Goal: Task Accomplishment & Management: Complete application form

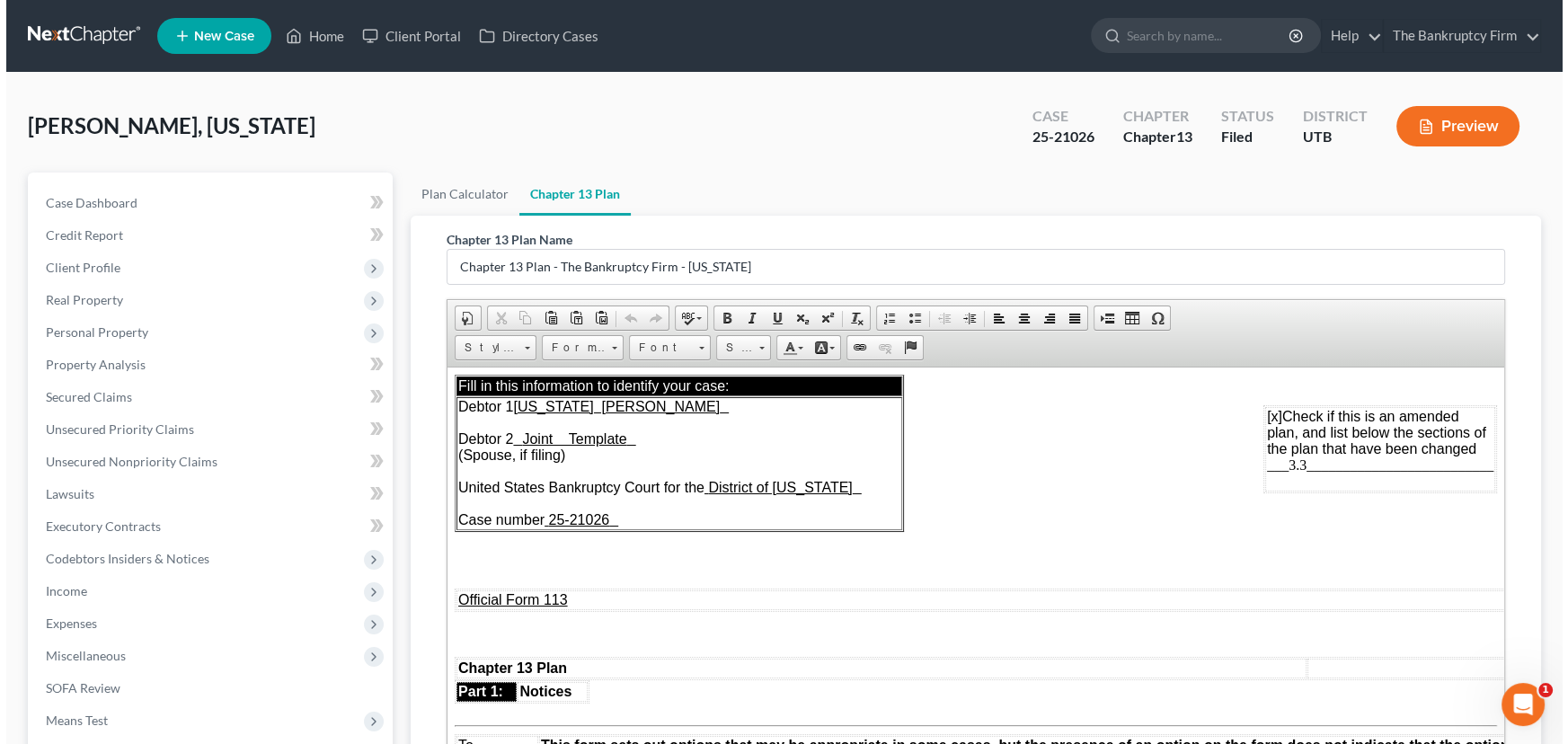
scroll to position [1061, 0]
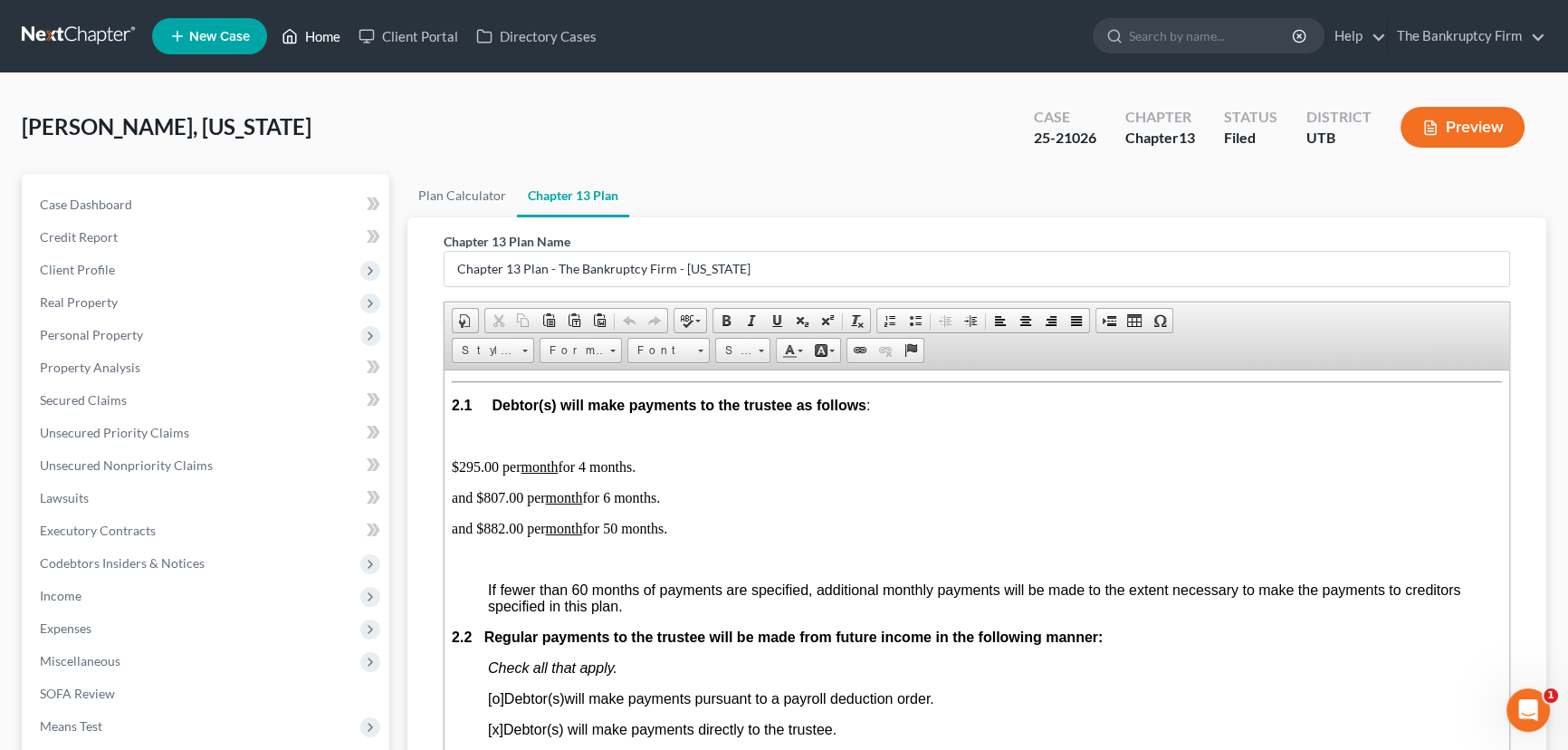
drag, startPoint x: 320, startPoint y: 41, endPoint x: 341, endPoint y: 56, distance: 25.8
click at [320, 41] on link "Home" at bounding box center [311, 35] width 77 height 32
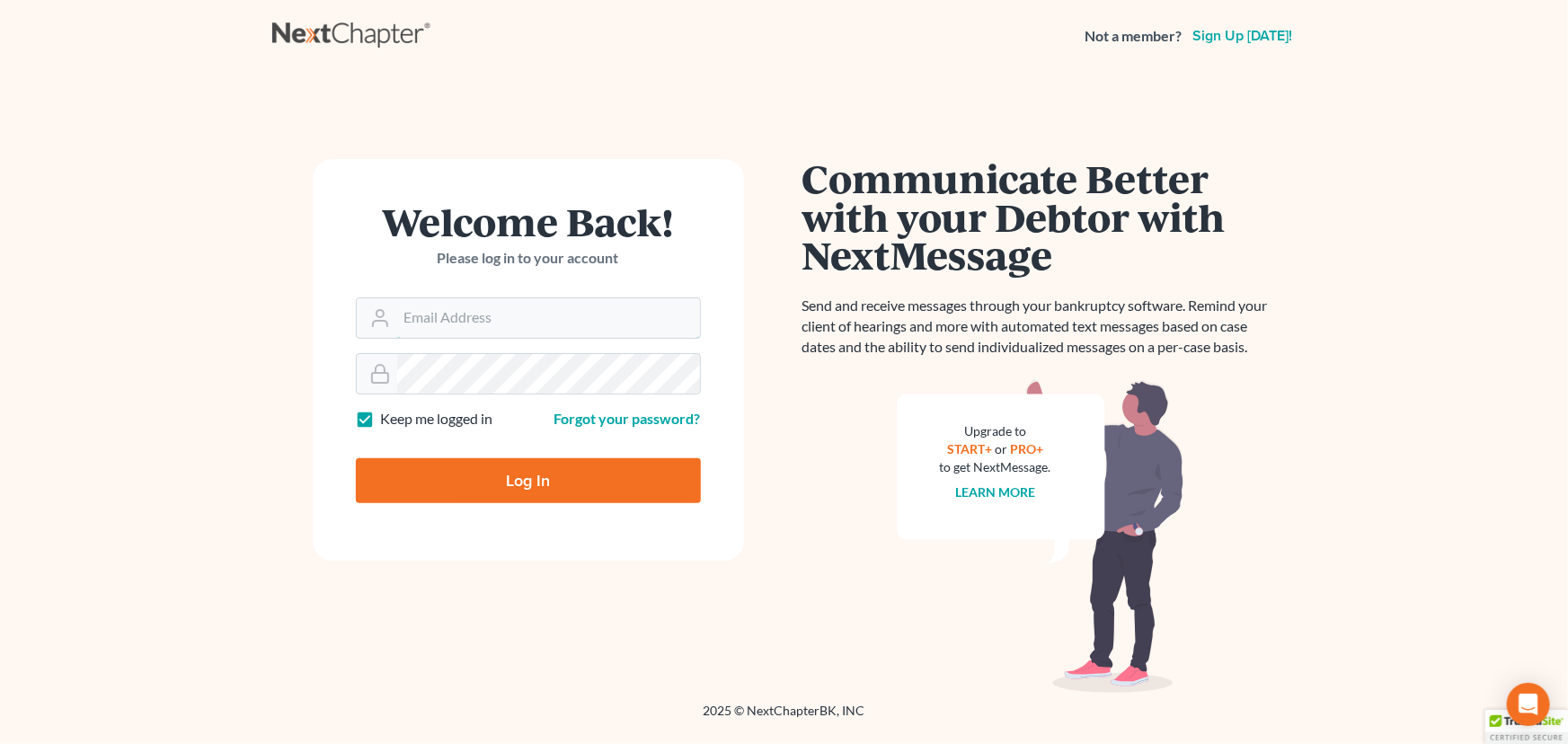
type input "[EMAIL_ADDRESS][DOMAIN_NAME]"
click at [554, 477] on input "Log In" at bounding box center [527, 480] width 345 height 45
type input "Thinking..."
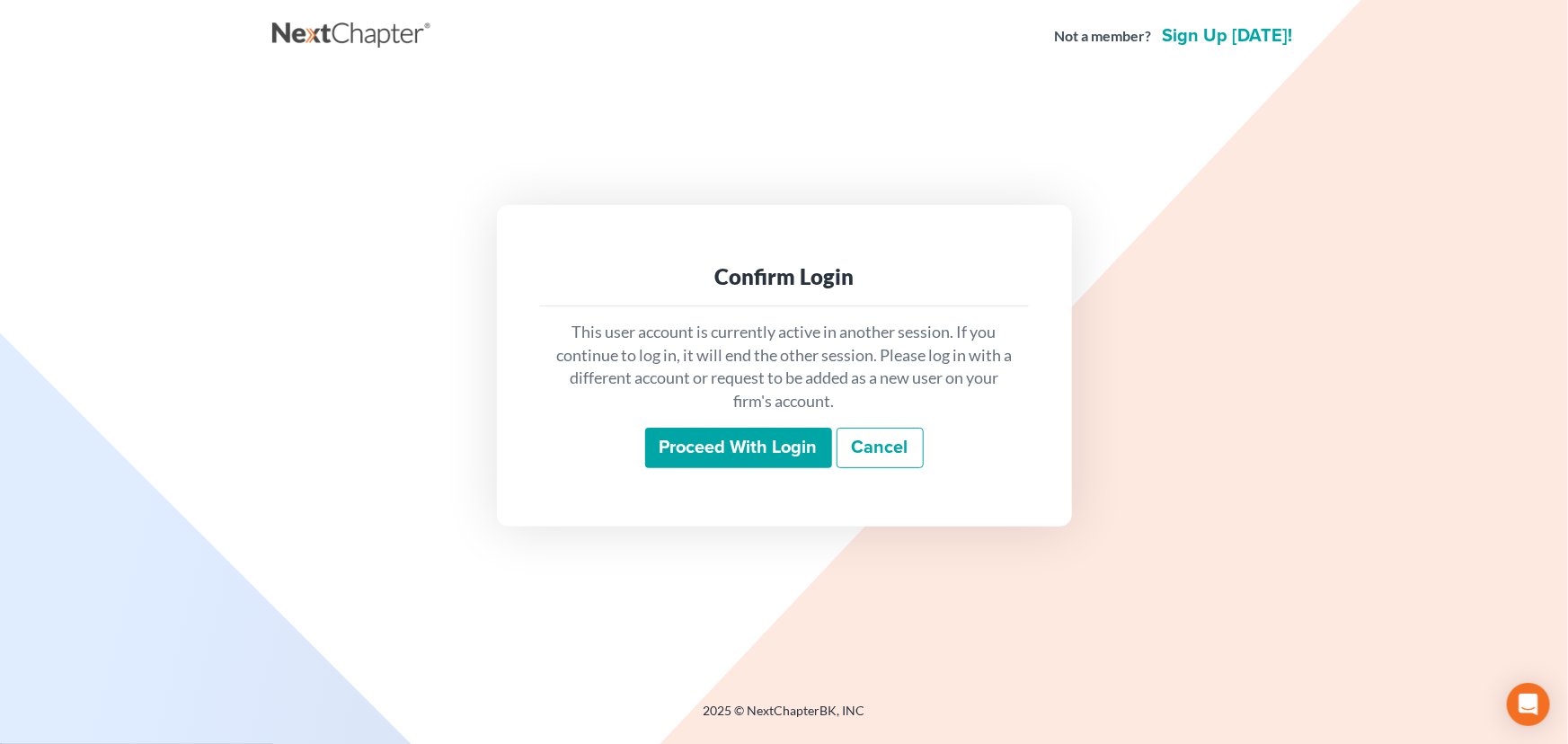
click at [727, 443] on input "Proceed with login" at bounding box center [738, 448] width 186 height 41
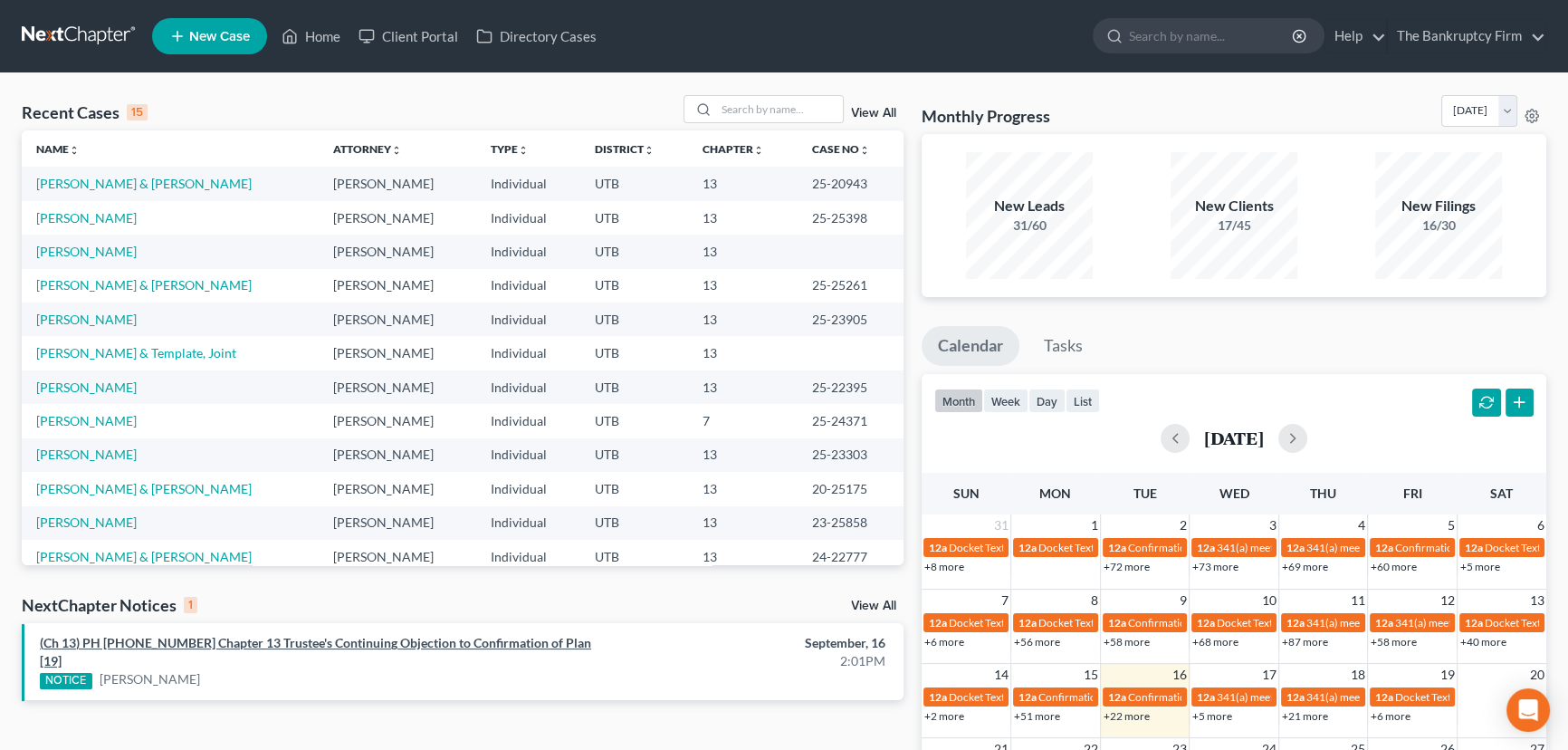
click at [317, 644] on link "(Ch 13) PH 25-23303 Chapter 13 Trustee's Continuing Objection to Confirmation o…" at bounding box center [315, 652] width 551 height 33
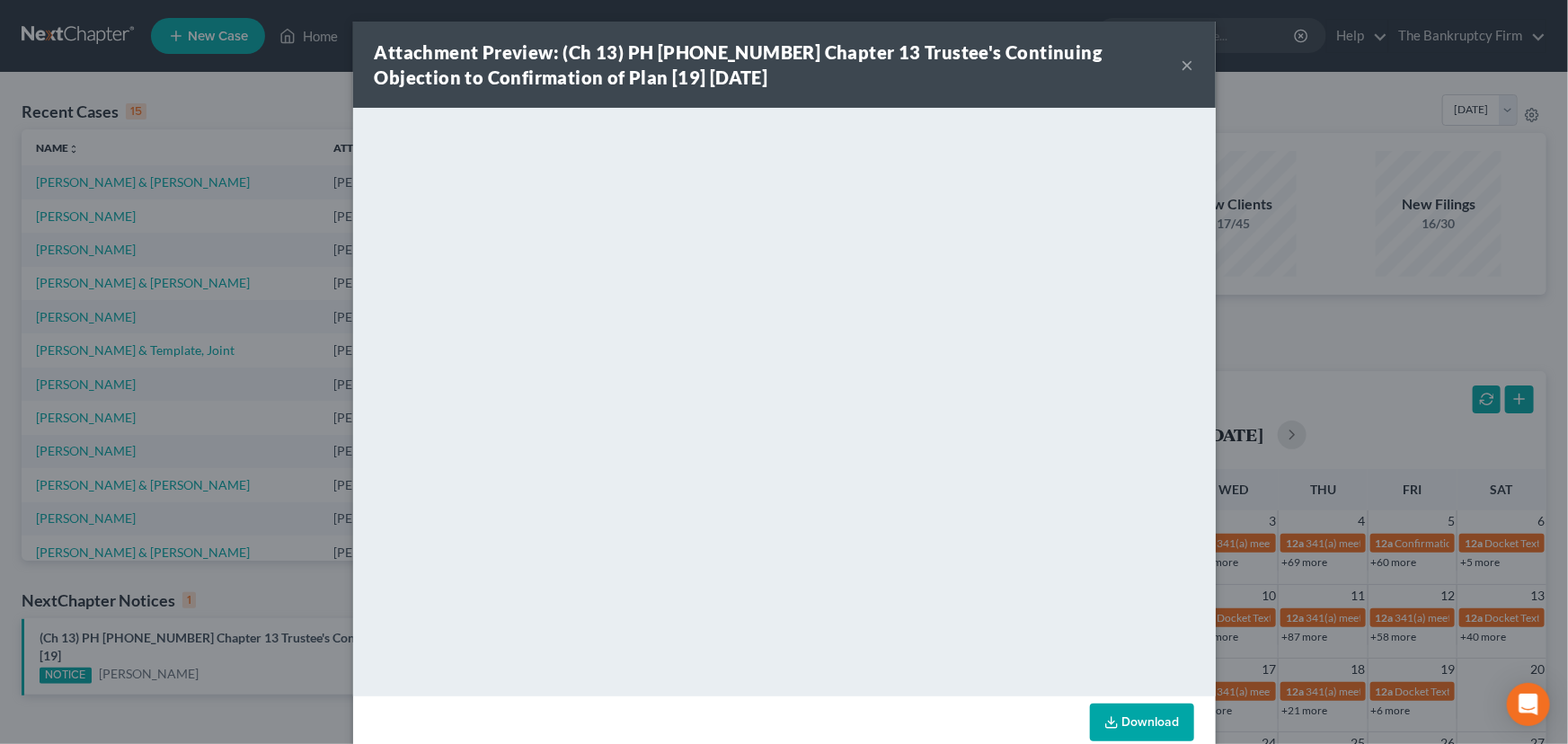
click at [1182, 67] on button "×" at bounding box center [1187, 64] width 13 height 21
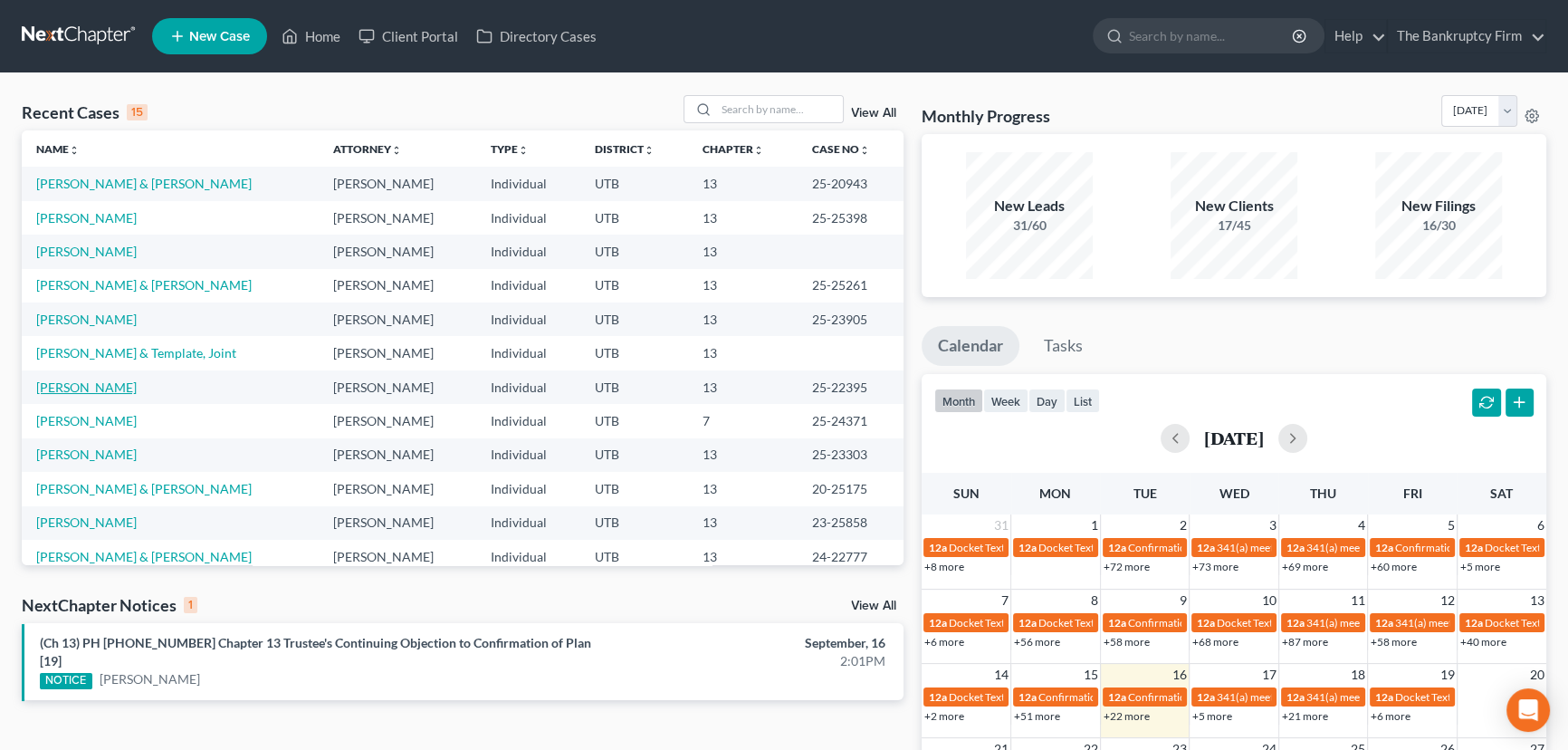
click at [82, 391] on link "Suitt, Chante" at bounding box center [87, 388] width 100 height 16
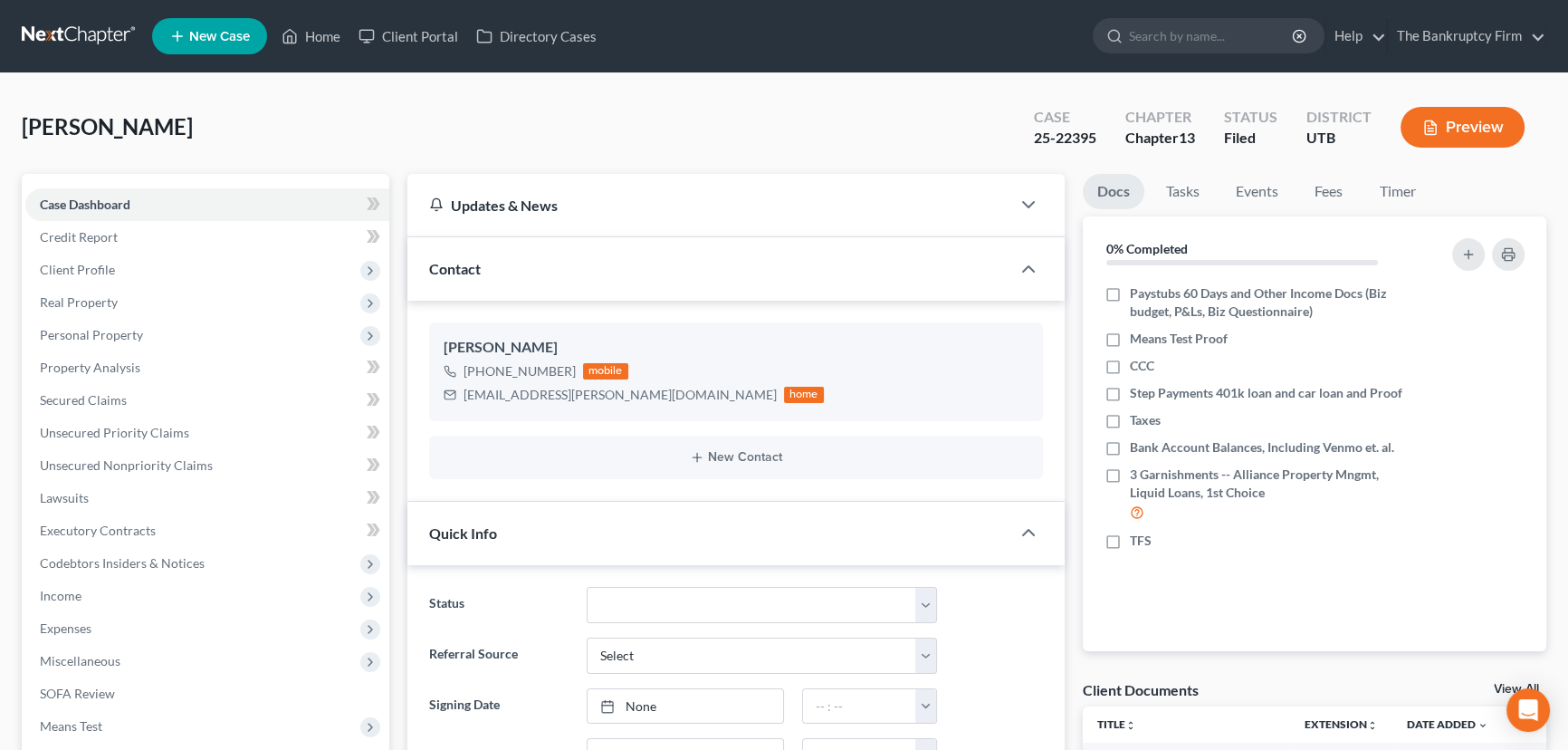
click at [1494, 685] on link "View All" at bounding box center [1516, 689] width 45 height 13
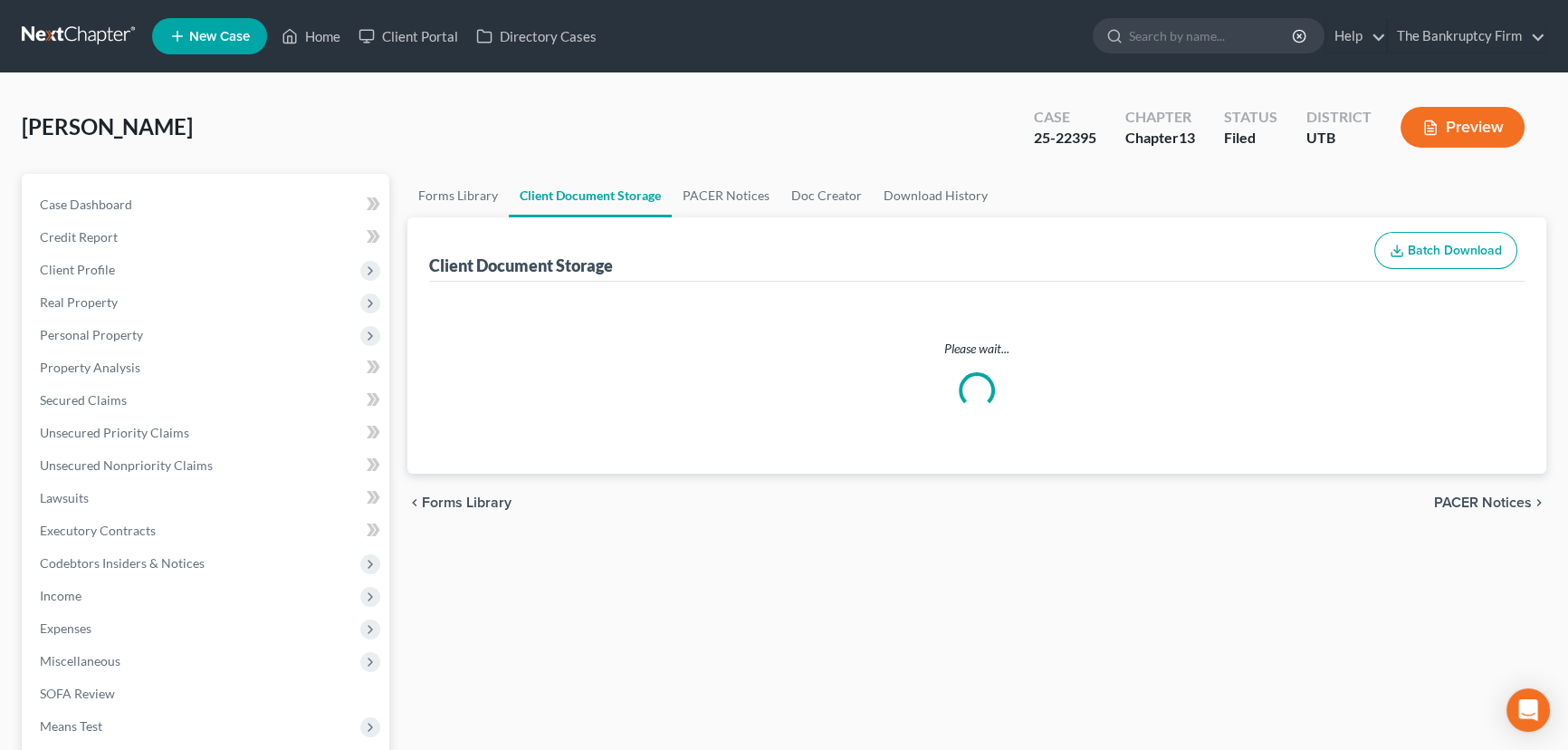
select select "30"
select select "26"
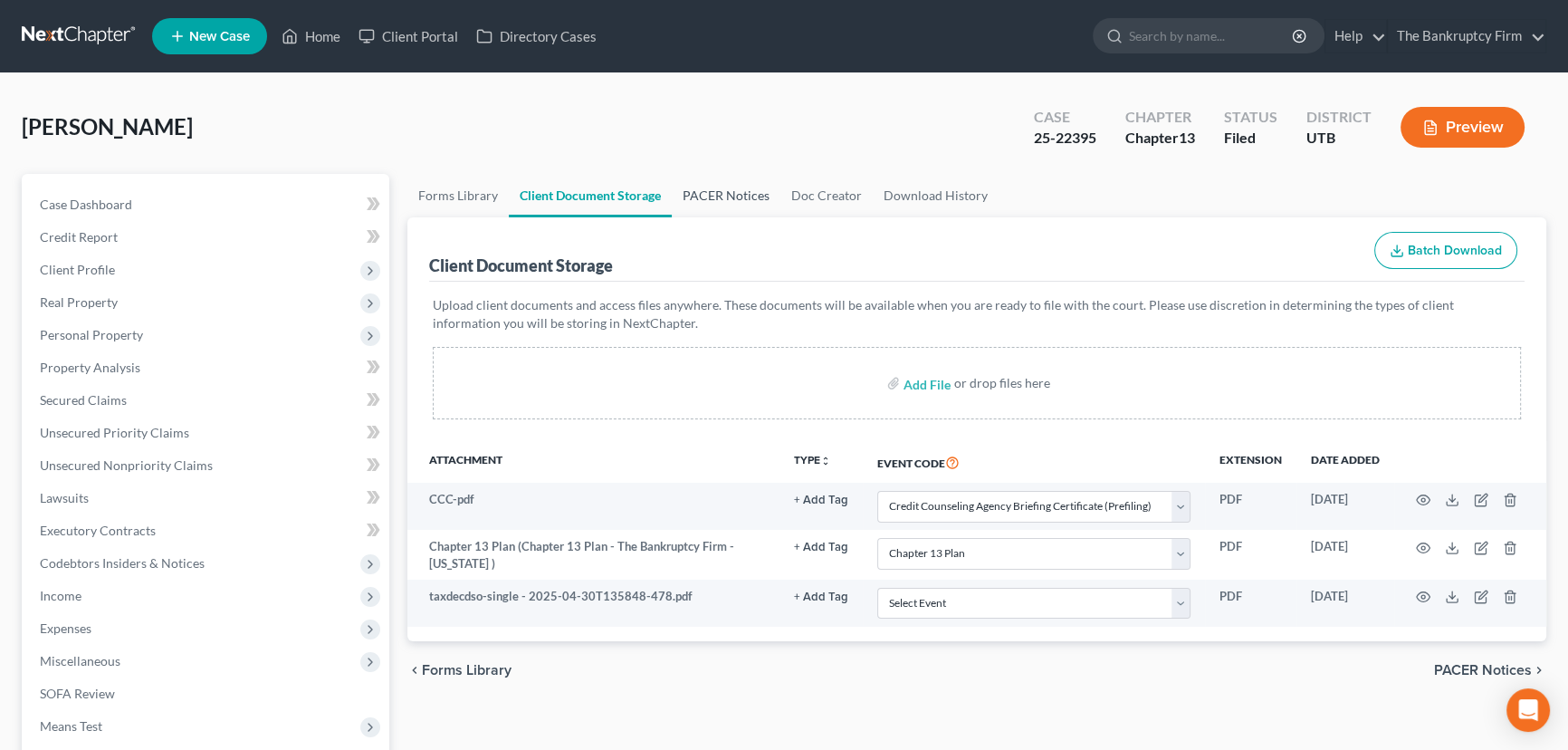
click at [688, 190] on link "PACER Notices" at bounding box center [726, 196] width 108 height 43
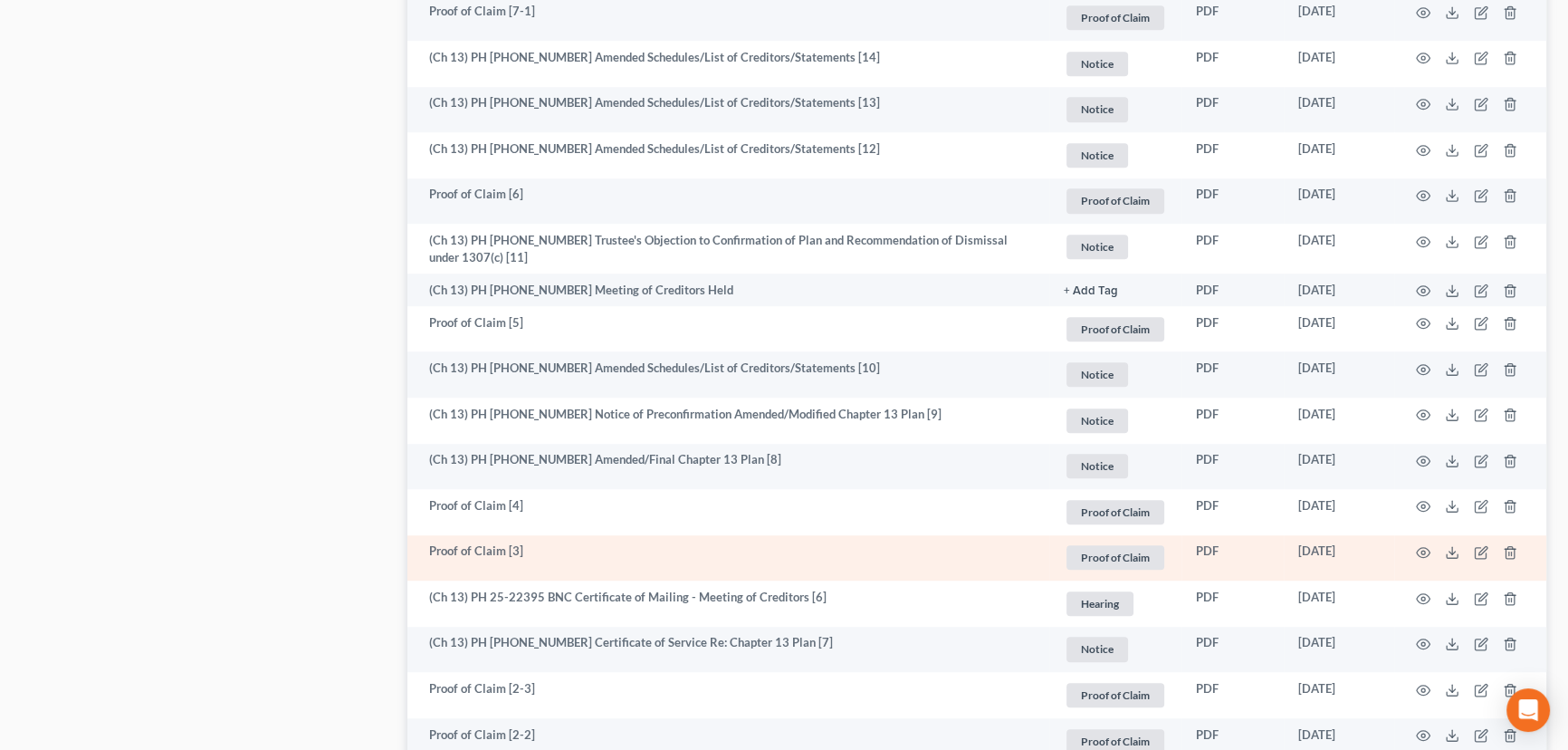
scroll to position [1481, 0]
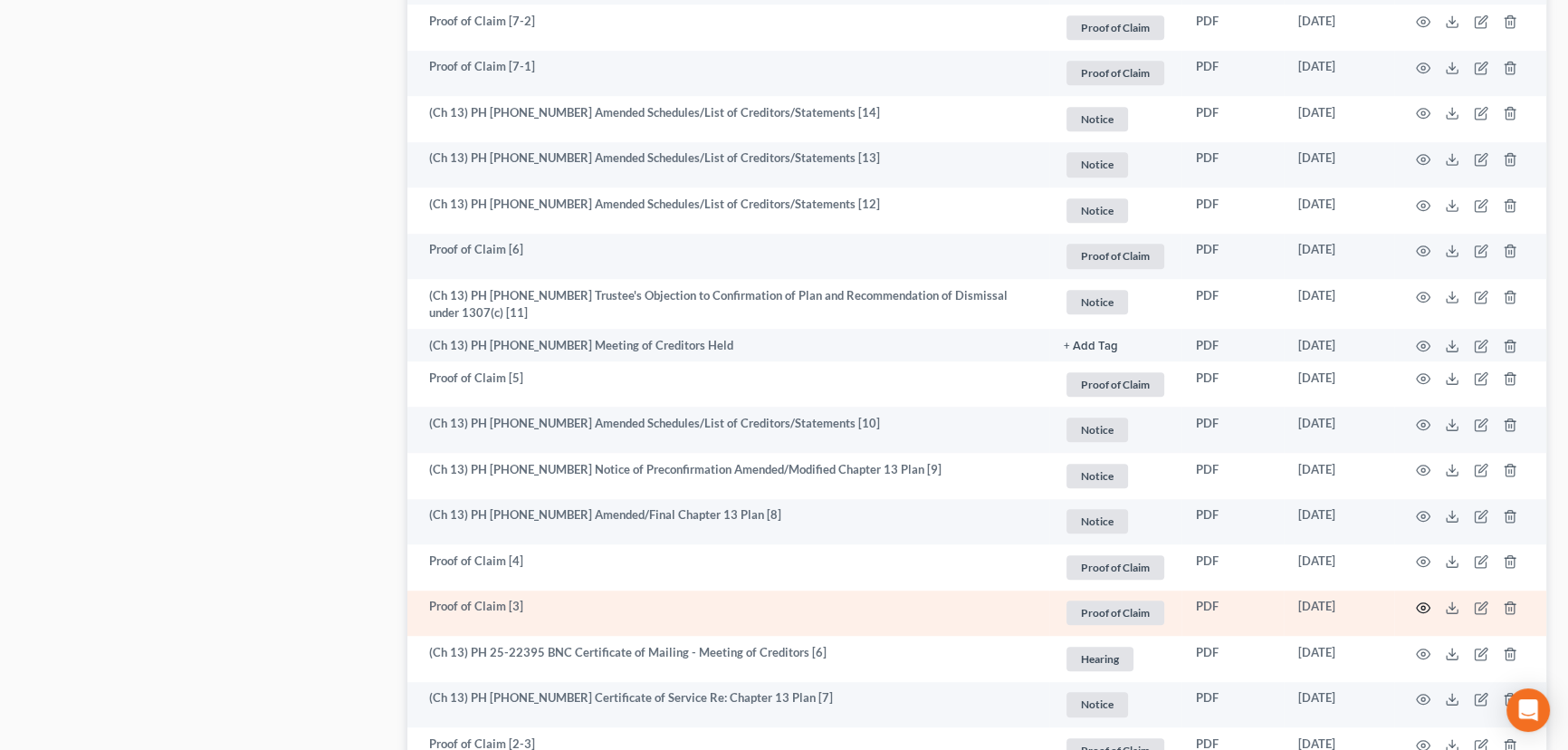
click at [1426, 608] on icon "button" at bounding box center [1423, 608] width 14 height 10
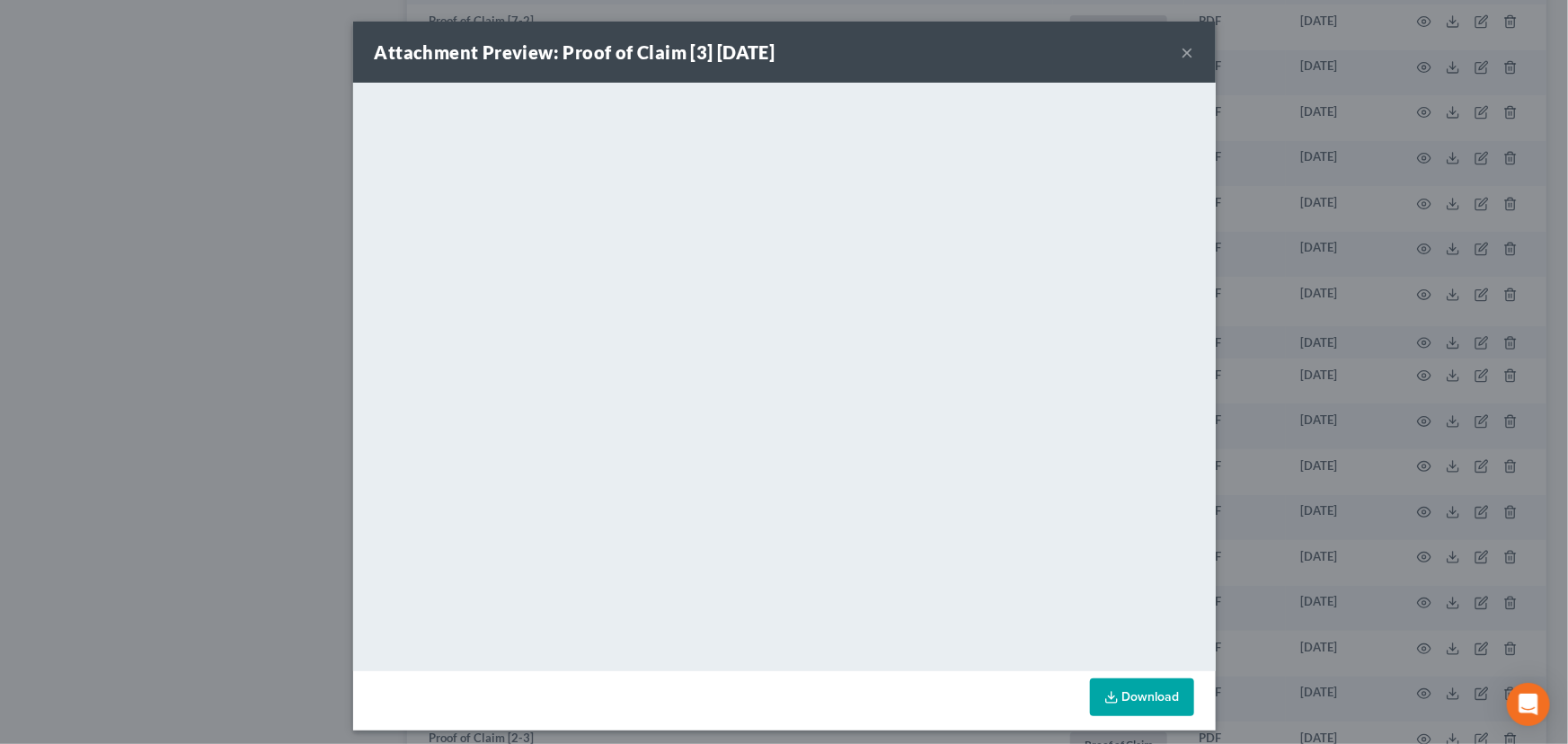
click at [1181, 53] on button "×" at bounding box center [1187, 52] width 13 height 21
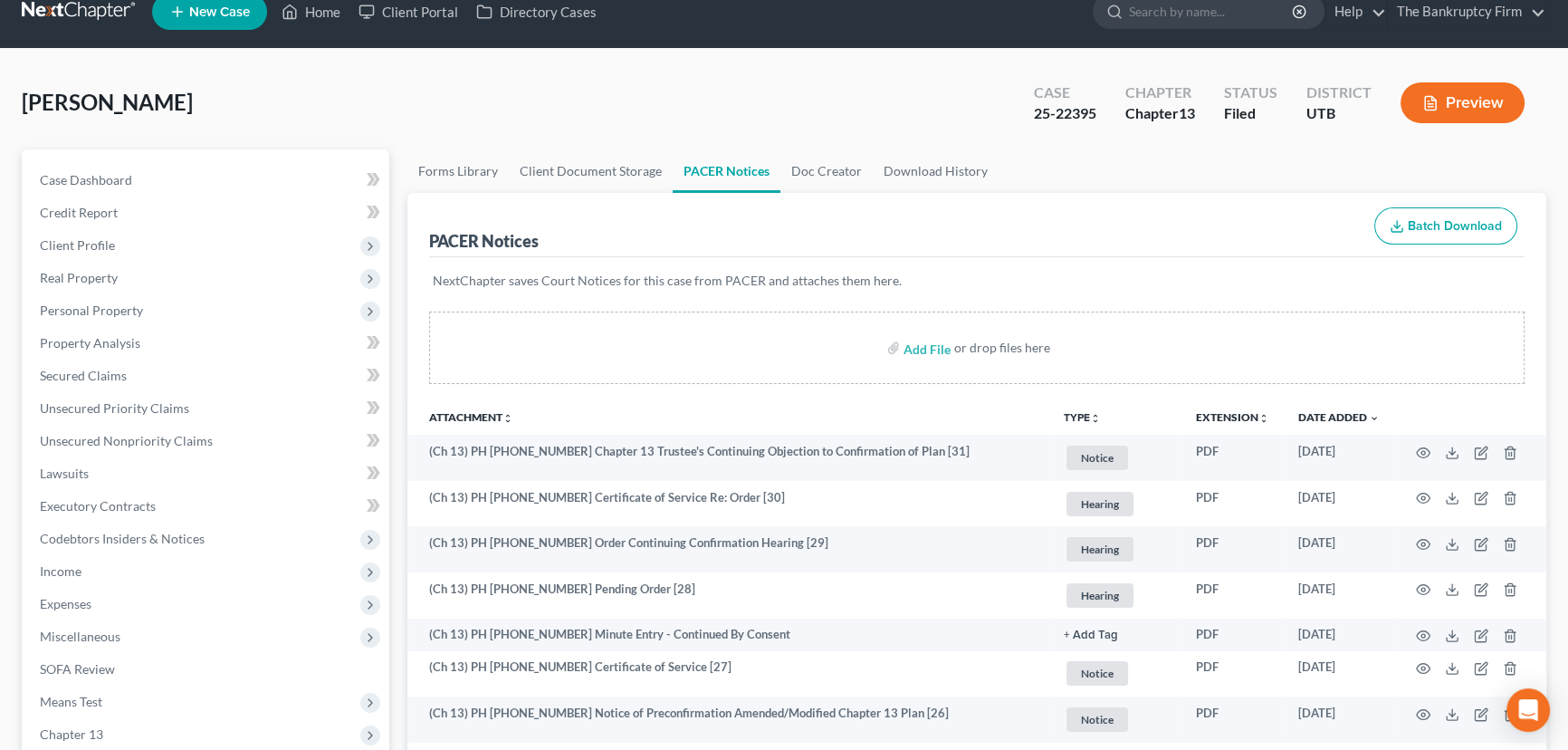
scroll to position [0, 0]
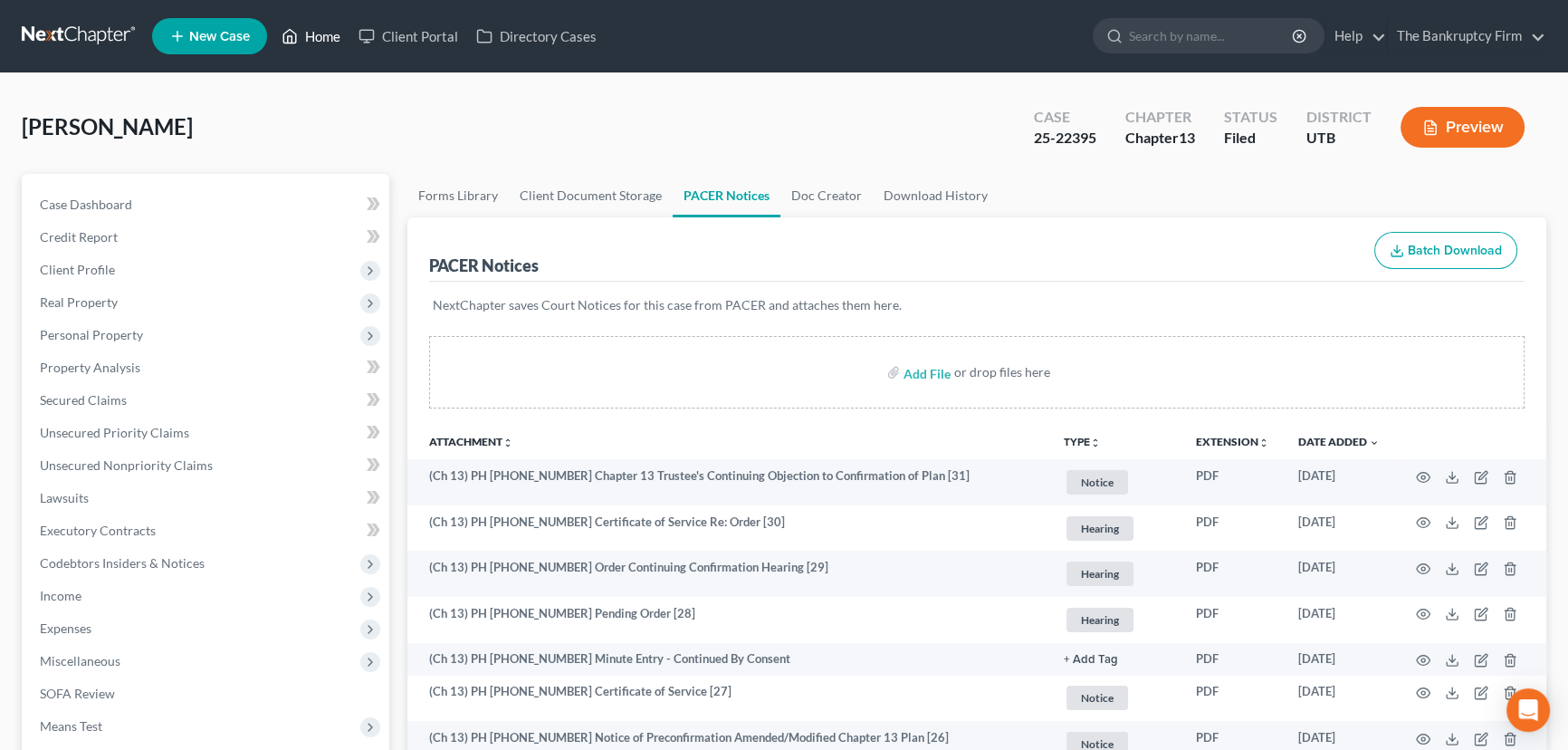
click at [321, 38] on link "Home" at bounding box center [311, 35] width 77 height 32
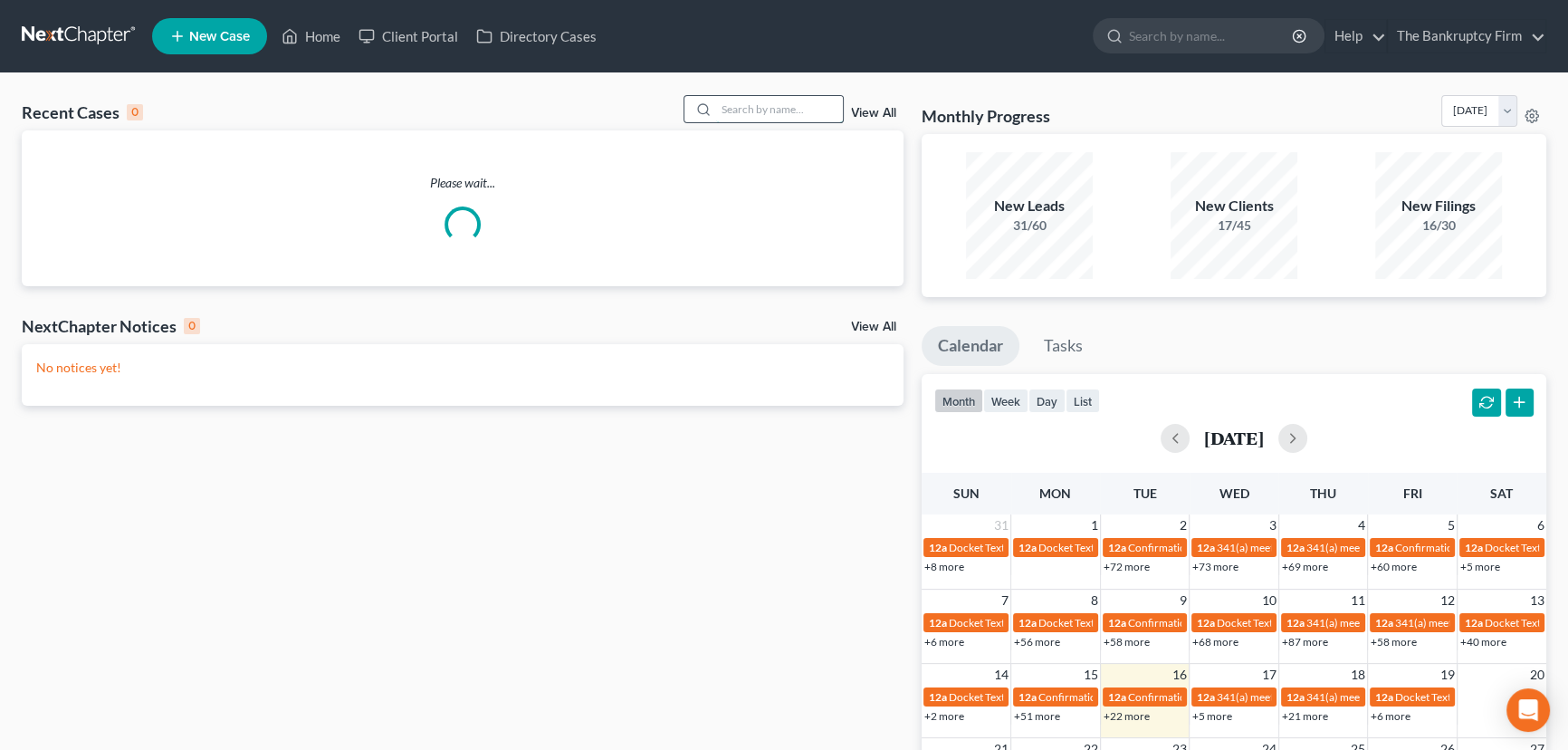
click at [726, 108] on input "search" at bounding box center [779, 109] width 127 height 27
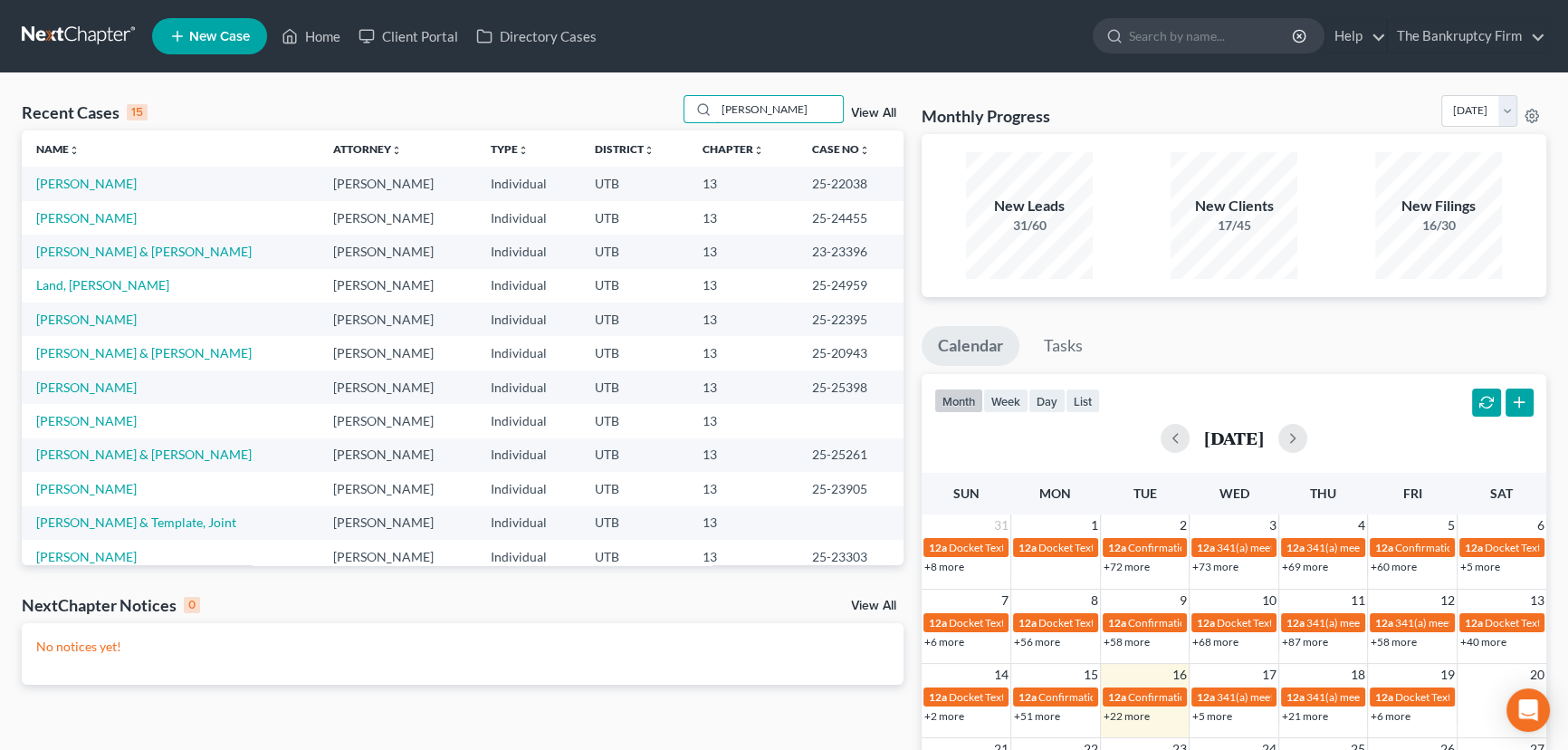
type input "Hanks"
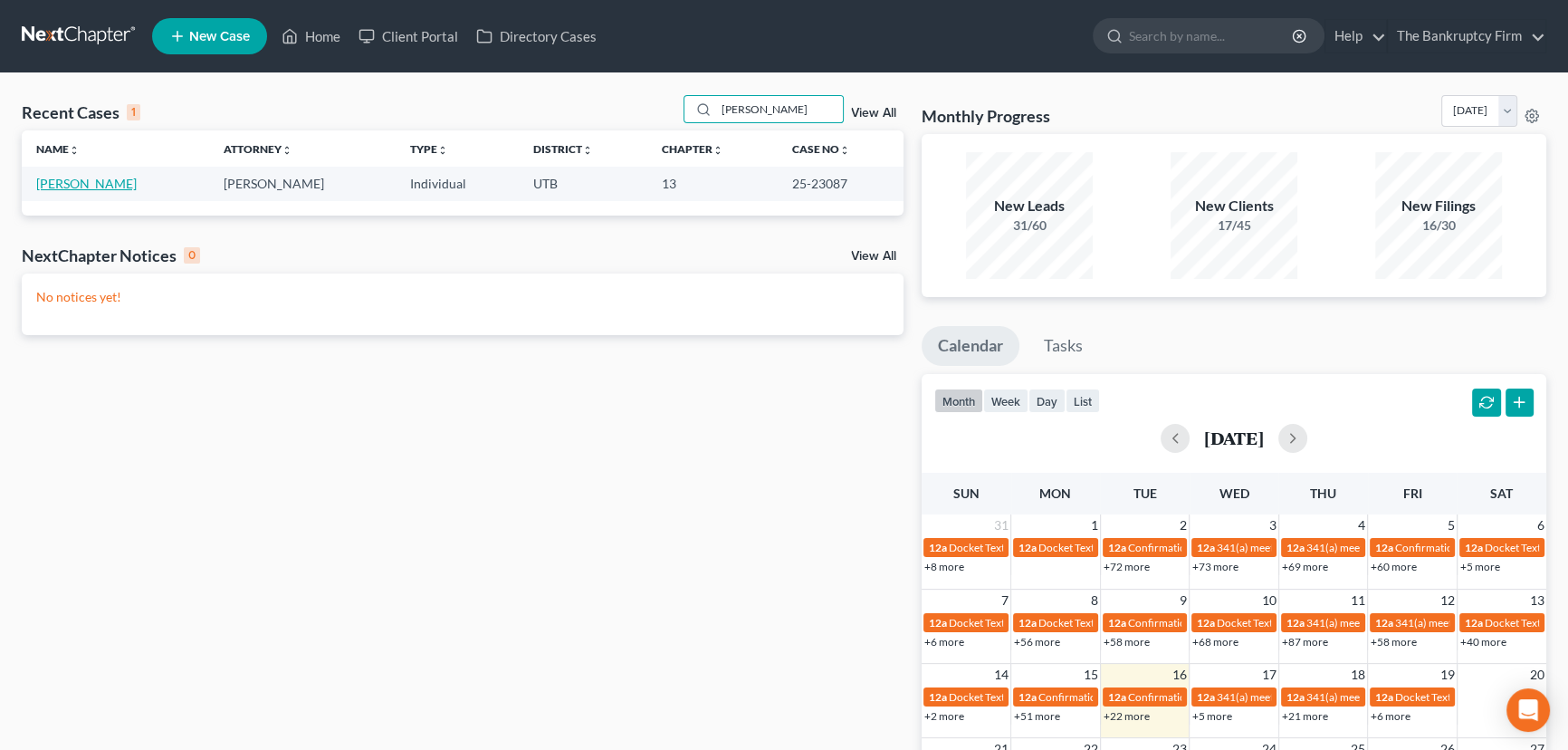
click at [69, 188] on link "[PERSON_NAME]" at bounding box center [87, 183] width 100 height 16
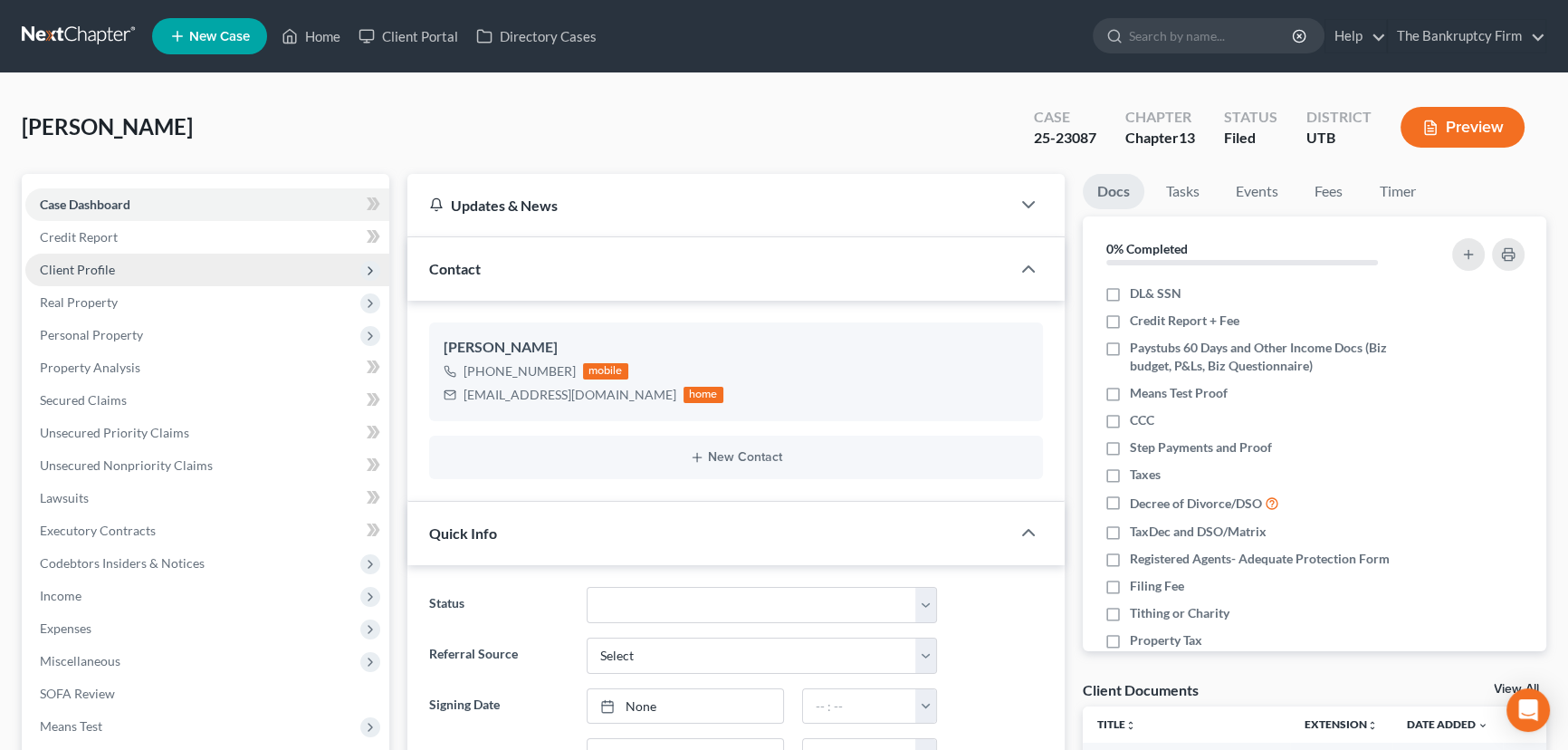
click at [82, 275] on span "Client Profile" at bounding box center [77, 270] width 75 height 16
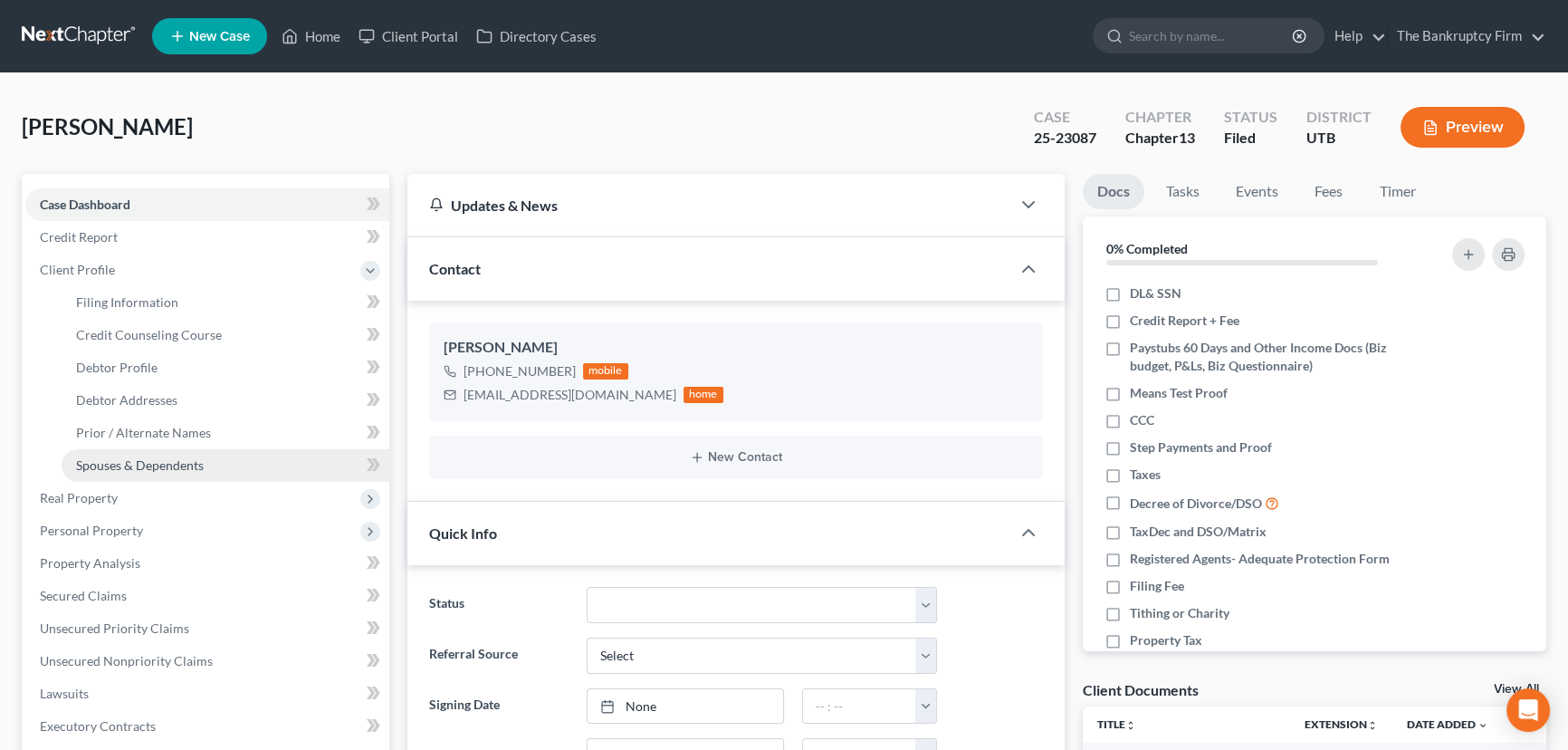
click at [145, 461] on span "Spouses & Dependents" at bounding box center [140, 466] width 128 height 16
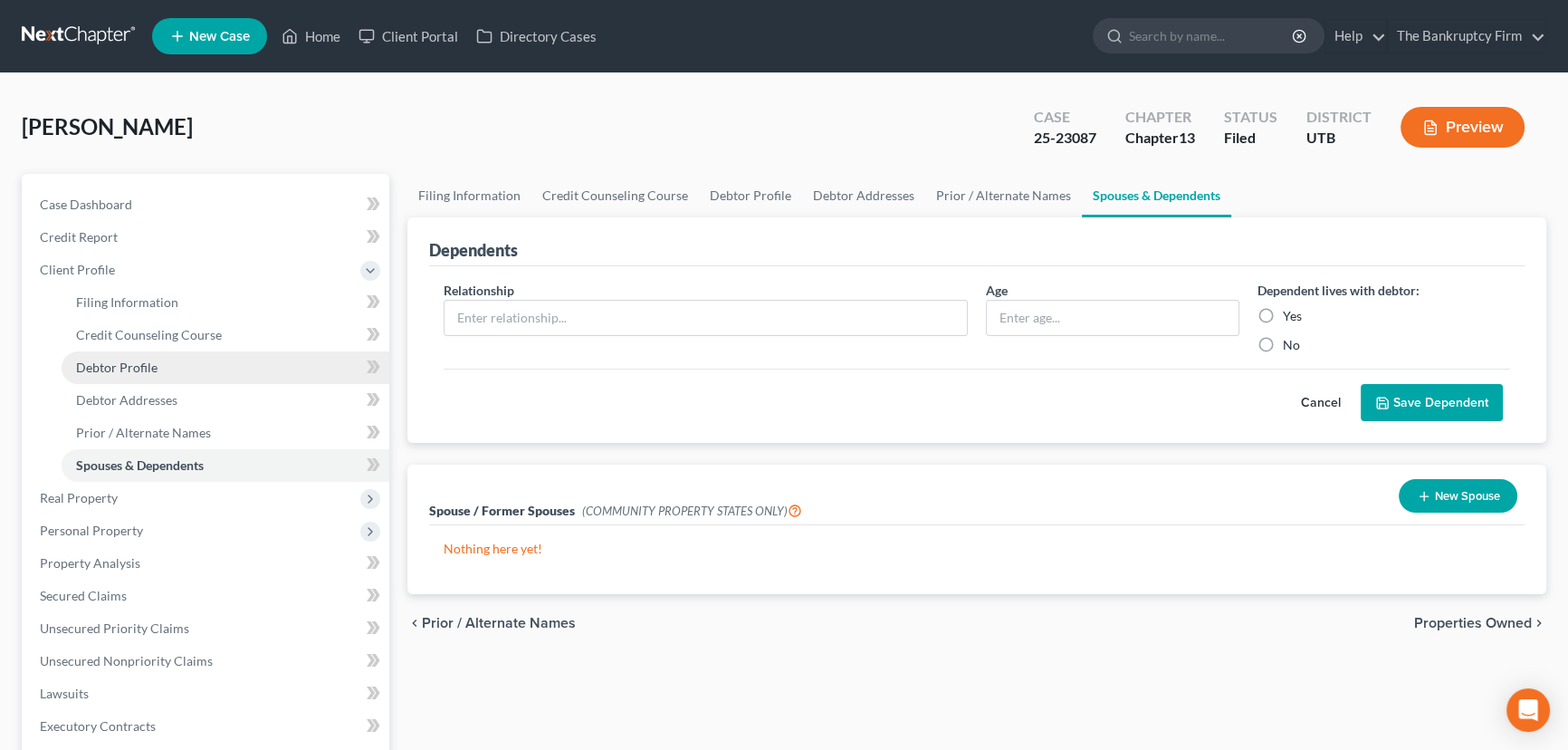
click at [122, 370] on span "Debtor Profile" at bounding box center [116, 367] width 82 height 16
select select "3"
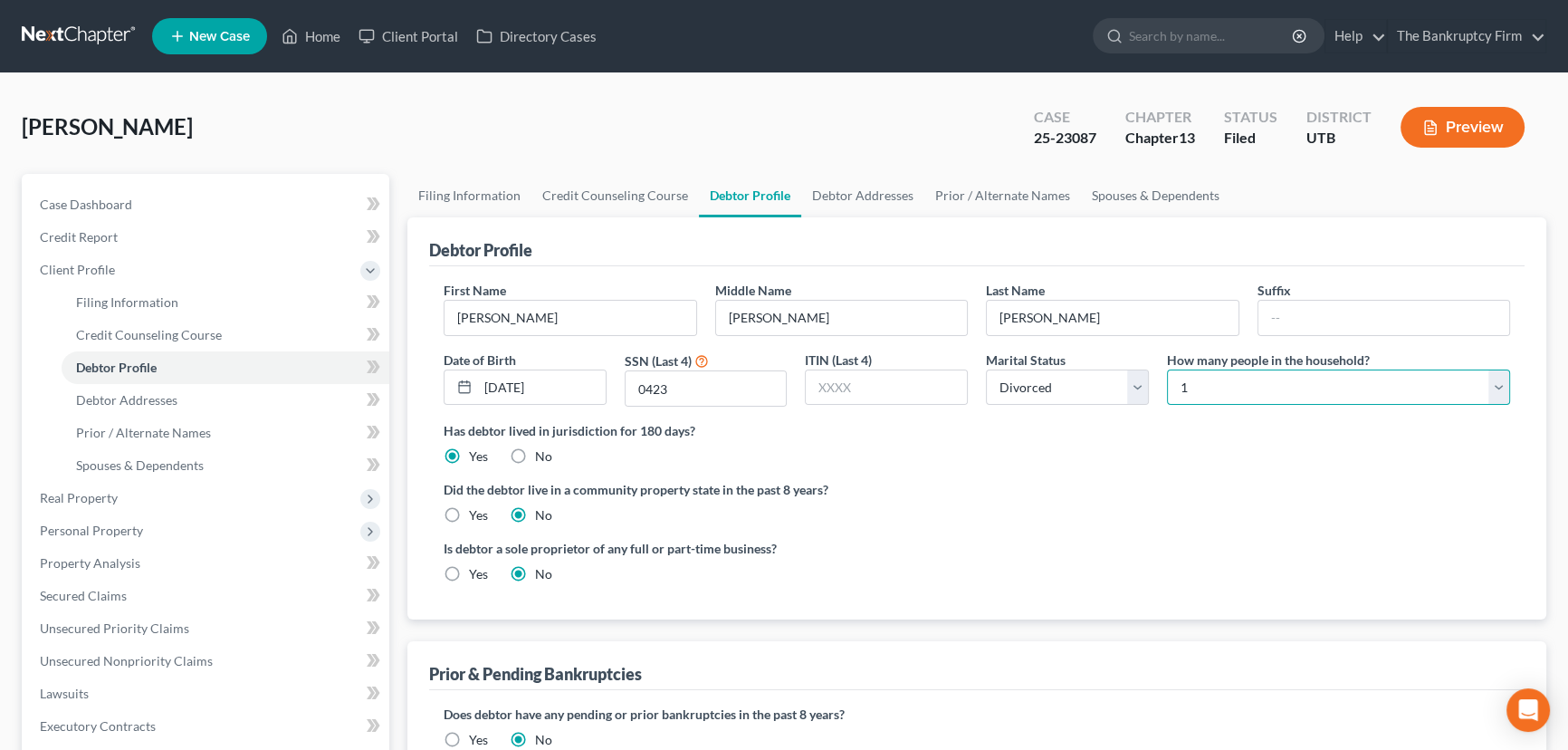
click at [1277, 387] on select "Select 1 2 3 4 5 6 7 8 9 10 11 12 13 14 15 16 17 18 19 20" at bounding box center [1338, 387] width 343 height 36
select select "1"
click at [1167, 369] on select "Select 1 2 3 4 5 6 7 8 9 10 11 12 13 14 15 16 17 18 19 20" at bounding box center [1338, 387] width 343 height 36
click at [874, 194] on link "Debtor Addresses" at bounding box center [862, 196] width 123 height 43
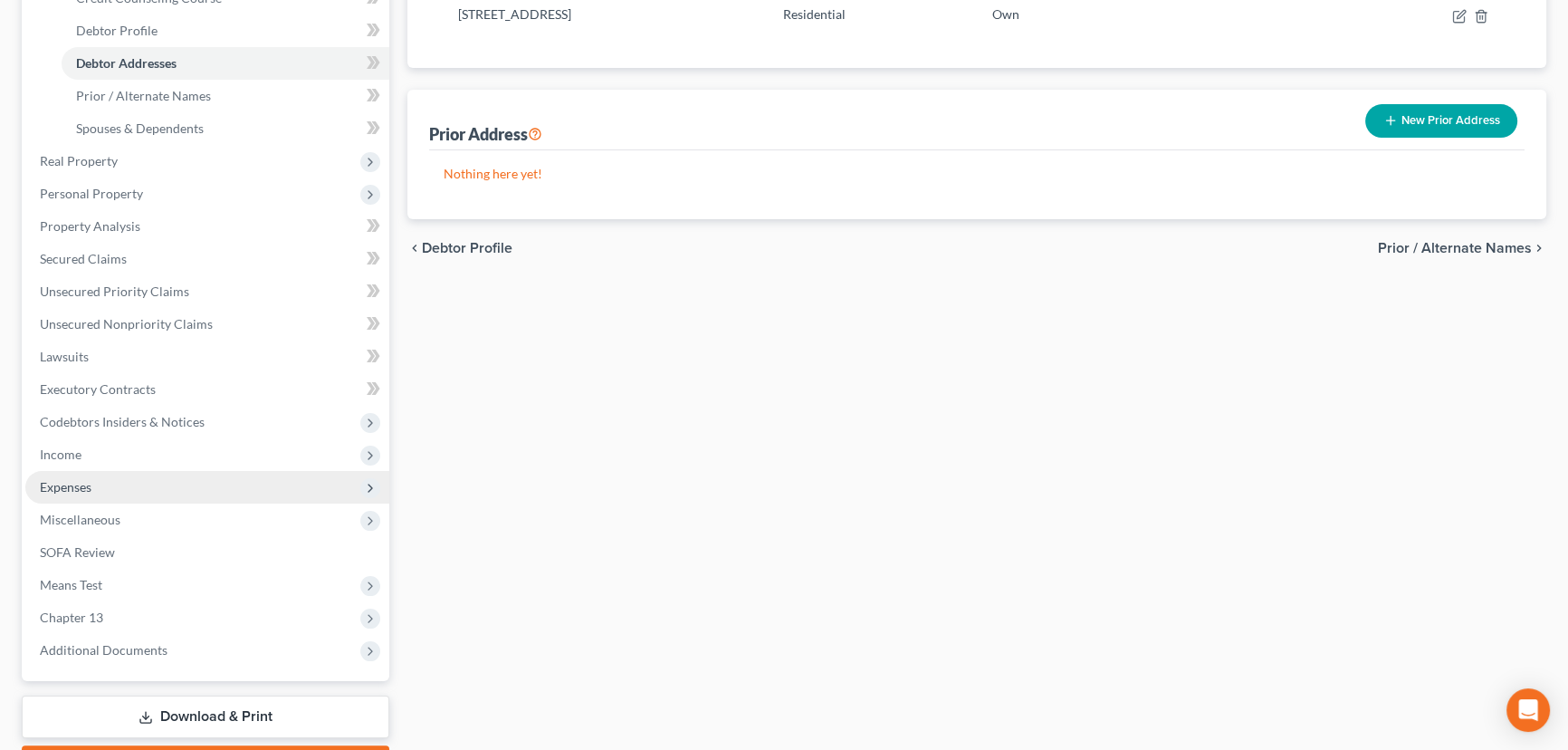
scroll to position [438, 0]
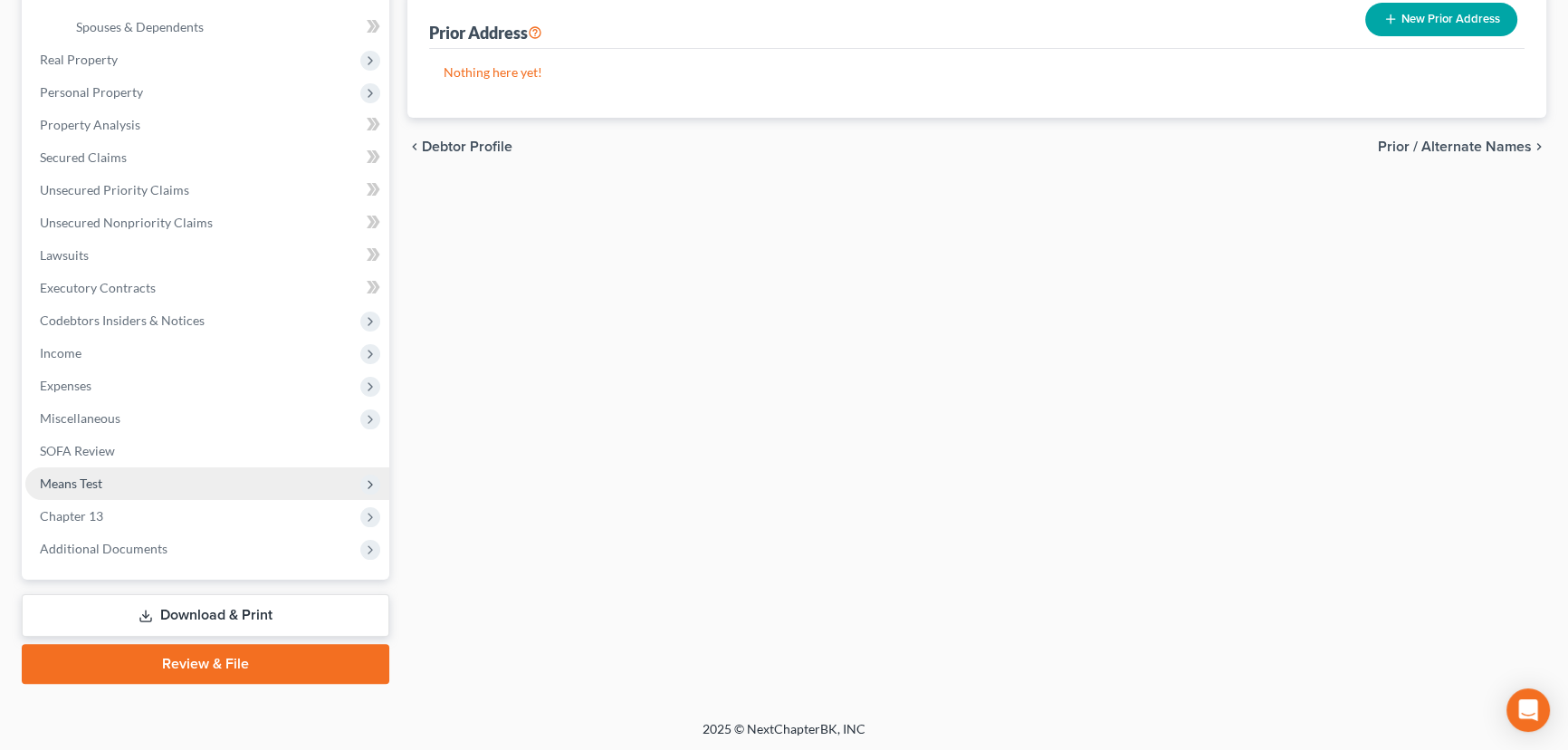
click at [73, 481] on span "Means Test" at bounding box center [70, 483] width 62 height 16
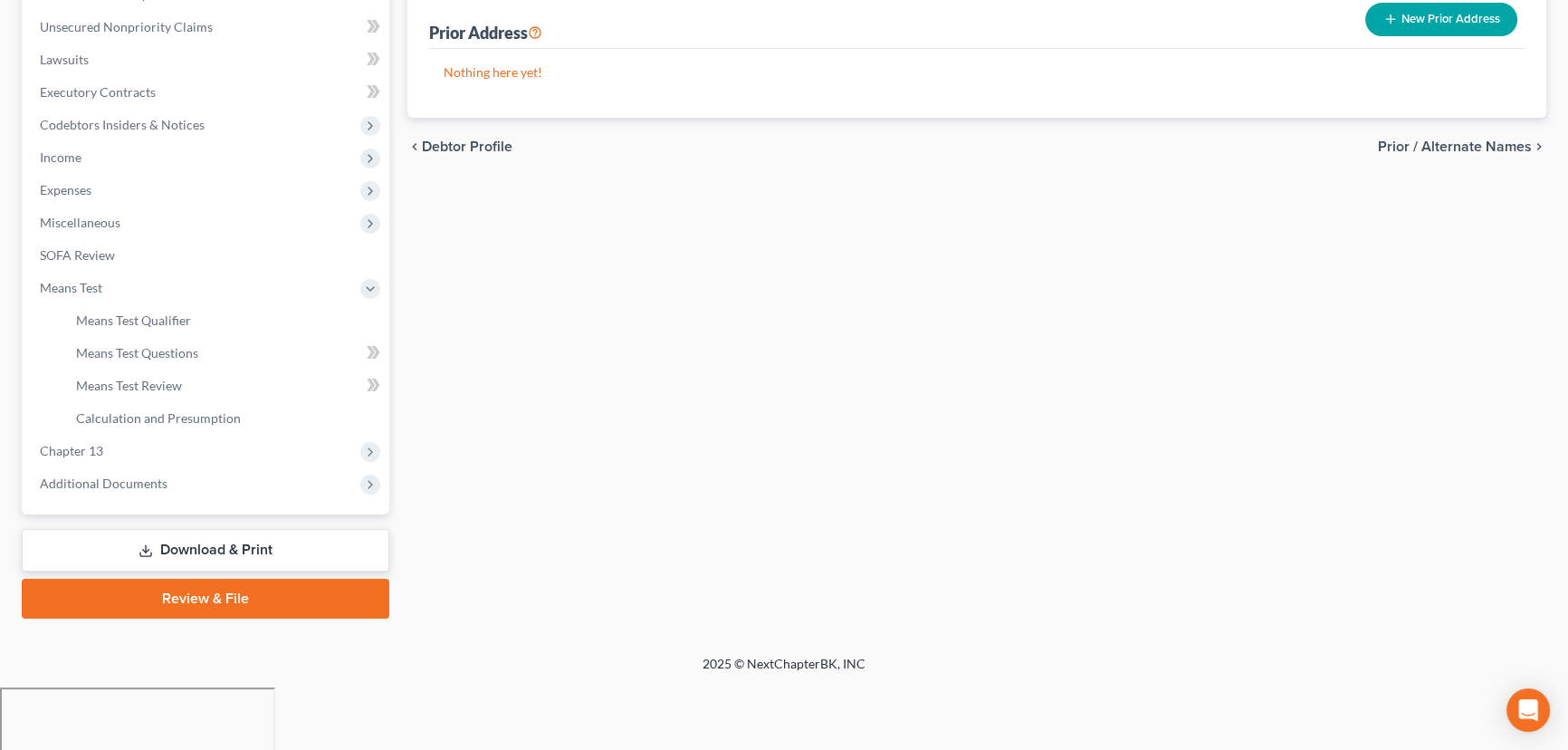
scroll to position [373, 0]
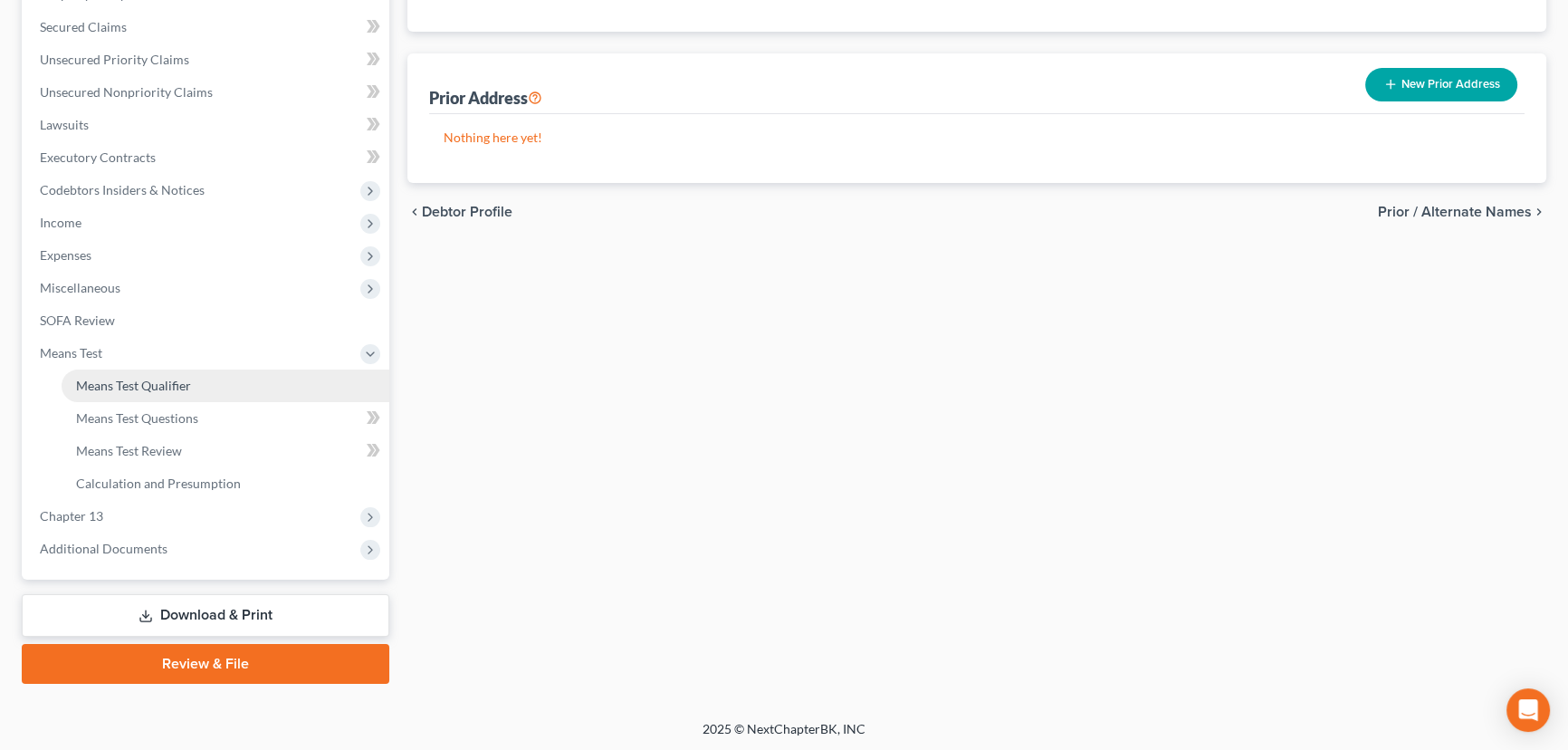
click at [141, 387] on span "Means Test Qualifier" at bounding box center [133, 386] width 115 height 16
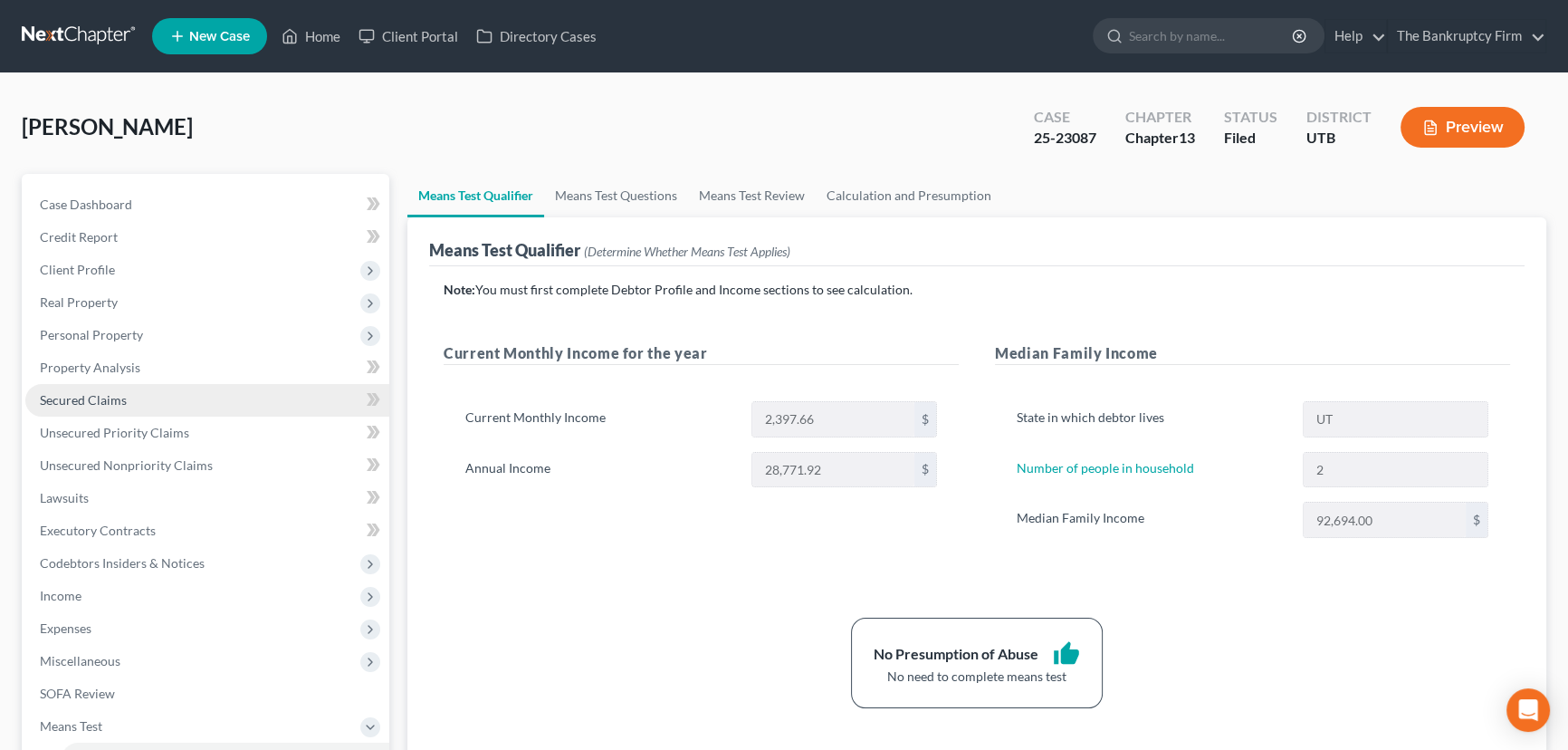
drag, startPoint x: 96, startPoint y: 398, endPoint x: 112, endPoint y: 406, distance: 17.9
click at [96, 398] on span "Secured Claims" at bounding box center [83, 400] width 87 height 16
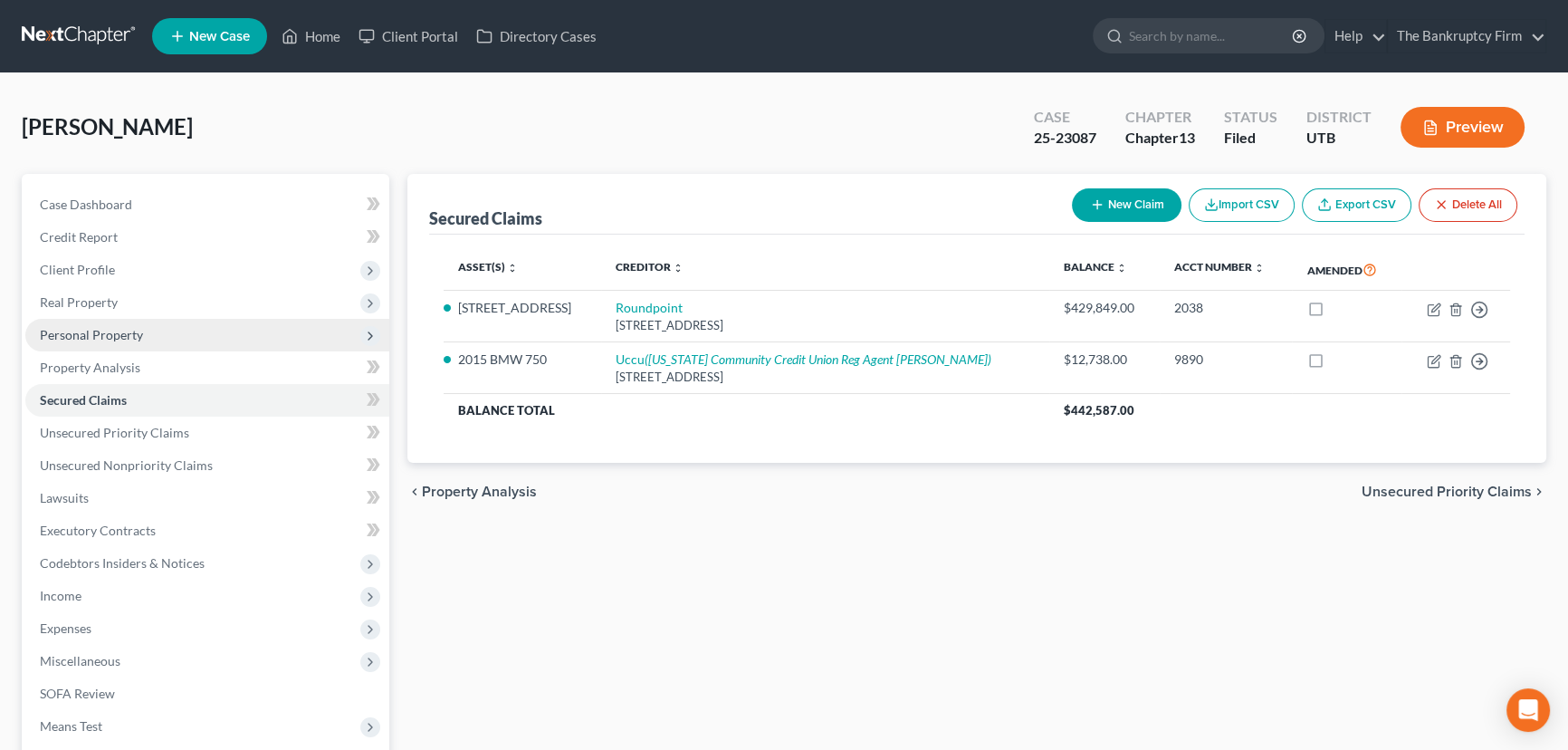
click at [101, 332] on span "Personal Property" at bounding box center [90, 335] width 103 height 16
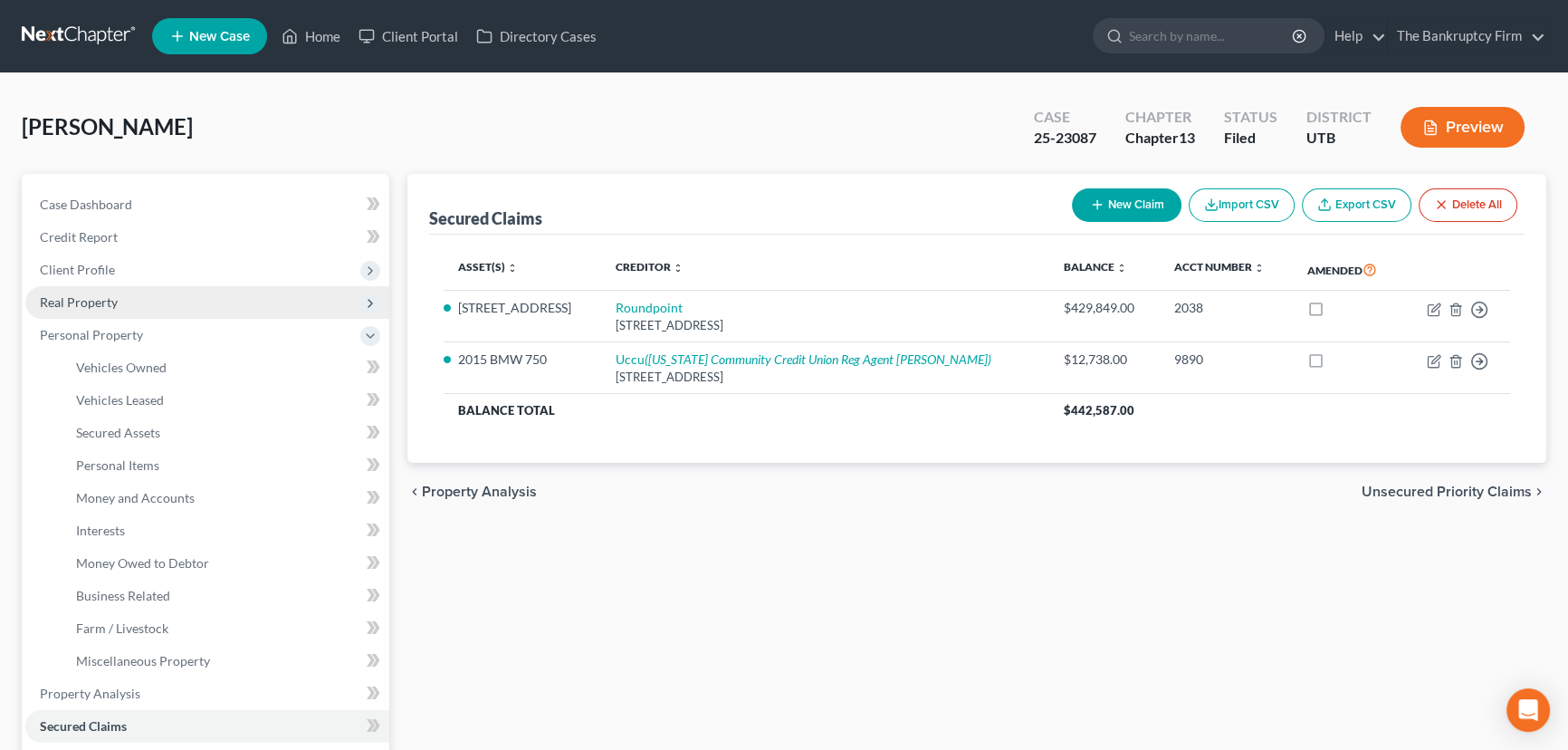
click at [103, 304] on span "Real Property" at bounding box center [78, 302] width 78 height 16
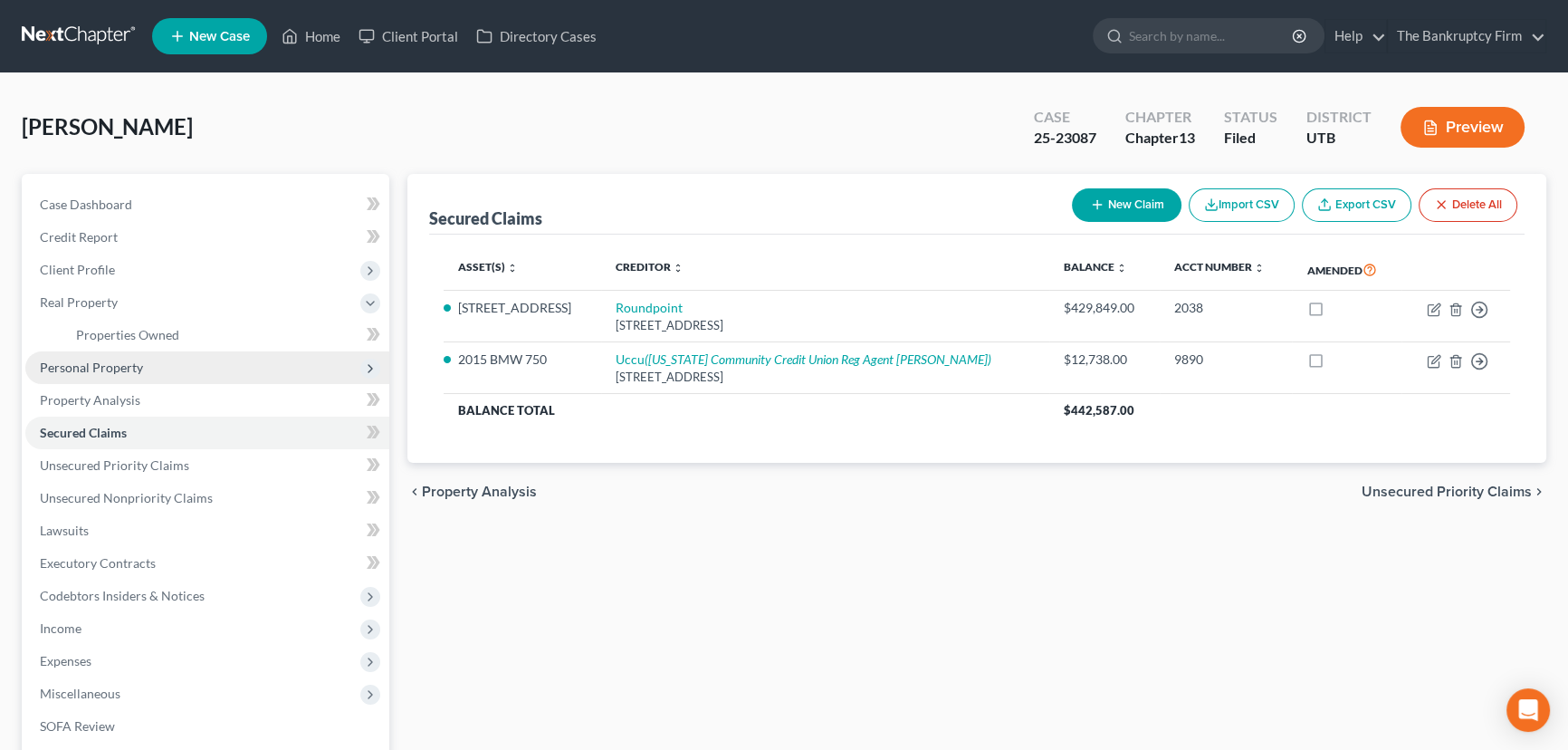
click at [118, 371] on span "Personal Property" at bounding box center [90, 367] width 103 height 16
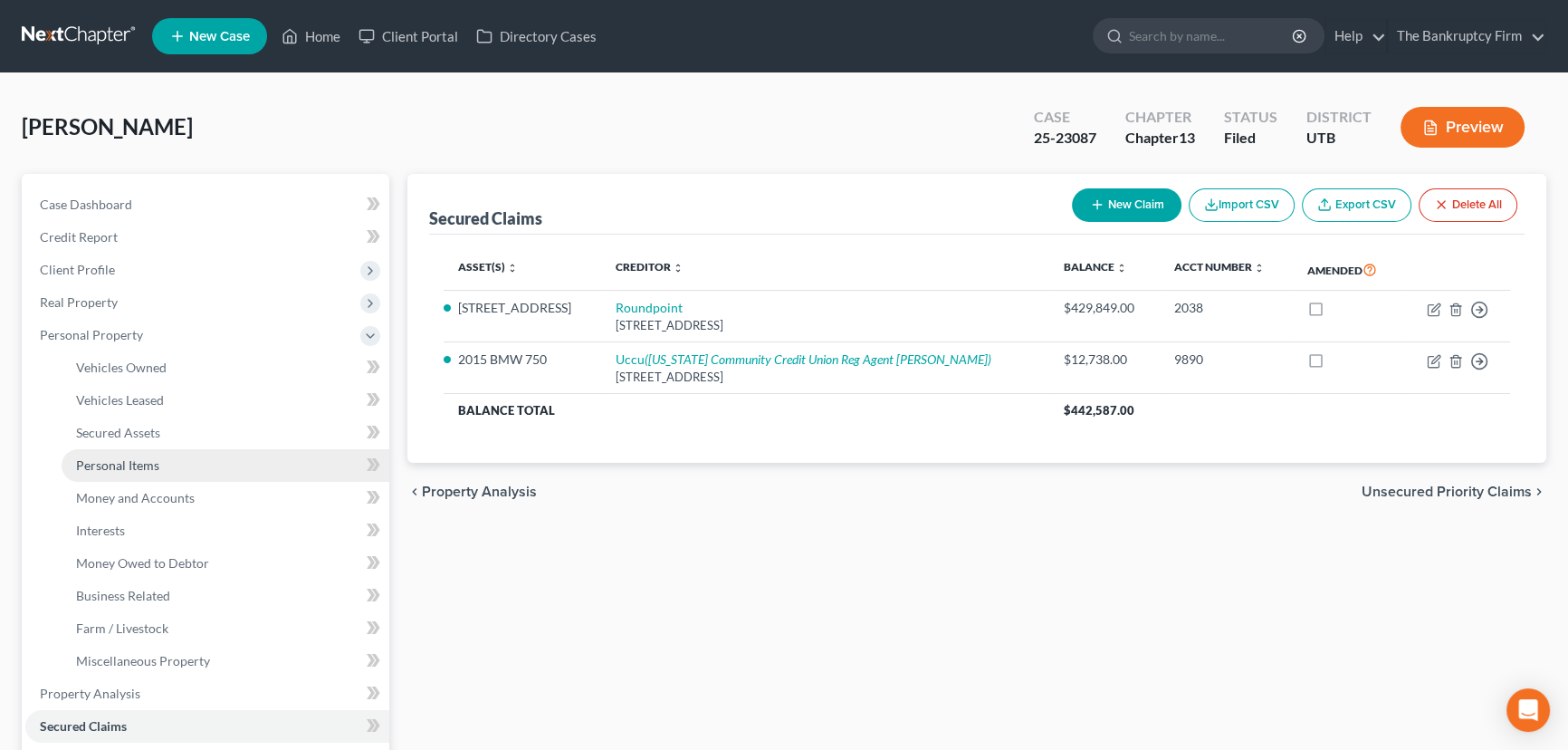
click at [142, 471] on link "Personal Items" at bounding box center [225, 465] width 328 height 32
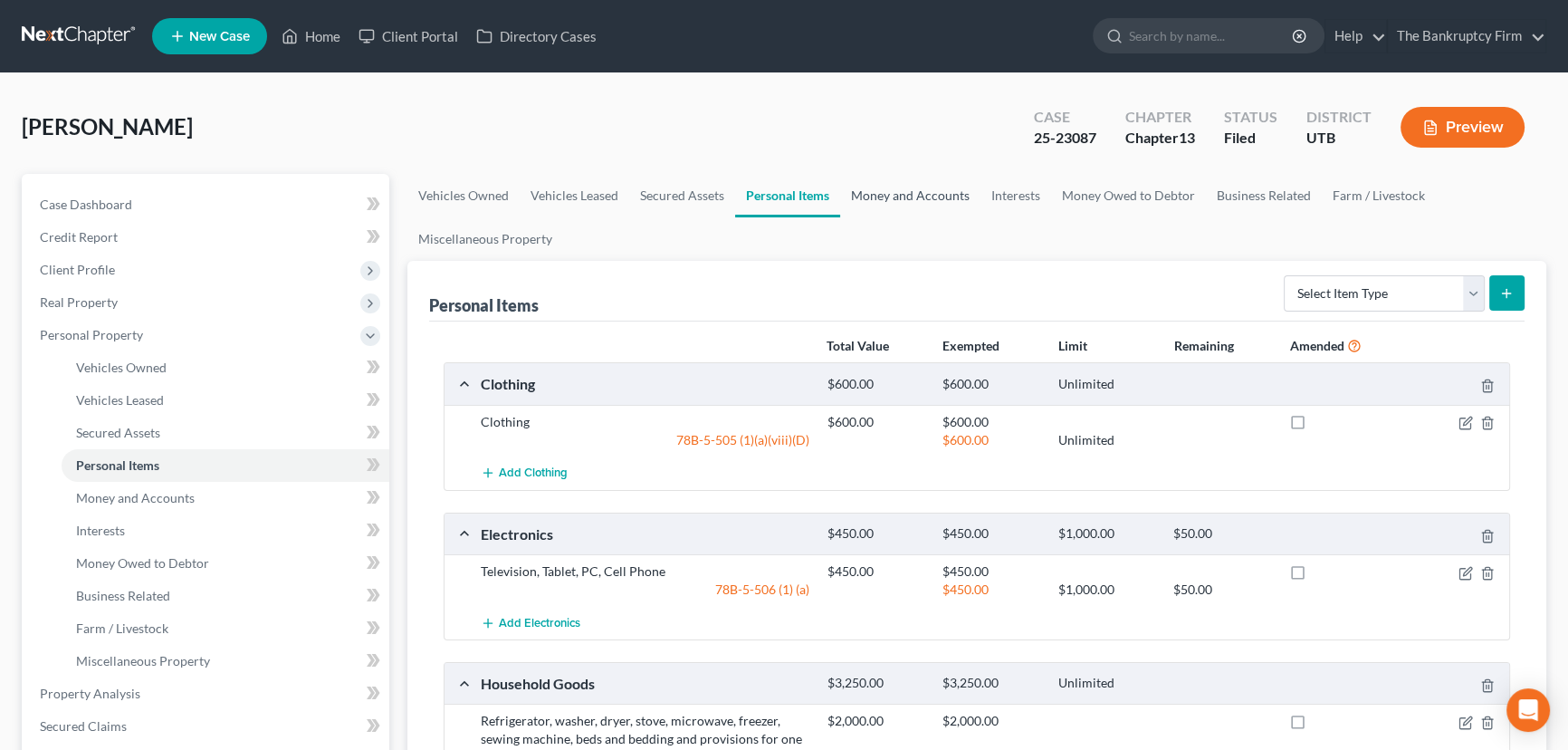
click at [890, 198] on link "Money and Accounts" at bounding box center [910, 196] width 141 height 43
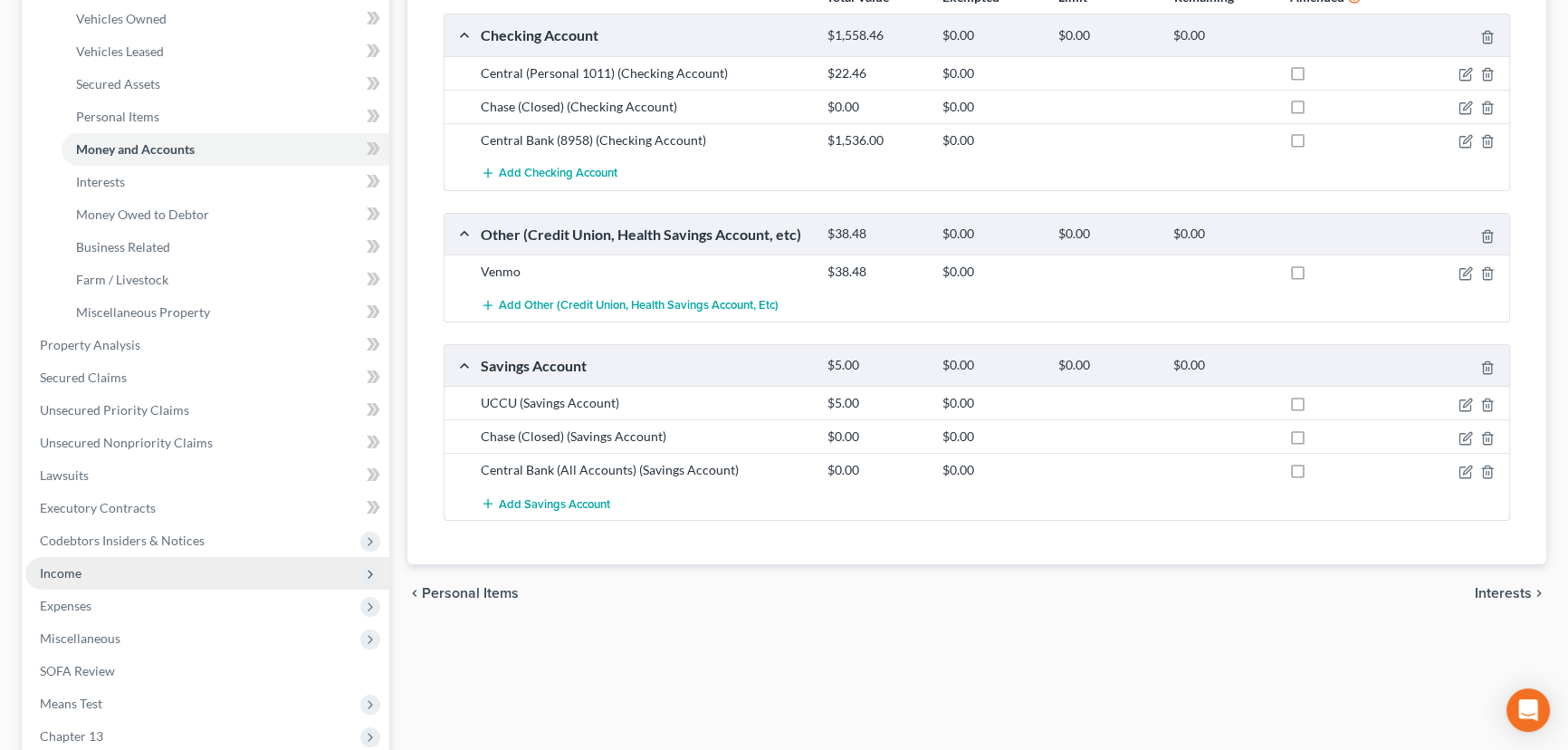
scroll to position [411, 0]
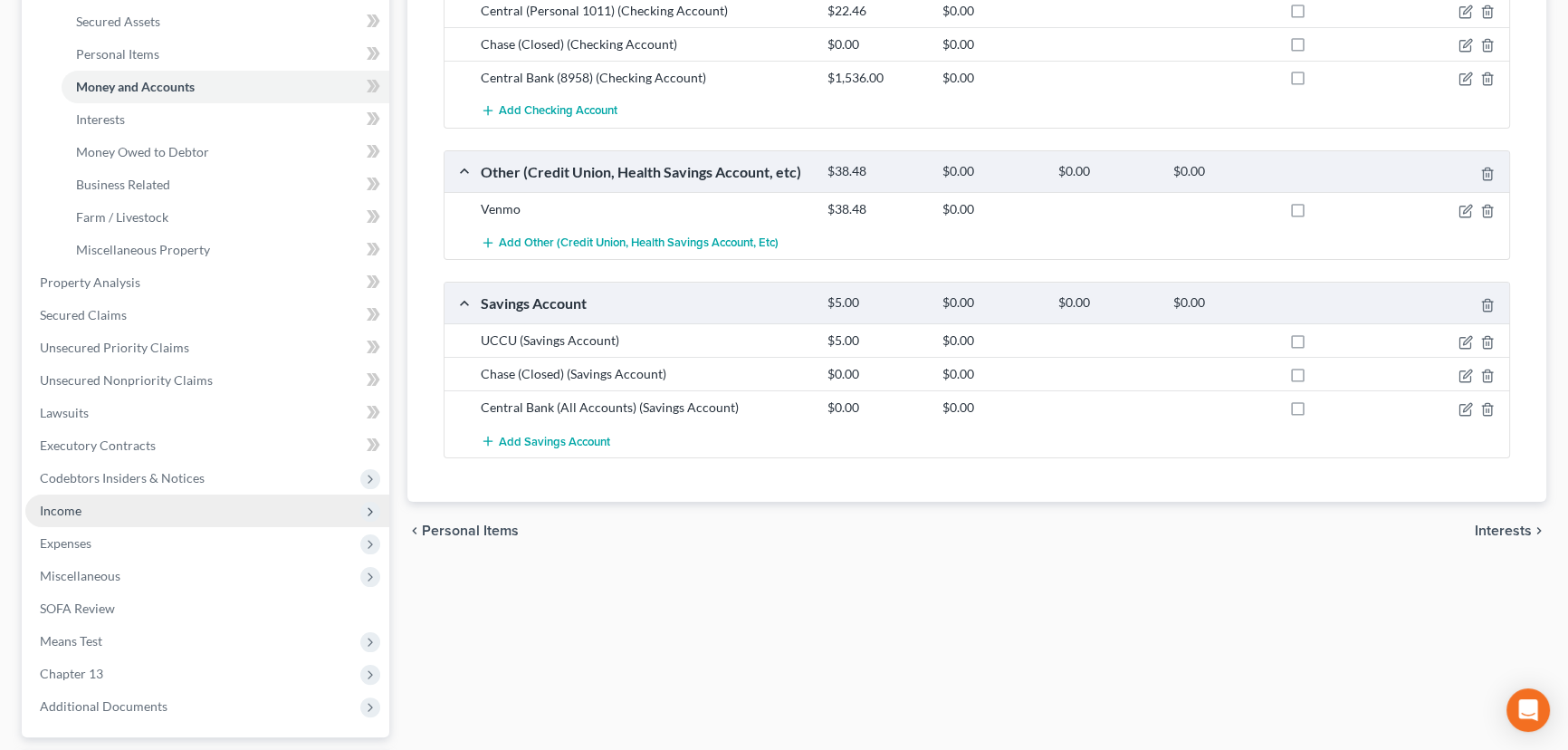
click at [73, 516] on span "Income" at bounding box center [60, 511] width 41 height 16
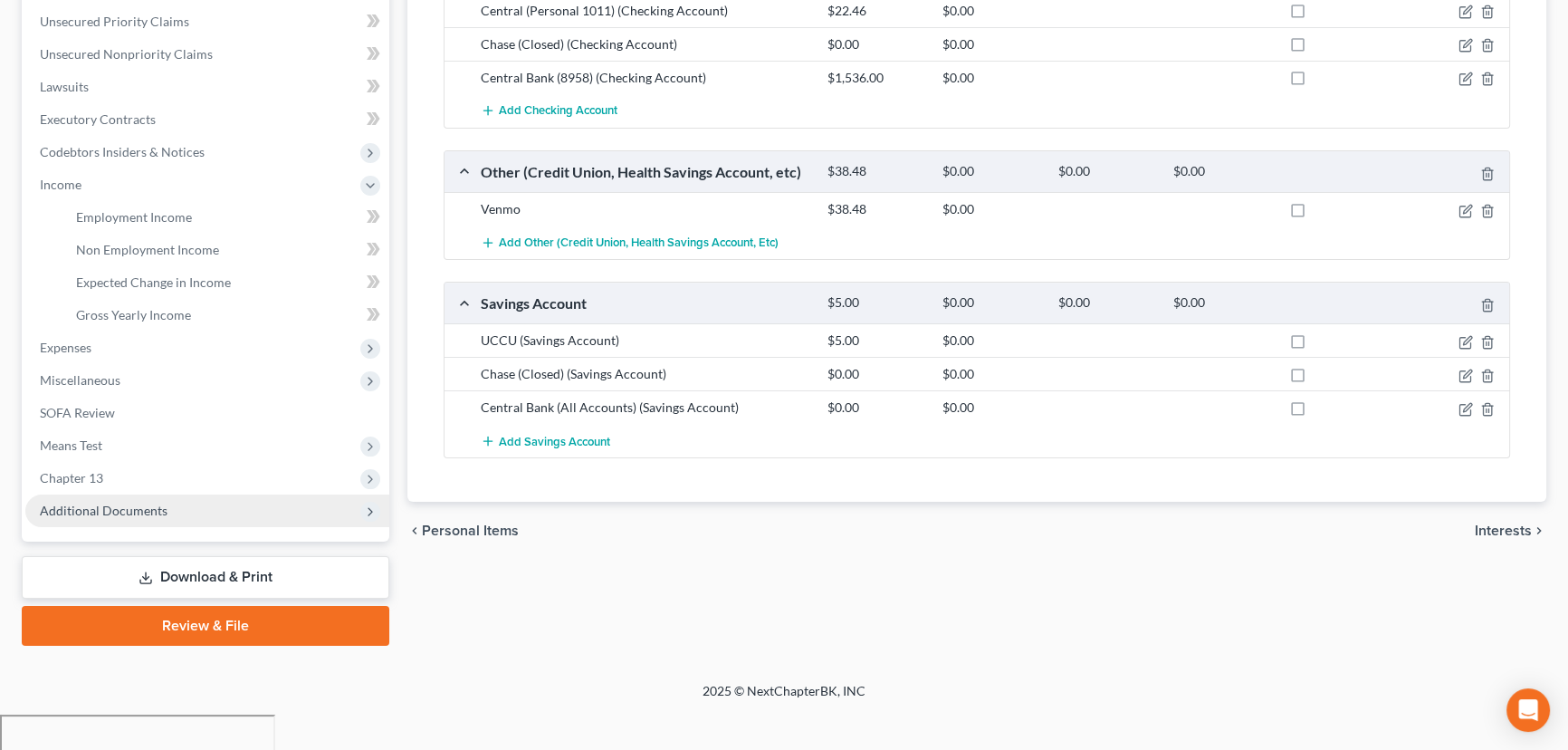
scroll to position [372, 0]
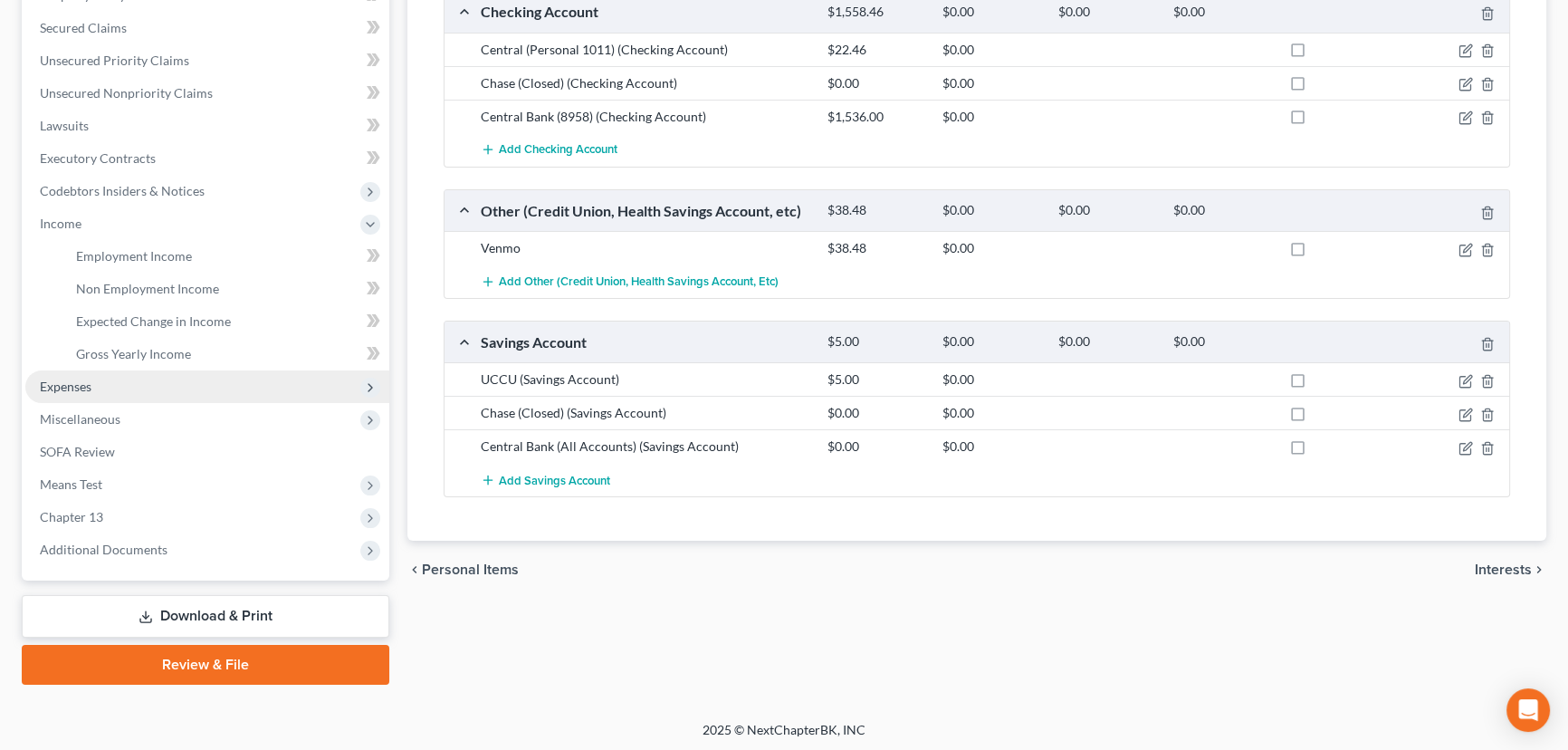
click at [83, 391] on span "Expenses" at bounding box center [65, 387] width 51 height 16
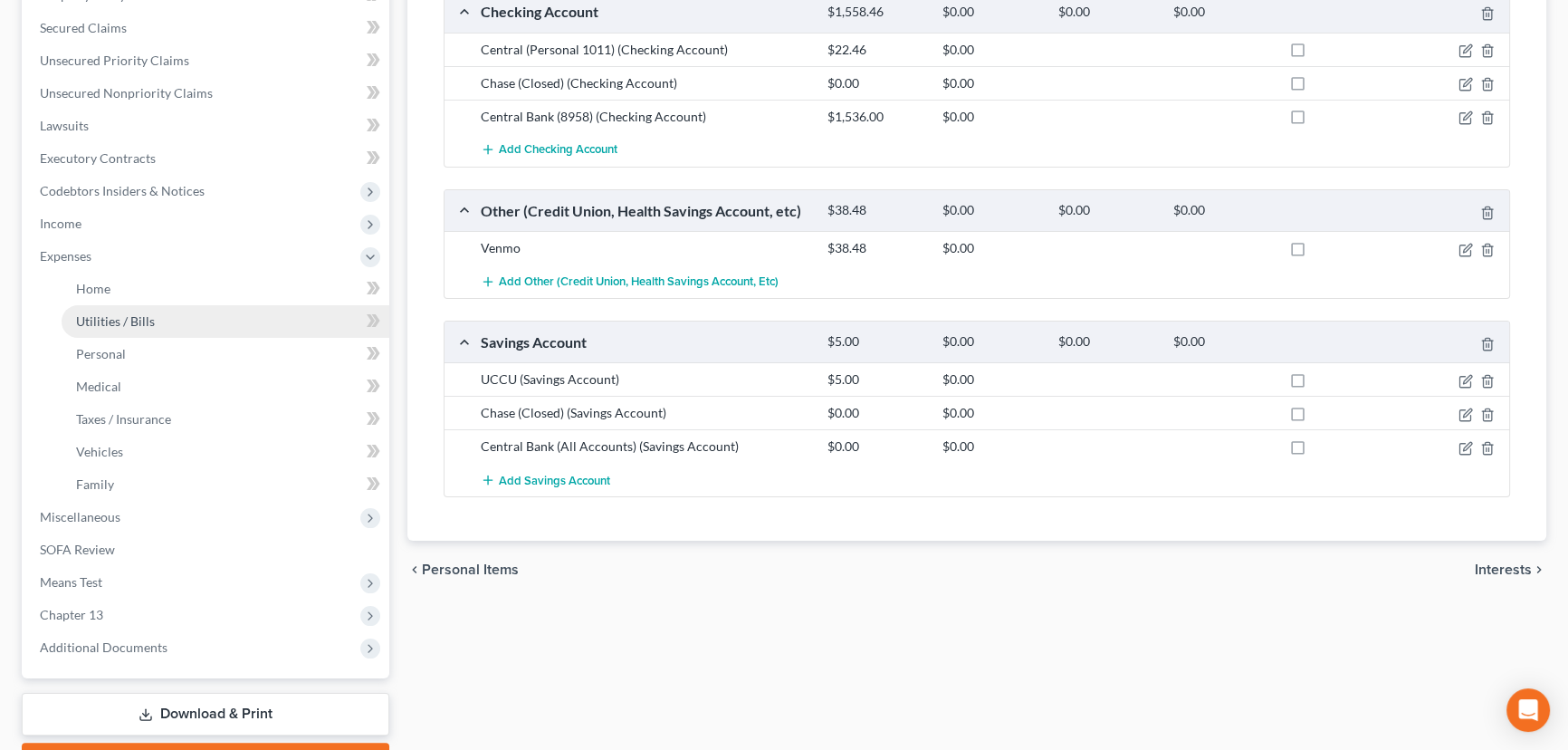
click at [115, 317] on span "Utilities / Bills" at bounding box center [115, 321] width 79 height 16
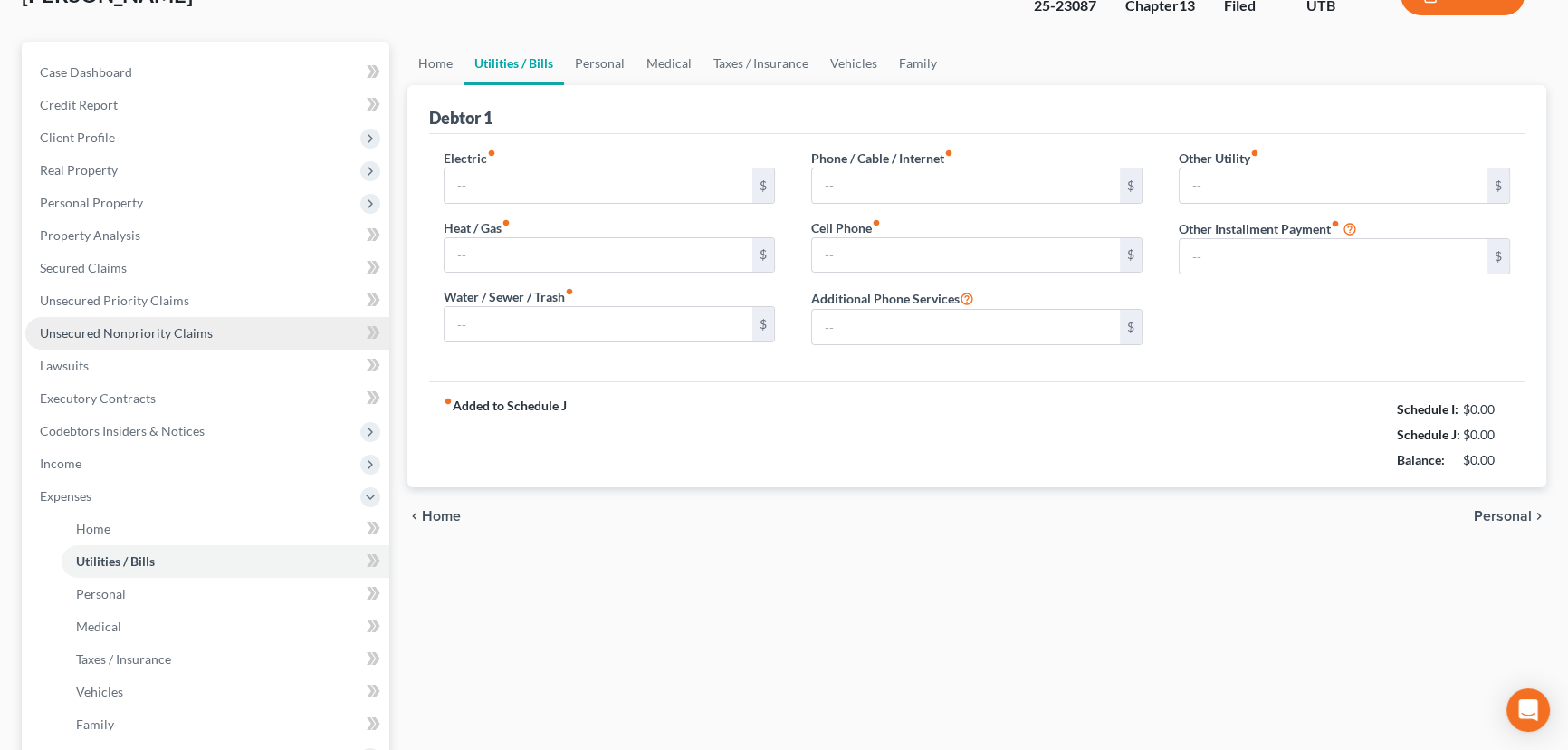
scroll to position [14, 0]
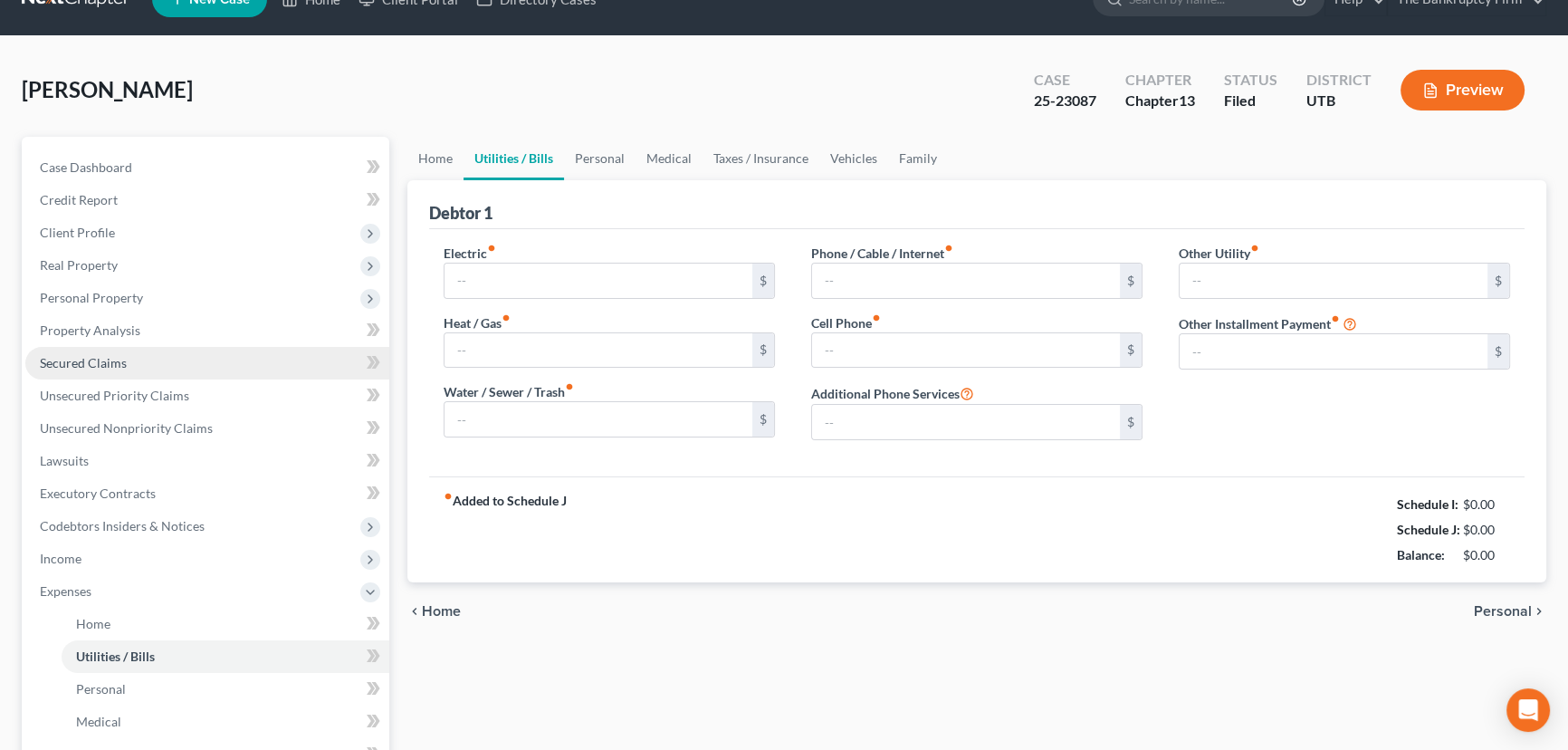
type input "105.00"
type input "55.00"
type input "60.00"
type input "145.00"
type input "0.00"
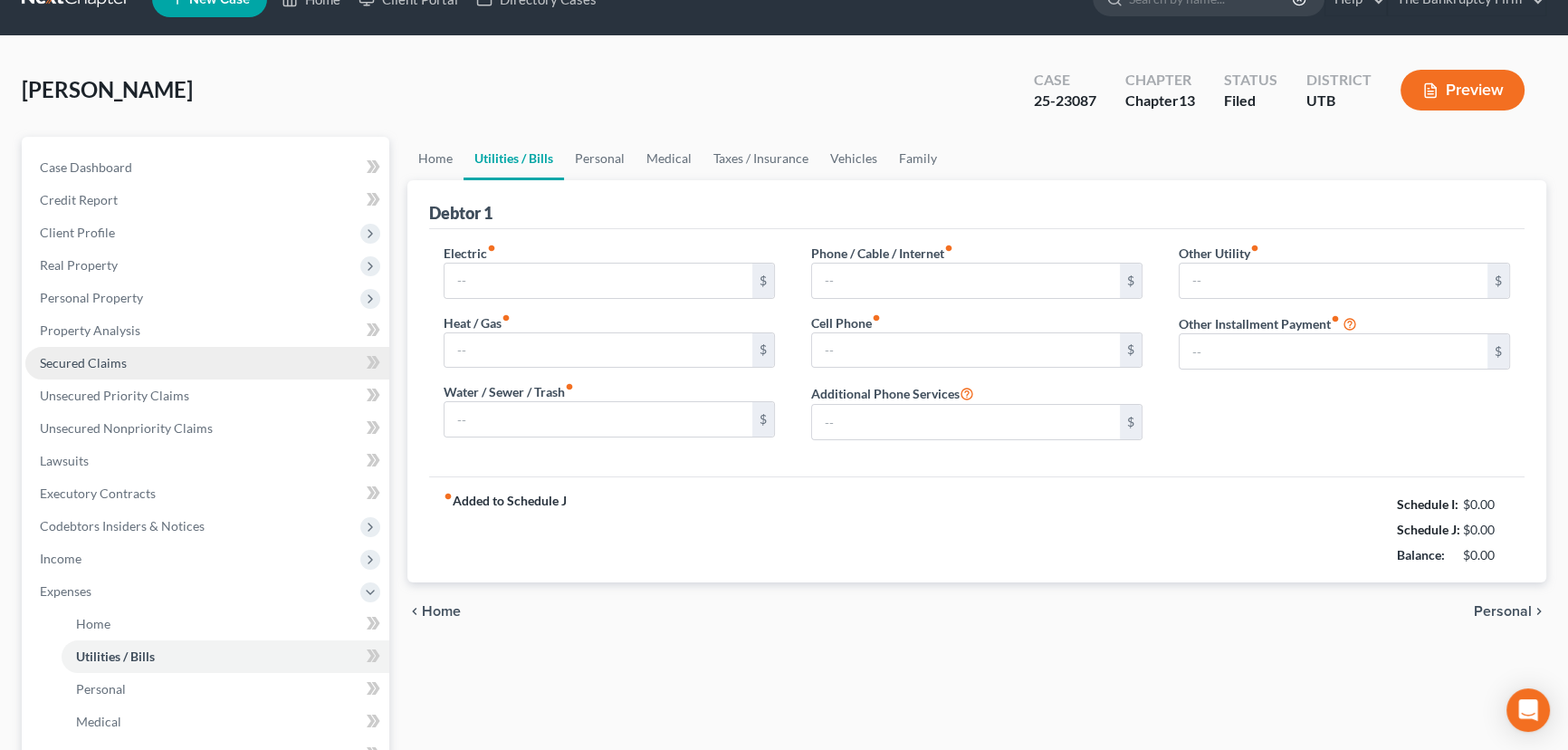
type input "0.00"
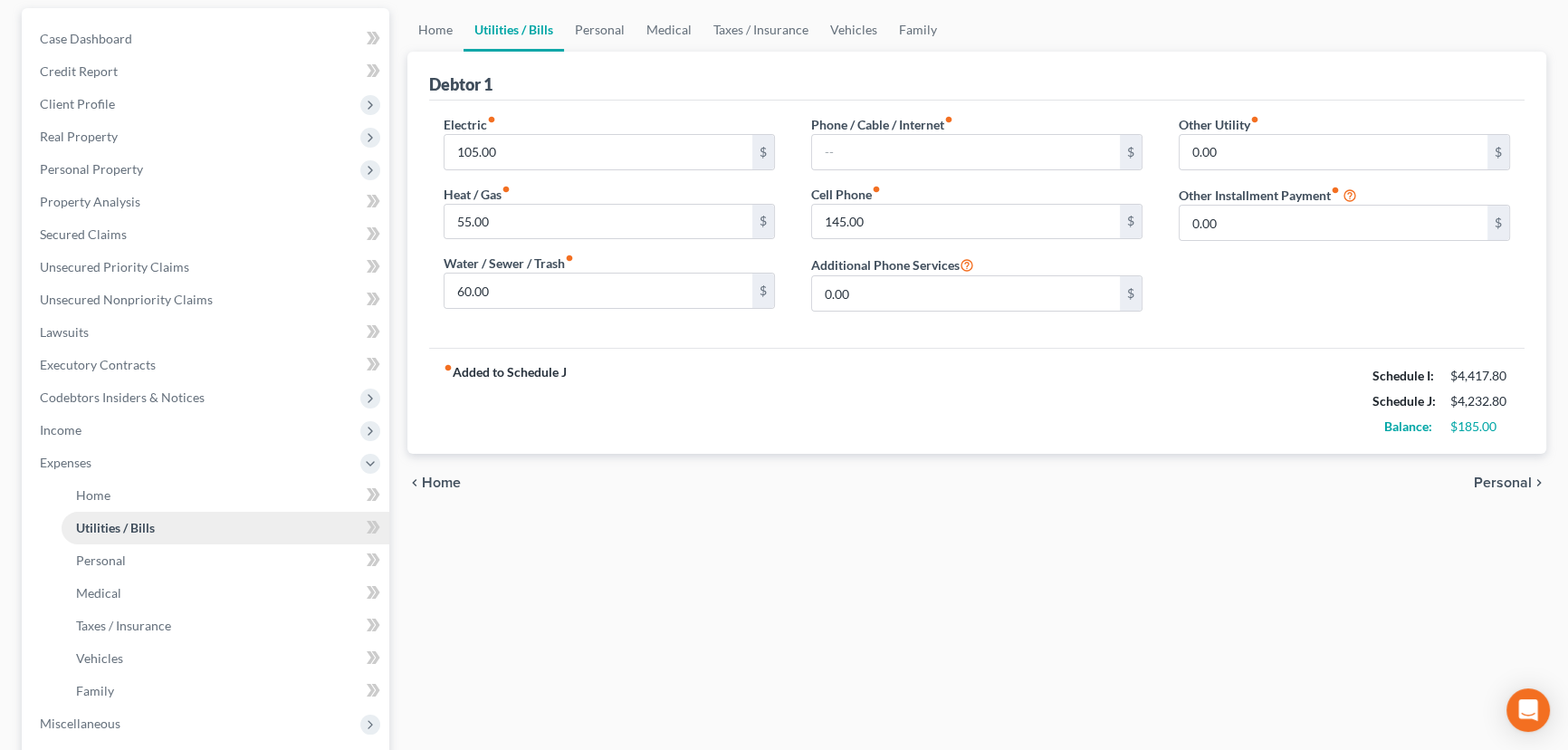
scroll to position [246, 0]
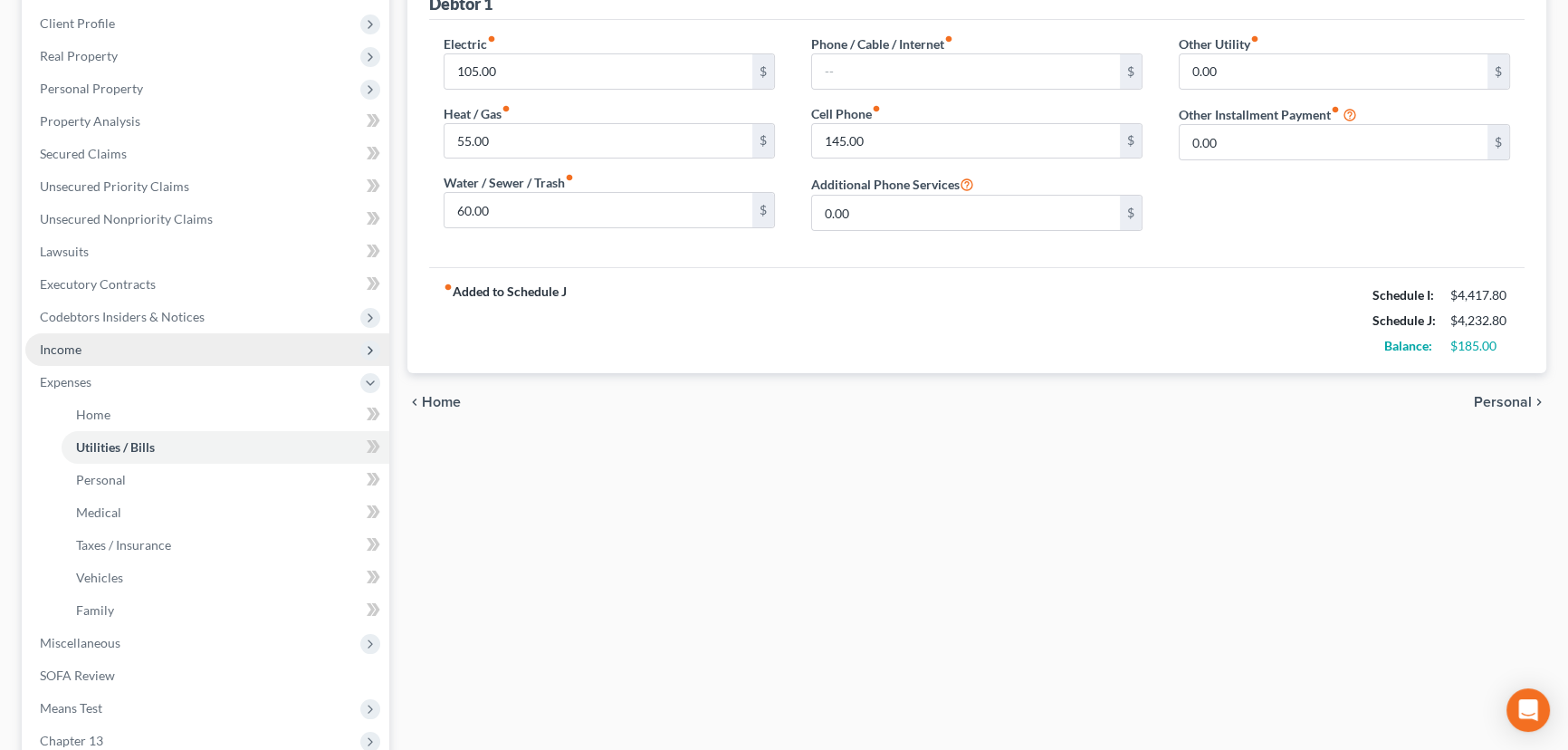
drag, startPoint x: 73, startPoint y: 350, endPoint x: 90, endPoint y: 364, distance: 22.0
click at [76, 353] on span "Income" at bounding box center [60, 349] width 41 height 16
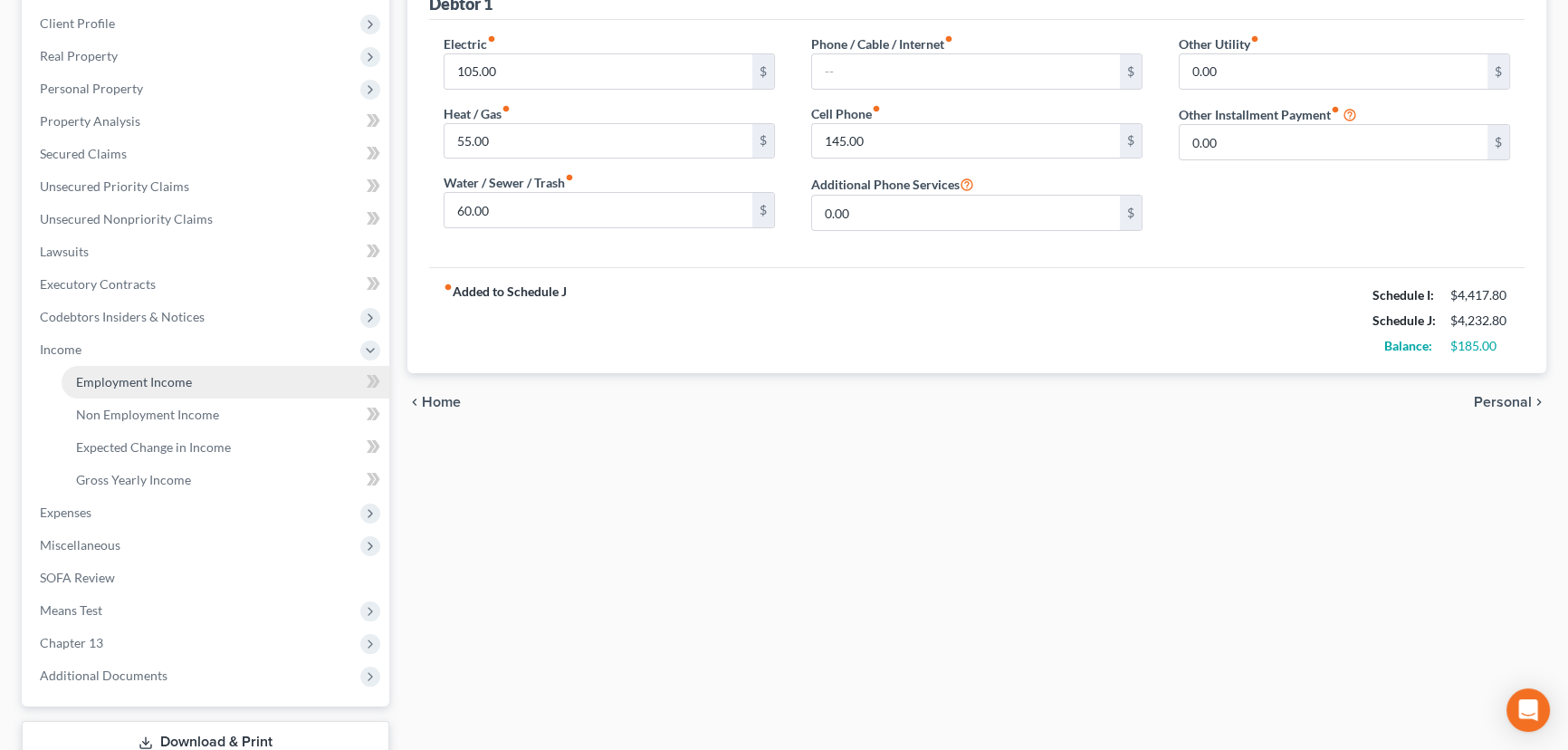
click at [145, 380] on span "Employment Income" at bounding box center [134, 382] width 116 height 16
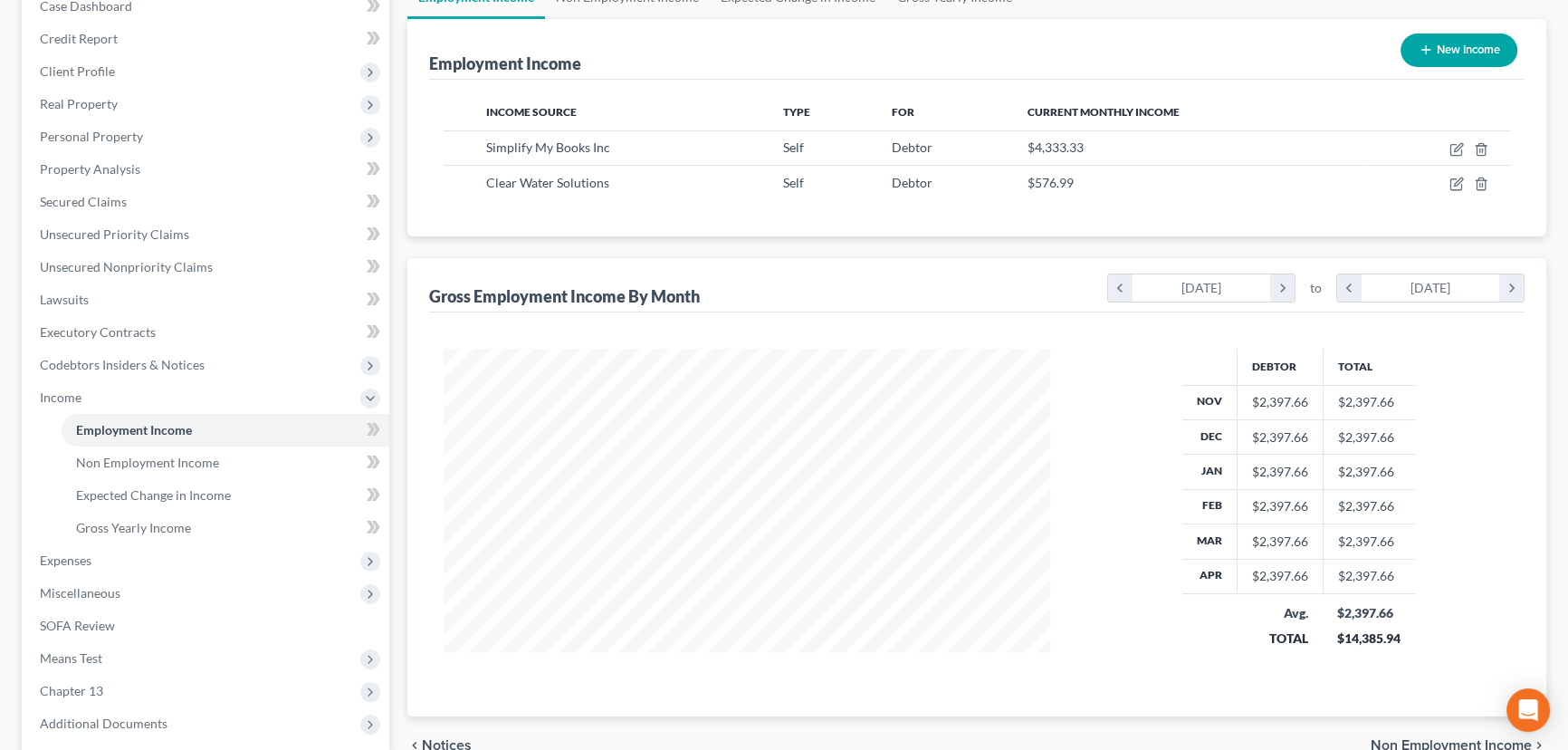
scroll to position [246, 0]
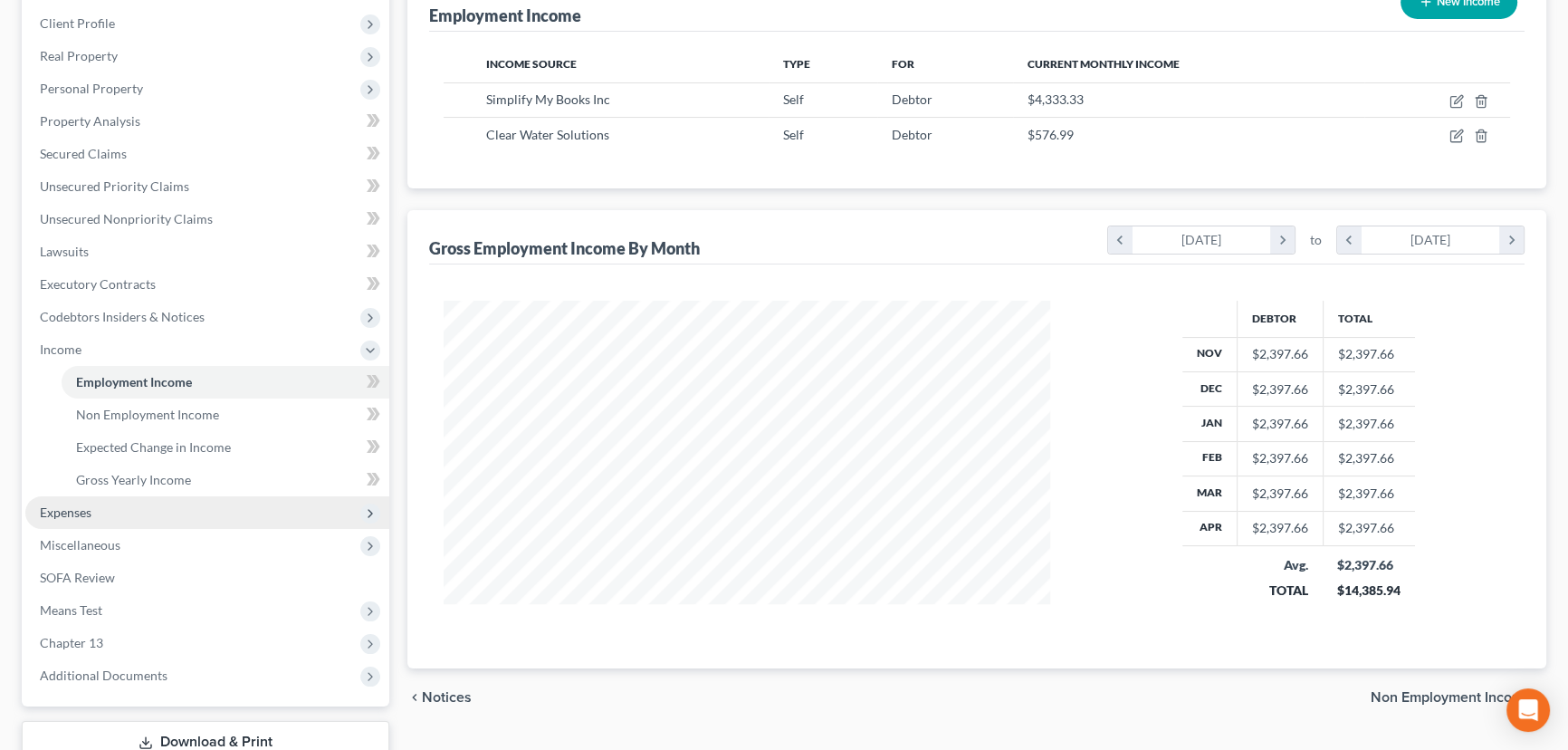
click at [73, 505] on span "Expenses" at bounding box center [65, 512] width 51 height 16
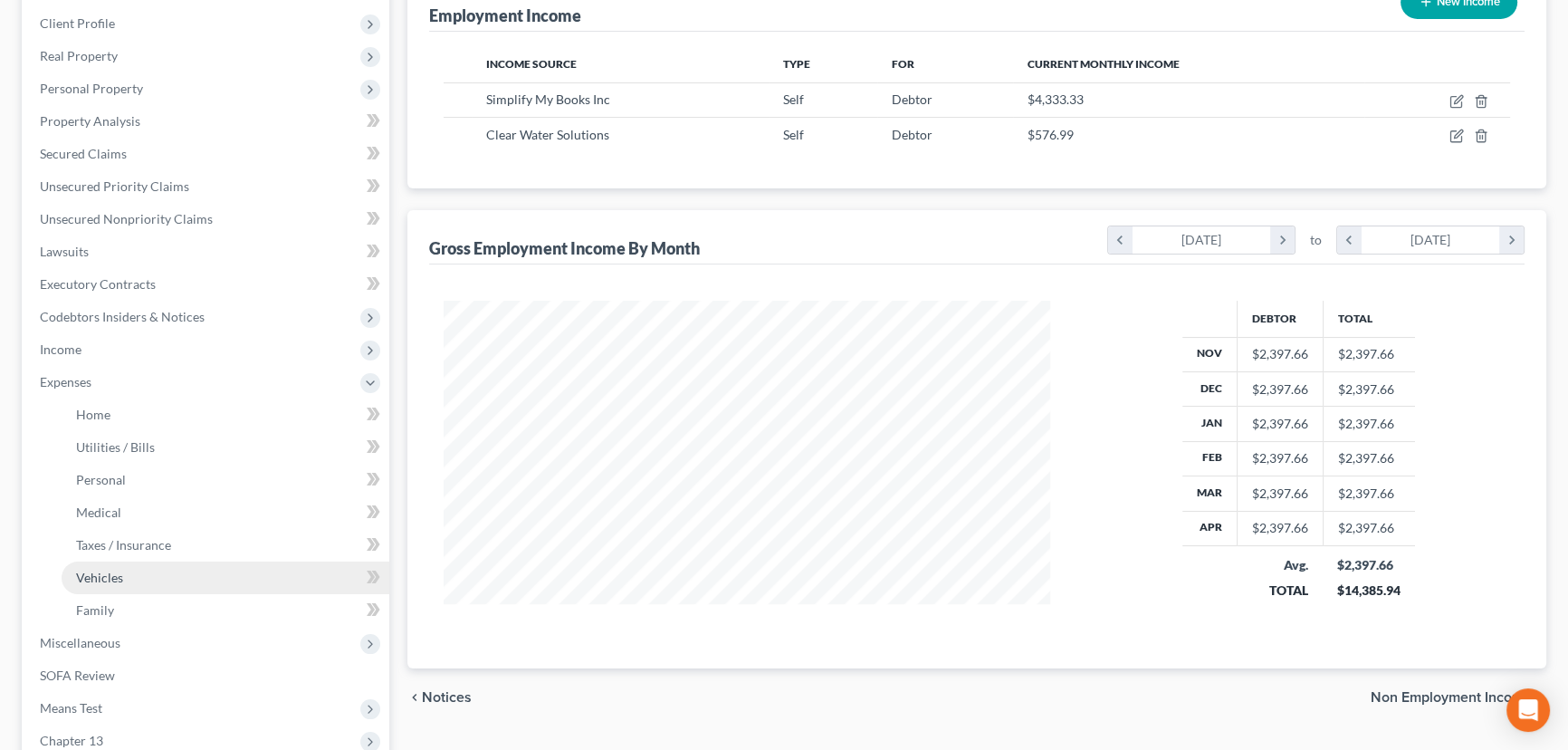
click at [117, 577] on span "Vehicles" at bounding box center [99, 578] width 47 height 16
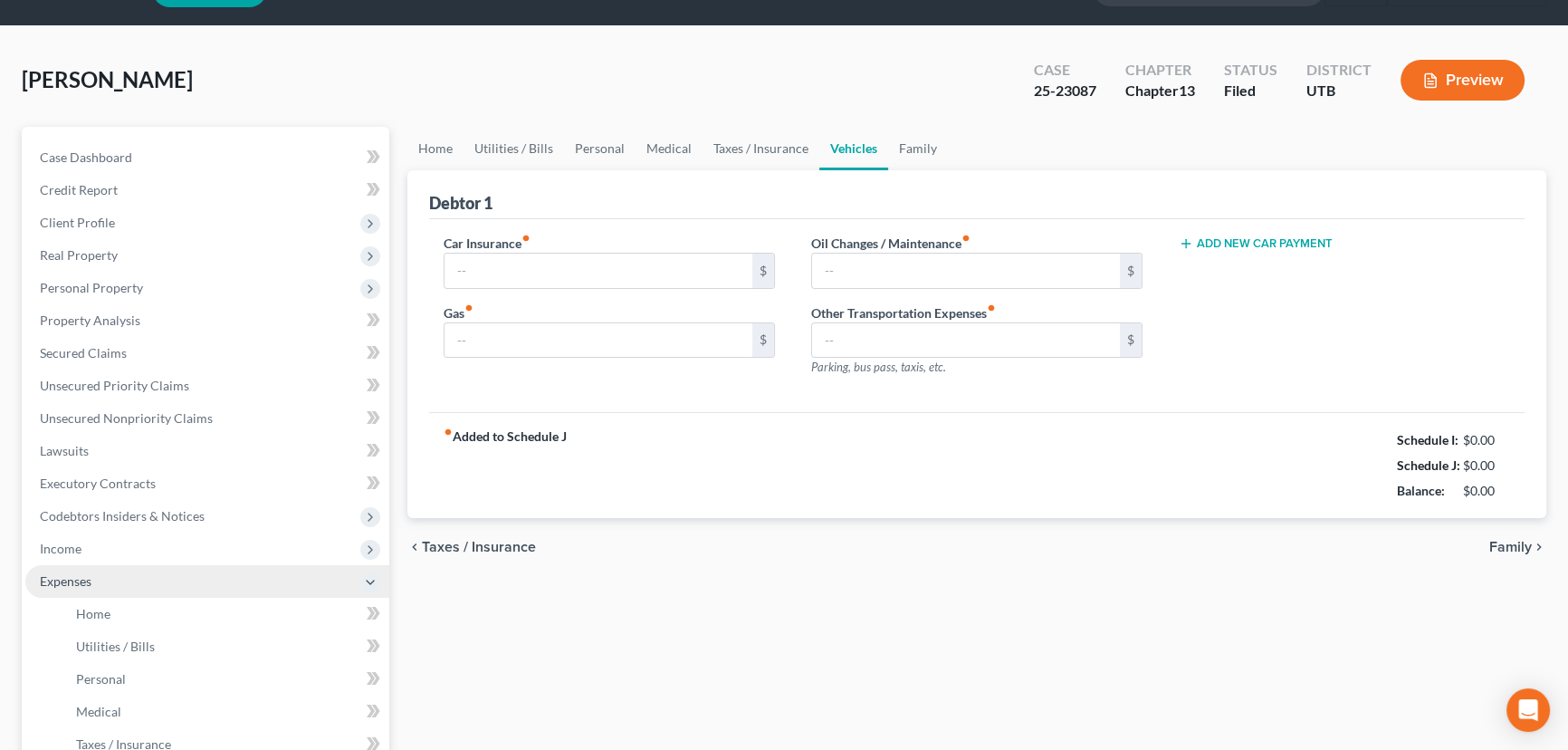
type input "225.00"
type input "200.00"
type input "20.00"
type input "0.00"
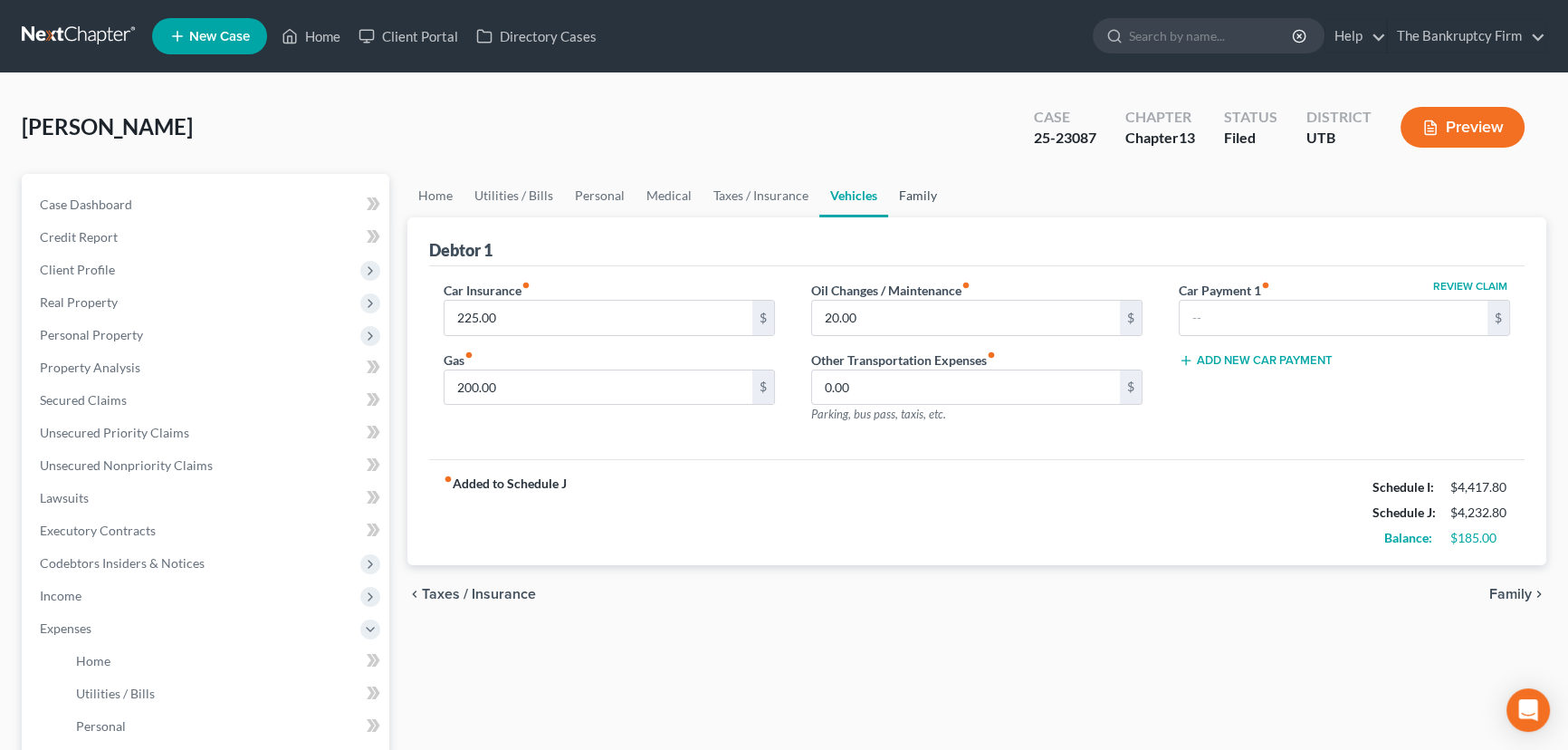
click at [904, 189] on link "Family" at bounding box center [918, 196] width 60 height 43
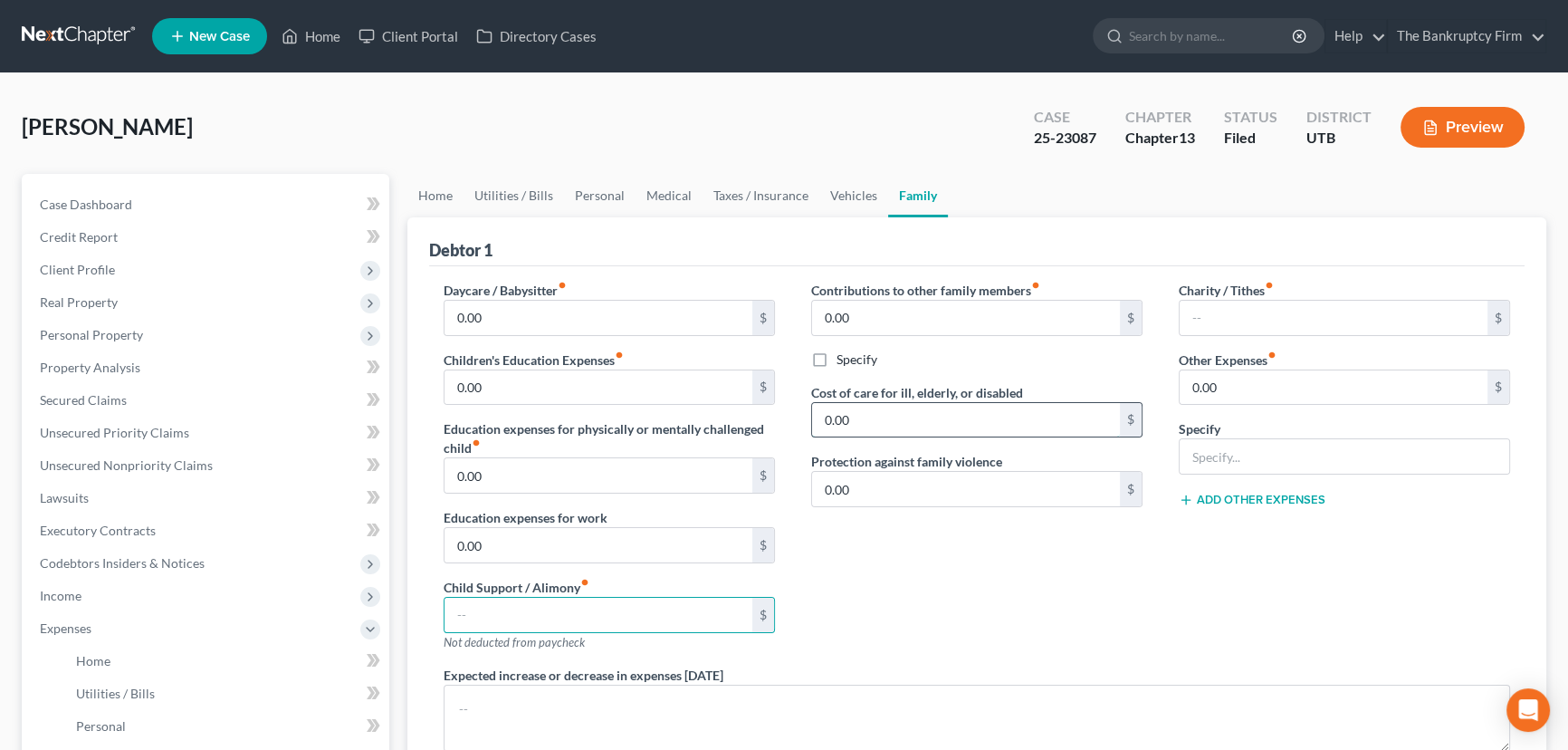
click at [898, 423] on input "0.00" at bounding box center [965, 419] width 308 height 34
click at [588, 544] on input "0.00" at bounding box center [598, 544] width 308 height 34
drag, startPoint x: 836, startPoint y: 194, endPoint x: 891, endPoint y: 211, distance: 57.6
click at [836, 194] on link "Vehicles" at bounding box center [854, 196] width 69 height 43
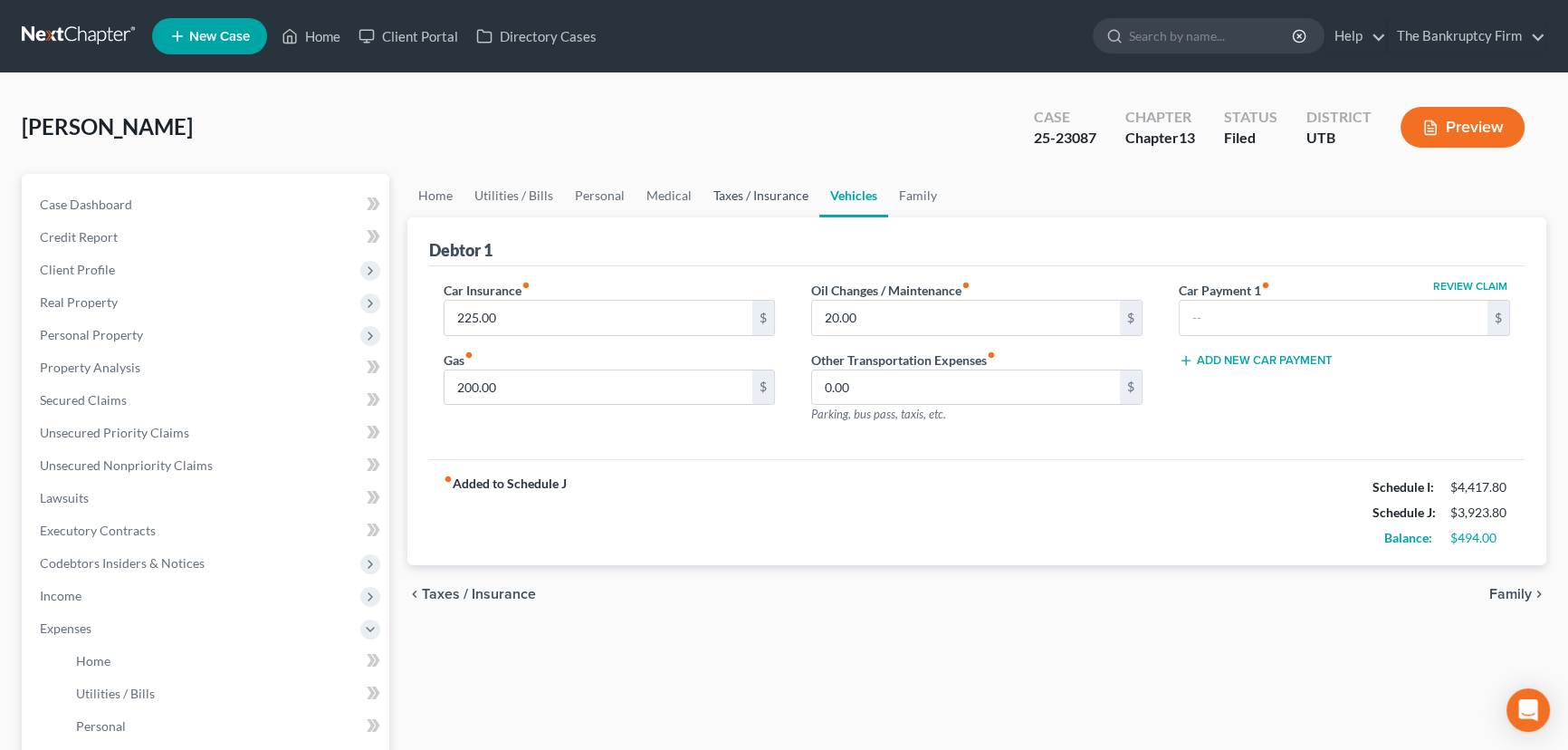
click at [727, 195] on link "Taxes / Insurance" at bounding box center [760, 196] width 117 height 43
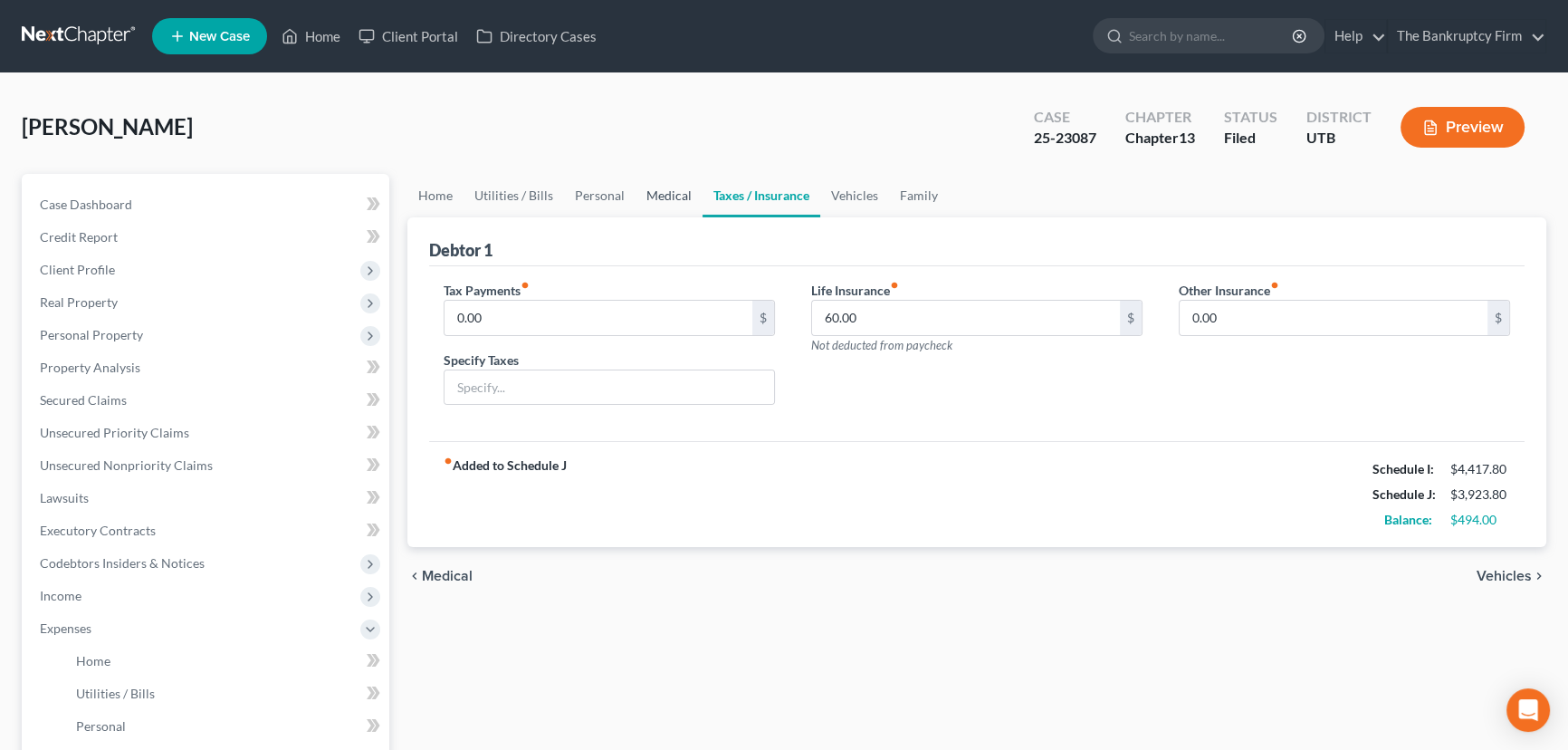
click at [667, 200] on link "Medical" at bounding box center [669, 196] width 67 height 43
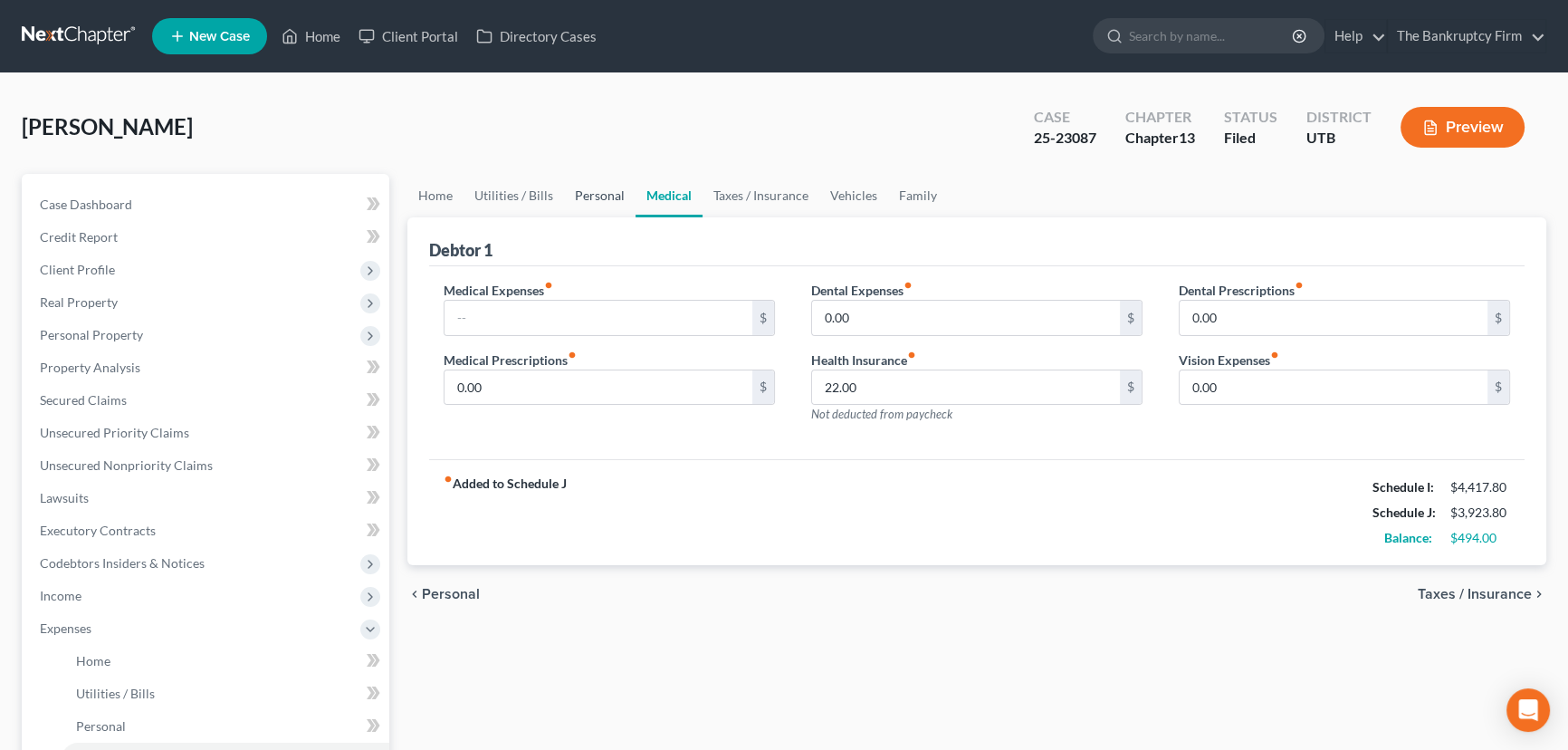
click at [591, 195] on link "Personal" at bounding box center [599, 196] width 72 height 43
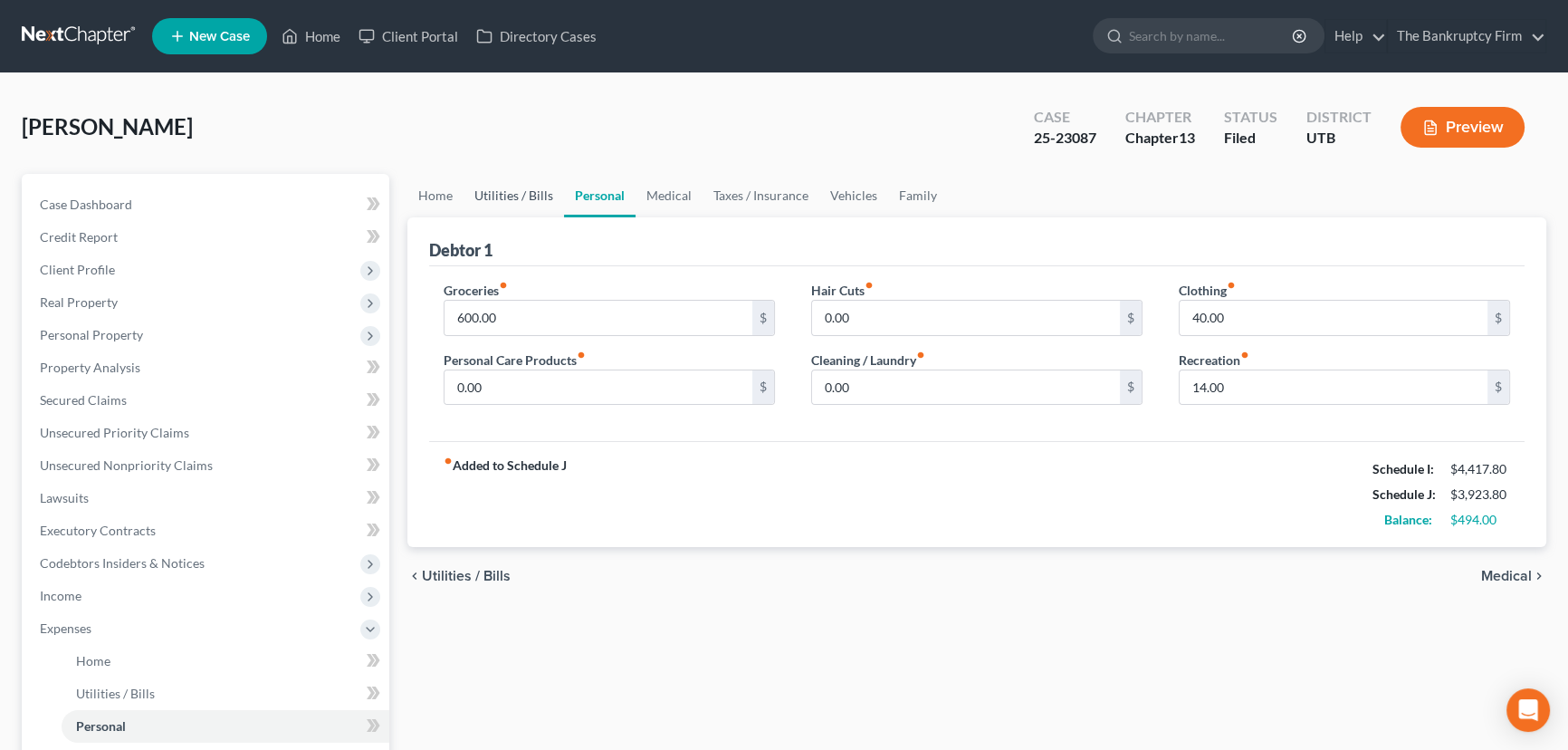
click at [504, 197] on link "Utilities / Bills" at bounding box center [513, 196] width 100 height 43
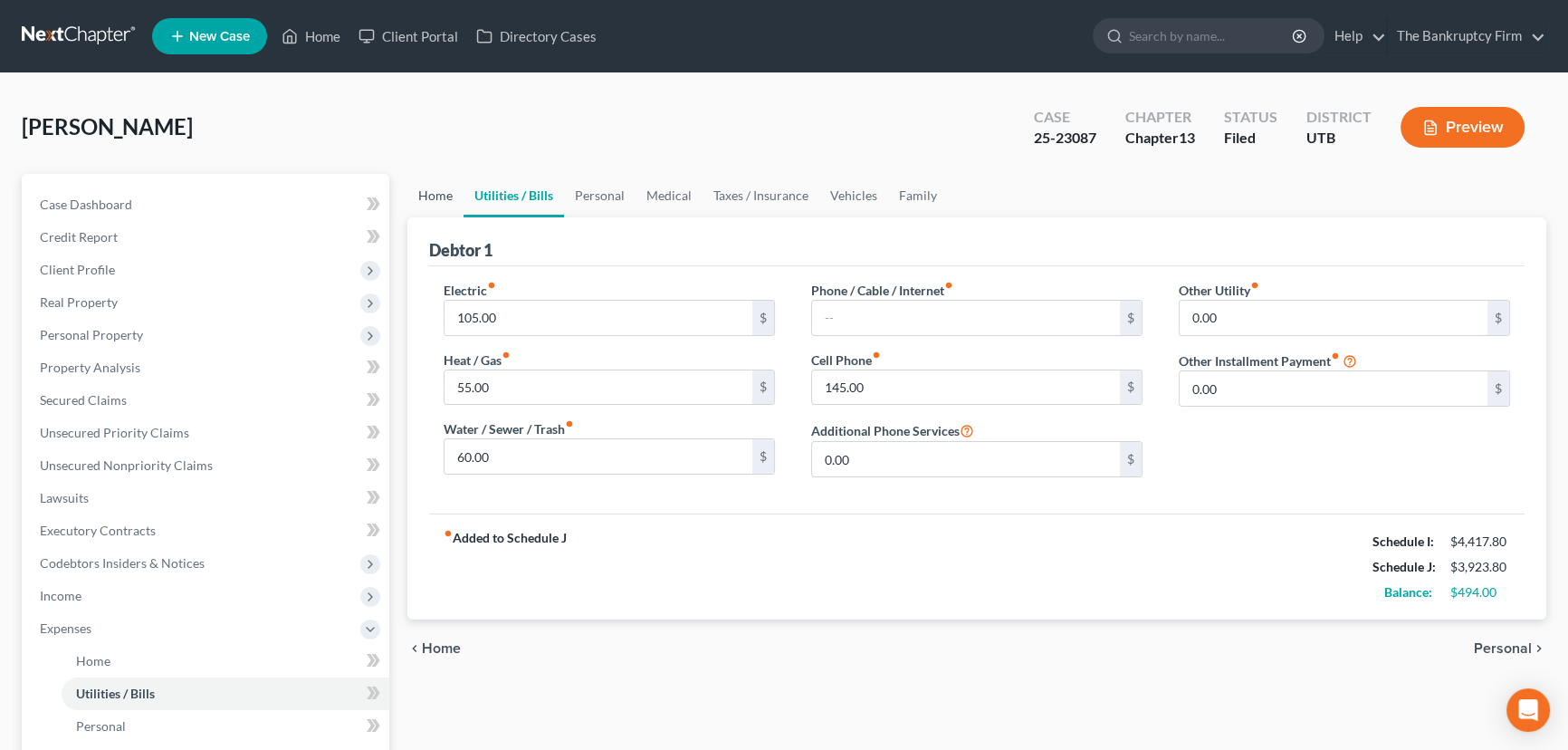
click at [430, 190] on link "Home" at bounding box center [435, 196] width 56 height 43
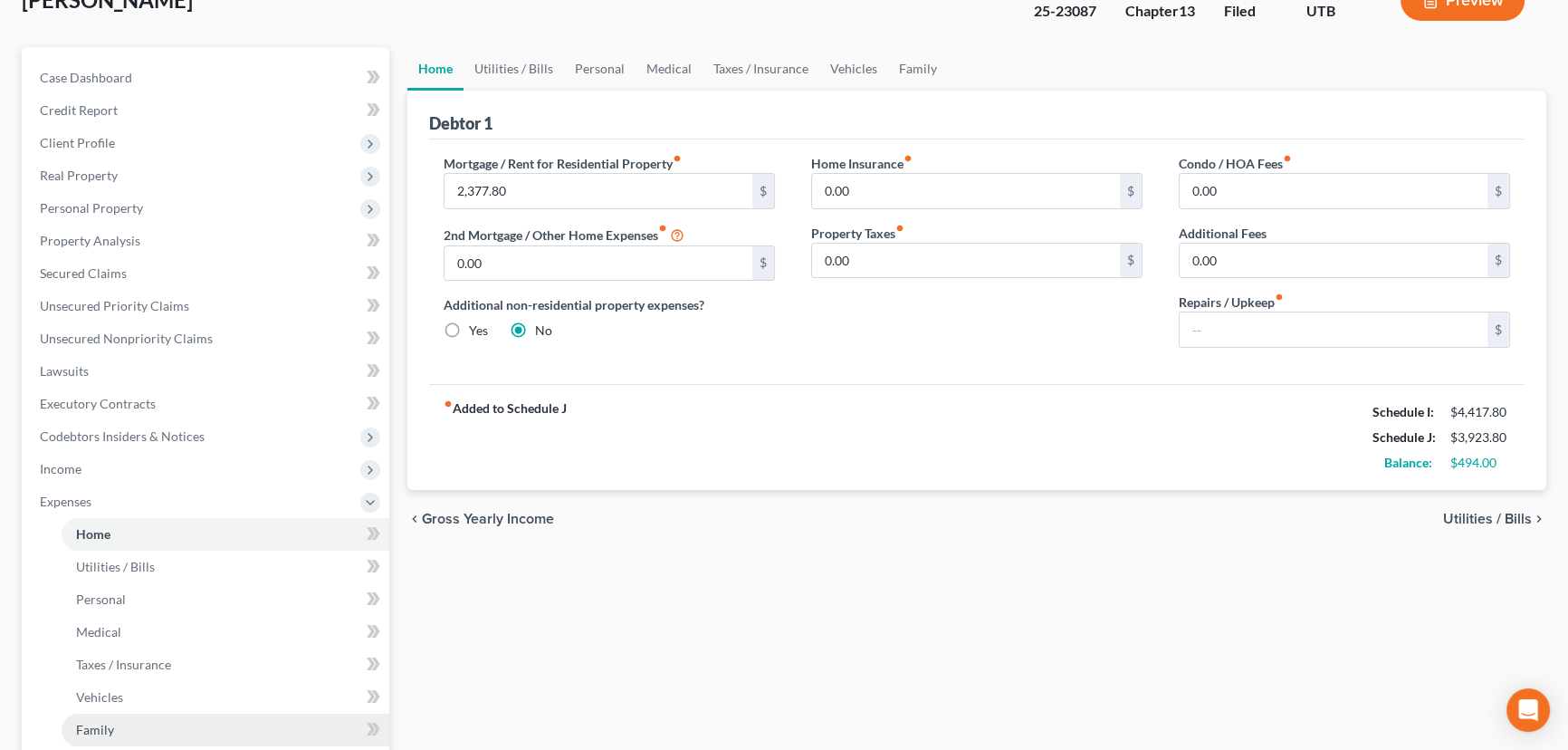
scroll to position [329, 0]
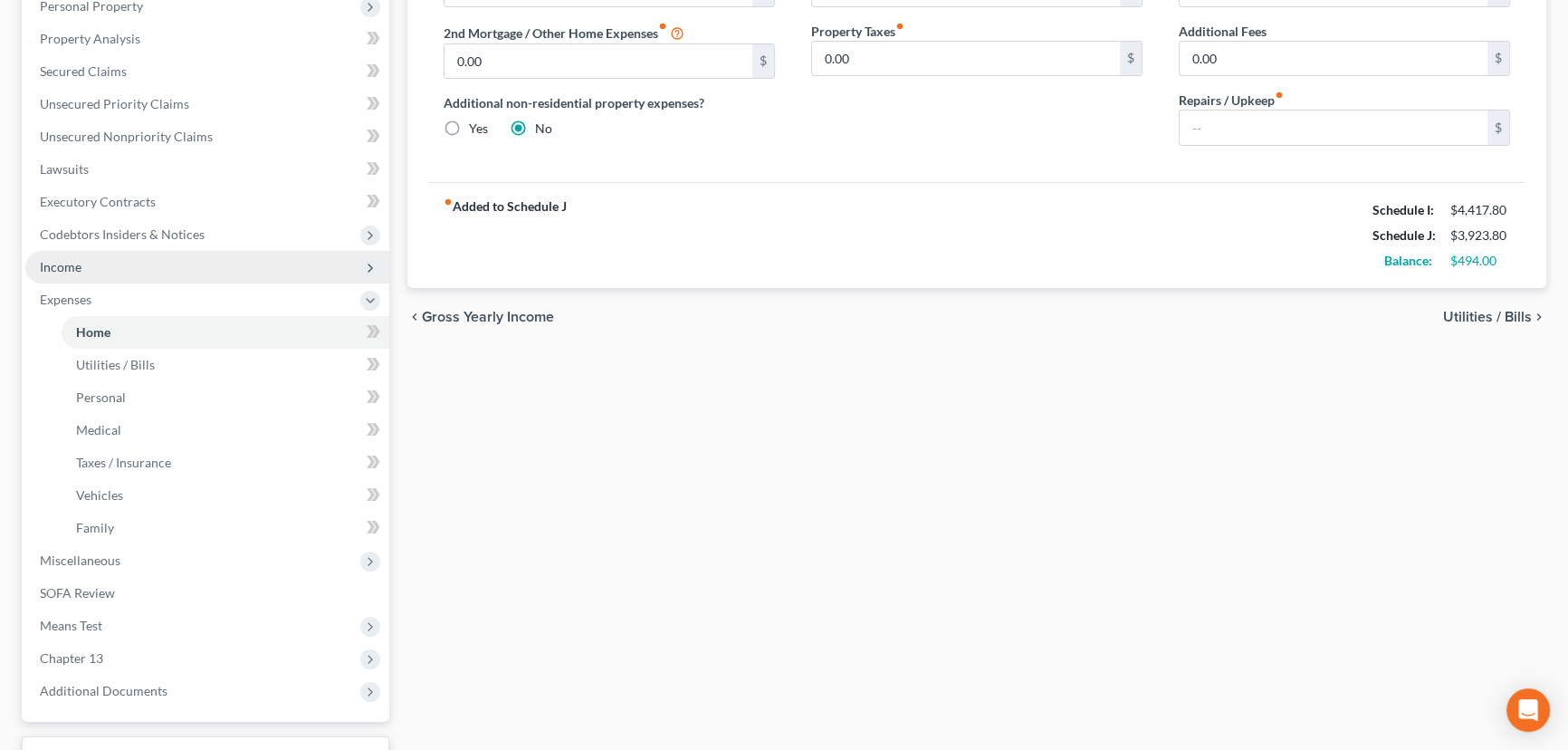
click at [75, 271] on span "Income" at bounding box center [60, 267] width 41 height 16
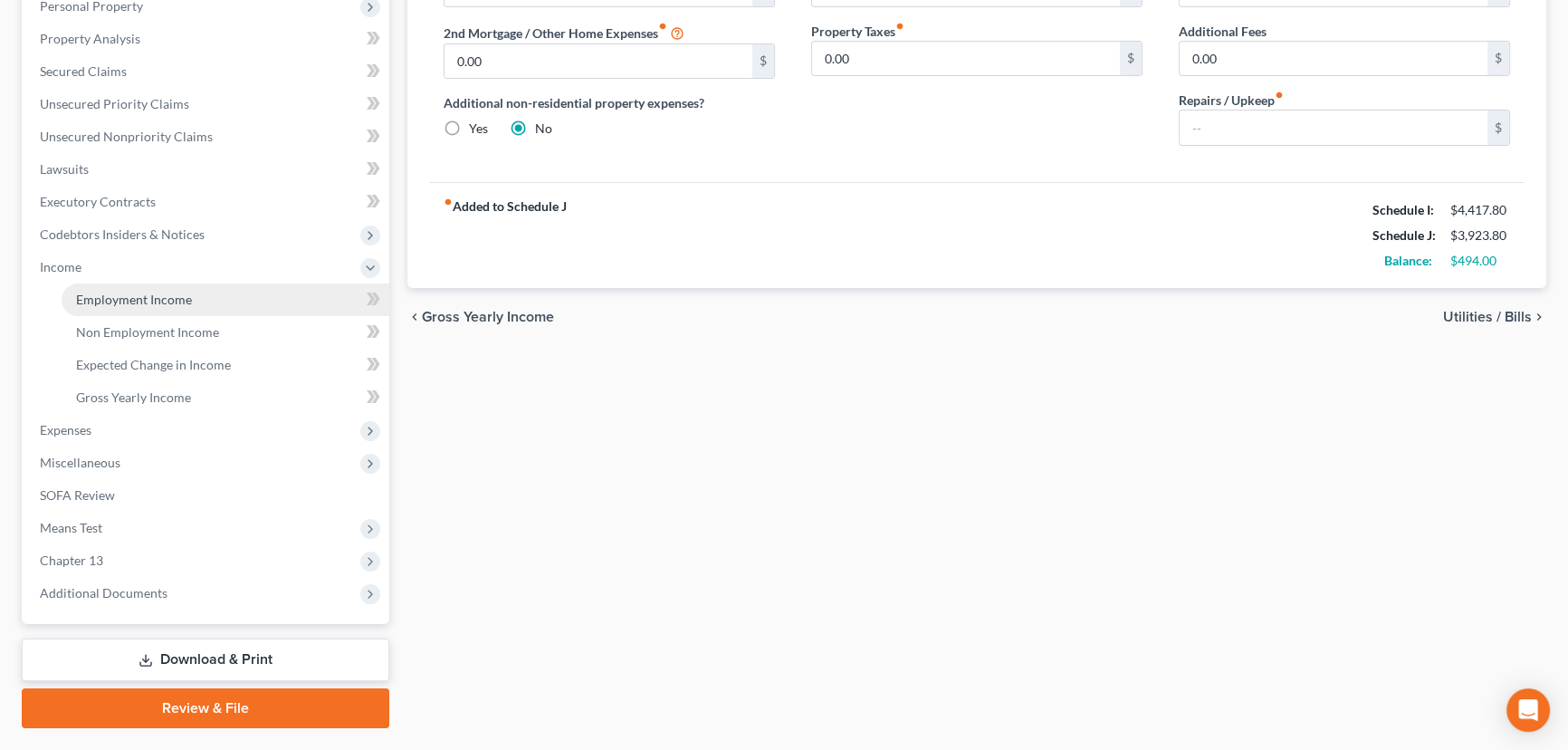
click at [164, 300] on span "Employment Income" at bounding box center [134, 299] width 116 height 16
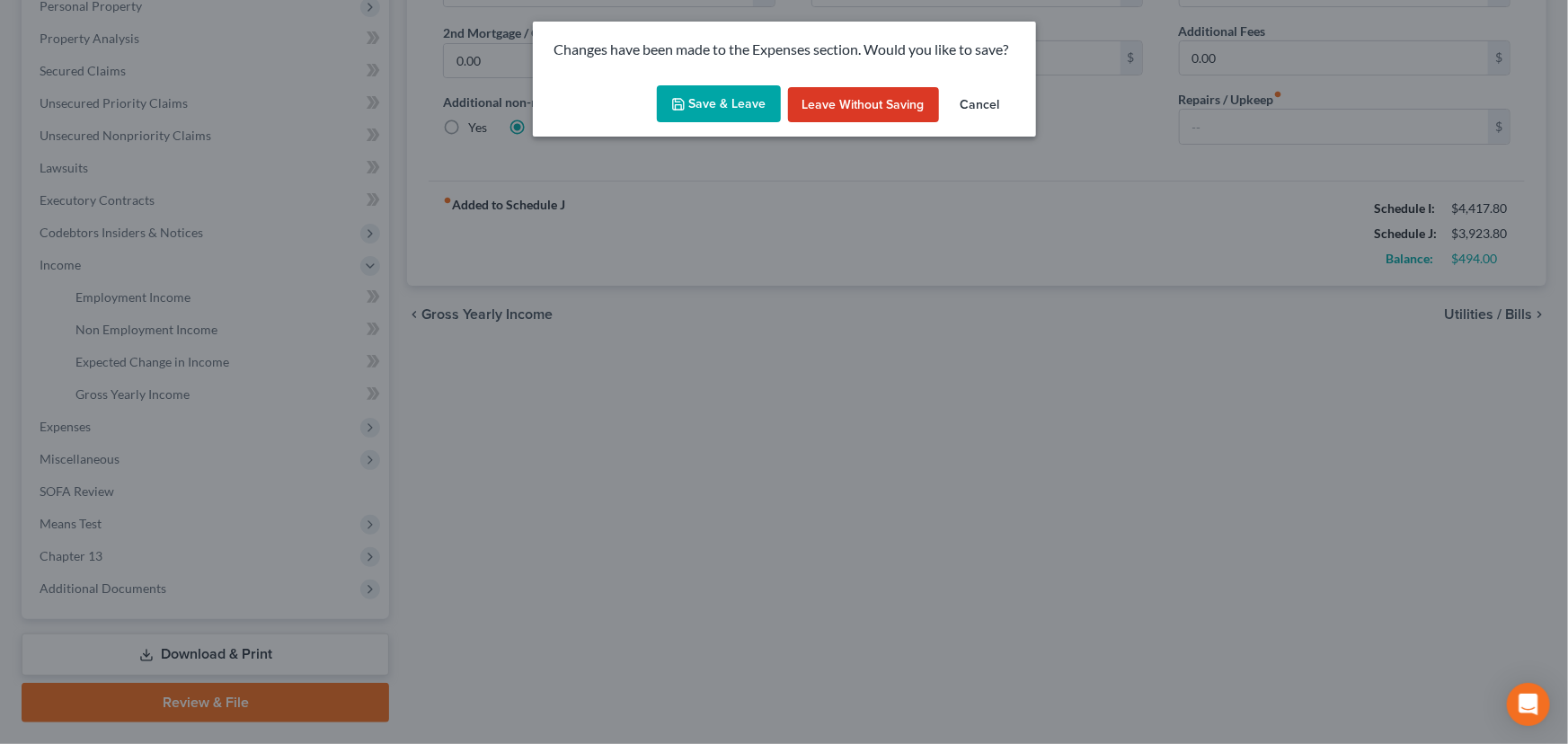
click at [714, 103] on button "Save & Leave" at bounding box center [719, 103] width 124 height 38
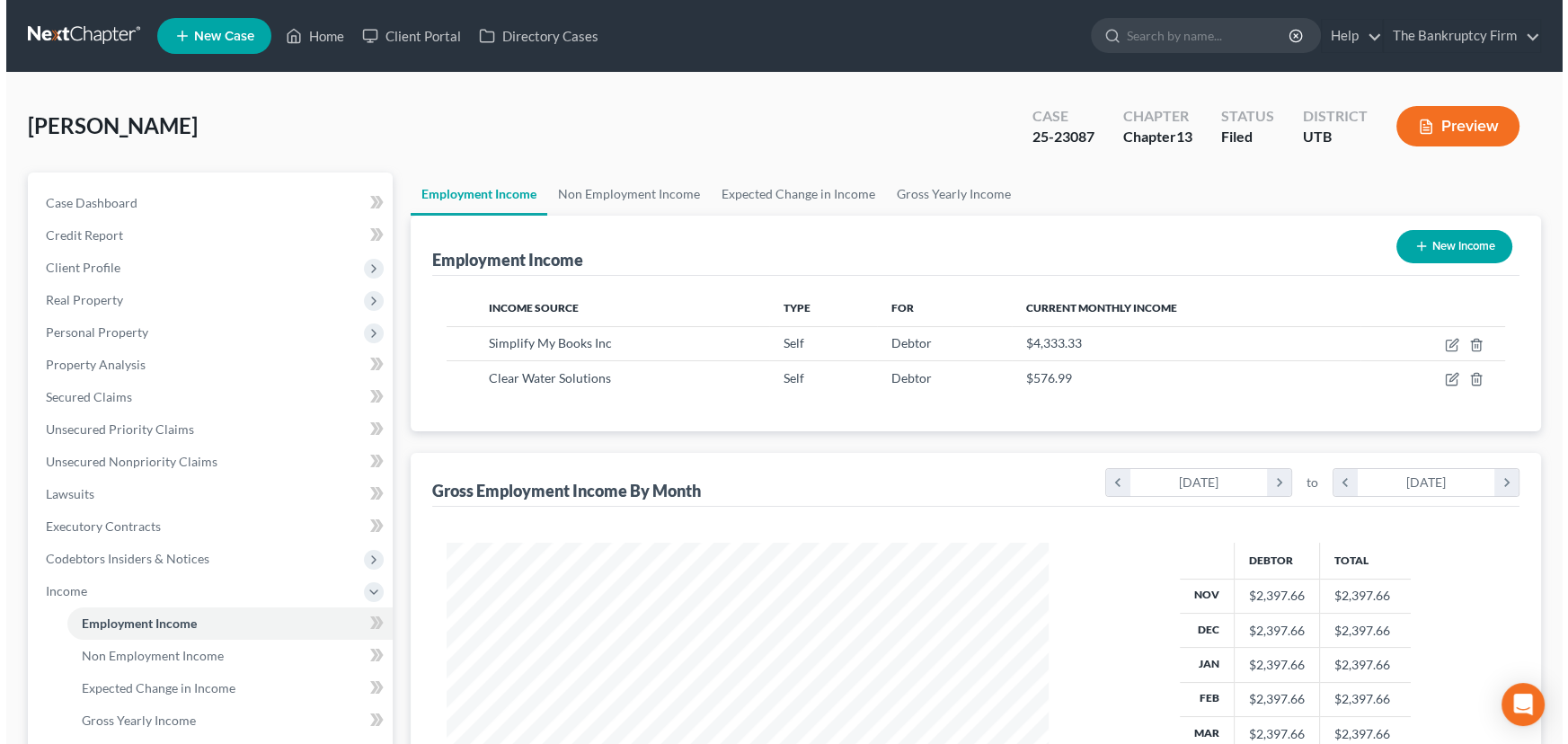
scroll to position [321, 638]
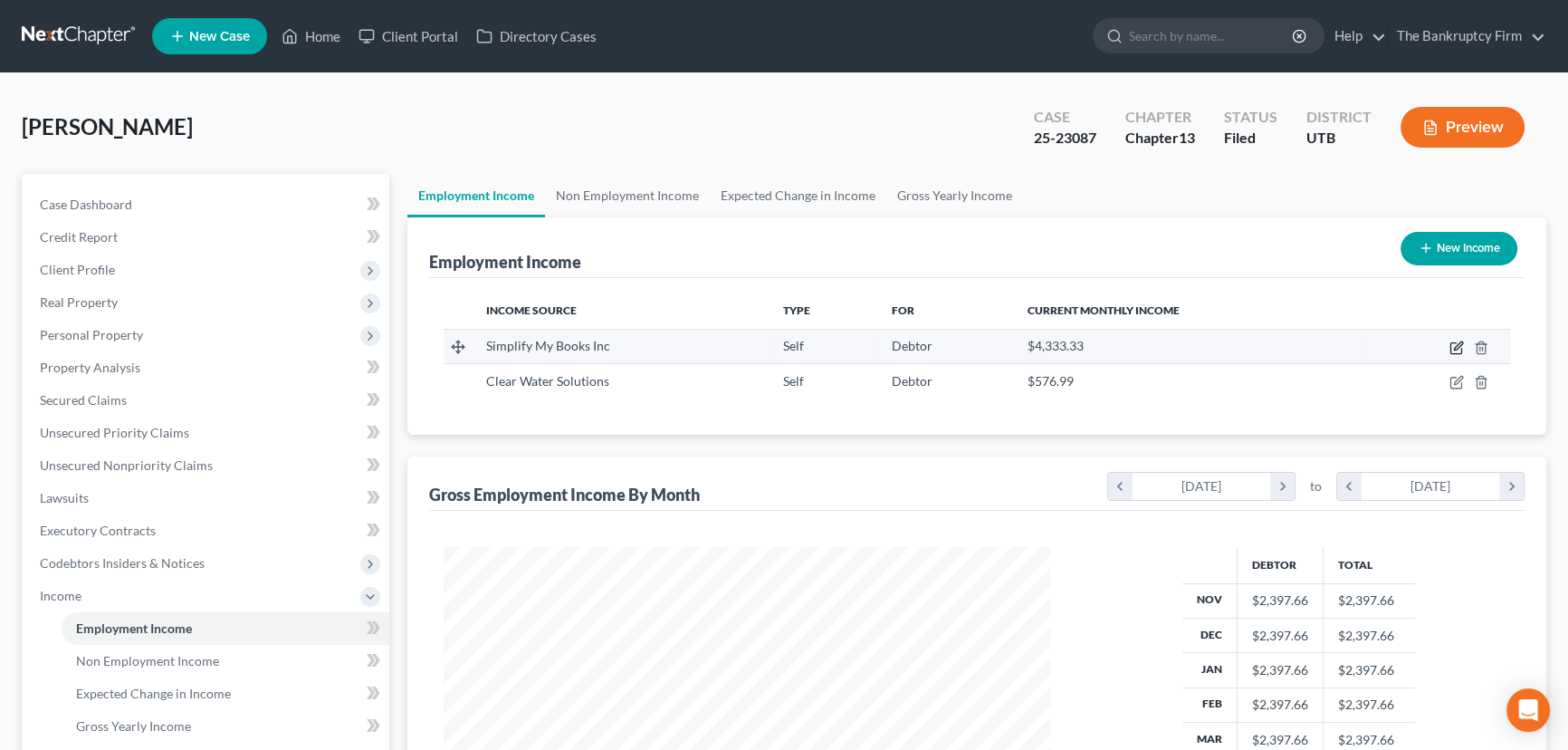
click at [1451, 344] on icon "button" at bounding box center [1456, 347] width 15 height 15
select select "1"
select select "46"
select select "3"
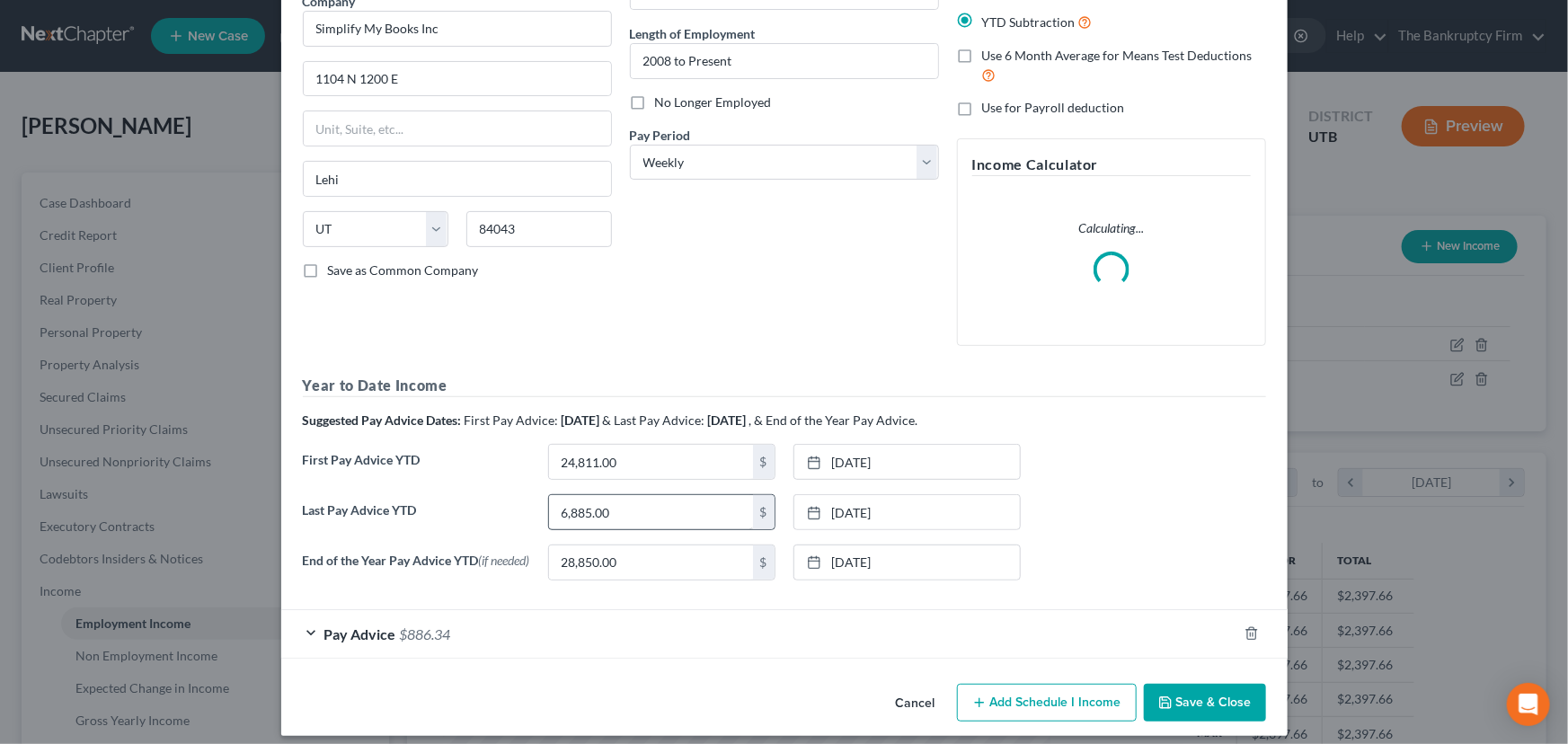
scroll to position [175, 0]
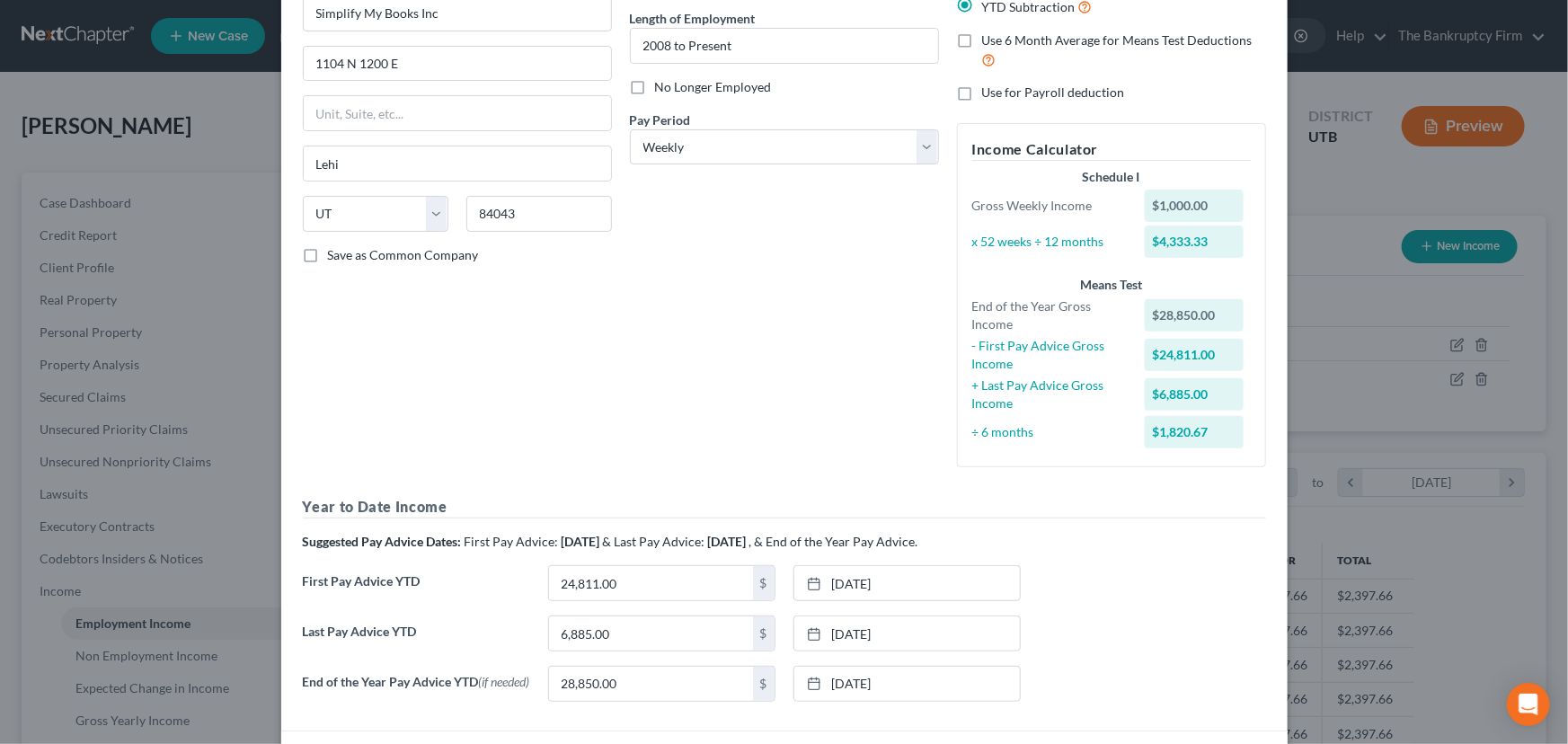
click at [724, 400] on div "Debtor Spouse Occupation Manager/Owner Length of Employment 2008 to Present No …" at bounding box center [784, 194] width 327 height 574
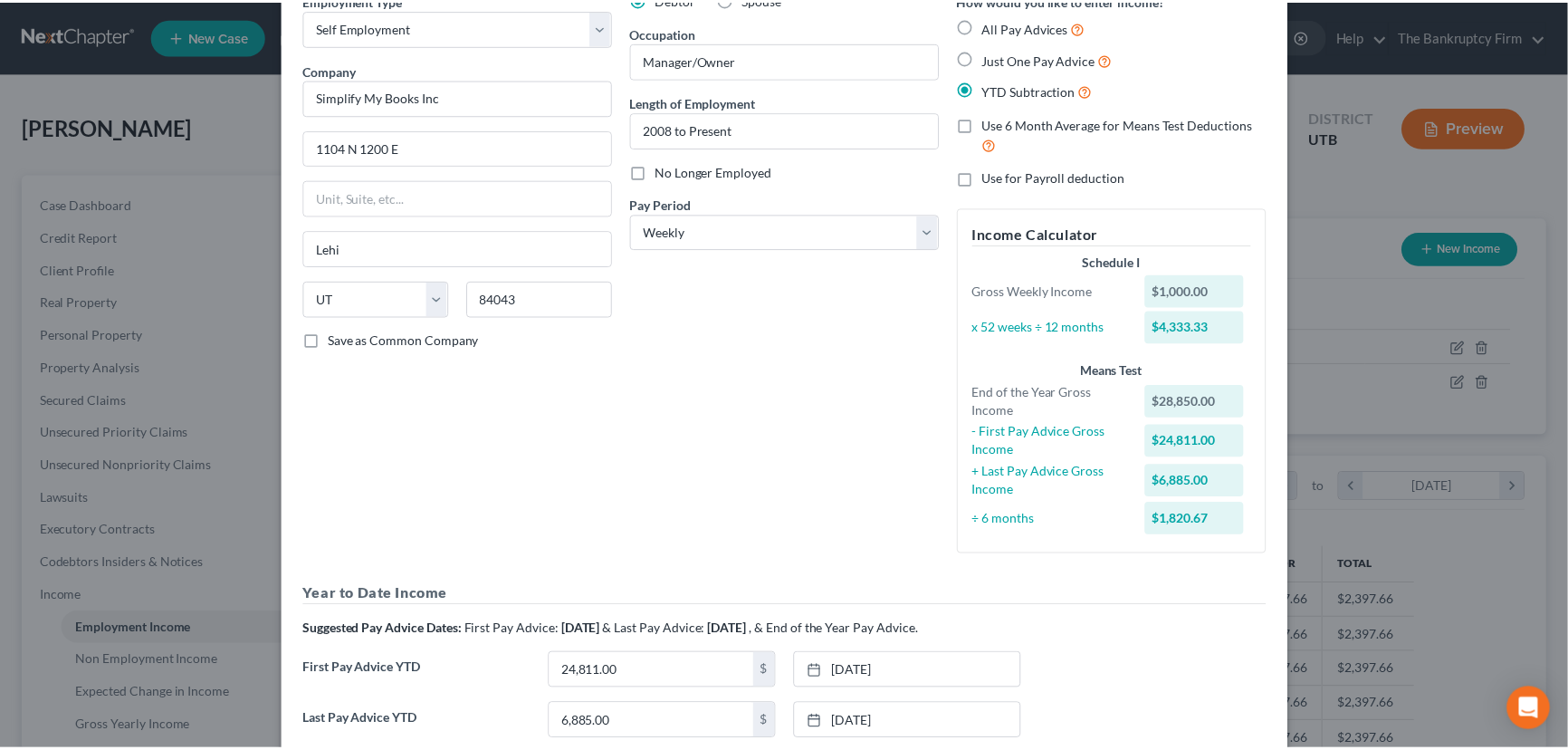
scroll to position [0, 0]
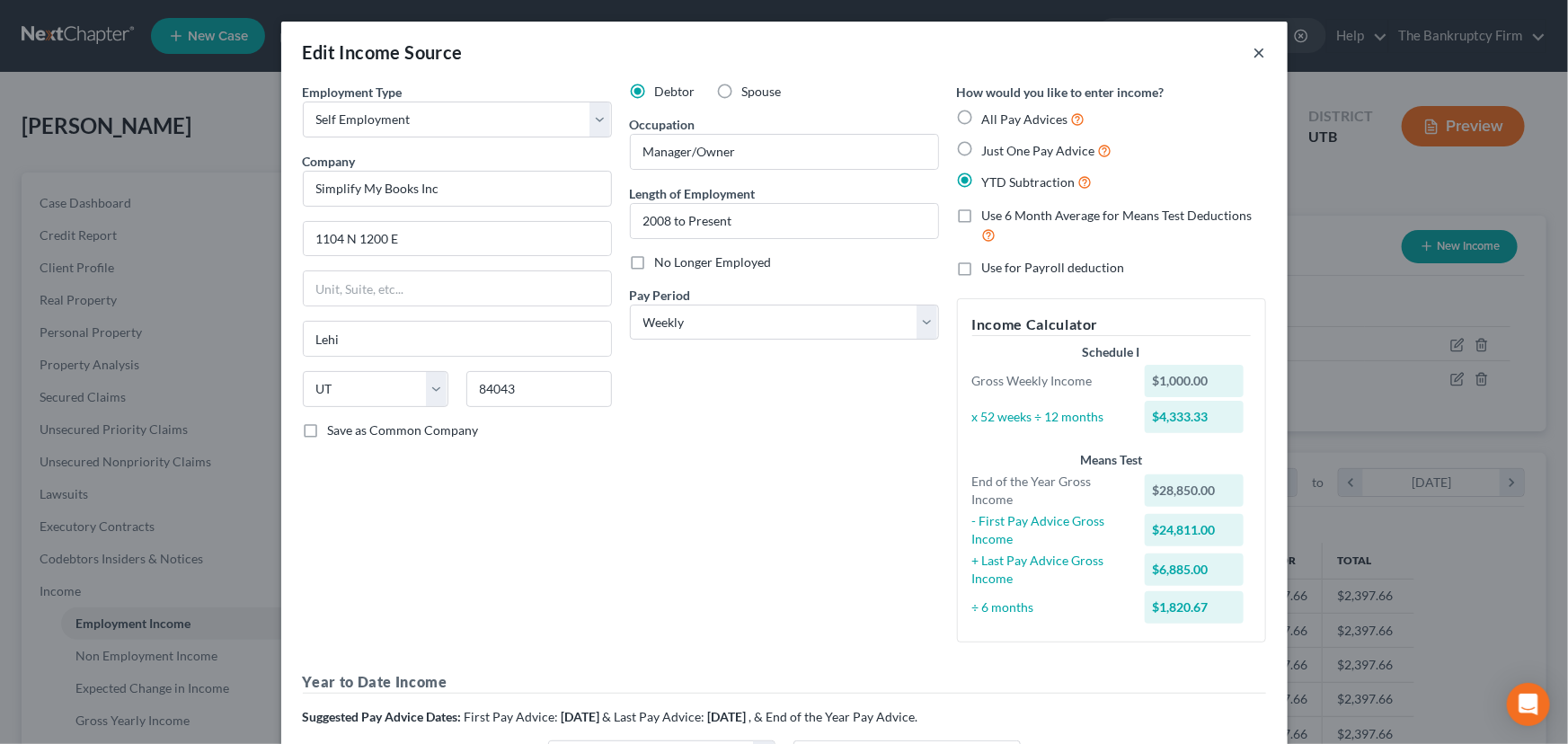
click at [1254, 53] on button "×" at bounding box center [1259, 52] width 13 height 21
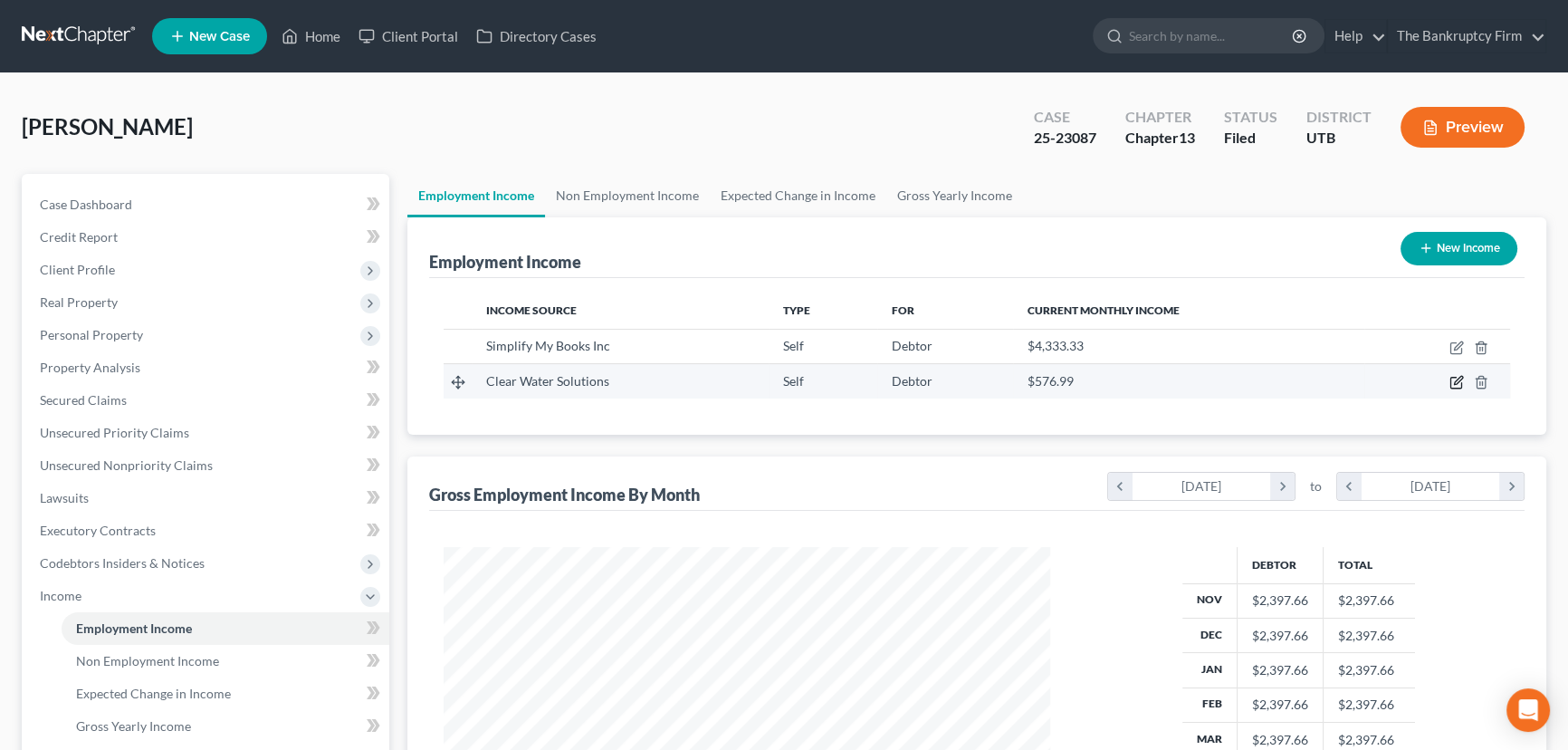
click at [1452, 378] on icon "button" at bounding box center [1456, 382] width 15 height 15
select select "1"
select select "46"
select select "0"
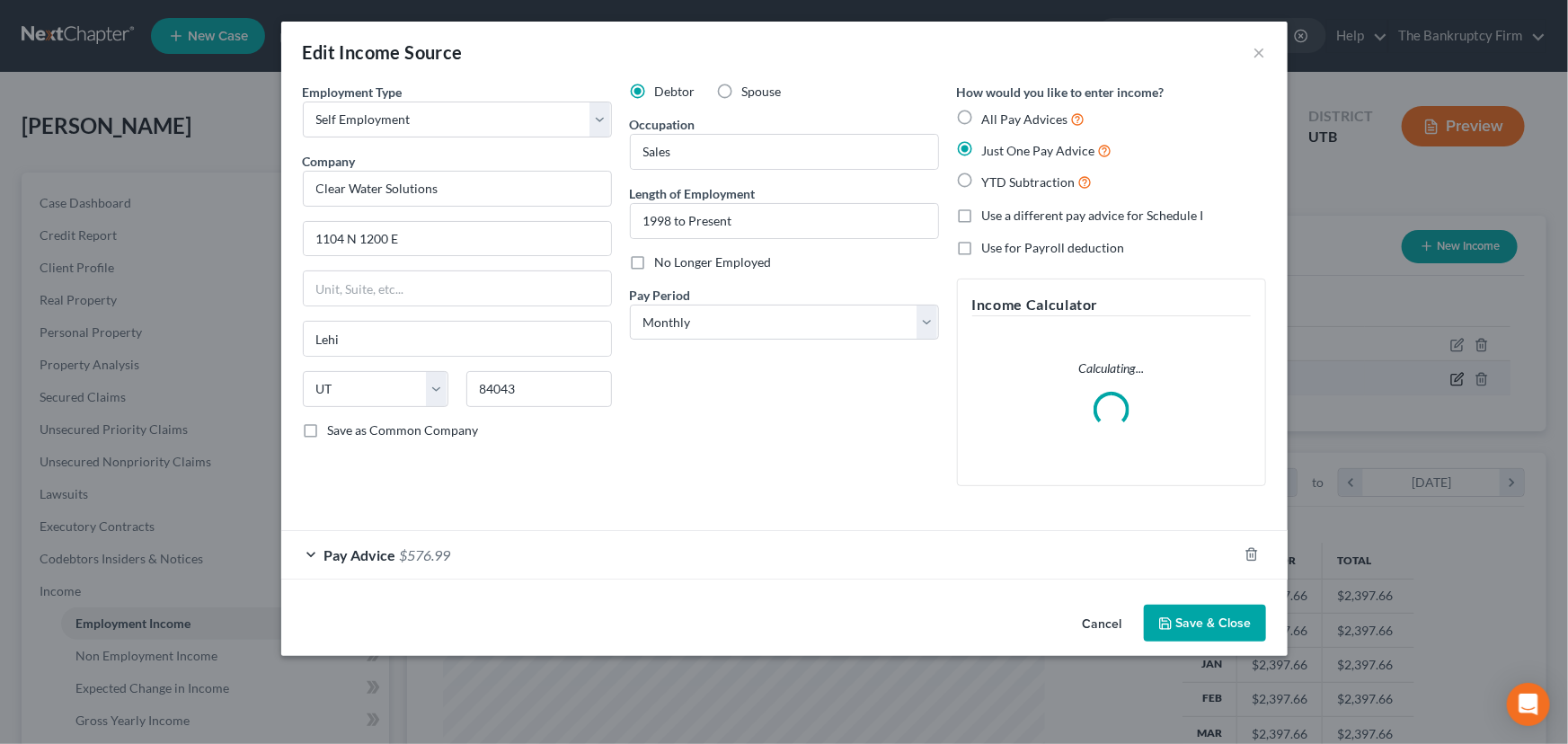
scroll to position [321, 643]
click at [512, 554] on div "Pay Advice $576.99" at bounding box center [759, 555] width 956 height 48
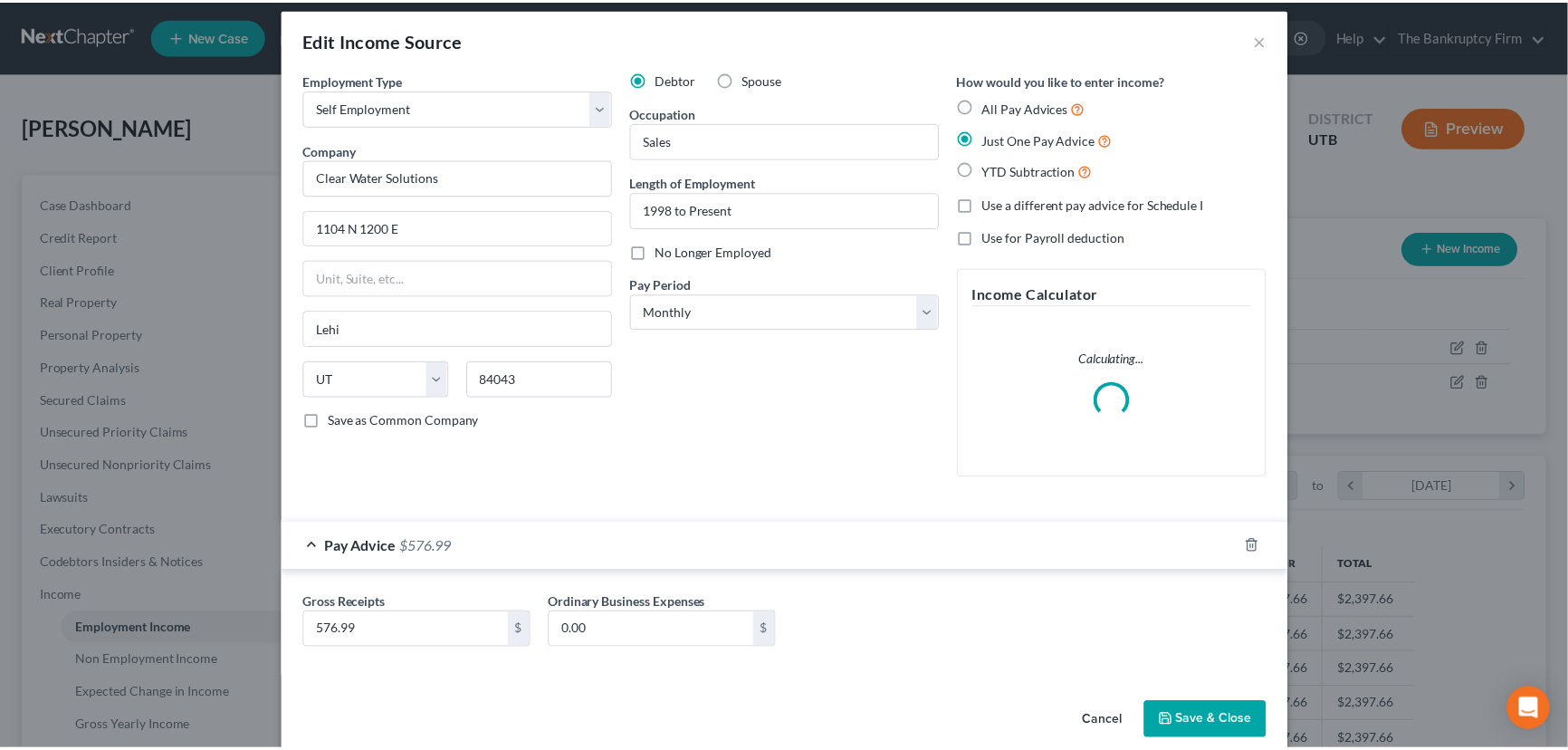
scroll to position [0, 0]
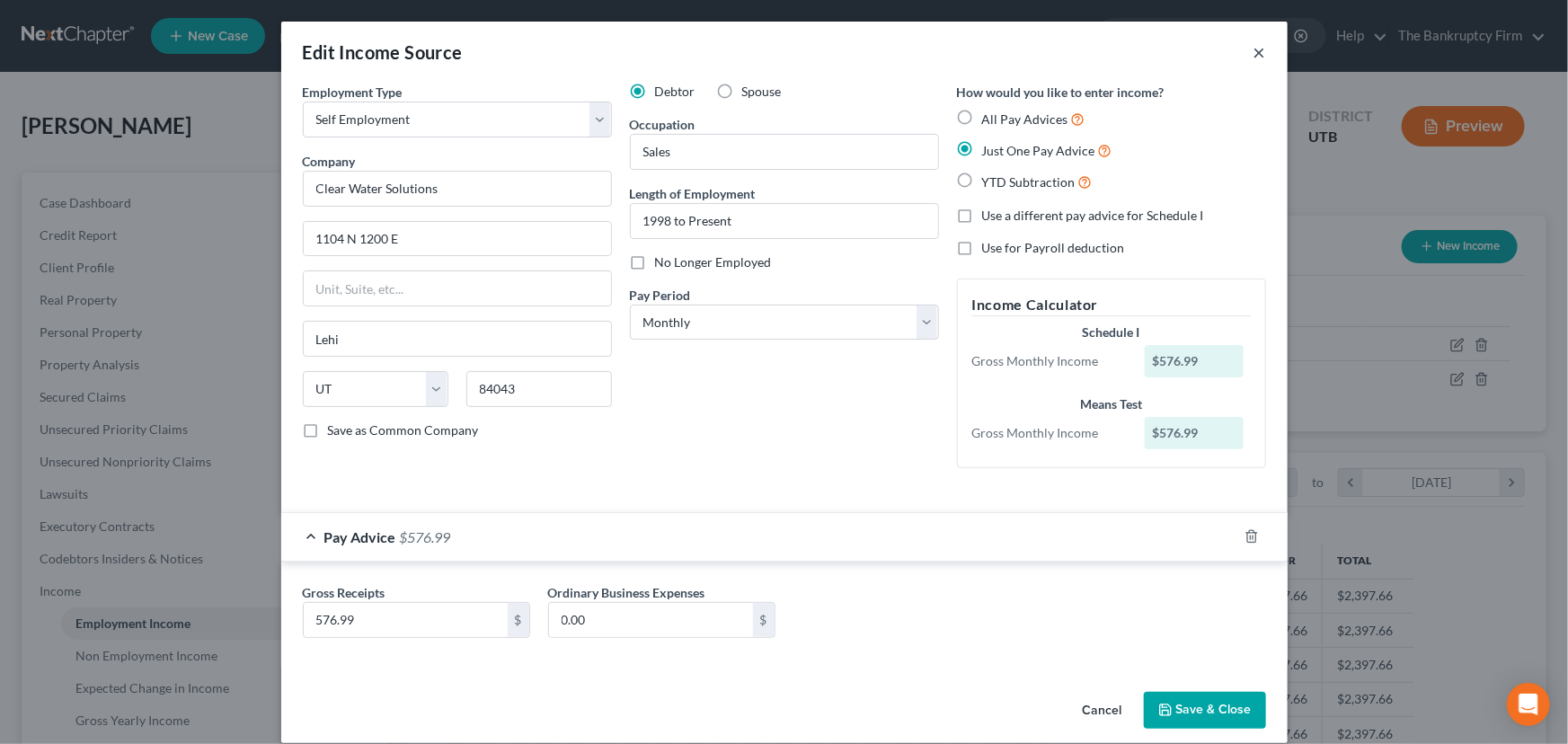
click at [1254, 51] on button "×" at bounding box center [1259, 52] width 13 height 21
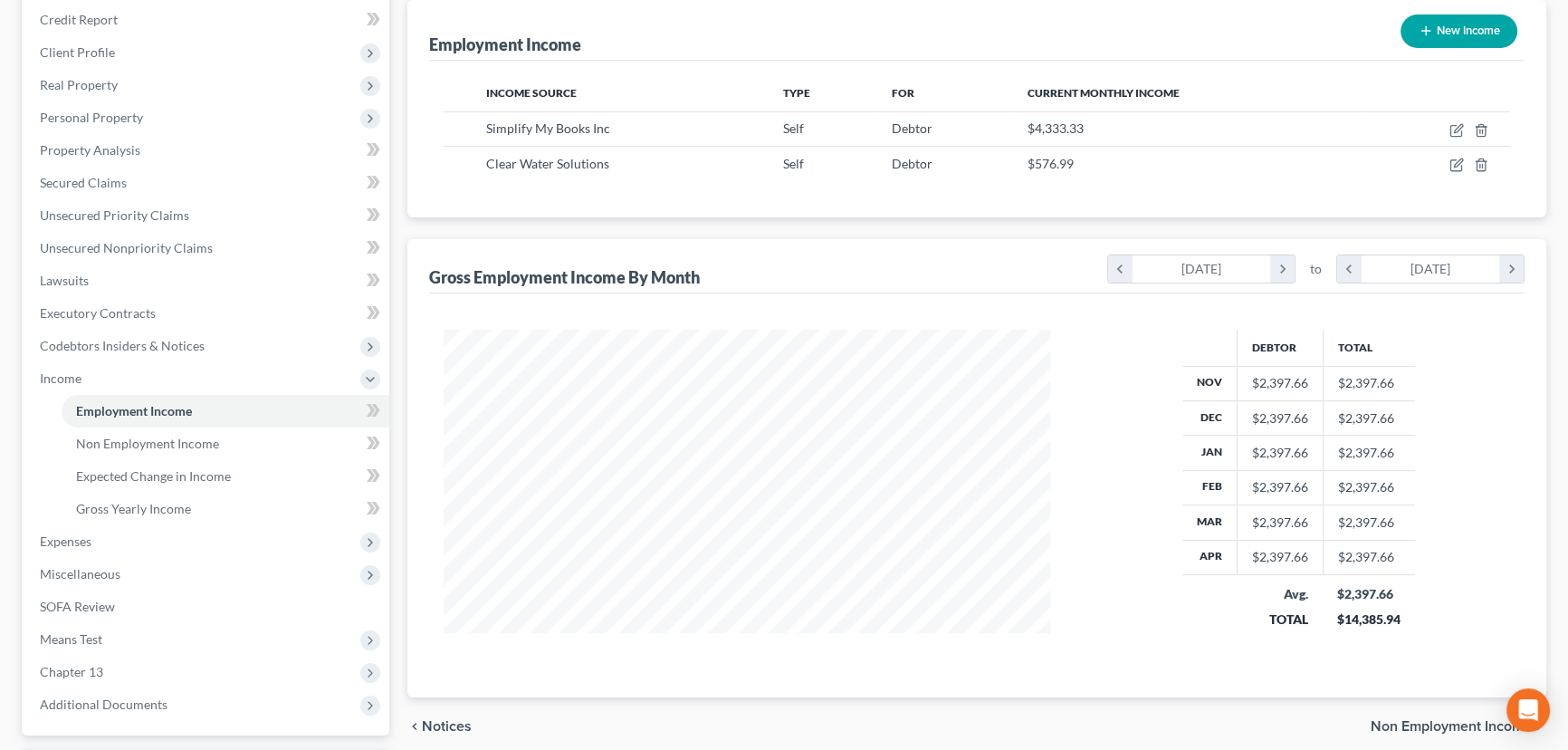
scroll to position [373, 0]
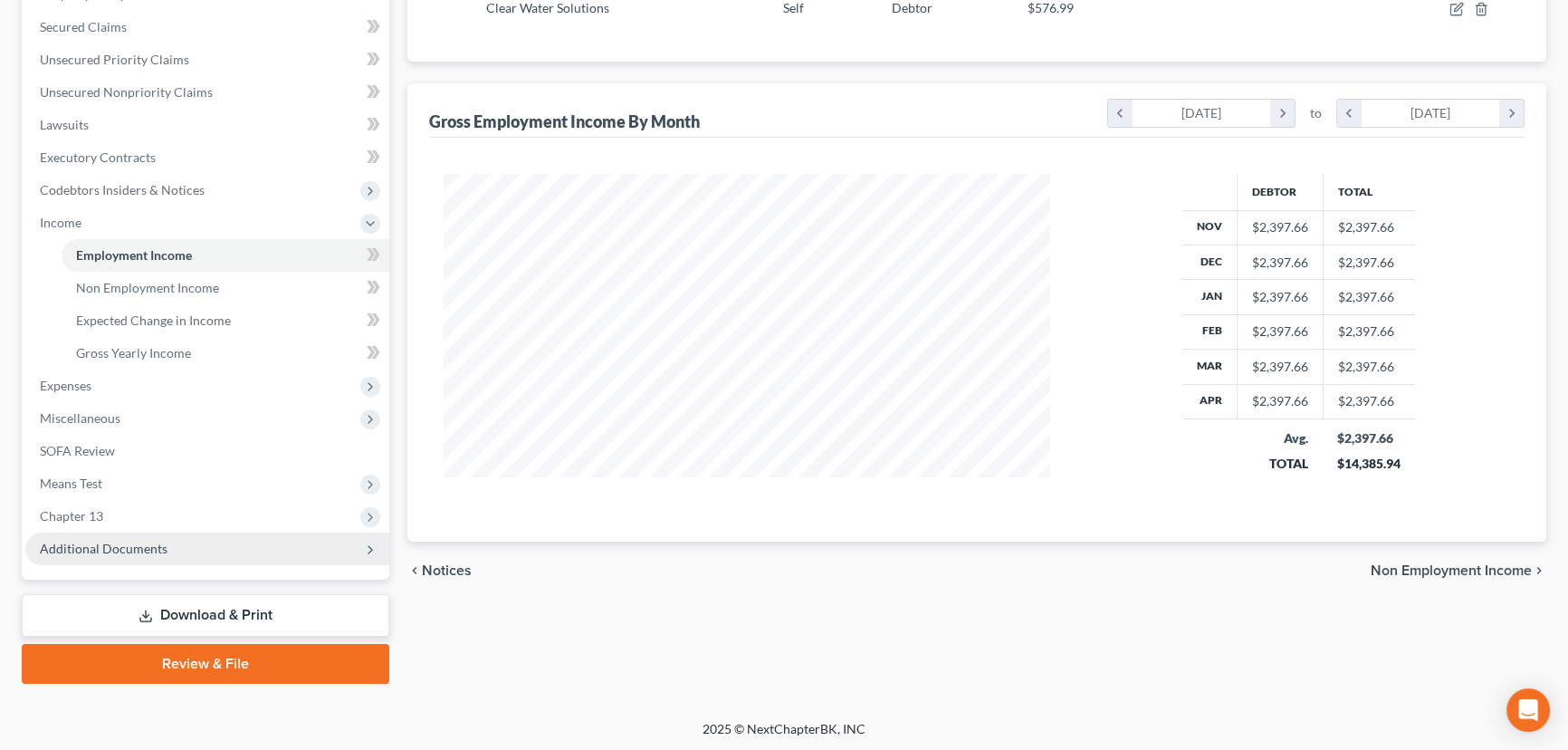
click at [117, 545] on span "Additional Documents" at bounding box center [103, 548] width 128 height 16
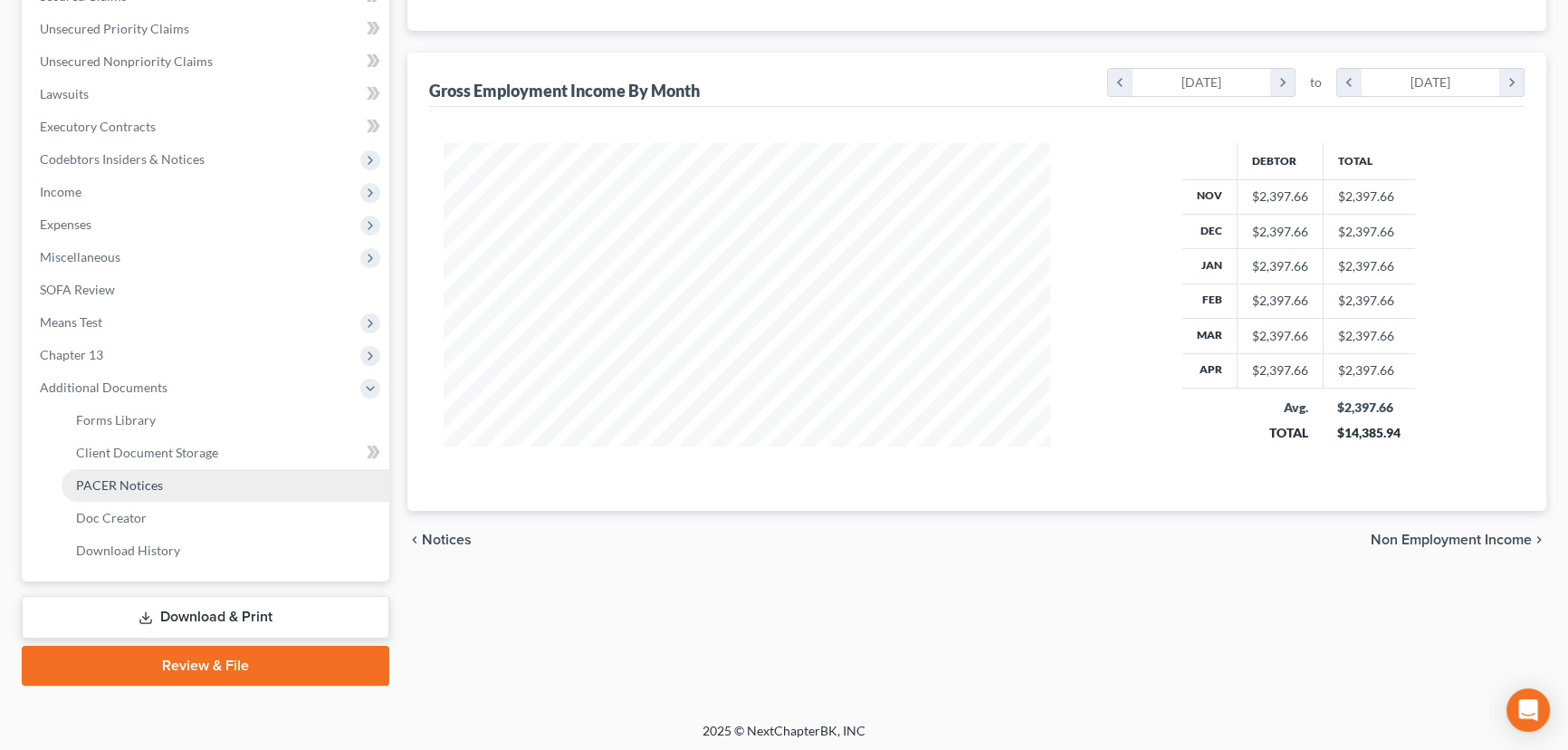
scroll to position [406, 0]
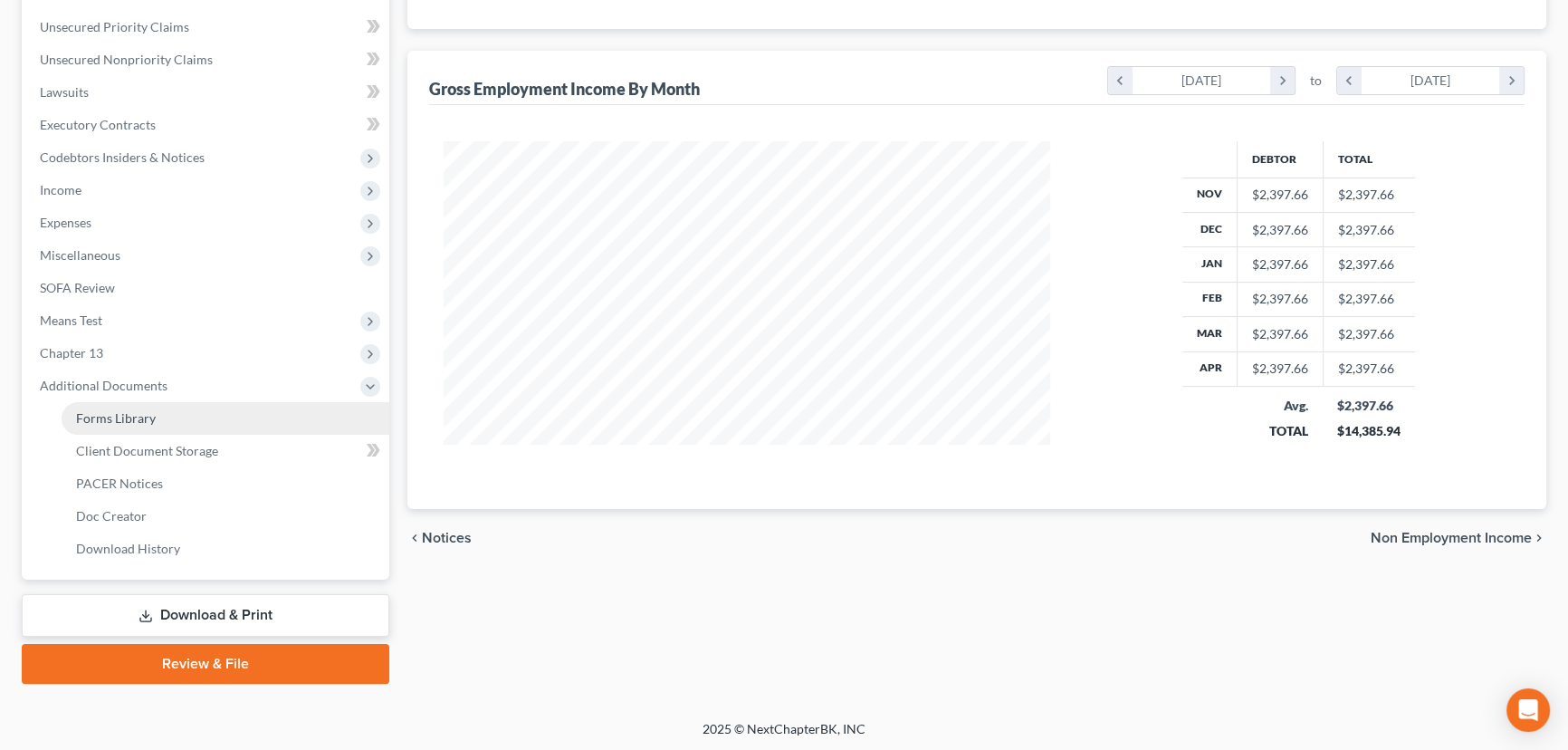
click at [137, 425] on link "Forms Library" at bounding box center [225, 418] width 328 height 32
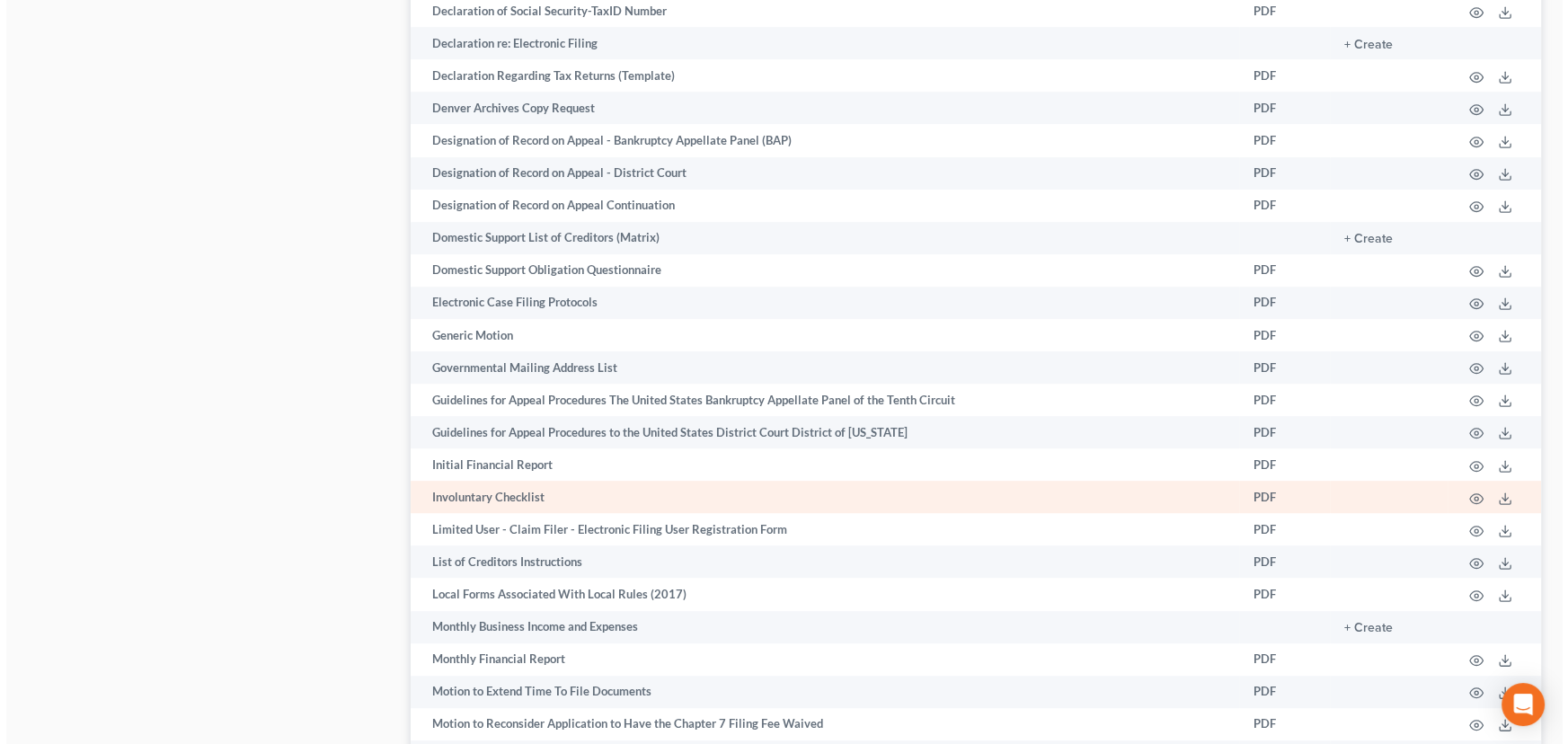
scroll to position [1219, 0]
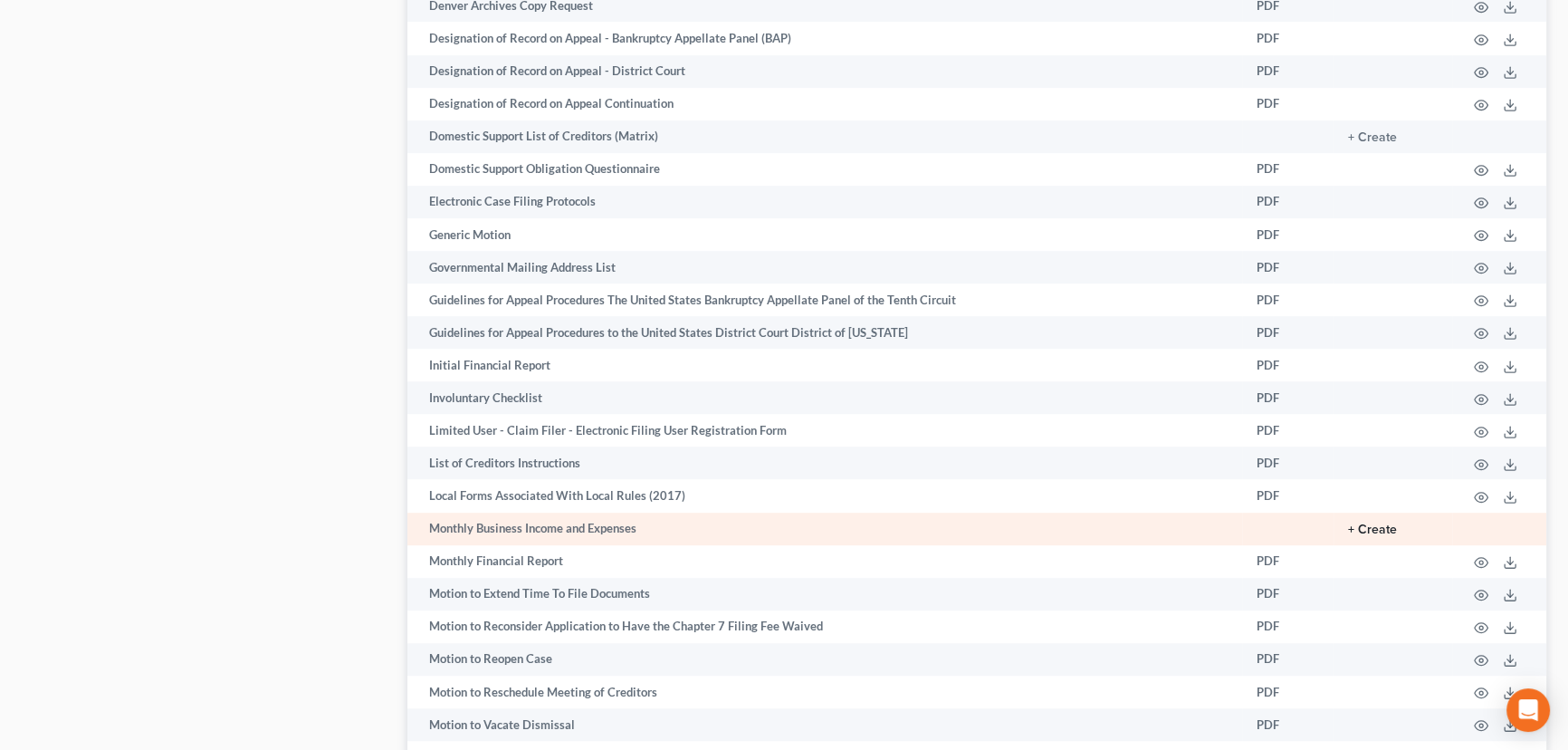
click at [1380, 527] on button "+ Create" at bounding box center [1372, 530] width 49 height 13
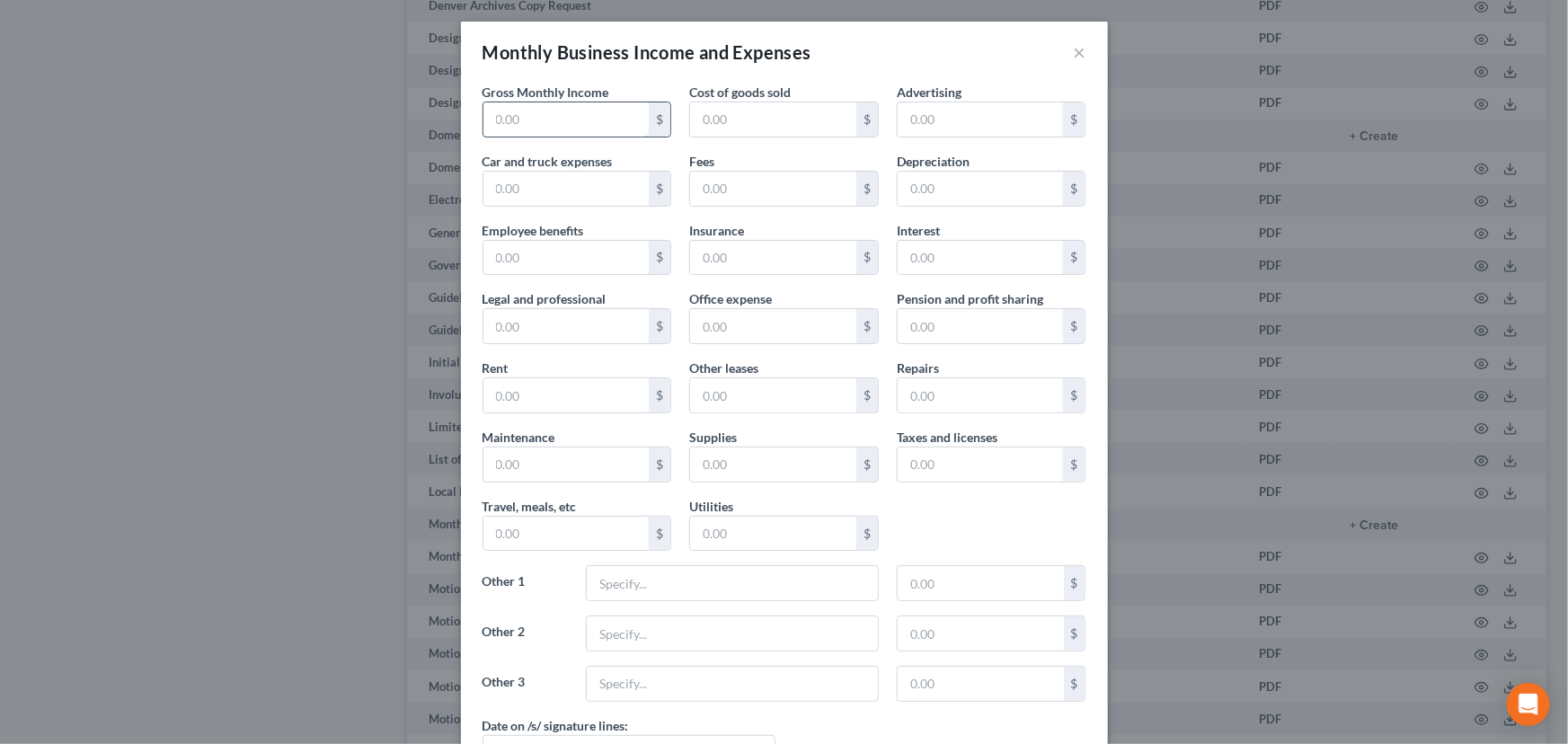
click at [519, 117] on input "text" at bounding box center [566, 119] width 166 height 34
click at [544, 119] on input "text" at bounding box center [566, 119] width 166 height 34
type input "2,051.50"
click at [725, 122] on input "text" at bounding box center [773, 119] width 166 height 34
type input "1,374.56"
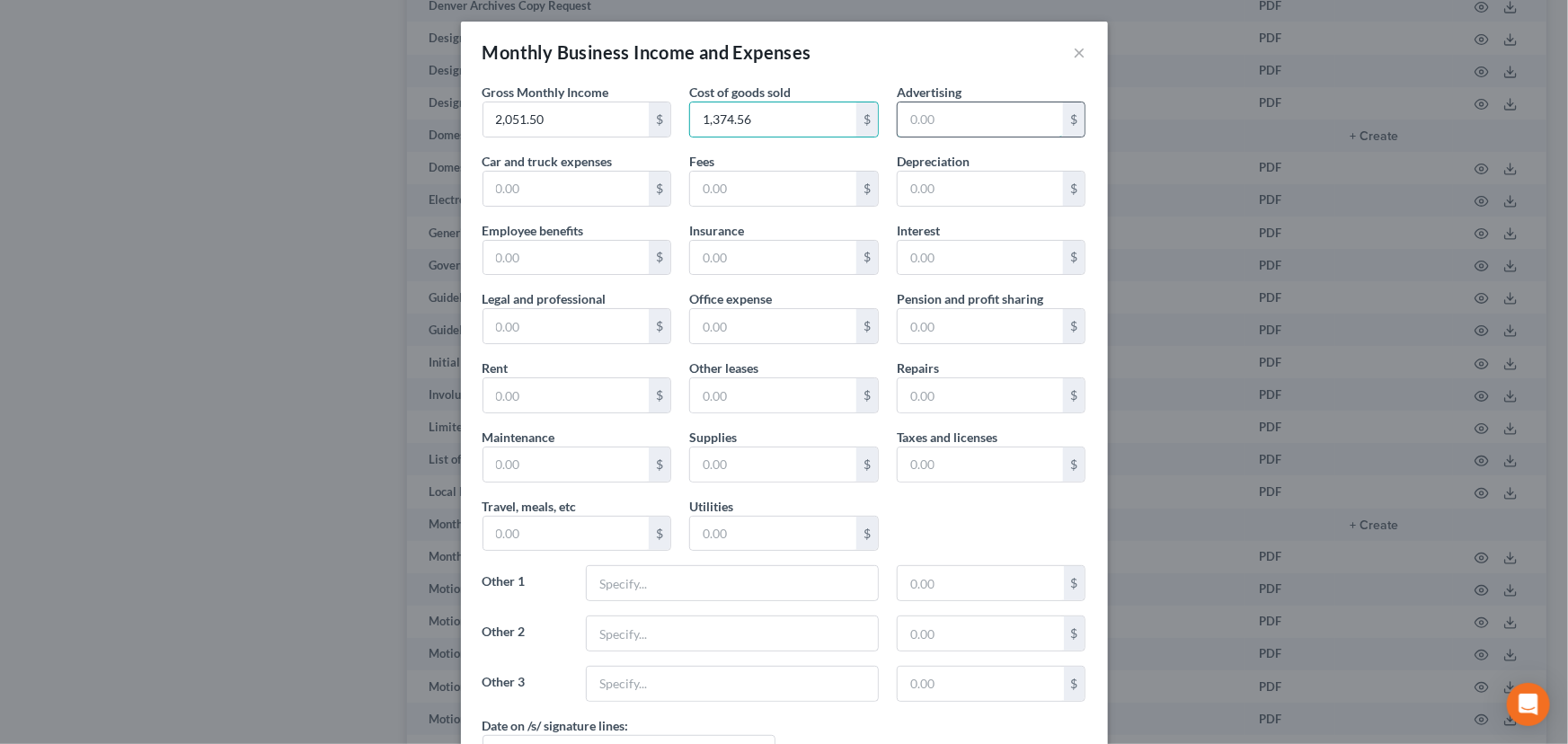
click at [904, 117] on input "text" at bounding box center [980, 119] width 166 height 34
type input "165.09"
click at [512, 256] on input "text" at bounding box center [566, 258] width 166 height 34
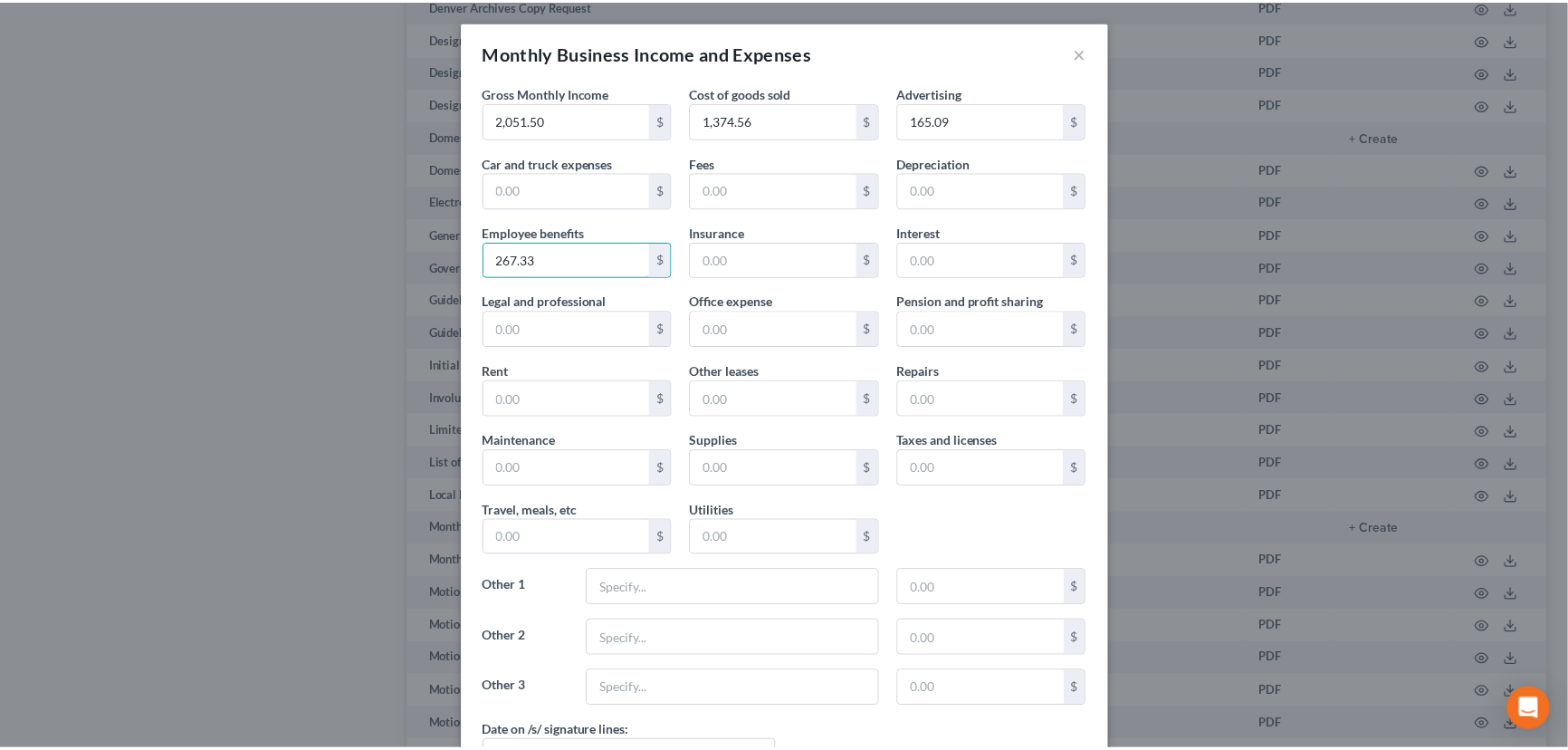
scroll to position [138, 0]
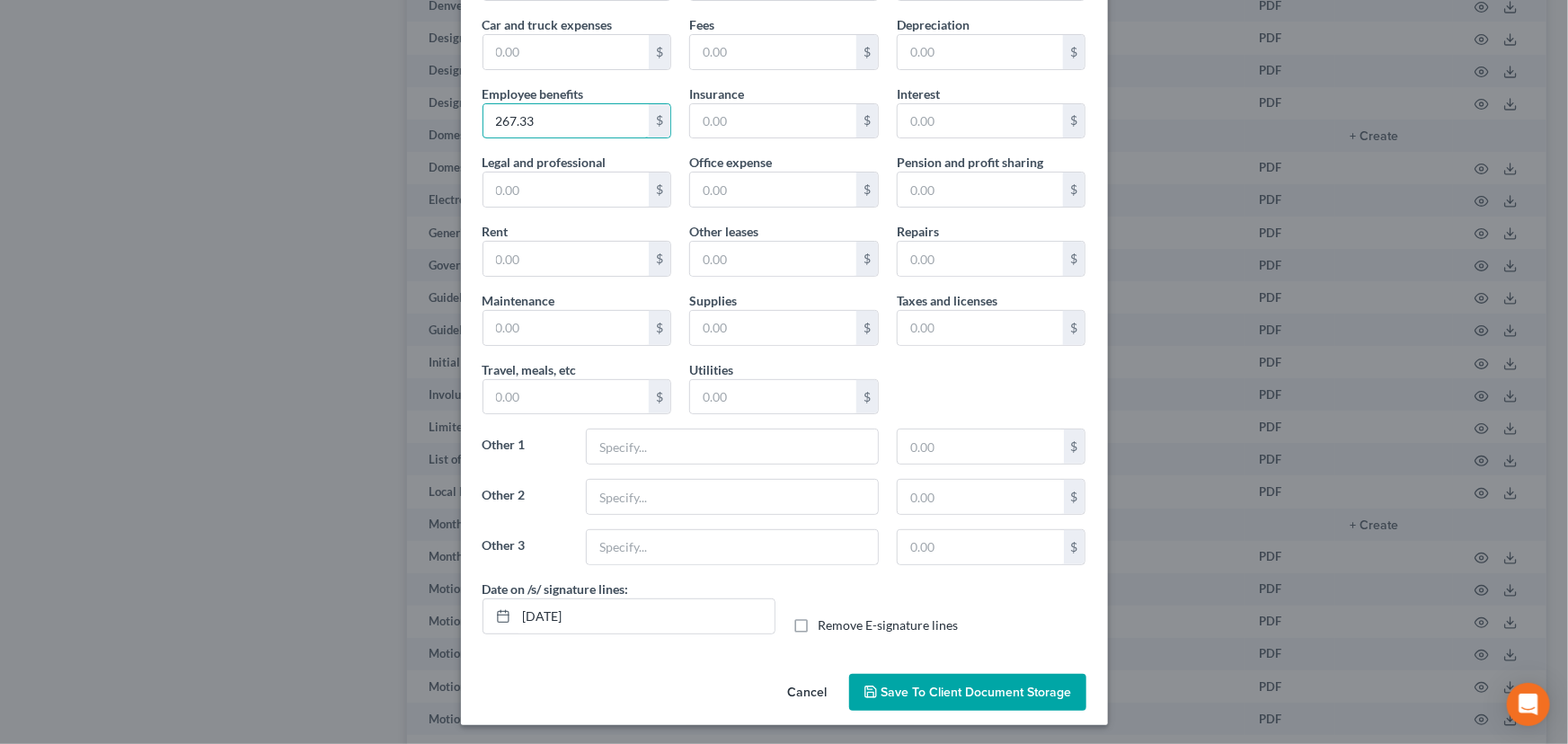
type input "267.33"
click at [946, 688] on span "Save to Client Document Storage" at bounding box center [976, 692] width 190 height 16
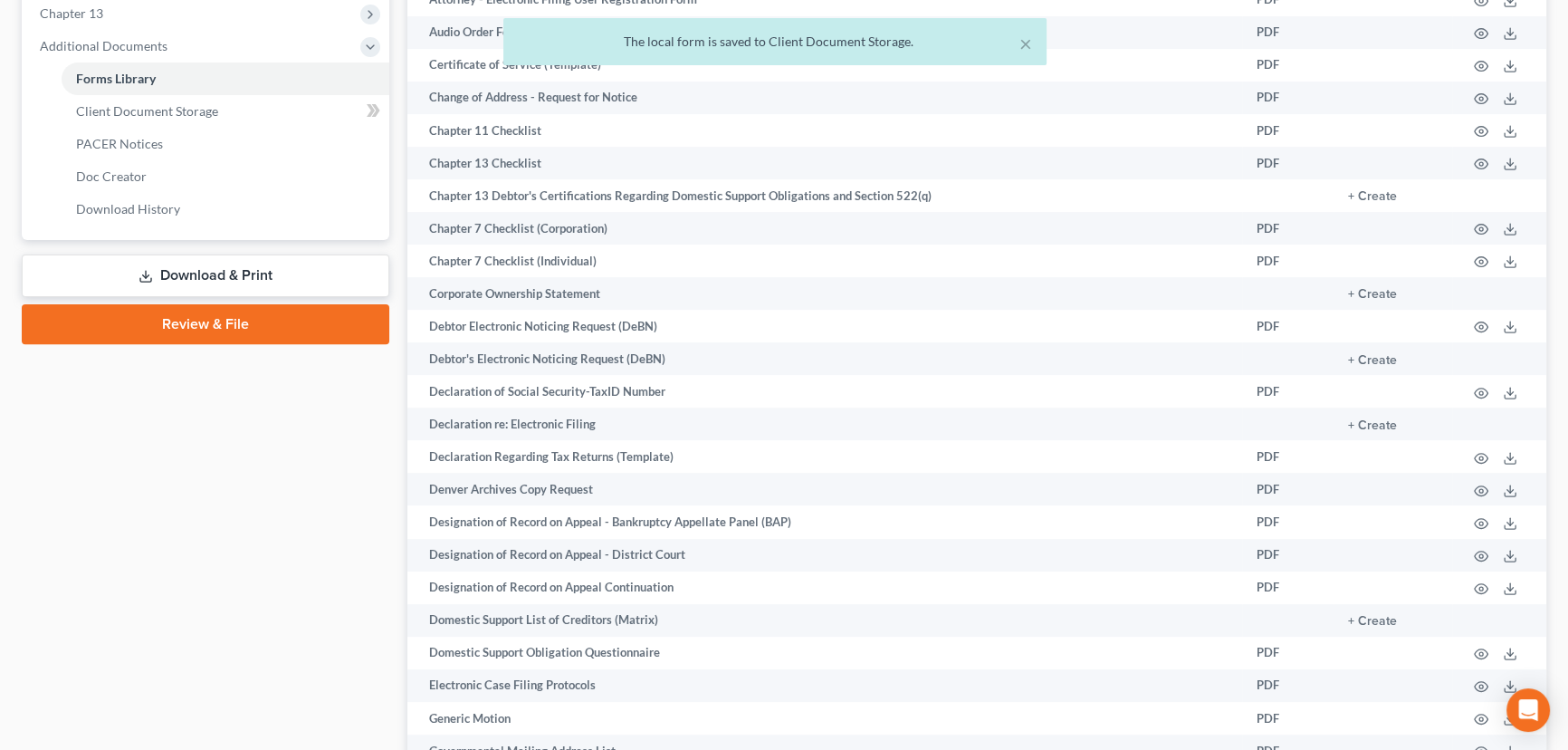
scroll to position [734, 0]
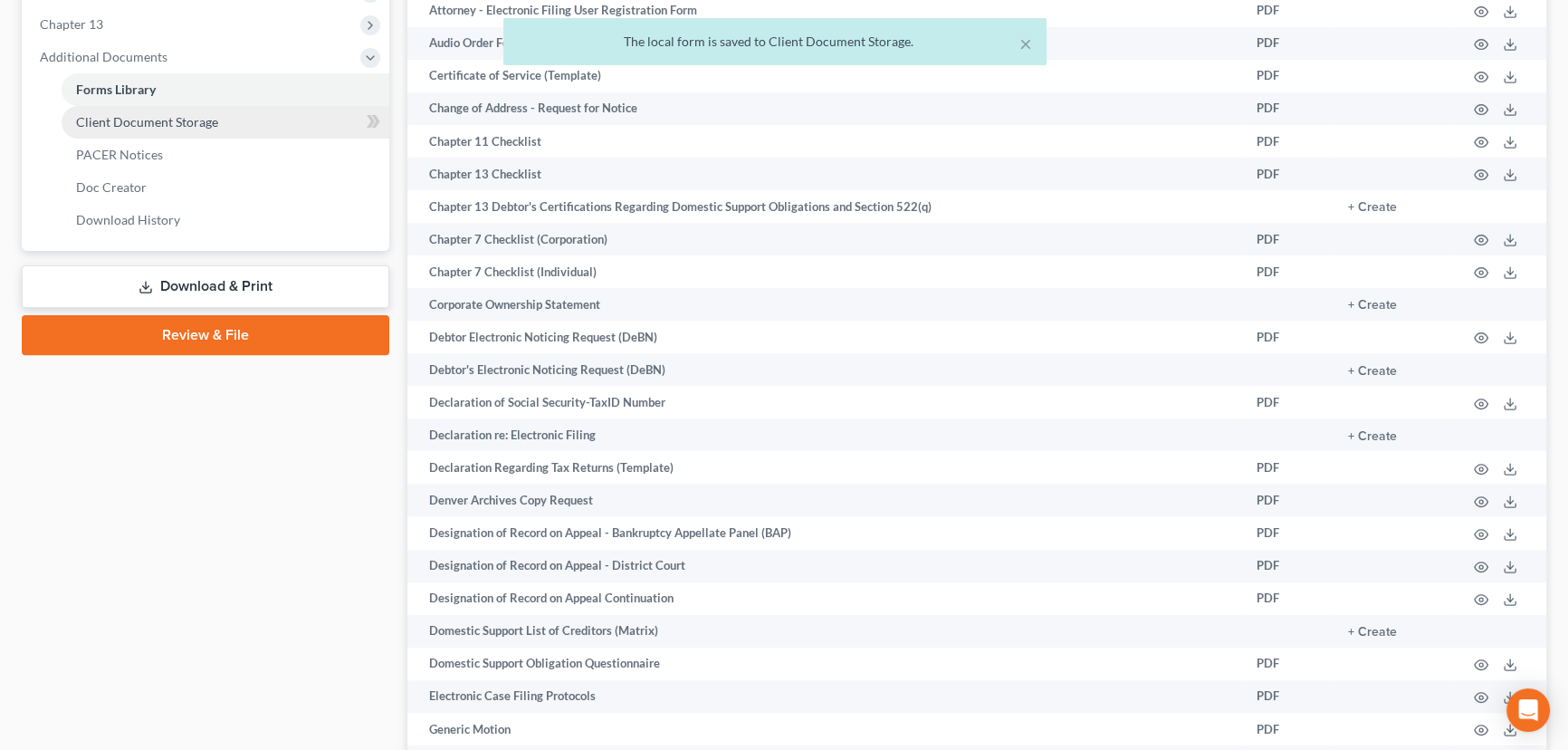
click at [172, 120] on span "Client Document Storage" at bounding box center [147, 122] width 142 height 16
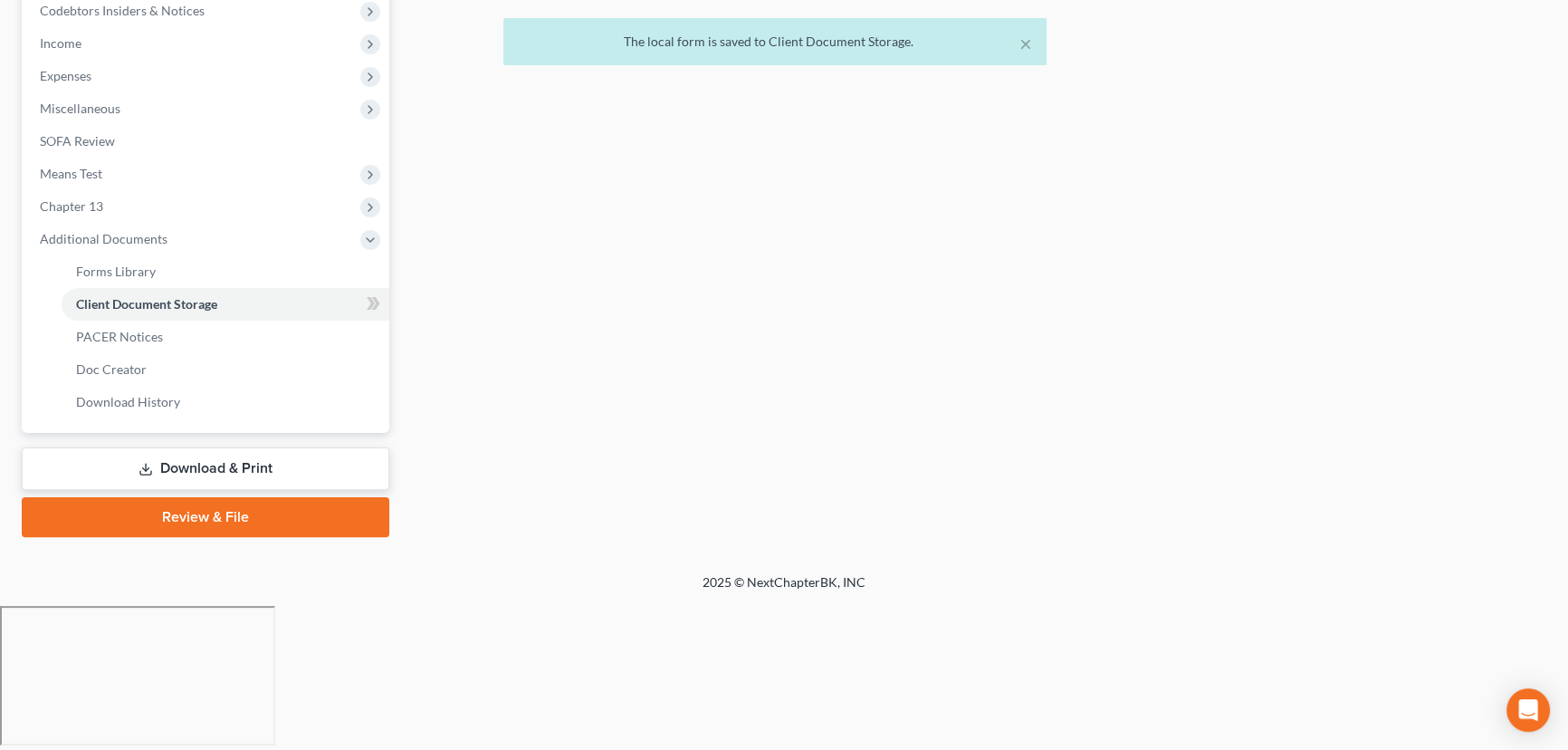
scroll to position [209, 0]
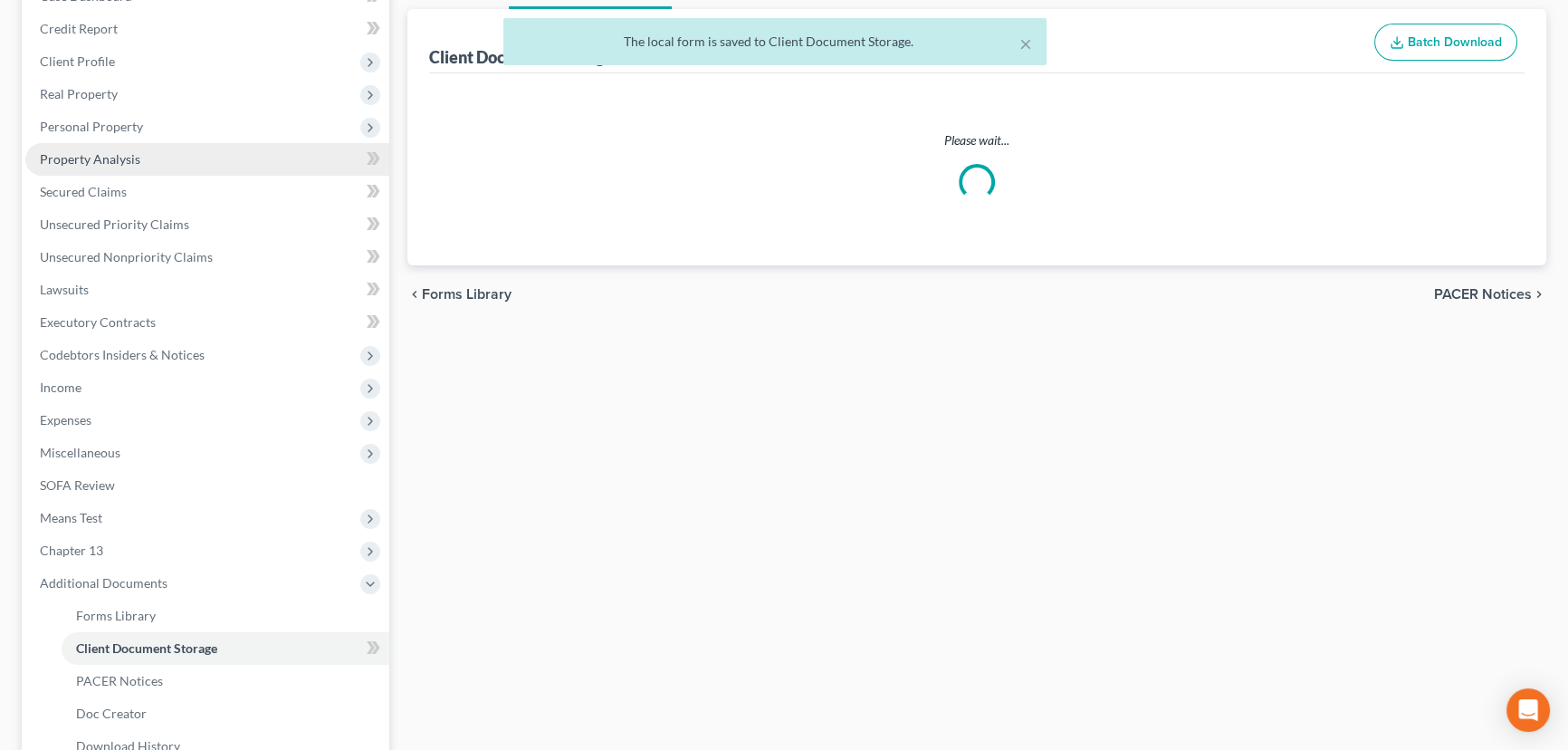
select select "30"
select select "26"
select select "41"
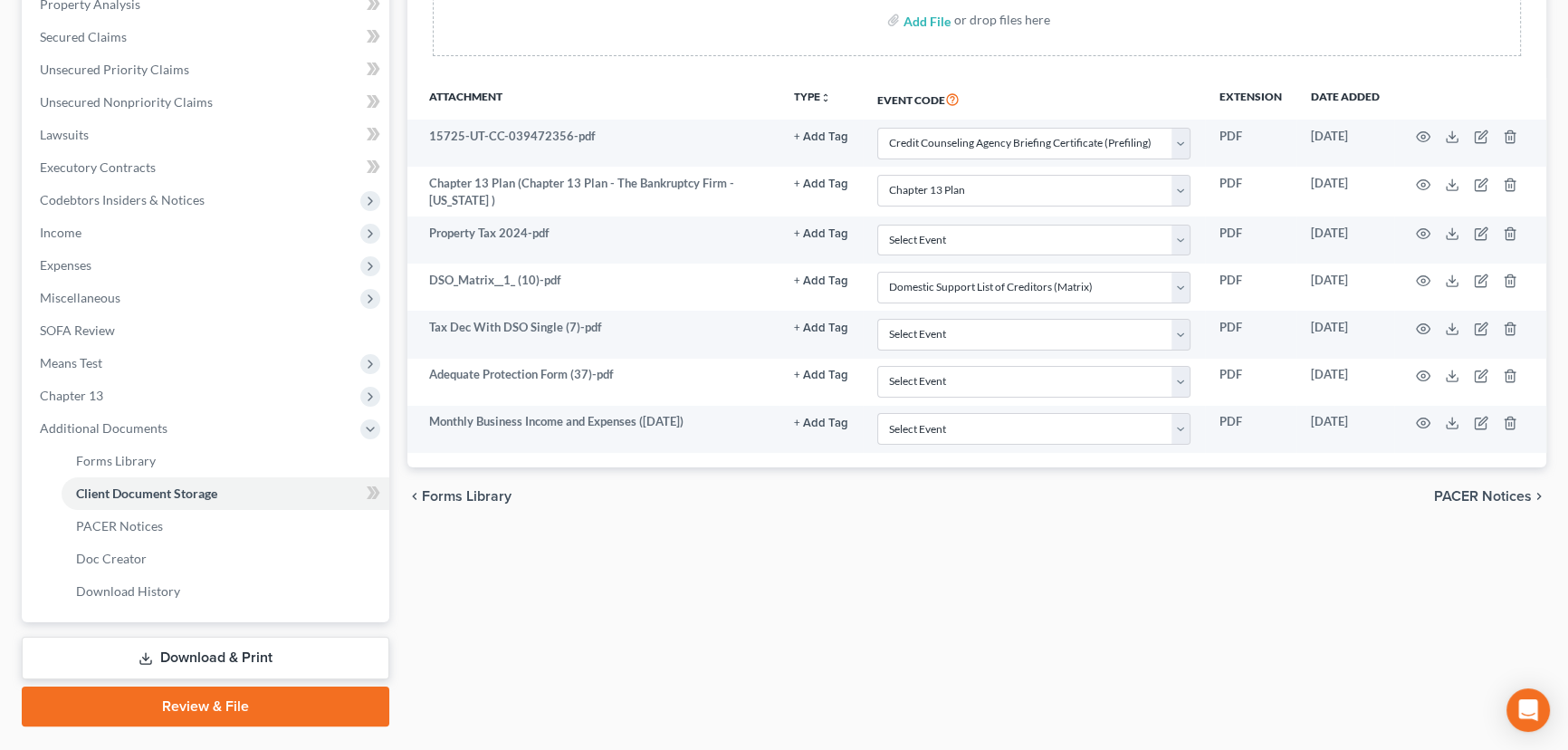
scroll to position [406, 0]
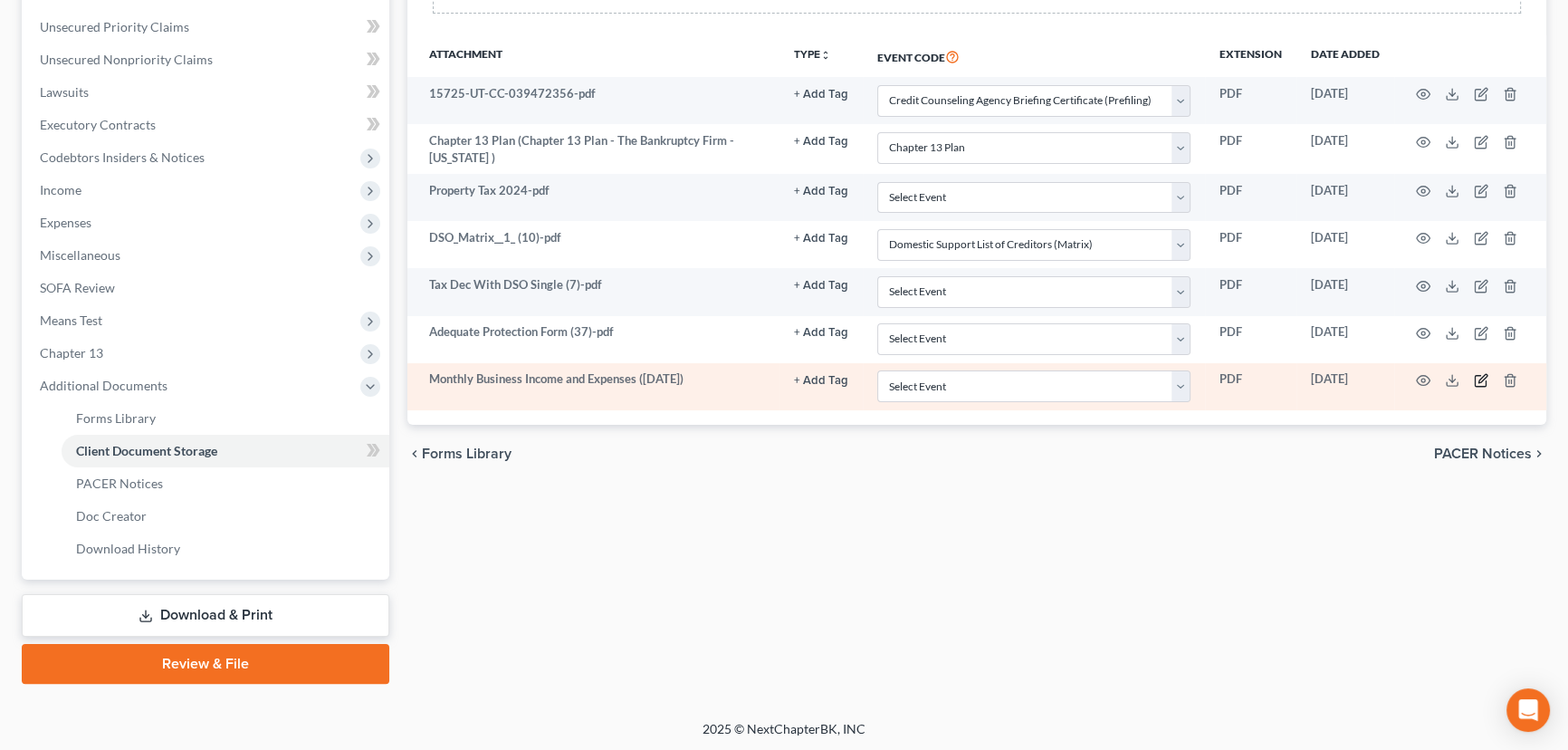
click at [1481, 379] on icon "button" at bounding box center [1481, 378] width 8 height 8
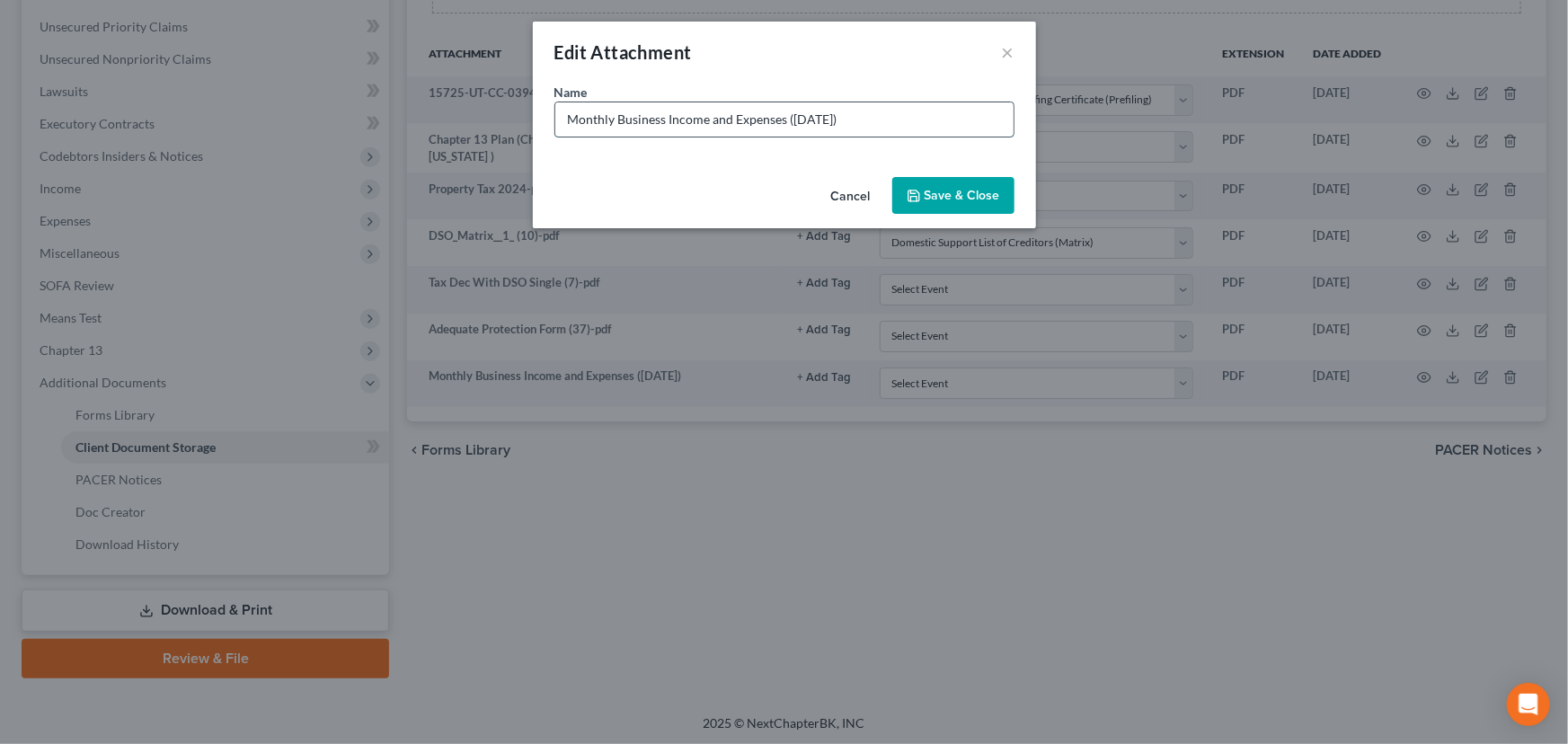
click at [567, 121] on input "Monthly Business Income and Expenses ([DATE])" at bounding box center [784, 119] width 458 height 34
type input "Clearwater Monthly Business Income and Expenses ([DATE])"
click at [983, 193] on span "Save & Close" at bounding box center [962, 195] width 75 height 16
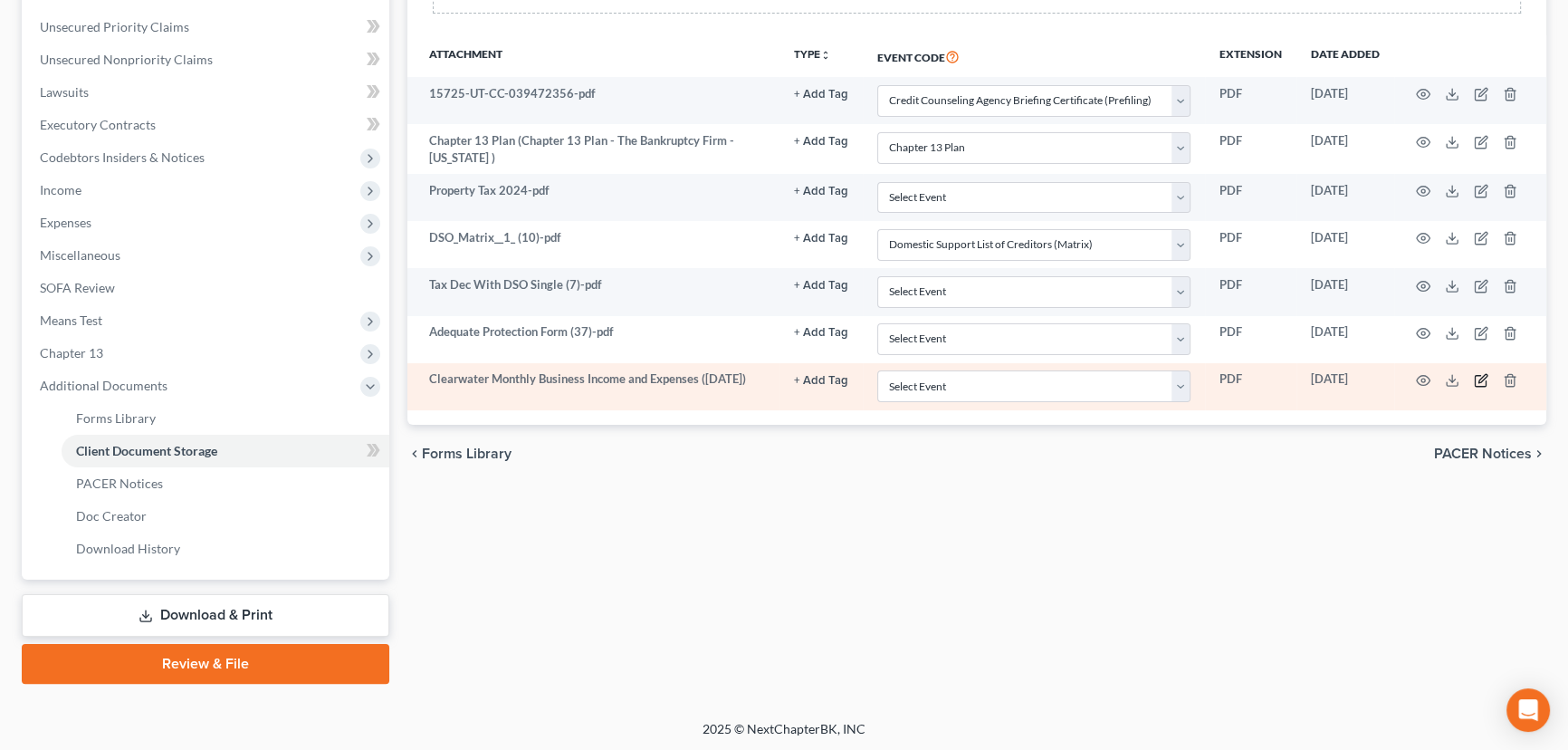
click at [1478, 380] on icon "button" at bounding box center [1481, 378] width 8 height 8
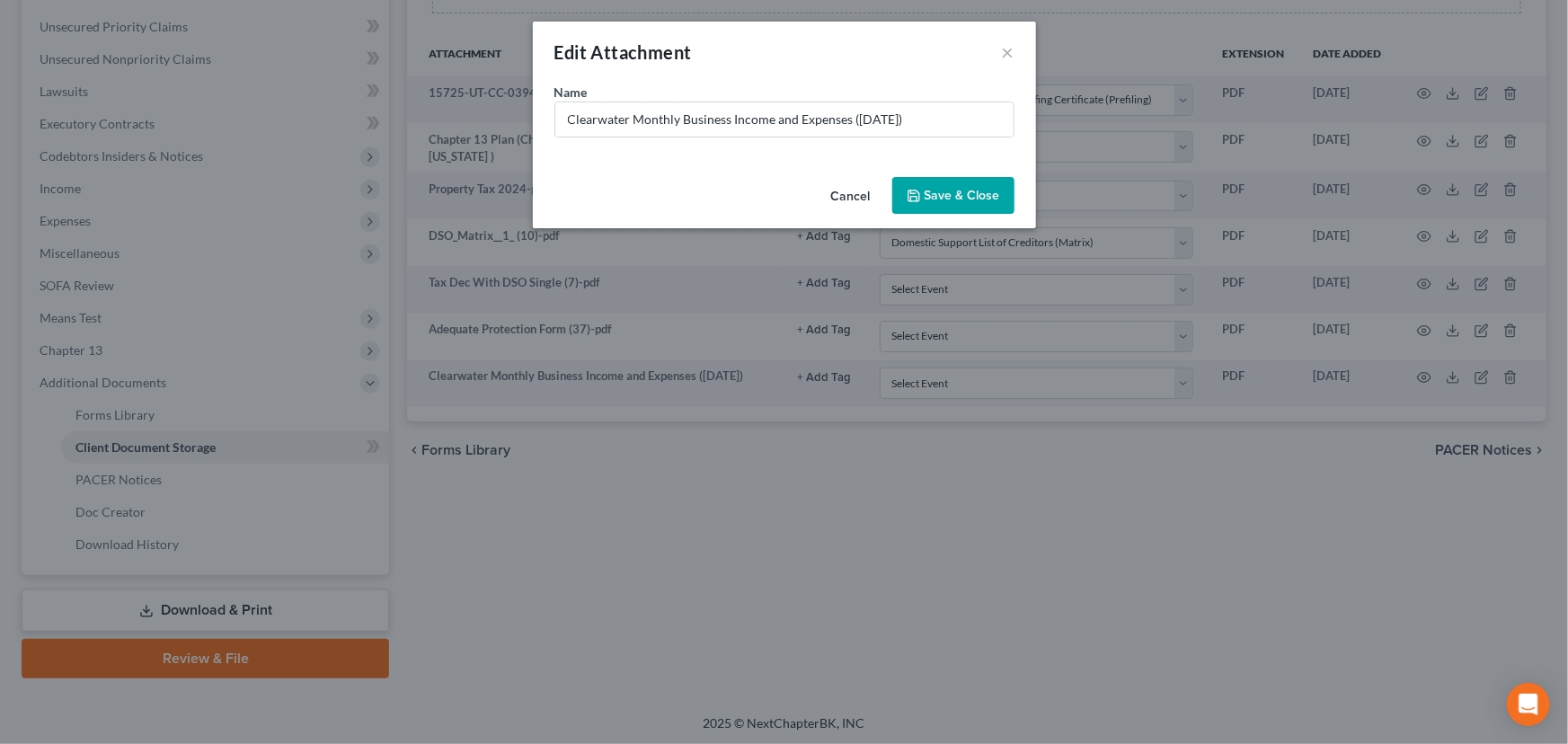
click at [855, 192] on button "Cancel" at bounding box center [850, 196] width 68 height 36
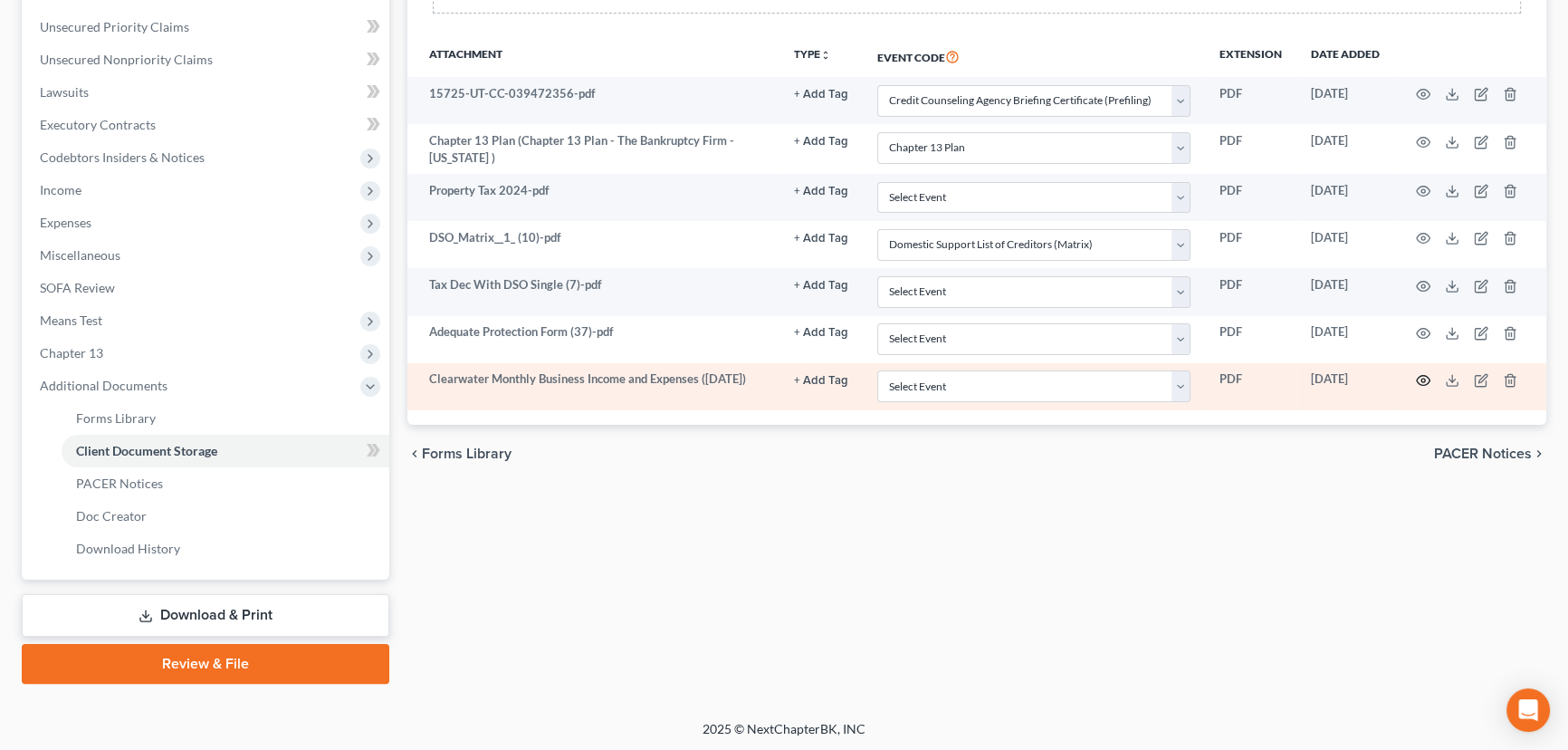
click at [1419, 377] on icon "button" at bounding box center [1422, 380] width 15 height 15
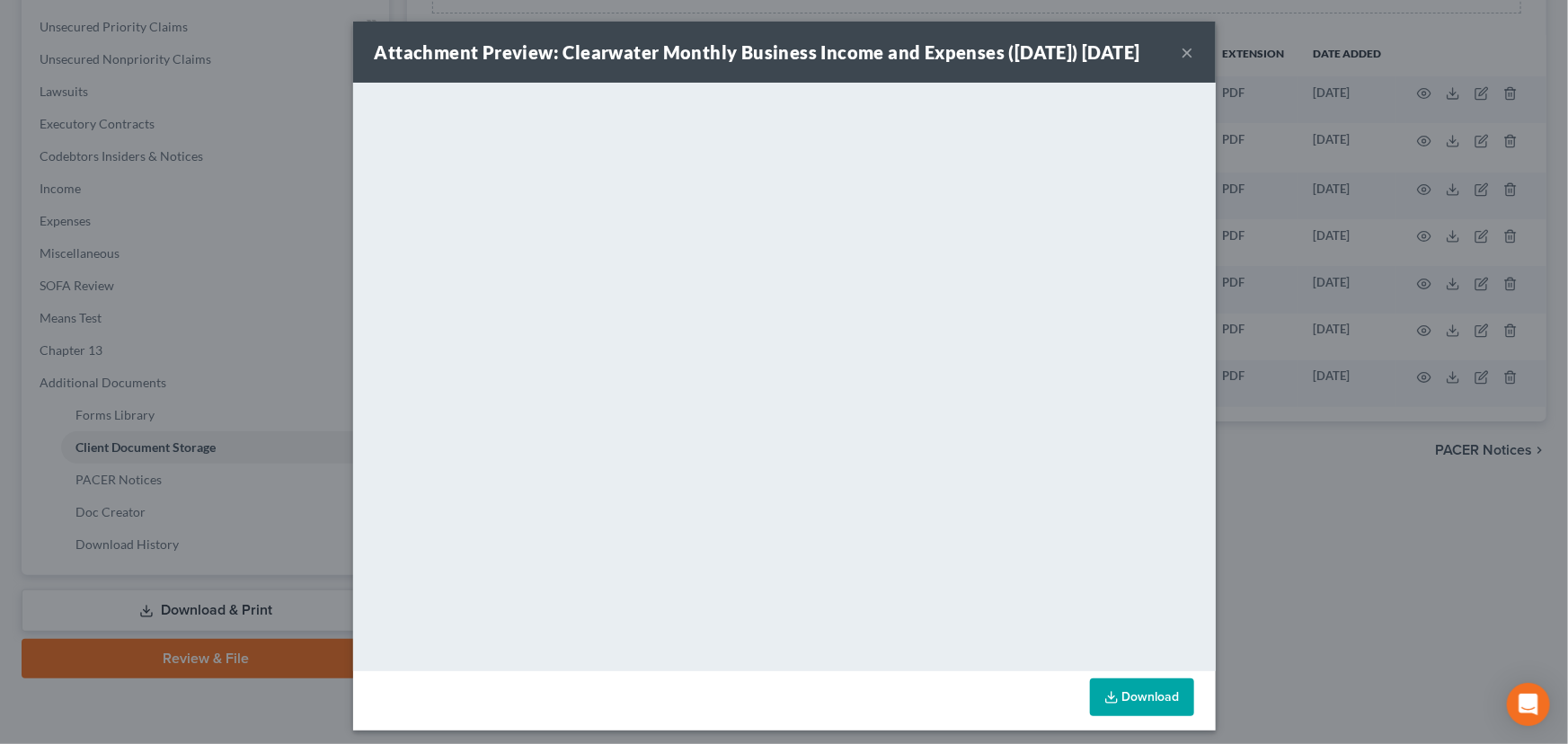
click at [1181, 62] on button "×" at bounding box center [1187, 52] width 13 height 21
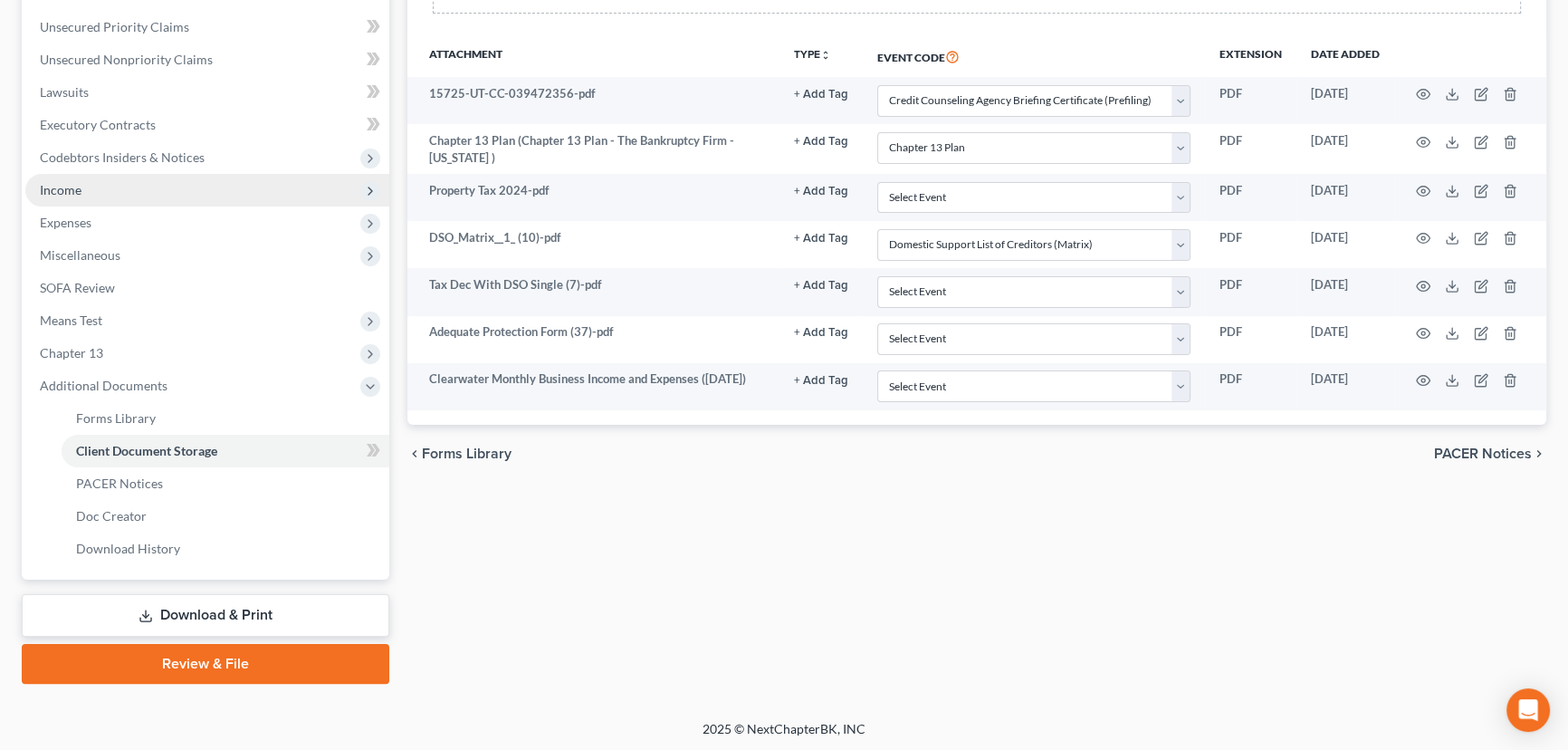
click at [74, 196] on span "Income" at bounding box center [208, 190] width 364 height 32
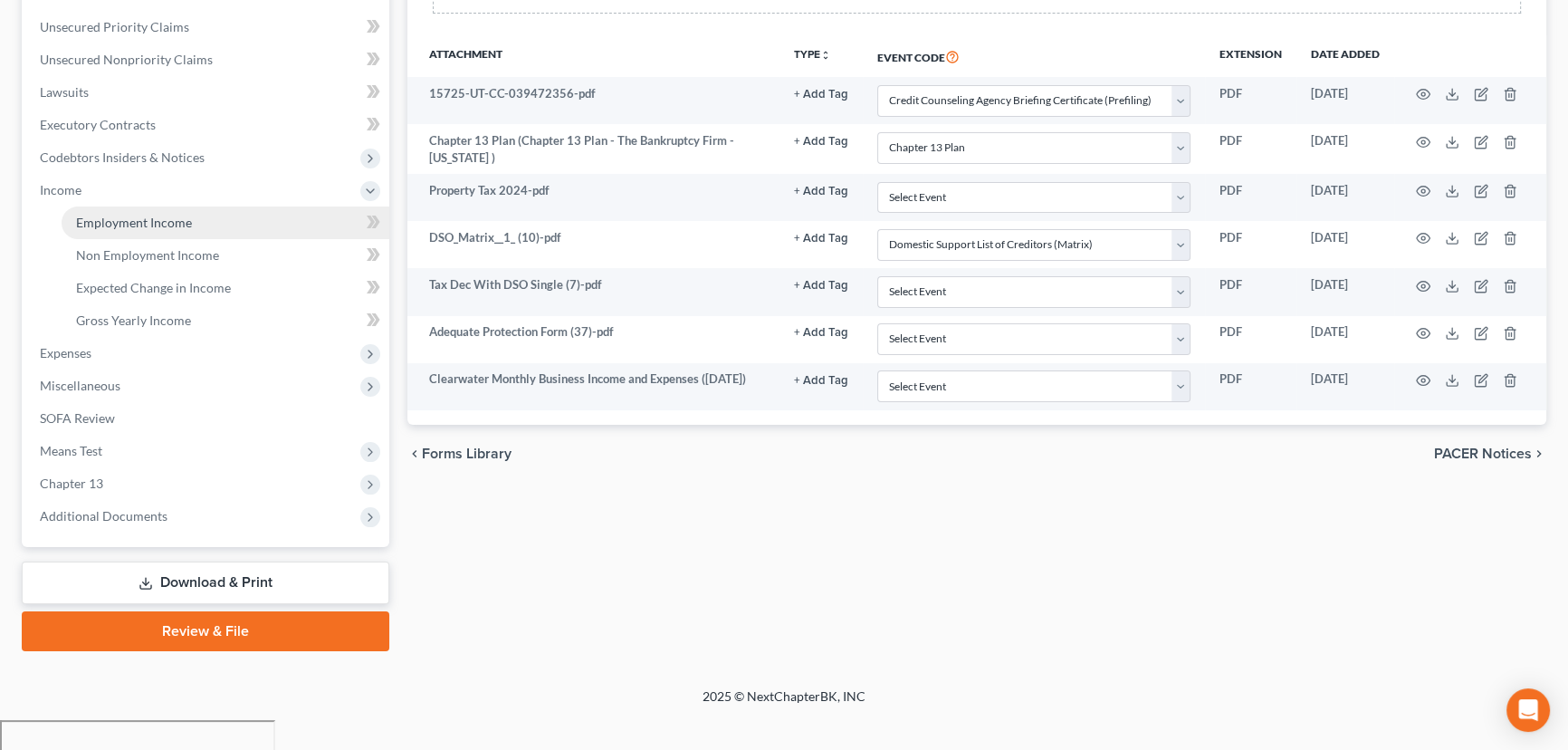
scroll to position [373, 0]
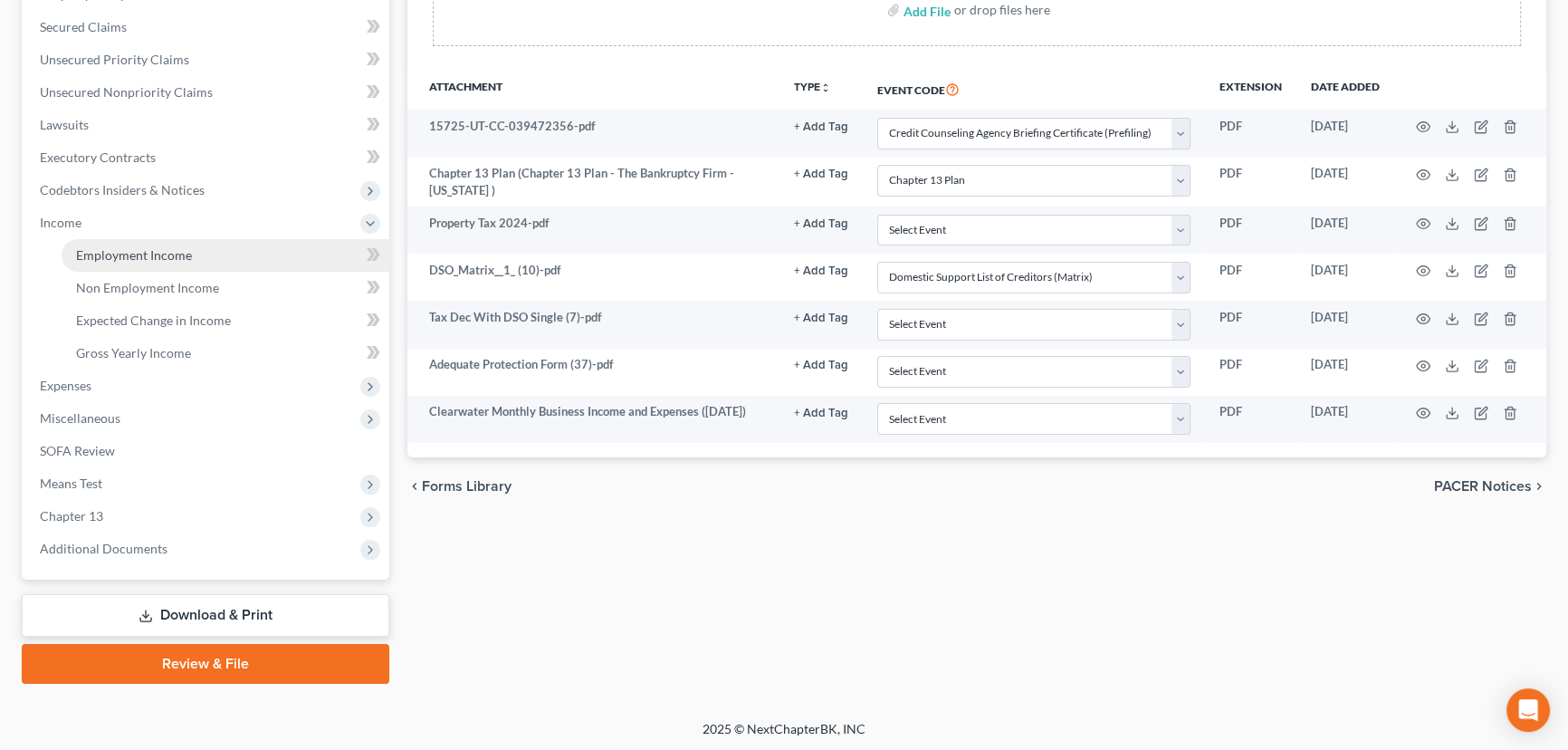
click at [180, 255] on span "Employment Income" at bounding box center [134, 255] width 116 height 16
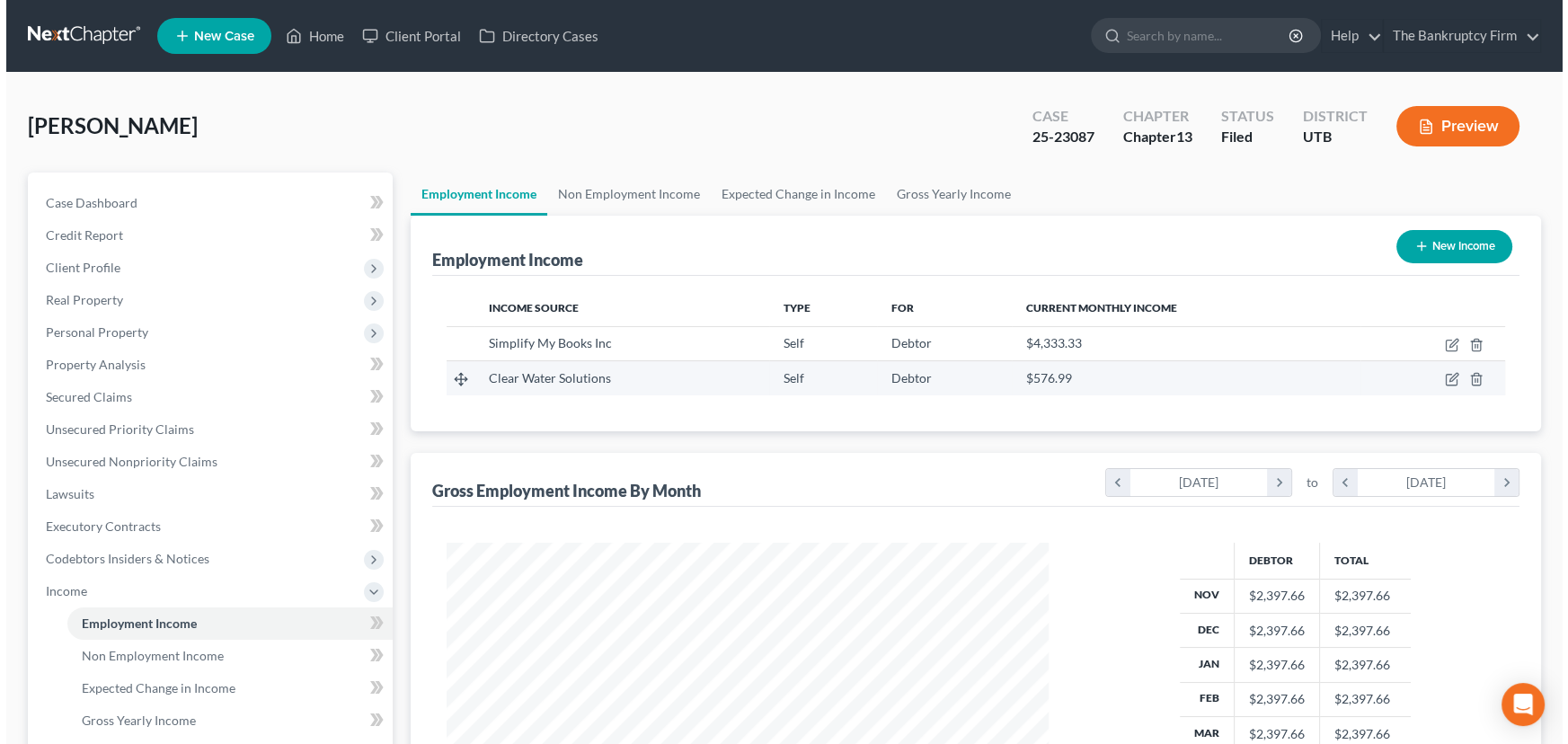
scroll to position [321, 638]
click at [1446, 377] on icon "button" at bounding box center [1447, 378] width 8 height 8
select select "1"
select select "46"
select select "0"
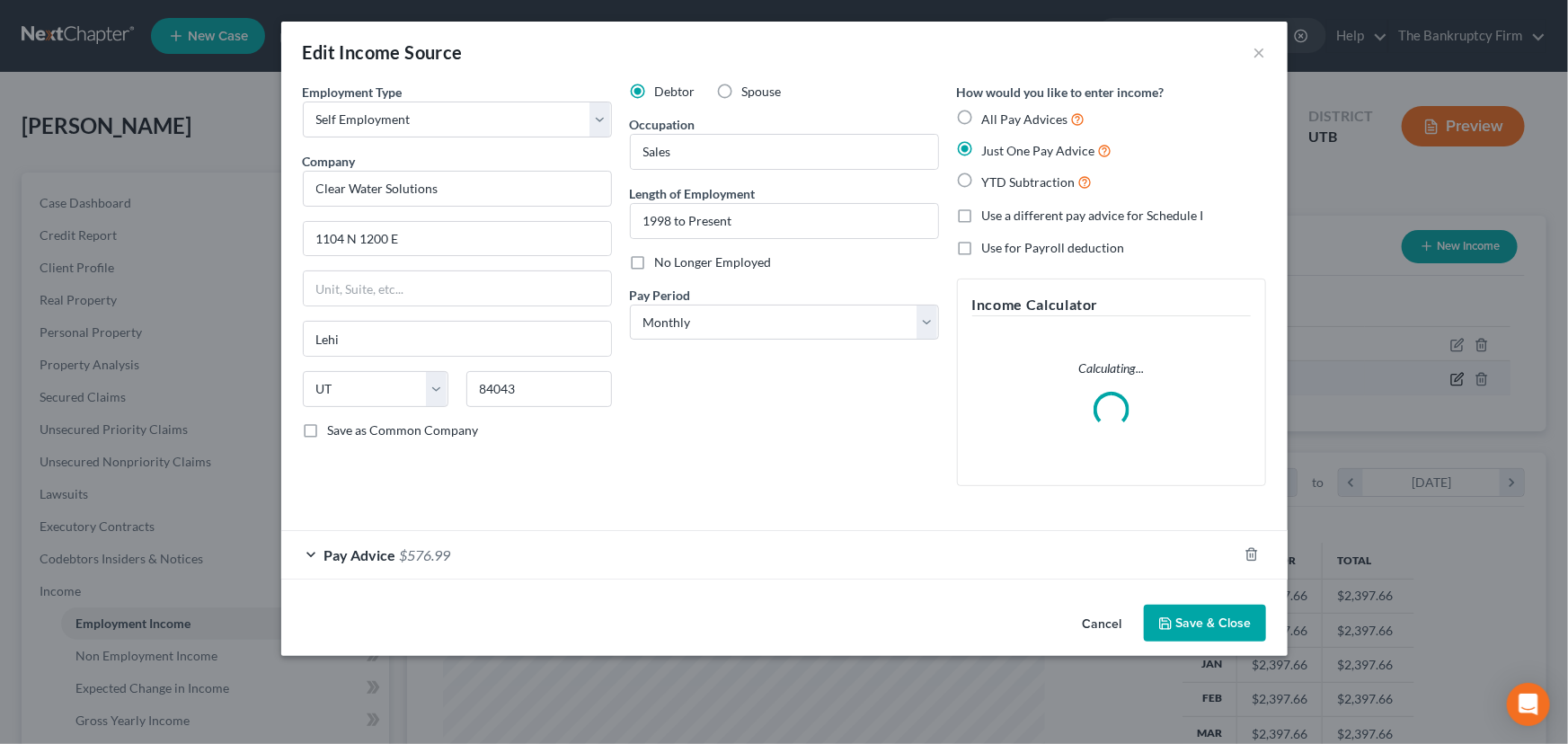
scroll to position [321, 643]
click at [466, 550] on div "Pay Advice $576.99" at bounding box center [759, 555] width 956 height 48
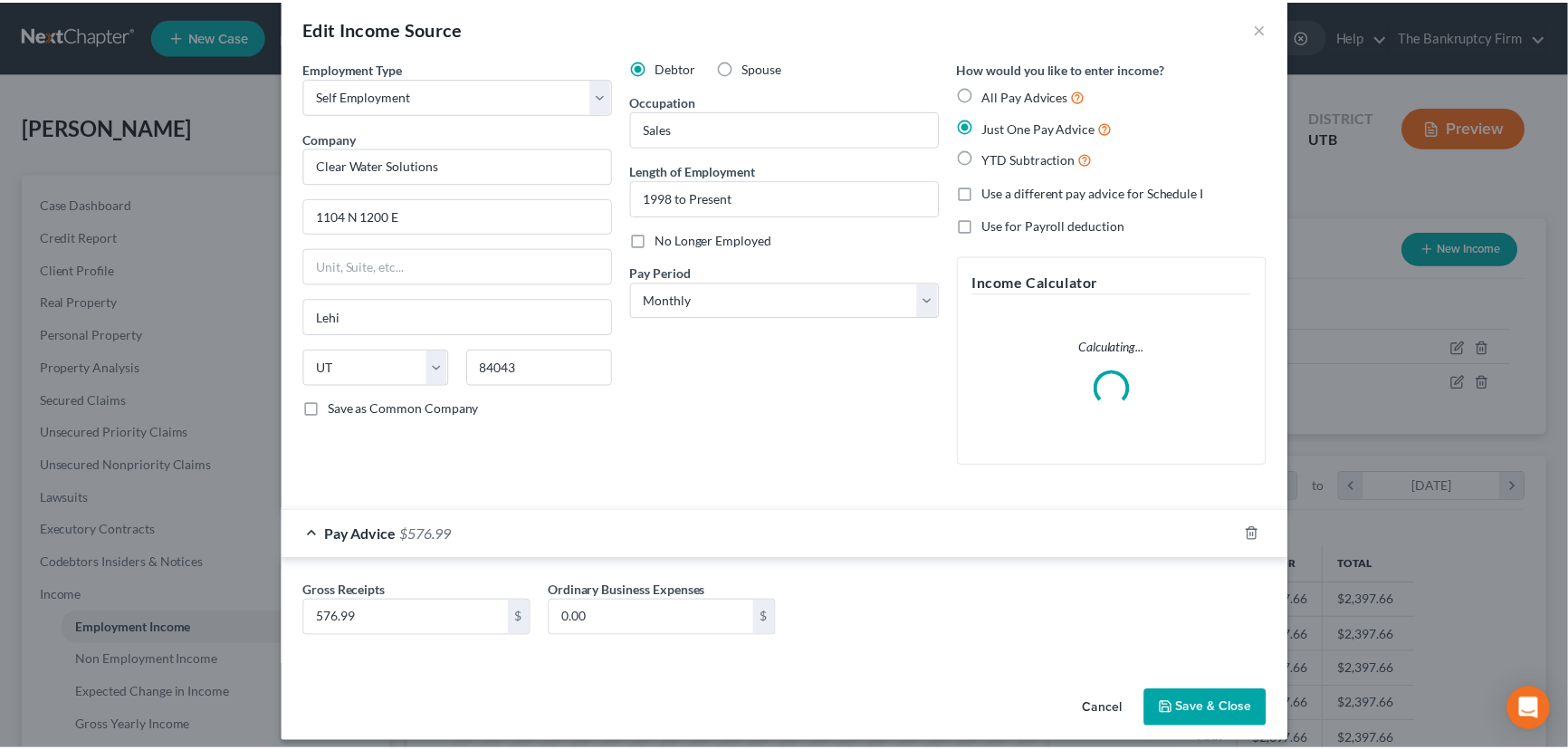
scroll to position [37, 0]
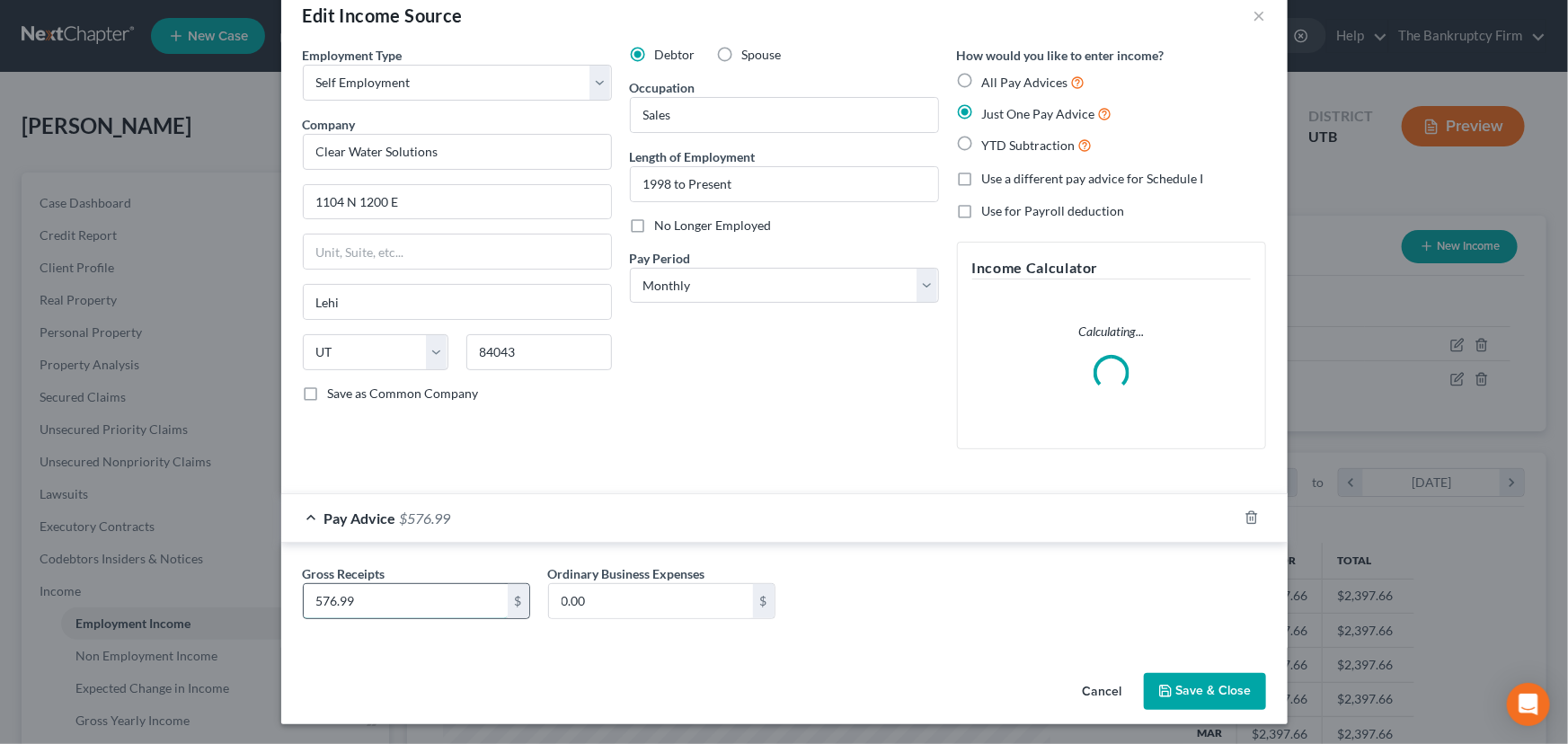
click at [380, 601] on input "576.99" at bounding box center [405, 600] width 204 height 34
type input "244.52"
click at [1188, 682] on button "Save & Close" at bounding box center [1204, 691] width 122 height 38
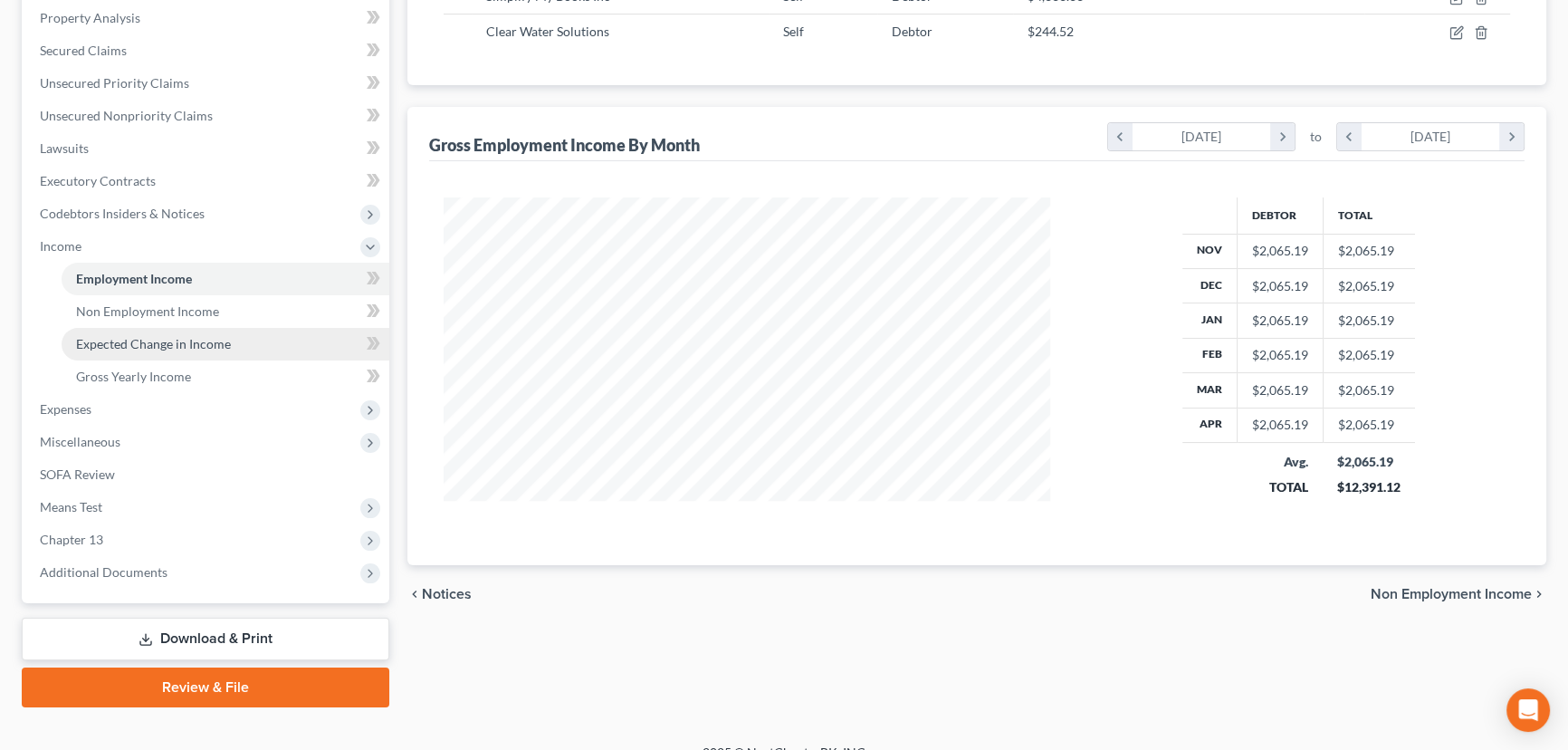
scroll to position [373, 0]
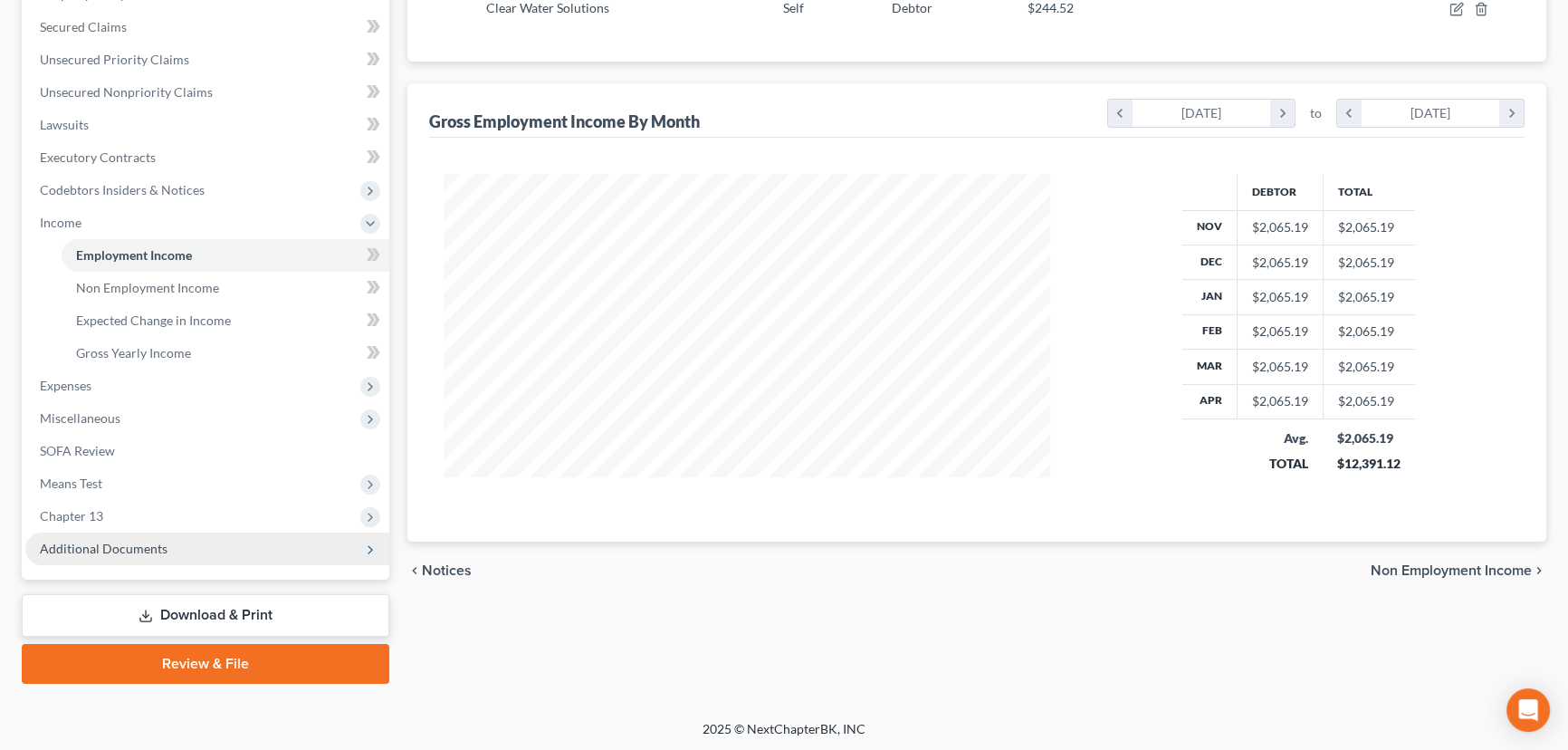
click at [107, 543] on span "Additional Documents" at bounding box center [103, 548] width 128 height 16
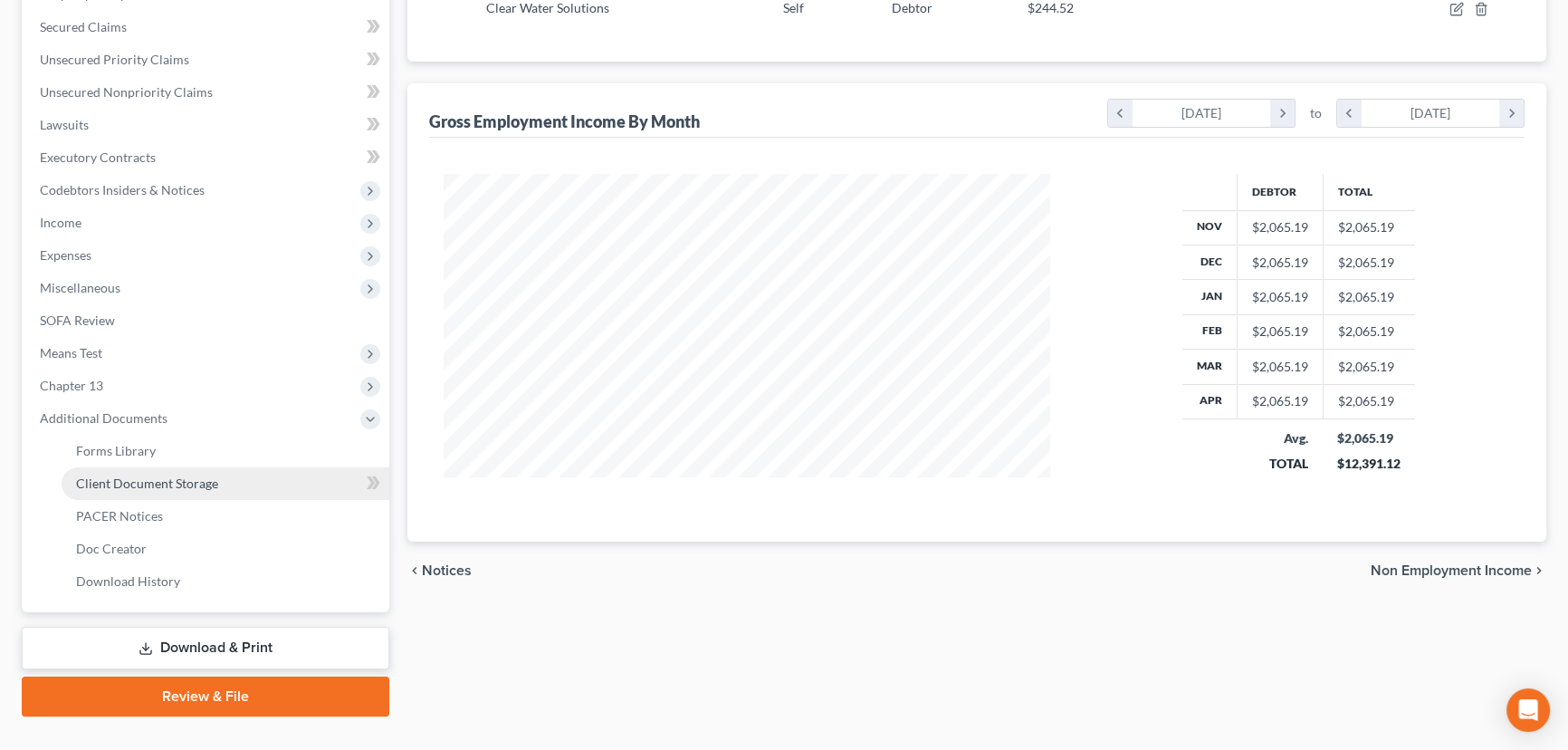
click at [175, 482] on span "Client Document Storage" at bounding box center [147, 483] width 142 height 16
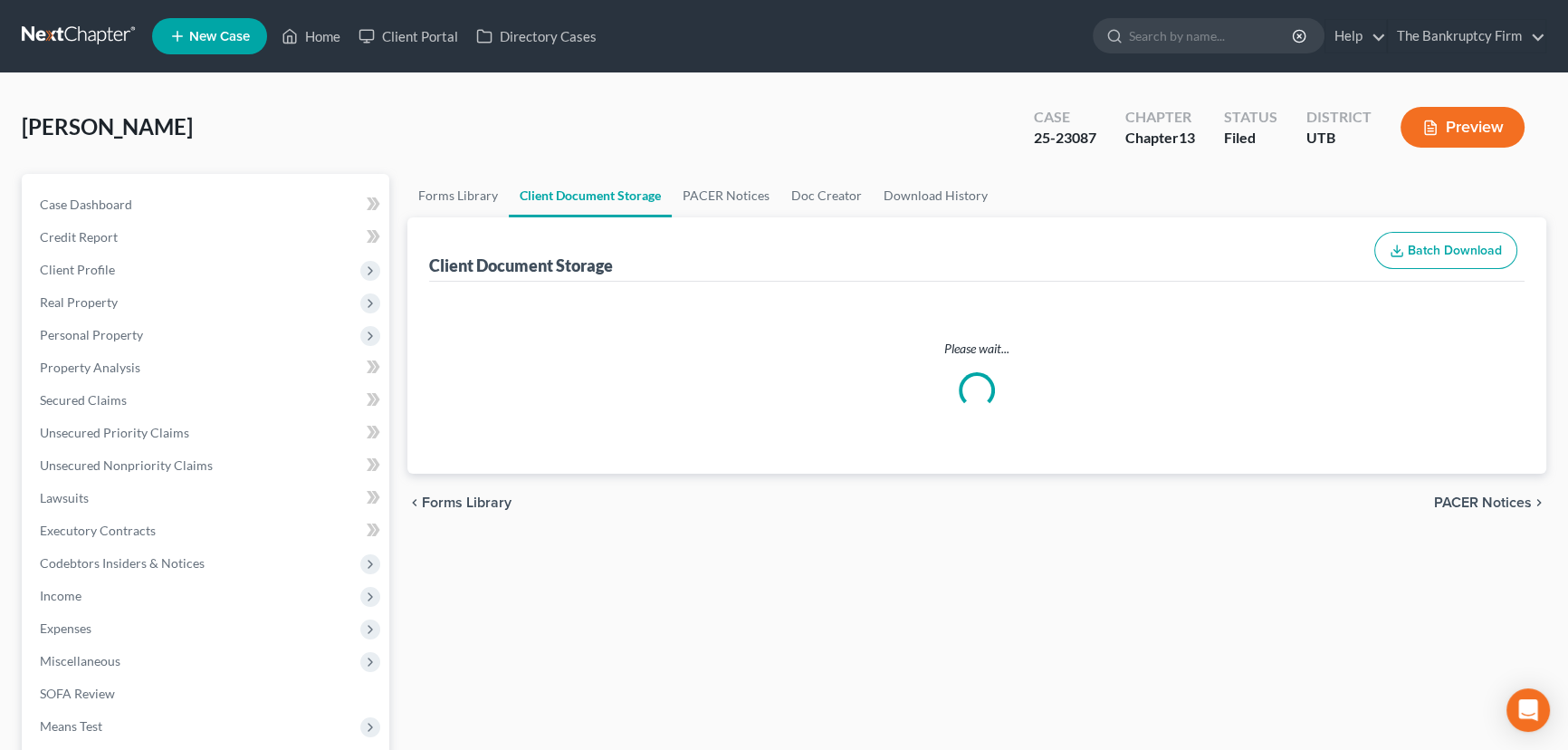
select select "30"
select select "26"
select select "41"
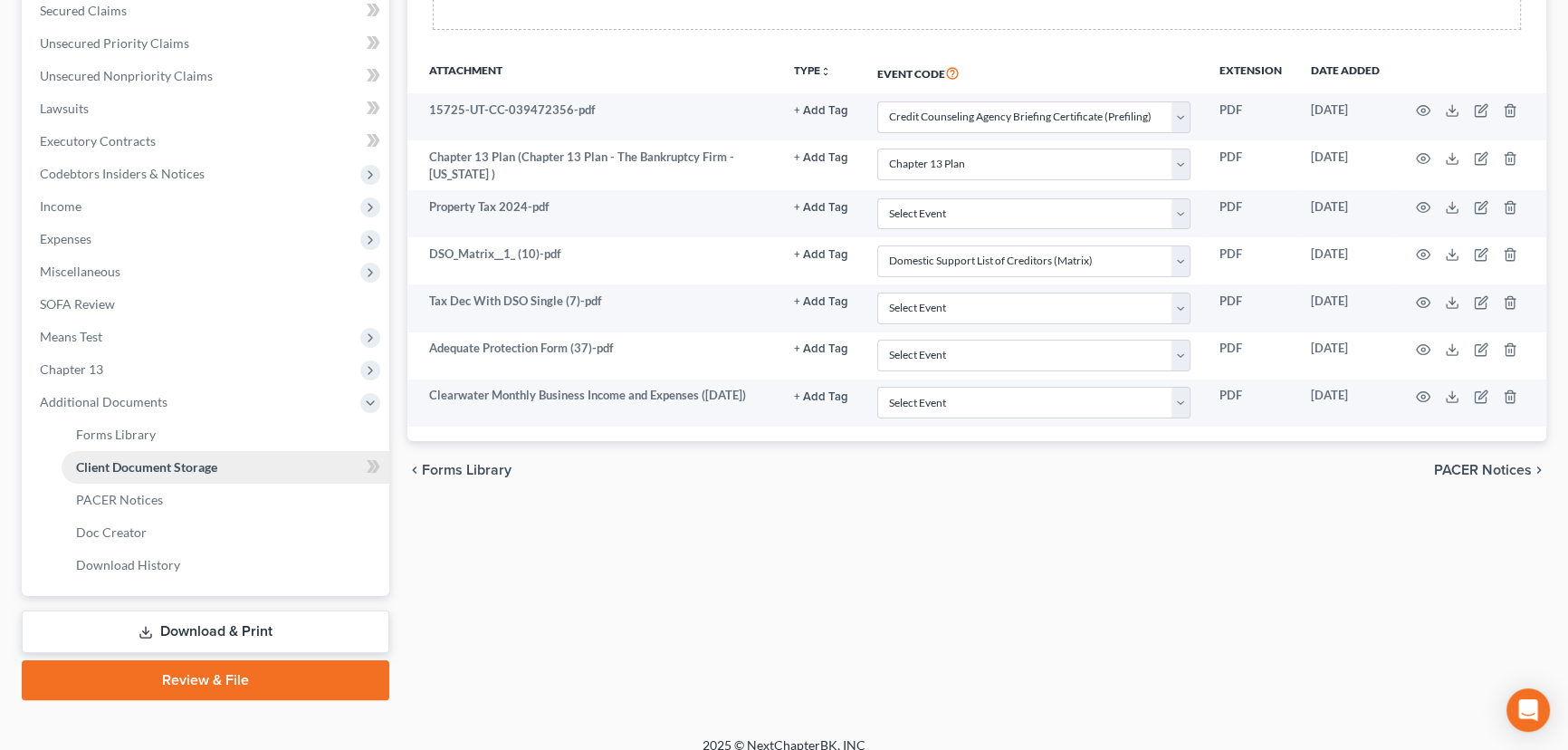
scroll to position [406, 0]
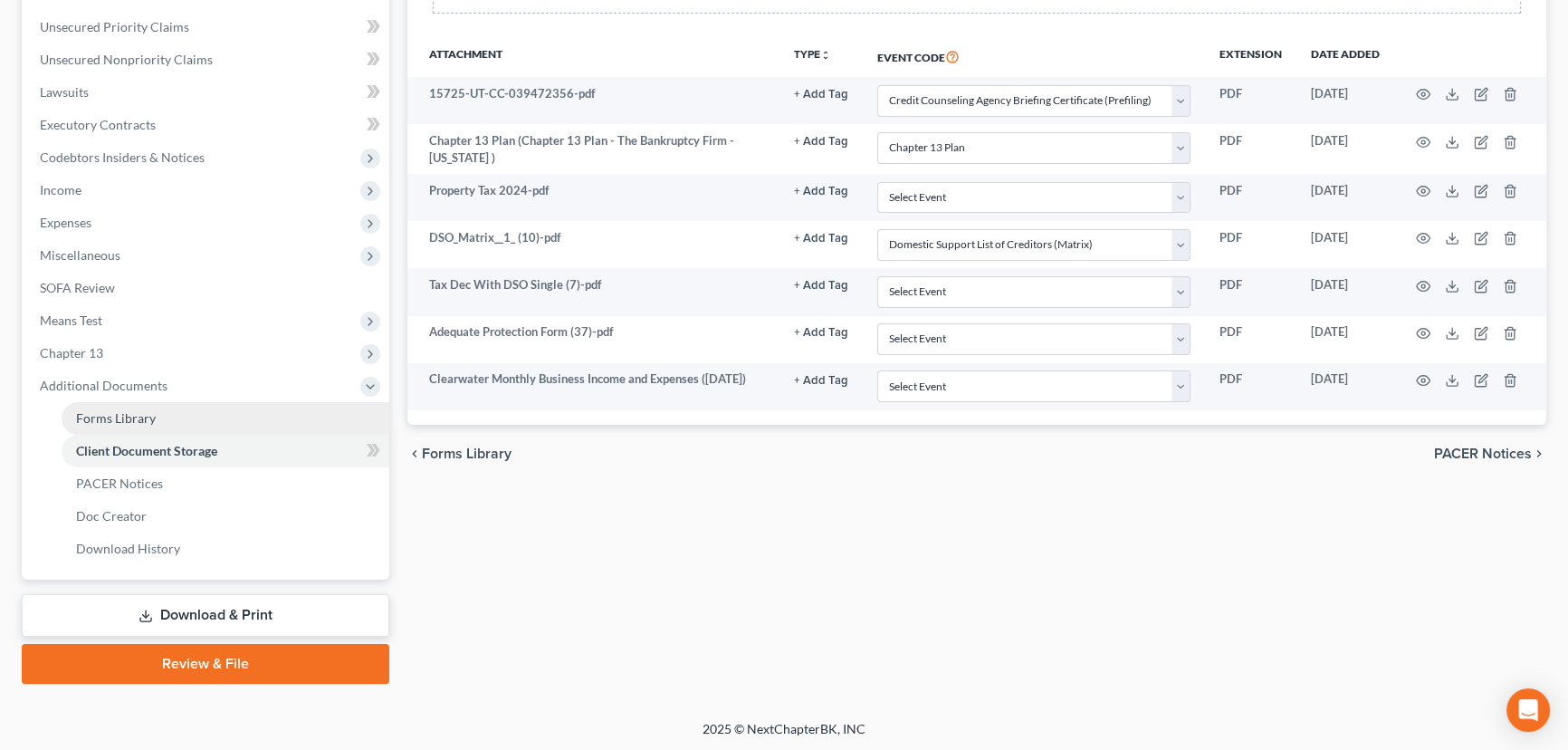
click at [124, 415] on span "Forms Library" at bounding box center [115, 418] width 80 height 16
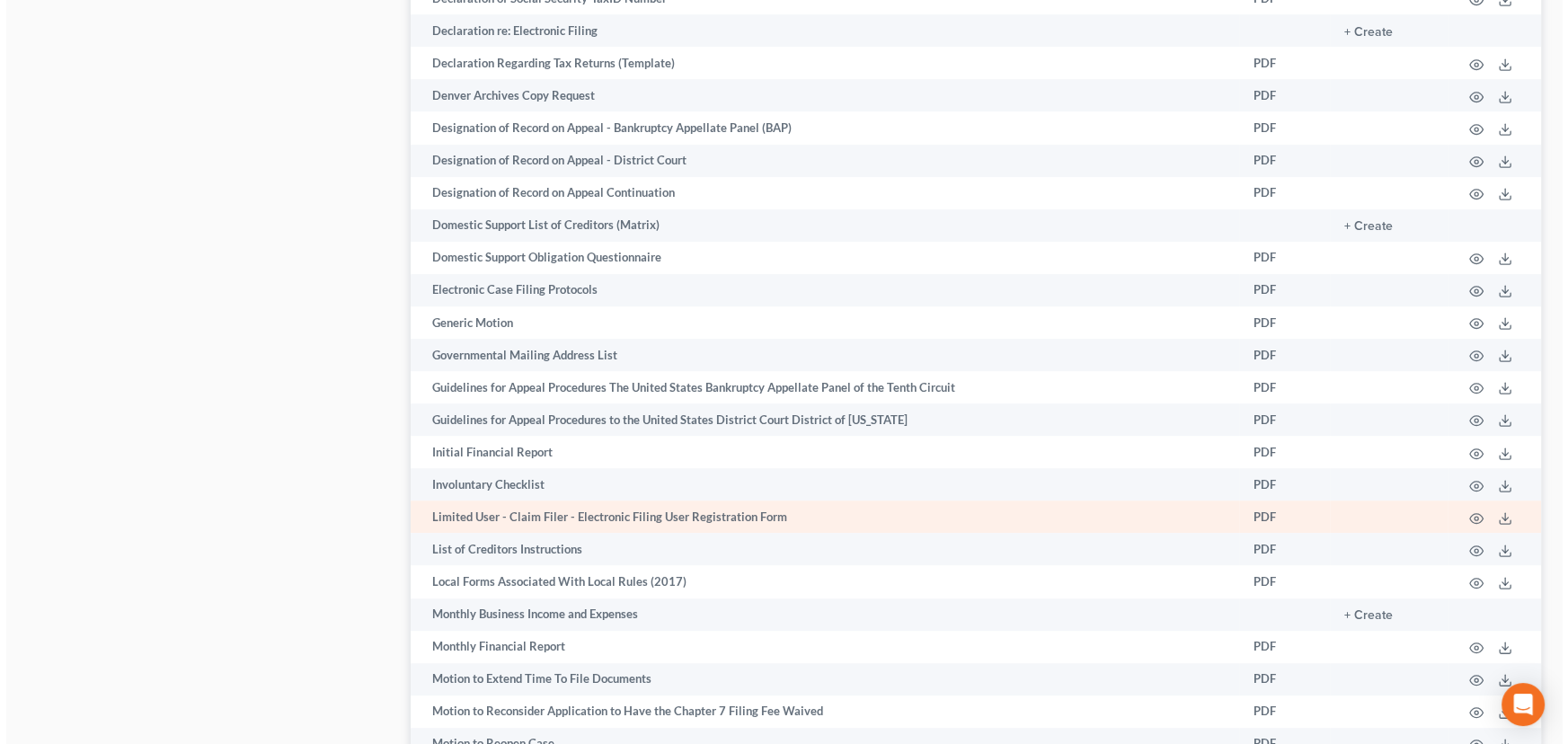
scroll to position [1142, 0]
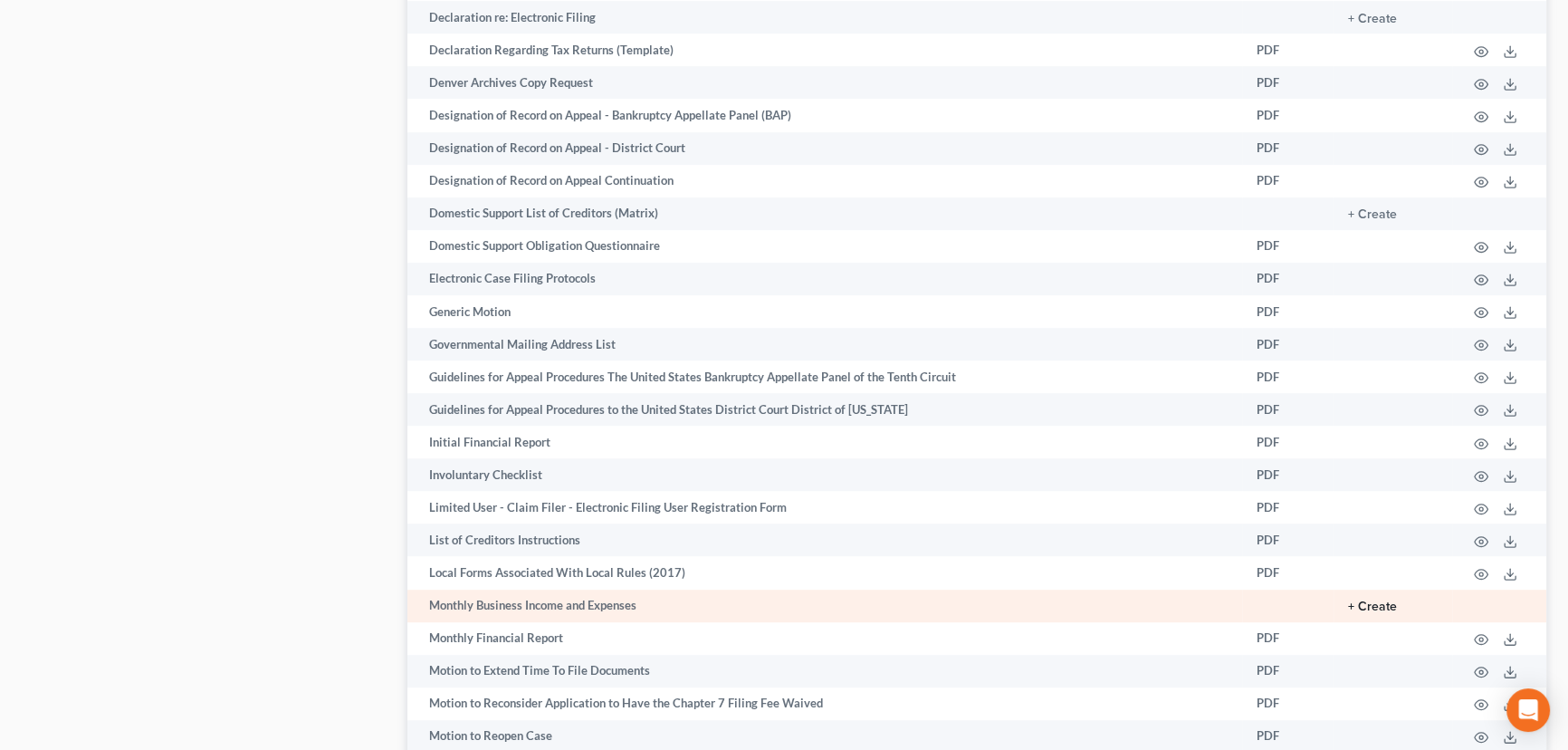
click at [1382, 601] on button "+ Create" at bounding box center [1372, 606] width 49 height 13
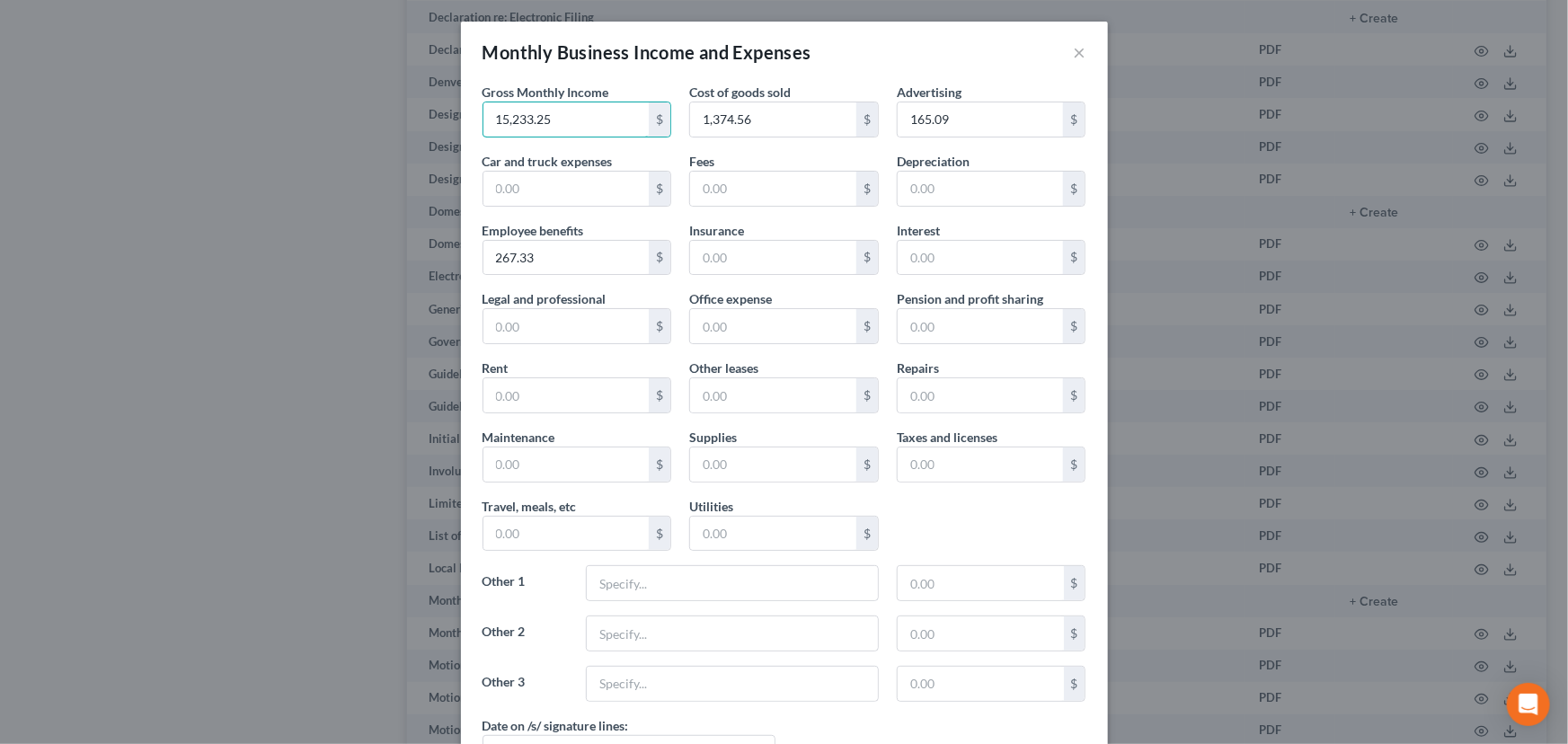
type input "15,233.25"
type input "60.07"
type input "8,853.40"
click at [766, 196] on input "text" at bounding box center [773, 188] width 166 height 34
click at [722, 256] on input "text" at bounding box center [773, 258] width 166 height 34
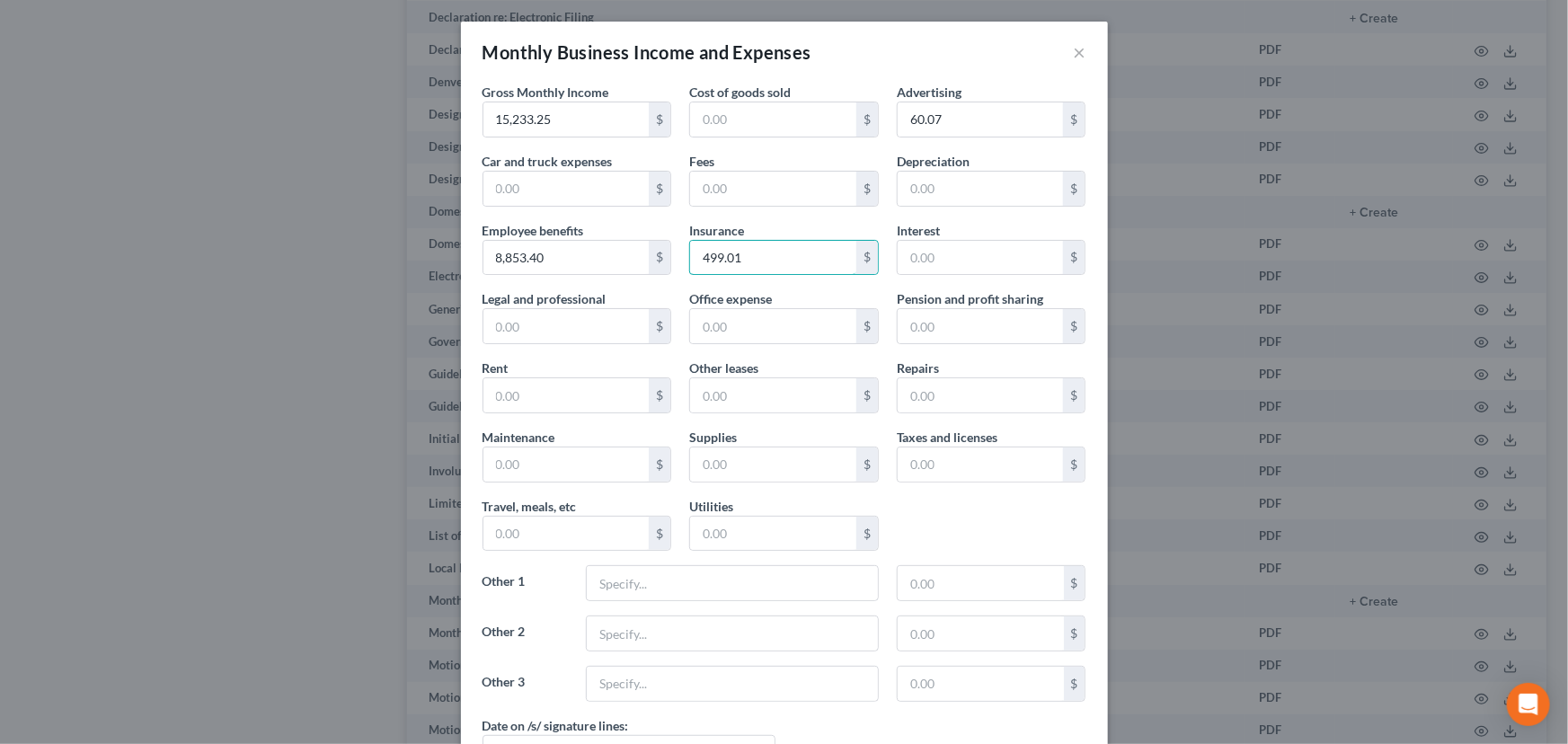
type input "499.01"
click at [720, 189] on input "text" at bounding box center [773, 188] width 166 height 34
type input "69.33"
click at [485, 459] on input "text" at bounding box center [566, 464] width 166 height 34
type input "11.63"
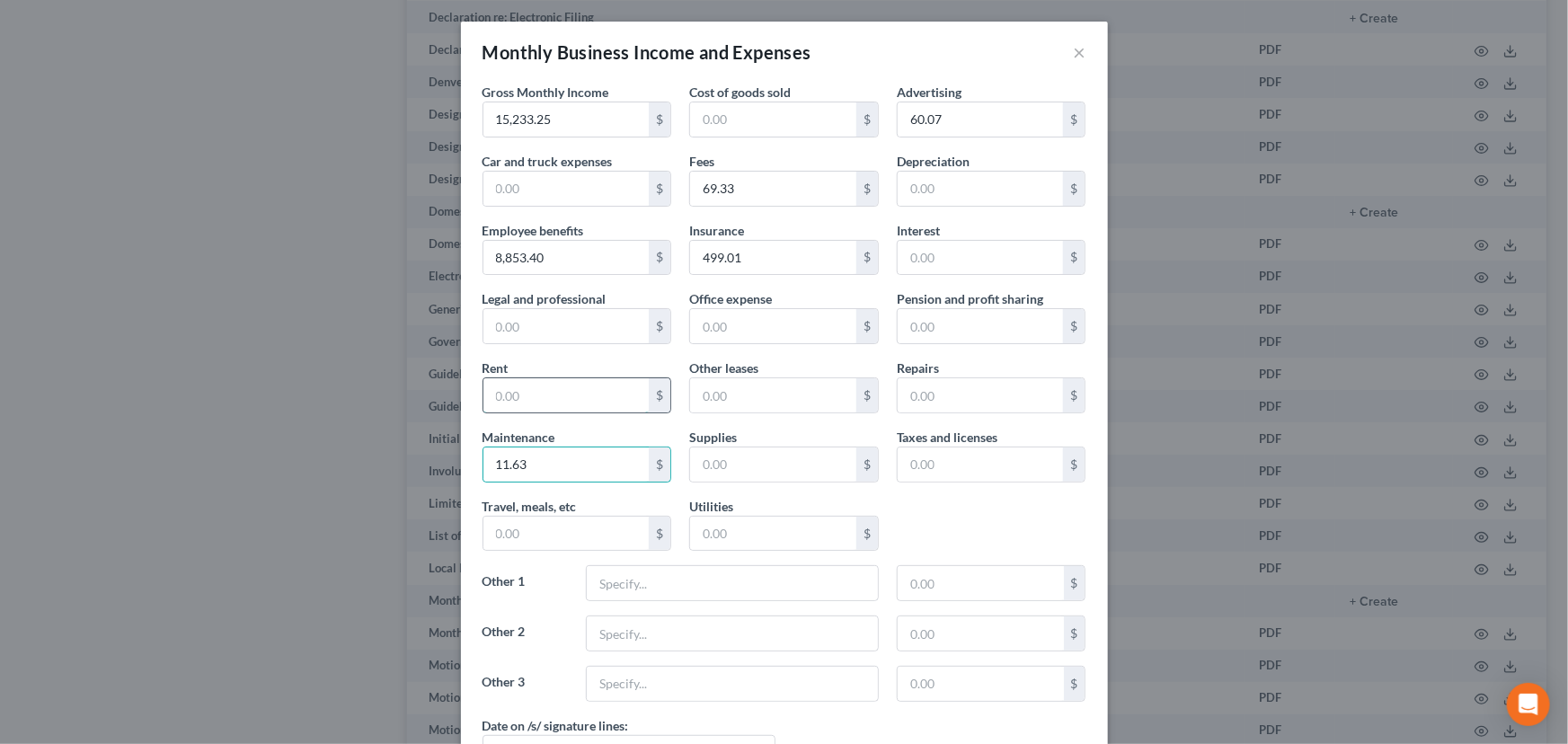
click at [496, 399] on input "text" at bounding box center [566, 394] width 166 height 34
type input "2,800"
click at [910, 466] on input "text" at bounding box center [980, 464] width 166 height 34
type input "3"
click at [710, 327] on input "text" at bounding box center [773, 326] width 166 height 34
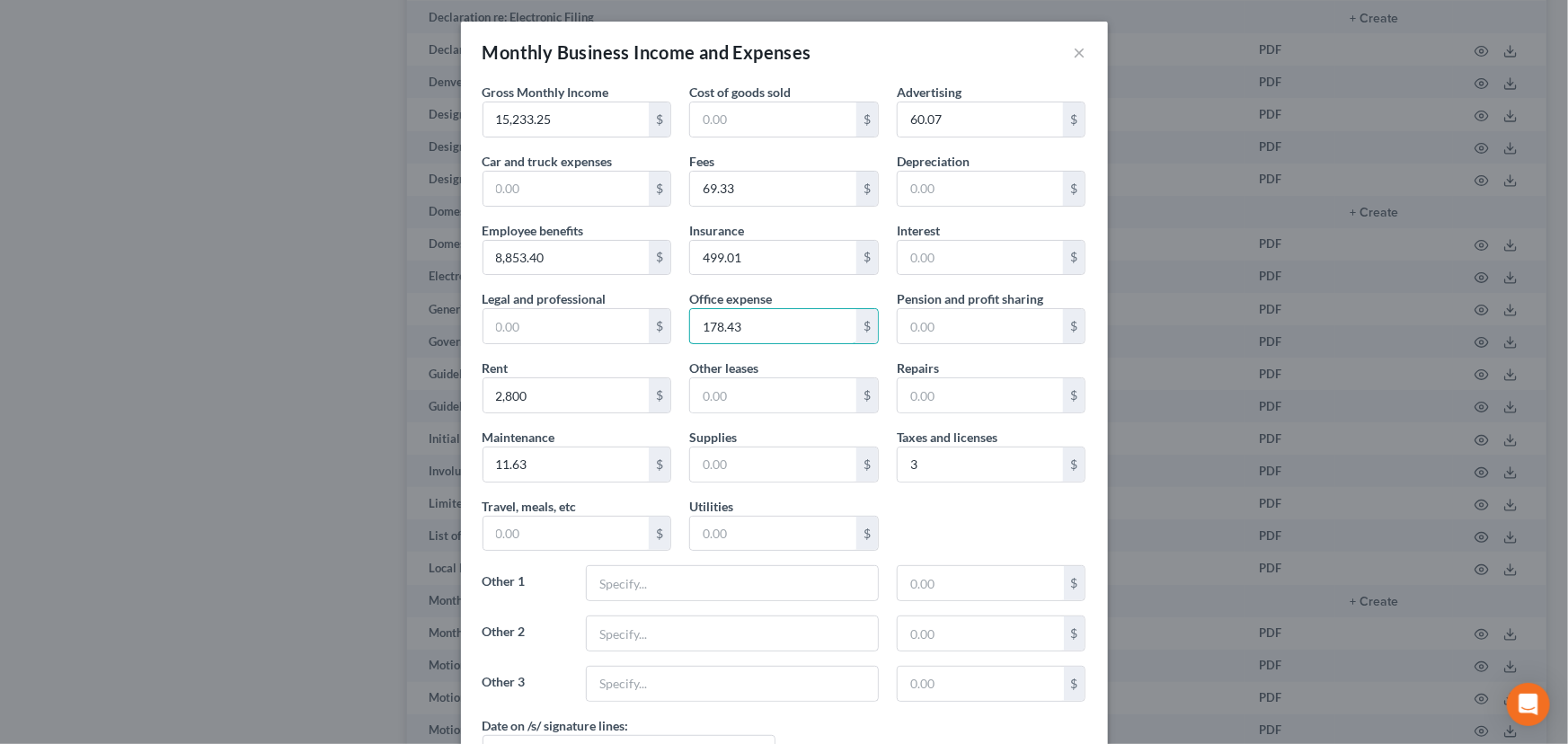
type input "178.43"
click at [695, 529] on input "text" at bounding box center [773, 533] width 166 height 34
type input "172.19"
click at [549, 531] on input "text" at bounding box center [566, 533] width 166 height 34
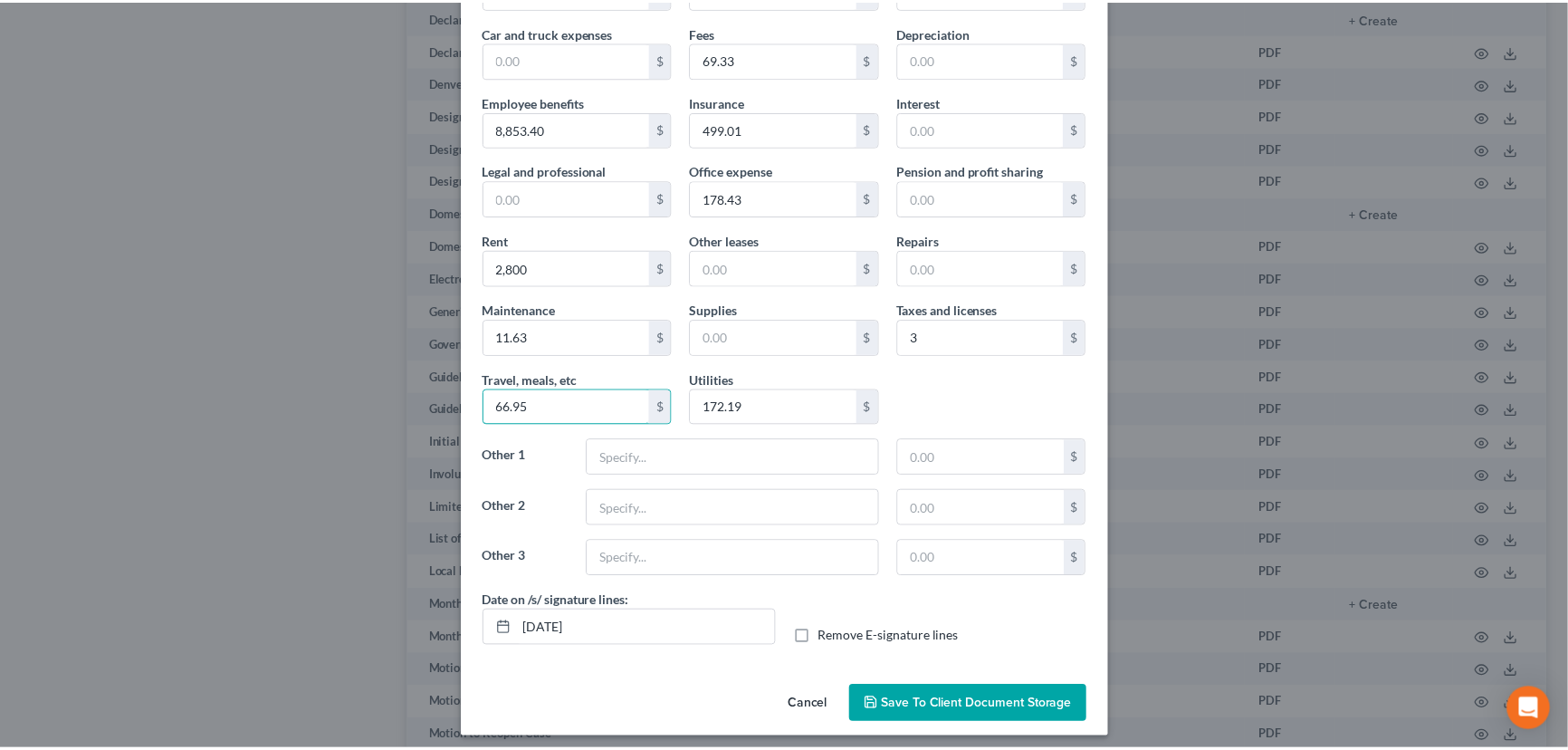
scroll to position [138, 0]
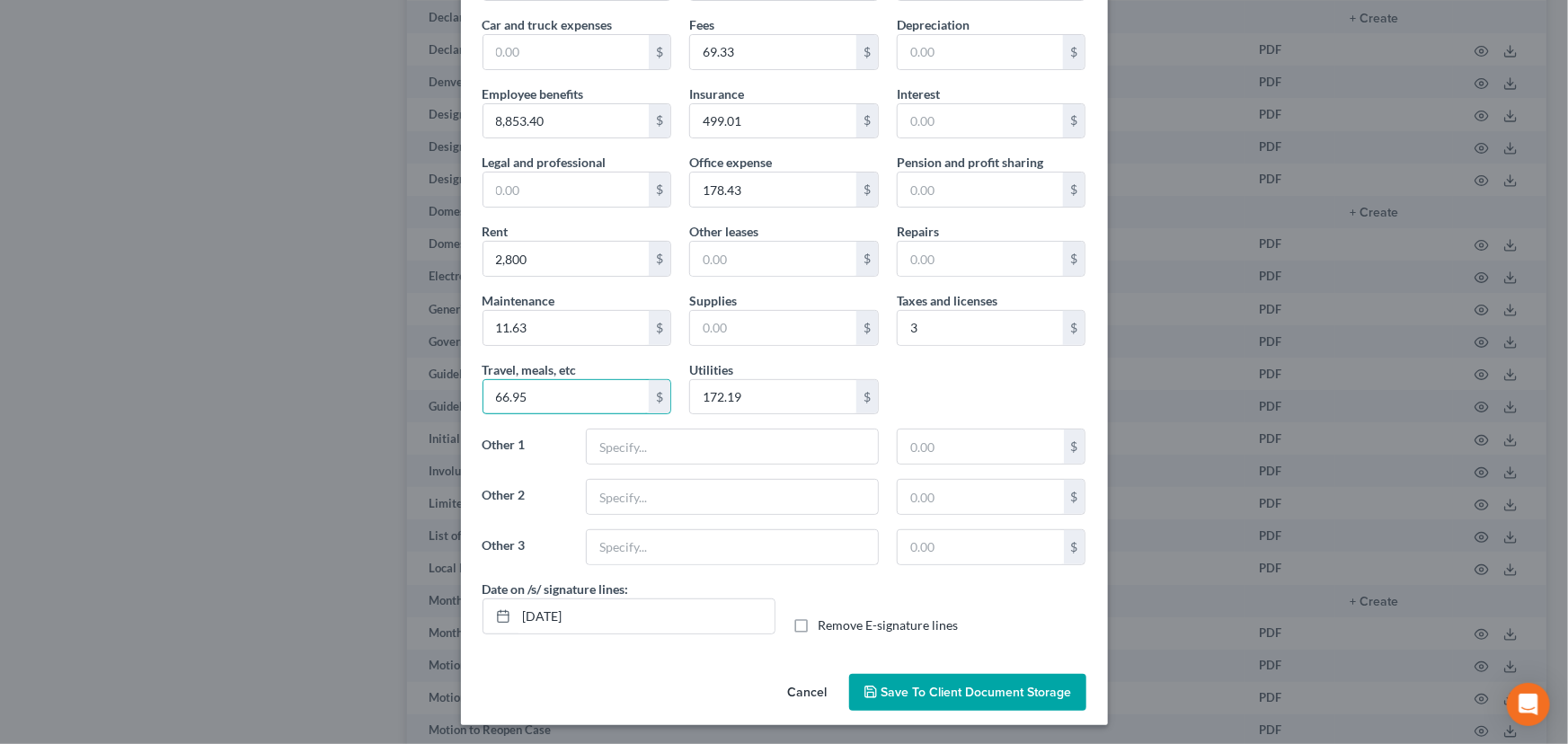
type input "66.95"
click at [964, 691] on span "Save to Client Document Storage" at bounding box center [976, 692] width 190 height 16
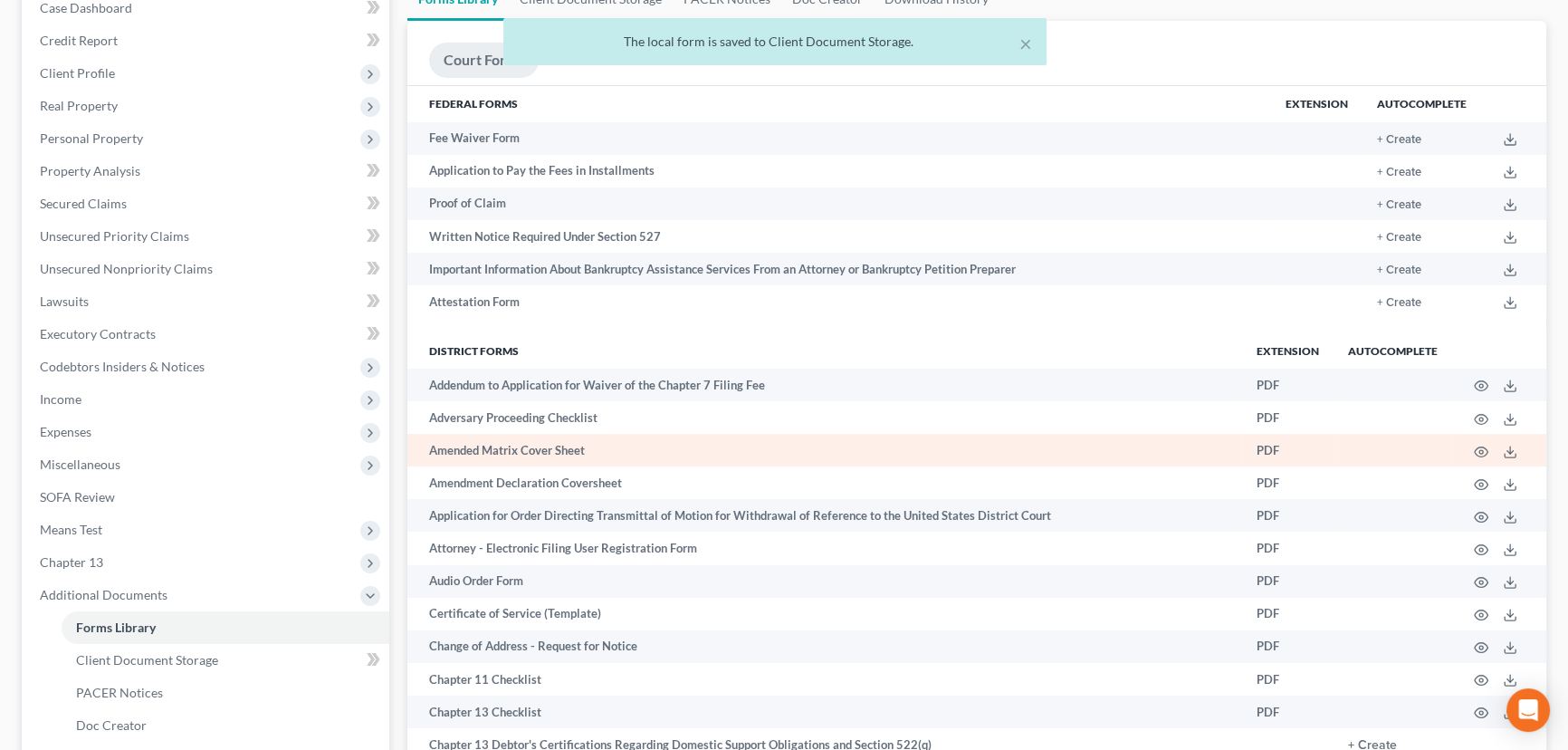
scroll to position [164, 0]
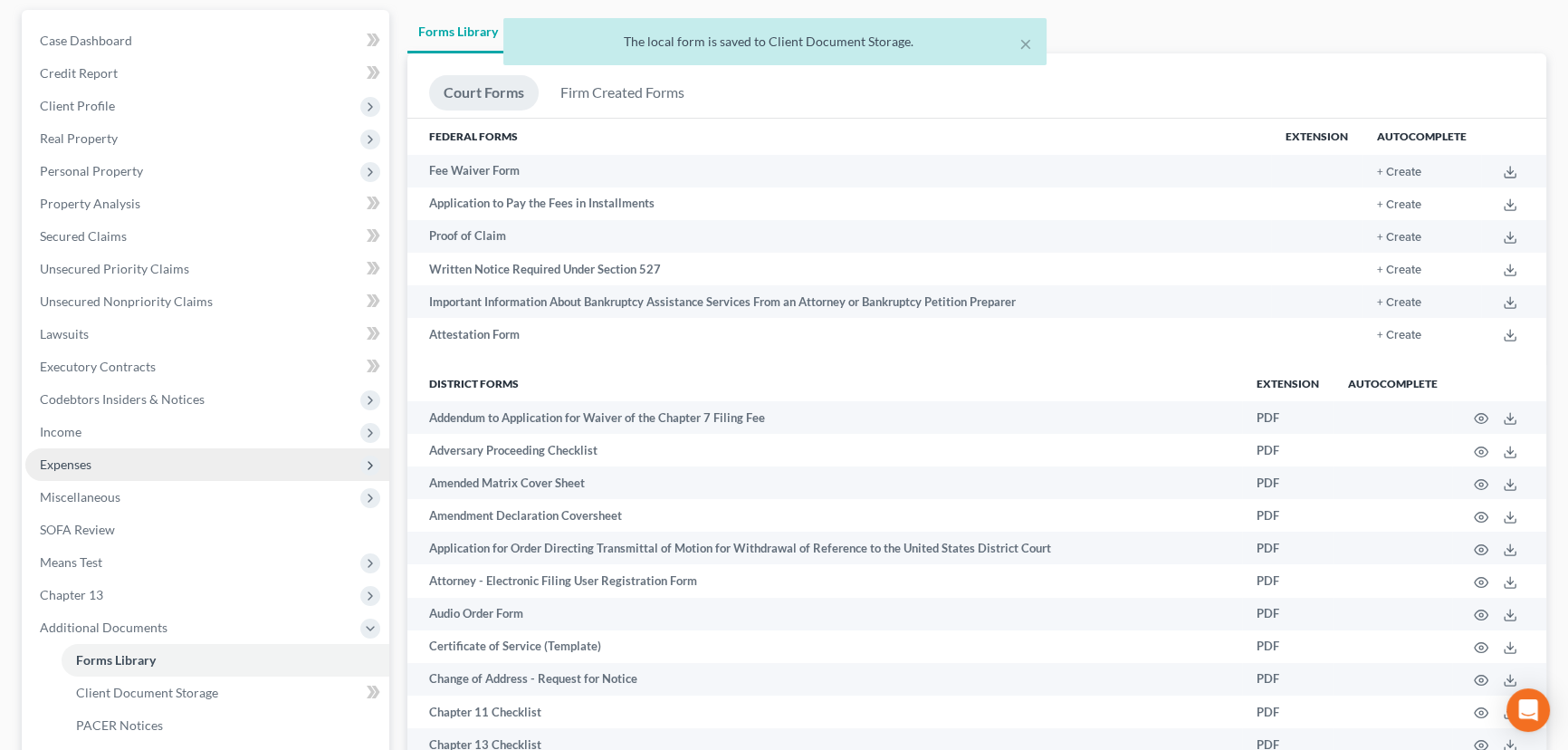
click at [63, 460] on span "Expenses" at bounding box center [65, 465] width 51 height 16
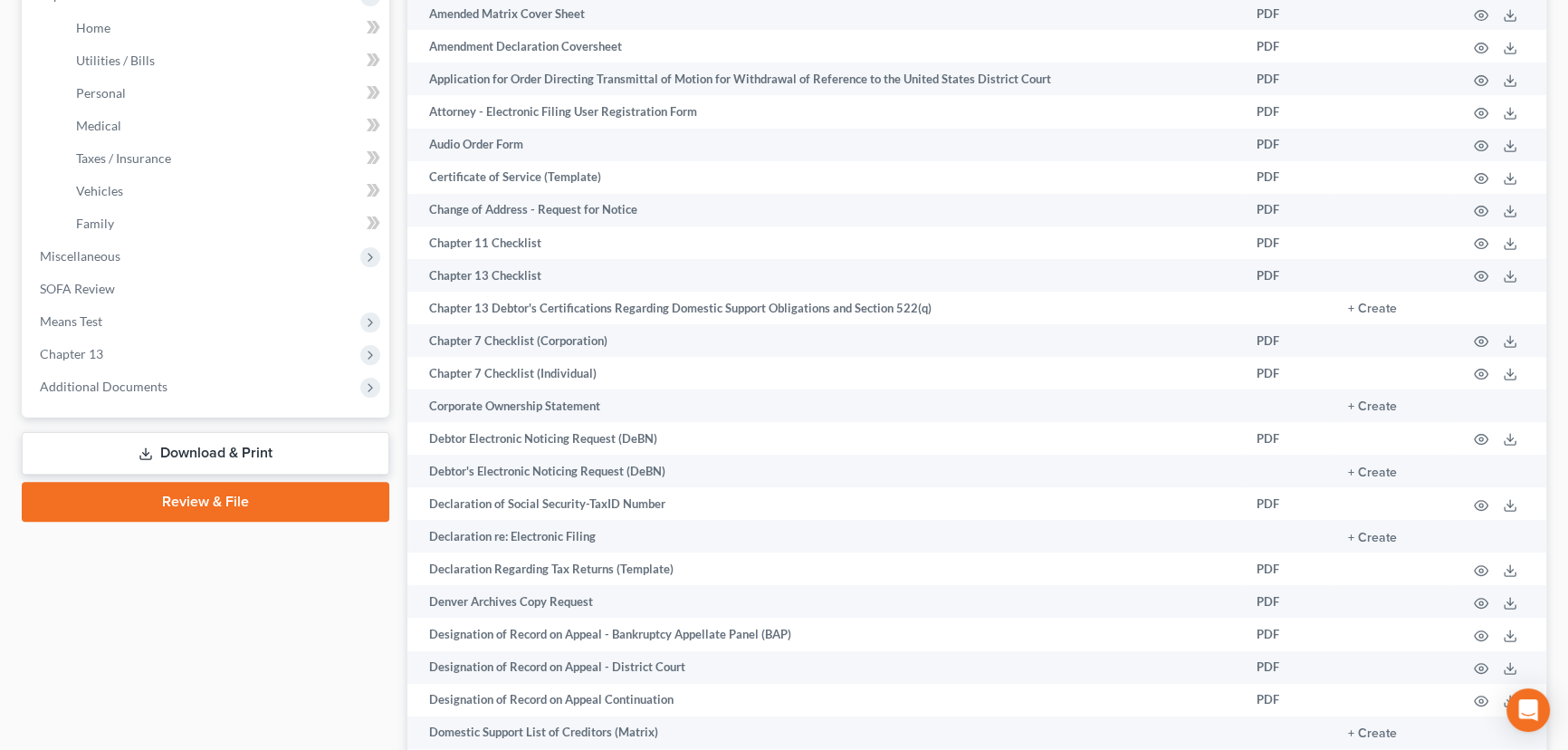
scroll to position [658, 0]
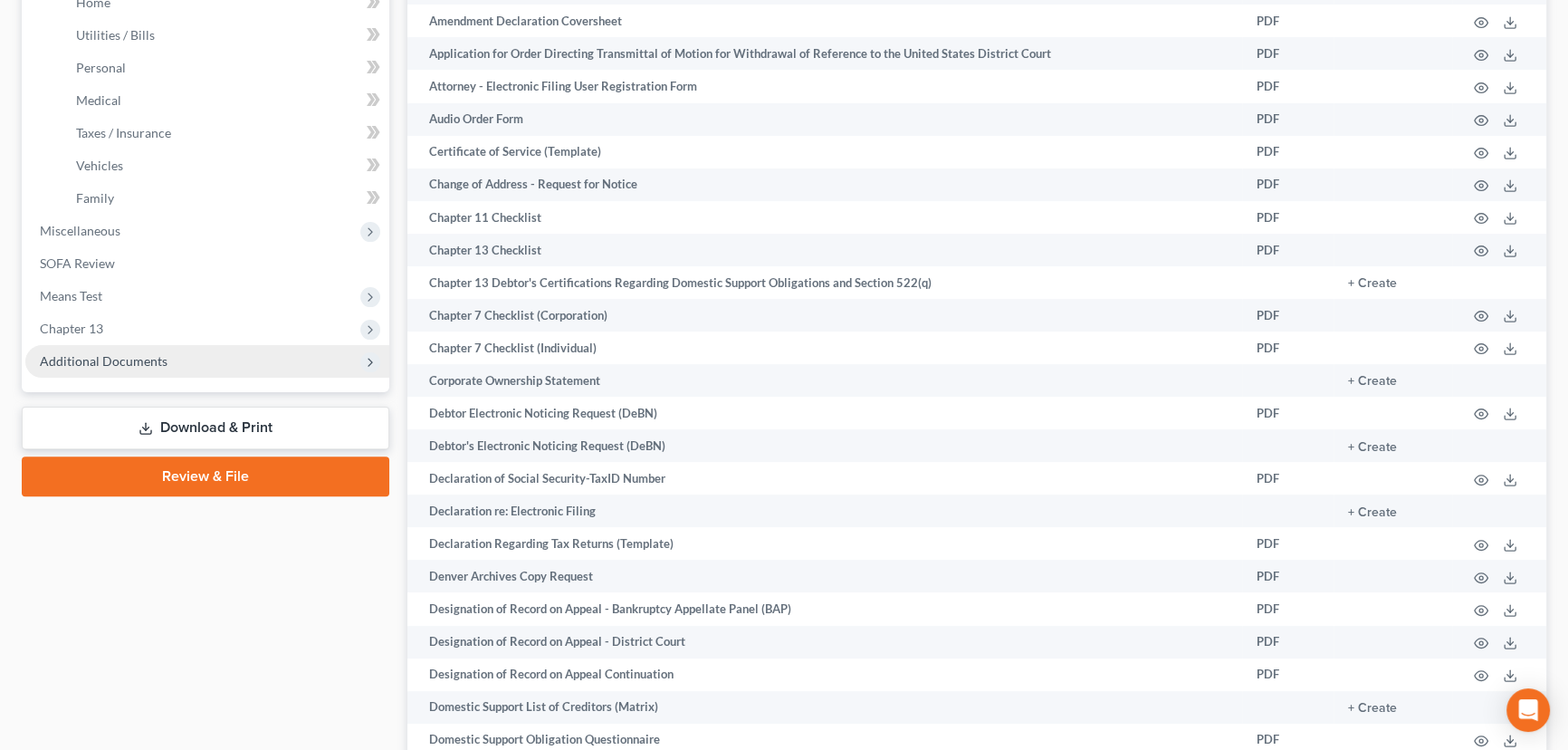
click at [90, 356] on span "Additional Documents" at bounding box center [103, 361] width 128 height 16
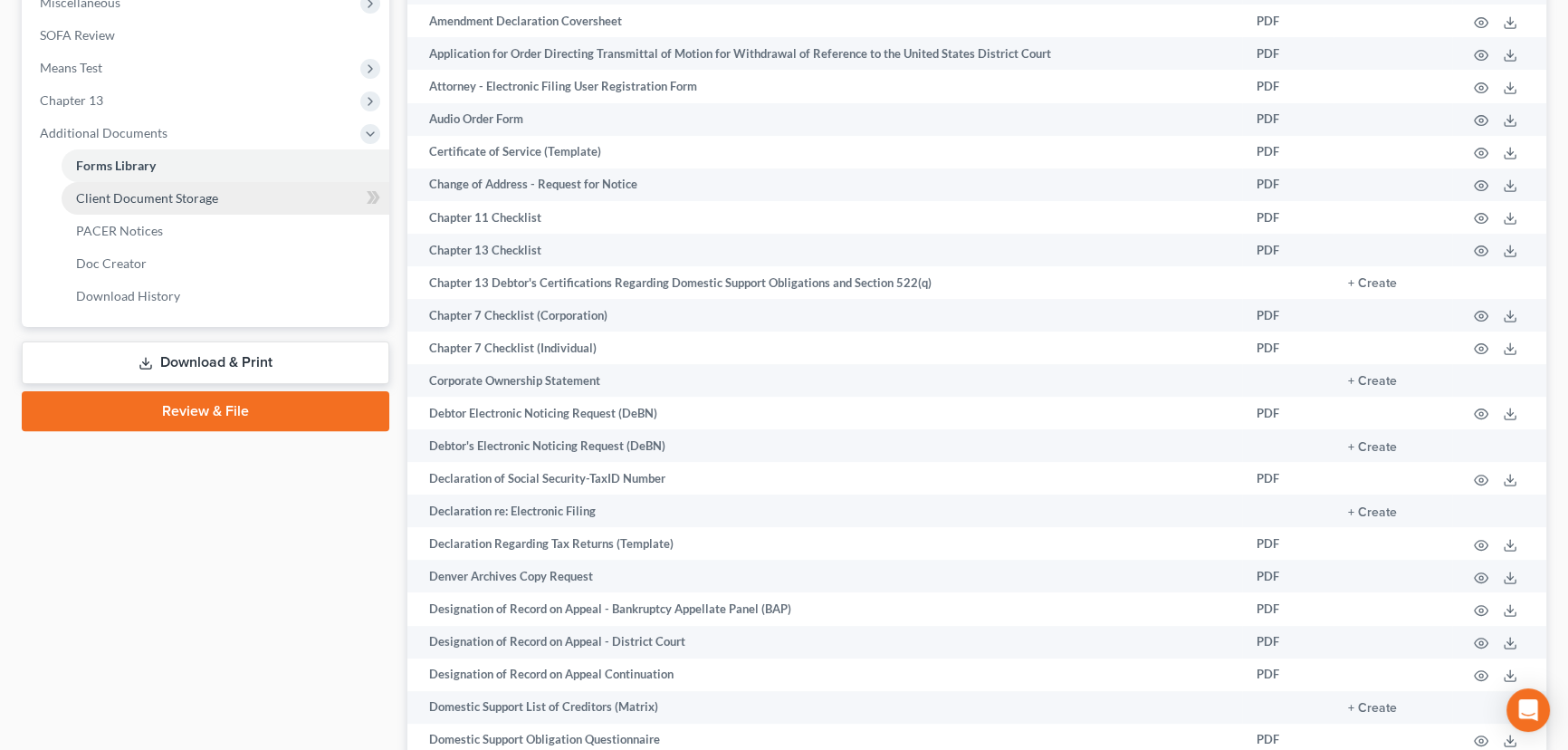
drag, startPoint x: 177, startPoint y: 186, endPoint x: 204, endPoint y: 198, distance: 29.5
click at [175, 186] on link "Client Document Storage" at bounding box center [225, 198] width 328 height 32
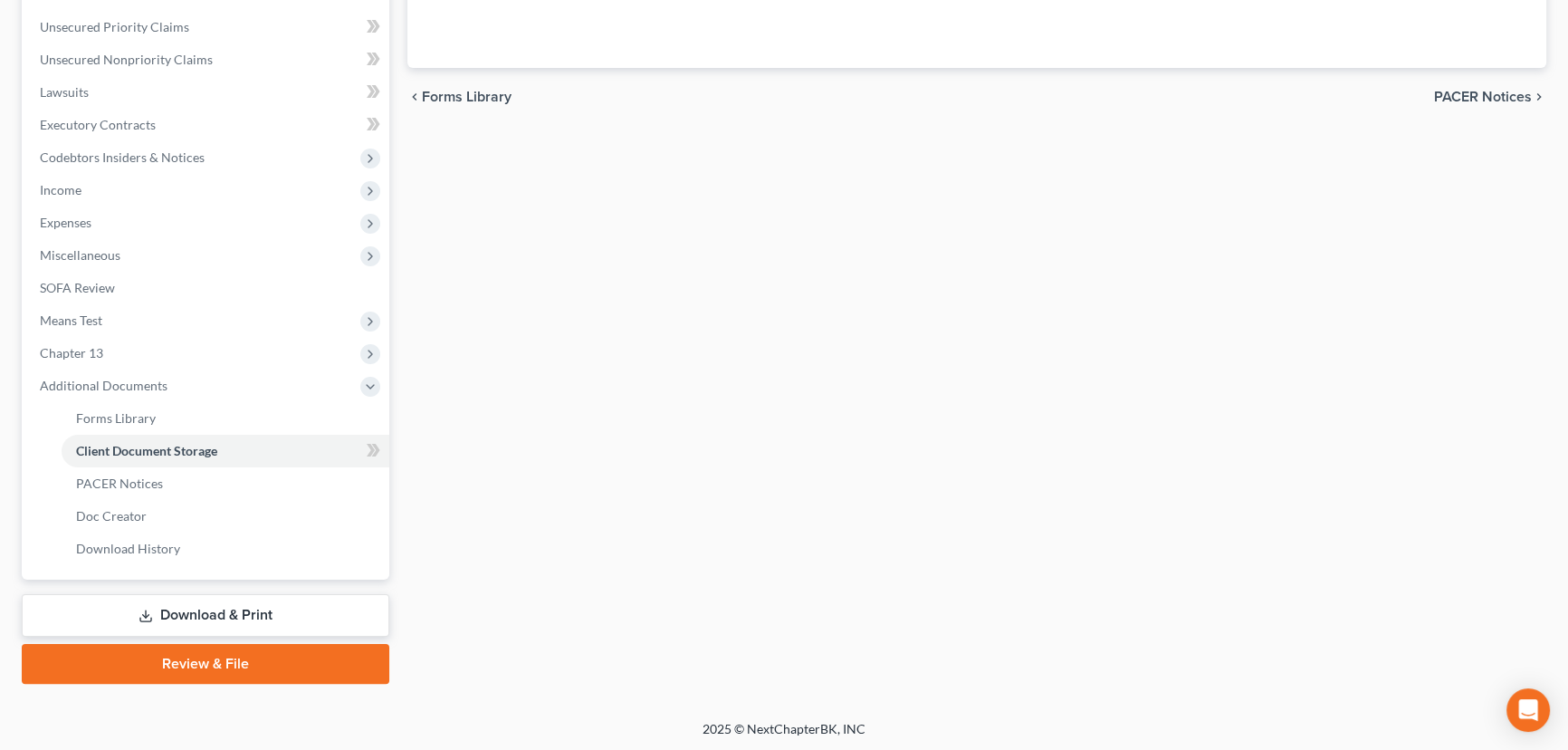
scroll to position [281, 0]
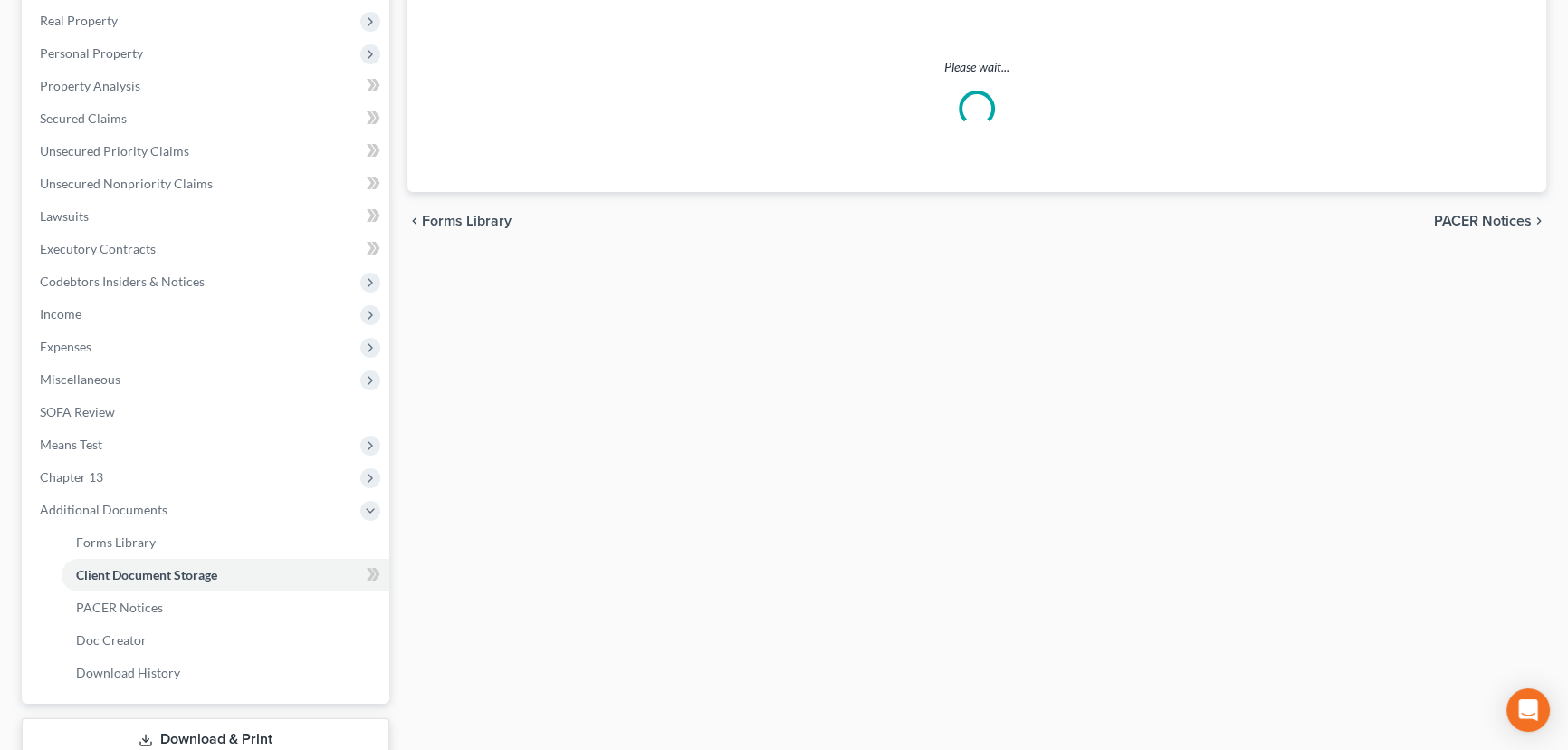
select select "30"
select select "26"
select select "41"
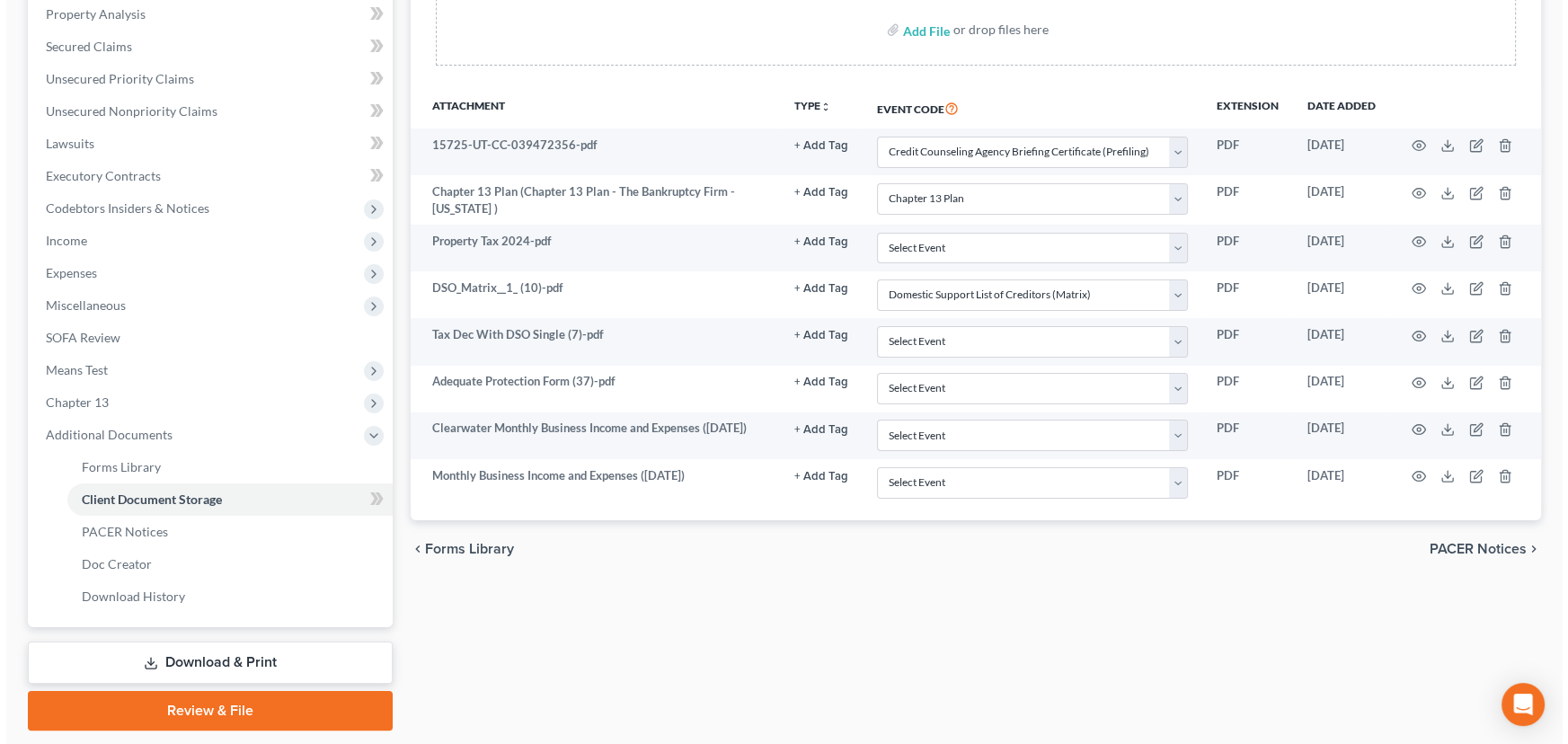
scroll to position [402, 0]
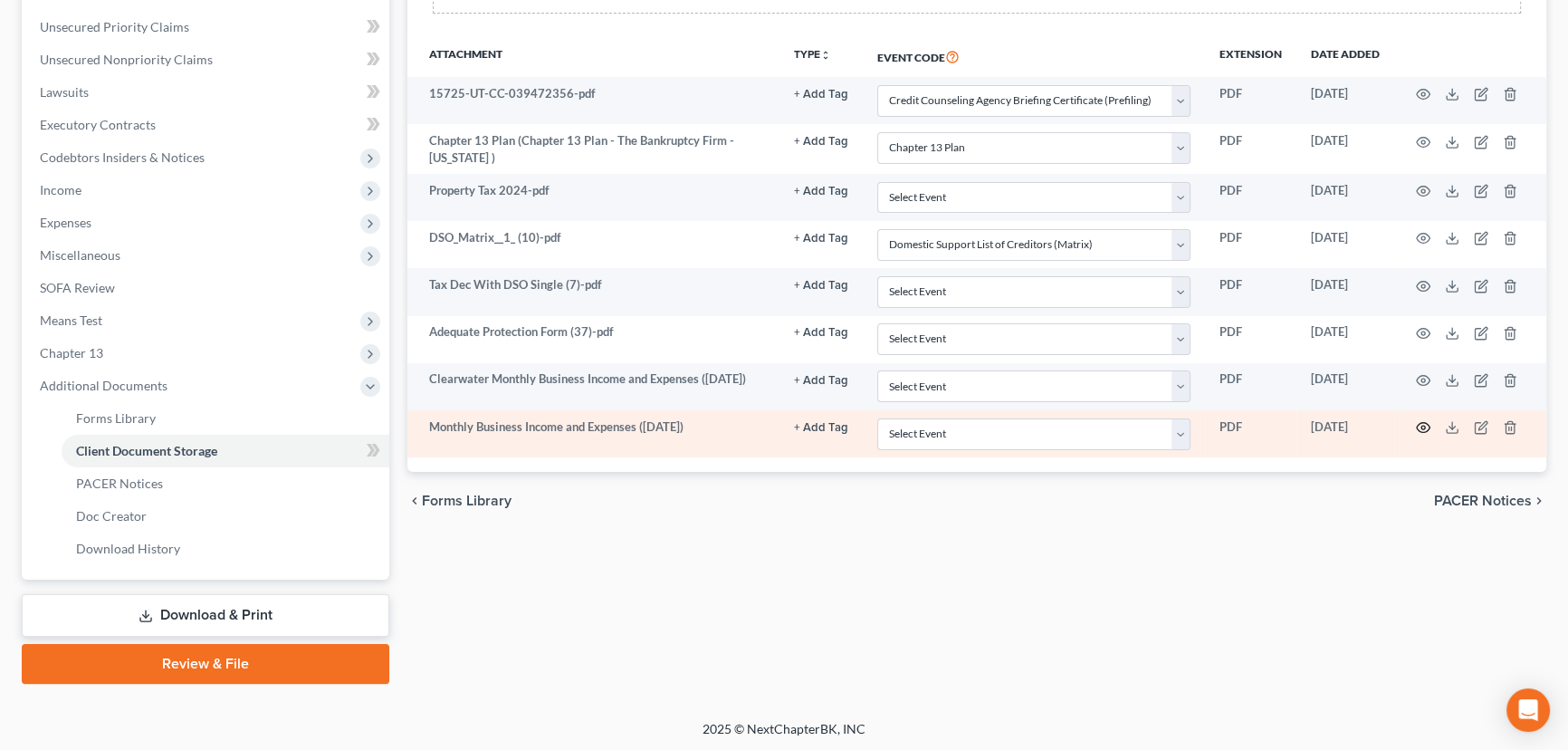
click at [1423, 425] on circle "button" at bounding box center [1423, 427] width 4 height 4
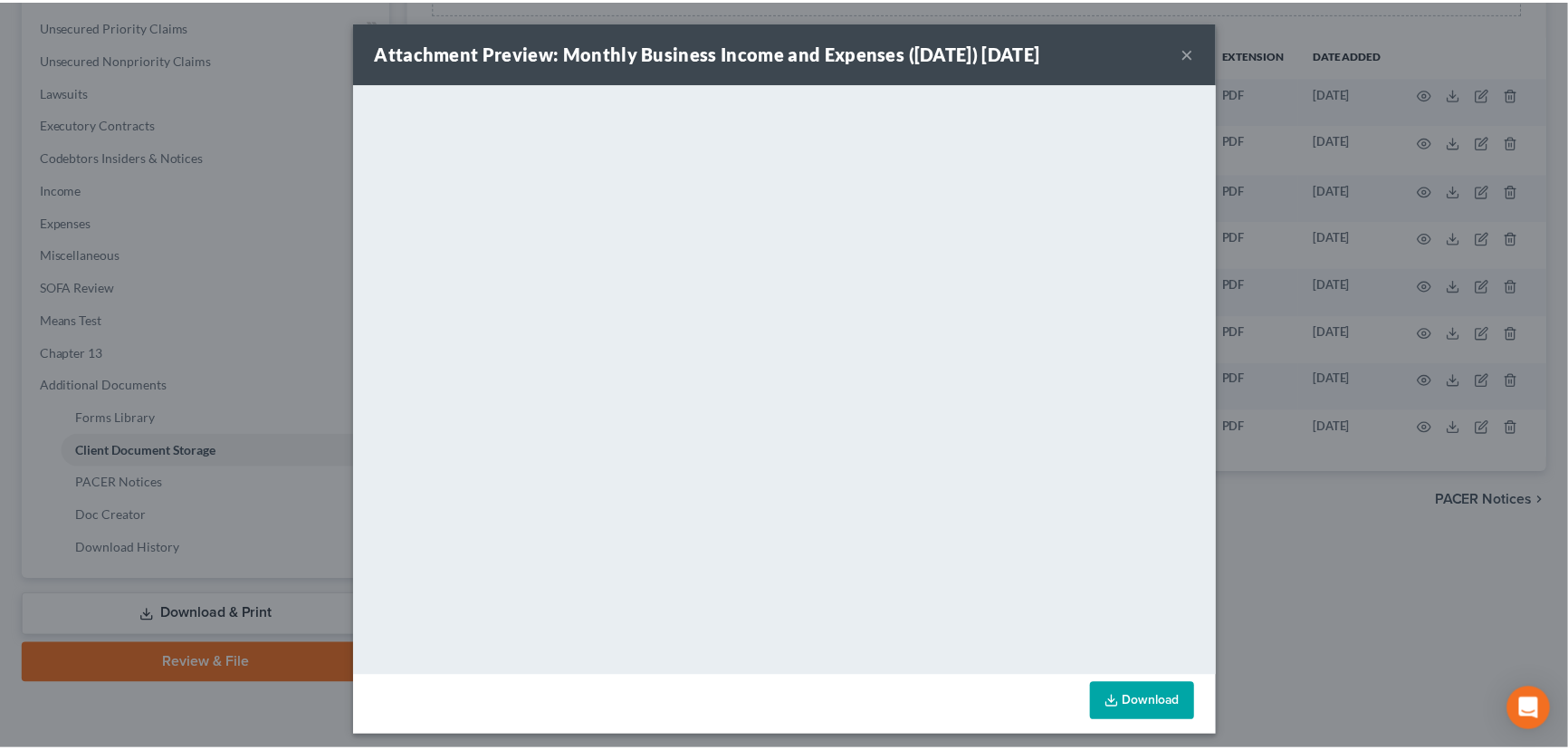
scroll to position [7, 0]
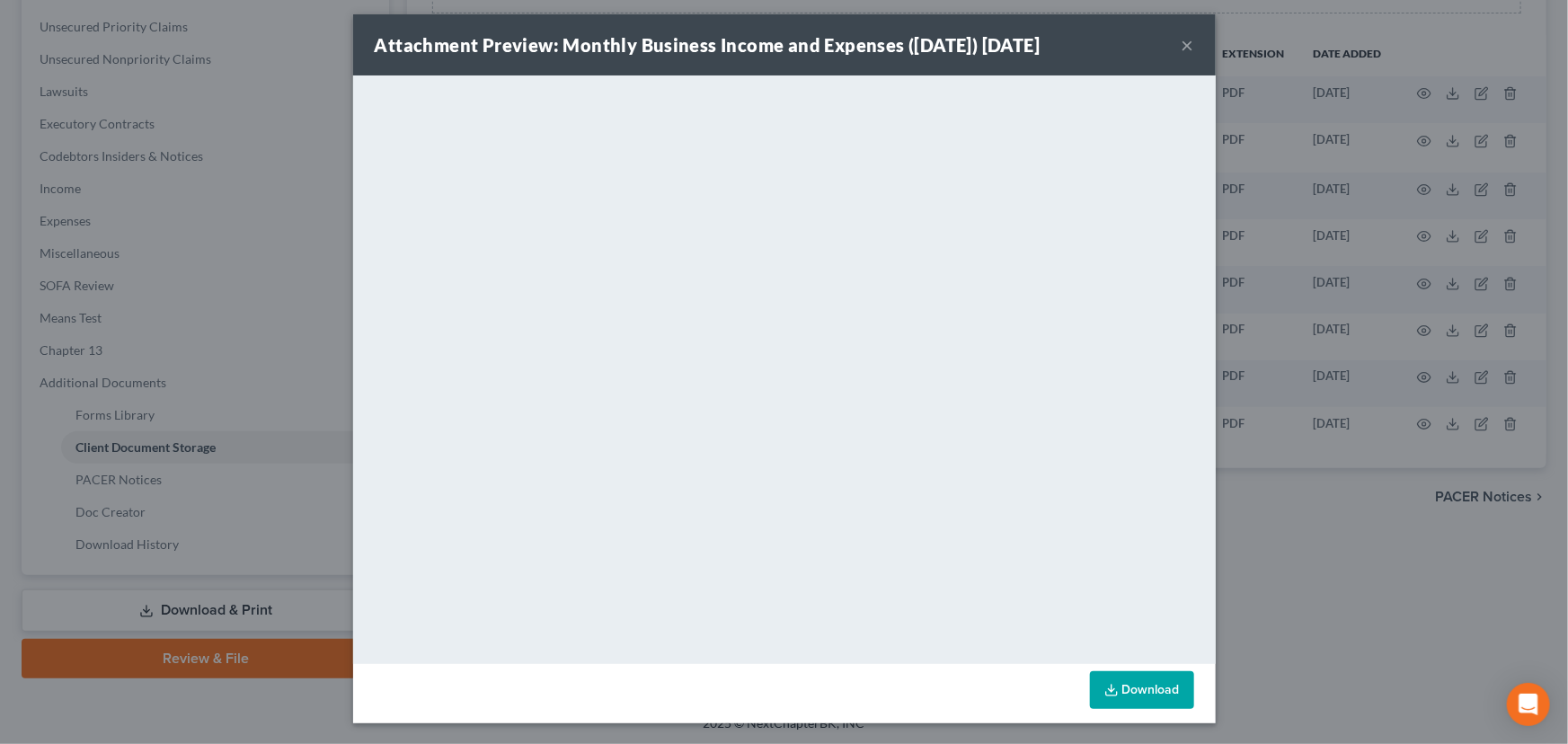
click at [1185, 52] on button "×" at bounding box center [1187, 45] width 13 height 21
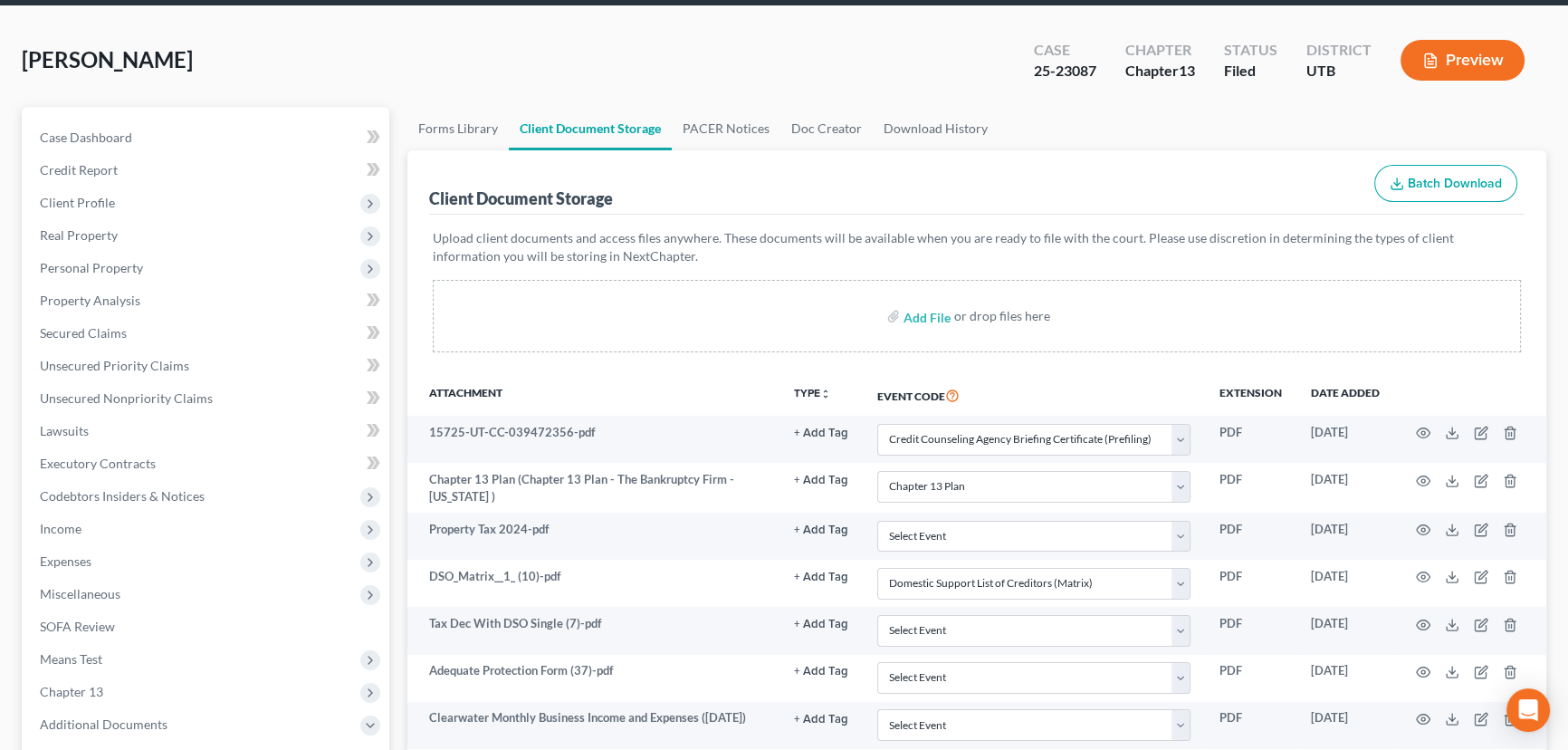
scroll to position [0, 0]
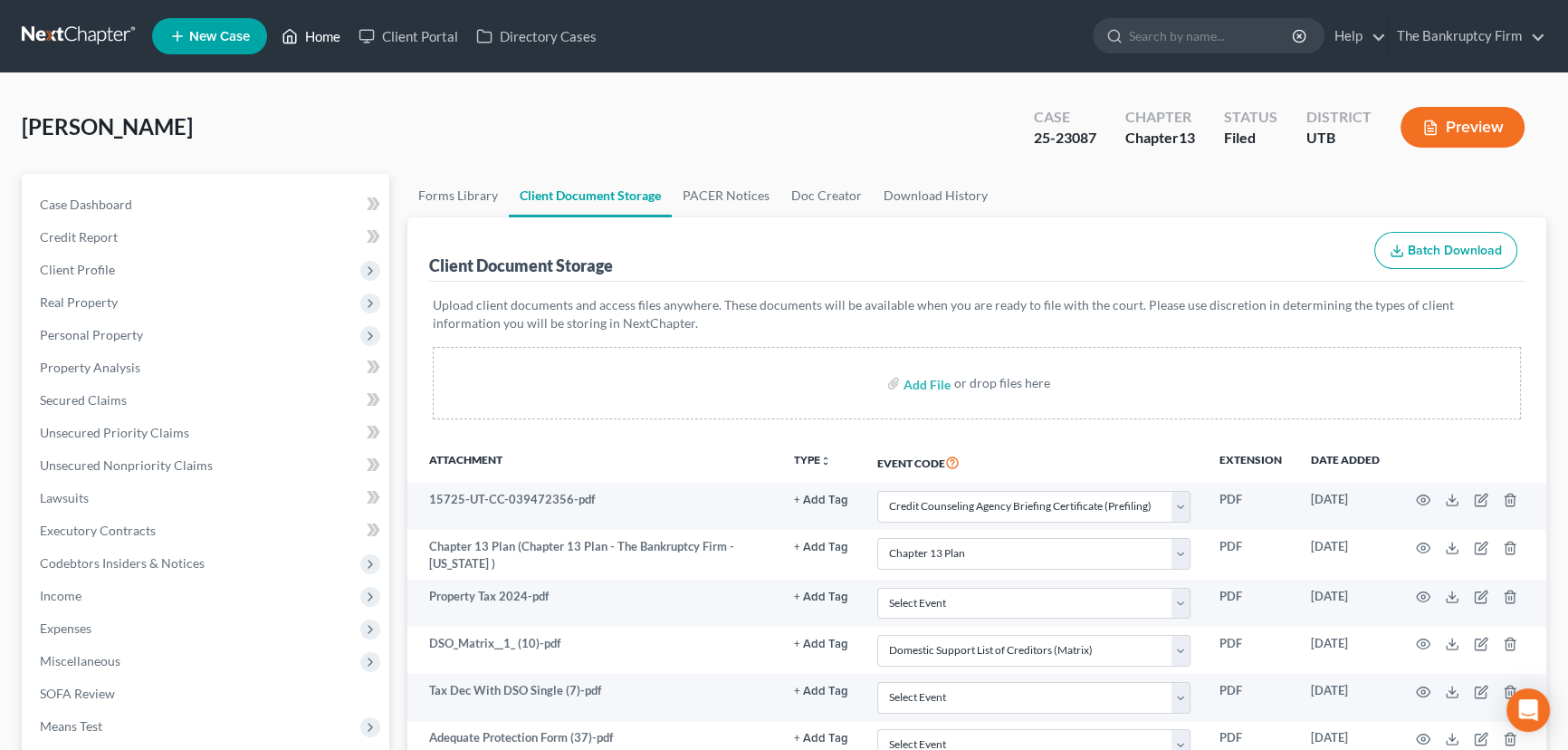
click at [318, 37] on link "Home" at bounding box center [311, 35] width 77 height 32
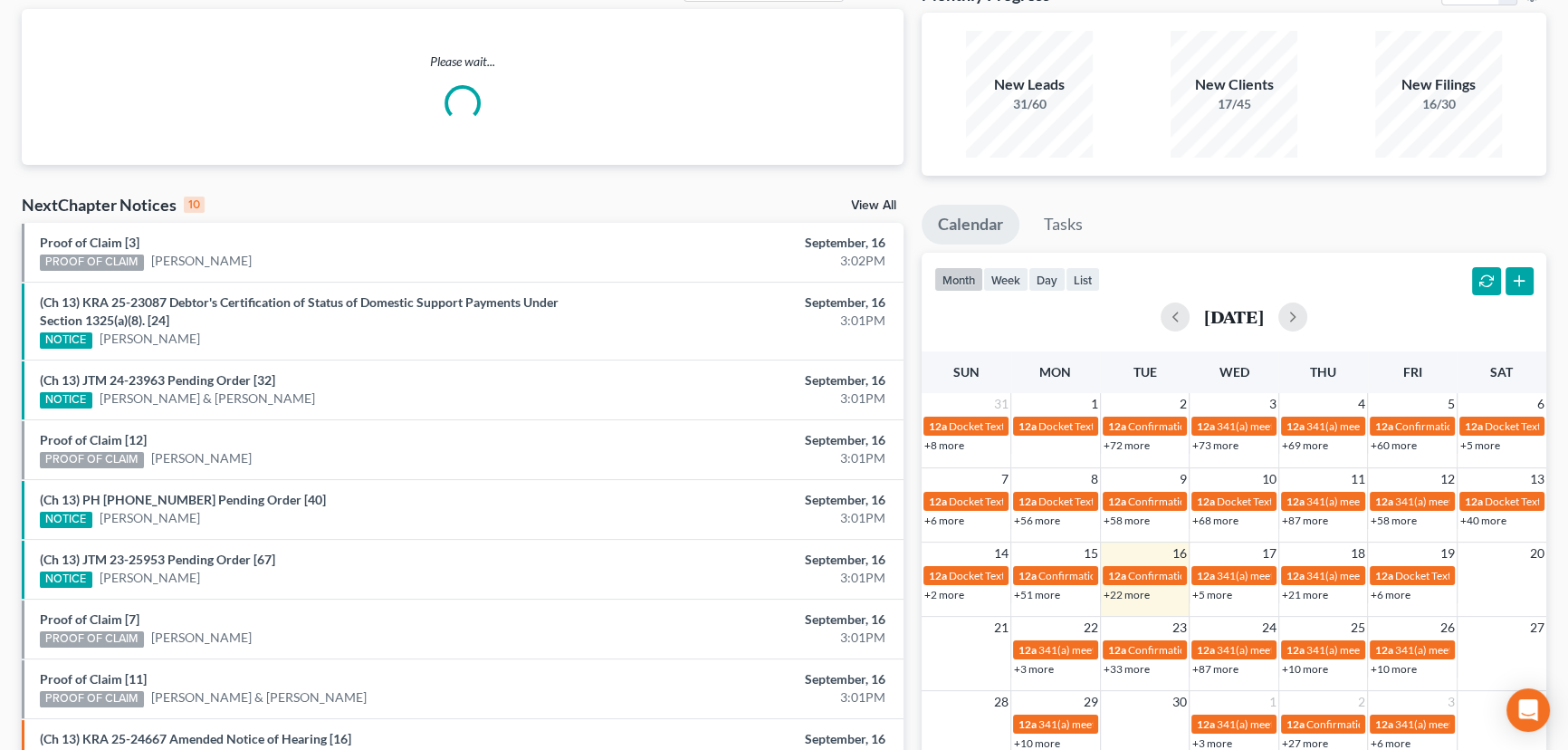
scroll to position [164, 0]
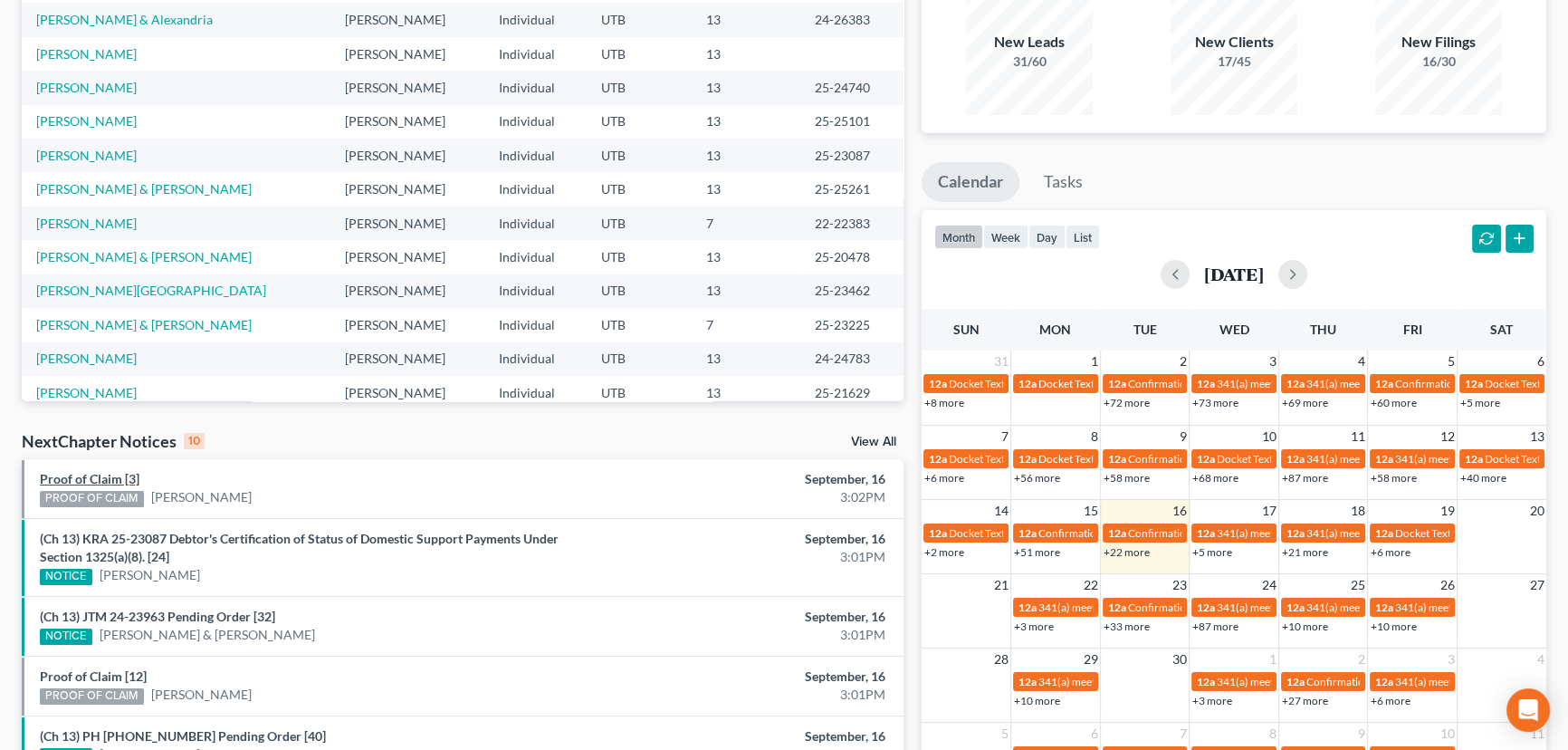
click at [111, 481] on link "Proof of Claim [3]" at bounding box center [89, 478] width 99 height 16
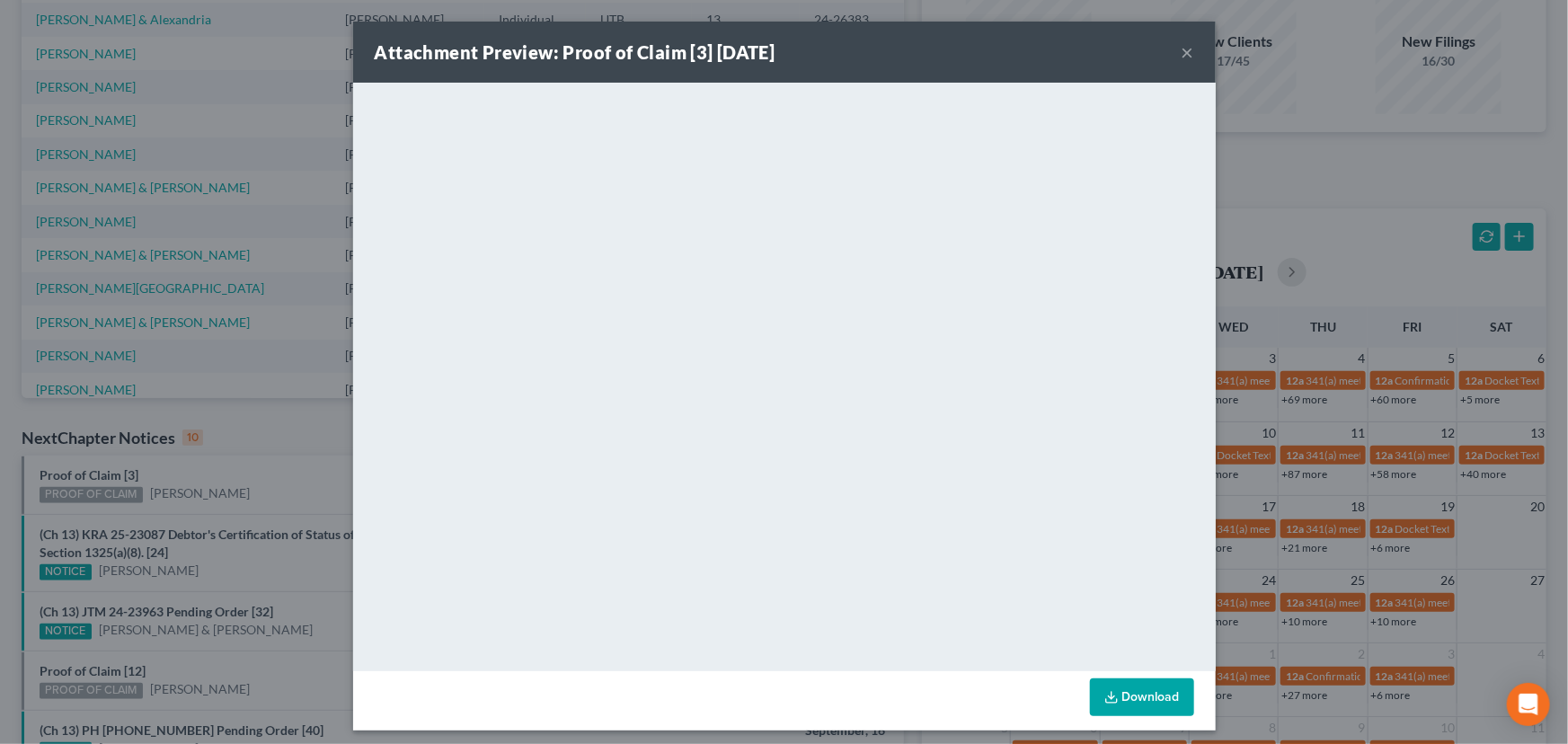
click at [253, 484] on div "Attachment Preview: Proof of Claim [3] 09/16/2025 × <object ng-attr-data='https…" at bounding box center [784, 372] width 1568 height 744
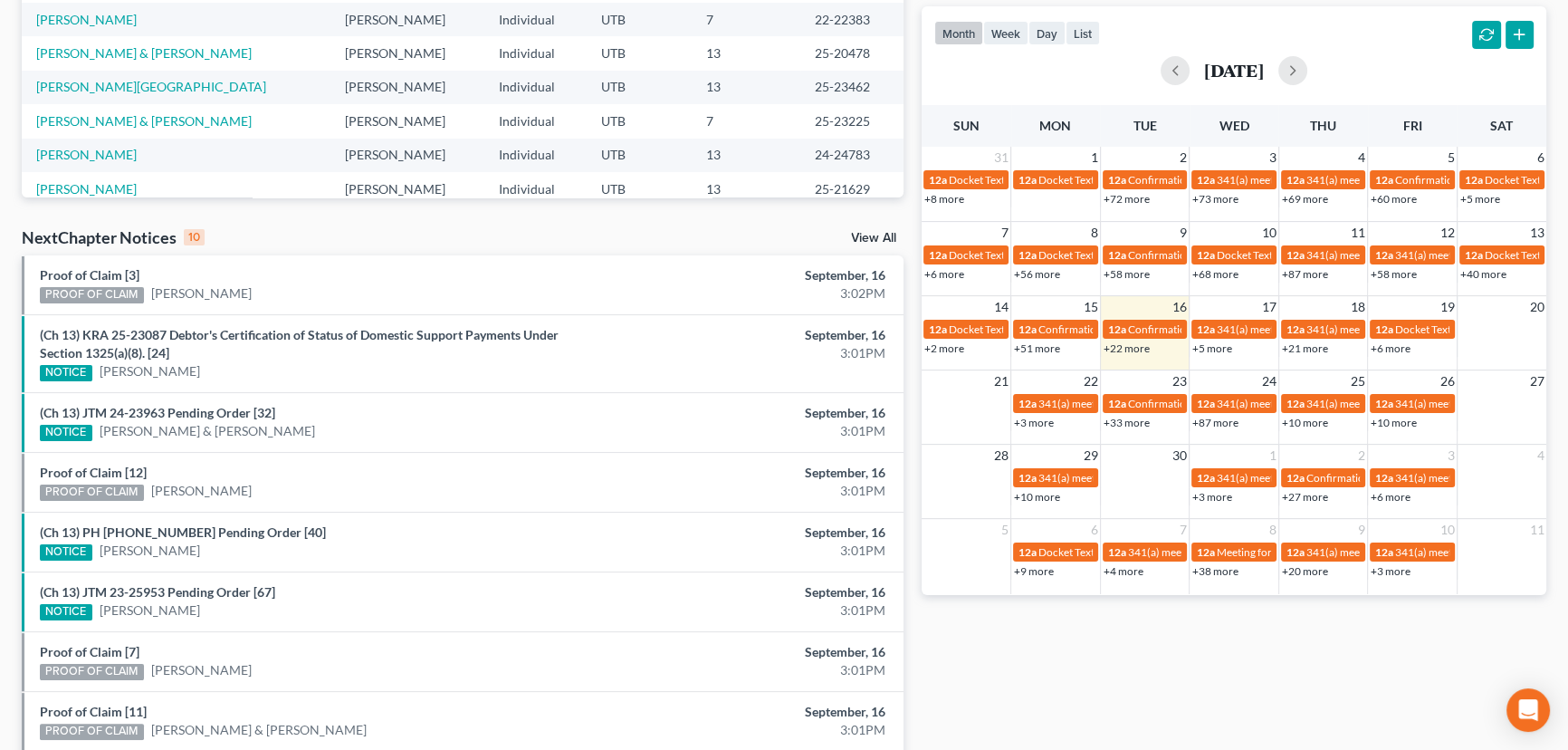
scroll to position [411, 0]
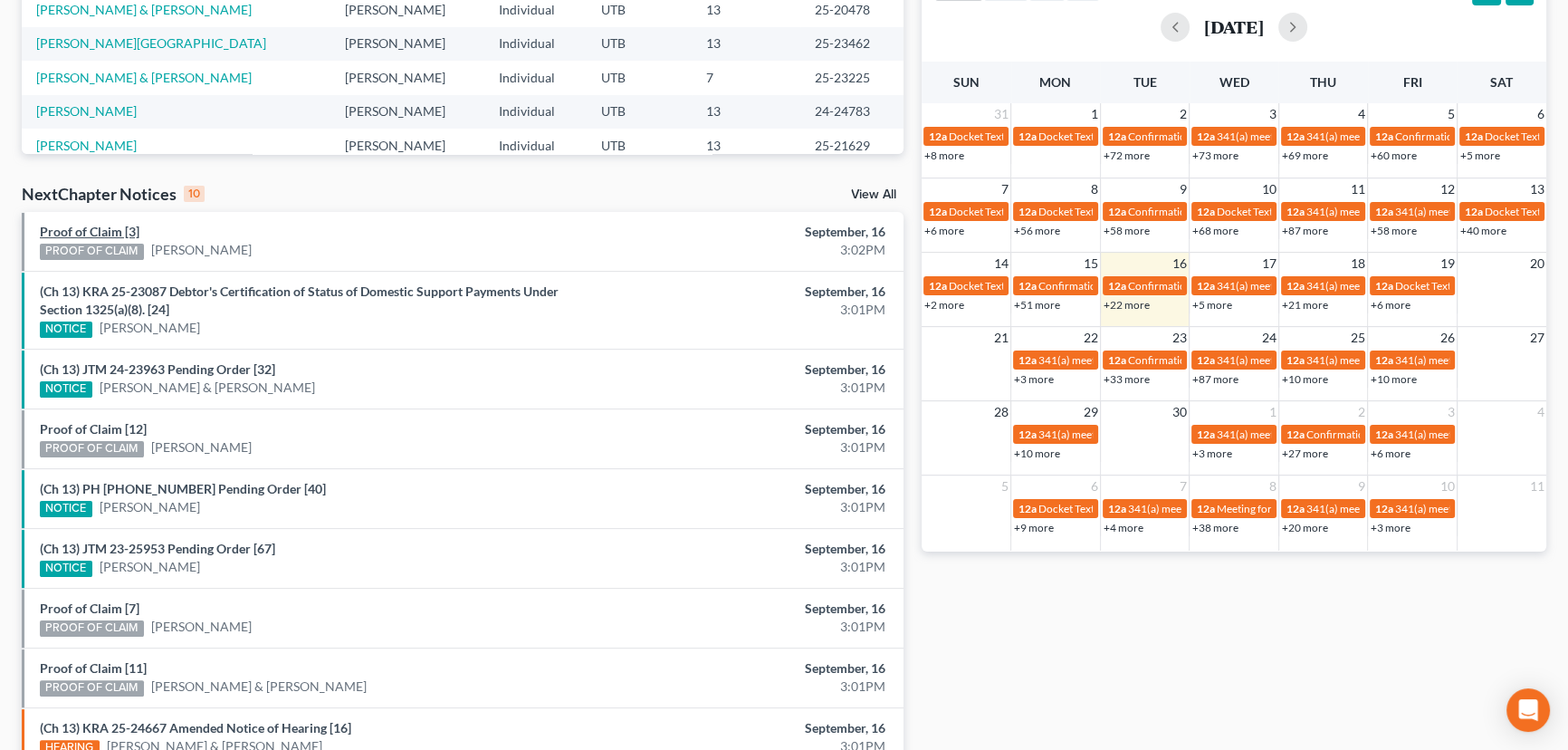
click at [92, 228] on link "Proof of Claim [3]" at bounding box center [89, 231] width 99 height 16
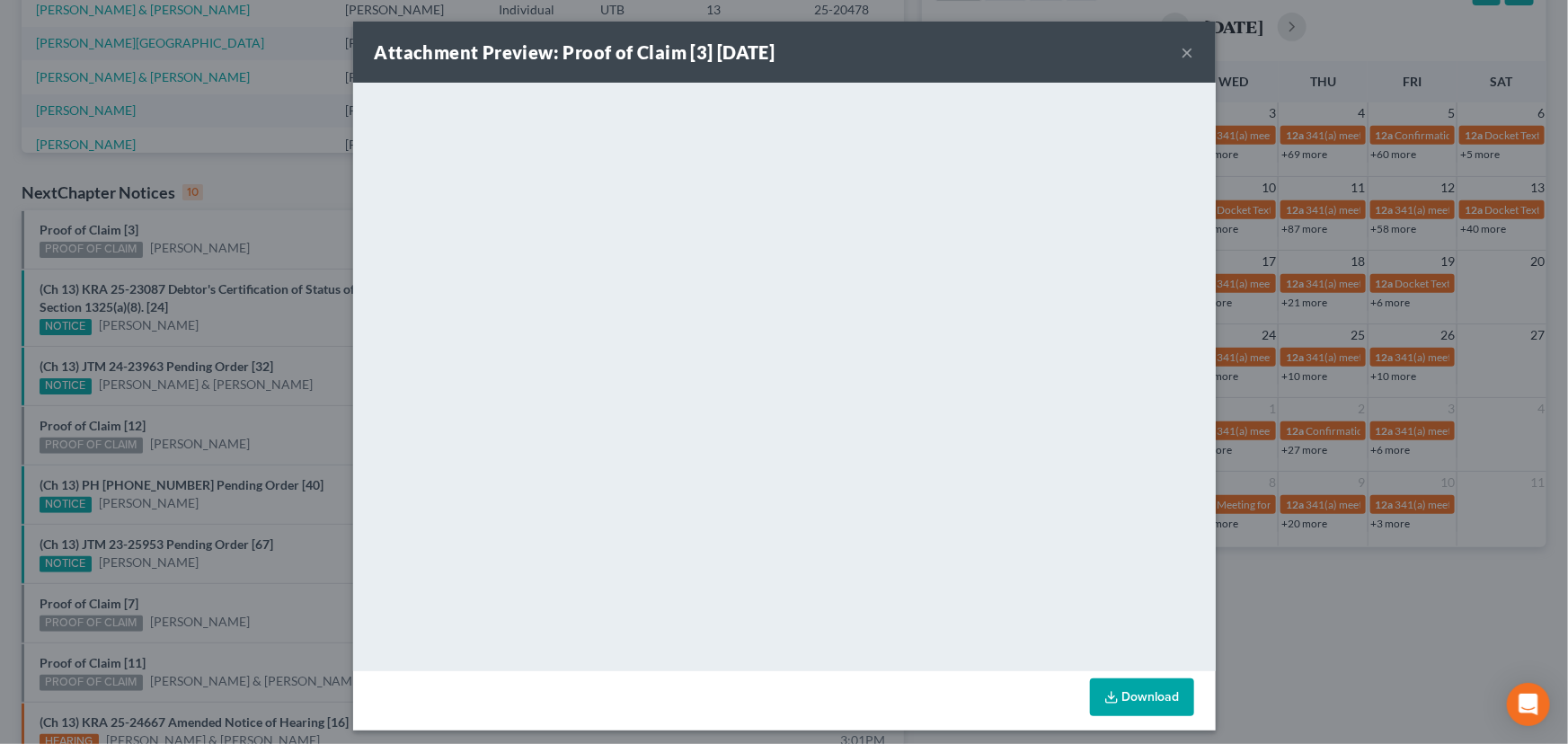
drag, startPoint x: 243, startPoint y: 240, endPoint x: 256, endPoint y: 265, distance: 28.2
click at [243, 240] on div "Attachment Preview: Proof of Claim [3] 09/16/2025 × <object ng-attr-data='https…" at bounding box center [784, 372] width 1568 height 744
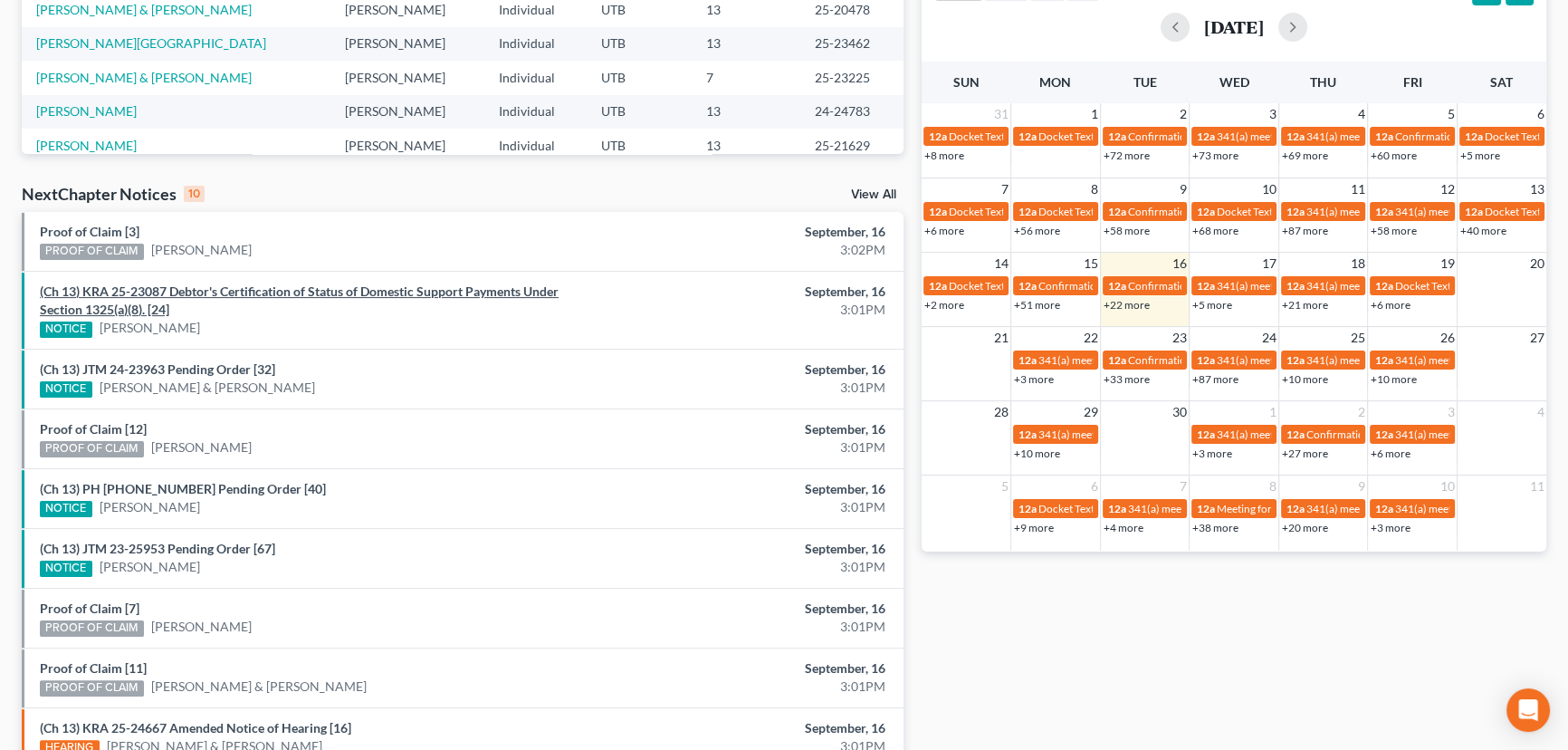
click at [254, 291] on link "(Ch 13) KRA 25-23087 Debtor's Certification of Status of Domestic Support Payme…" at bounding box center [298, 300] width 518 height 33
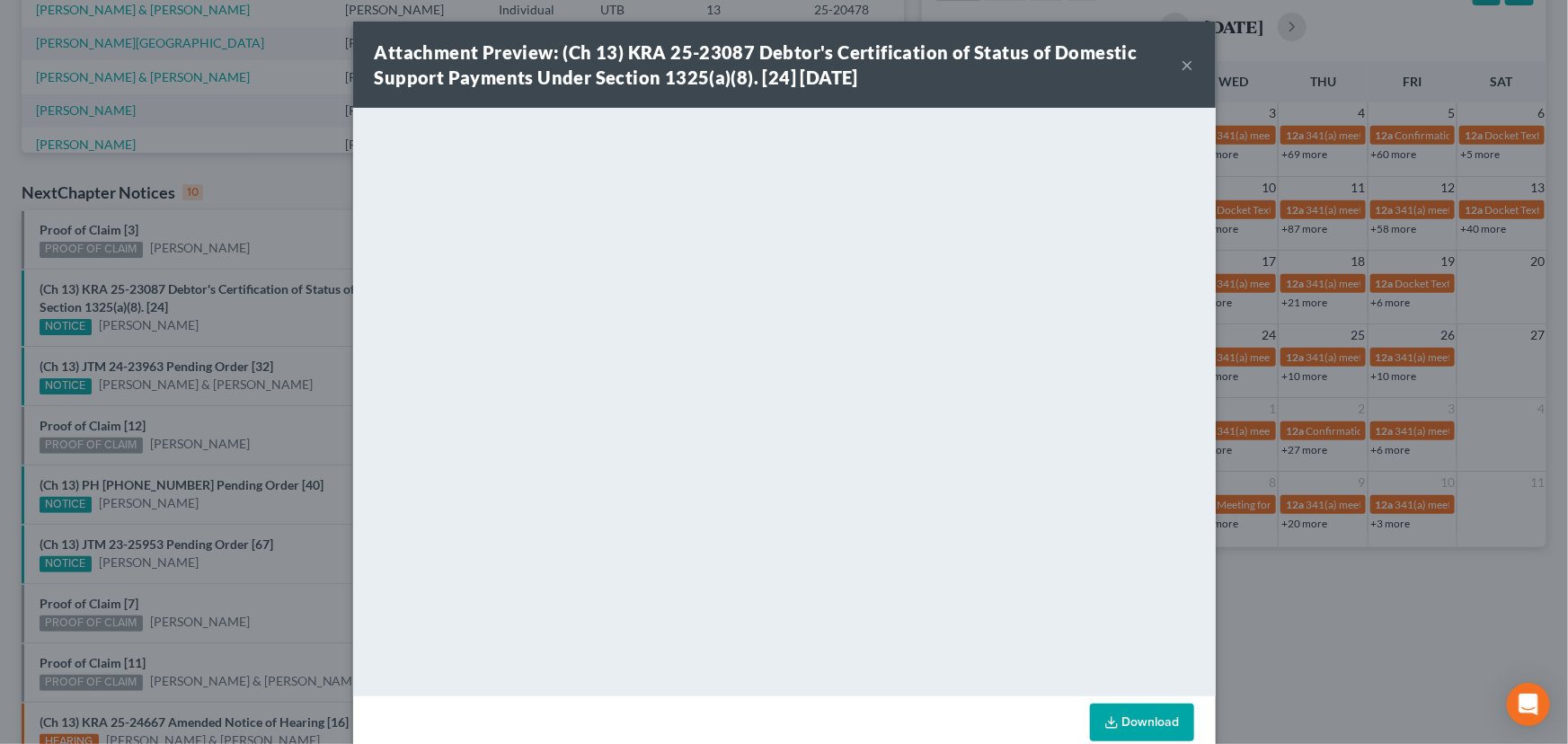
click at [243, 304] on div "Attachment Preview: (Ch 13) KRA 25-23087 Debtor's Certification of Status of Do…" at bounding box center [784, 372] width 1568 height 744
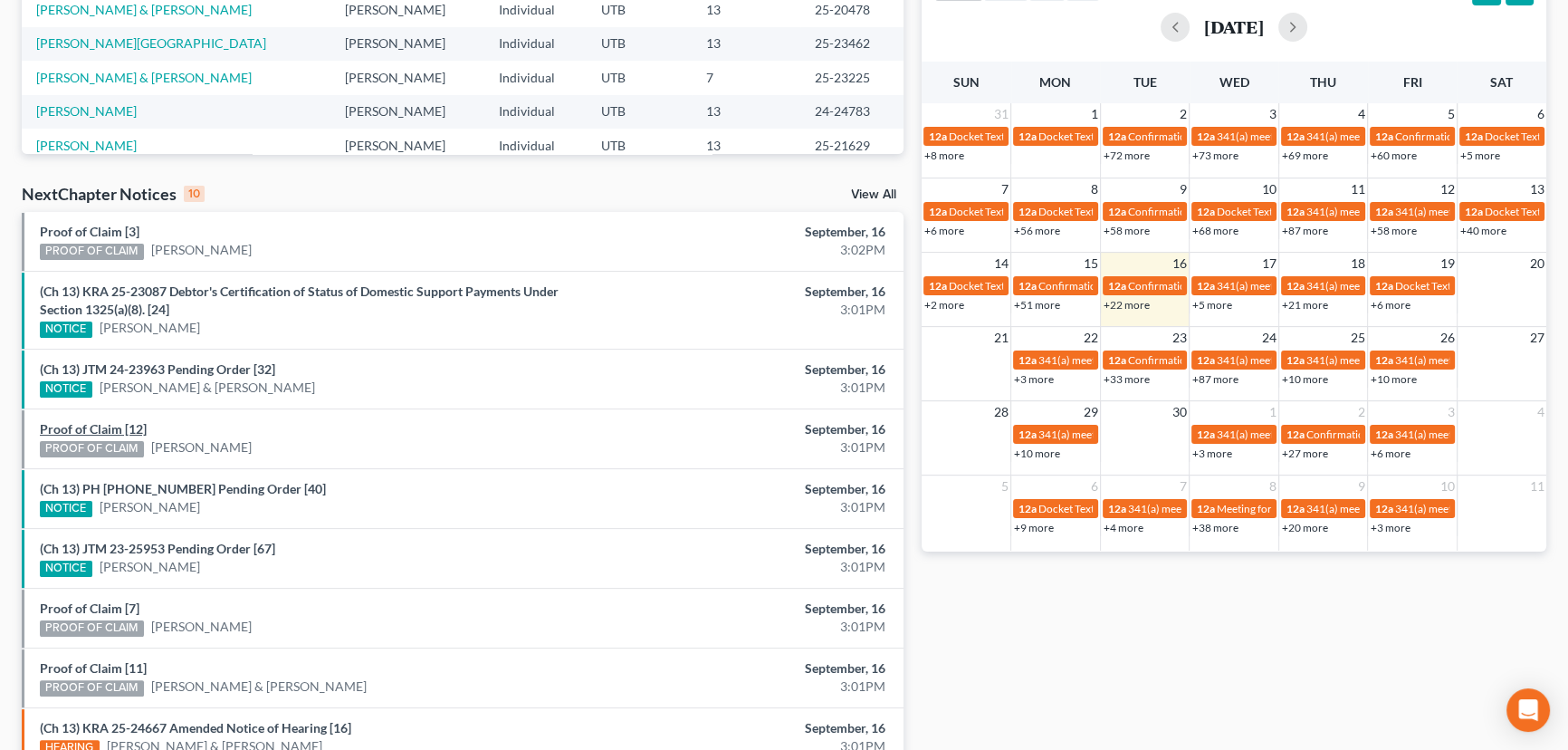
click at [98, 425] on link "Proof of Claim [12]" at bounding box center [92, 429] width 107 height 16
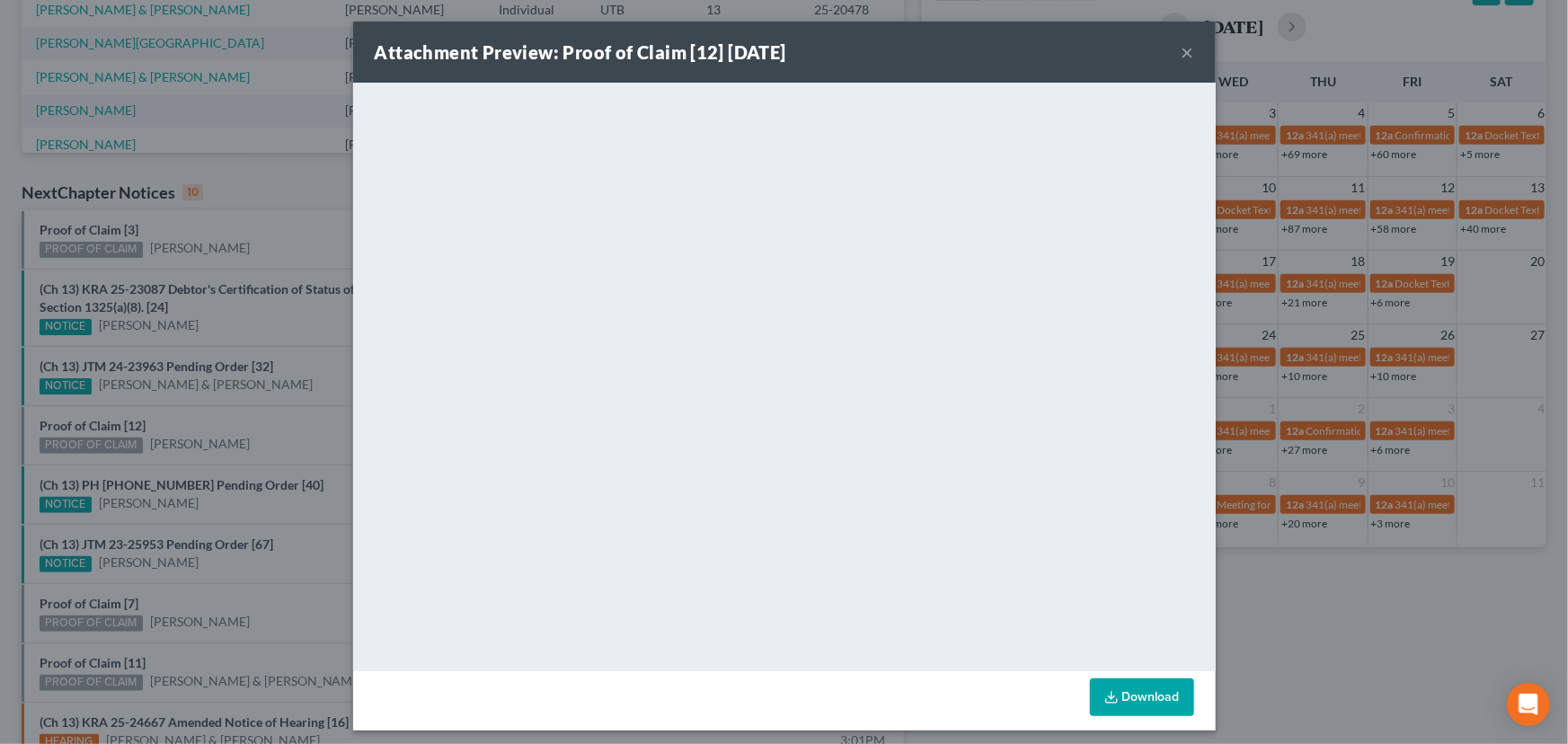
click at [192, 426] on div "Attachment Preview: Proof of Claim [12] 09/16/2025 × <object ng-attr-data='http…" at bounding box center [784, 372] width 1568 height 744
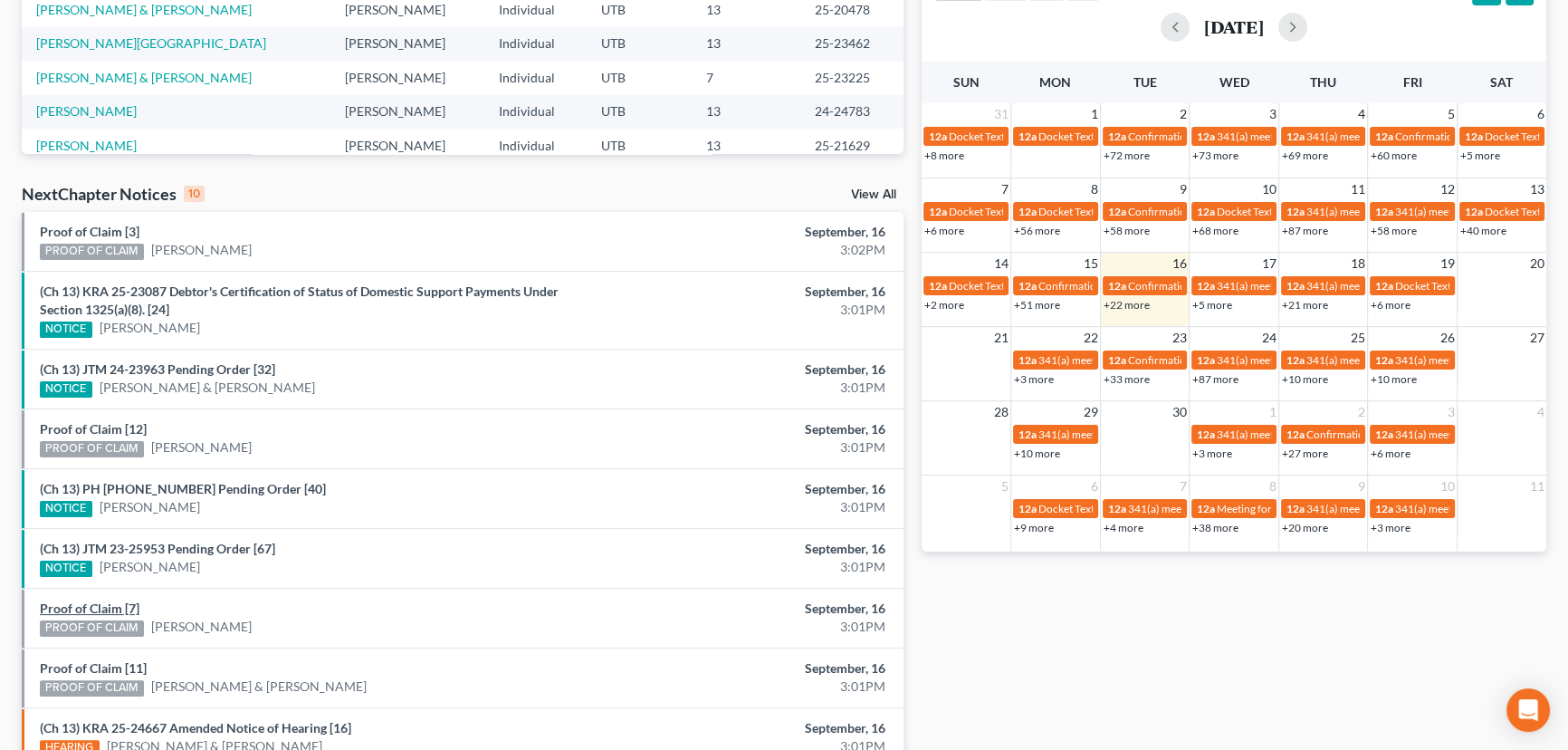
click at [101, 606] on link "Proof of Claim [7]" at bounding box center [89, 608] width 99 height 16
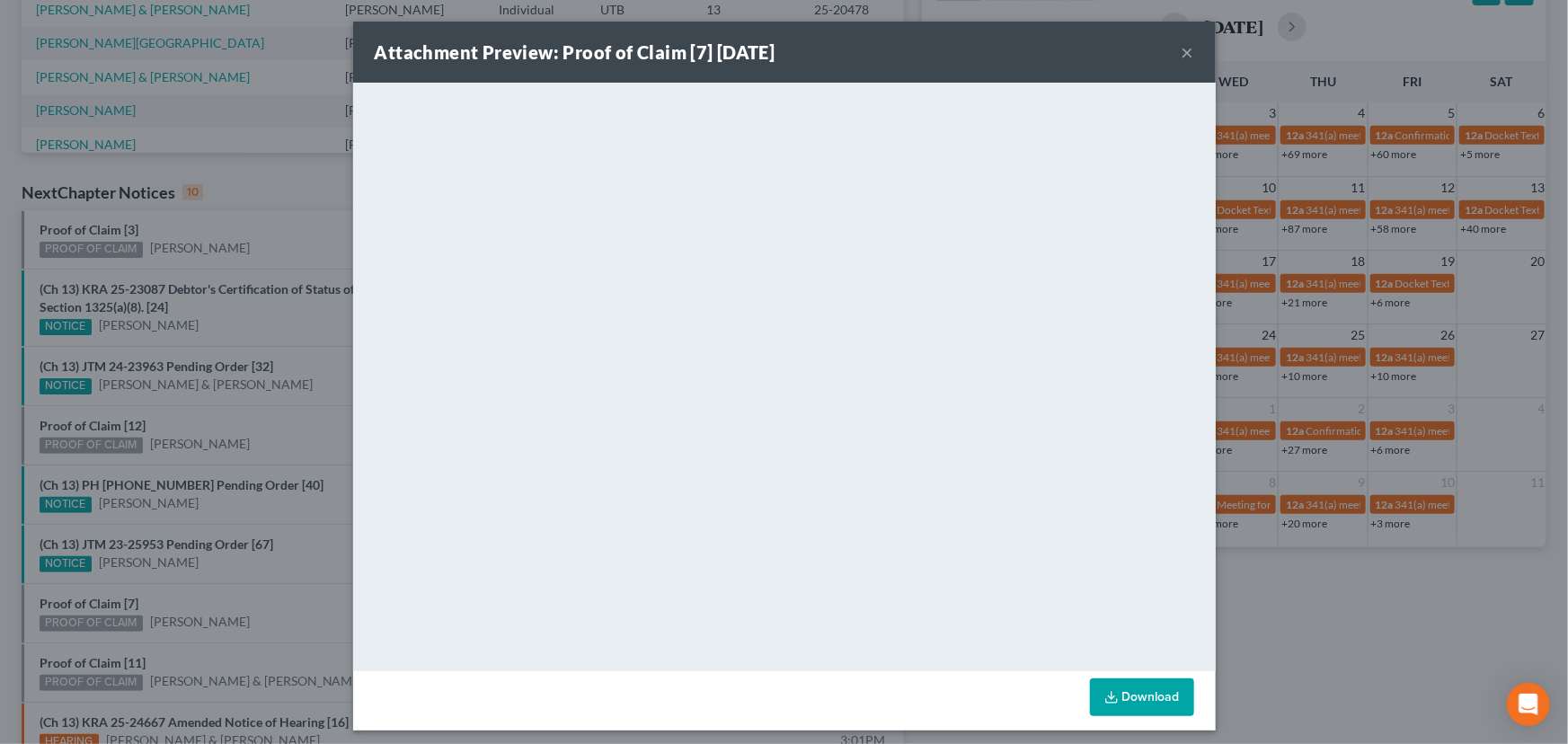
click at [186, 599] on div "Attachment Preview: Proof of Claim [7] 09/16/2025 × <object ng-attr-data='https…" at bounding box center [784, 372] width 1568 height 744
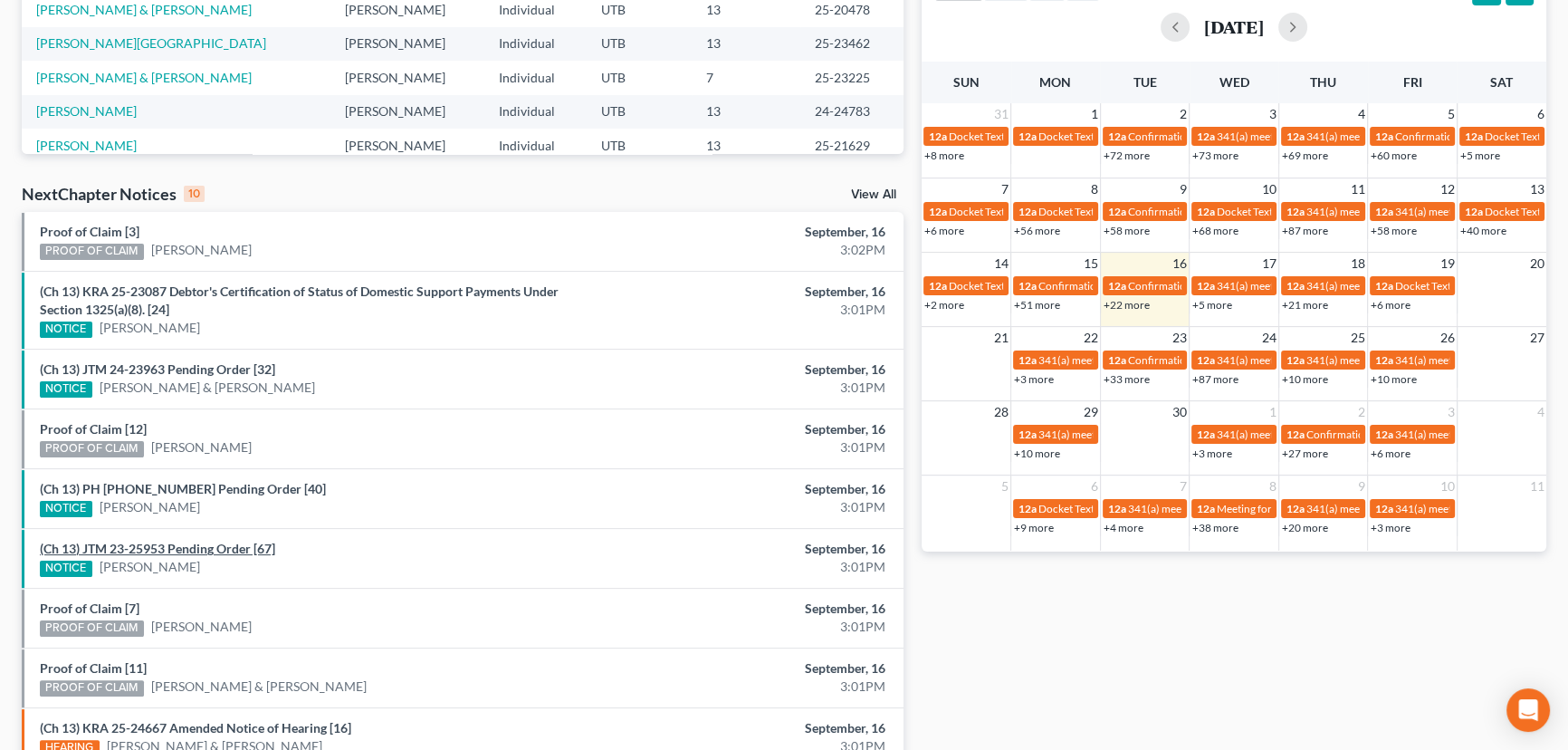
click at [200, 546] on link "(Ch 13) JTM 23-25953 Pending Order [67]" at bounding box center [156, 548] width 235 height 16
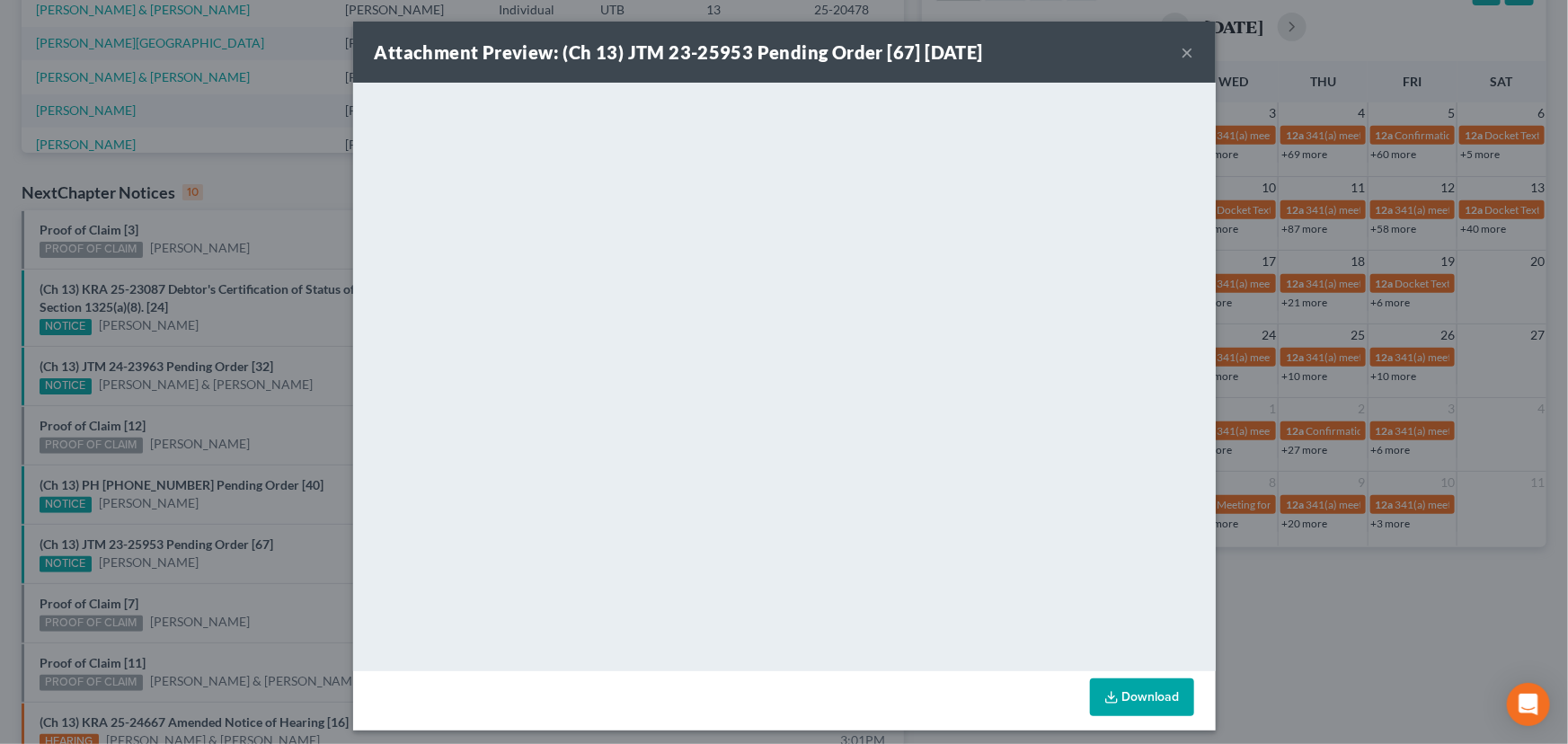
click at [219, 568] on div "Attachment Preview: (Ch 13) JTM 23-25953 Pending Order [67] 09/16/2025 × <objec…" at bounding box center [784, 372] width 1568 height 744
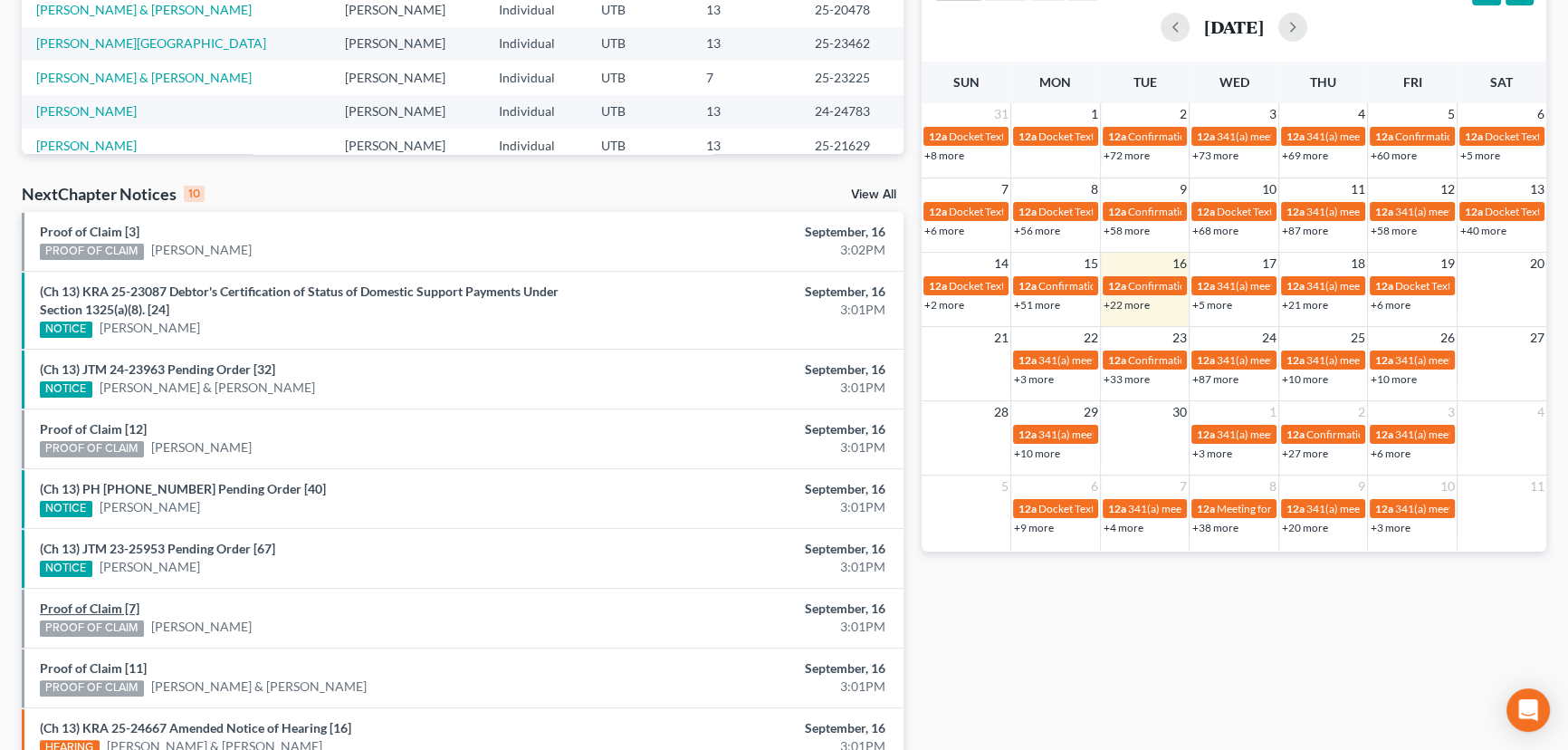
click at [93, 603] on link "Proof of Claim [7]" at bounding box center [89, 608] width 99 height 16
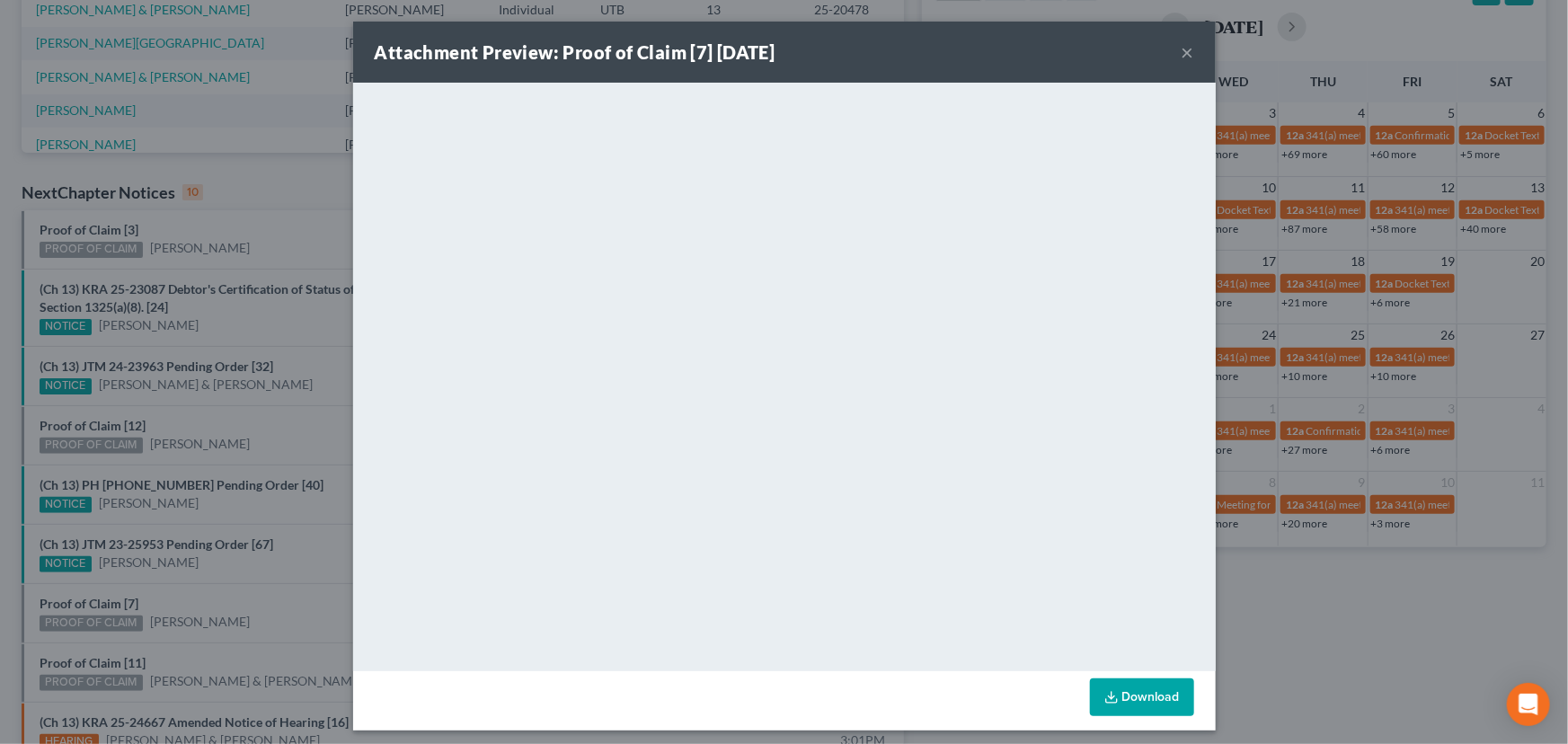
drag, startPoint x: 182, startPoint y: 609, endPoint x: 147, endPoint y: 641, distance: 47.4
click at [182, 609] on div "Attachment Preview: Proof of Claim [7] 09/16/2025 × <object ng-attr-data='https…" at bounding box center [784, 372] width 1568 height 744
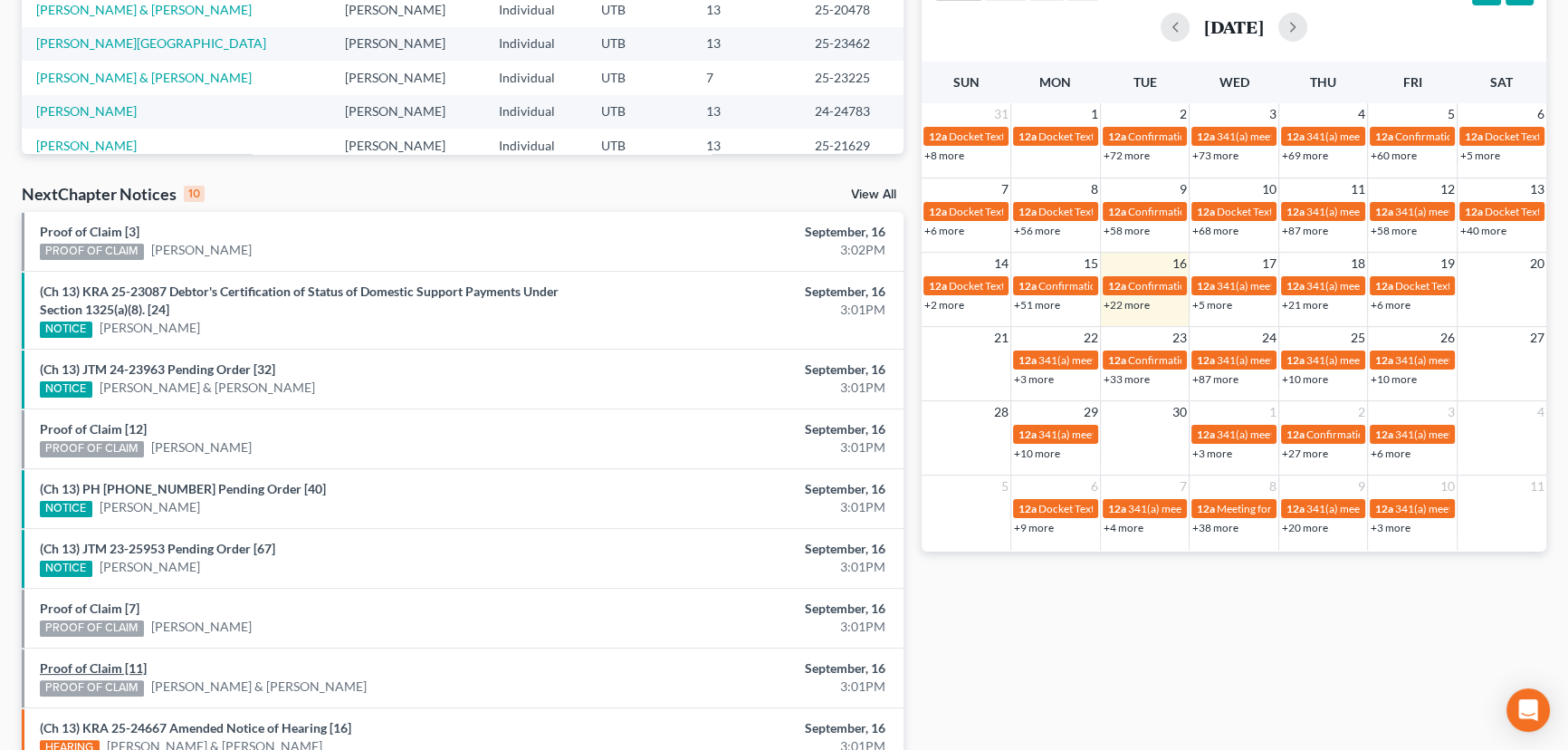
click at [113, 666] on link "Proof of Claim [11]" at bounding box center [92, 668] width 107 height 16
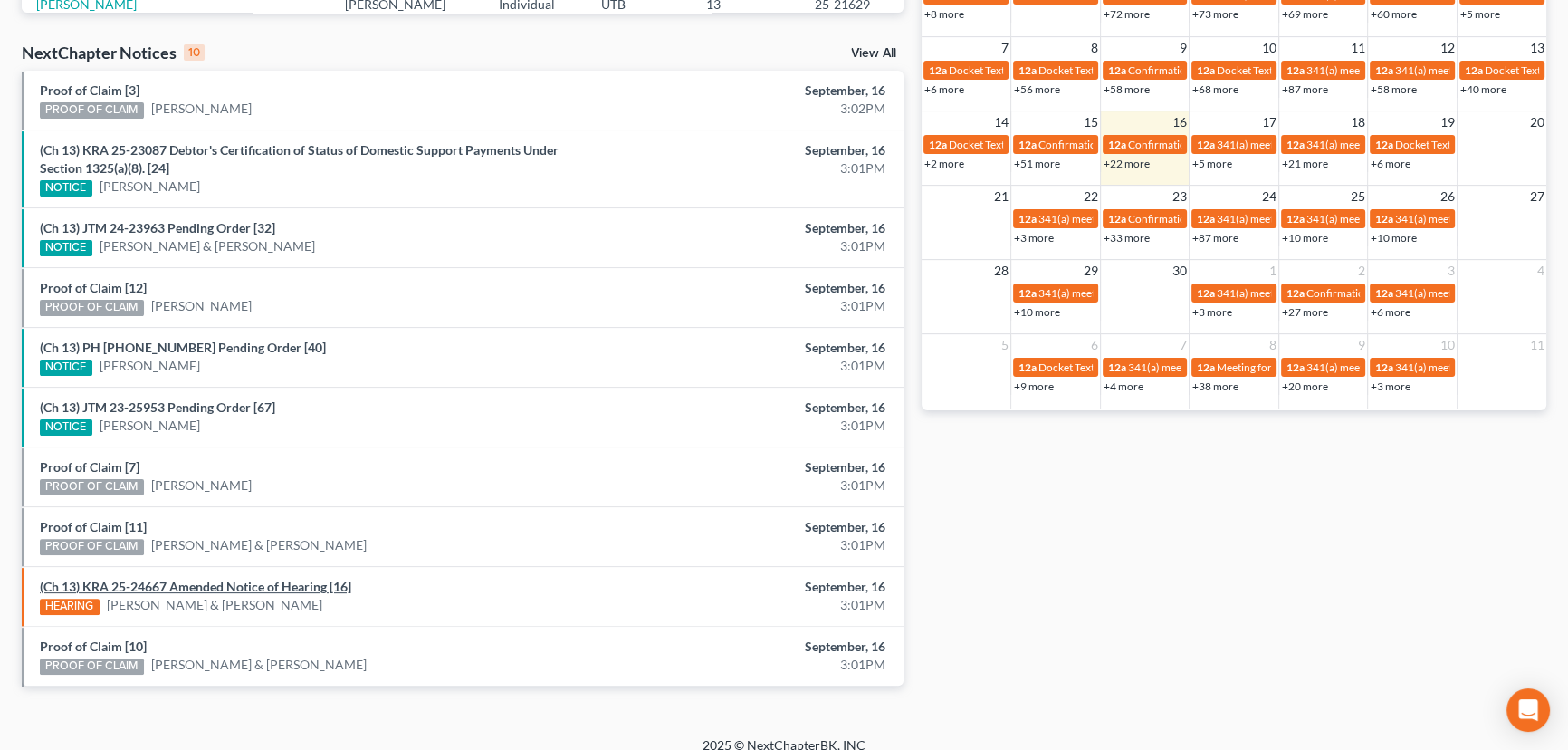
scroll to position [568, 0]
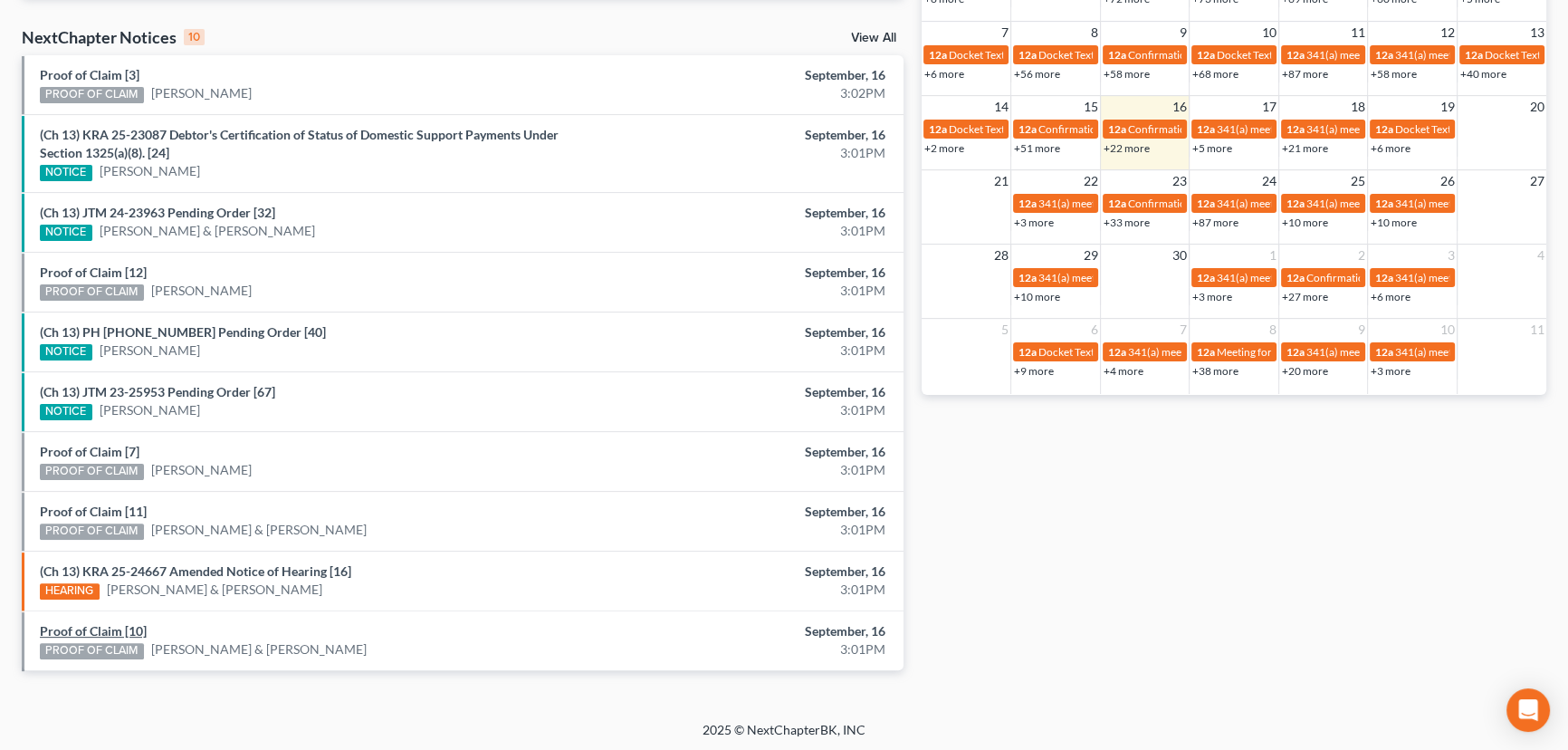
click at [119, 627] on link "Proof of Claim [10]" at bounding box center [92, 631] width 107 height 16
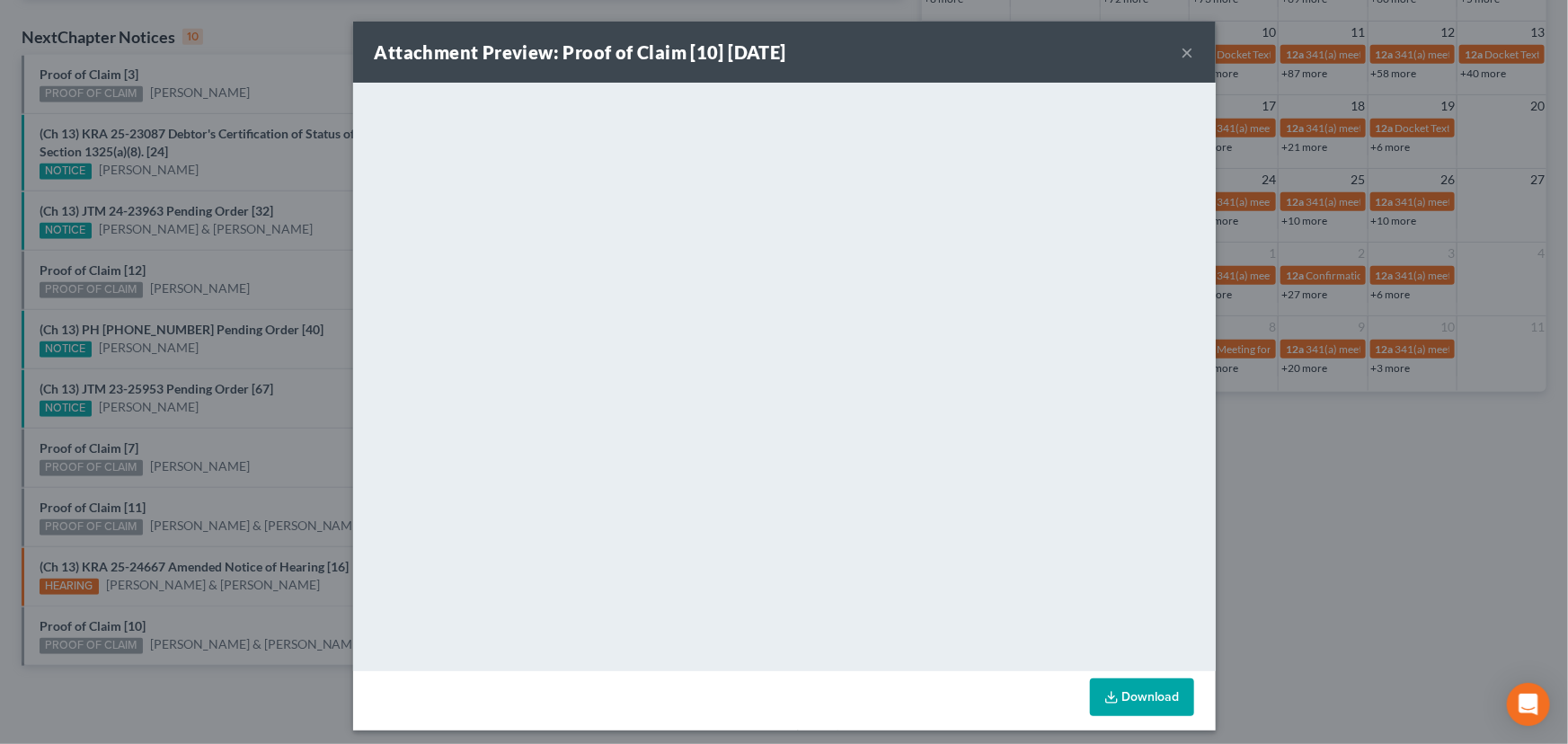
click at [212, 616] on div "Attachment Preview: Proof of Claim [10] 09/16/2025 × <object ng-attr-data='http…" at bounding box center [784, 372] width 1568 height 744
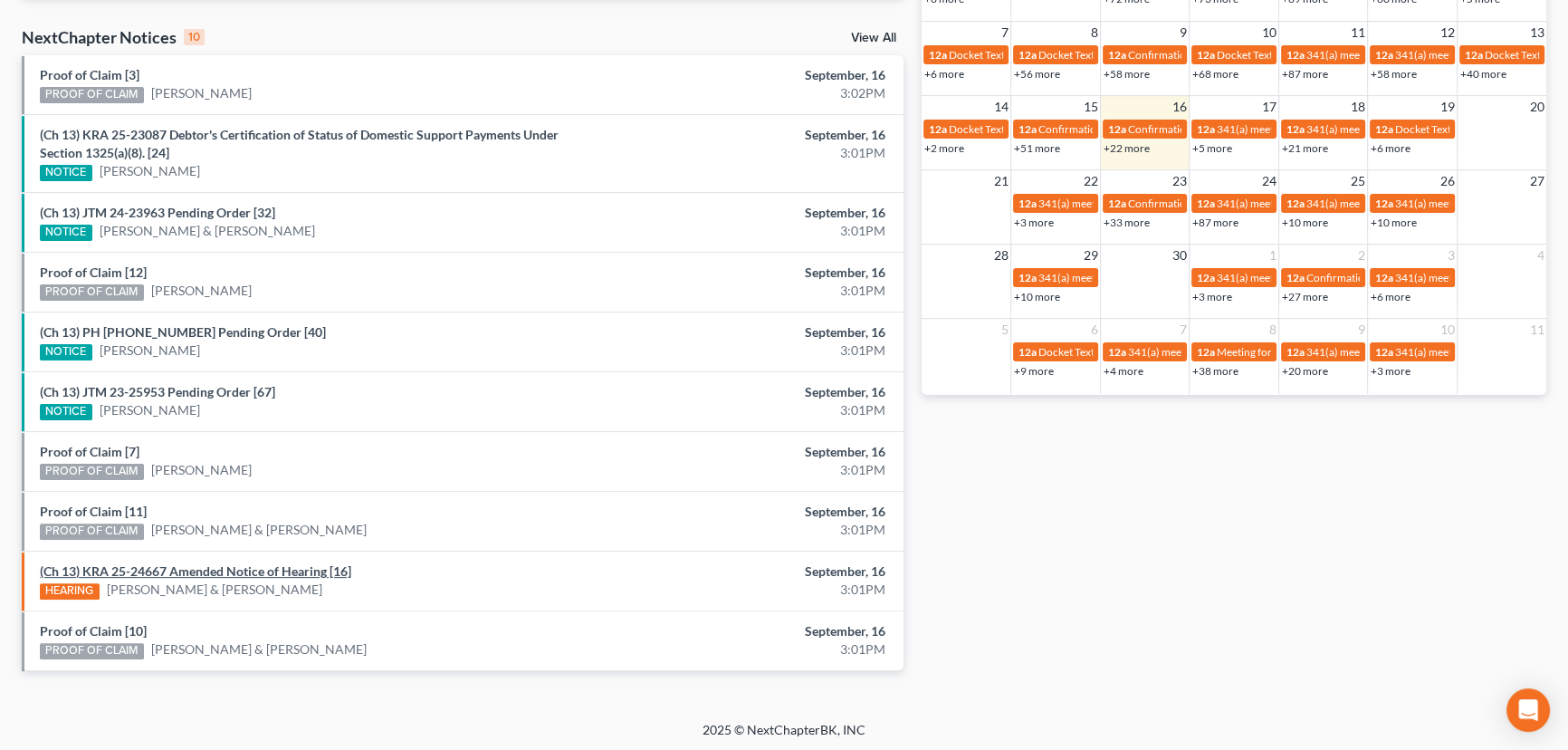
click at [190, 564] on link "(Ch 13) KRA 25-24667 Amended Notice of Hearing [16]" at bounding box center [195, 571] width 312 height 16
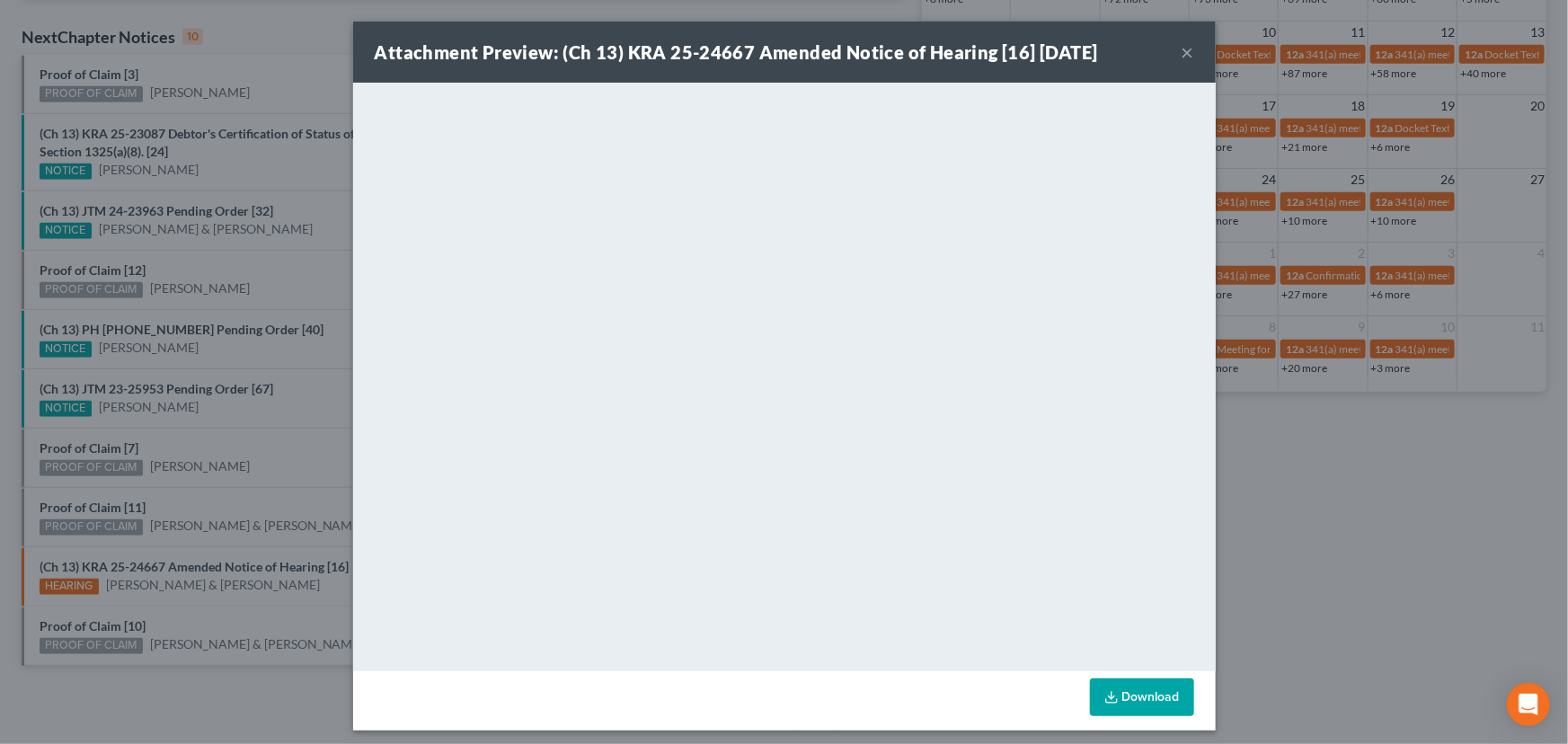
click at [1182, 54] on button "×" at bounding box center [1187, 52] width 13 height 21
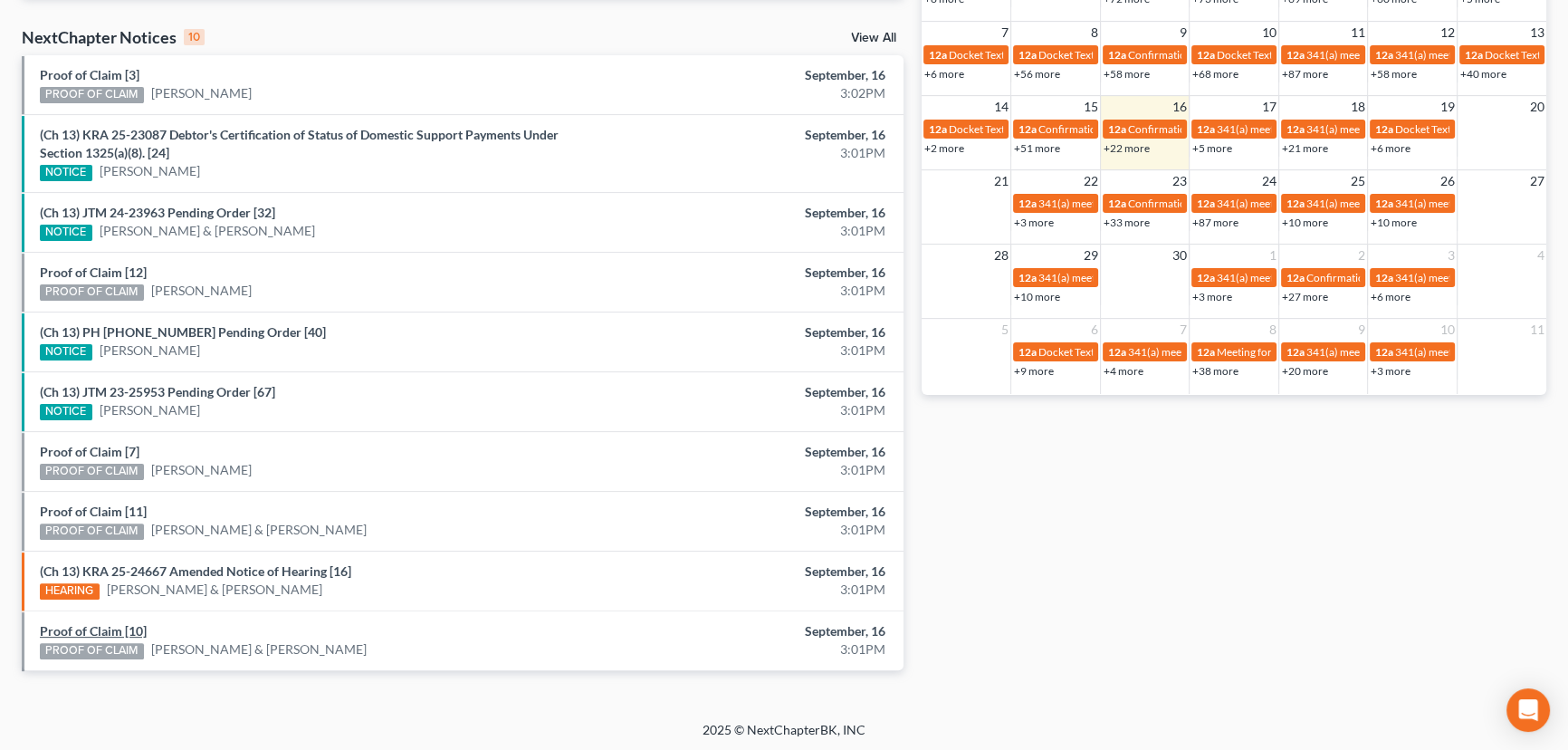
click at [84, 630] on link "Proof of Claim [10]" at bounding box center [92, 631] width 107 height 16
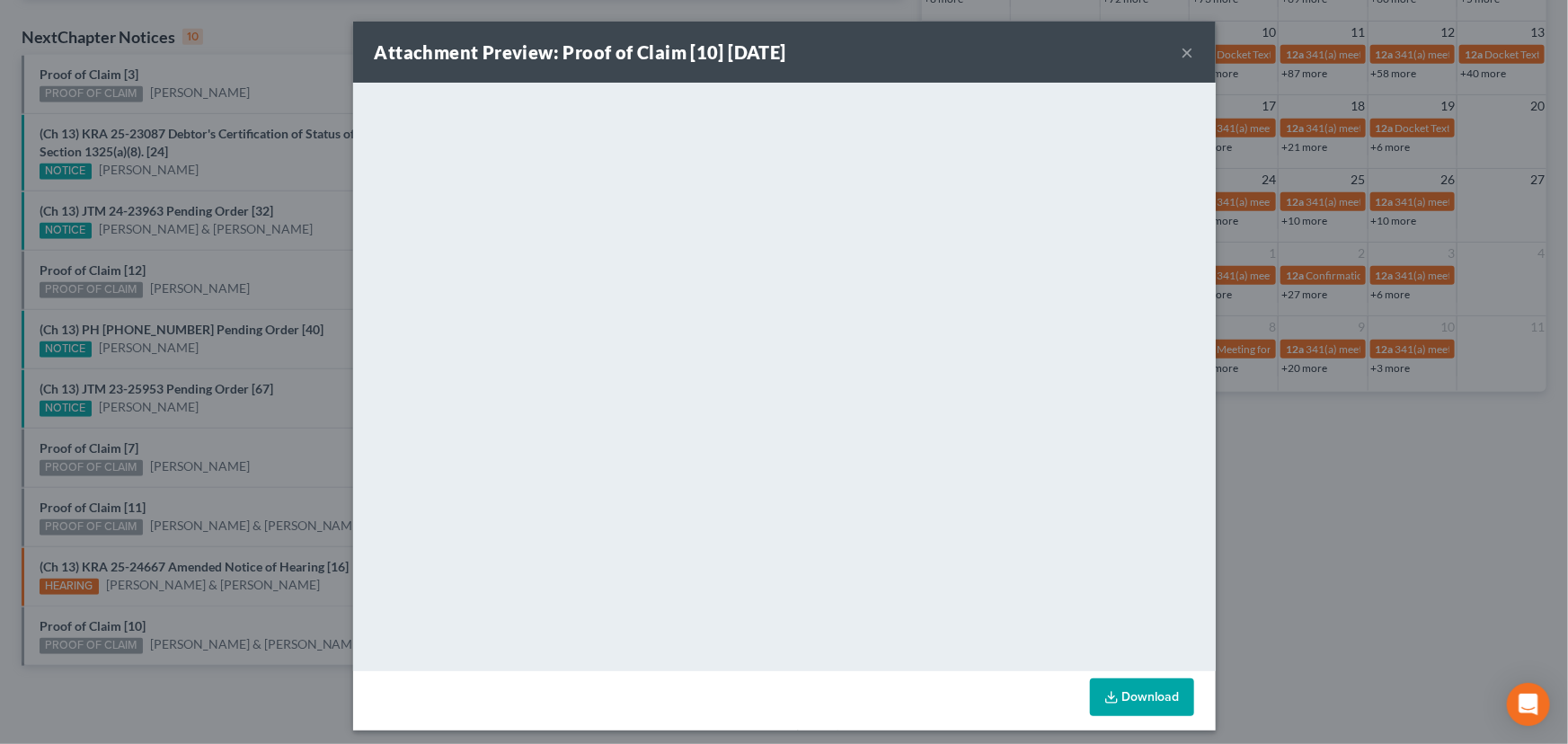
click at [213, 622] on div "Attachment Preview: Proof of Claim [10] 09/16/2025 × <object ng-attr-data='http…" at bounding box center [784, 372] width 1568 height 744
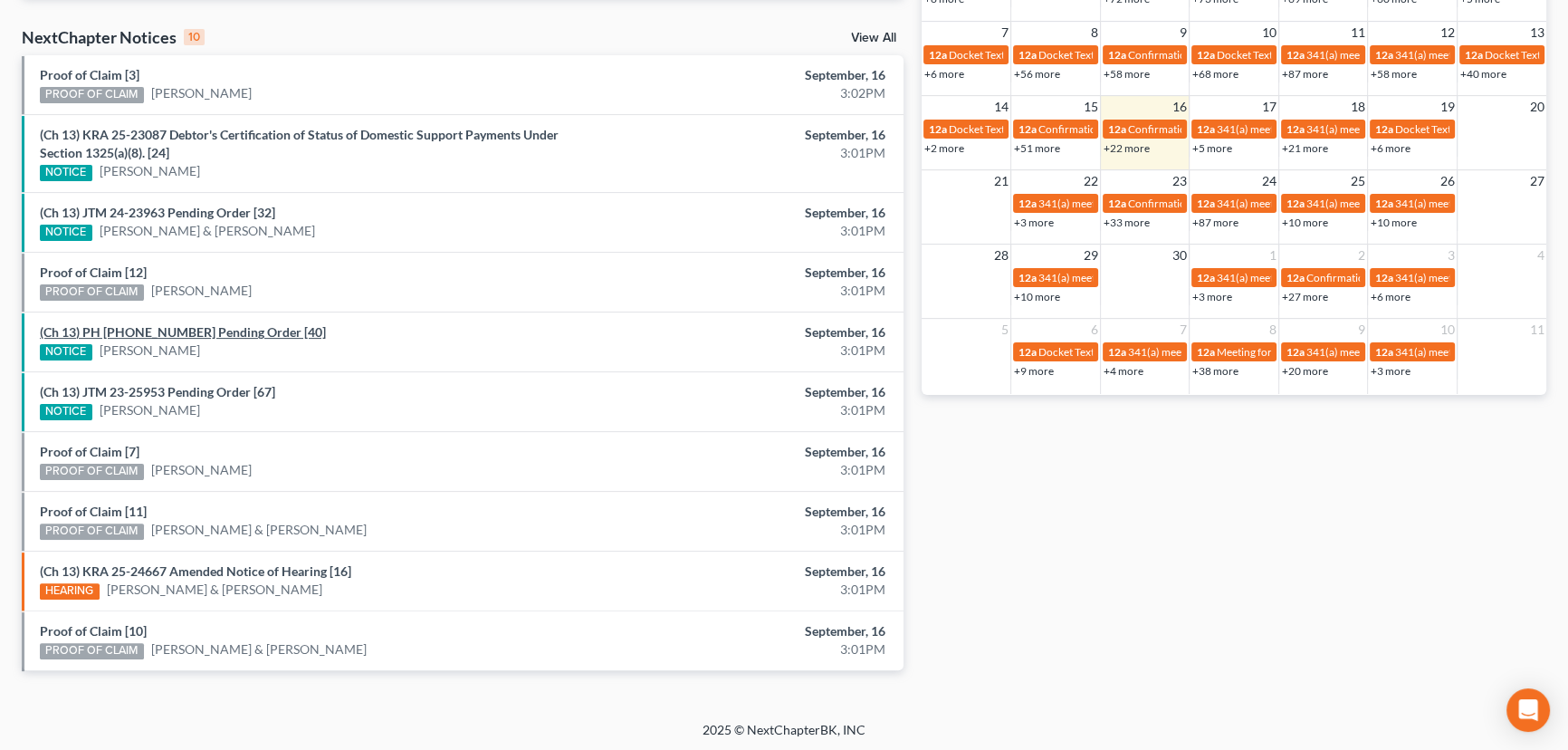
click at [198, 334] on link "(Ch 13) PH 24-25833 Pending Order [40]" at bounding box center [182, 332] width 286 height 16
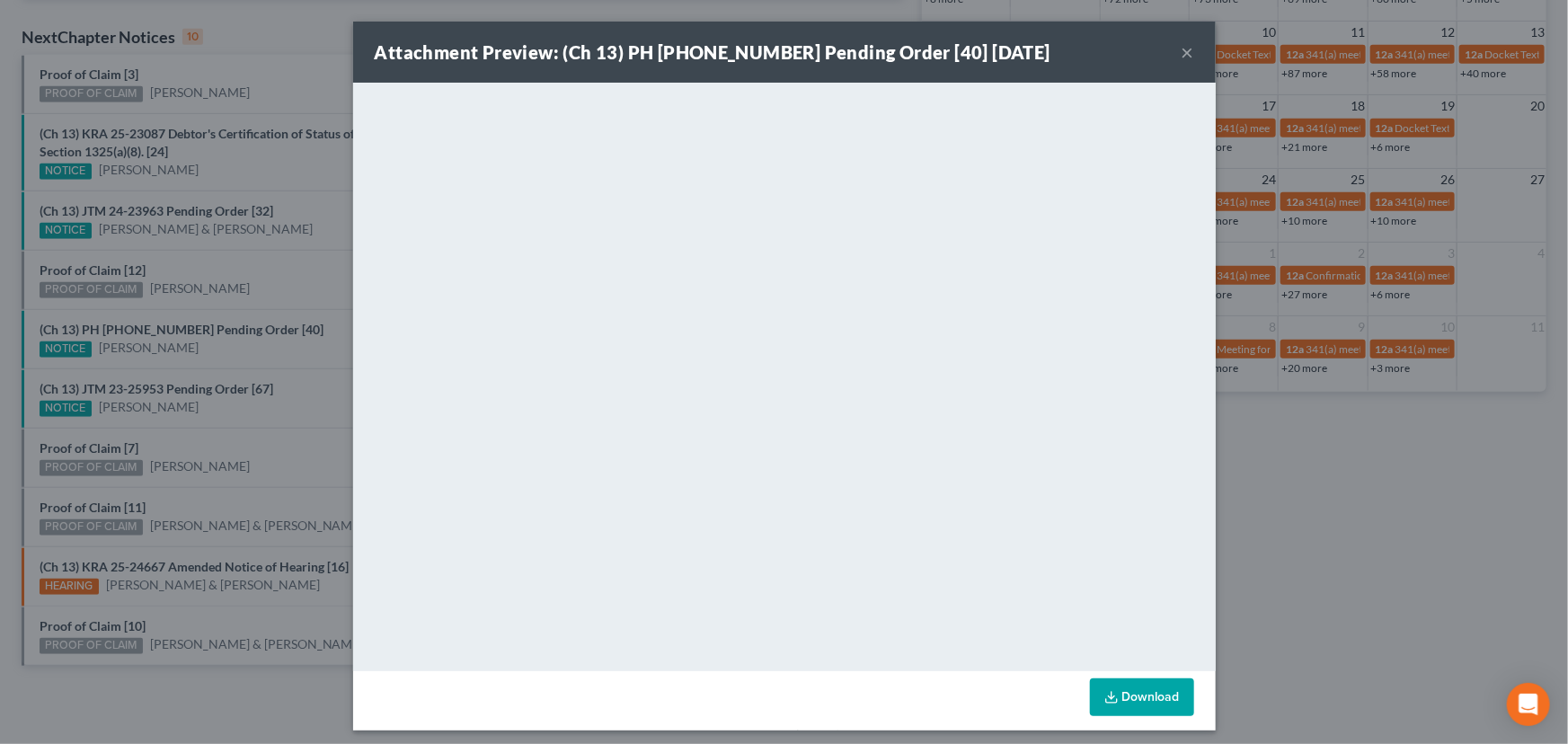
click at [242, 354] on div "Attachment Preview: (Ch 13) PH 24-25833 Pending Order [40] 09/16/2025 × <object…" at bounding box center [784, 372] width 1568 height 744
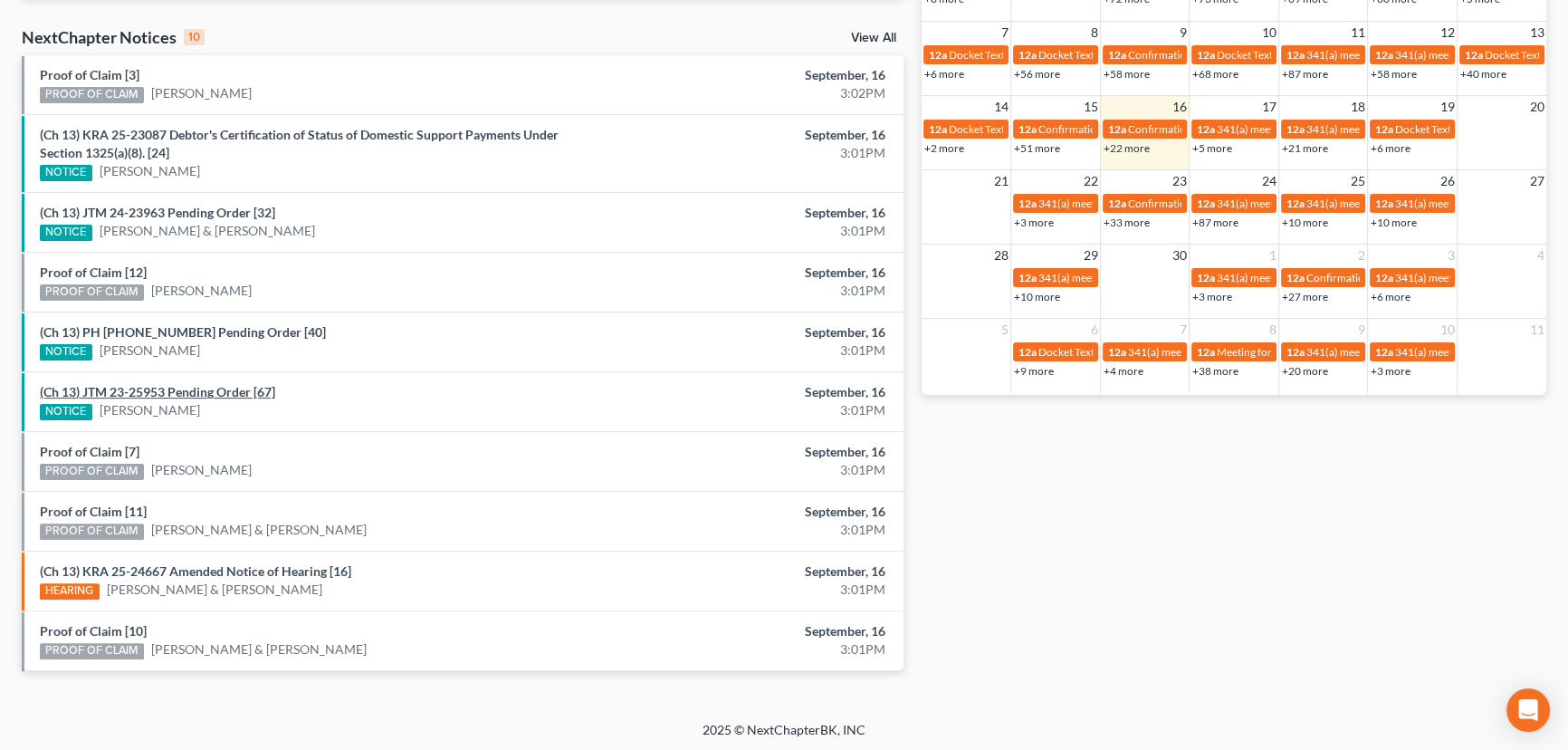
click at [165, 393] on link "(Ch 13) JTM 23-25953 Pending Order [67]" at bounding box center [156, 392] width 235 height 16
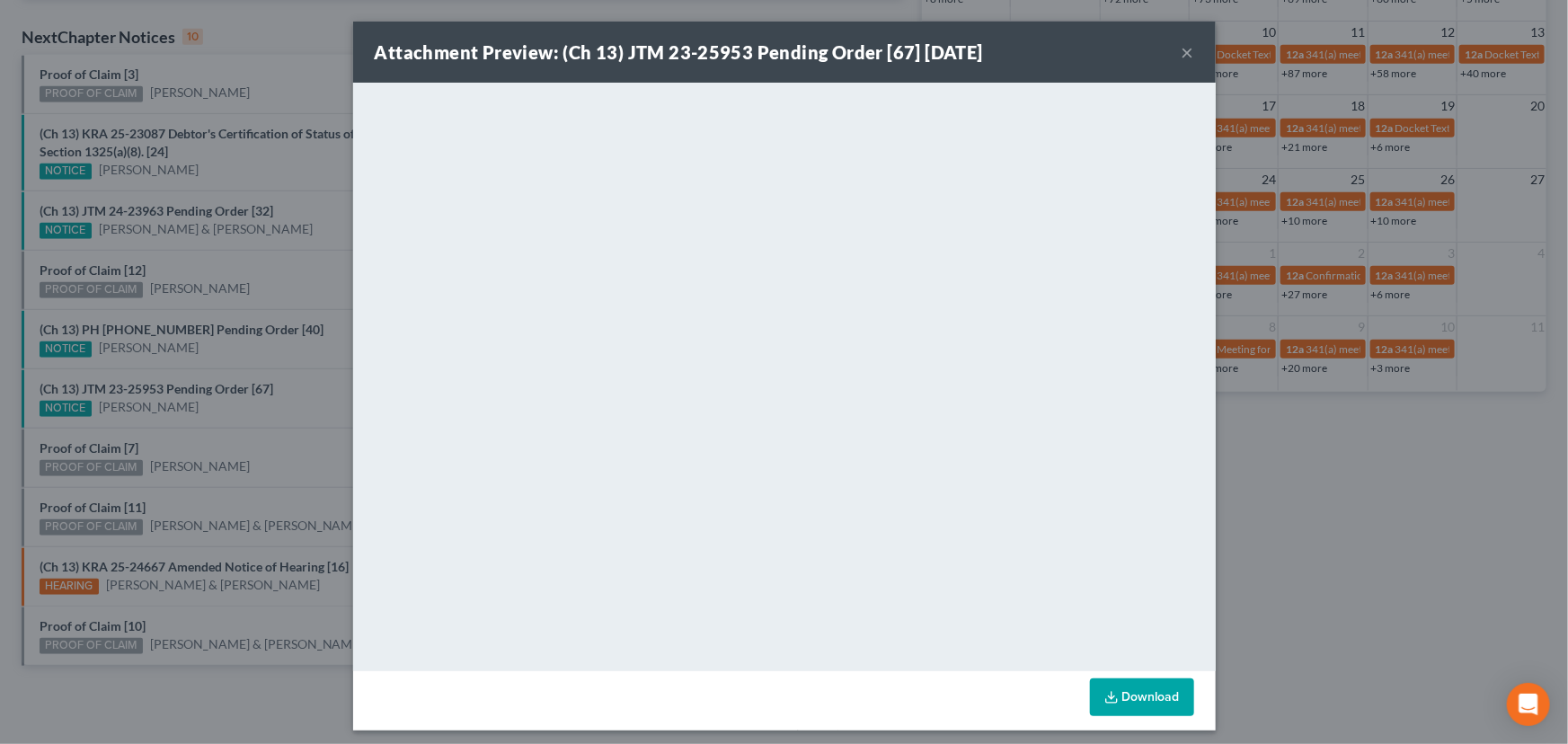
click at [285, 365] on div "Attachment Preview: (Ch 13) JTM 23-25953 Pending Order [67] 09/16/2025 × <objec…" at bounding box center [784, 372] width 1568 height 744
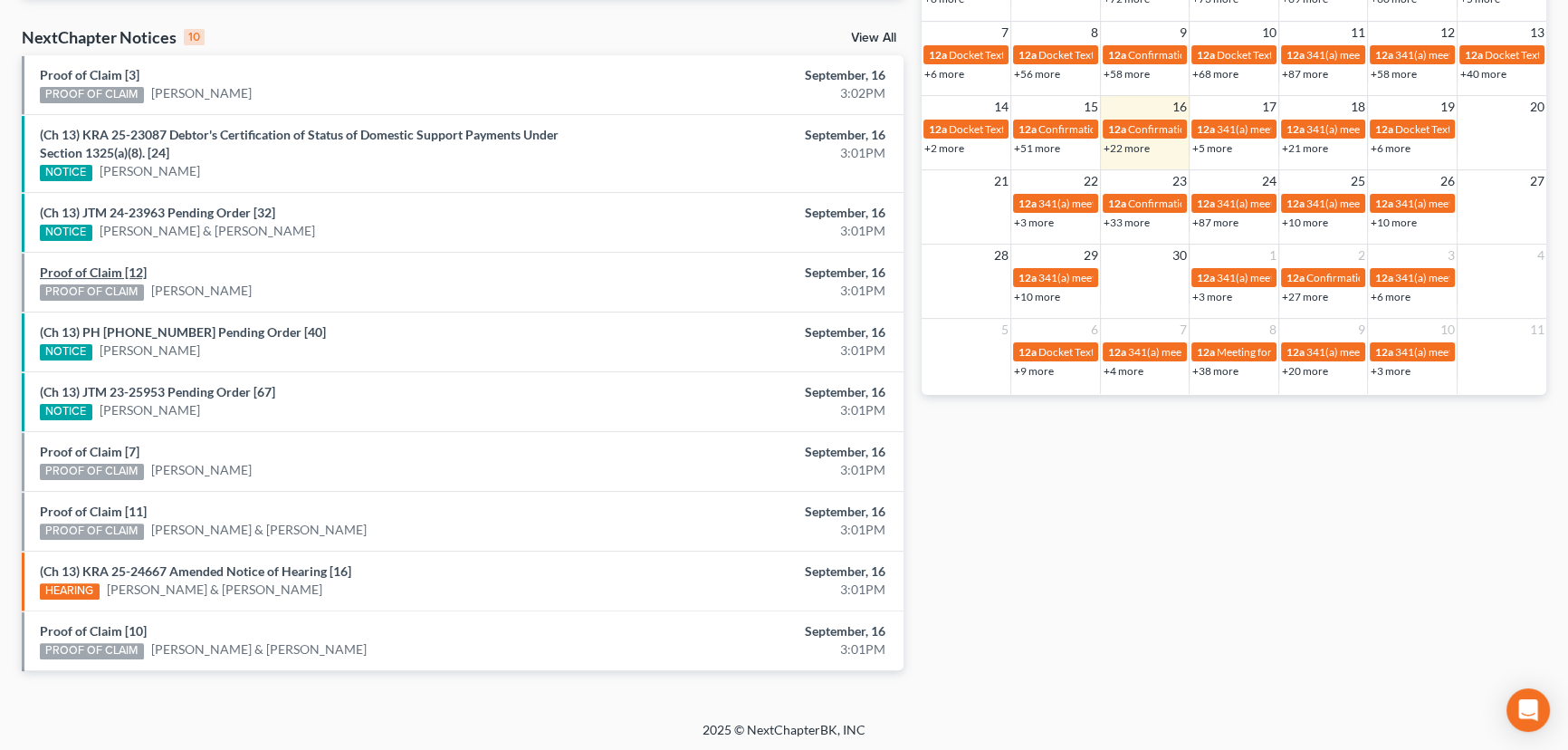
click at [90, 275] on link "Proof of Claim [12]" at bounding box center [92, 273] width 107 height 16
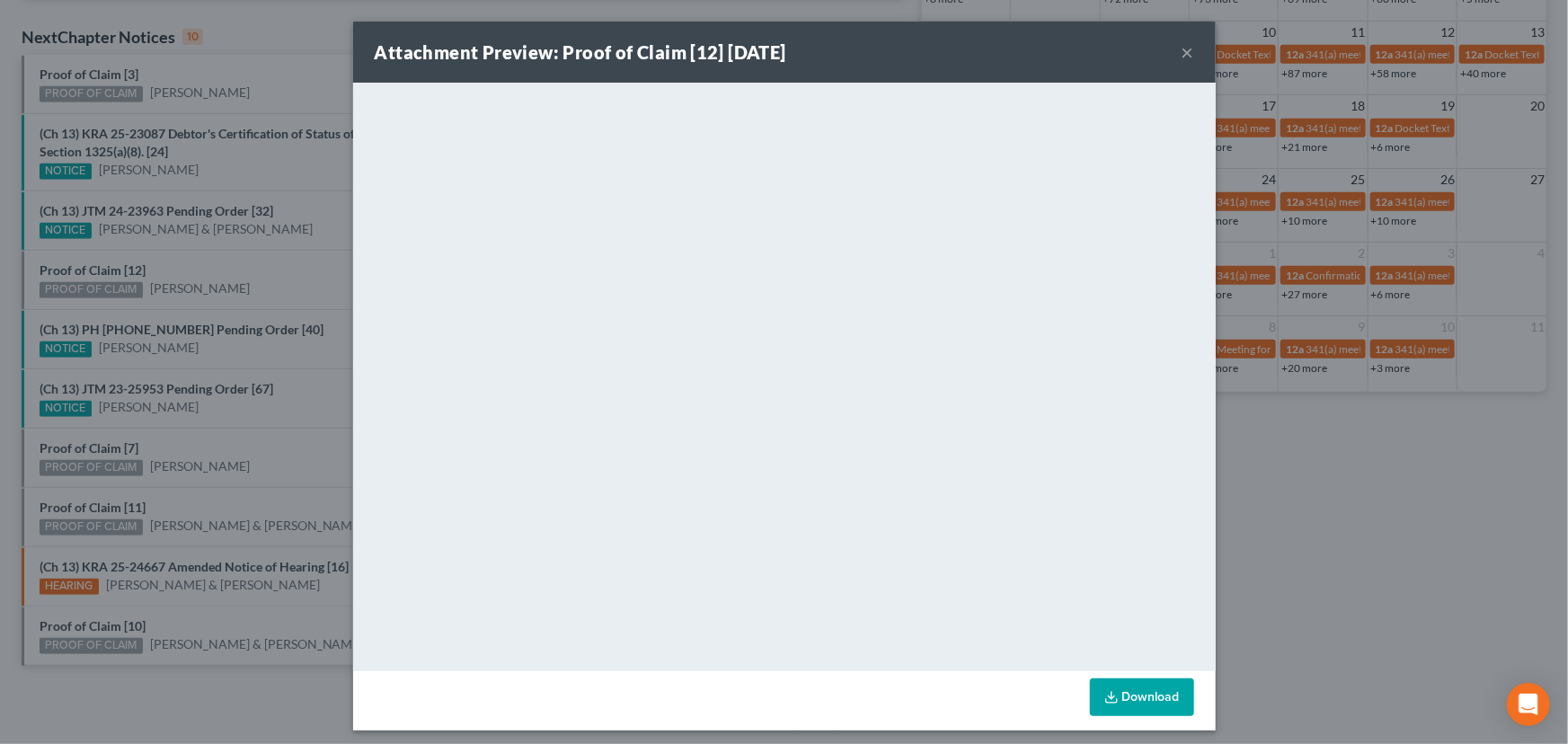
click at [265, 287] on div "Attachment Preview: Proof of Claim [12] 09/16/2025 × <object ng-attr-data='http…" at bounding box center [784, 372] width 1568 height 744
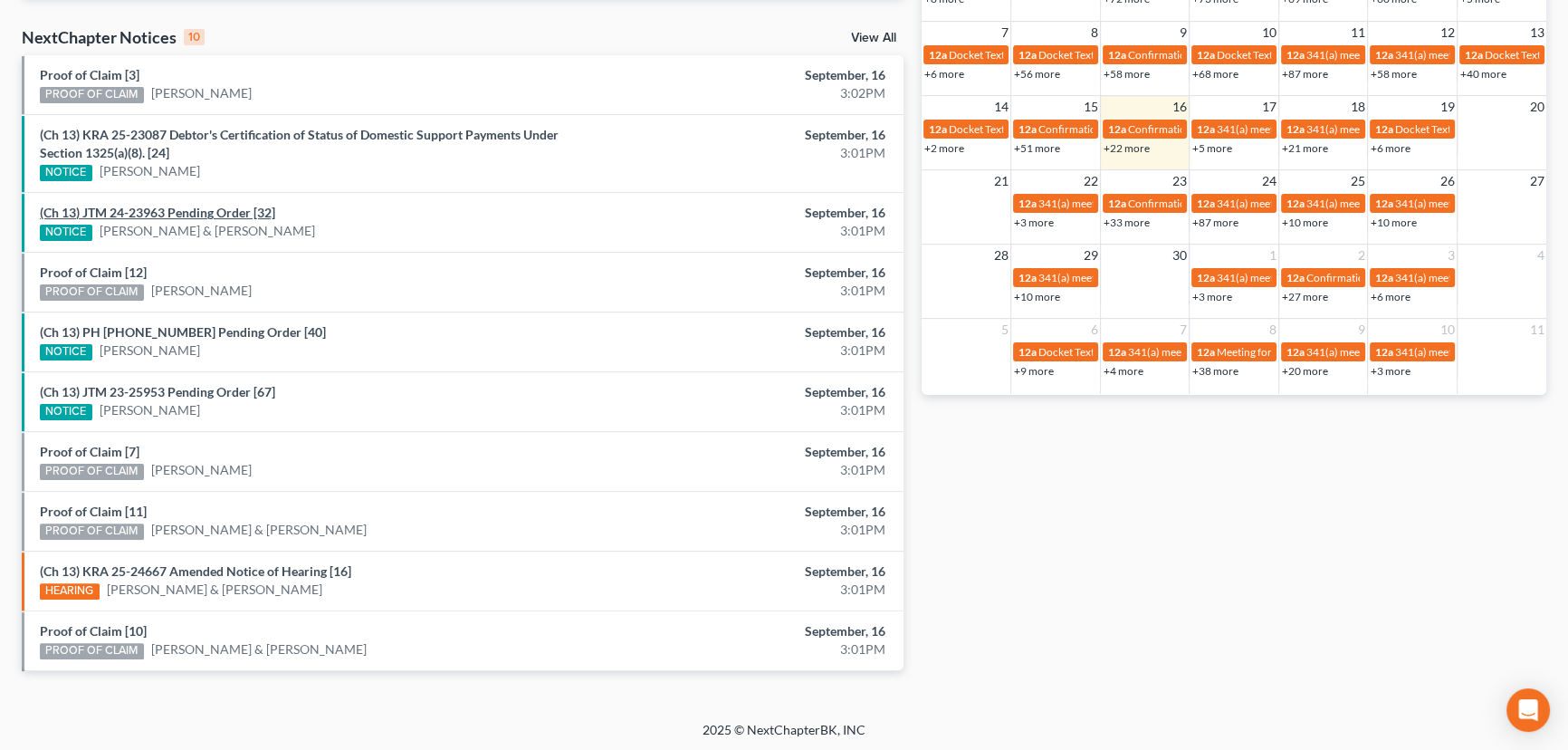
click at [211, 213] on link "(Ch 13) JTM 24-23963 Pending Order [32]" at bounding box center [156, 213] width 235 height 16
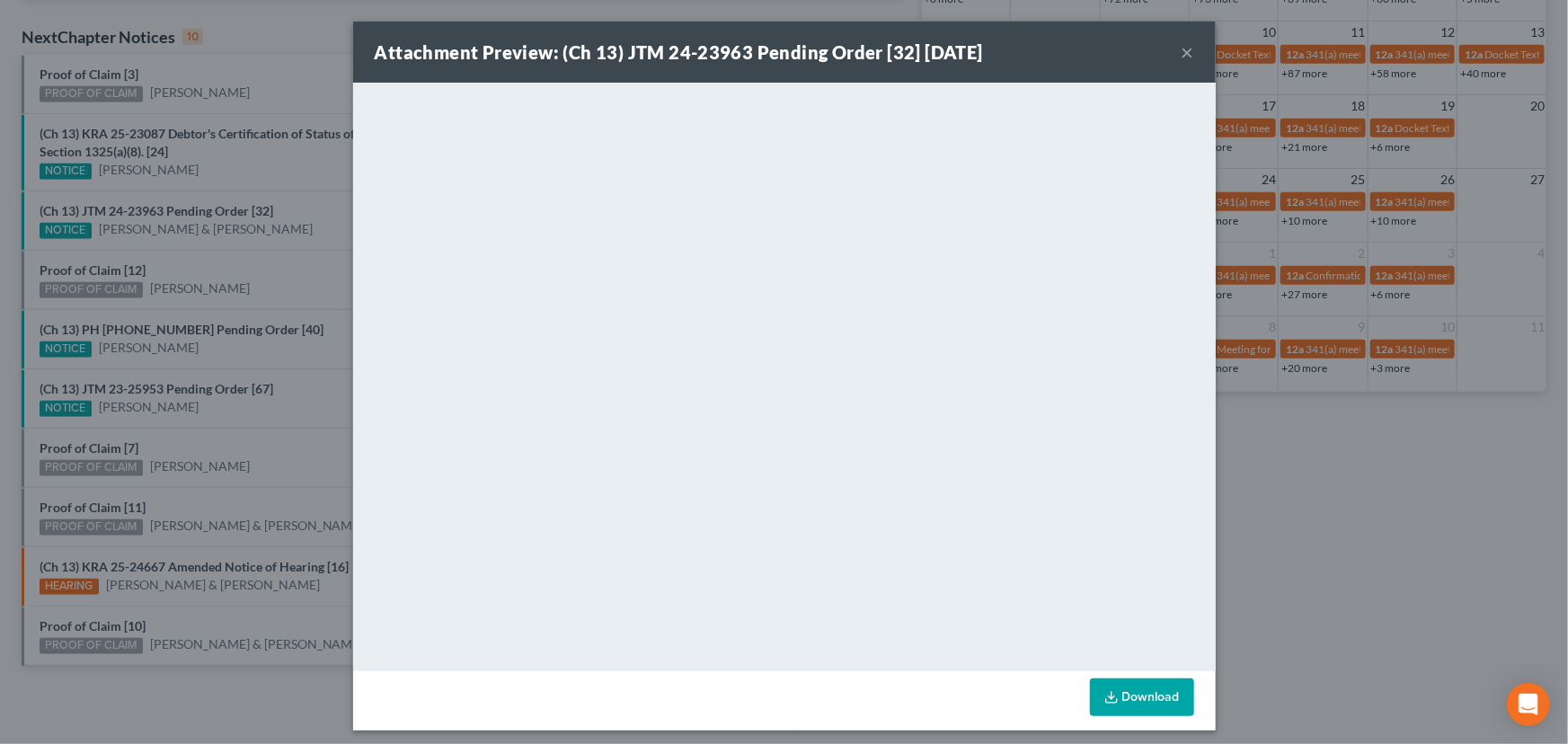
click at [321, 320] on div "Attachment Preview: (Ch 13) JTM 24-23963 Pending Order [32] 09/16/2025 × <objec…" at bounding box center [784, 372] width 1568 height 744
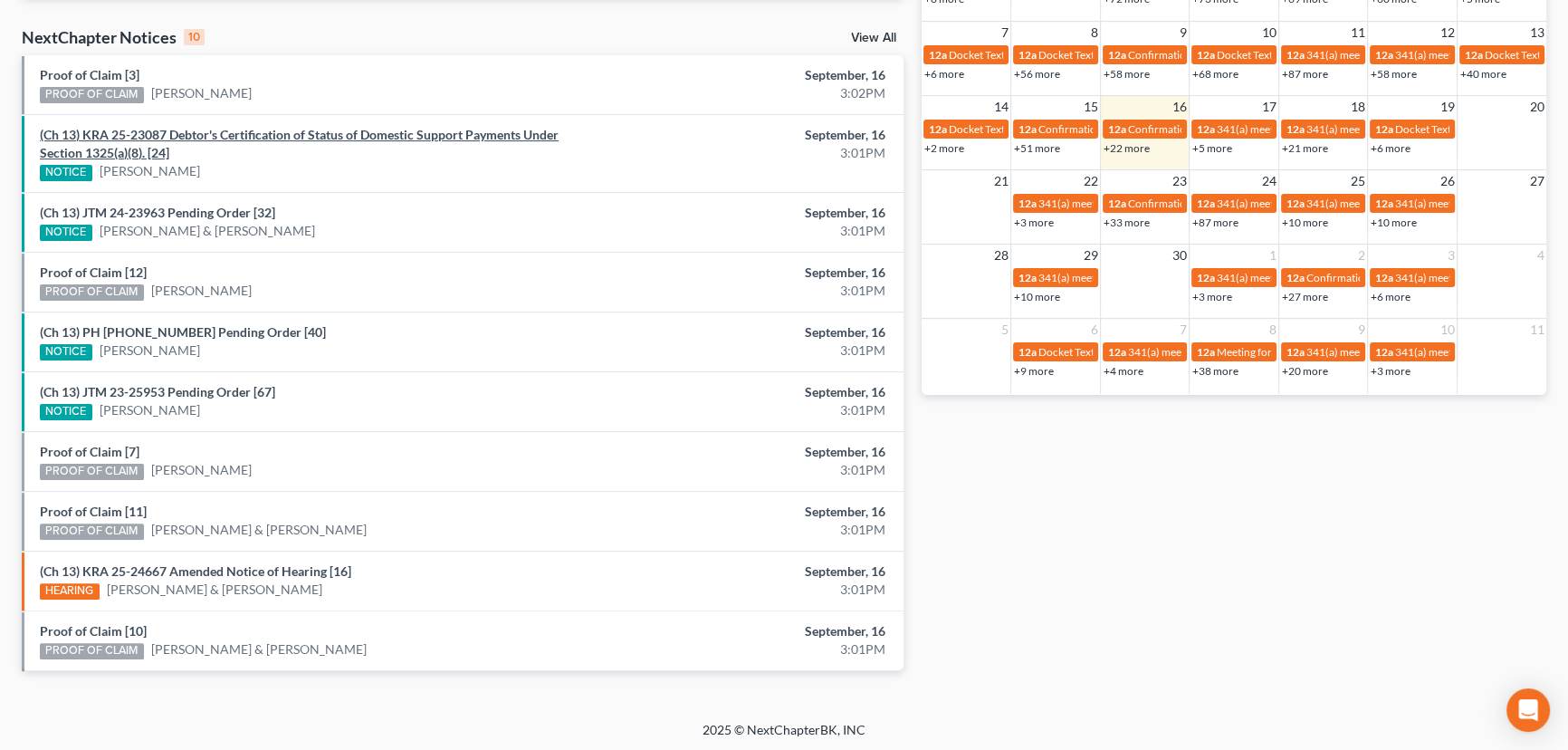
click at [220, 136] on link "(Ch 13) KRA 25-23087 Debtor's Certification of Status of Domestic Support Payme…" at bounding box center [298, 144] width 518 height 33
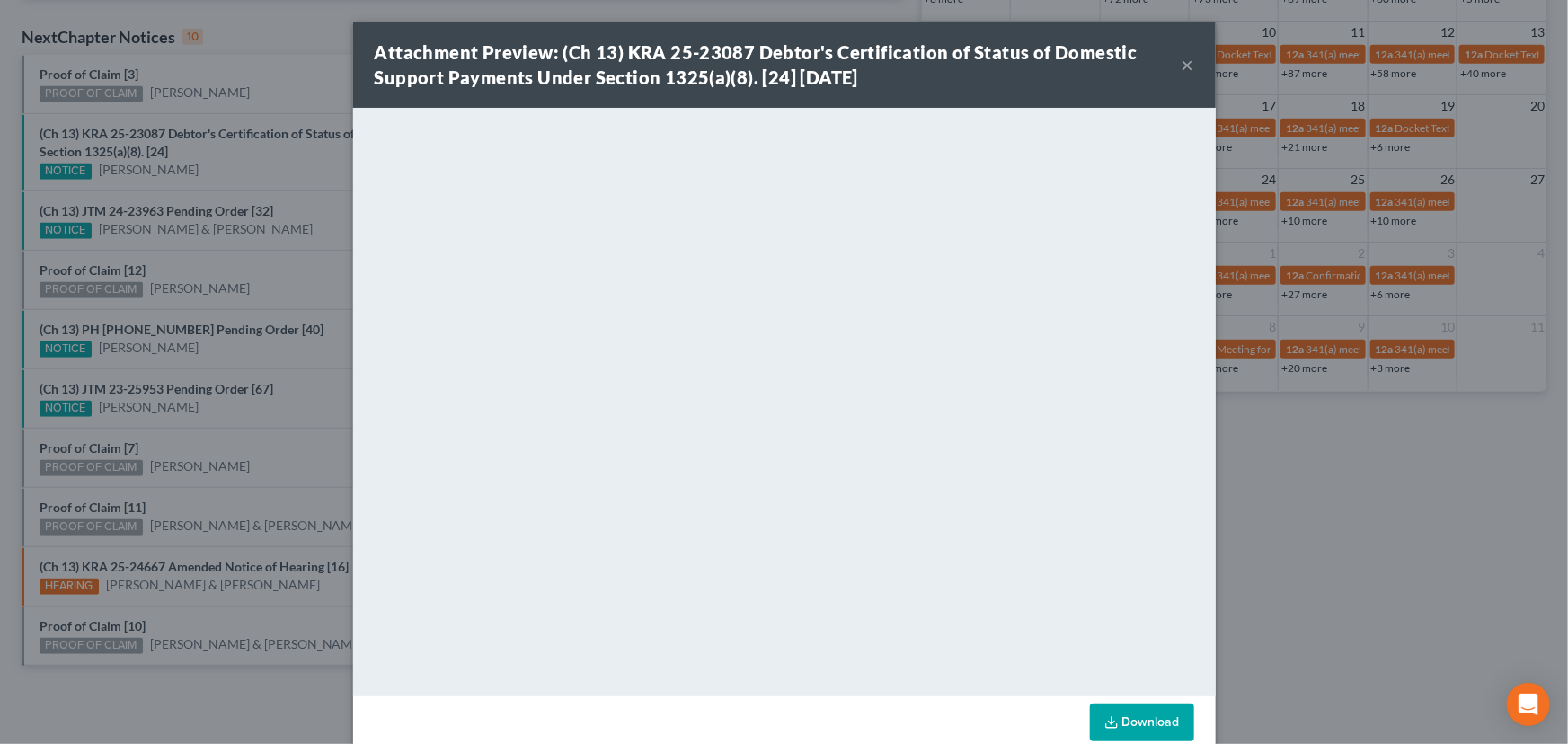
click at [242, 174] on div "Attachment Preview: (Ch 13) KRA 25-23087 Debtor's Certification of Status of Do…" at bounding box center [784, 372] width 1568 height 744
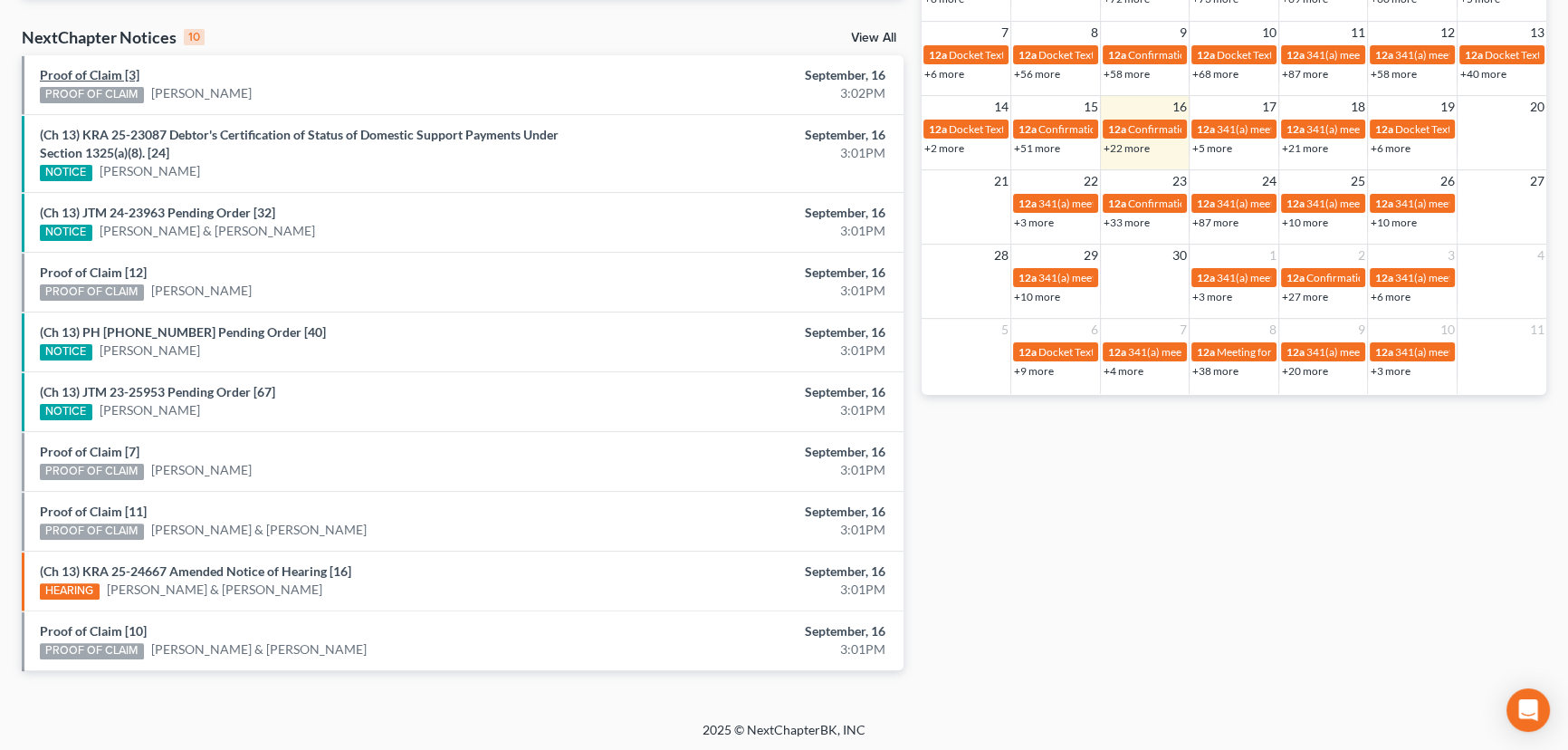
click at [80, 73] on link "Proof of Claim [3]" at bounding box center [89, 75] width 99 height 16
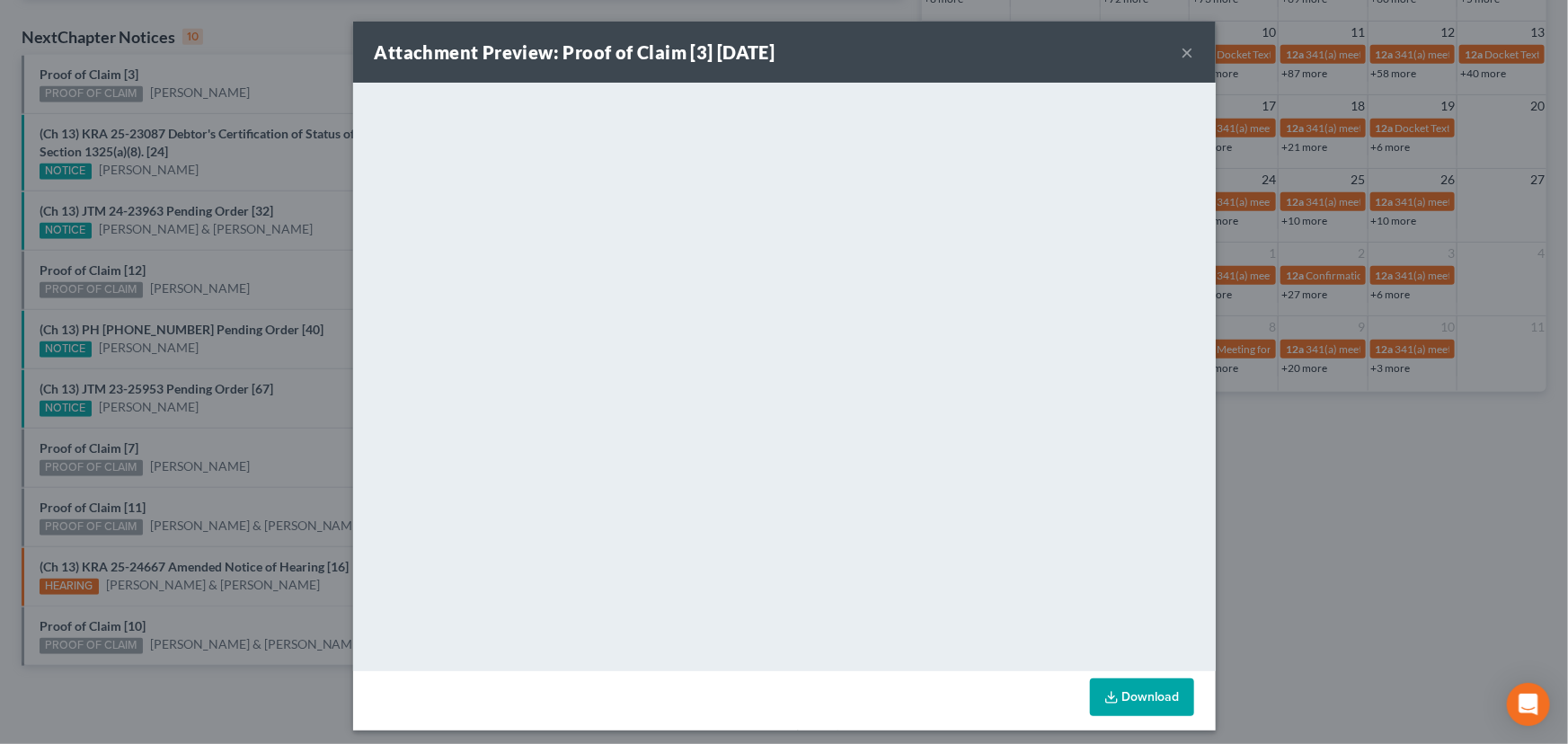
click at [238, 84] on div "Attachment Preview: Proof of Claim [3] 09/16/2025 × <object ng-attr-data='https…" at bounding box center [784, 372] width 1568 height 744
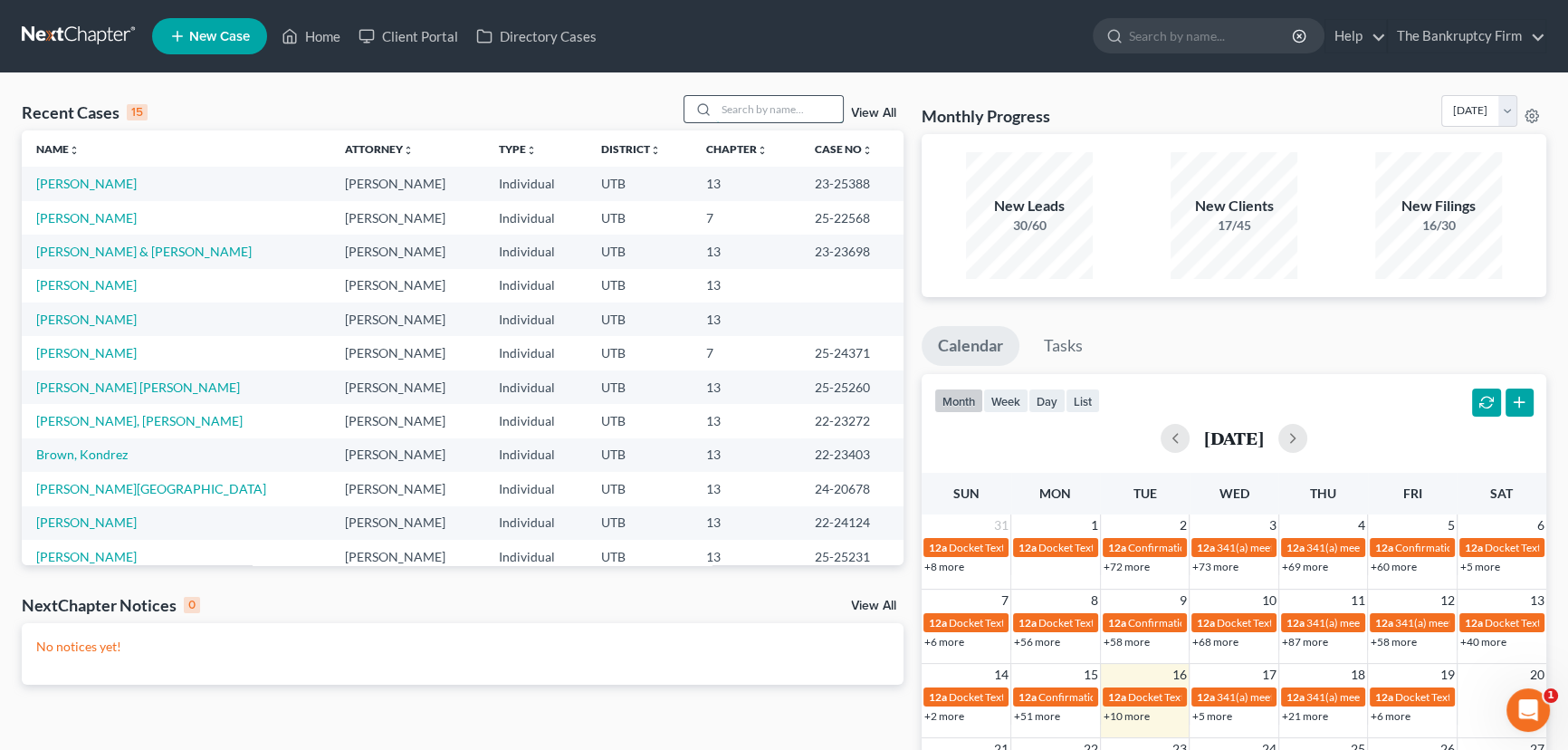
click at [742, 107] on input "search" at bounding box center [779, 109] width 127 height 27
type input "Hank"
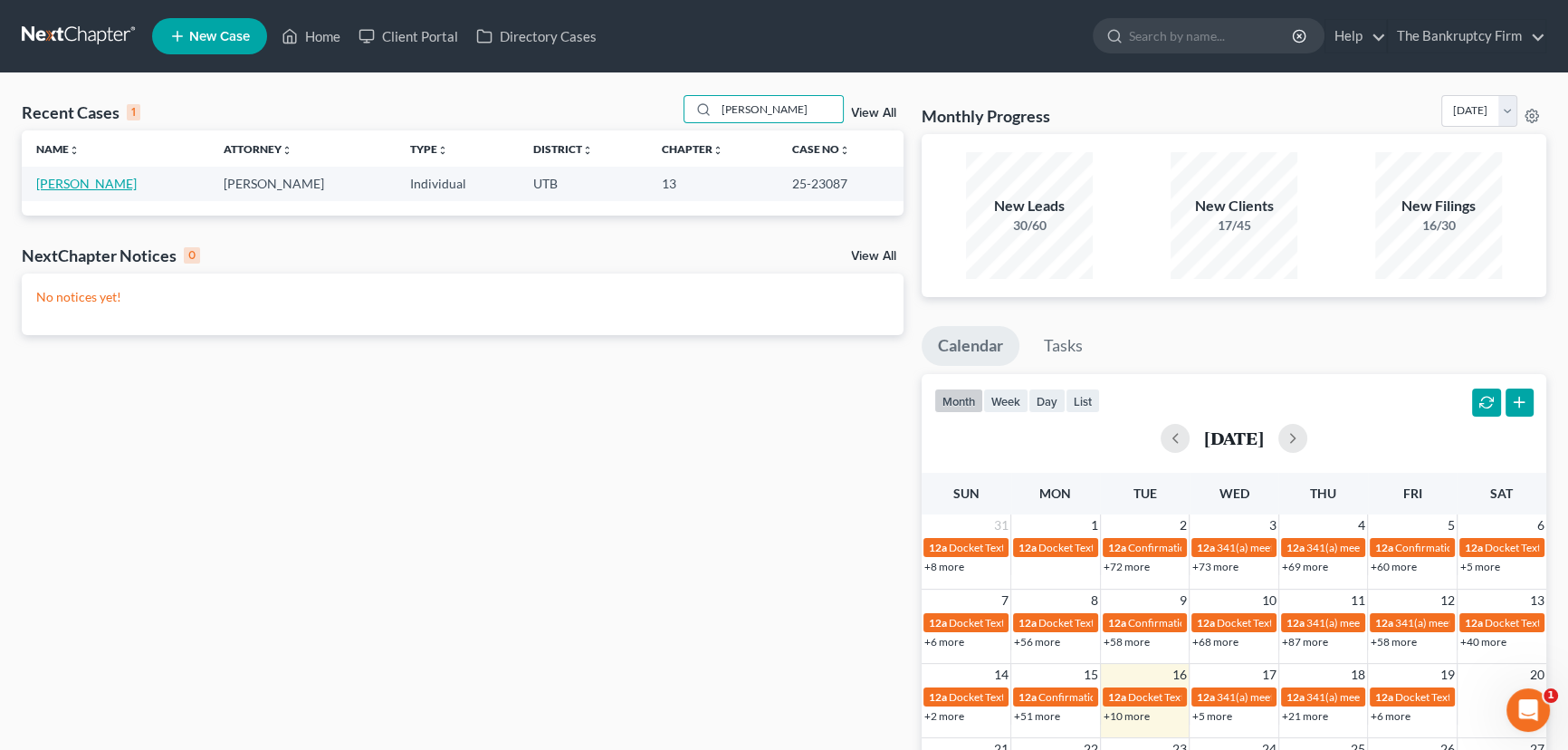
click at [50, 182] on link "[PERSON_NAME]" at bounding box center [87, 183] width 100 height 16
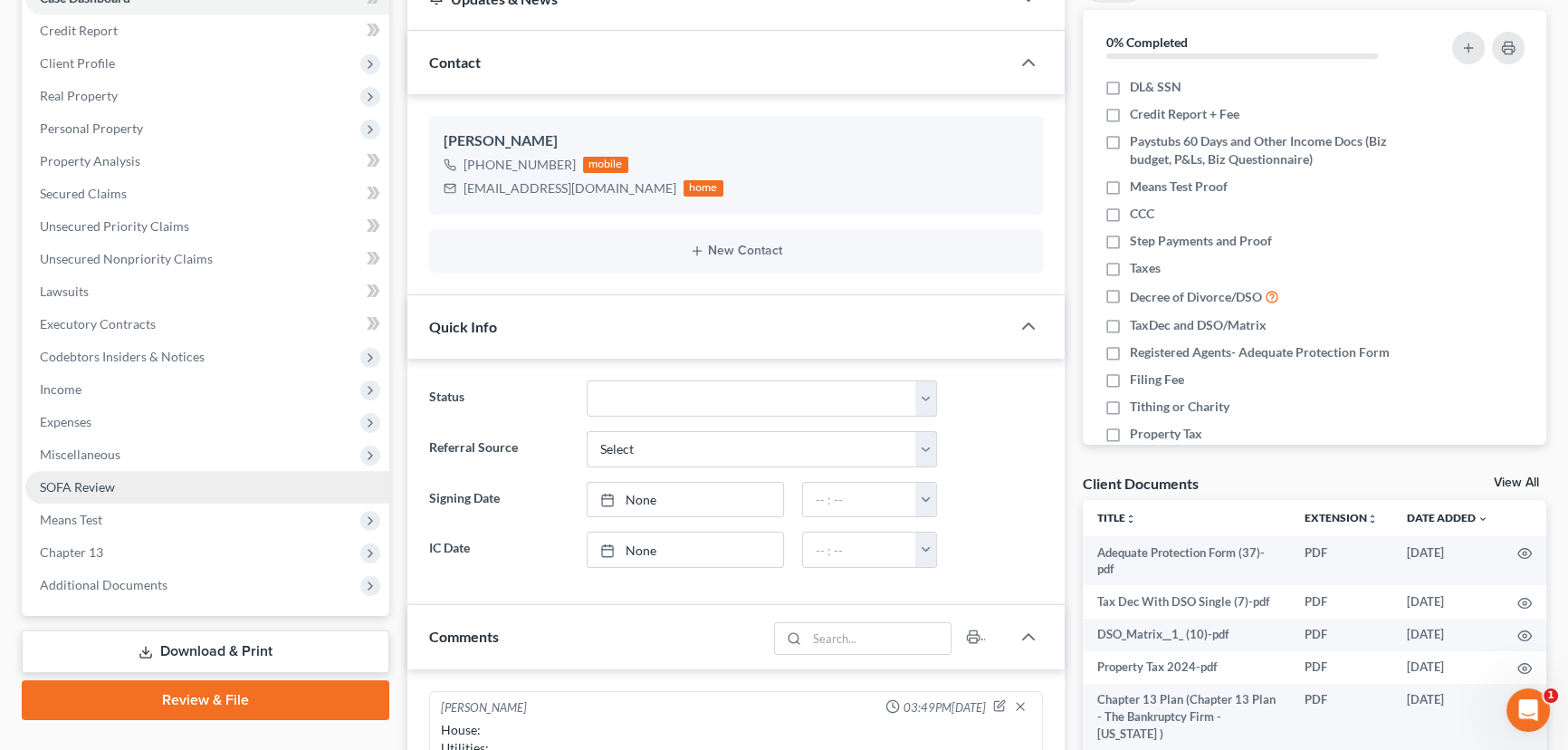
scroll to position [329, 0]
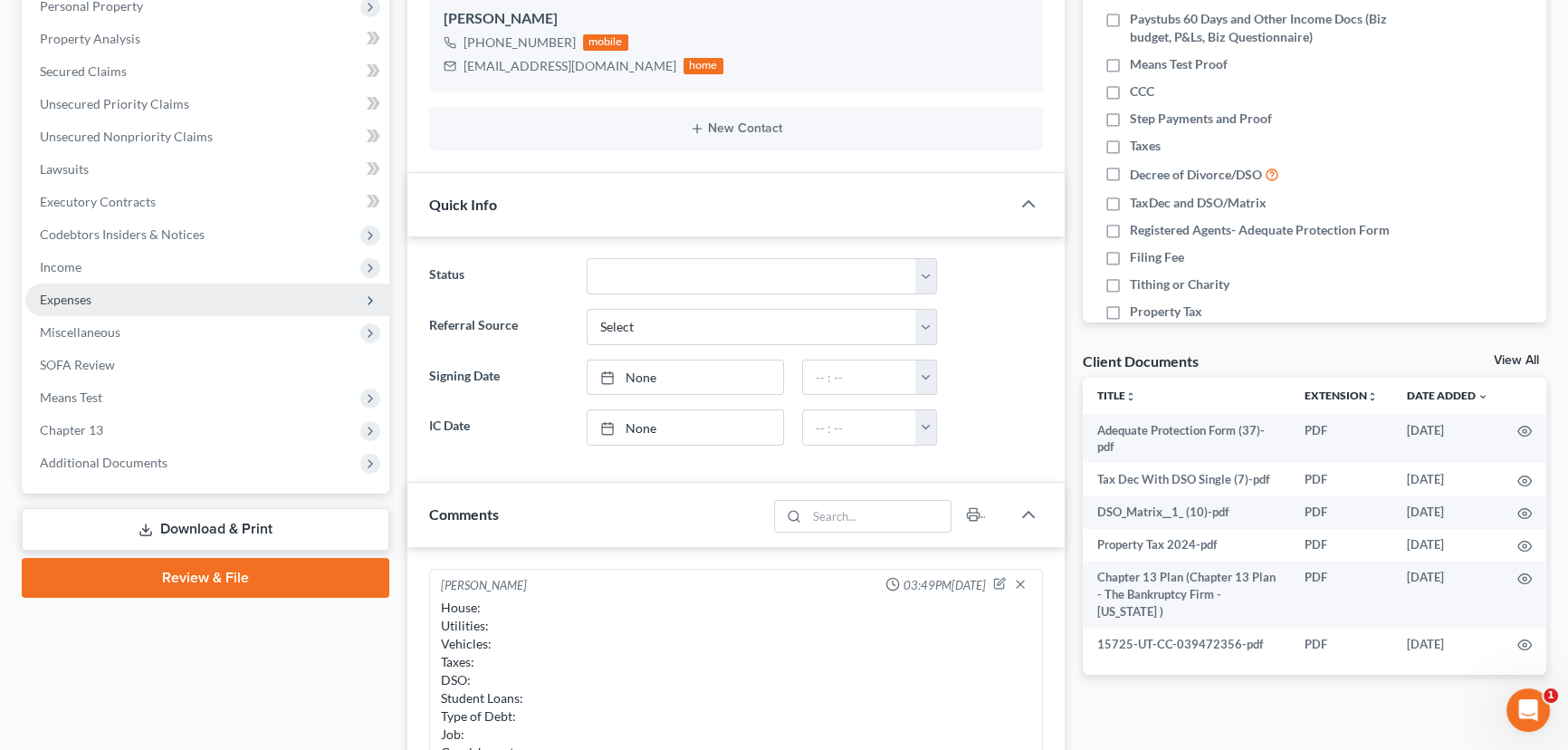
click at [62, 295] on span "Expenses" at bounding box center [65, 299] width 51 height 16
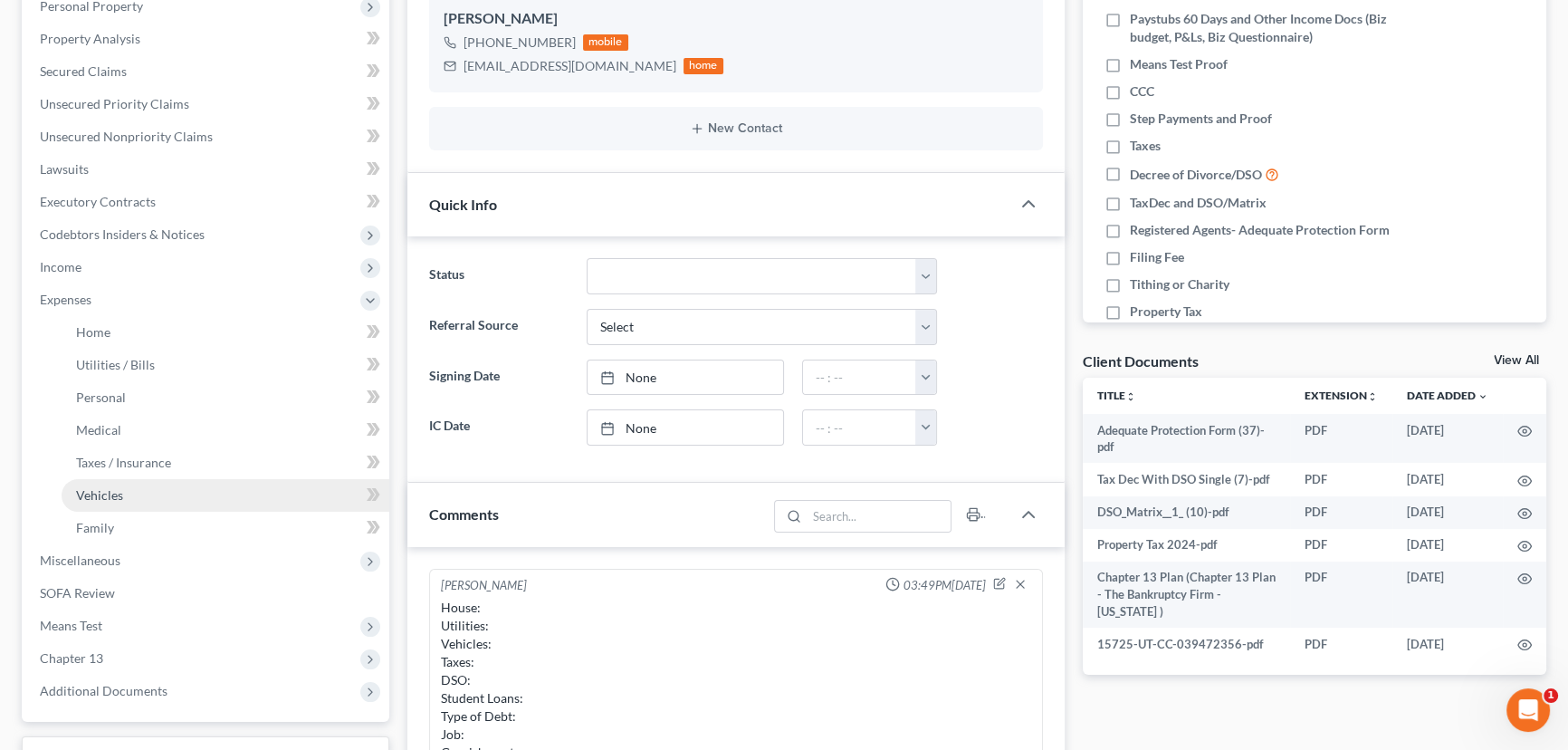
click at [92, 487] on span "Vehicles" at bounding box center [99, 495] width 47 height 16
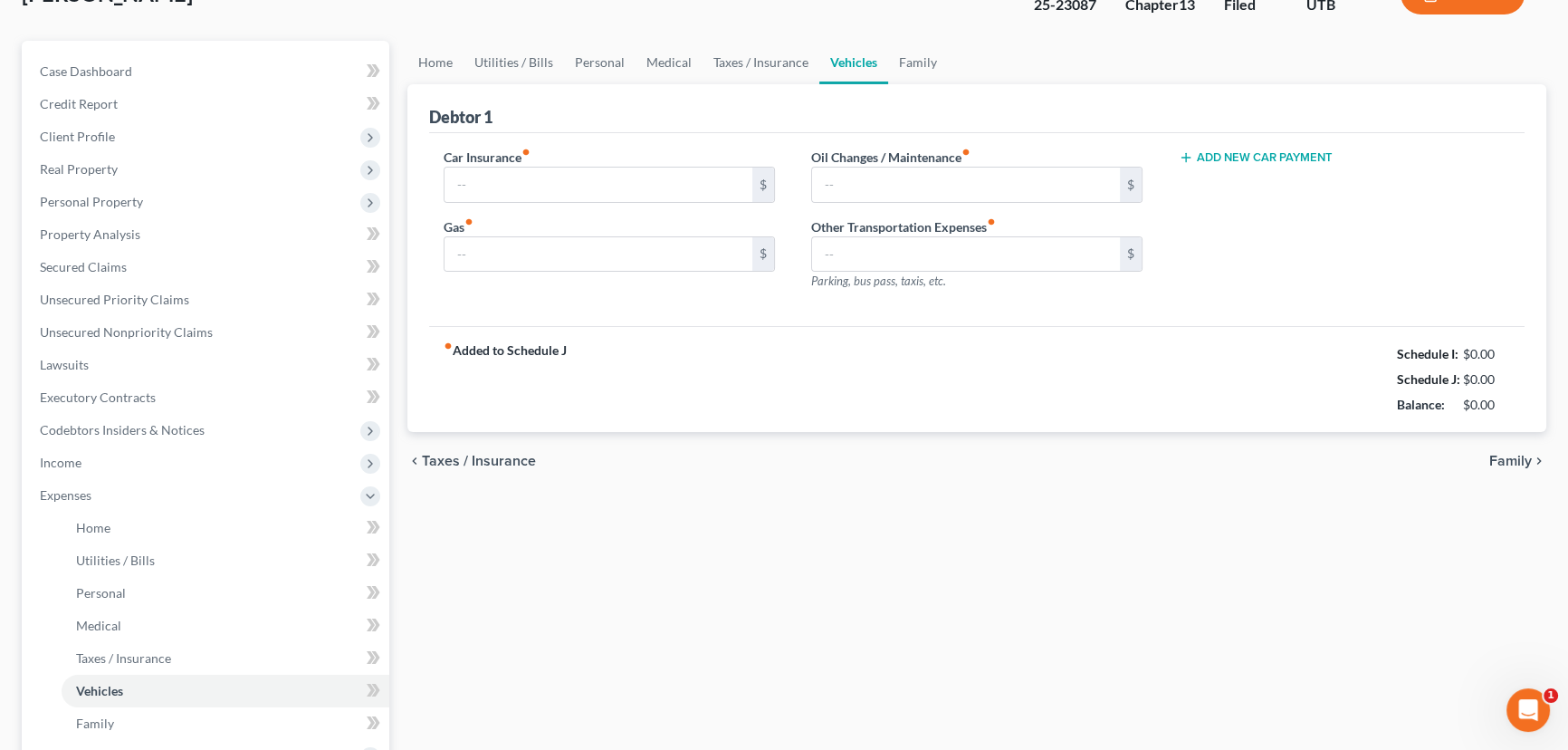
type input "225.00"
type input "200.00"
type input "20.00"
type input "0.00"
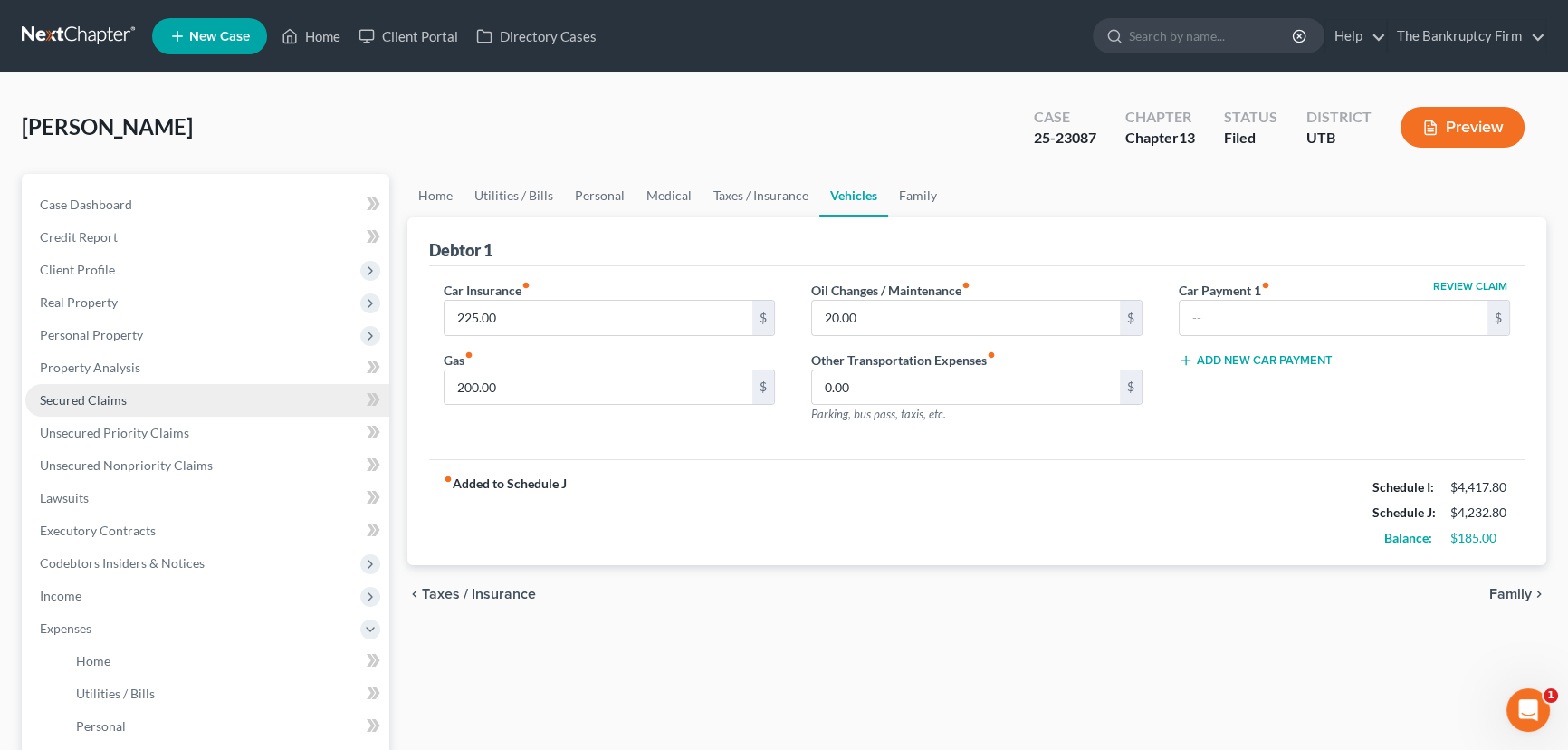
click at [85, 398] on span "Secured Claims" at bounding box center [83, 400] width 87 height 16
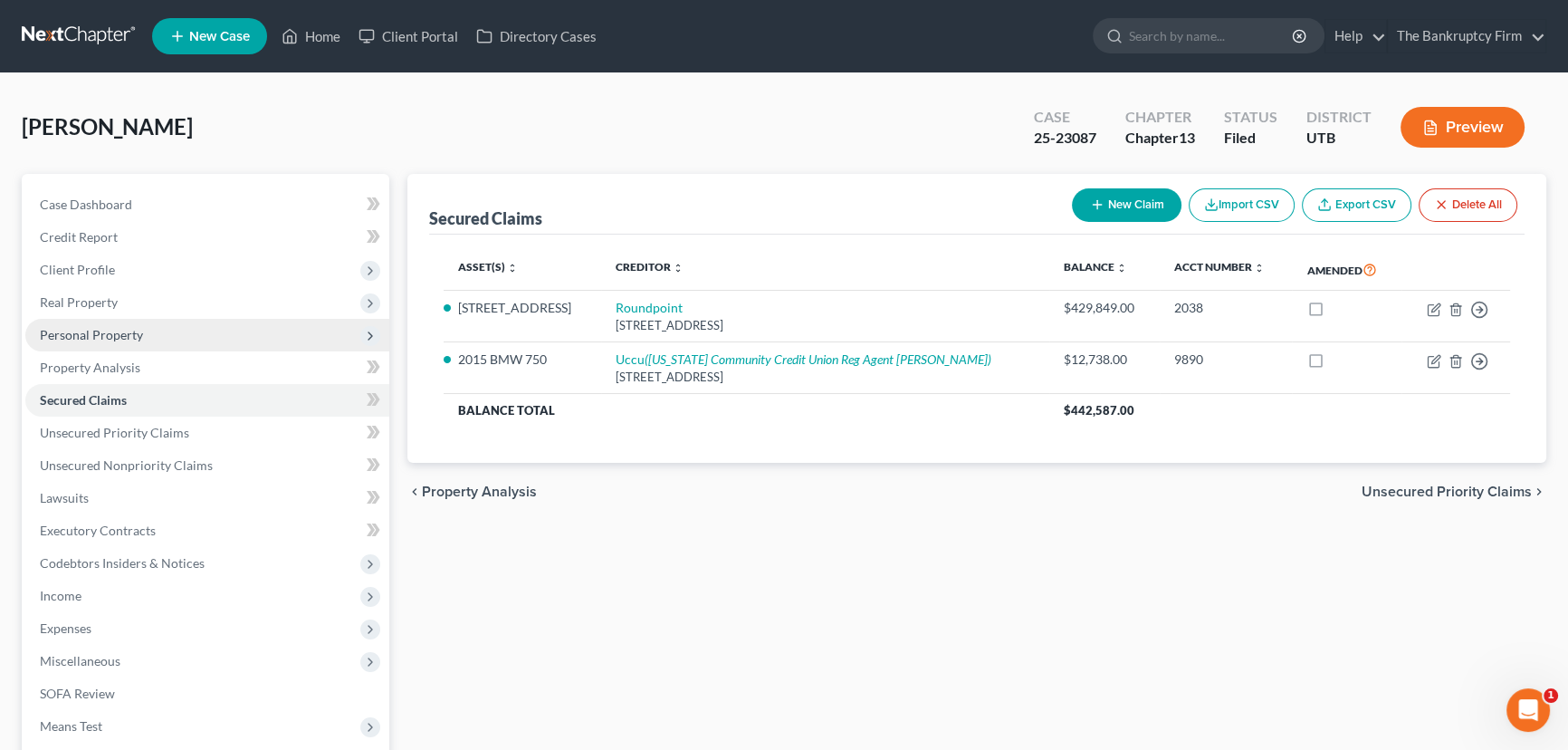
click at [96, 333] on span "Personal Property" at bounding box center [90, 335] width 103 height 16
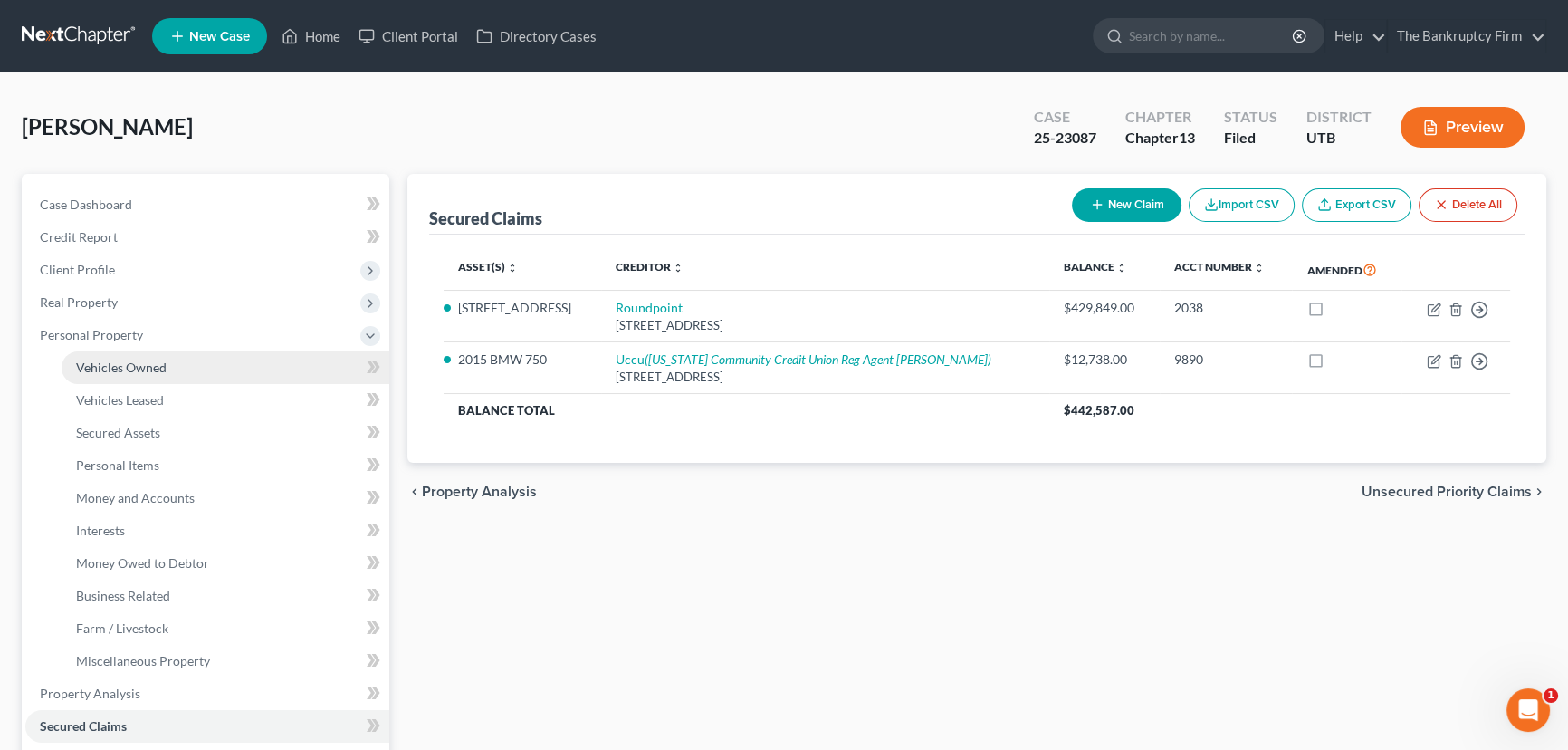
click at [127, 363] on span "Vehicles Owned" at bounding box center [121, 367] width 90 height 16
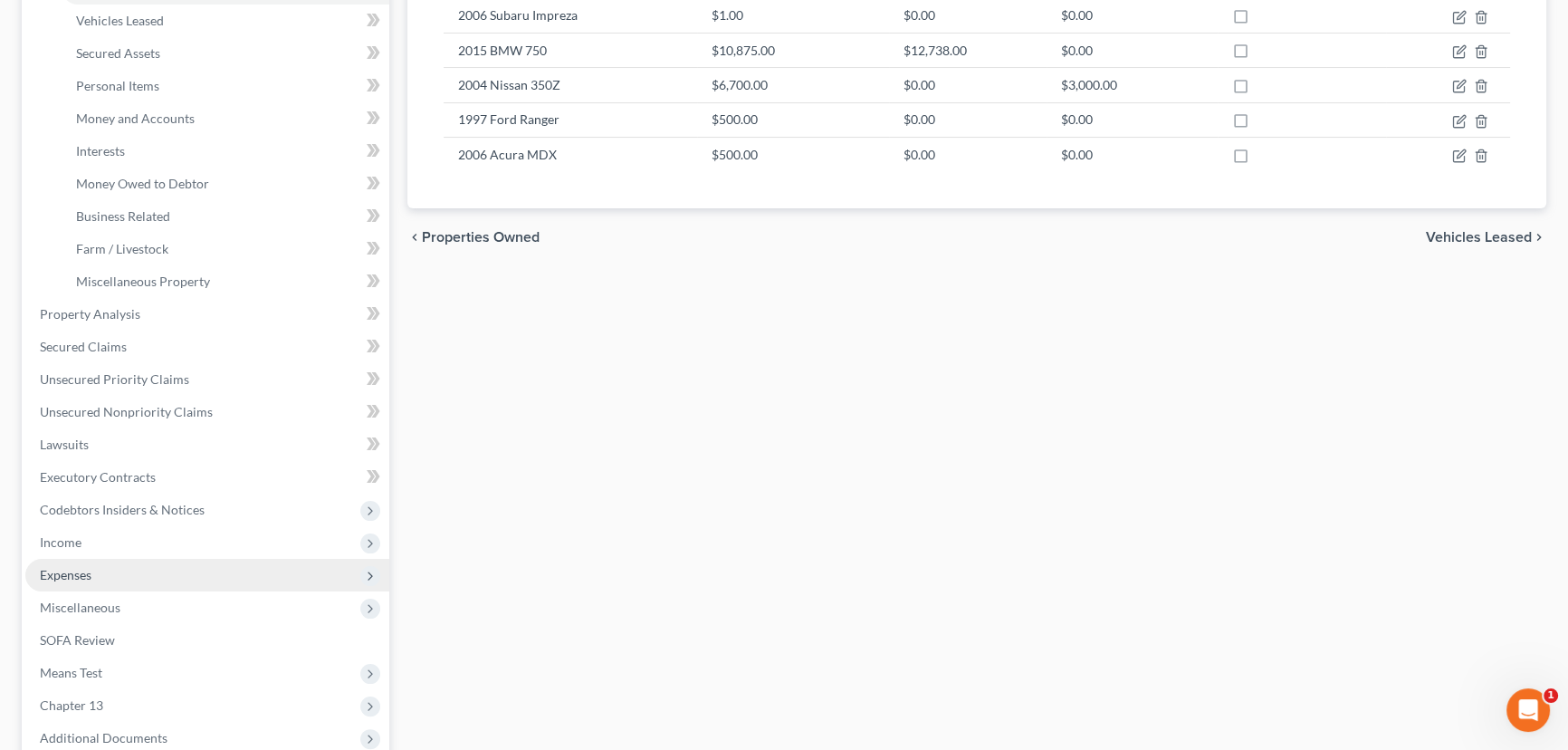
scroll to position [411, 0]
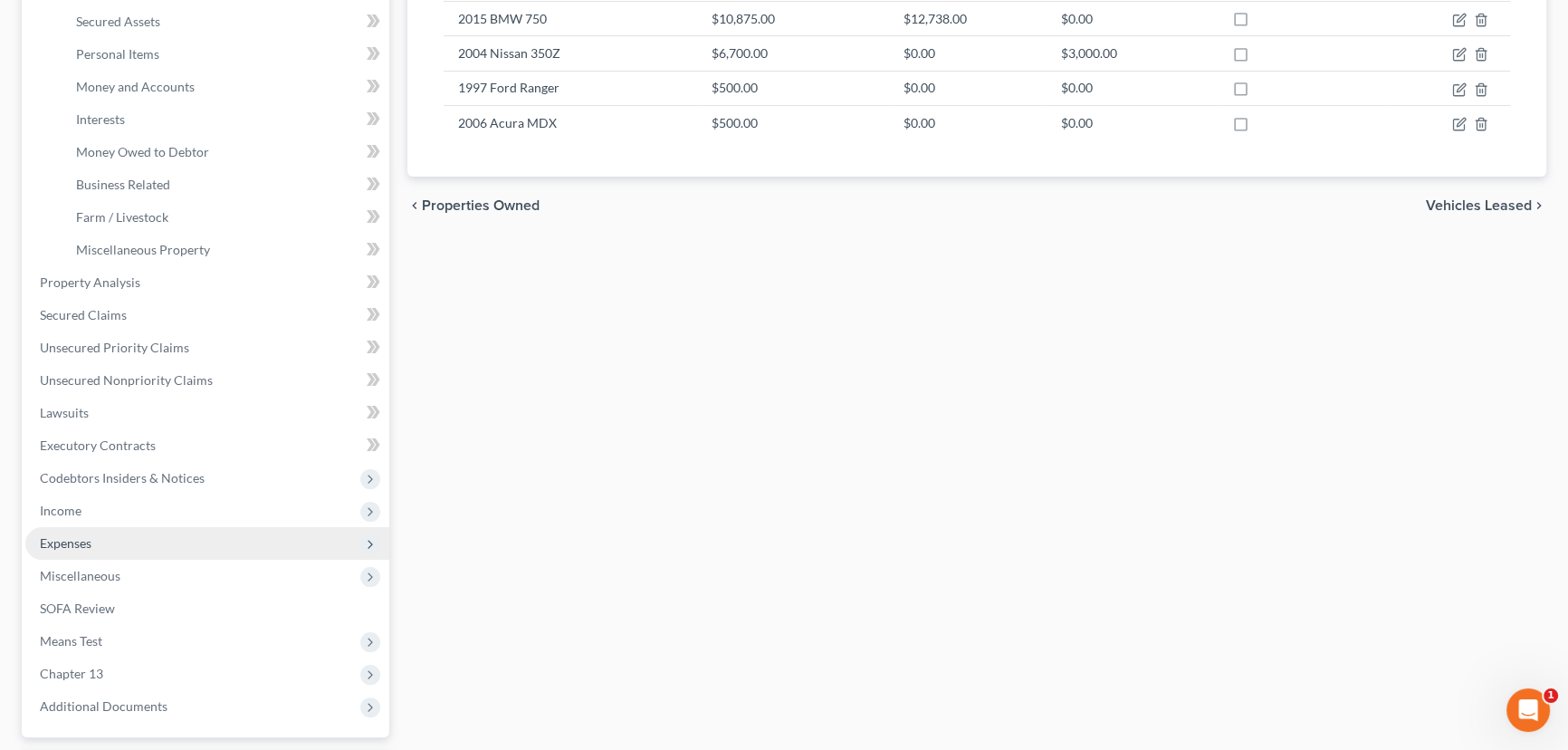
click at [78, 541] on span "Expenses" at bounding box center [65, 543] width 51 height 16
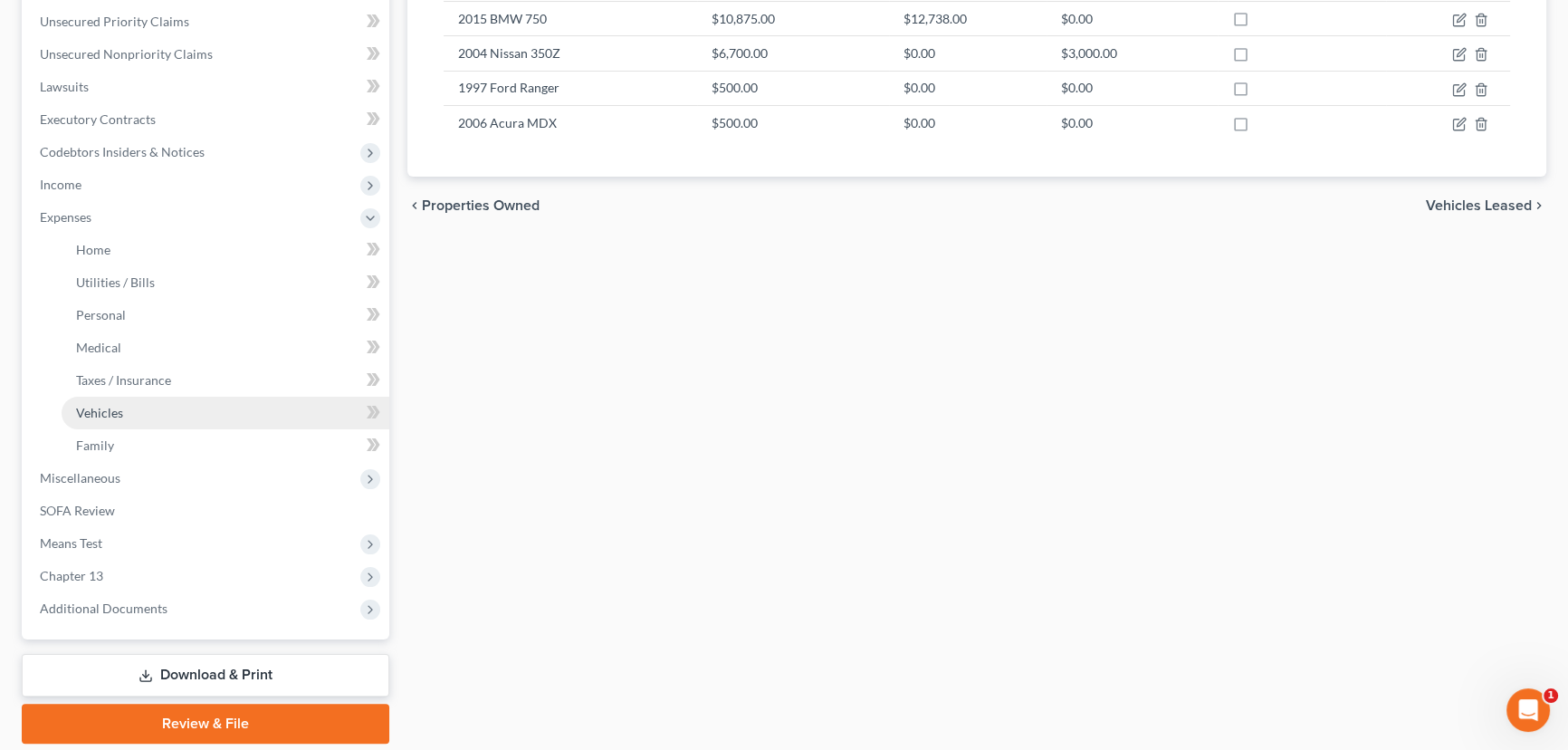
click at [104, 407] on span "Vehicles" at bounding box center [99, 412] width 47 height 16
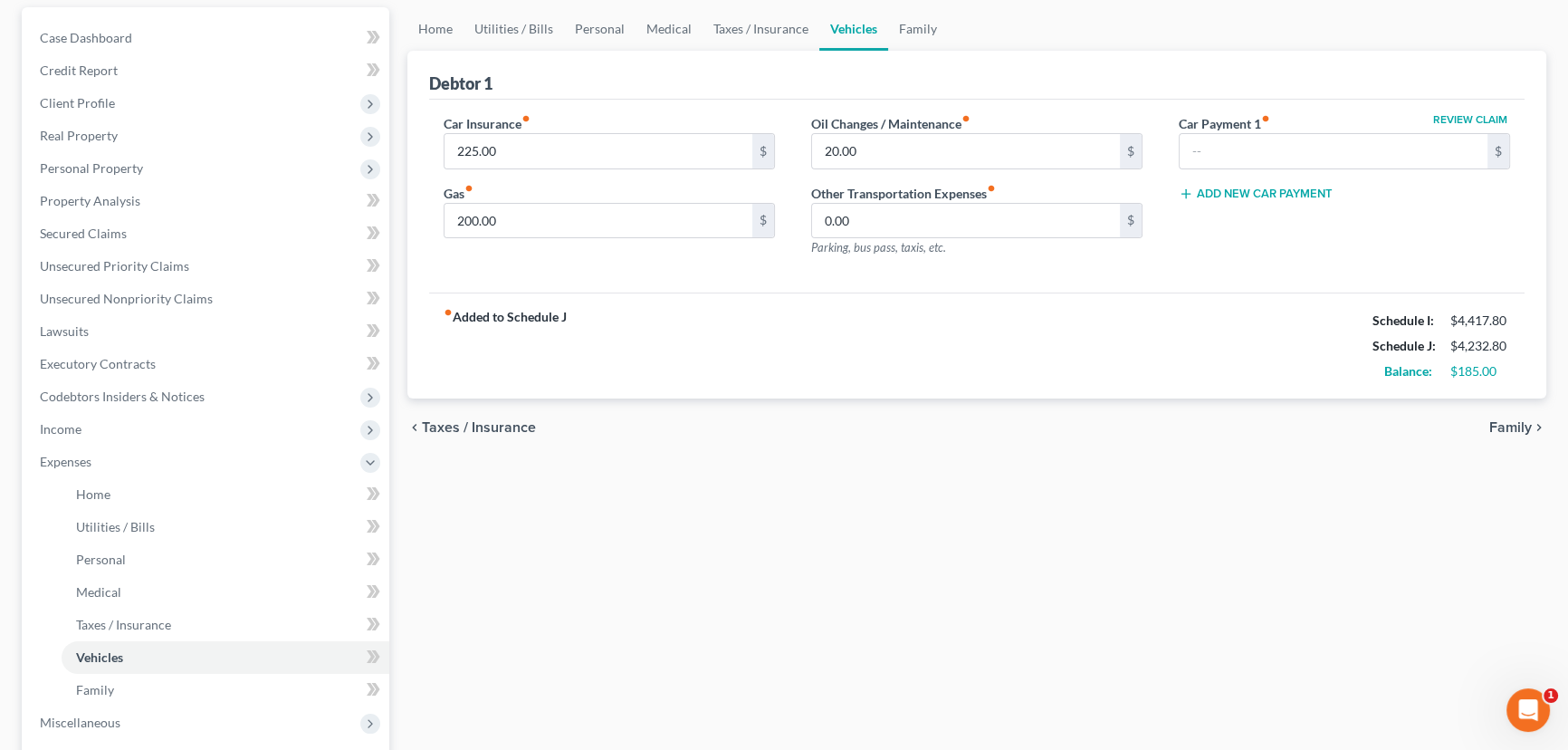
scroll to position [164, 0]
drag, startPoint x: 594, startPoint y: 21, endPoint x: 623, endPoint y: 31, distance: 30.7
click at [594, 21] on link "Personal" at bounding box center [599, 31] width 72 height 43
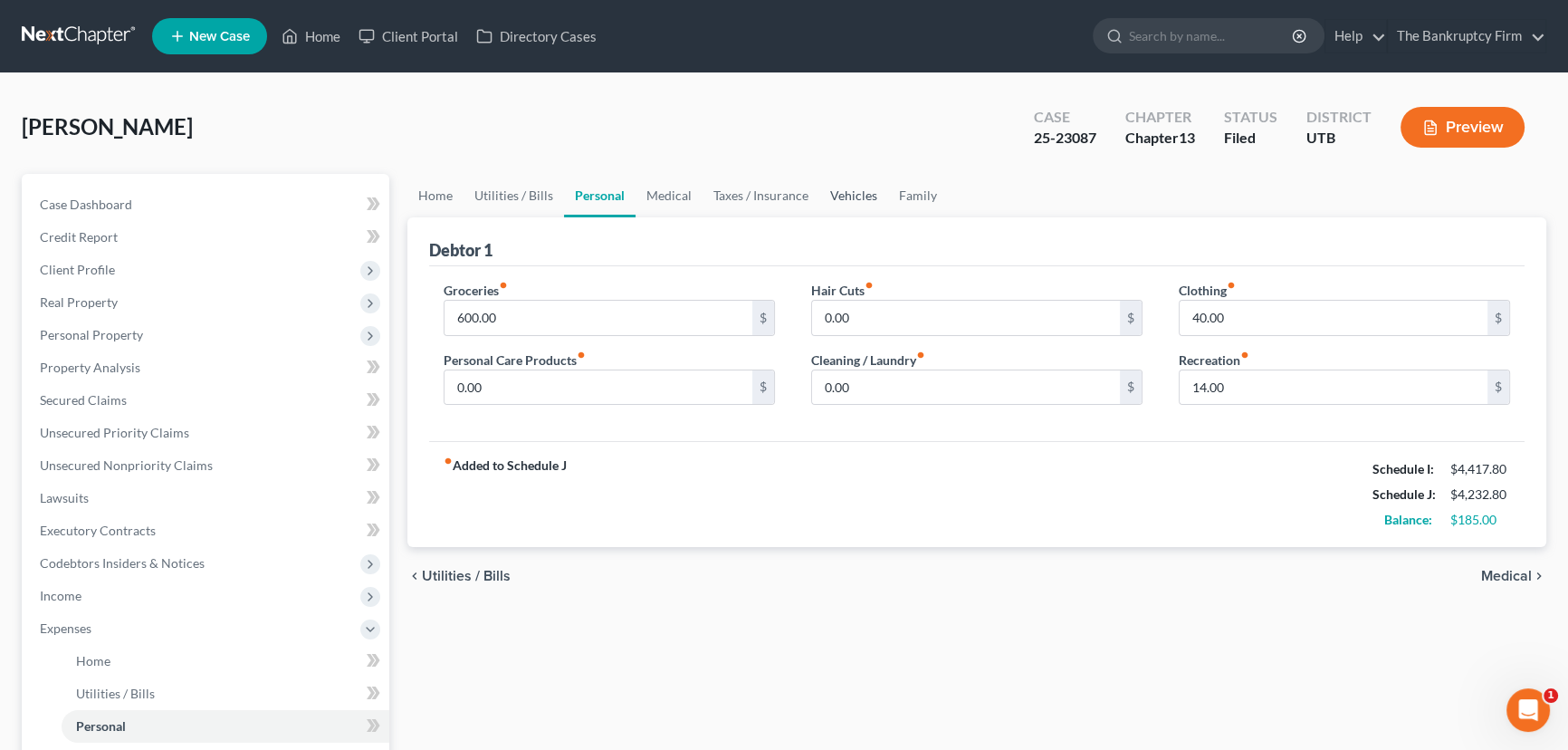
click at [834, 195] on link "Vehicles" at bounding box center [854, 196] width 69 height 43
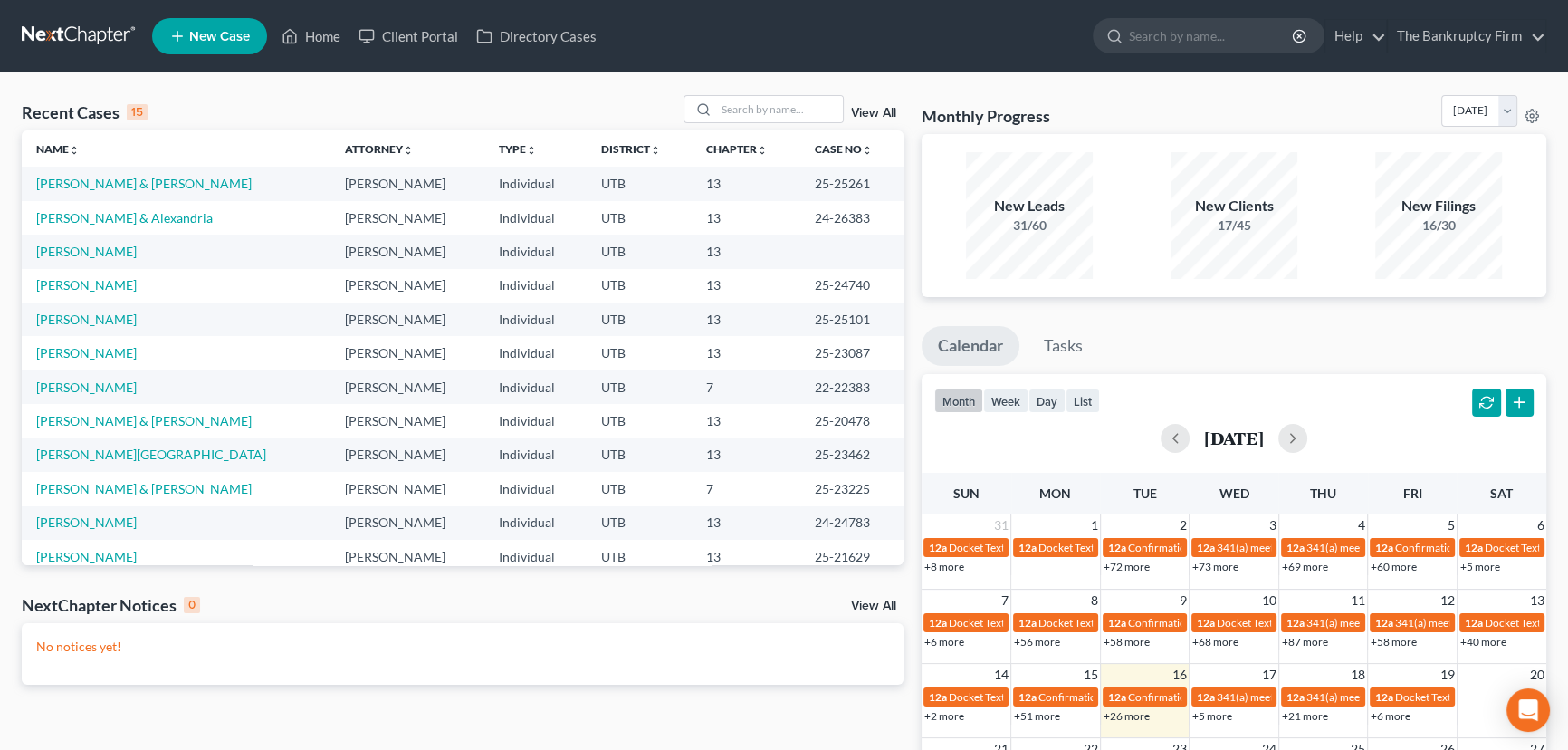
scroll to position [82, 0]
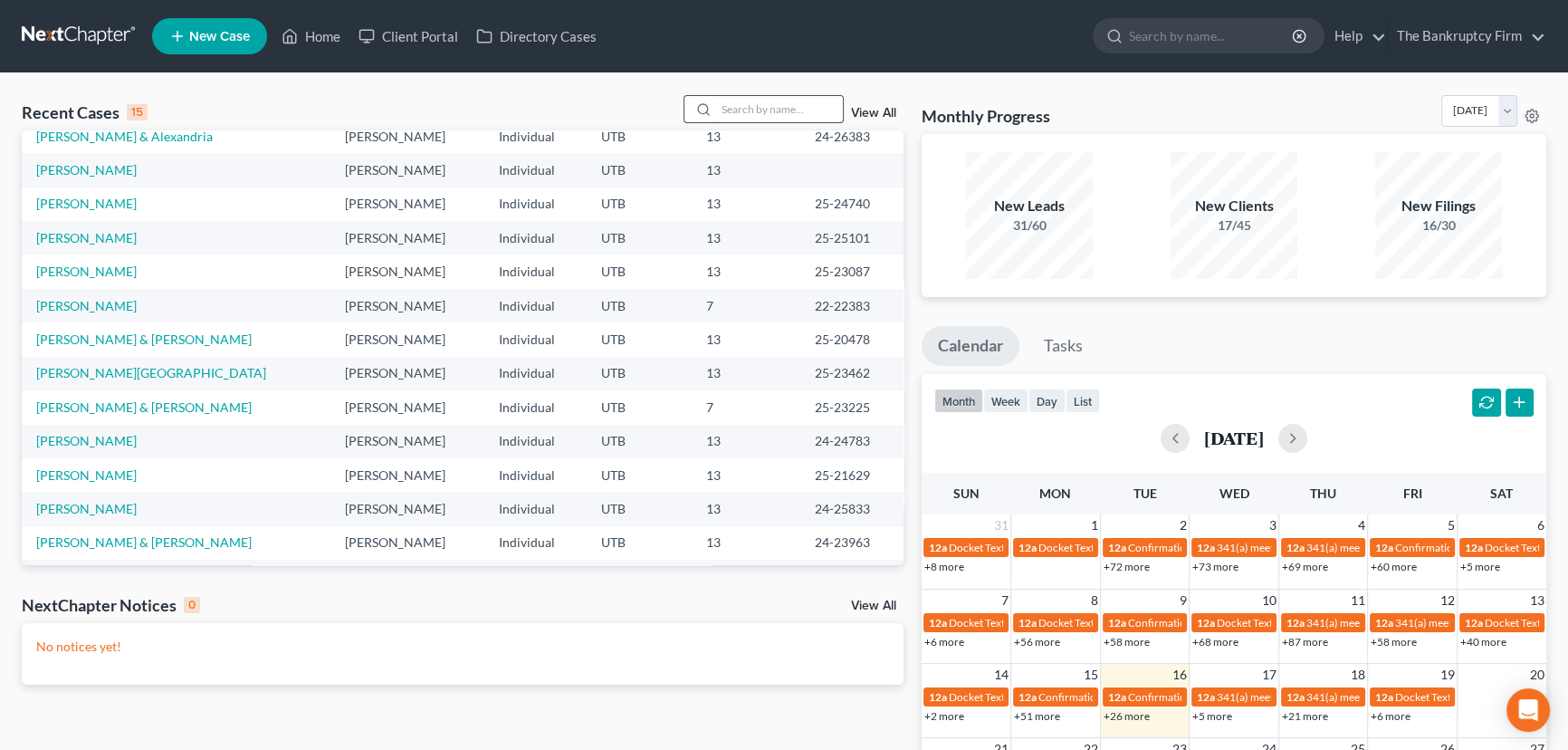
click at [735, 107] on input "search" at bounding box center [779, 109] width 127 height 27
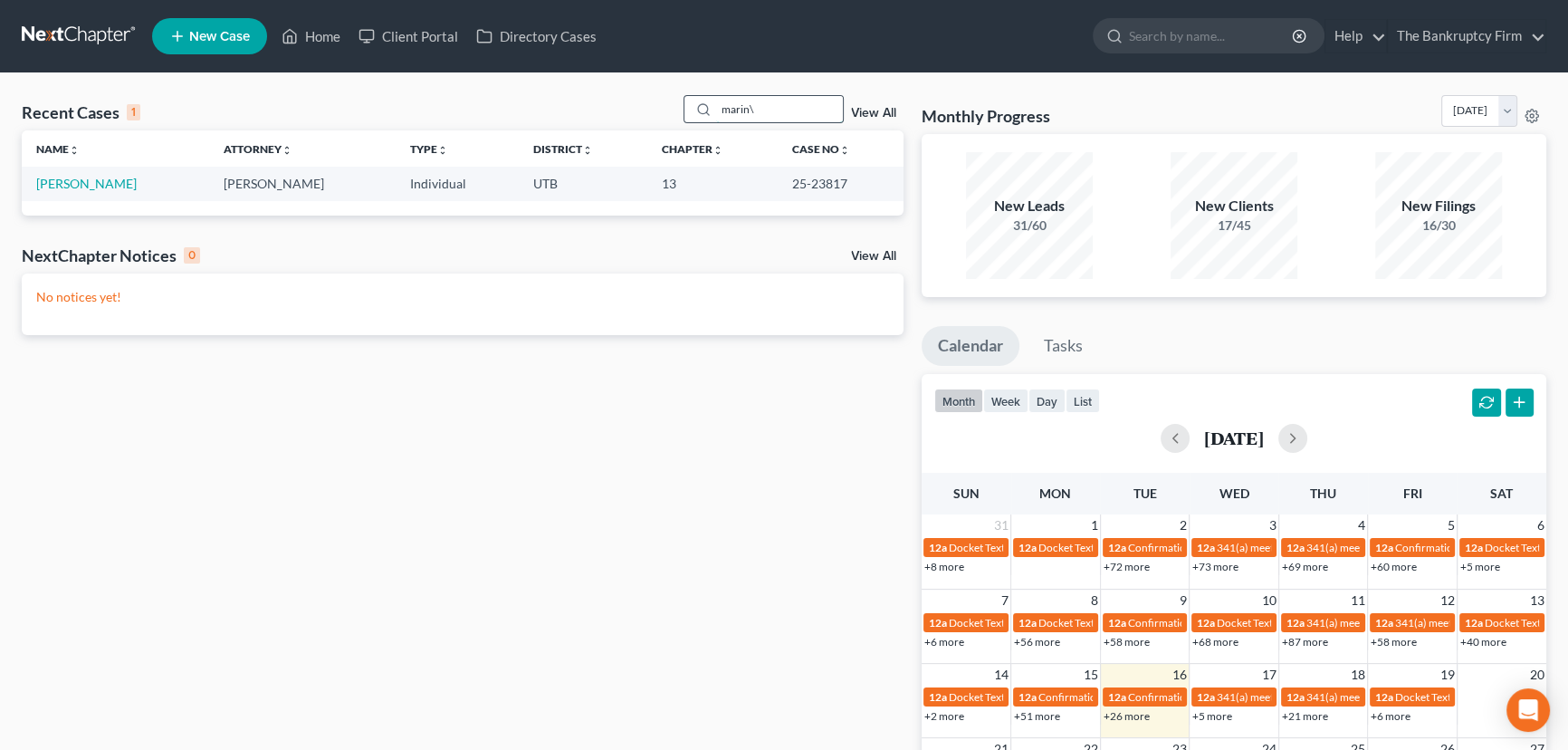
scroll to position [0, 0]
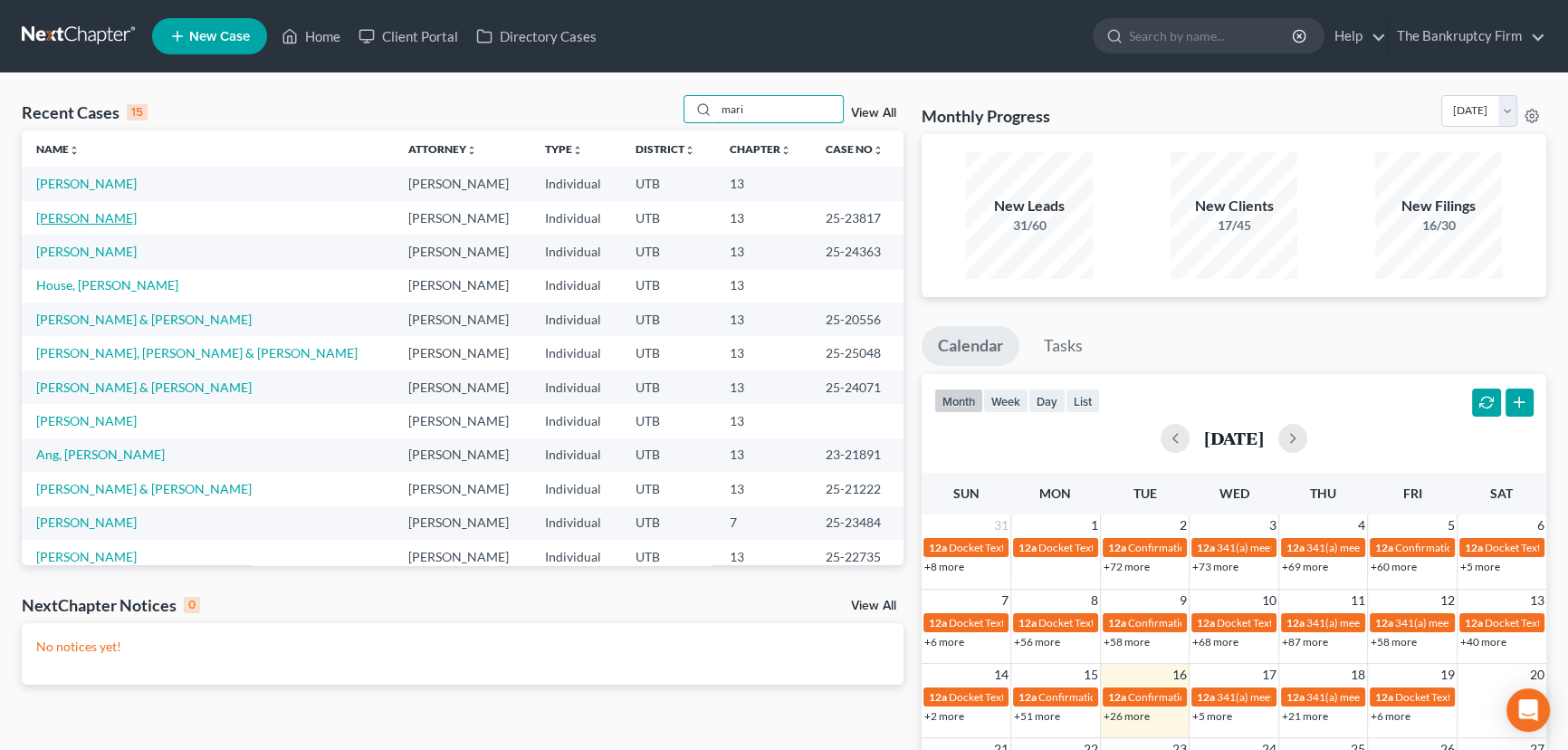
type input "mari"
click at [56, 220] on link "[PERSON_NAME]" at bounding box center [87, 218] width 100 height 16
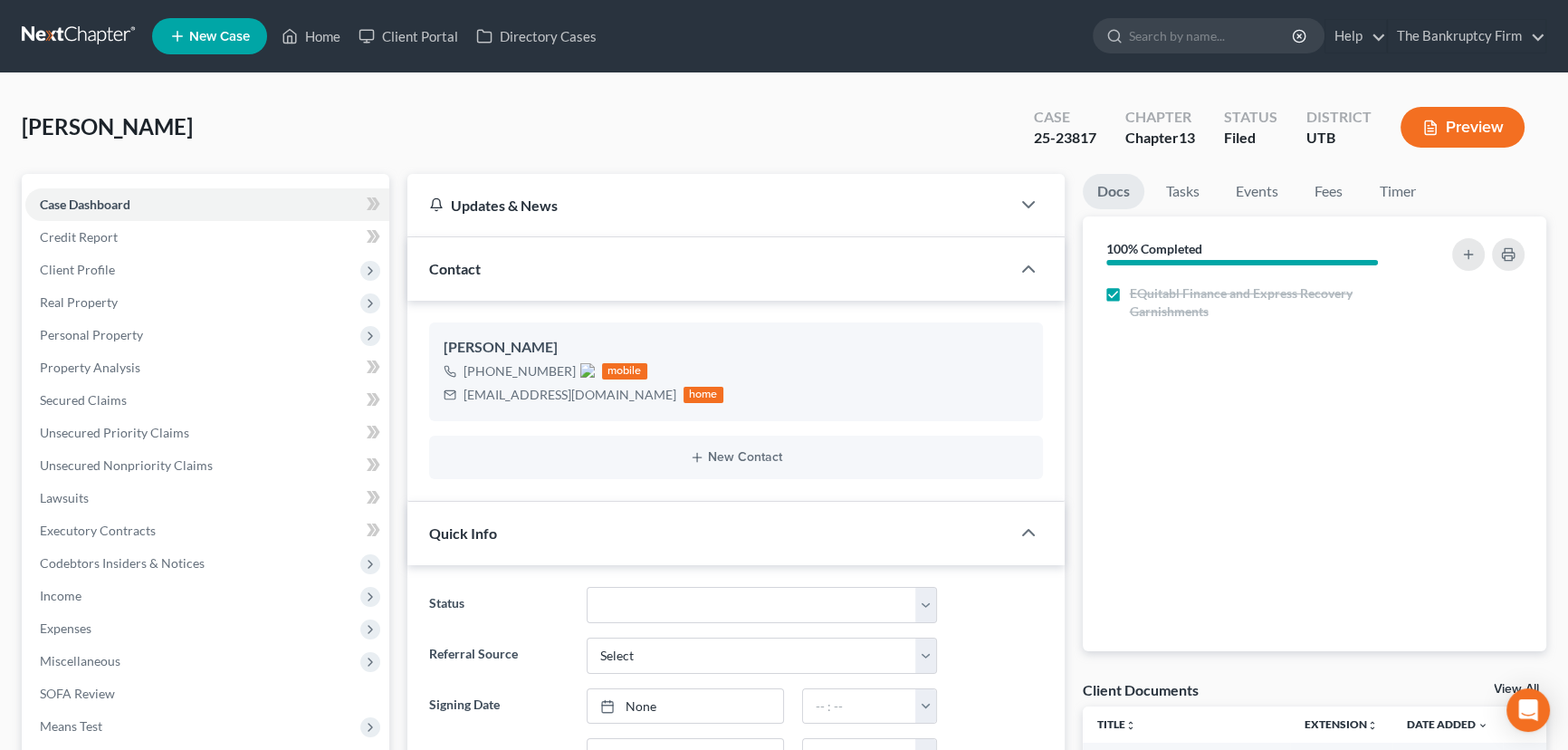
scroll to position [209, 0]
click at [1493, 684] on link "View All" at bounding box center [1516, 689] width 45 height 13
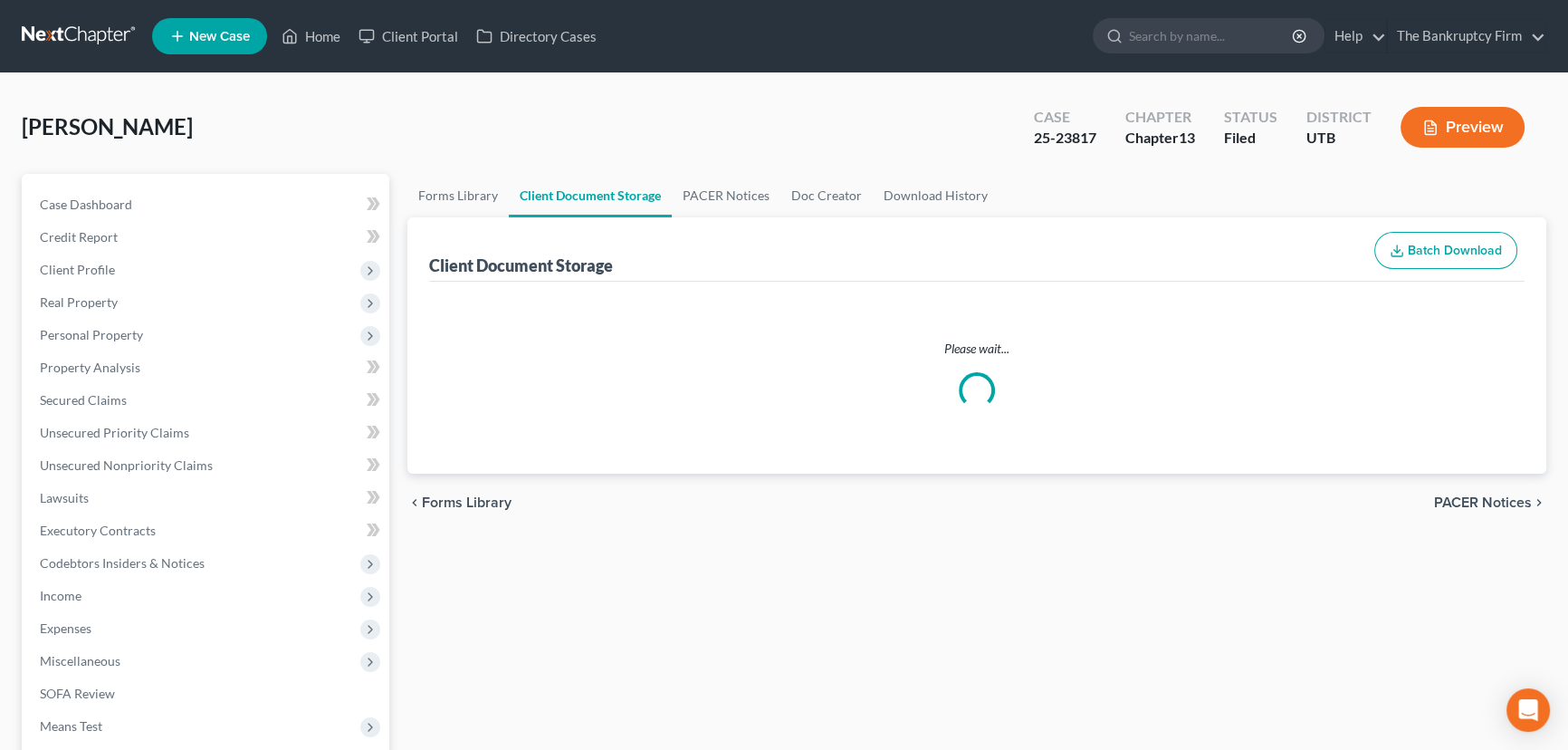
select select "30"
select select "26"
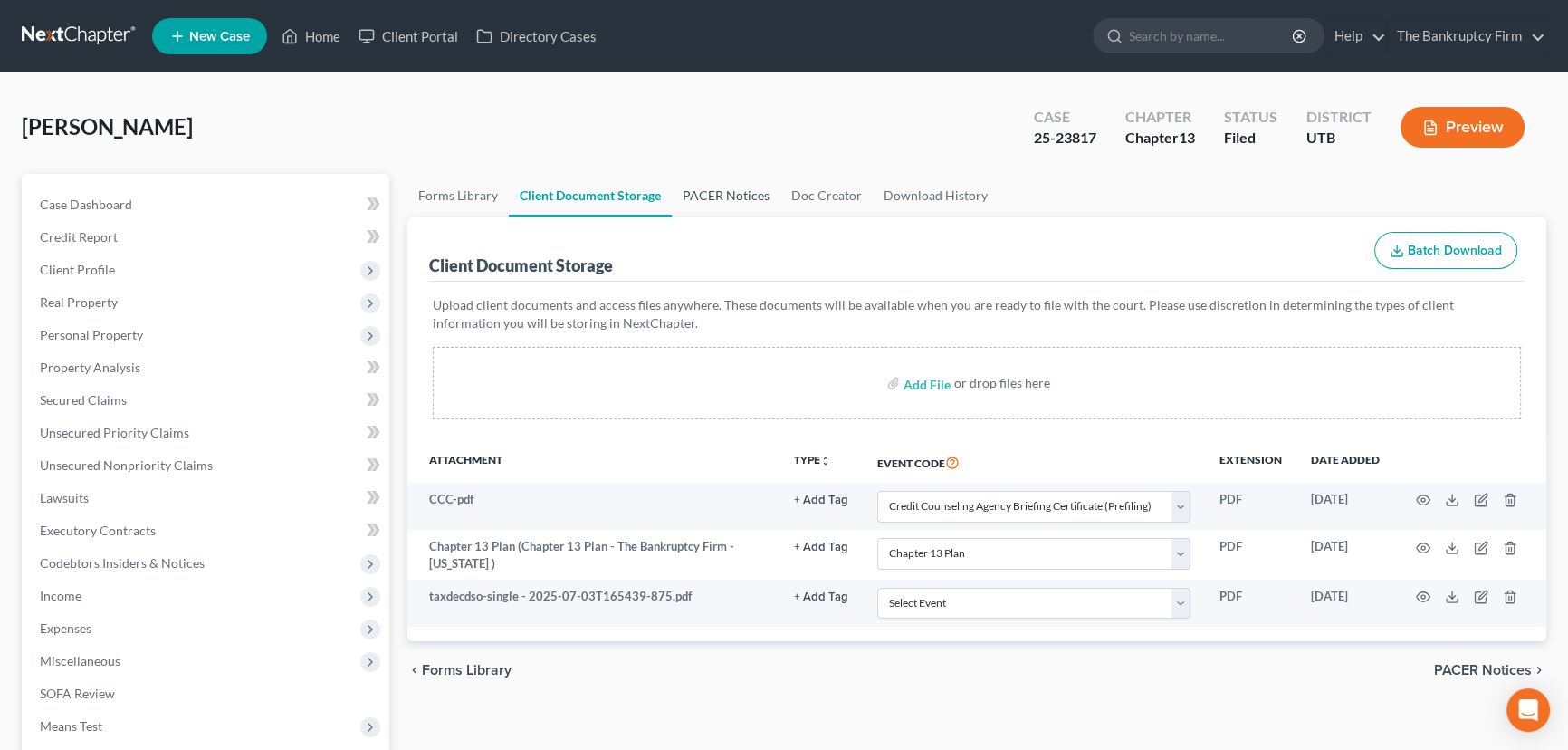
click at [700, 189] on link "PACER Notices" at bounding box center [726, 196] width 108 height 43
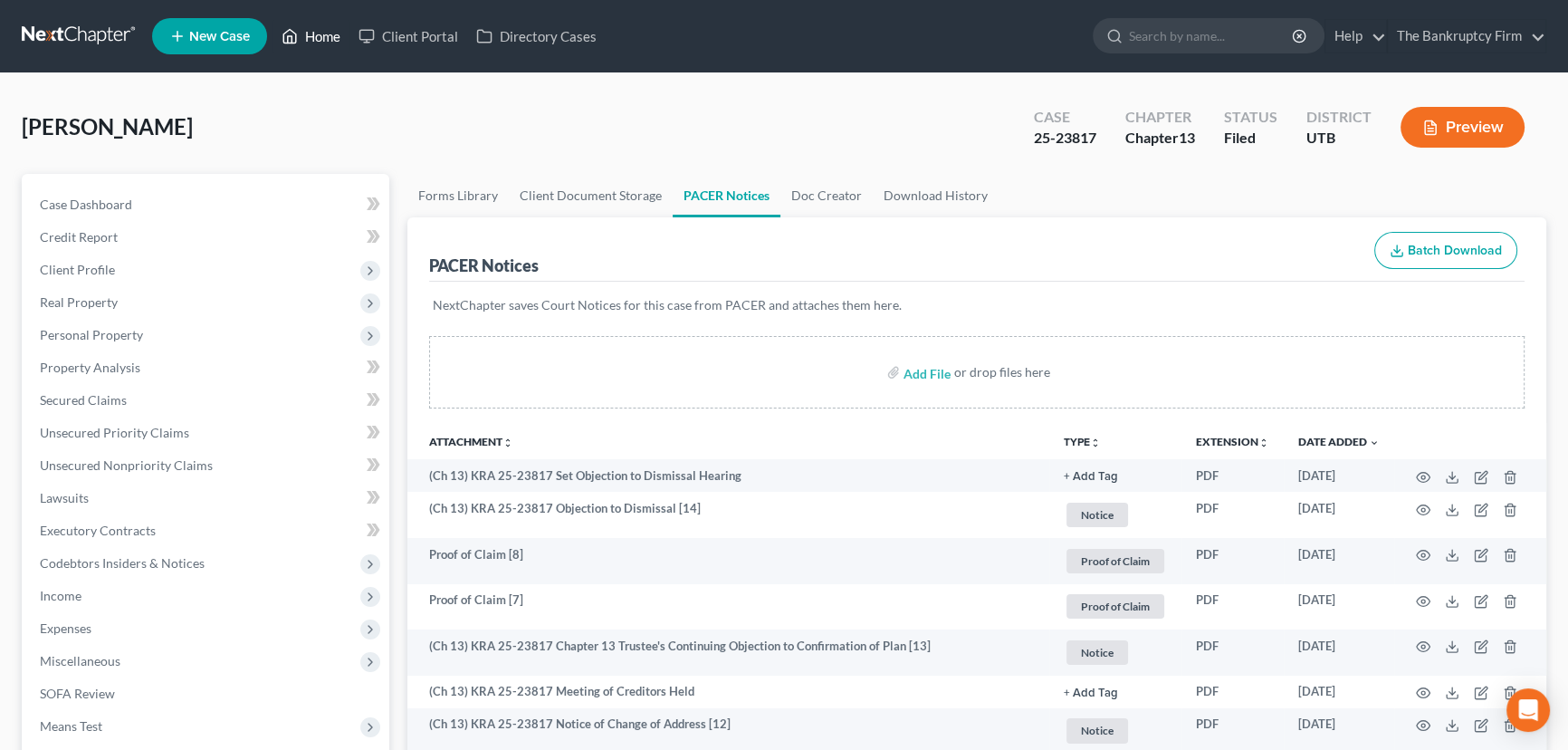
click at [318, 35] on link "Home" at bounding box center [311, 35] width 77 height 32
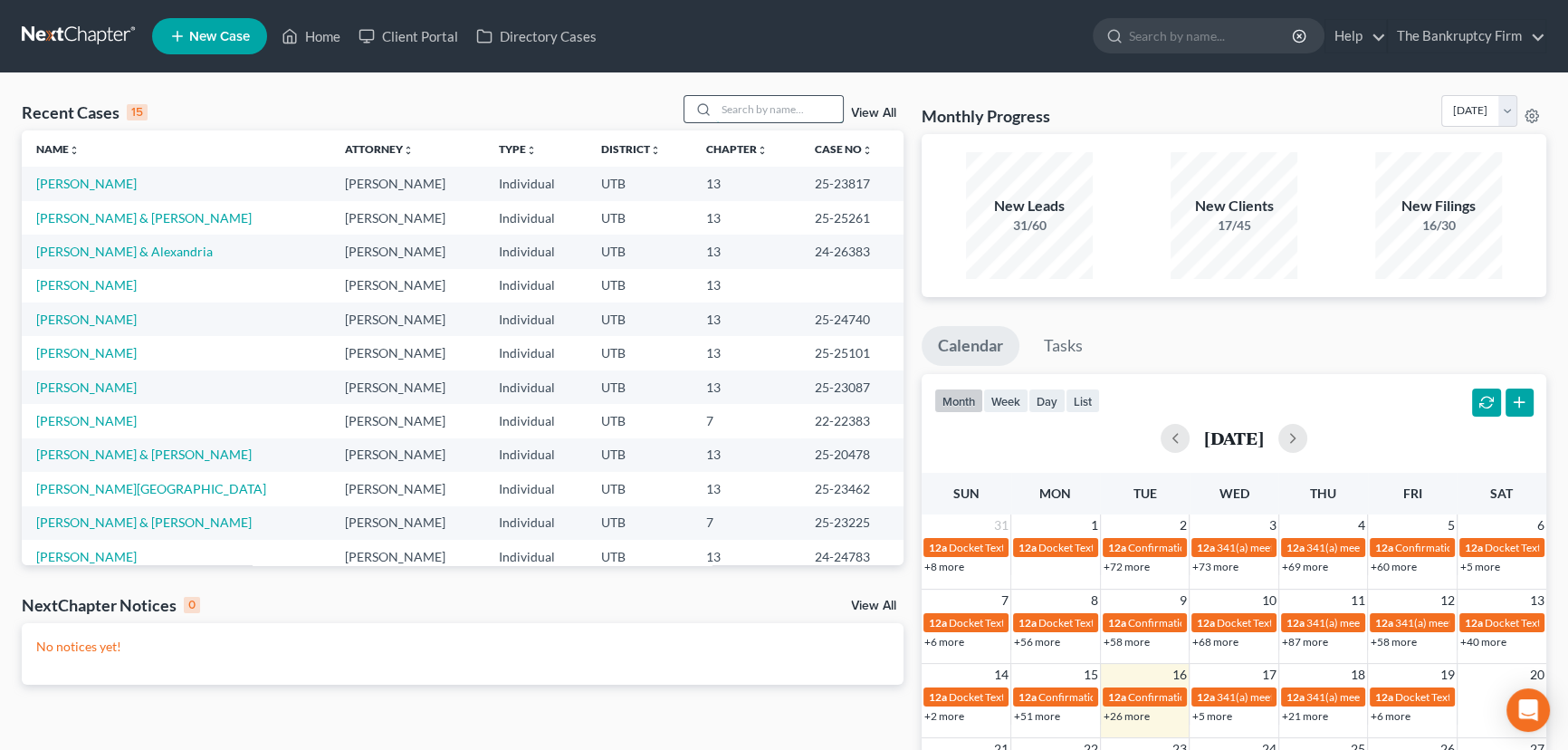
drag, startPoint x: 722, startPoint y: 107, endPoint x: 741, endPoint y: 107, distance: 19.0
click at [724, 107] on input "search" at bounding box center [779, 109] width 127 height 27
click at [731, 107] on input "search" at bounding box center [779, 109] width 127 height 27
type input "esquibel"
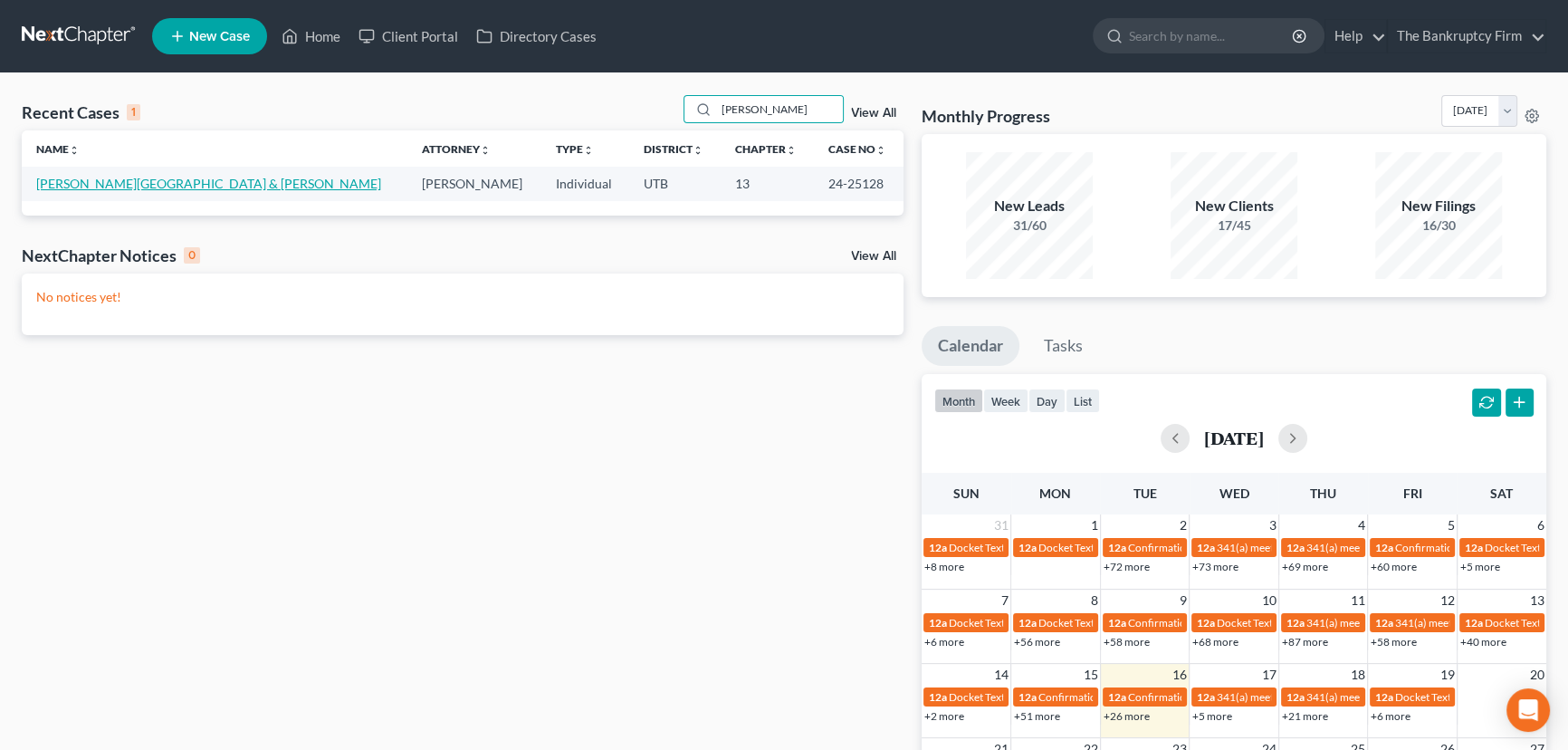
click at [74, 183] on link "[PERSON_NAME][GEOGRAPHIC_DATA] & [PERSON_NAME]" at bounding box center [209, 183] width 345 height 16
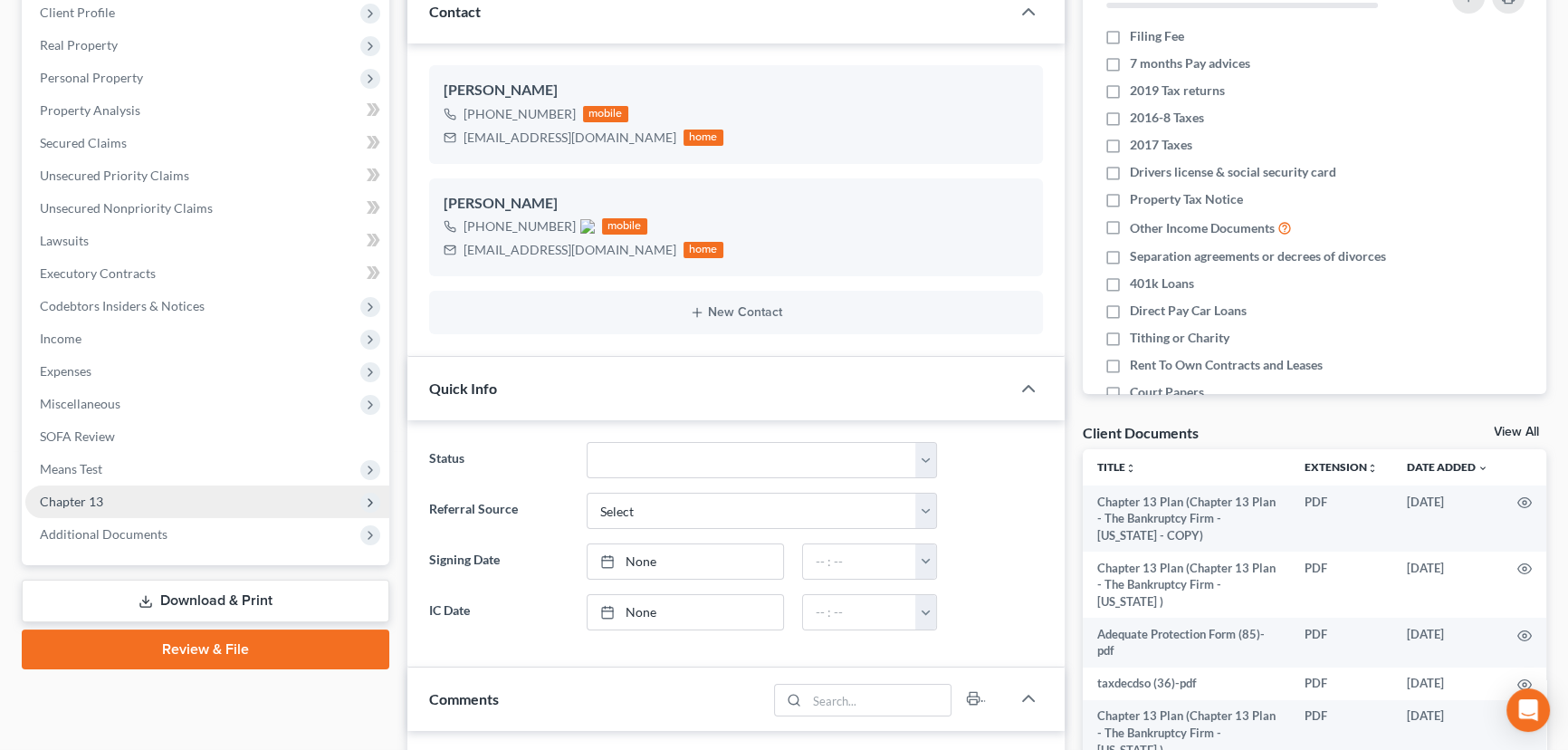
scroll to position [329, 0]
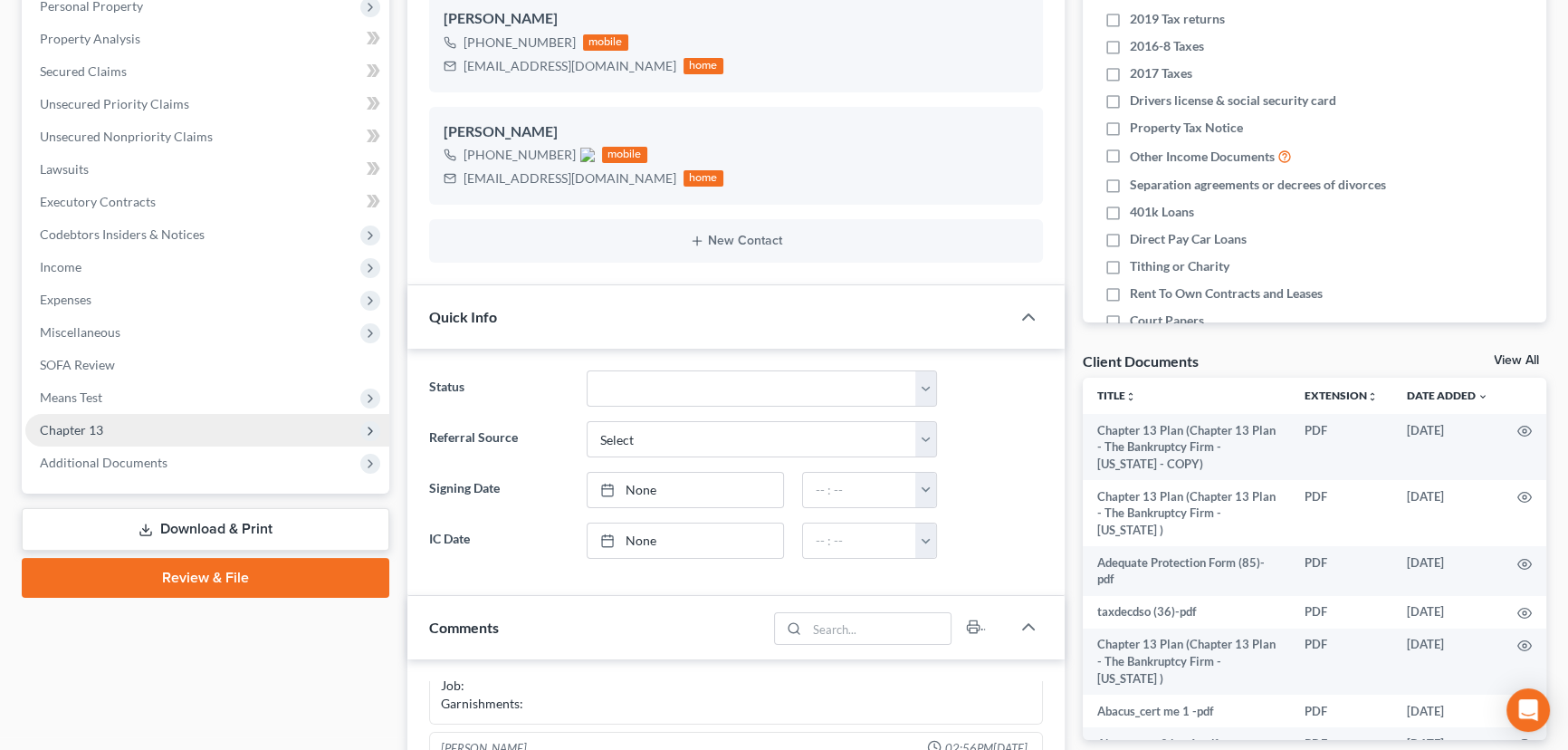
click at [73, 431] on span "Chapter 13" at bounding box center [71, 430] width 63 height 16
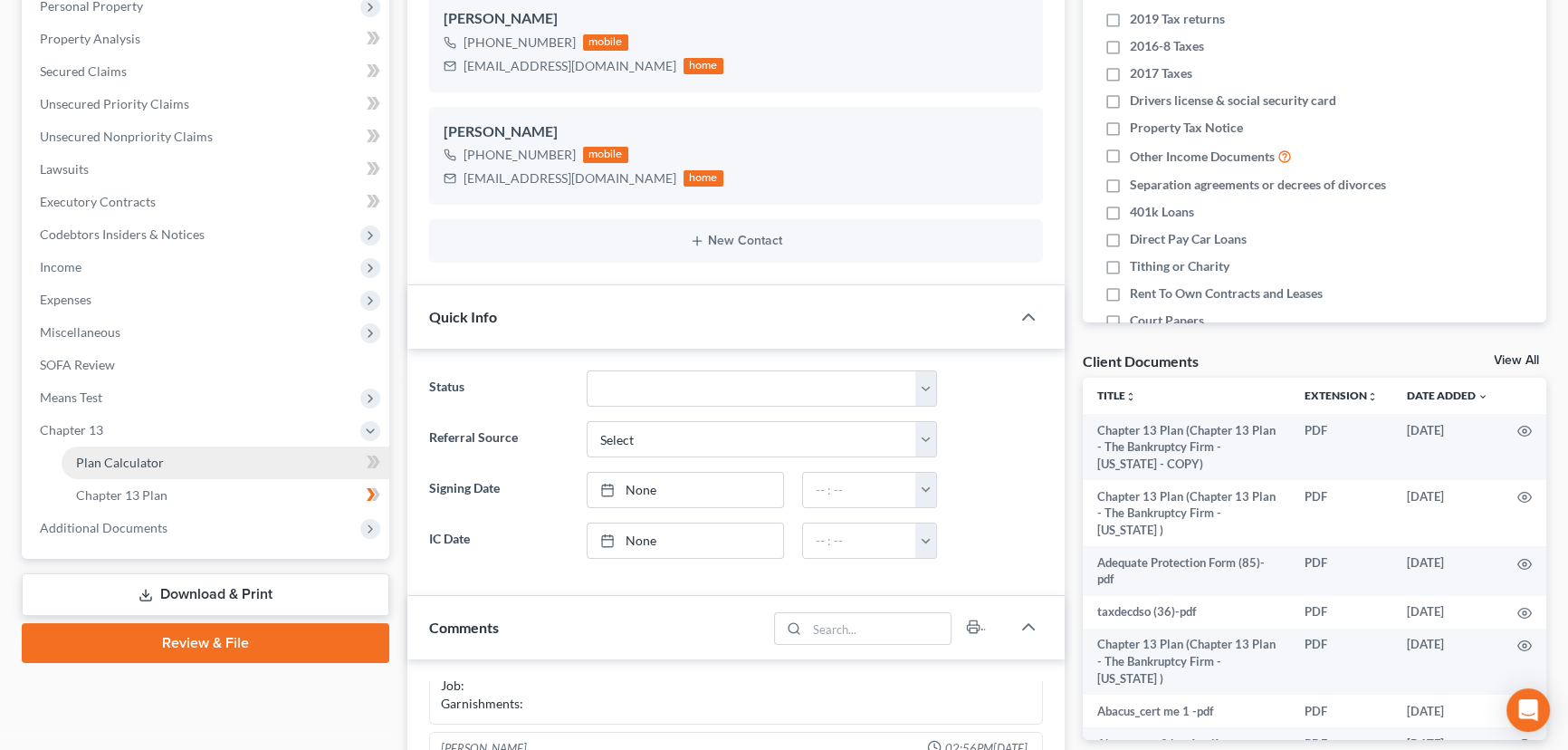
click at [134, 458] on span "Plan Calculator" at bounding box center [119, 463] width 88 height 16
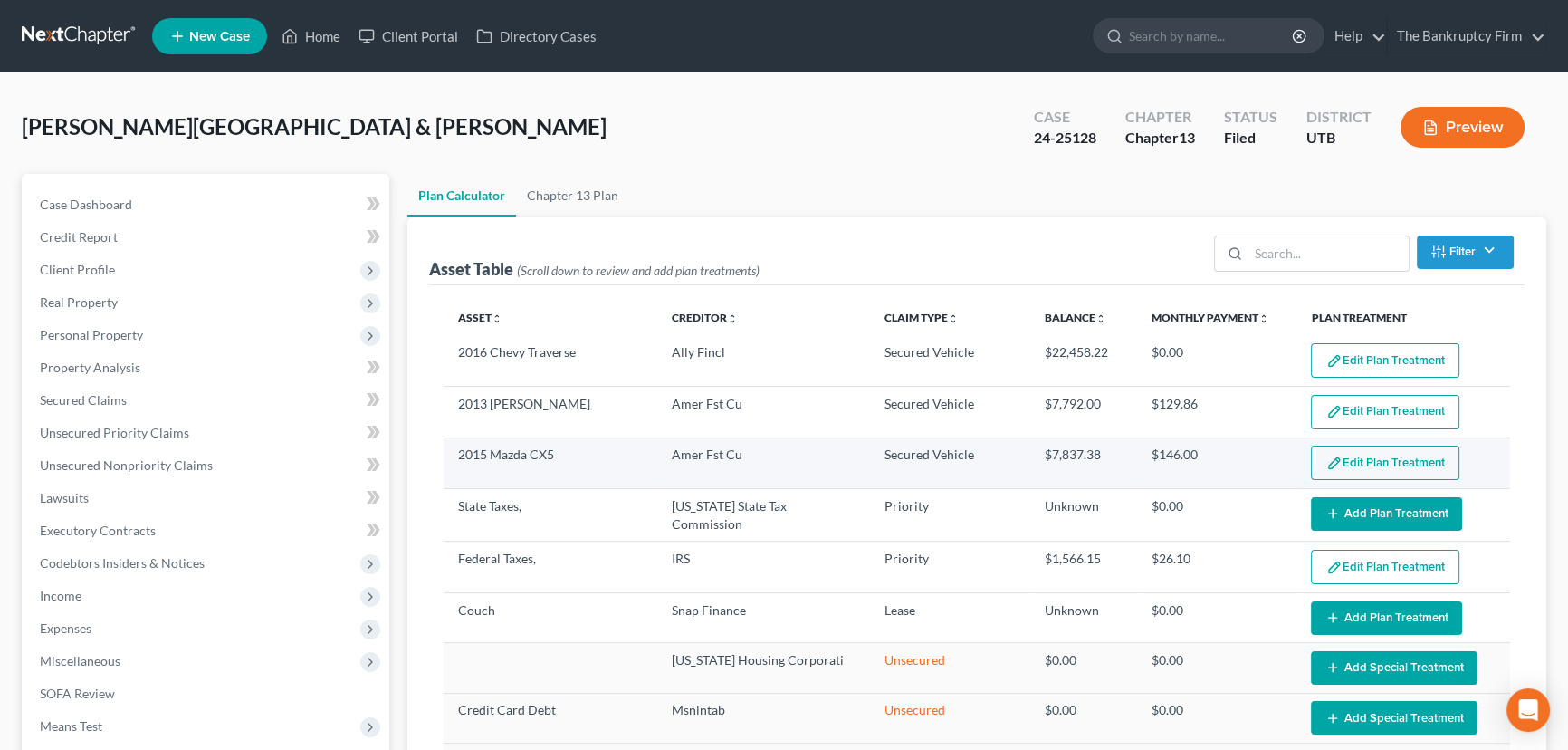
select select "59"
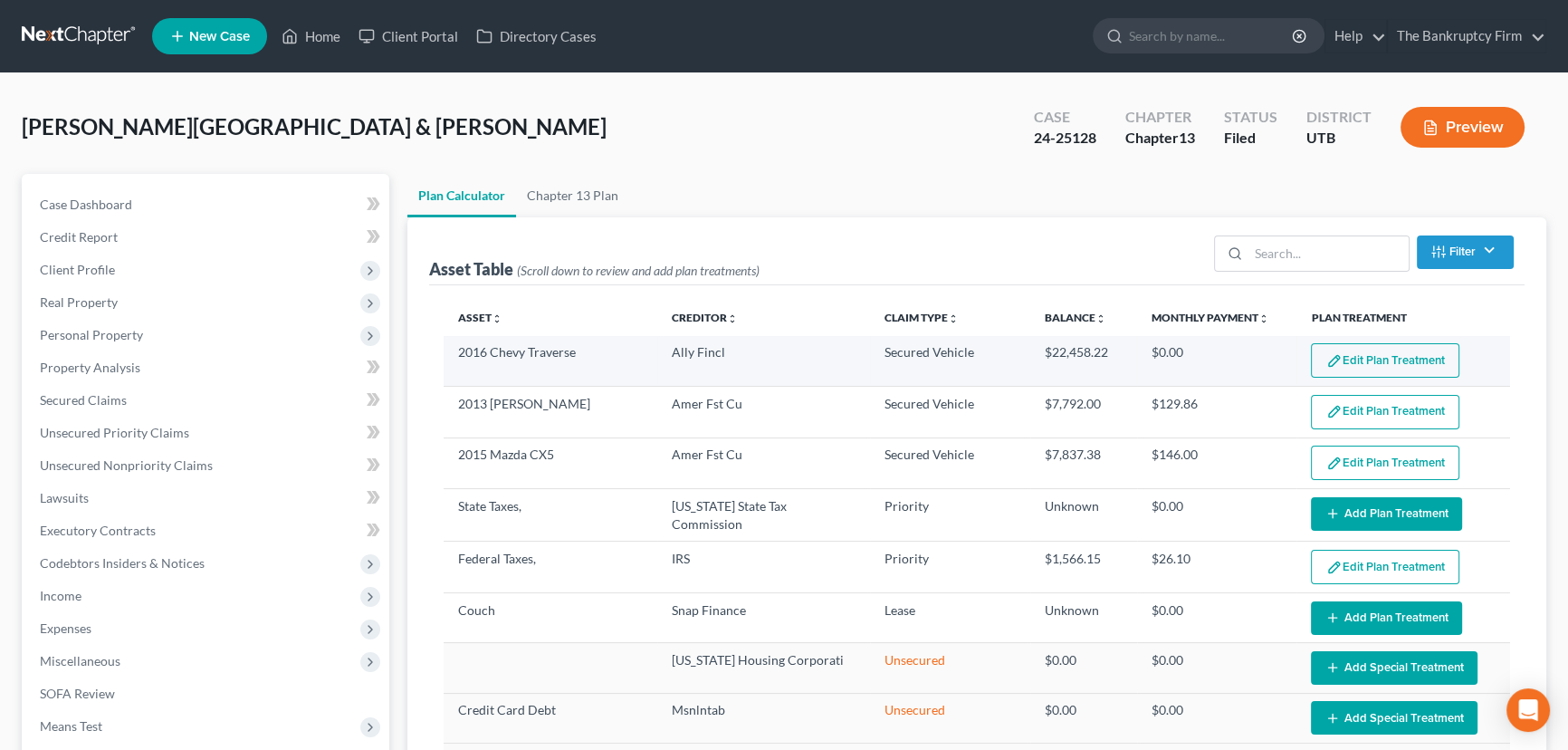
click at [1352, 361] on button "Edit Plan Treatment" at bounding box center [1384, 360] width 149 height 34
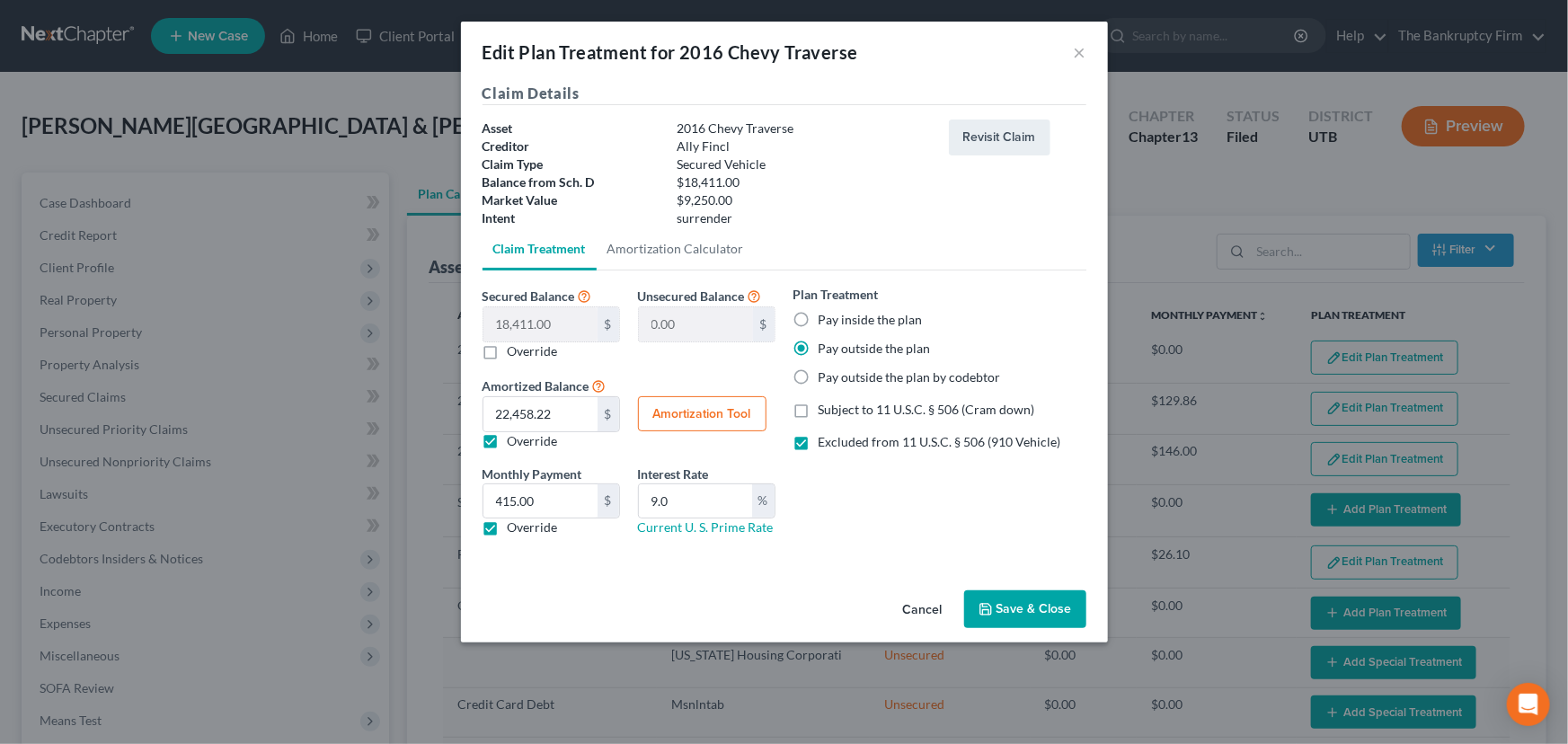
click at [688, 421] on button "Amortization Tool" at bounding box center [702, 414] width 129 height 36
type input "18,411.00"
type input "9.0"
type input "60"
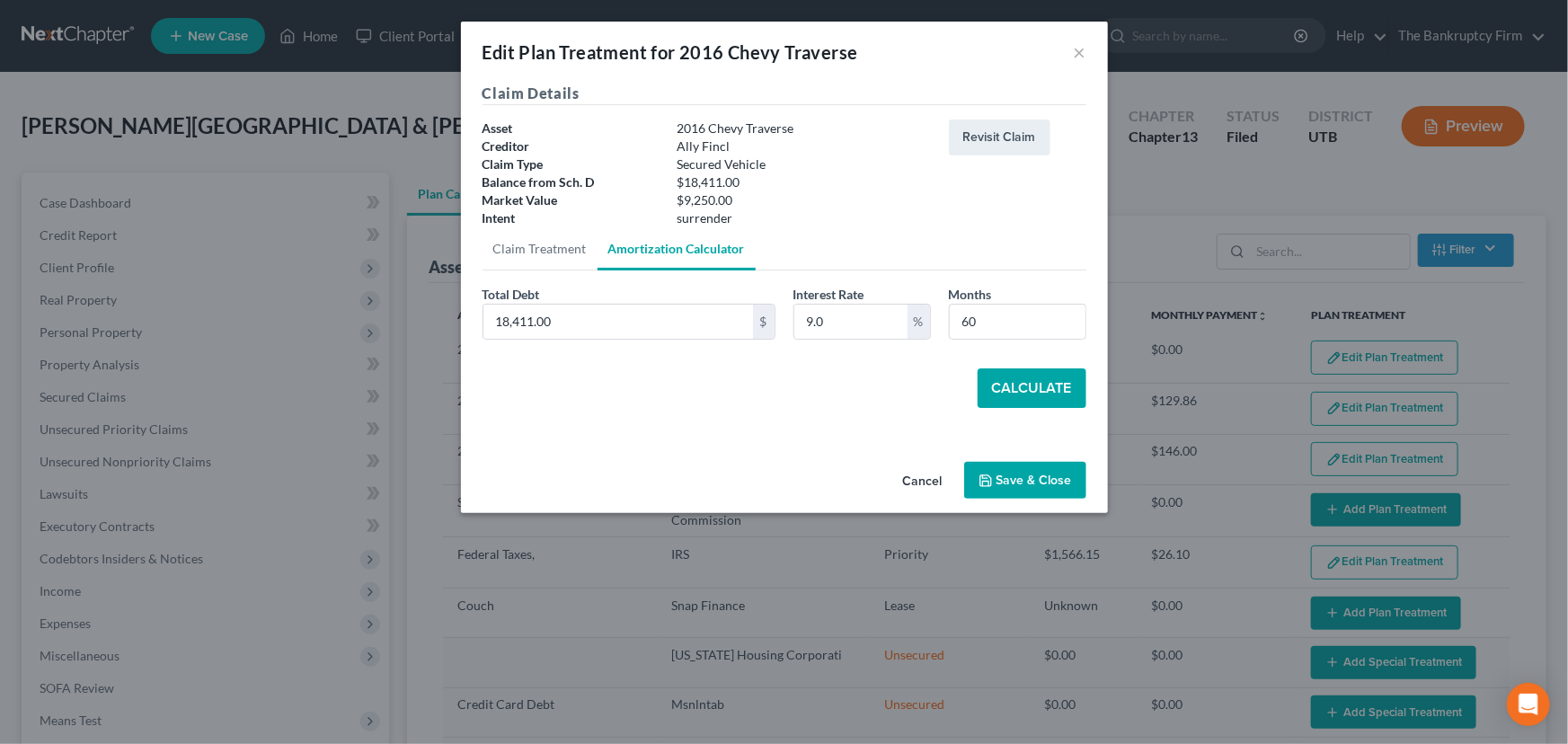
click at [914, 476] on button "Cancel" at bounding box center [923, 481] width 68 height 36
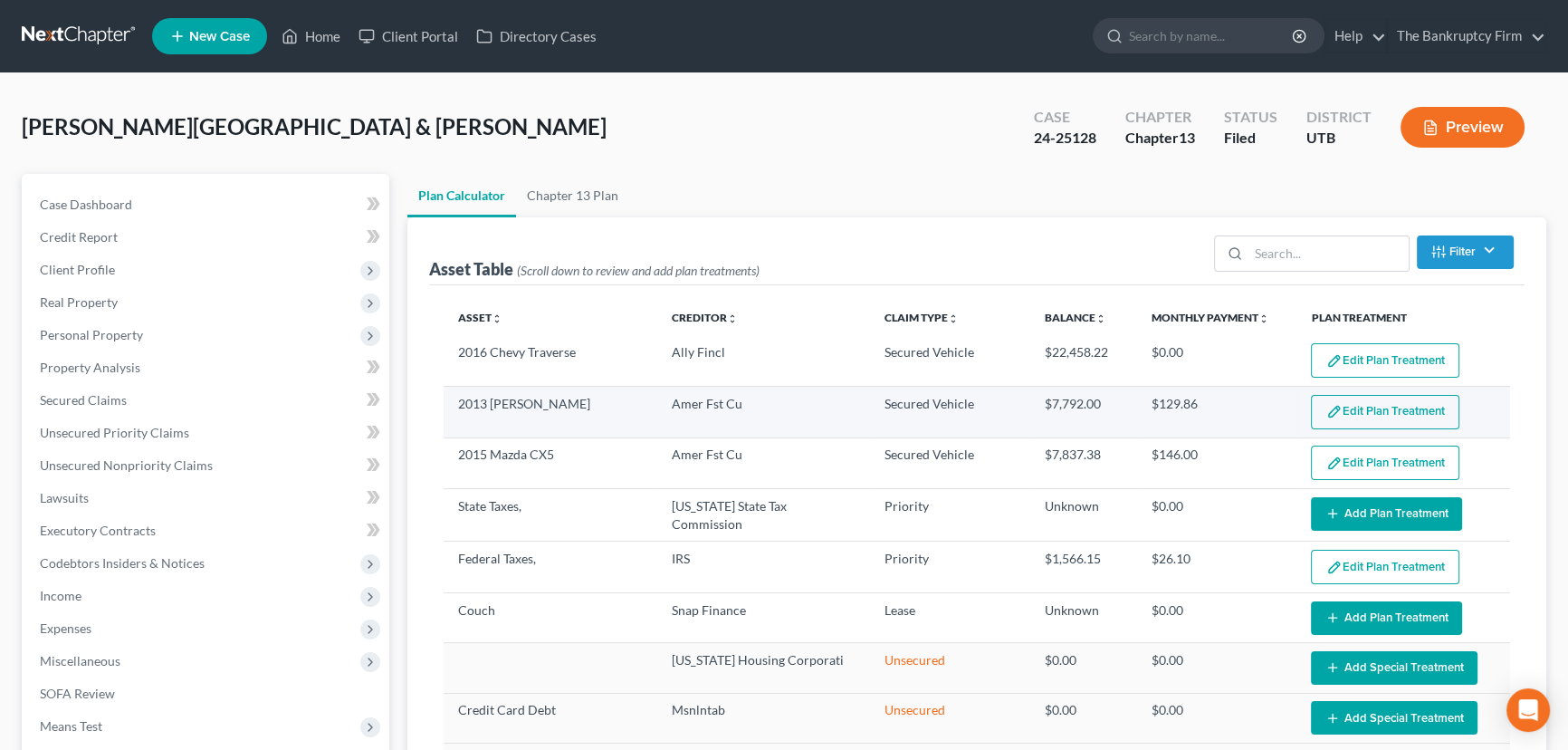
click at [1379, 407] on button "Edit Plan Treatment" at bounding box center [1384, 411] width 149 height 34
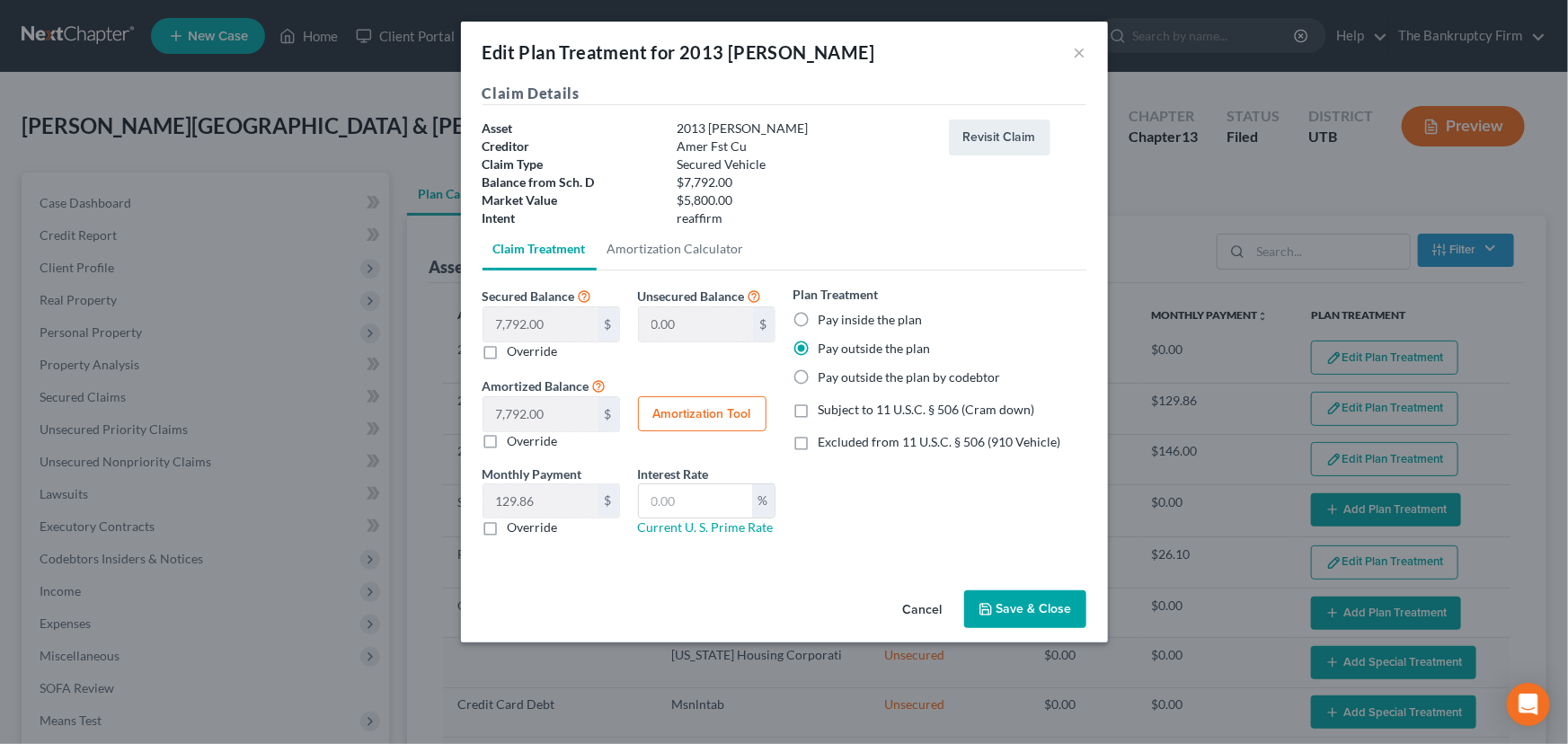
click at [920, 610] on button "Cancel" at bounding box center [923, 609] width 68 height 36
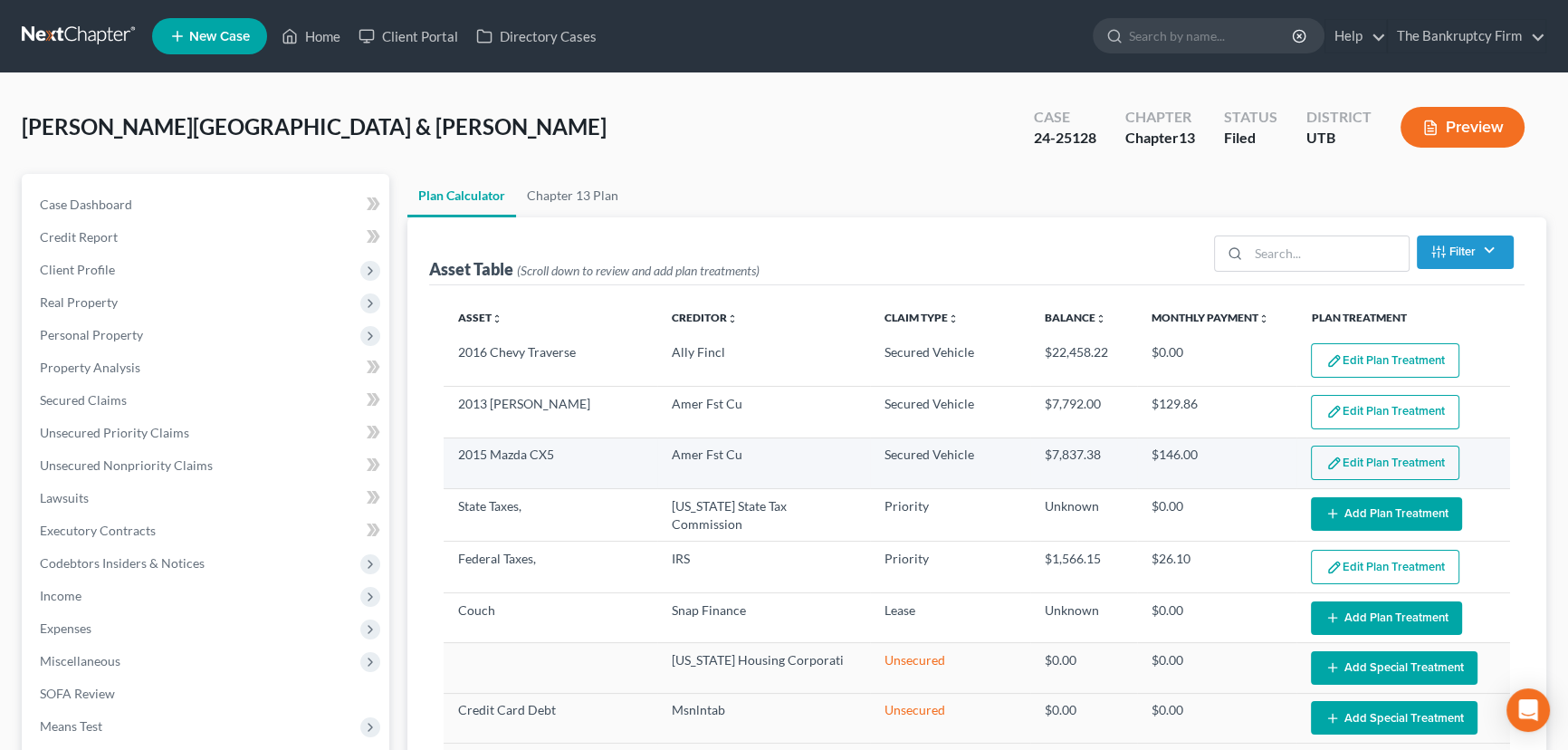
click at [1349, 461] on button "Edit Plan Treatment" at bounding box center [1384, 463] width 149 height 34
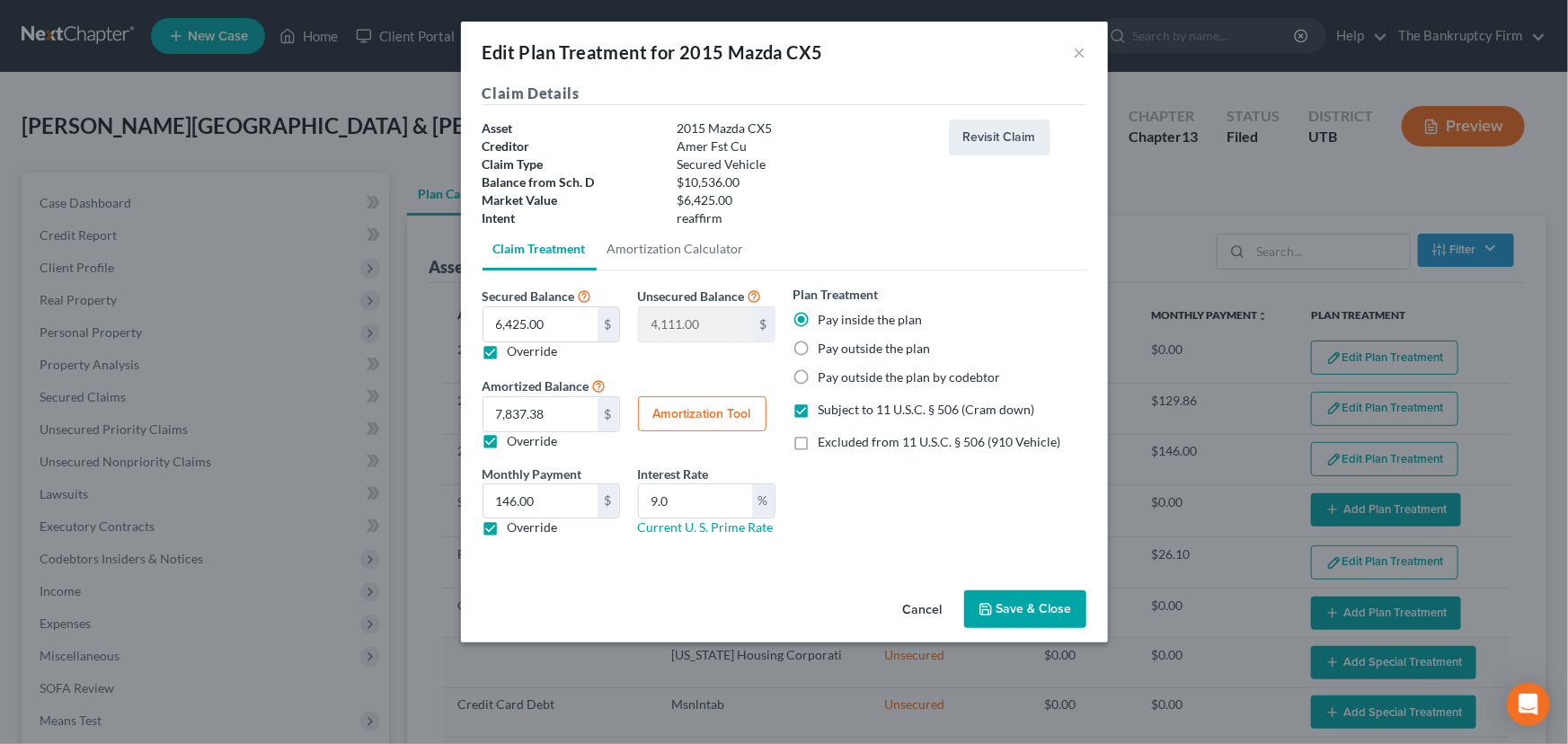
click at [999, 612] on button "Save & Close" at bounding box center [1024, 608] width 122 height 38
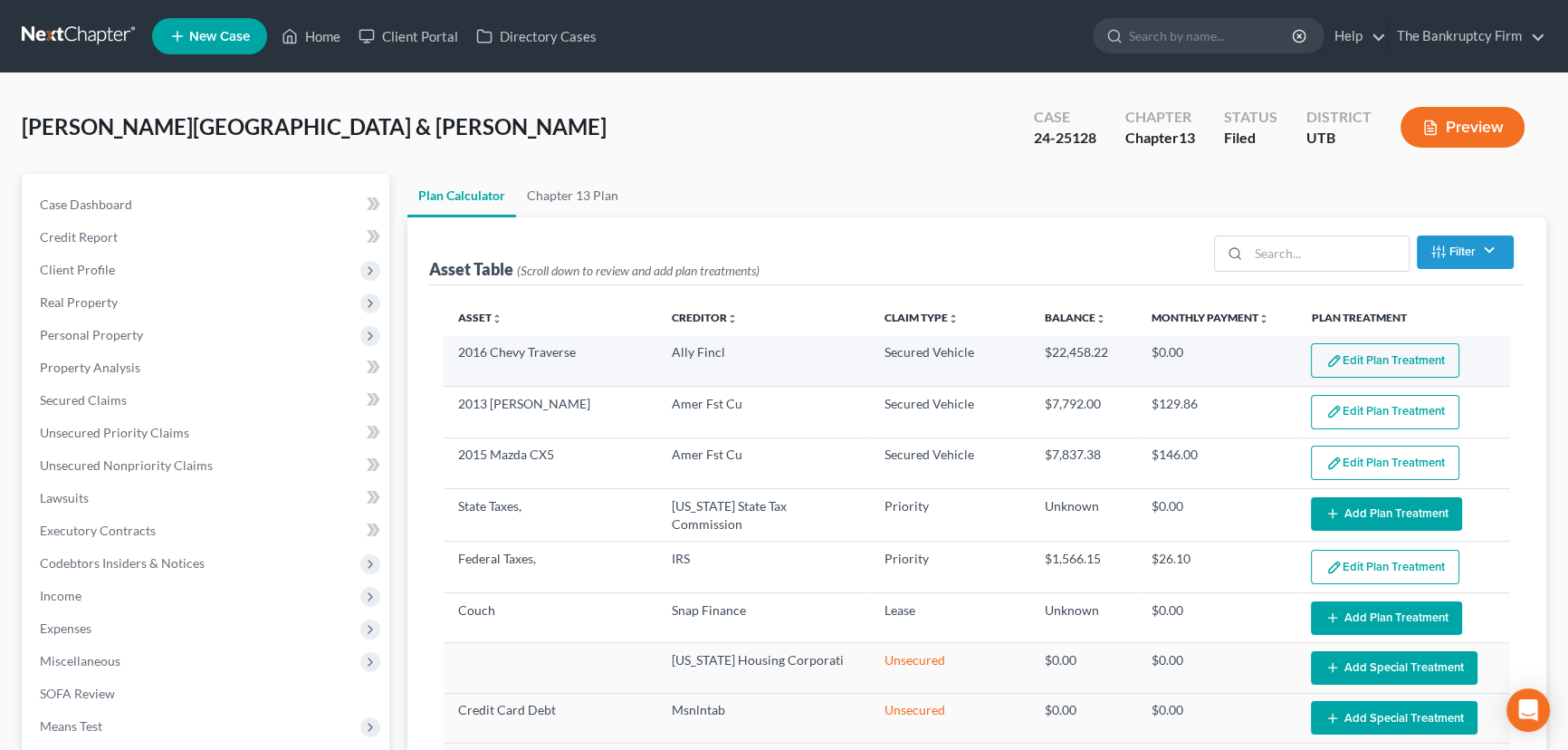
click at [1390, 370] on button "Edit Plan Treatment" at bounding box center [1384, 360] width 149 height 34
select select "59"
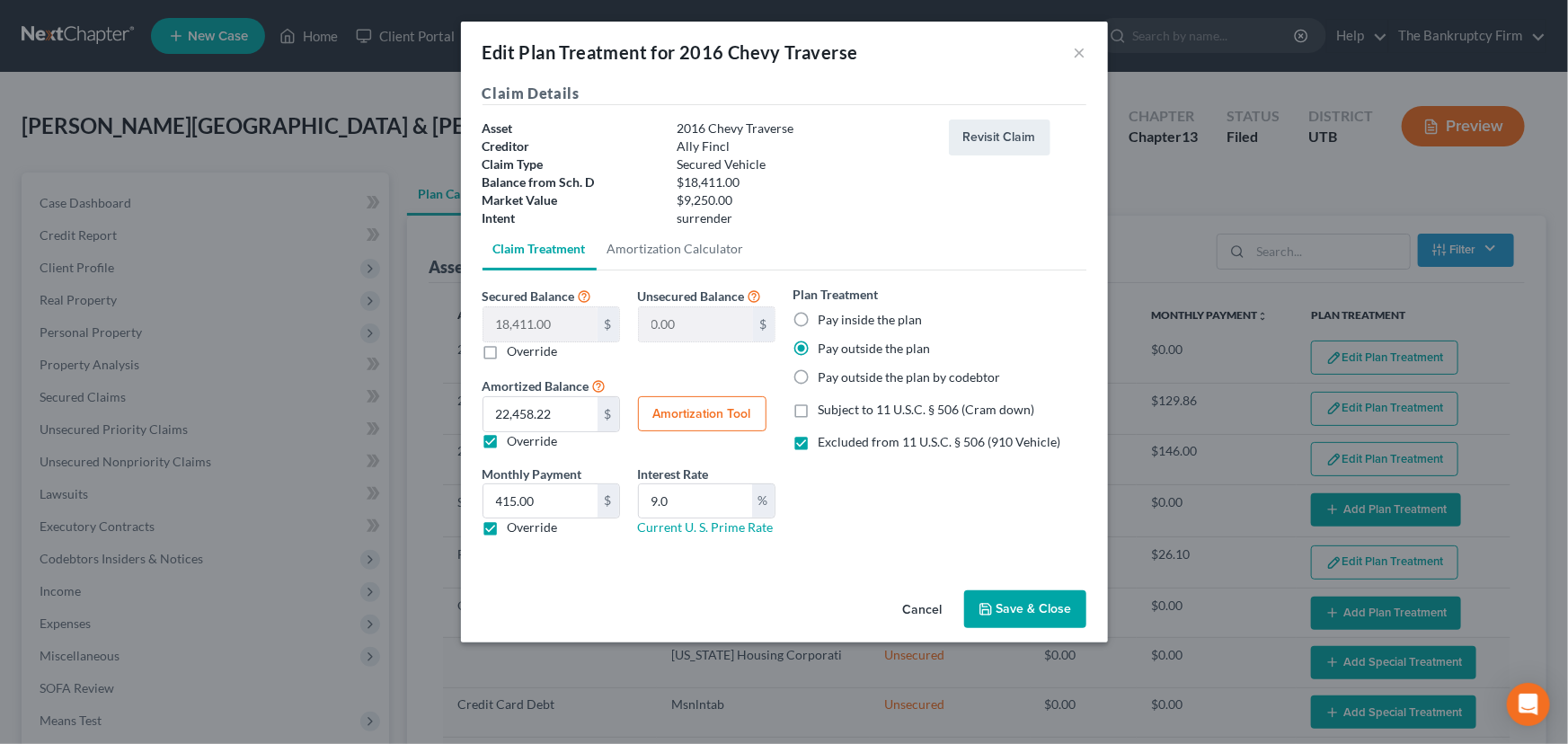
click at [1006, 609] on button "Save & Close" at bounding box center [1024, 608] width 122 height 38
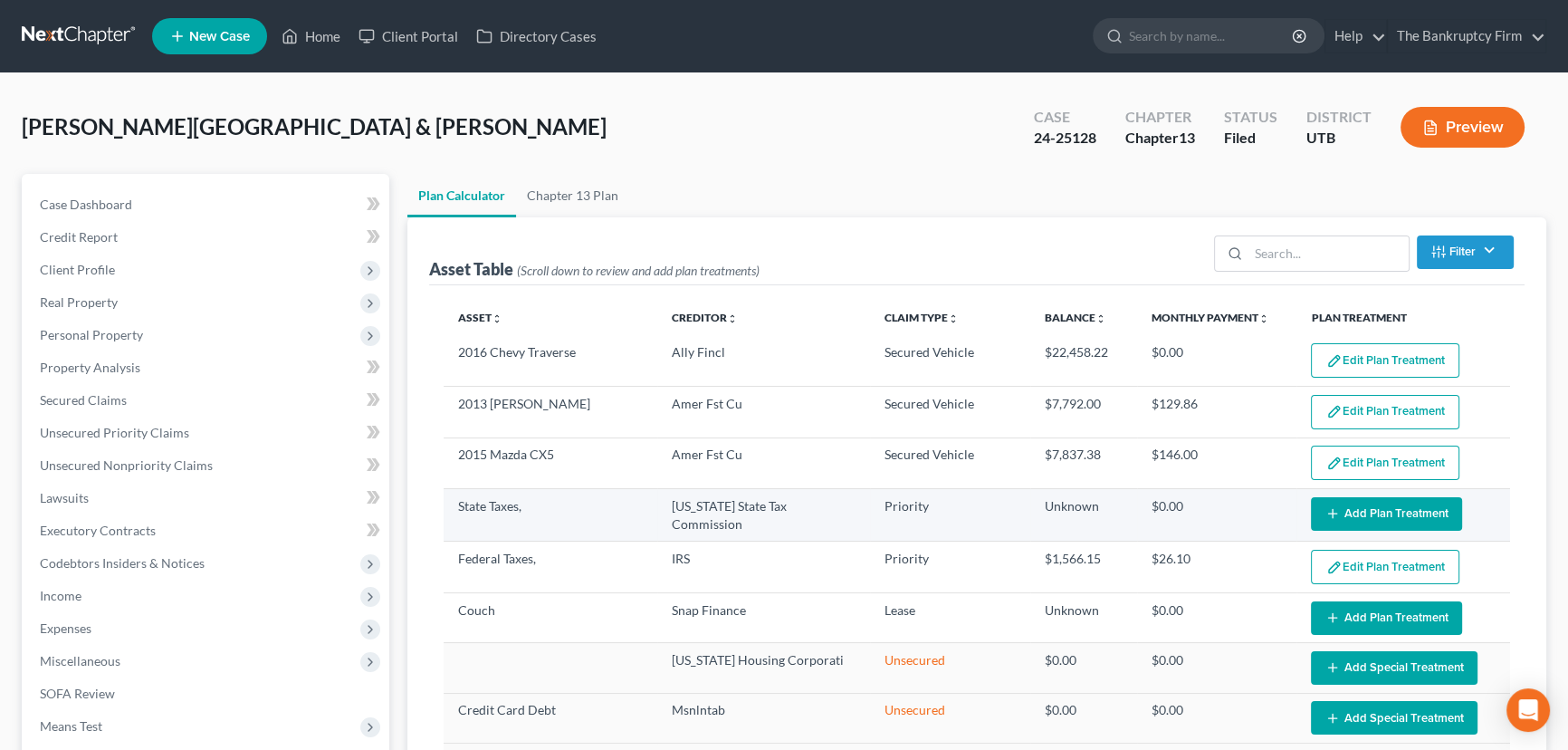
select select "59"
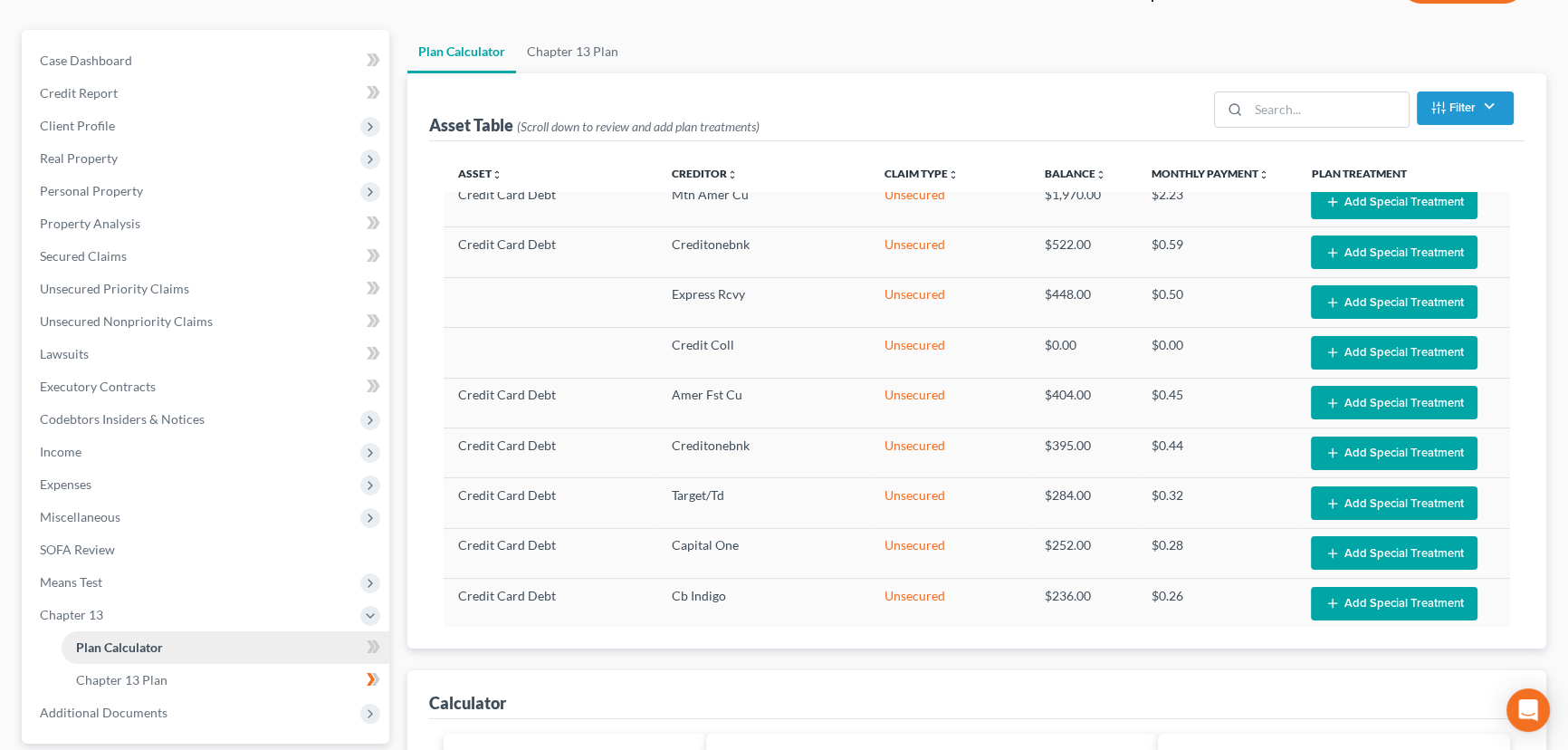
scroll to position [411, 0]
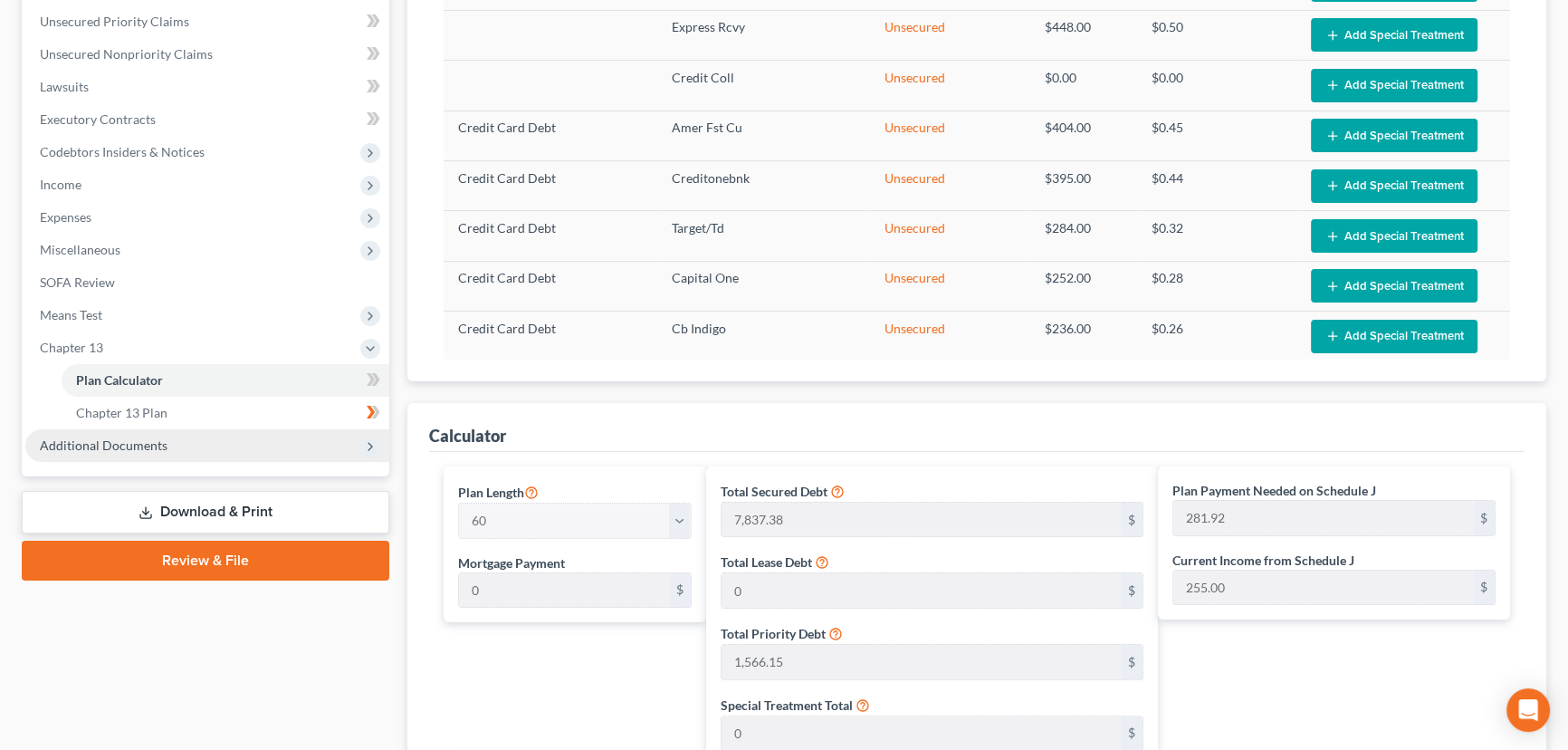
click at [113, 440] on span "Additional Documents" at bounding box center [103, 445] width 128 height 16
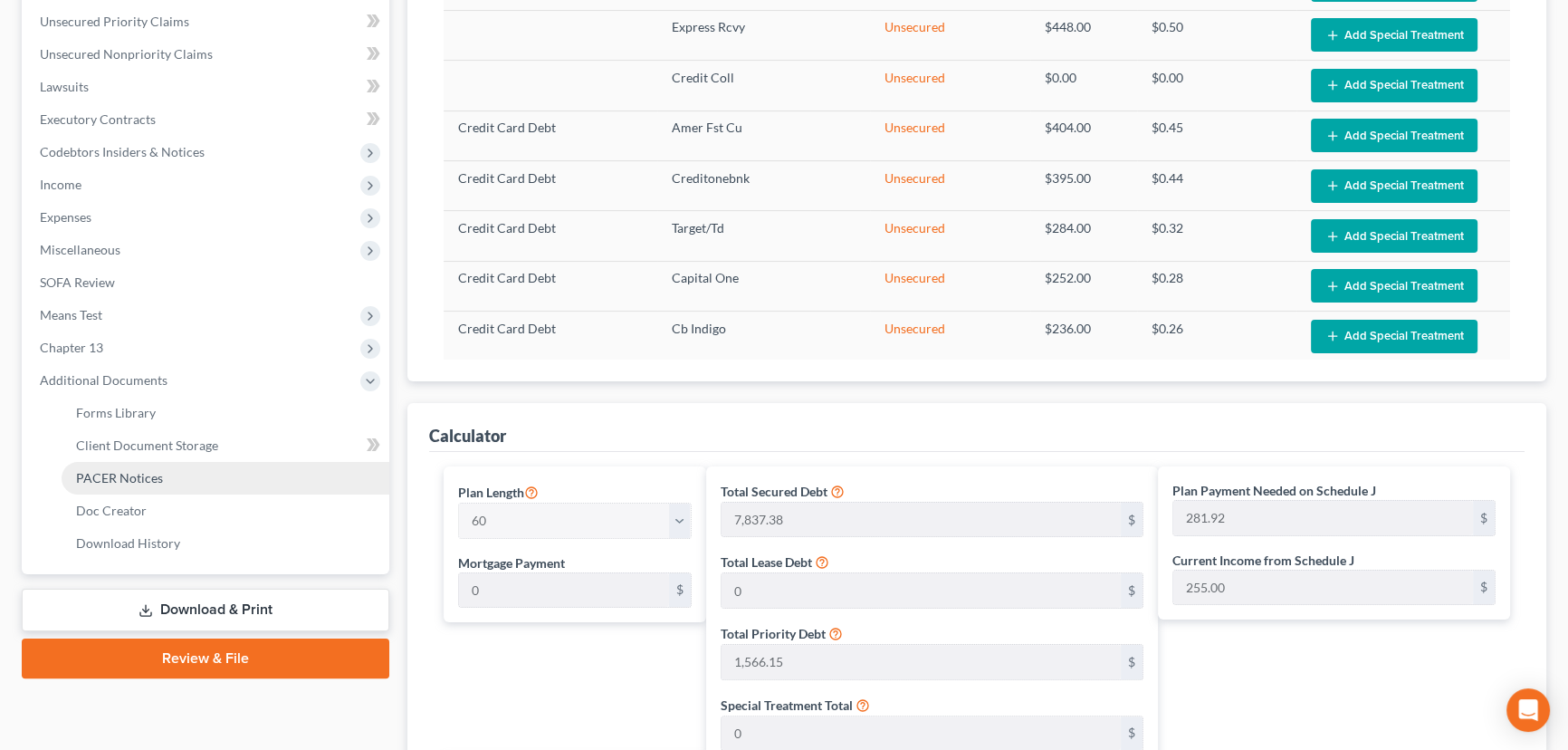
click at [119, 478] on span "PACER Notices" at bounding box center [119, 478] width 87 height 16
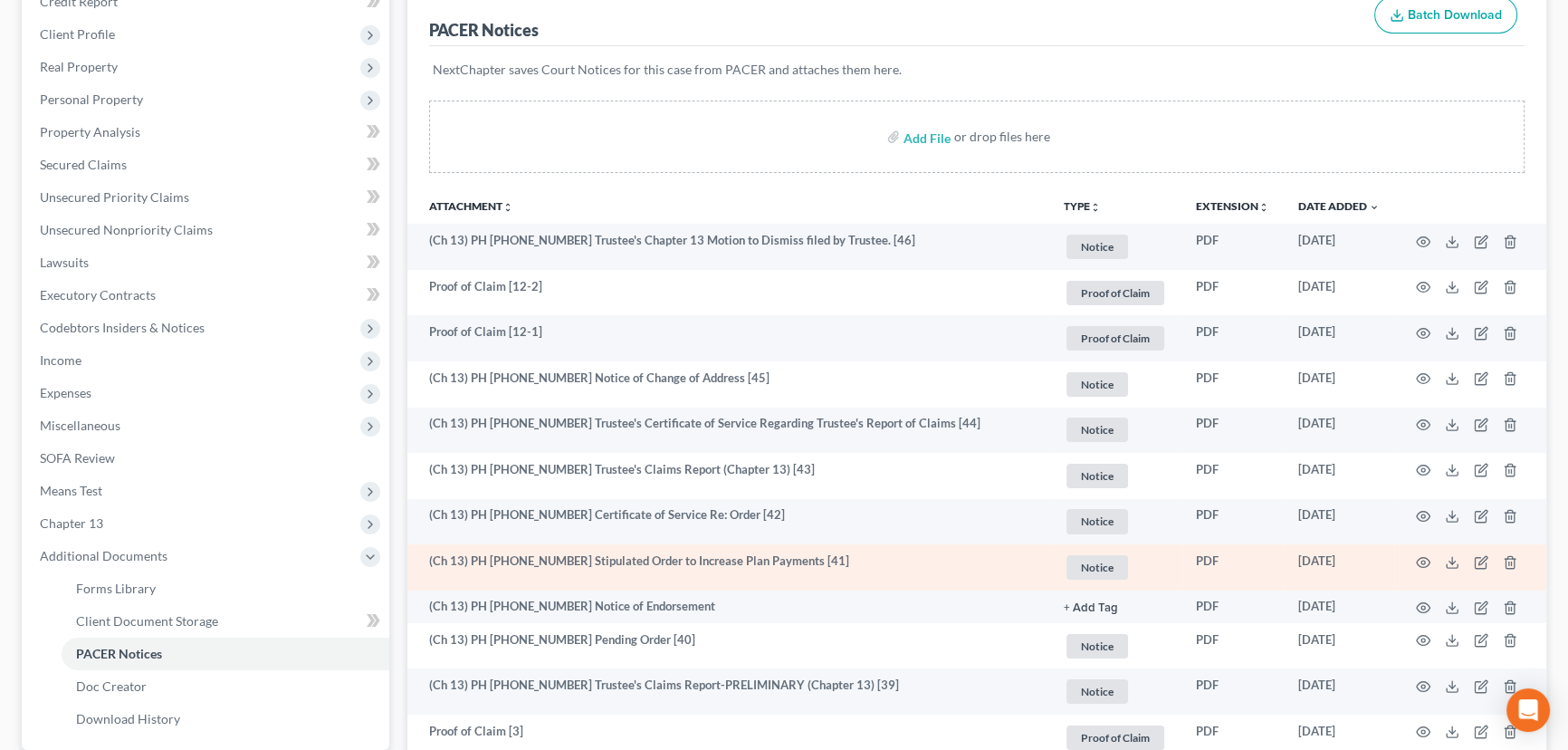
scroll to position [246, 0]
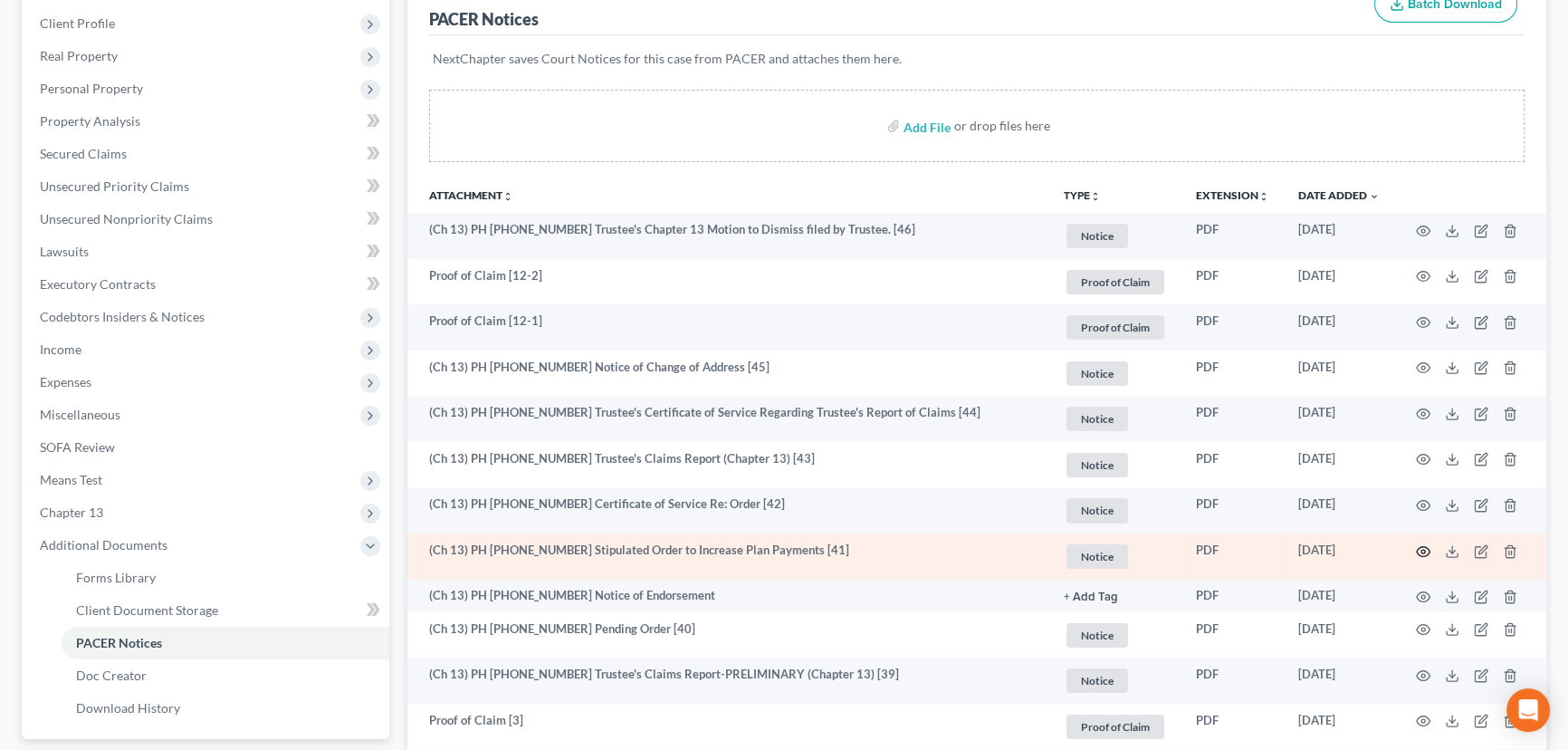
click at [1421, 547] on icon "button" at bounding box center [1422, 551] width 15 height 15
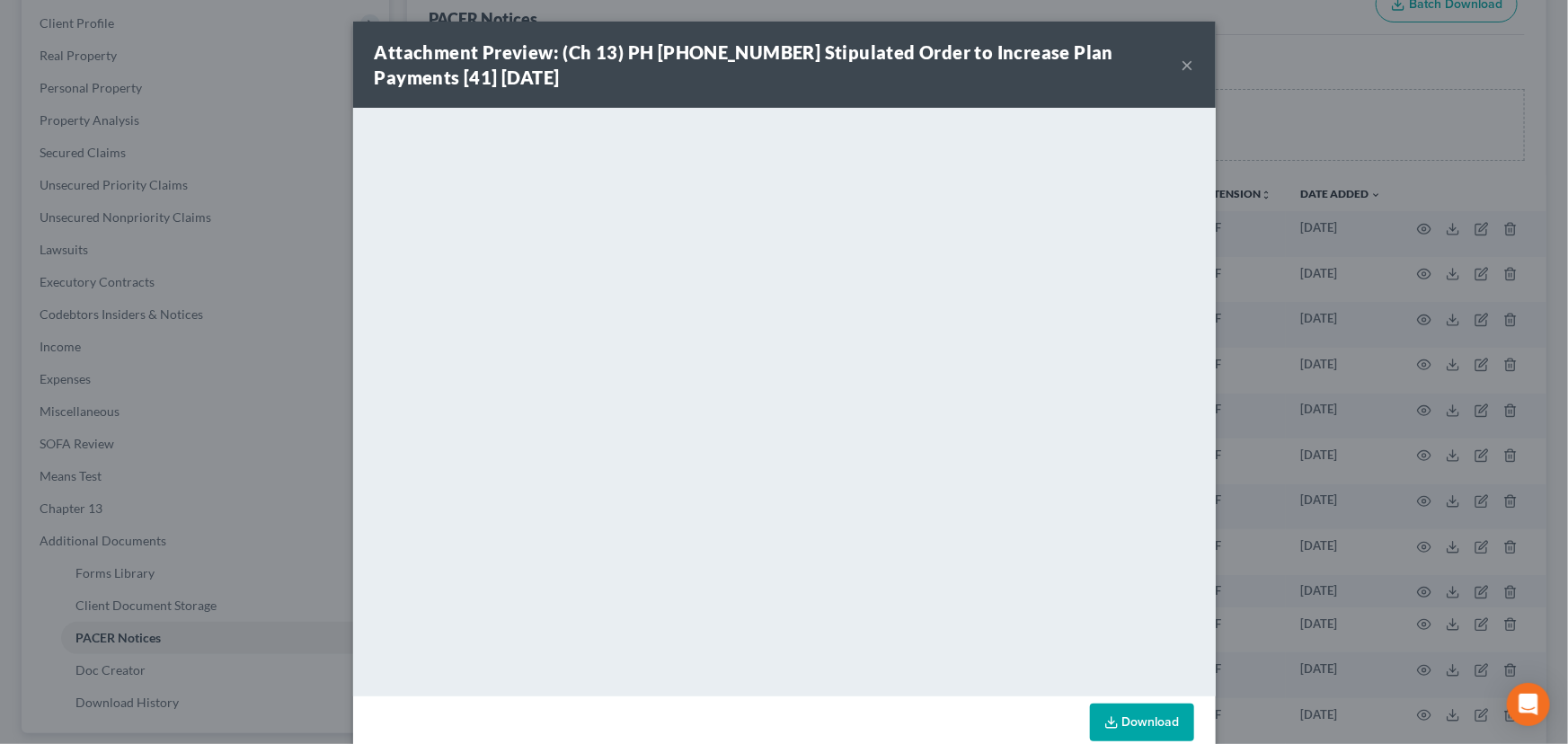
click at [1181, 62] on button "×" at bounding box center [1187, 64] width 13 height 21
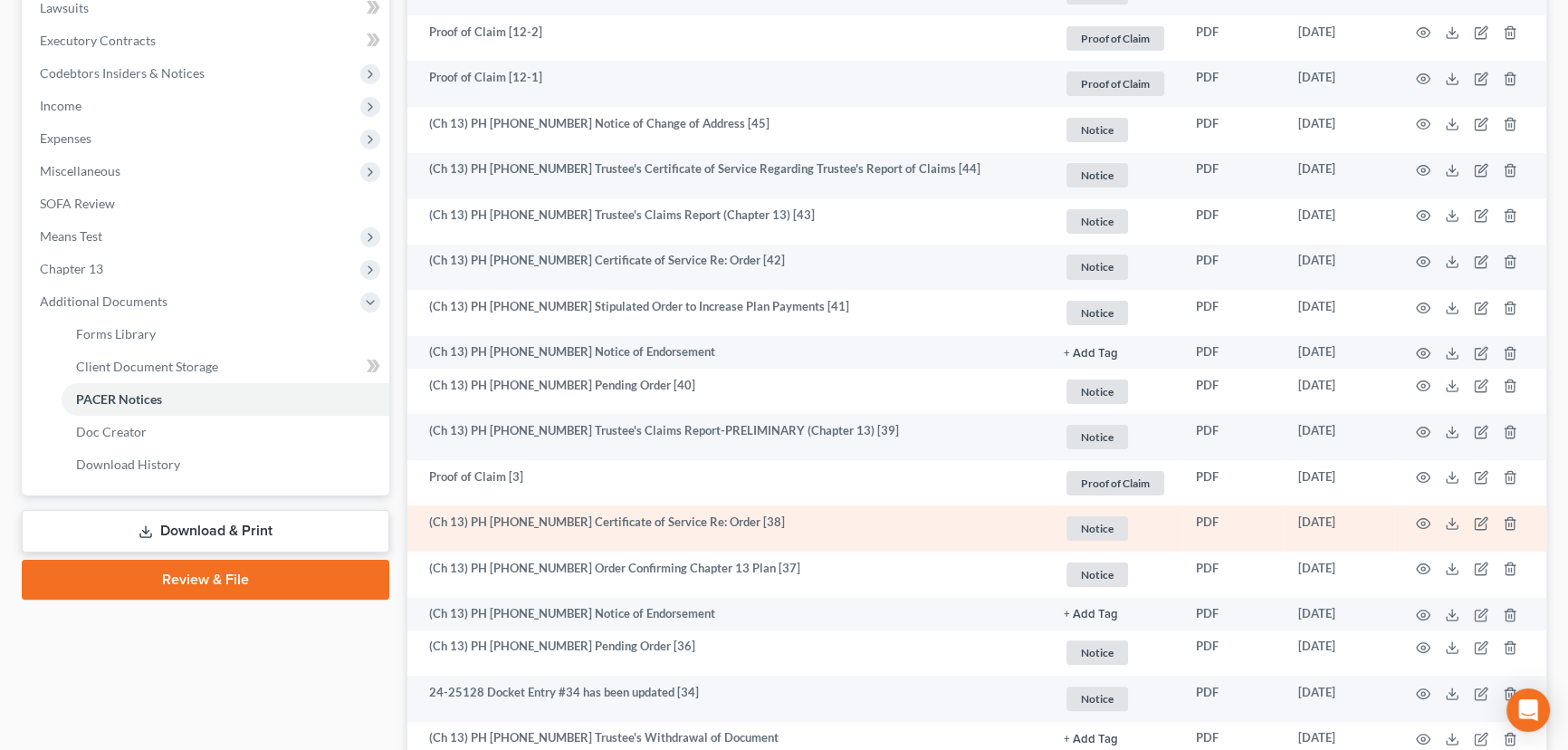
scroll to position [493, 0]
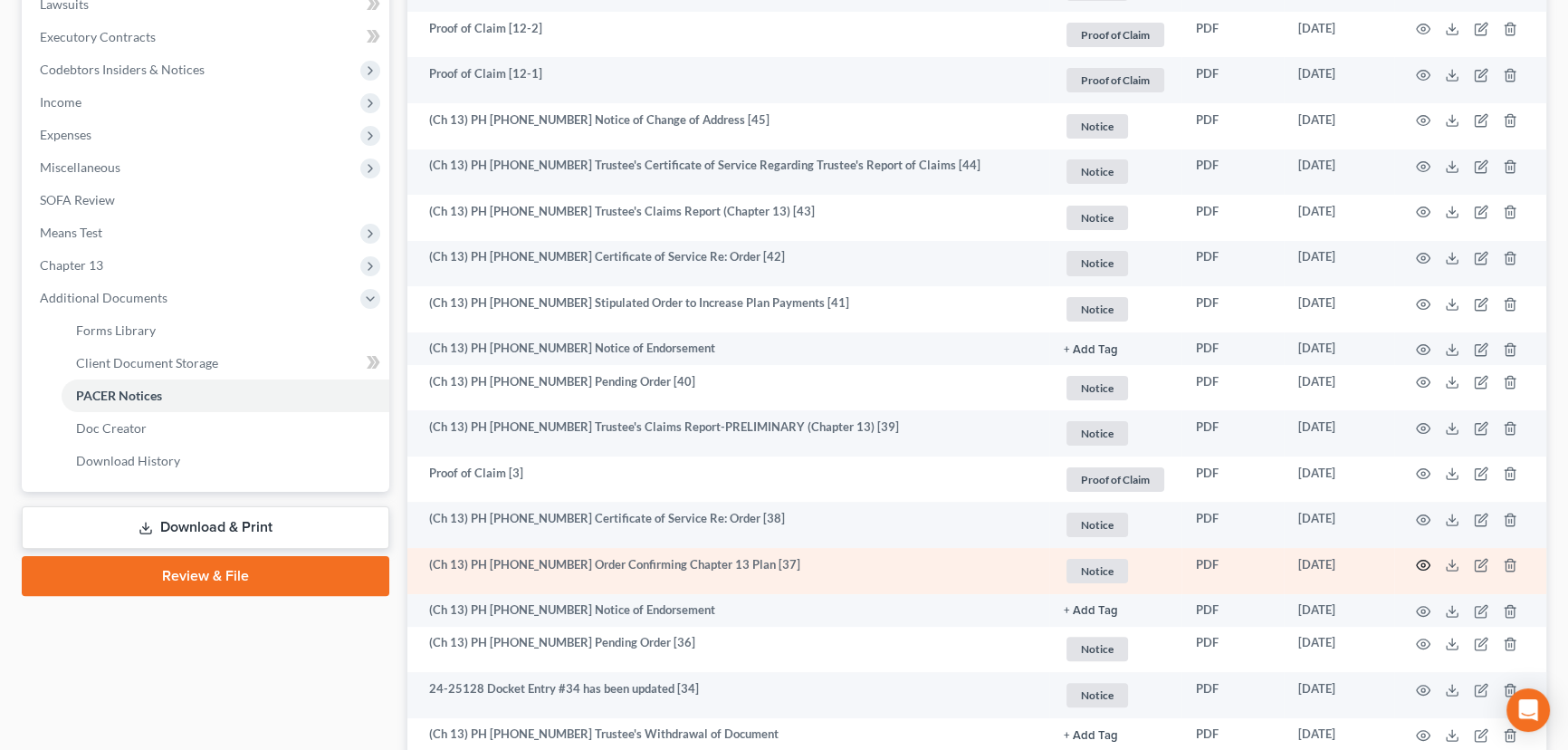
click at [1420, 561] on icon "button" at bounding box center [1422, 565] width 15 height 15
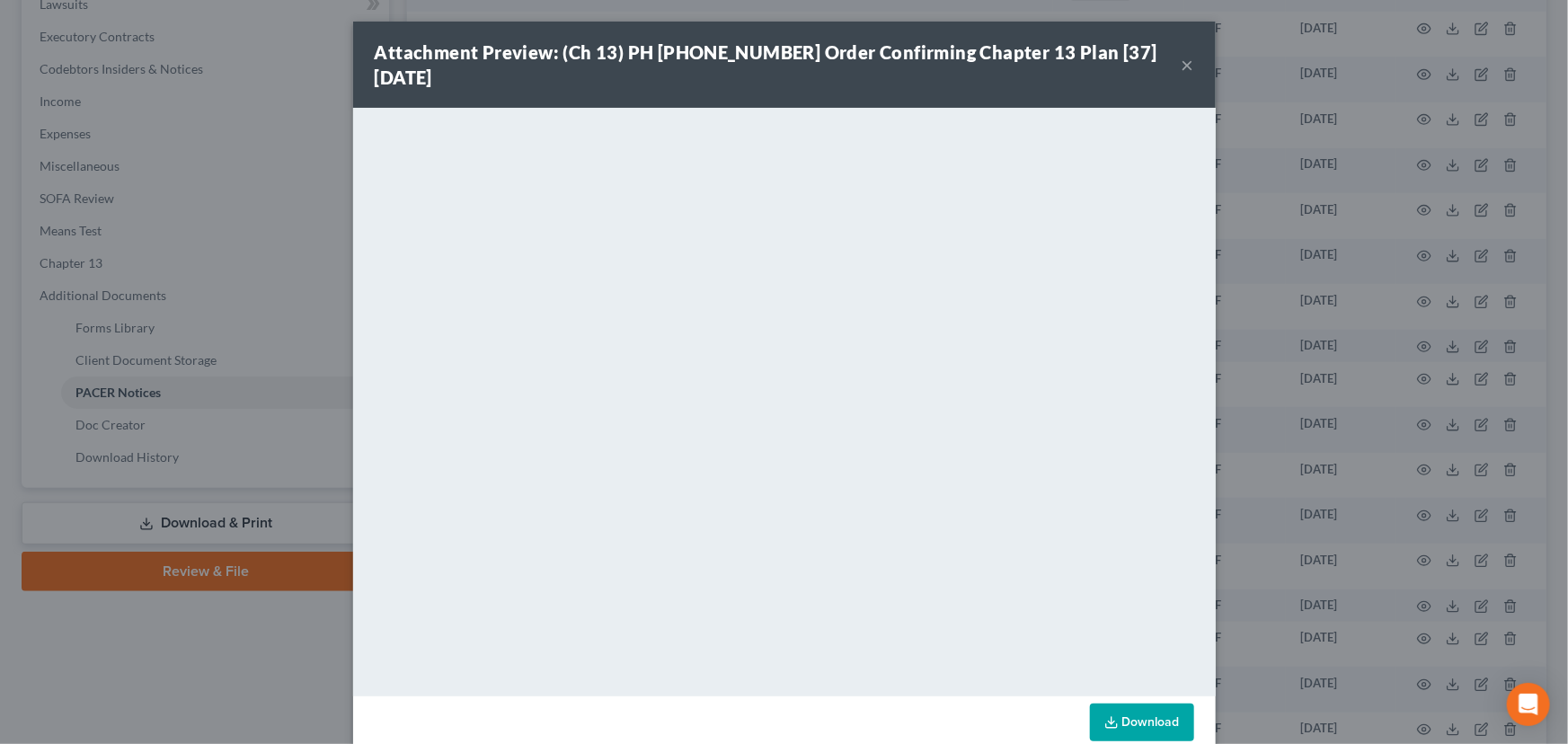
click at [1181, 57] on button "×" at bounding box center [1187, 64] width 13 height 21
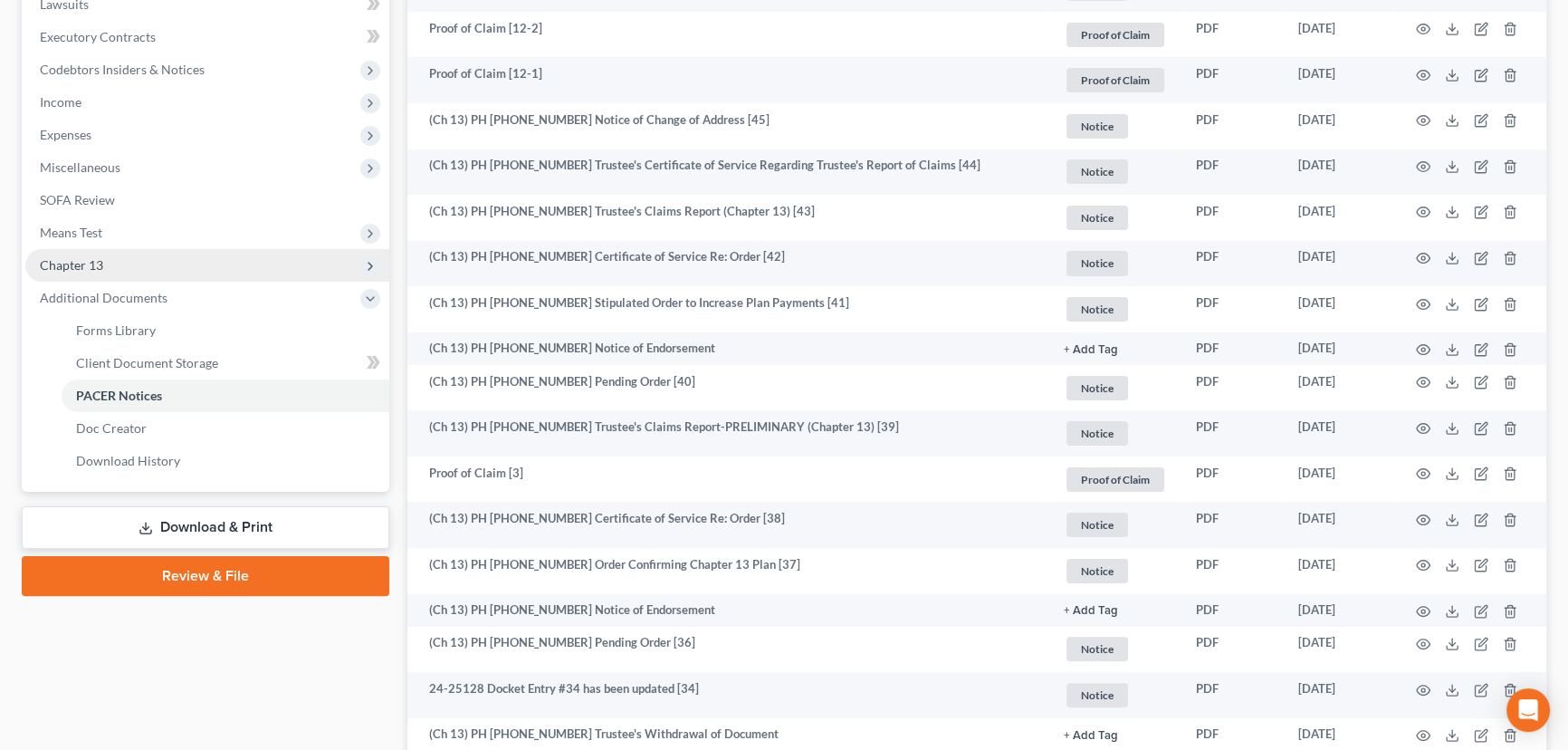
click at [79, 262] on span "Chapter 13" at bounding box center [71, 265] width 63 height 16
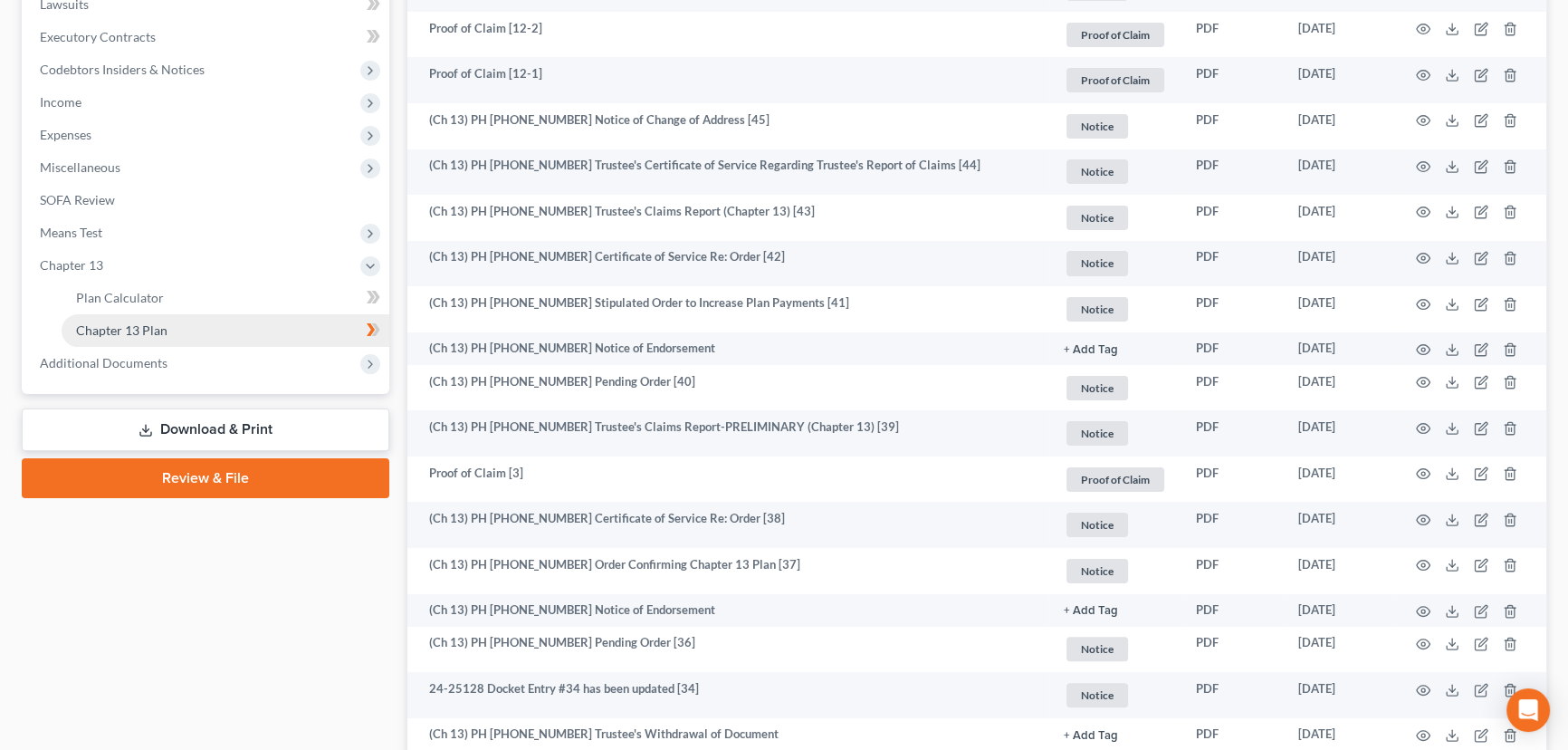
click at [128, 328] on span "Chapter 13 Plan" at bounding box center [121, 331] width 91 height 16
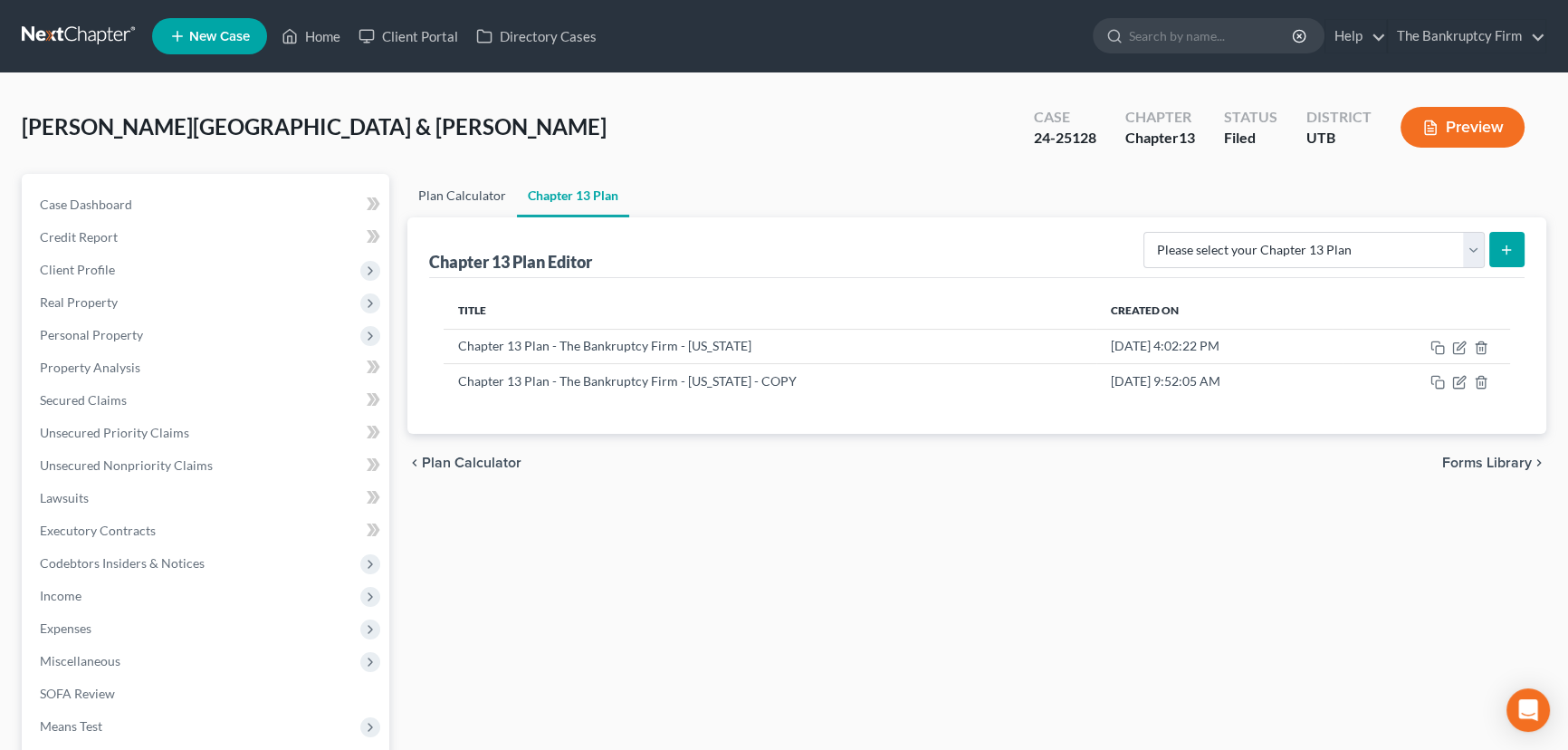
click at [413, 185] on link "Plan Calculator" at bounding box center [461, 196] width 109 height 43
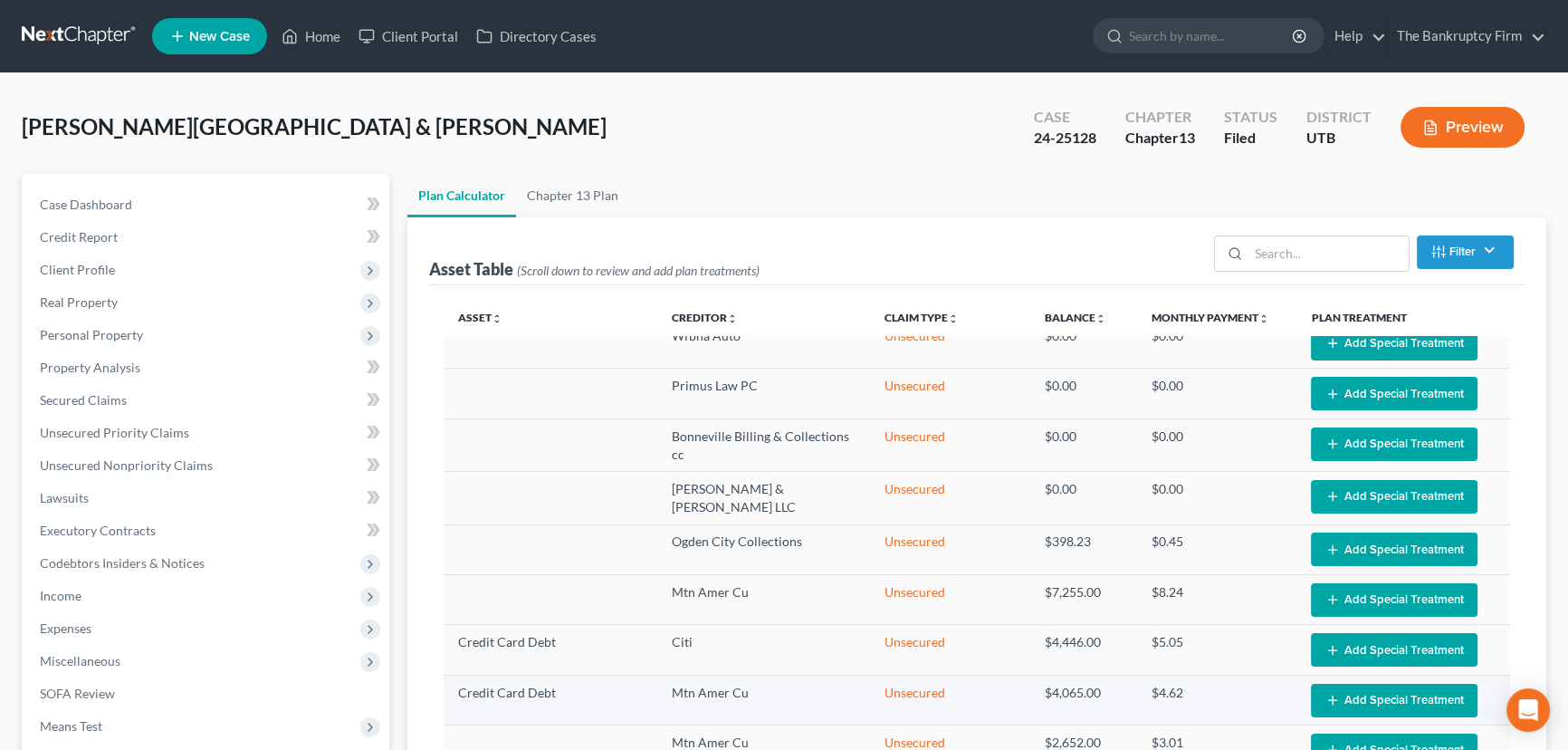
select select "59"
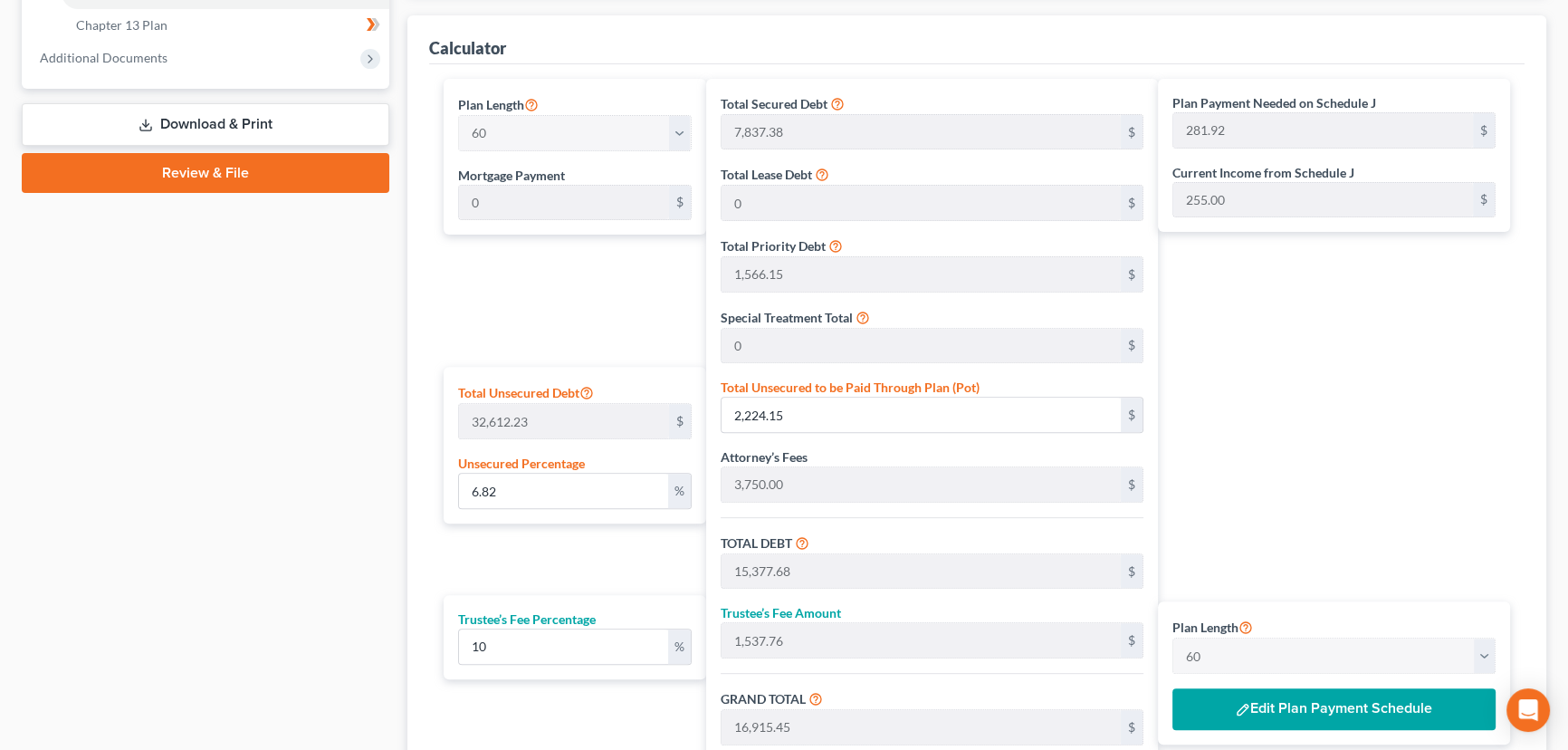
scroll to position [823, 0]
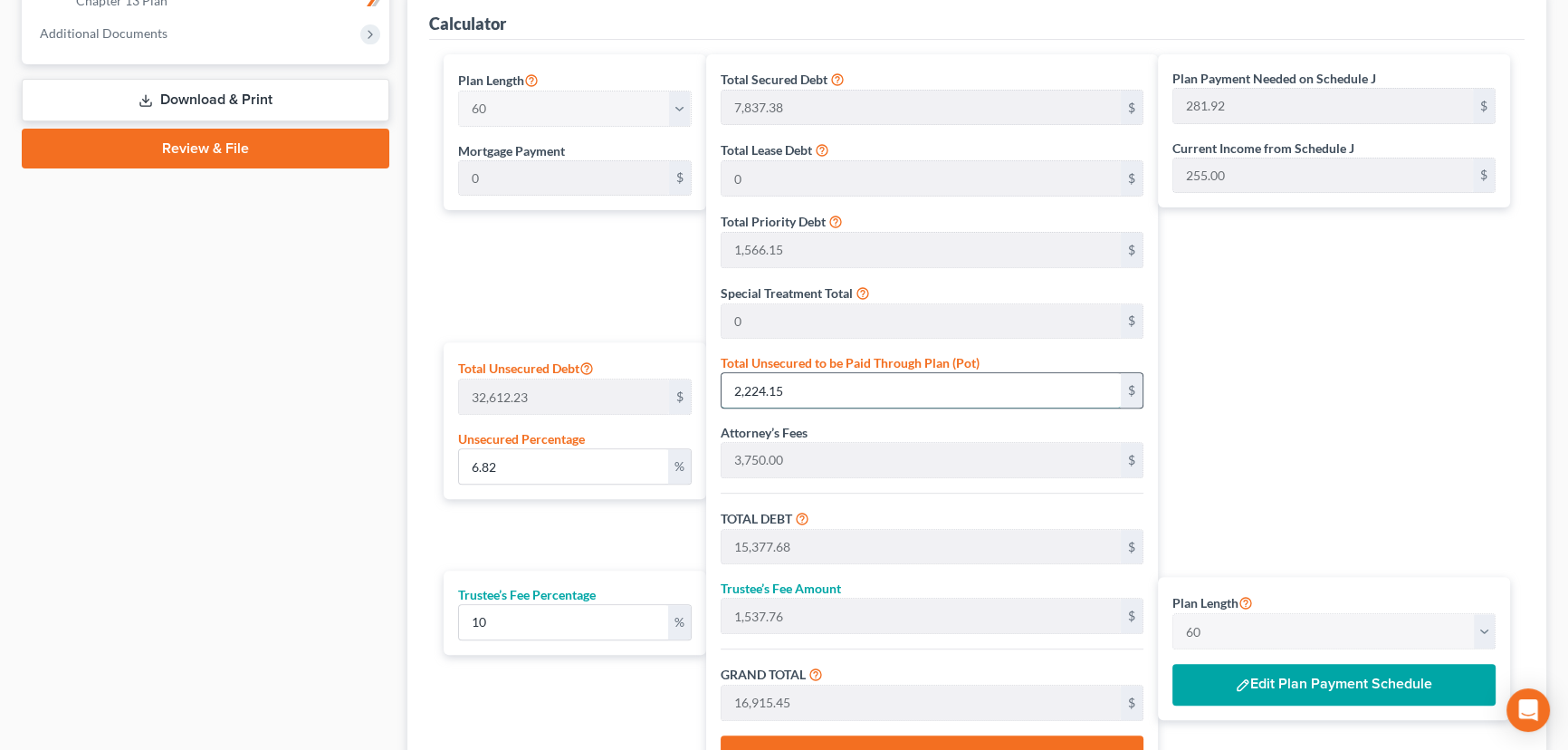
click at [813, 383] on input "2,224.15" at bounding box center [921, 390] width 399 height 34
type input "0.012265337267644685"
type input "4"
type input "13,157.53"
type input "1,315.75"
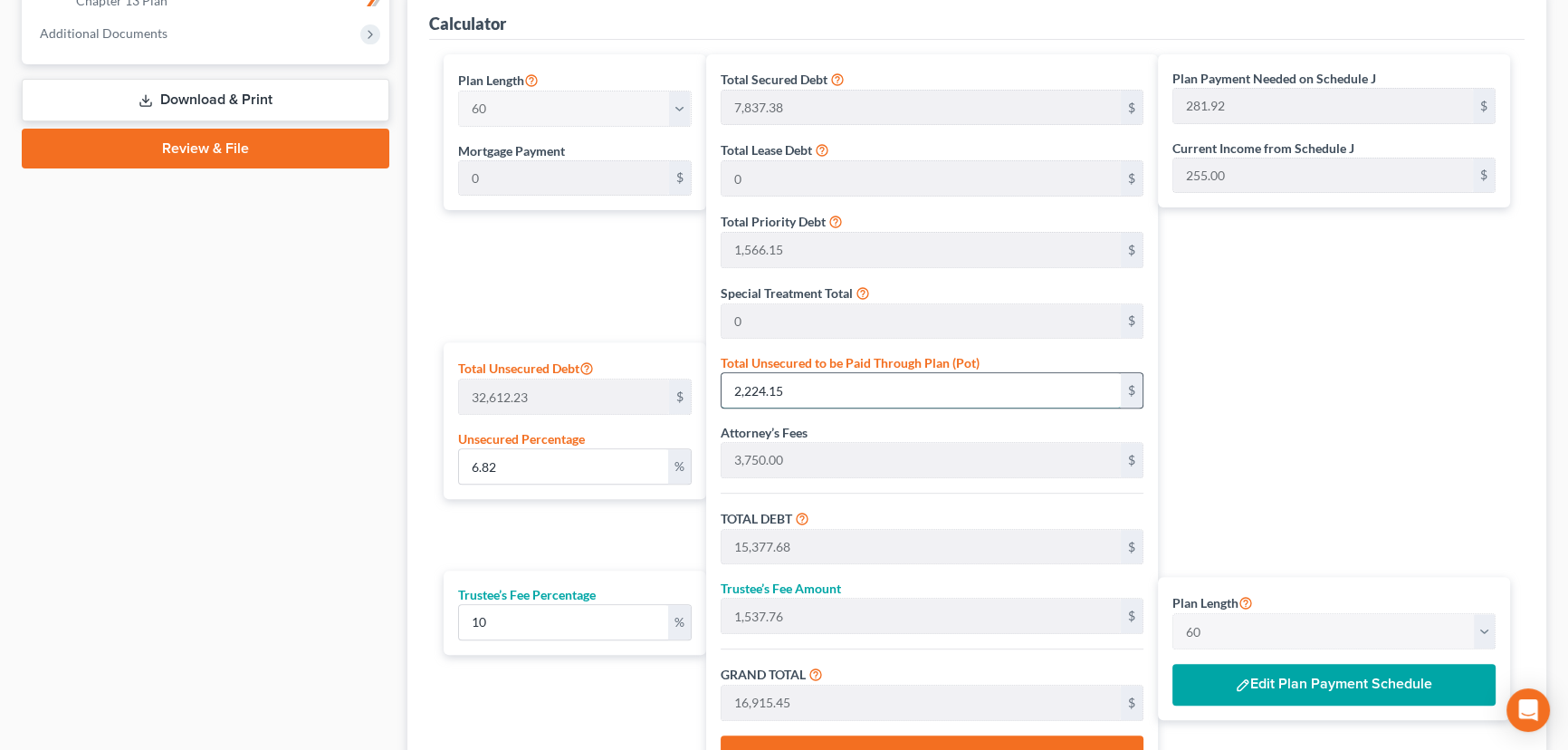
type input "14,473.28"
type input "241.22"
type input "0.1287860413102692"
type input "42"
type input "13,195.53"
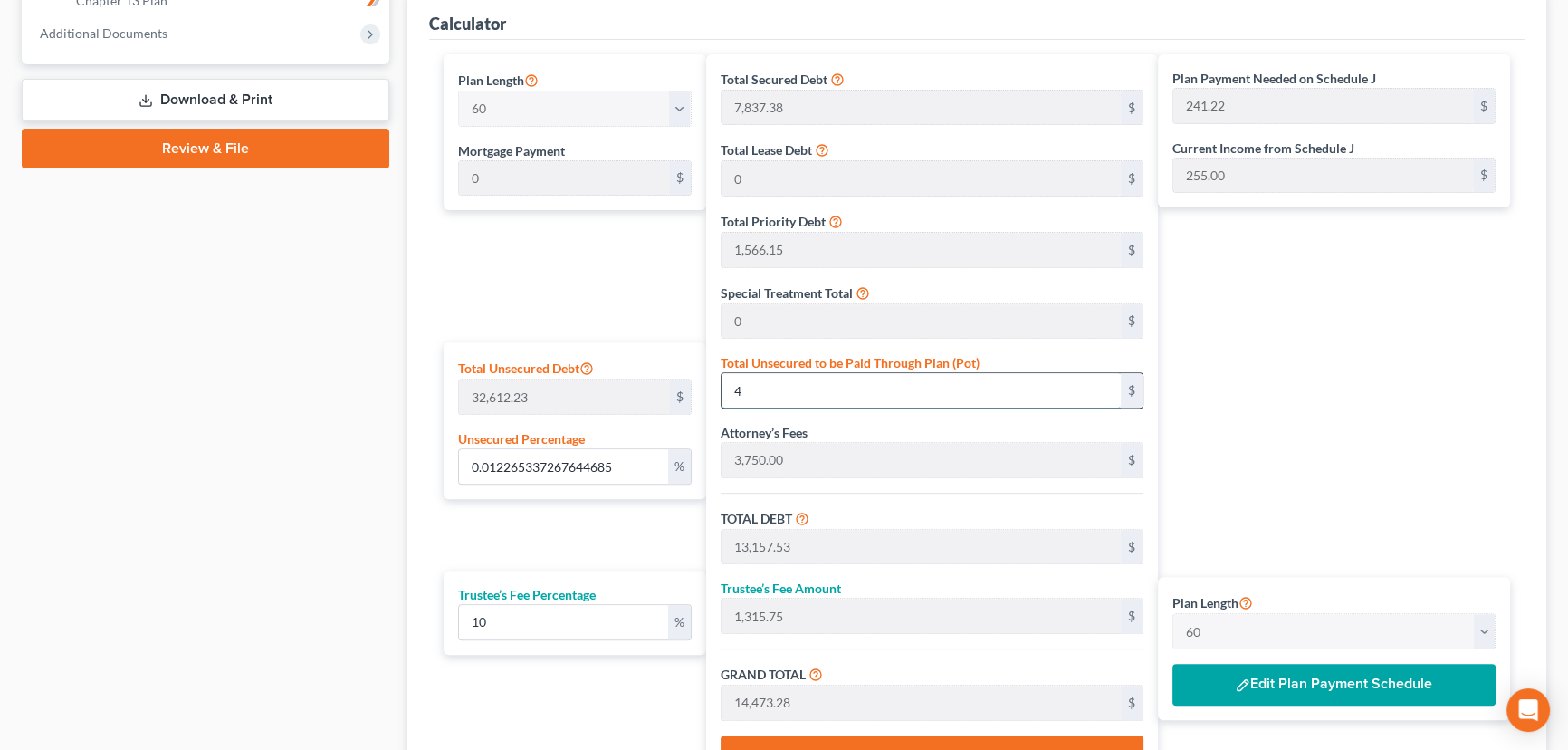
type input "1,319.55"
type input "14,515.08"
type input "241.91"
type input "1.3093247533210701"
type input "427"
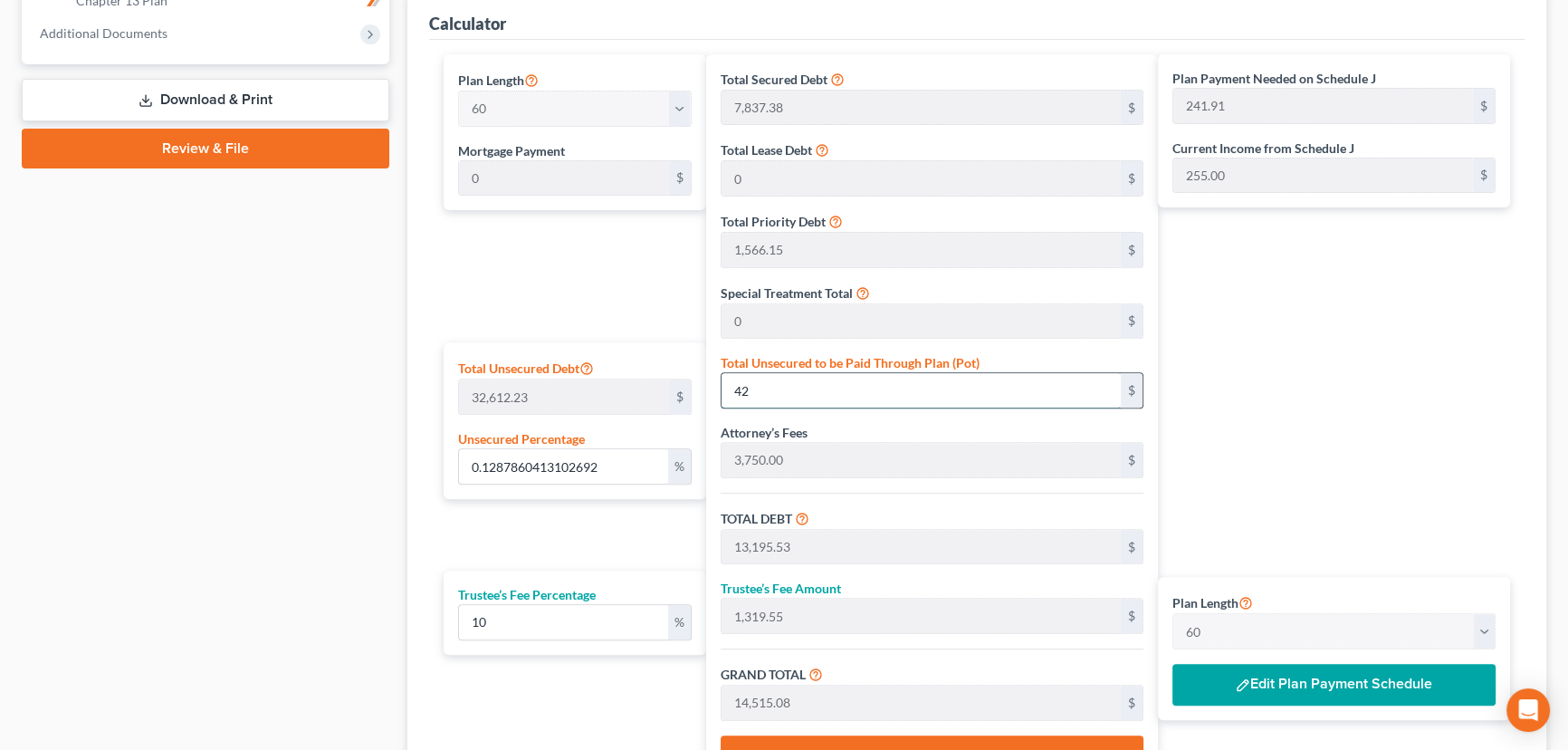
type input "13,580.53"
type input "1,358.05"
type input "14,938.58"
type input "248.97"
type input "13.108579204795257"
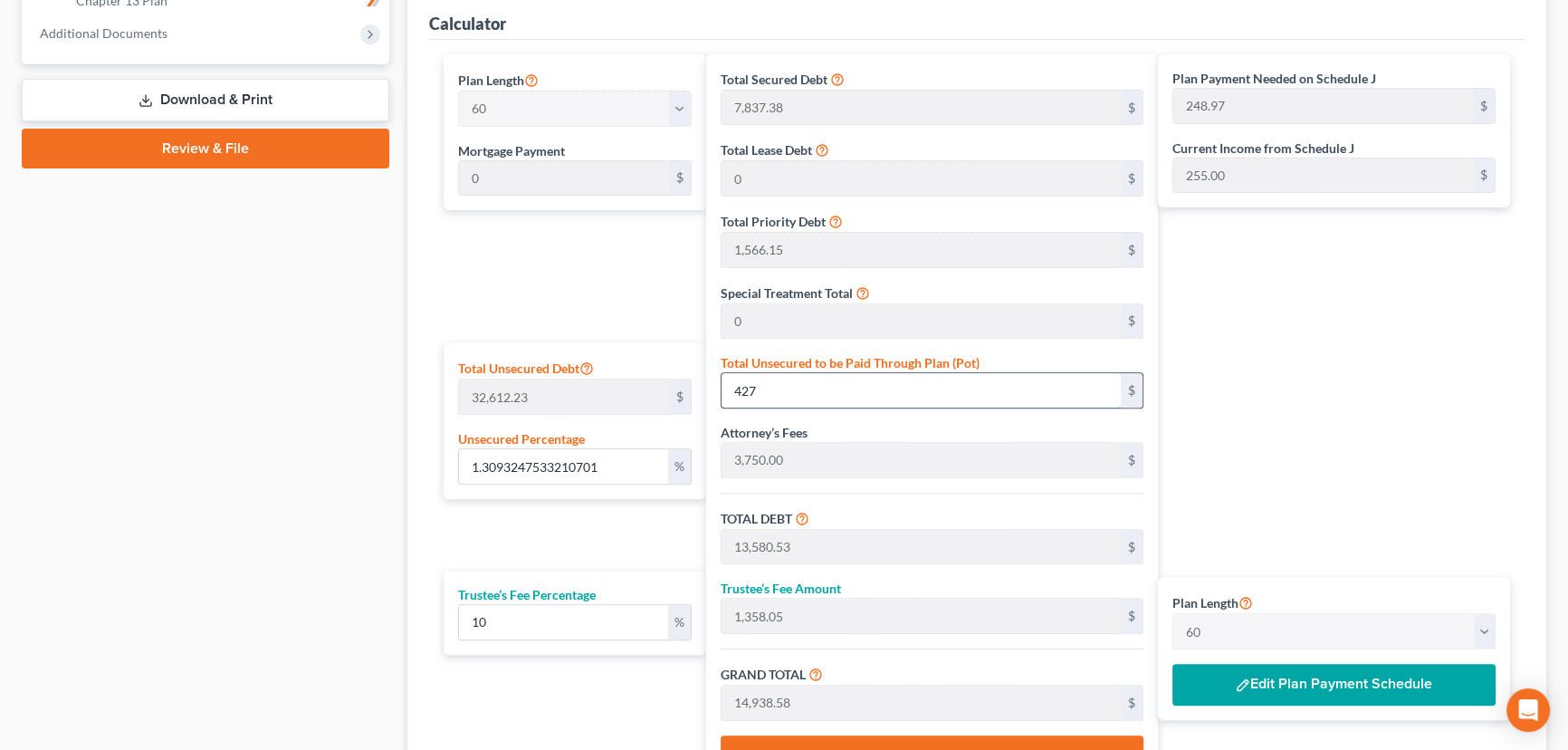
type input "4275"
type input "17,428.53"
type input "1,742.85"
type input "19,171.38"
type input "319.52"
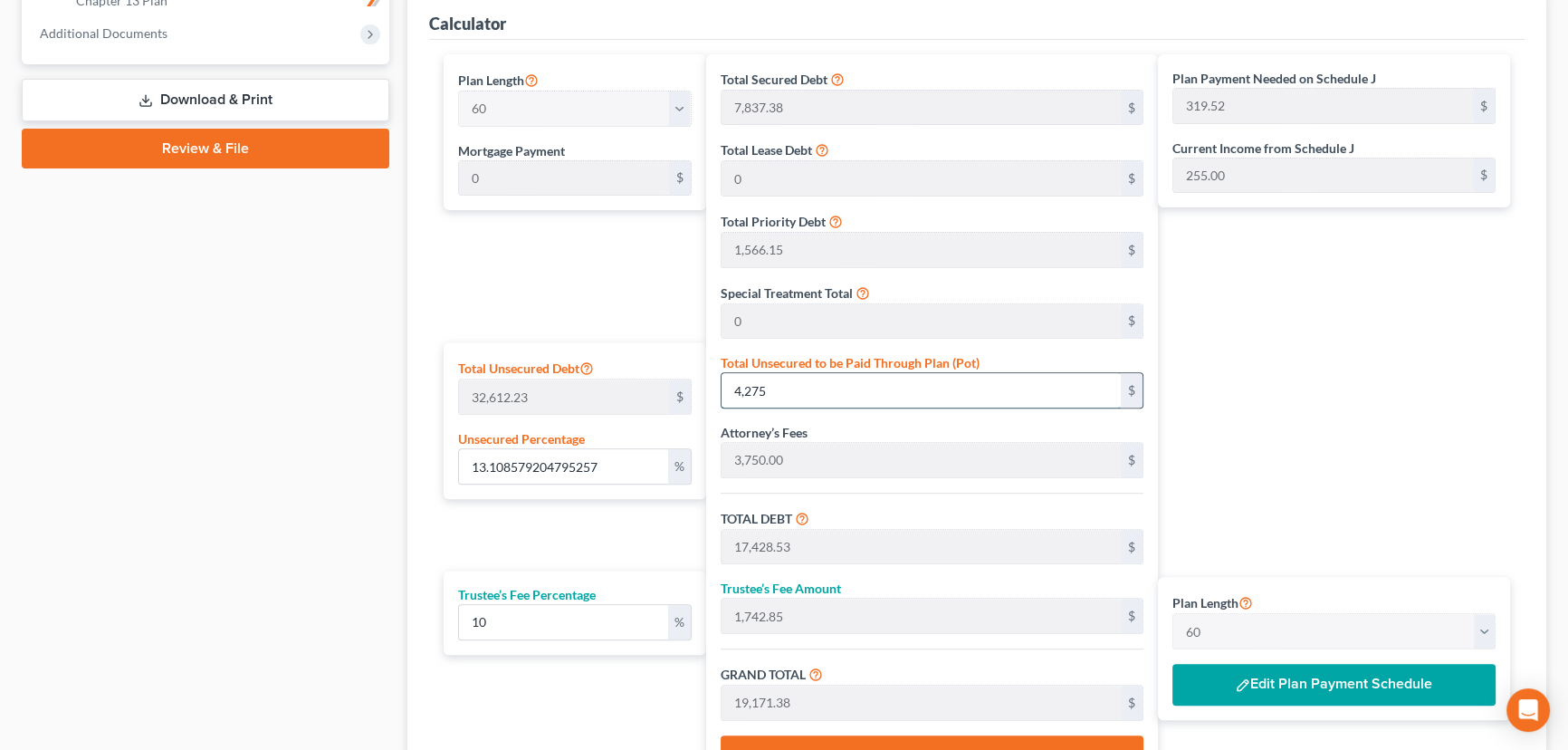
type input "4,275."
type input "13.10949910509033"
type input "4,275.3"
type input "17,428.83"
type input "1,742.88"
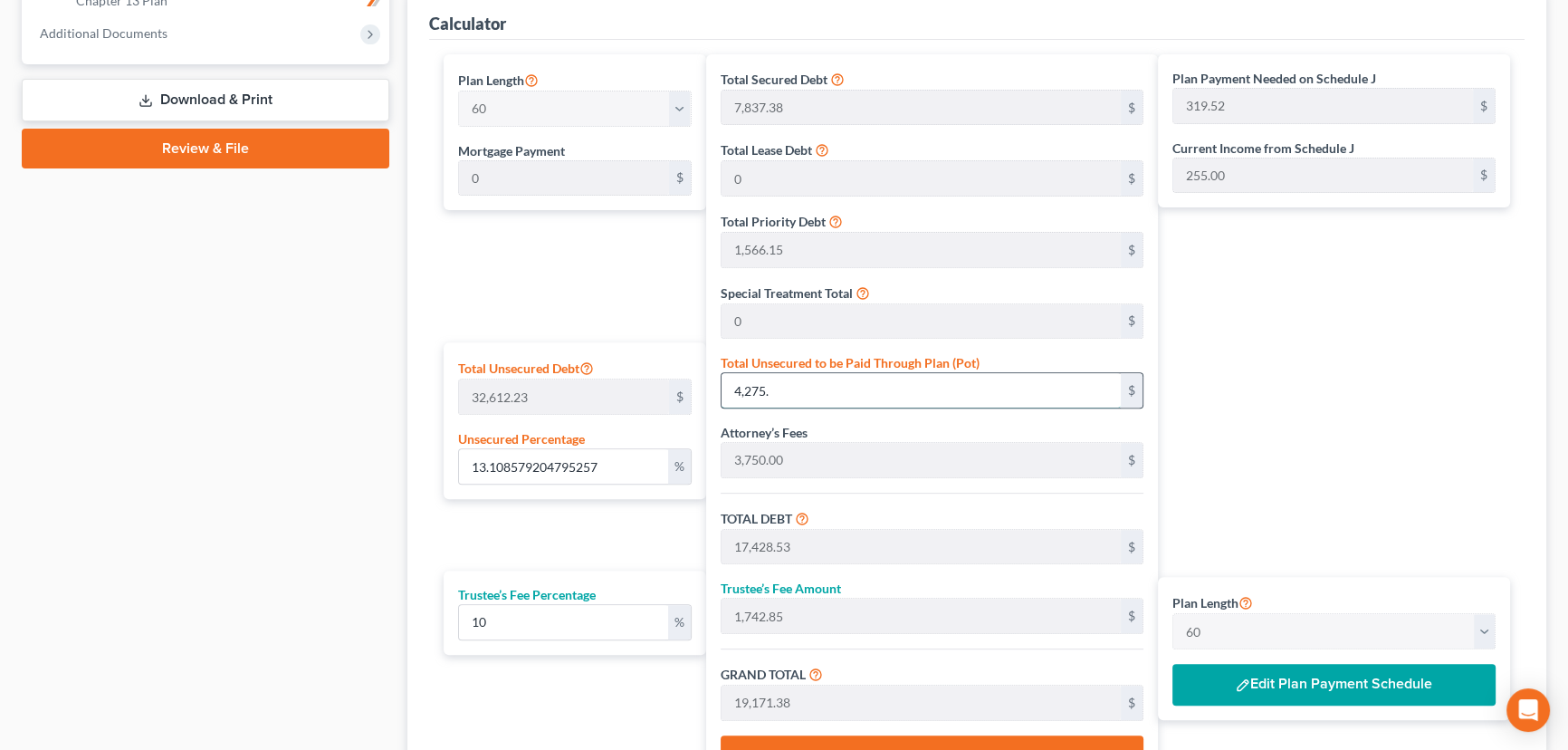
type input "19,171.71"
type input "13.109744411835683"
type input "4,275.38"
type input "17,428.91"
type input "1,742.89"
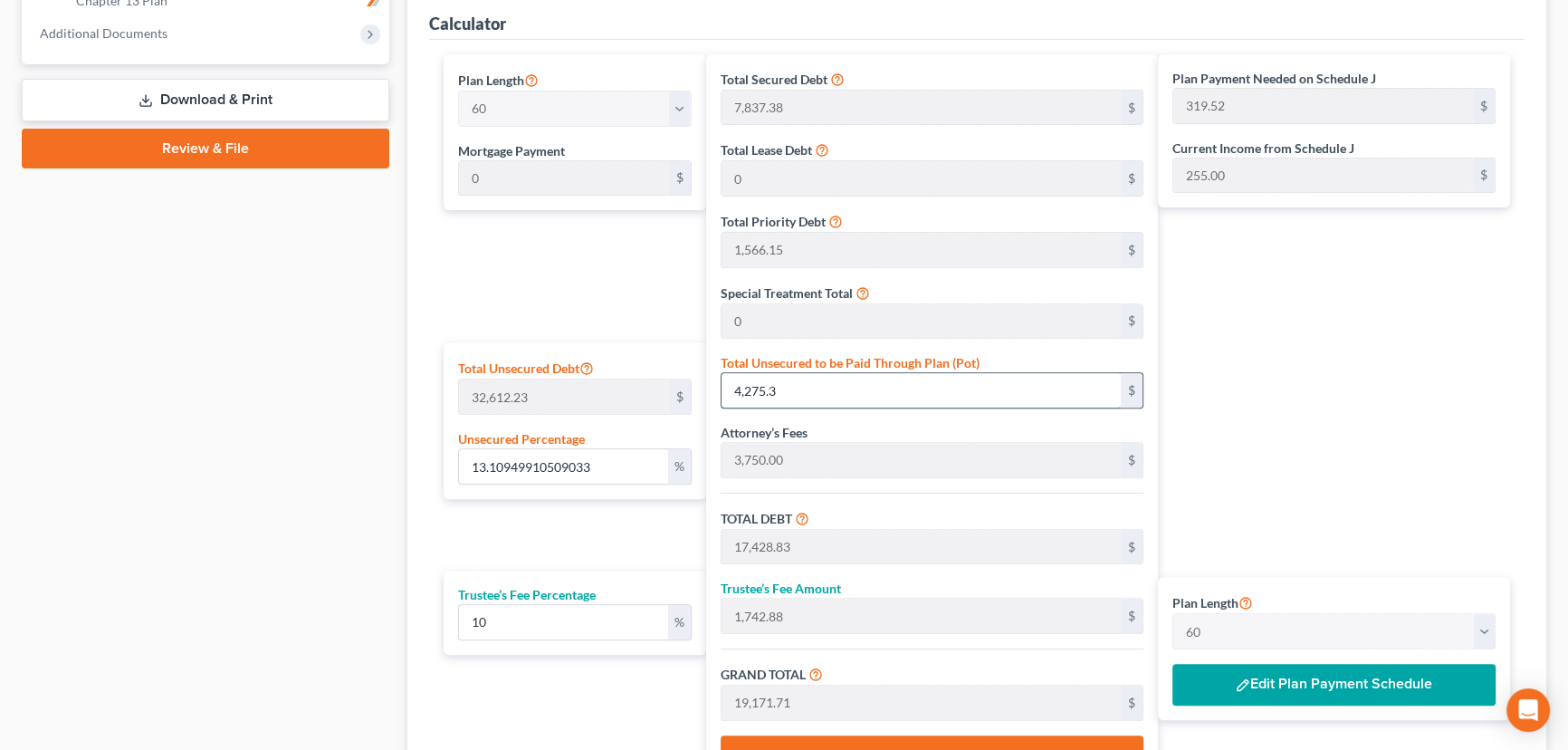
type input "19,171.80"
type input "319.53"
type input "4,275.38"
click at [1223, 368] on div "Plan Payment Needed on Schedule J 319.53 $ Current Income from Schedule J 255.0…" at bounding box center [1338, 421] width 361 height 735
click at [1286, 681] on button "Edit Plan Payment Schedule" at bounding box center [1333, 684] width 323 height 41
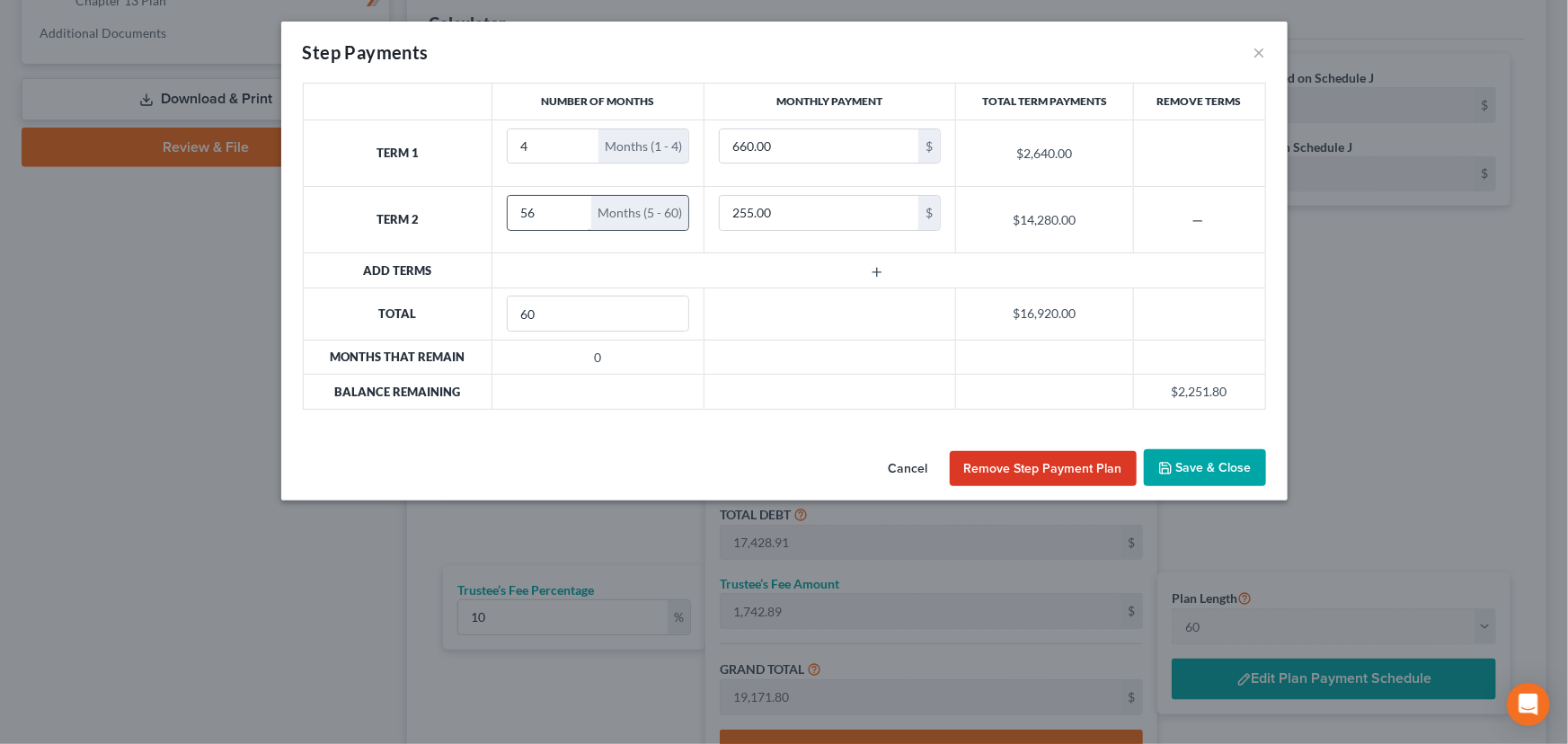
drag, startPoint x: 547, startPoint y: 214, endPoint x: 512, endPoint y: 212, distance: 35.1
click at [512, 212] on input "56" at bounding box center [550, 213] width 84 height 34
type input "4"
click at [874, 272] on line "button" at bounding box center [876, 272] width 8 height 0
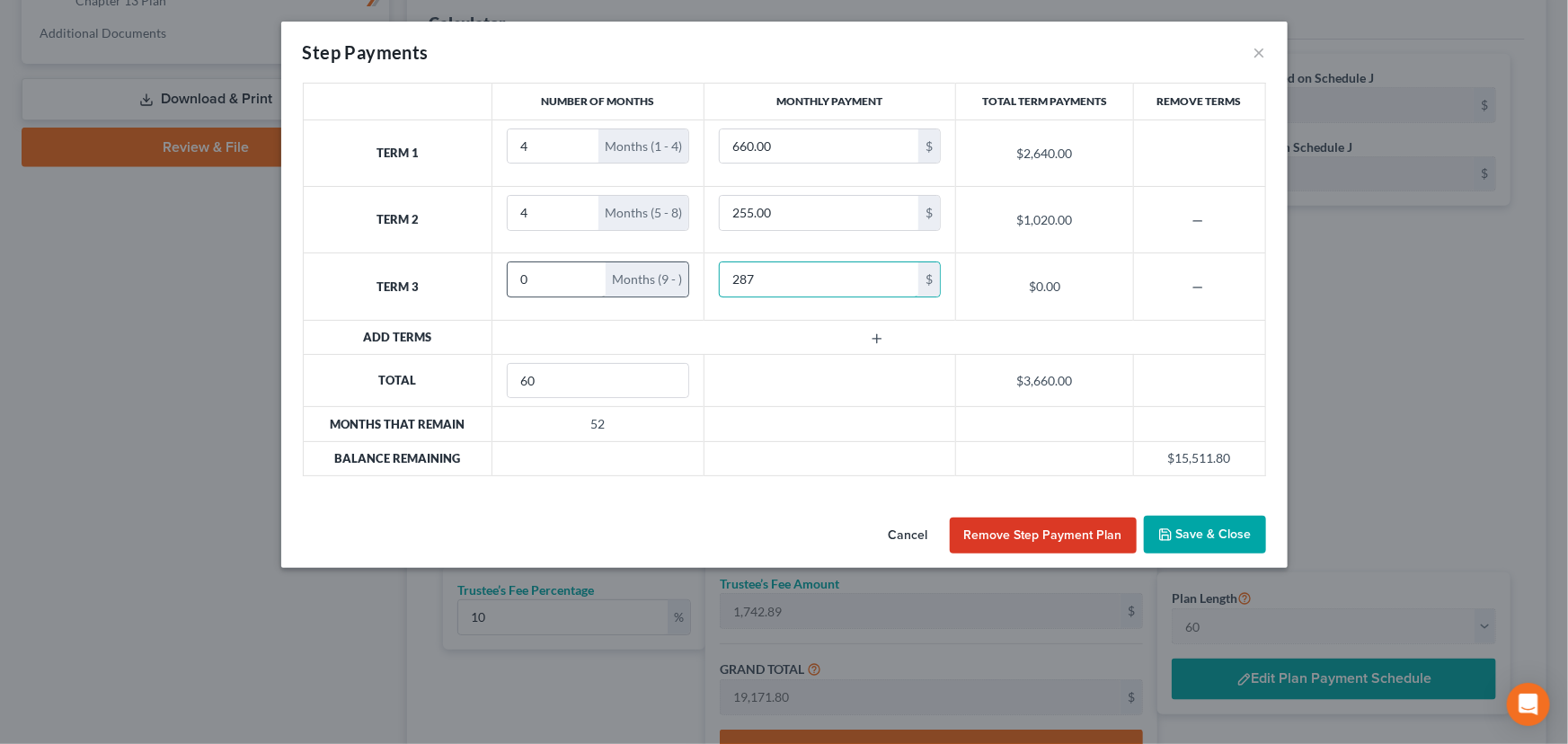
type input "287"
drag, startPoint x: 530, startPoint y: 275, endPoint x: 512, endPoint y: 284, distance: 20.1
click at [512, 284] on input "0" at bounding box center [557, 279] width 98 height 34
type input "52"
click at [552, 317] on td "52 Months (9 - 60)" at bounding box center [598, 286] width 212 height 66
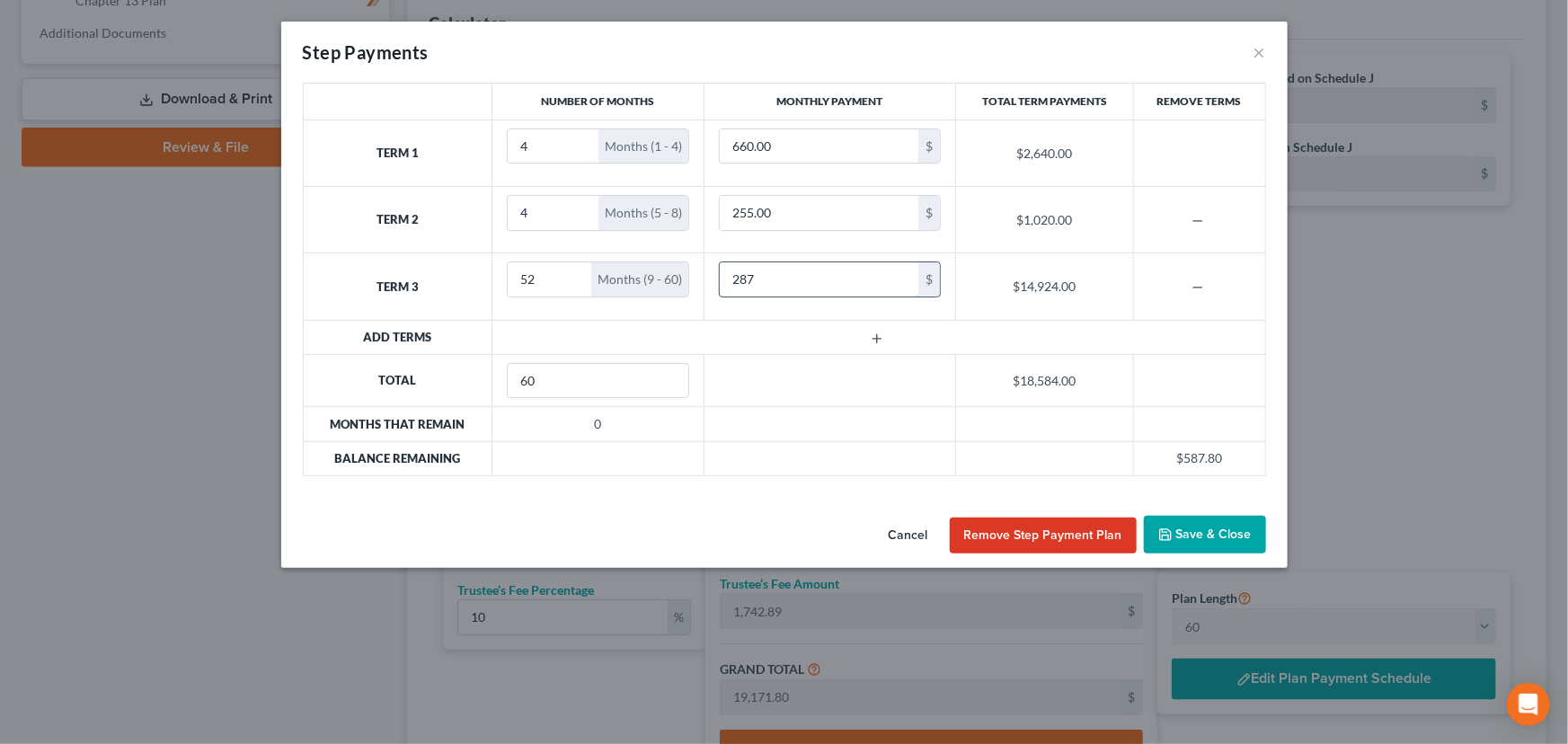
click at [768, 278] on input "287" at bounding box center [818, 279] width 198 height 34
type input "287.00"
click at [1200, 534] on button "Save & Close" at bounding box center [1204, 534] width 122 height 38
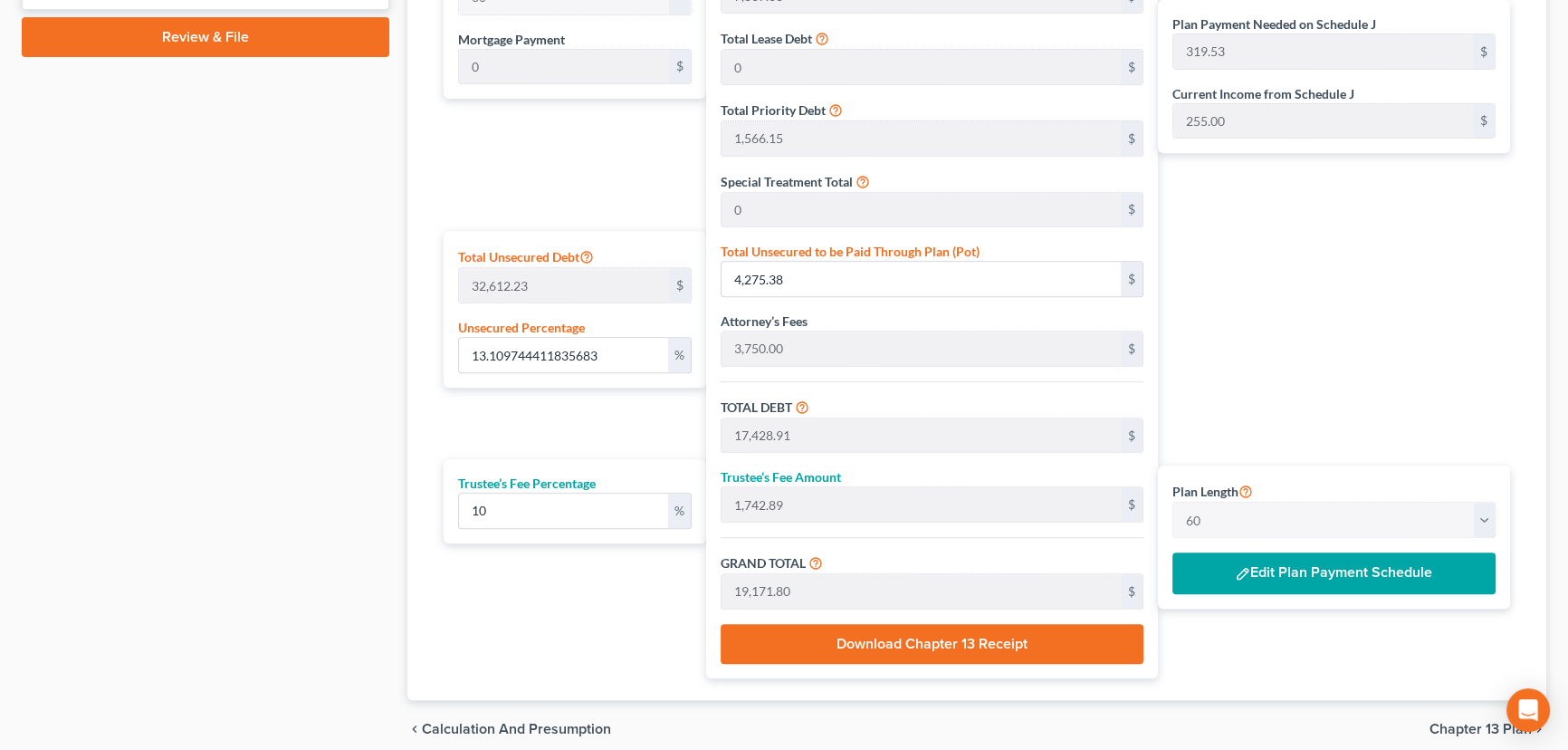
scroll to position [906, 0]
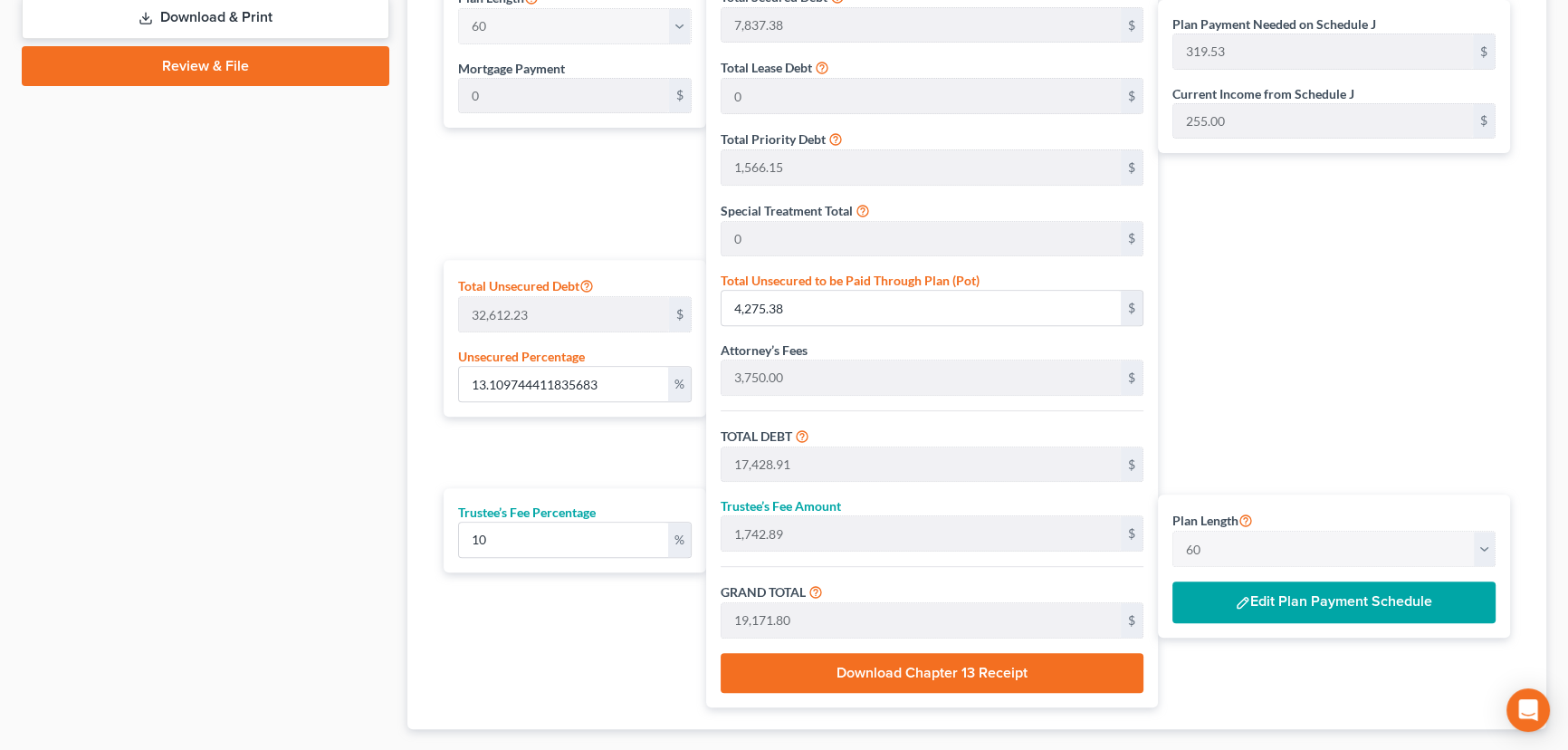
click at [1354, 601] on button "Edit Plan Payment Schedule" at bounding box center [1333, 602] width 323 height 41
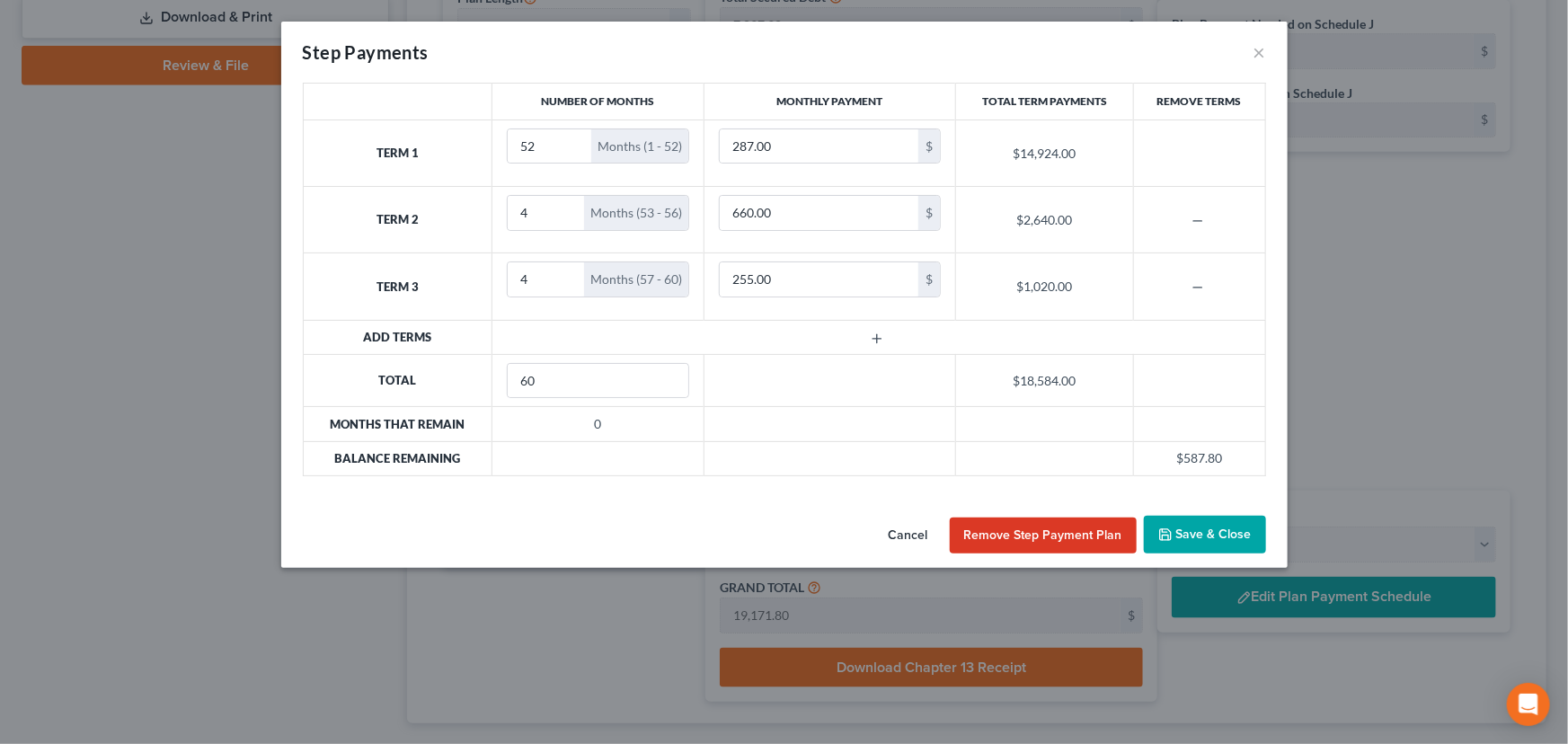
click at [1199, 530] on button "Save & Close" at bounding box center [1204, 534] width 122 height 38
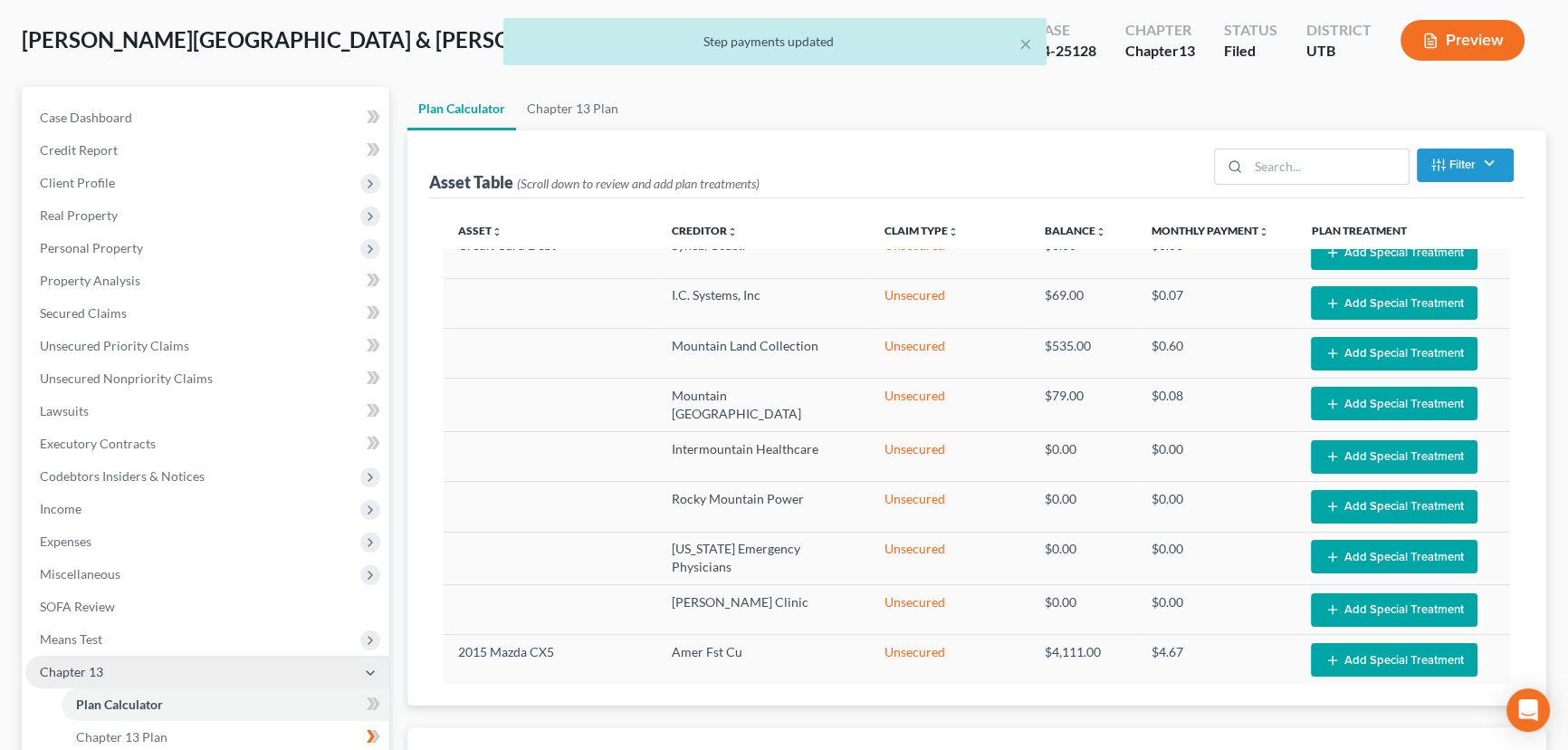
scroll to position [0, 0]
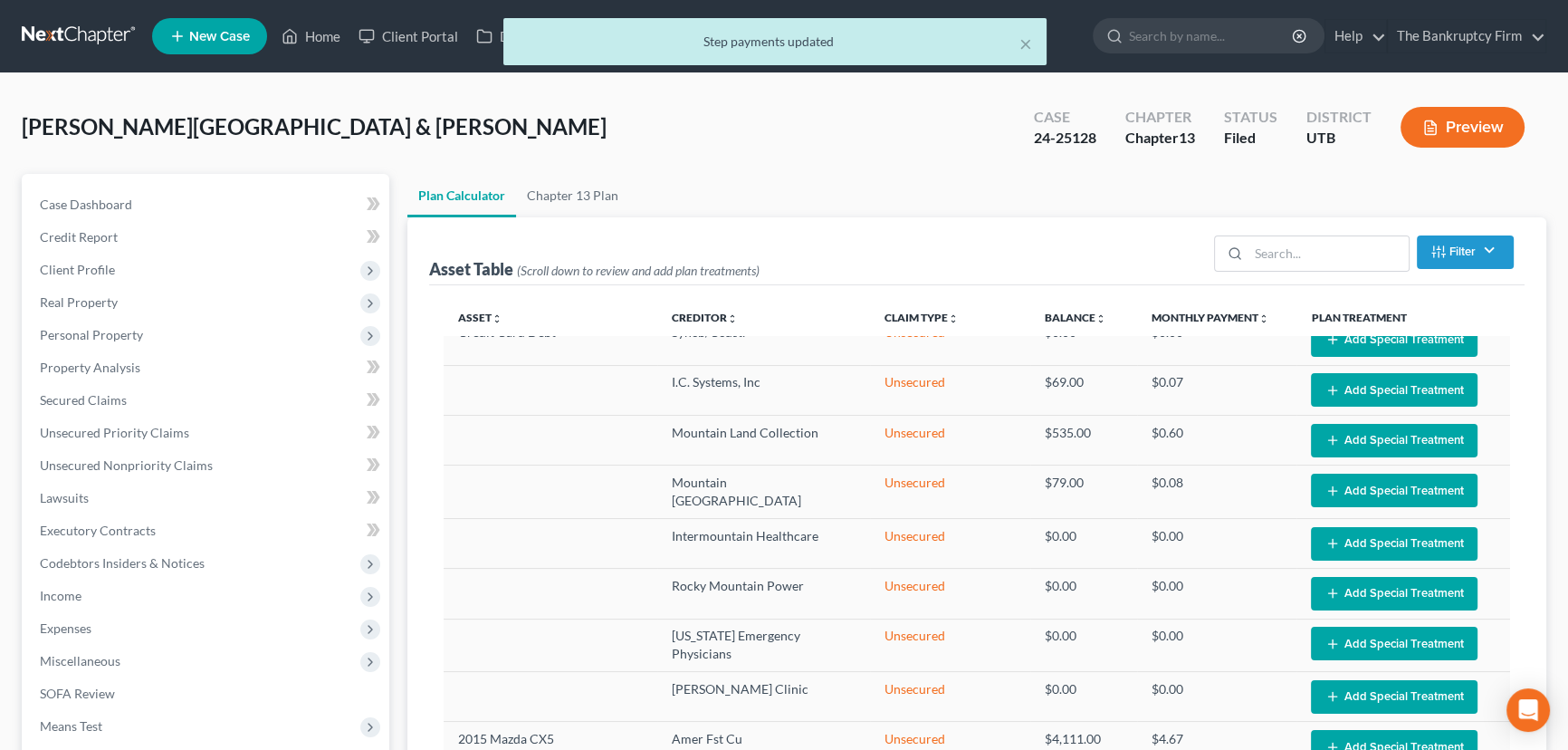
click at [316, 39] on div "× Step payments updated" at bounding box center [775, 45] width 1568 height 56
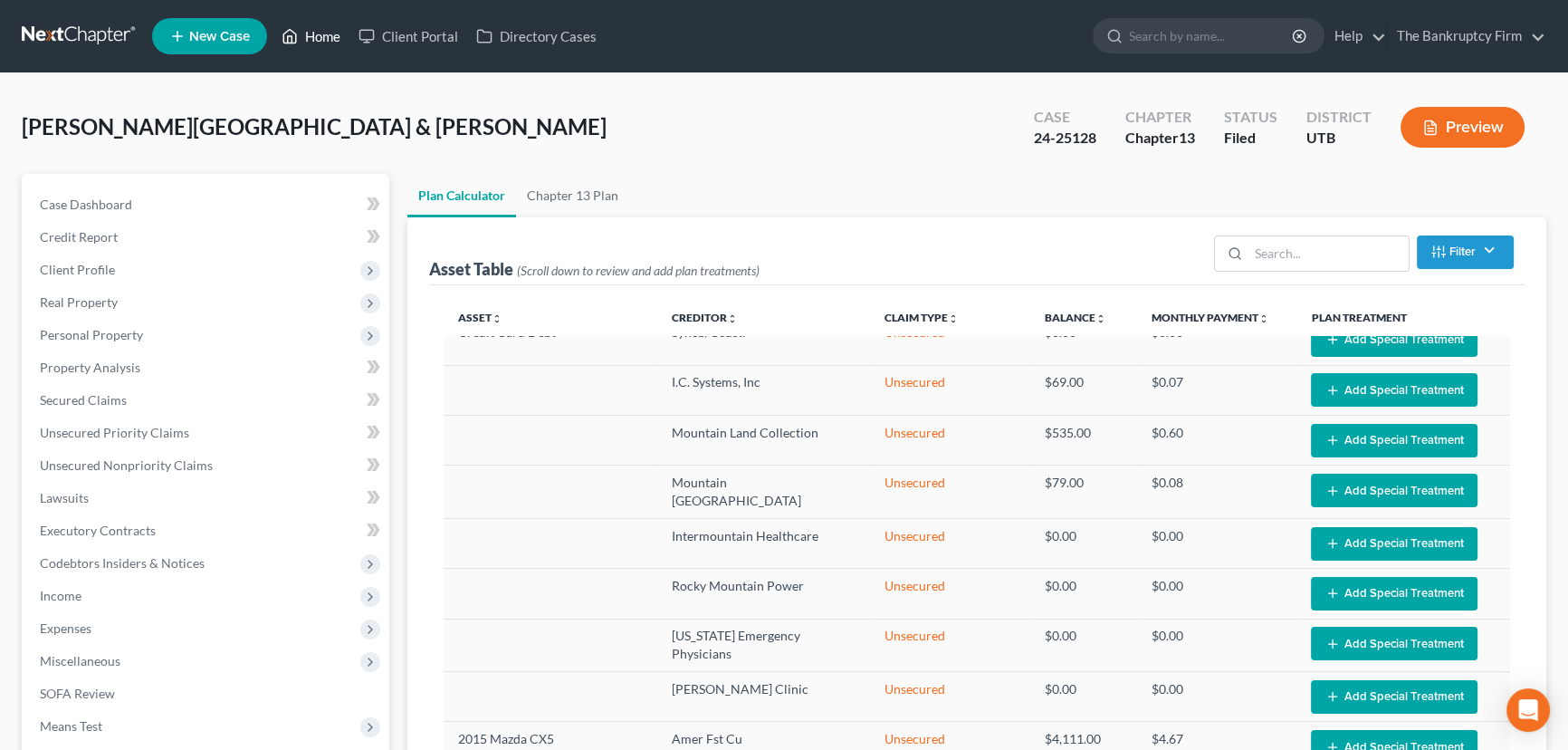
click at [313, 35] on link "Home" at bounding box center [311, 35] width 77 height 32
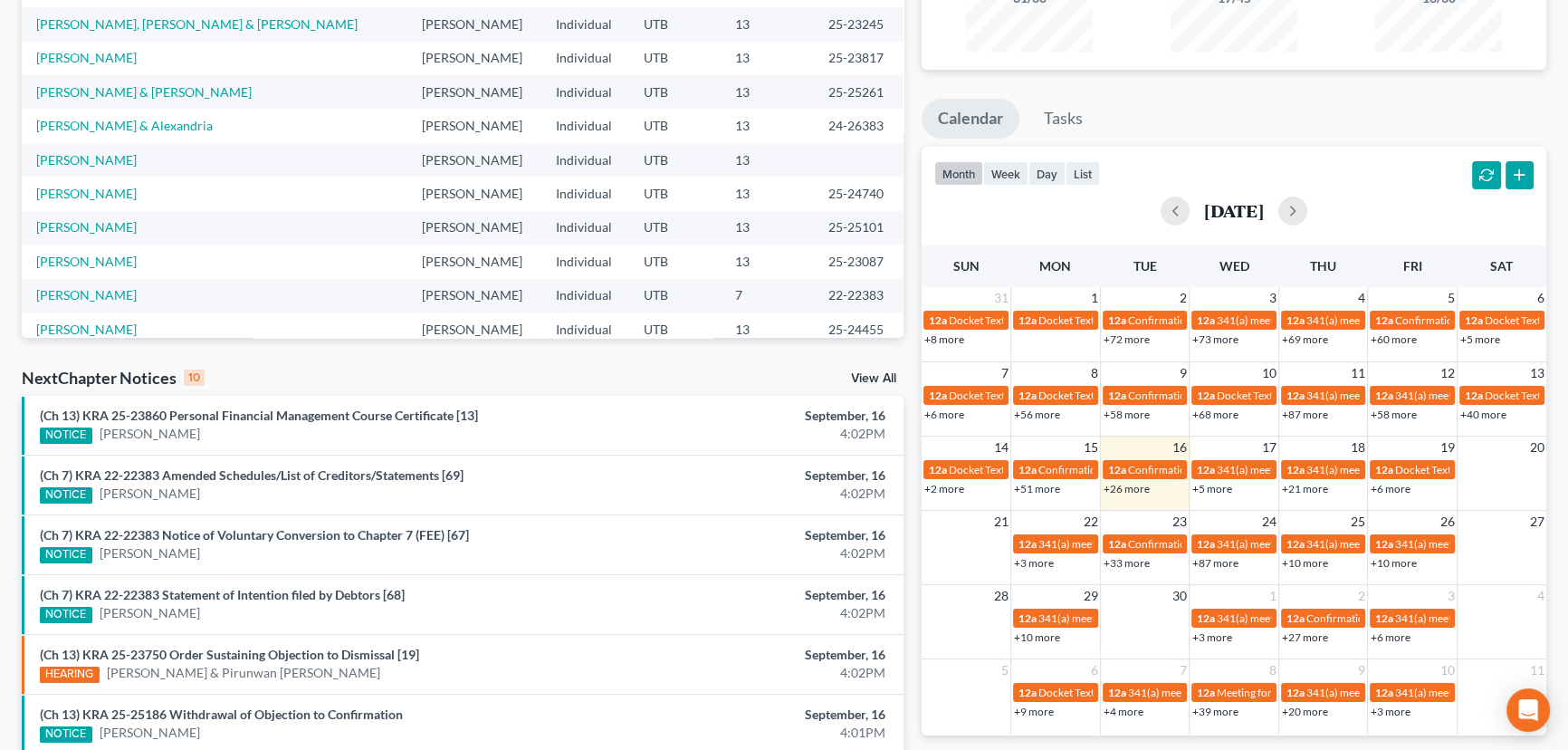
scroll to position [246, 0]
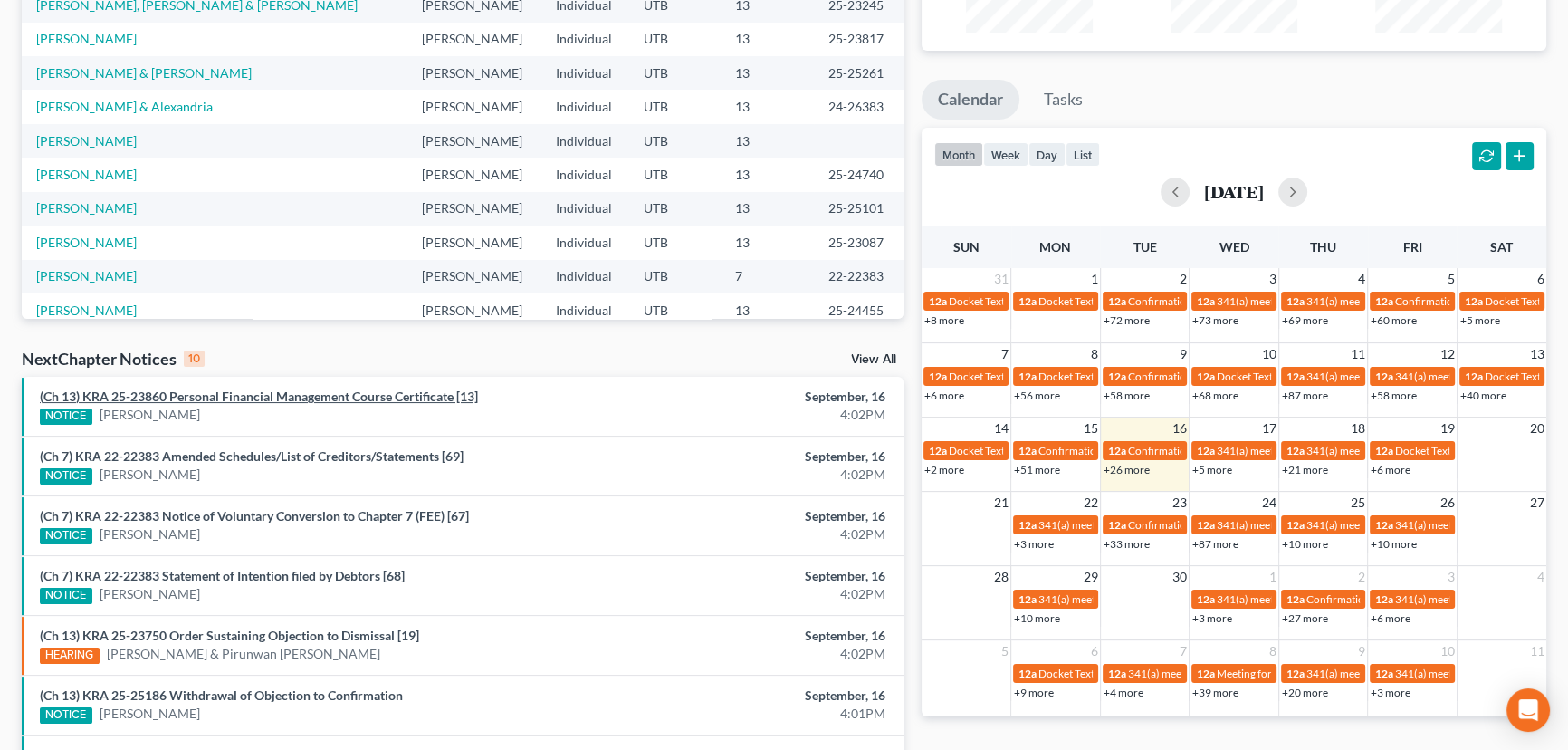
click at [225, 399] on link "(Ch 13) KRA 25-23860 Personal Financial Management Course Certificate [13]" at bounding box center [258, 397] width 438 height 16
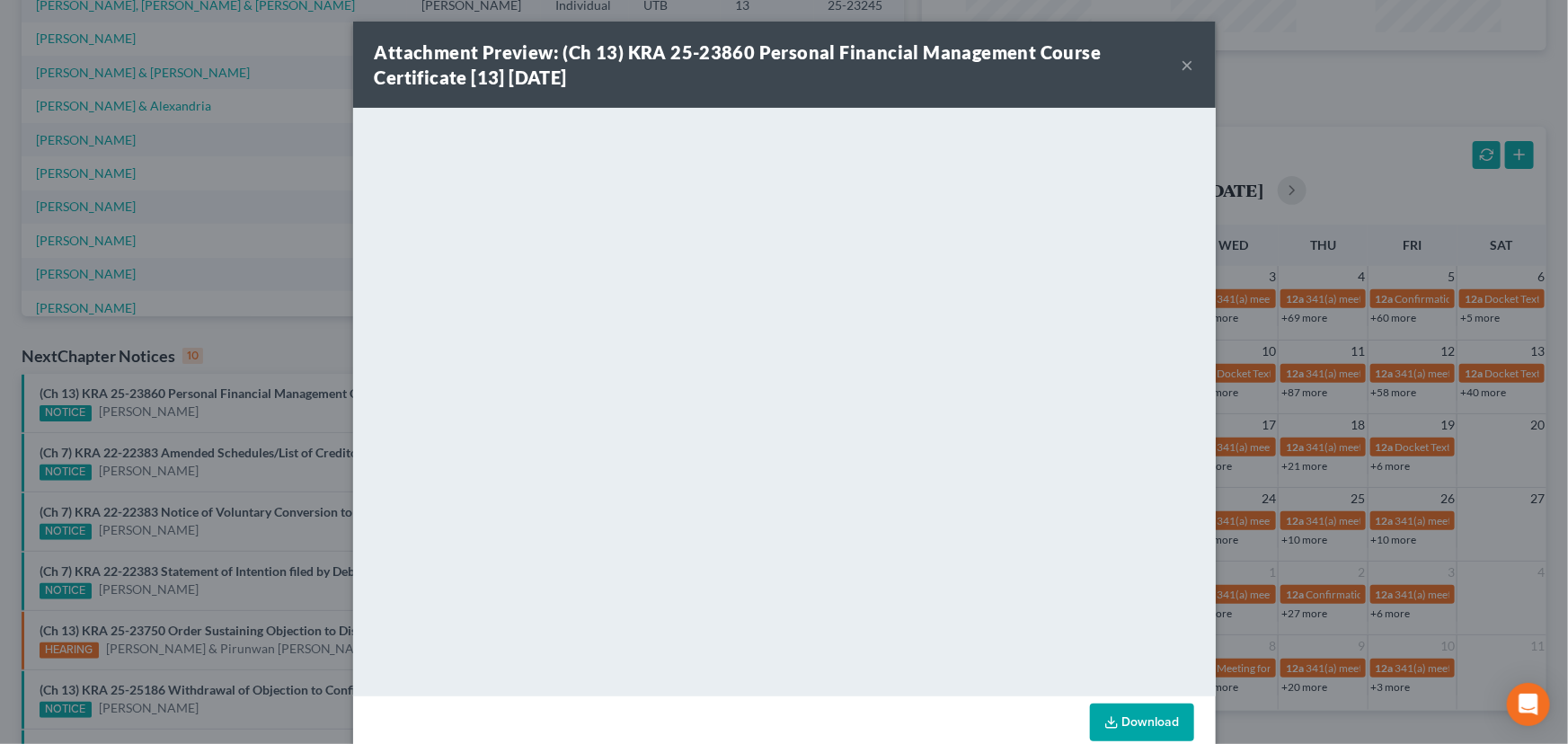
click at [230, 423] on div "Attachment Preview: (Ch 13) KRA 25-23860 Personal Financial Management Course C…" at bounding box center [784, 372] width 1568 height 744
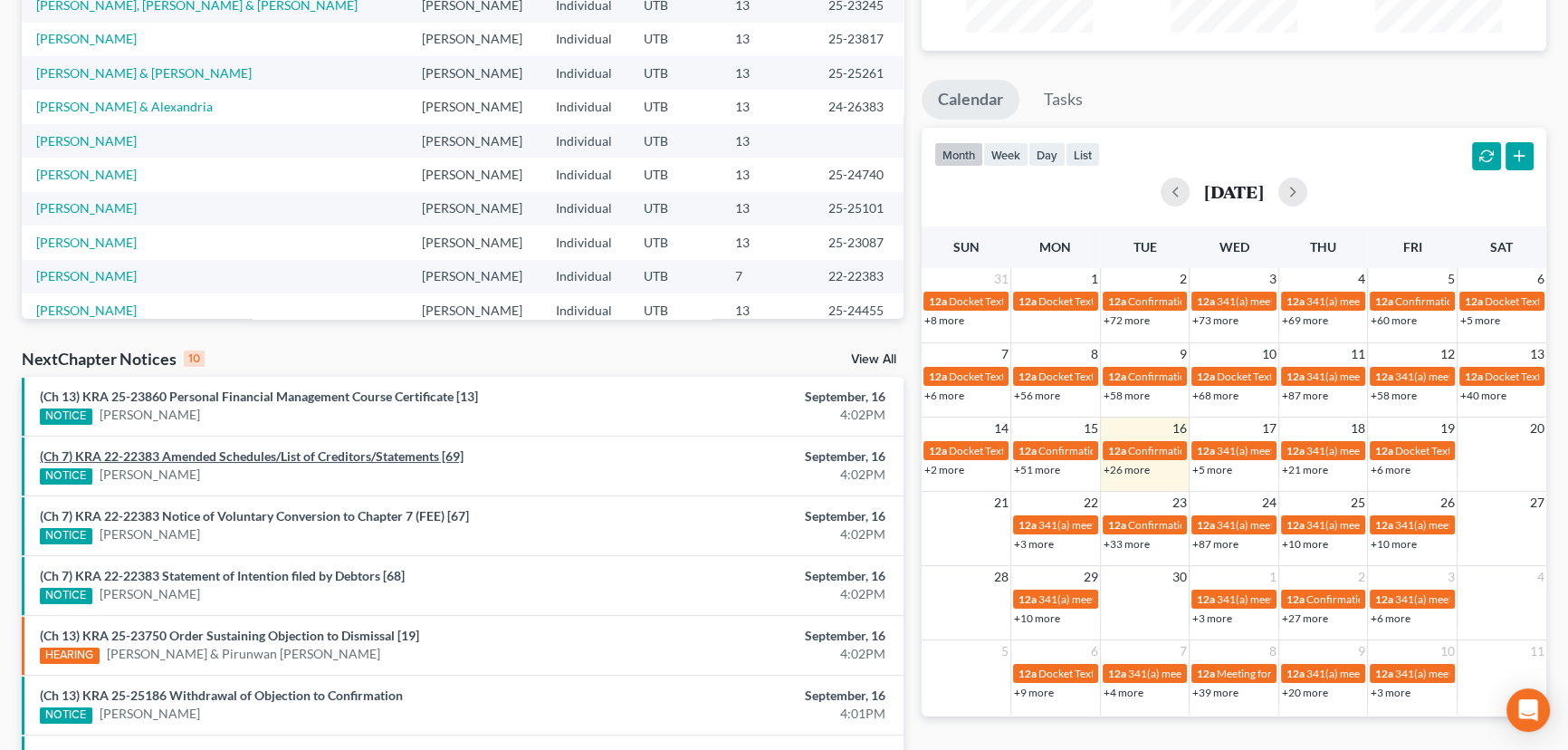
click at [229, 458] on link "(Ch 7) KRA 22-22383 Amended Schedules/List of Creditors/Statements [69]" at bounding box center [251, 456] width 424 height 16
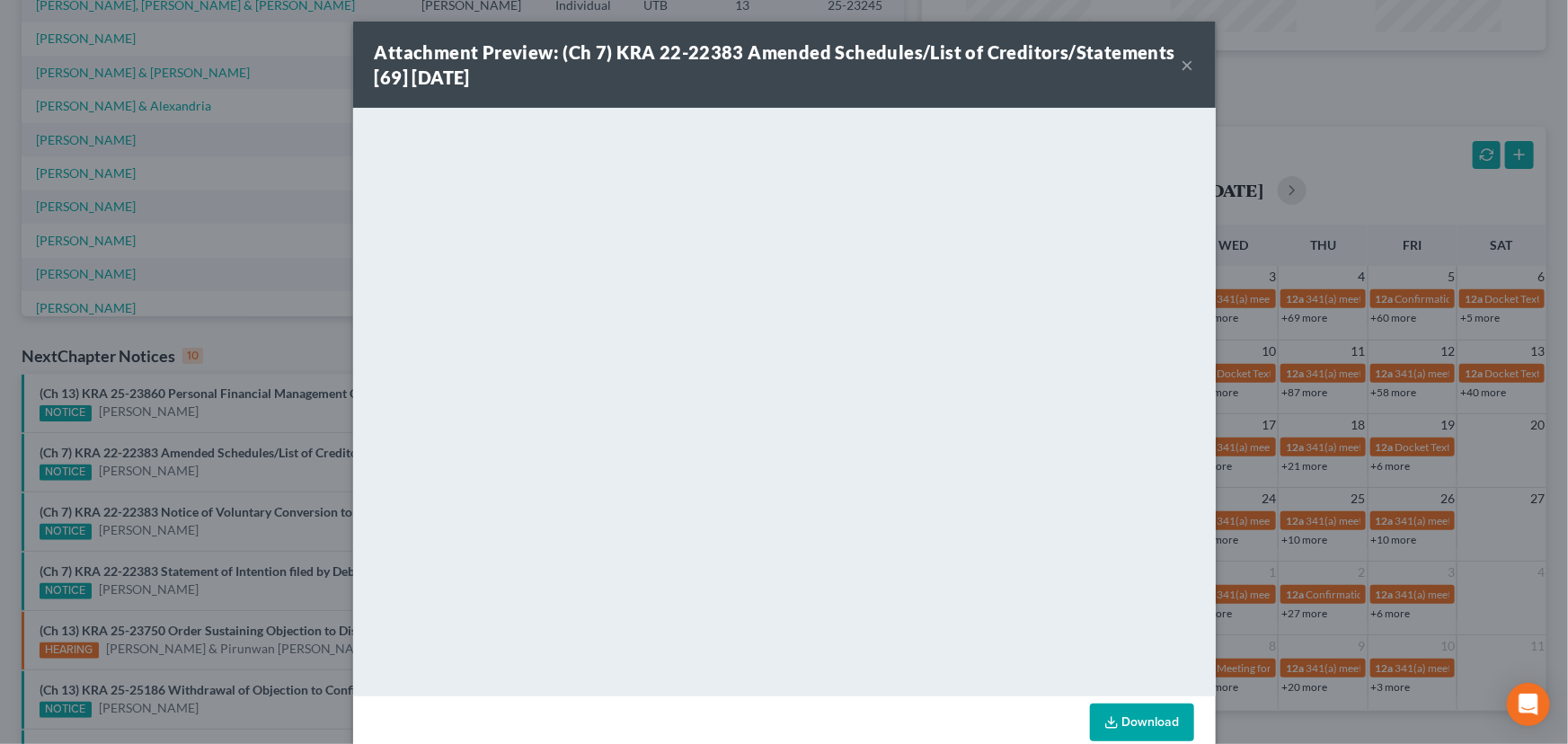
click at [228, 476] on div "Attachment Preview: (Ch 7) KRA 22-22383 Amended Schedules/List of Creditors/Sta…" at bounding box center [784, 372] width 1568 height 744
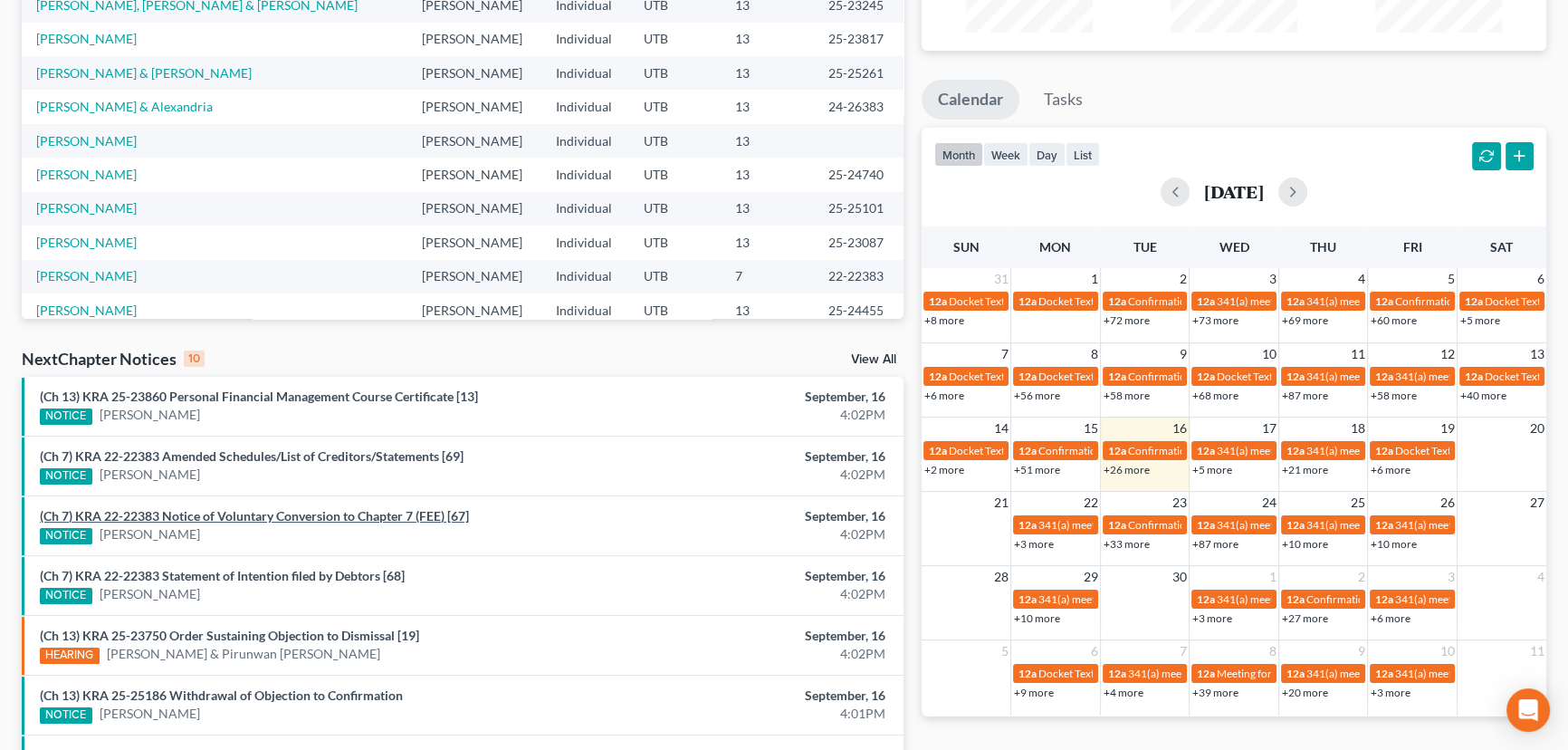
click at [237, 516] on link "(Ch 7) KRA 22-22383 Notice of Voluntary Conversion to Chapter 7 (FEE) [67]" at bounding box center [254, 516] width 429 height 16
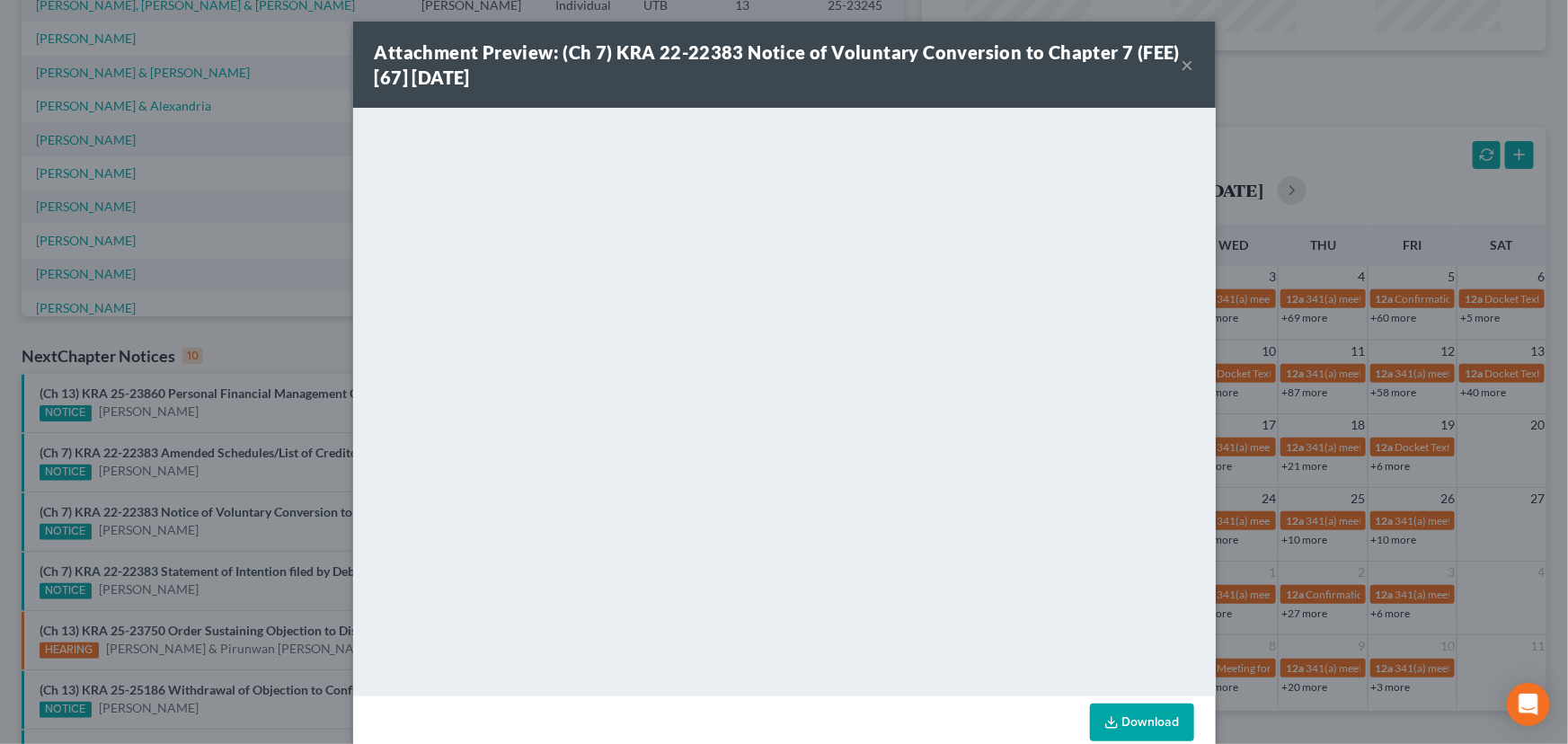
click at [230, 538] on div "Attachment Preview: (Ch 7) KRA 22-22383 Notice of Voluntary Conversion to Chapt…" at bounding box center [784, 372] width 1568 height 744
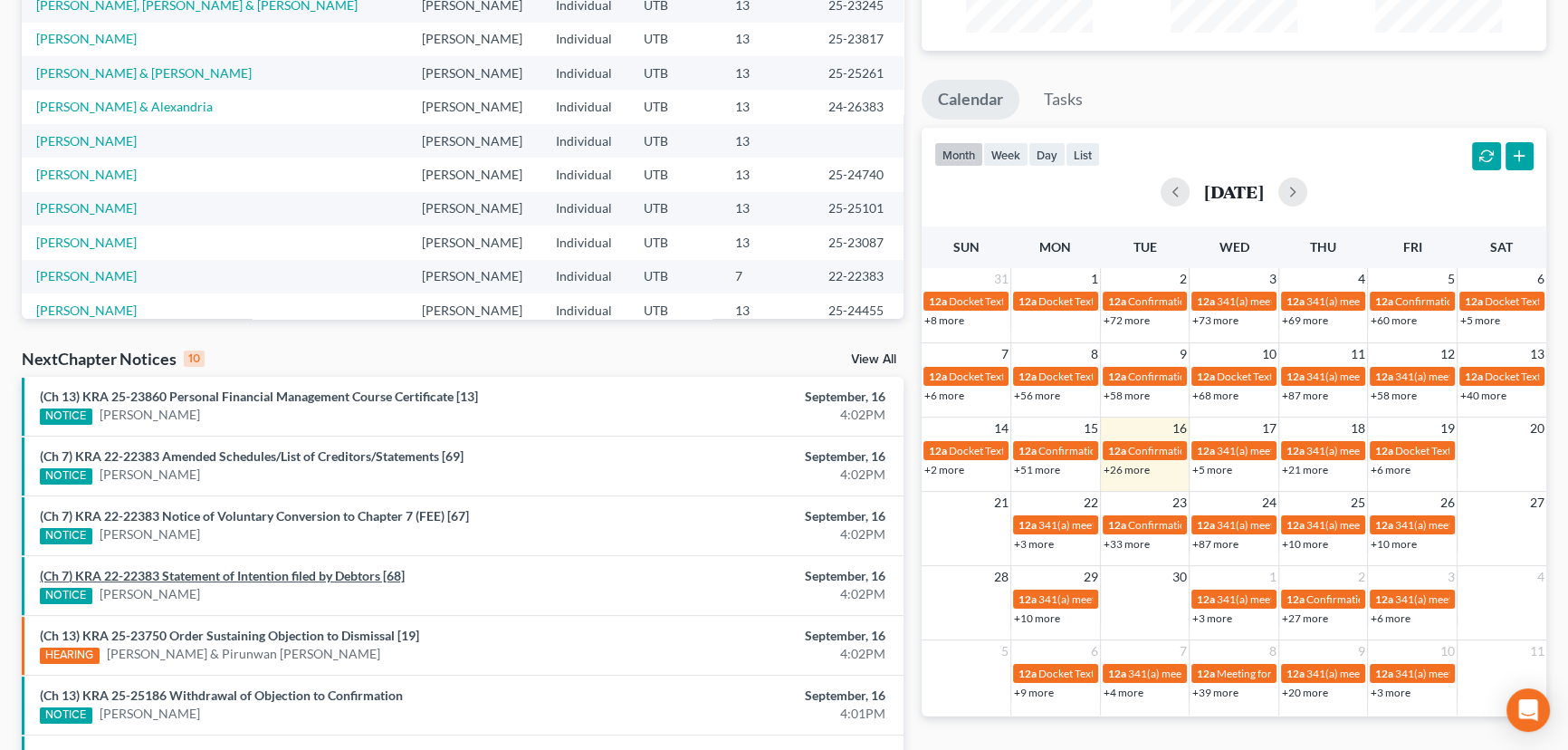
click at [229, 573] on link "(Ch 7) KRA 22-22383 Statement of Intention filed by Debtors [68]" at bounding box center [221, 576] width 365 height 16
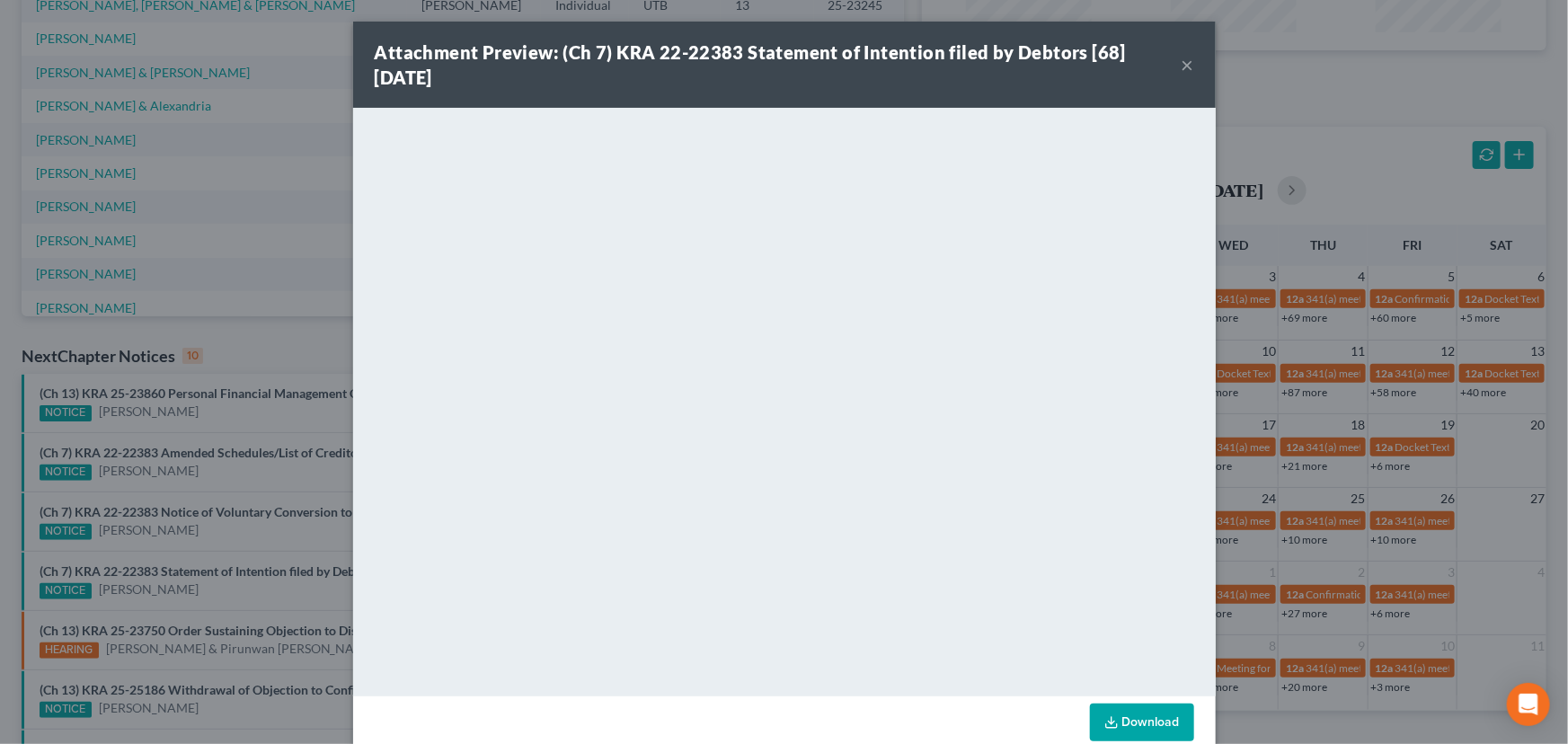
click at [227, 589] on div "Attachment Preview: (Ch 7) KRA 22-22383 Statement of Intention filed by Debtors…" at bounding box center [784, 372] width 1568 height 744
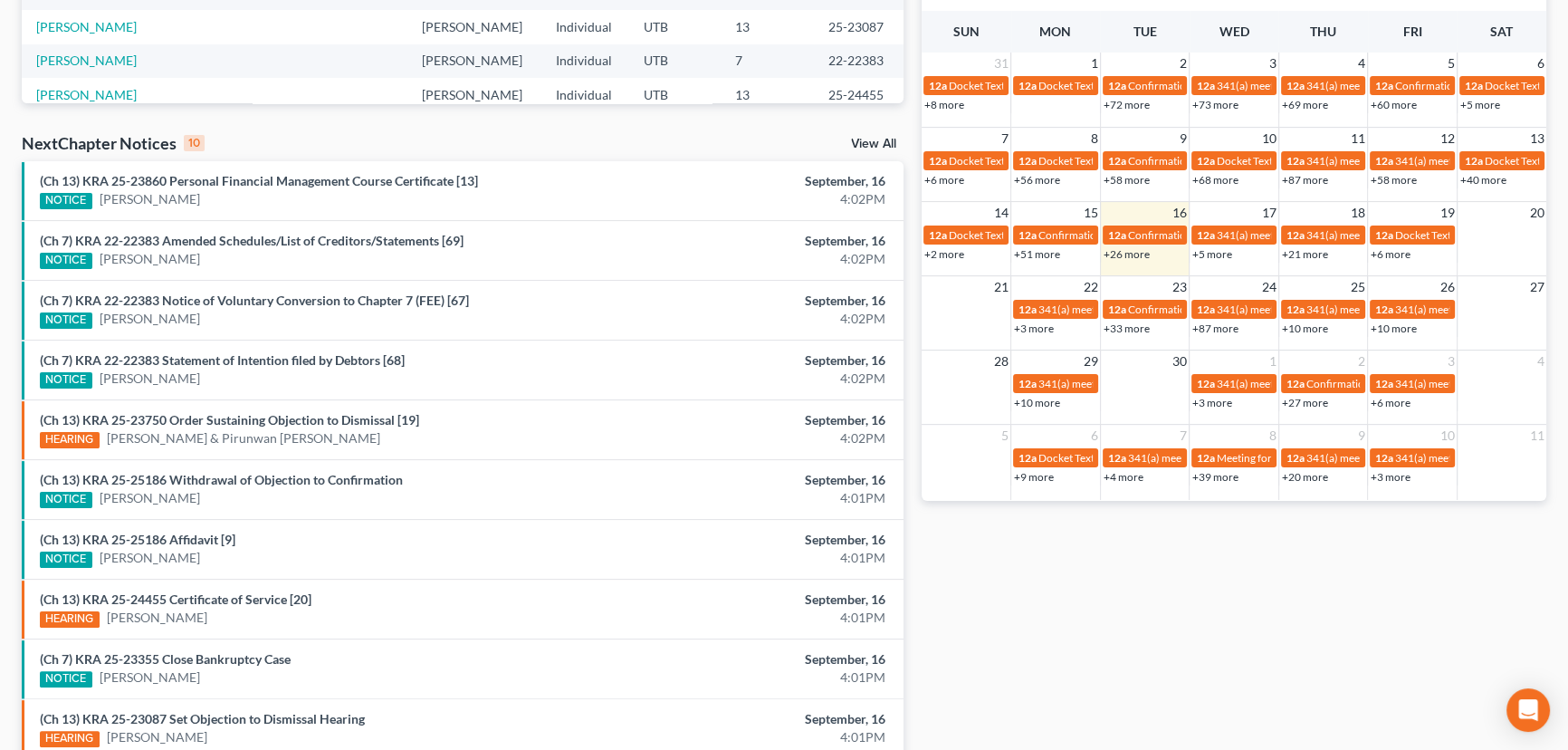
scroll to position [493, 0]
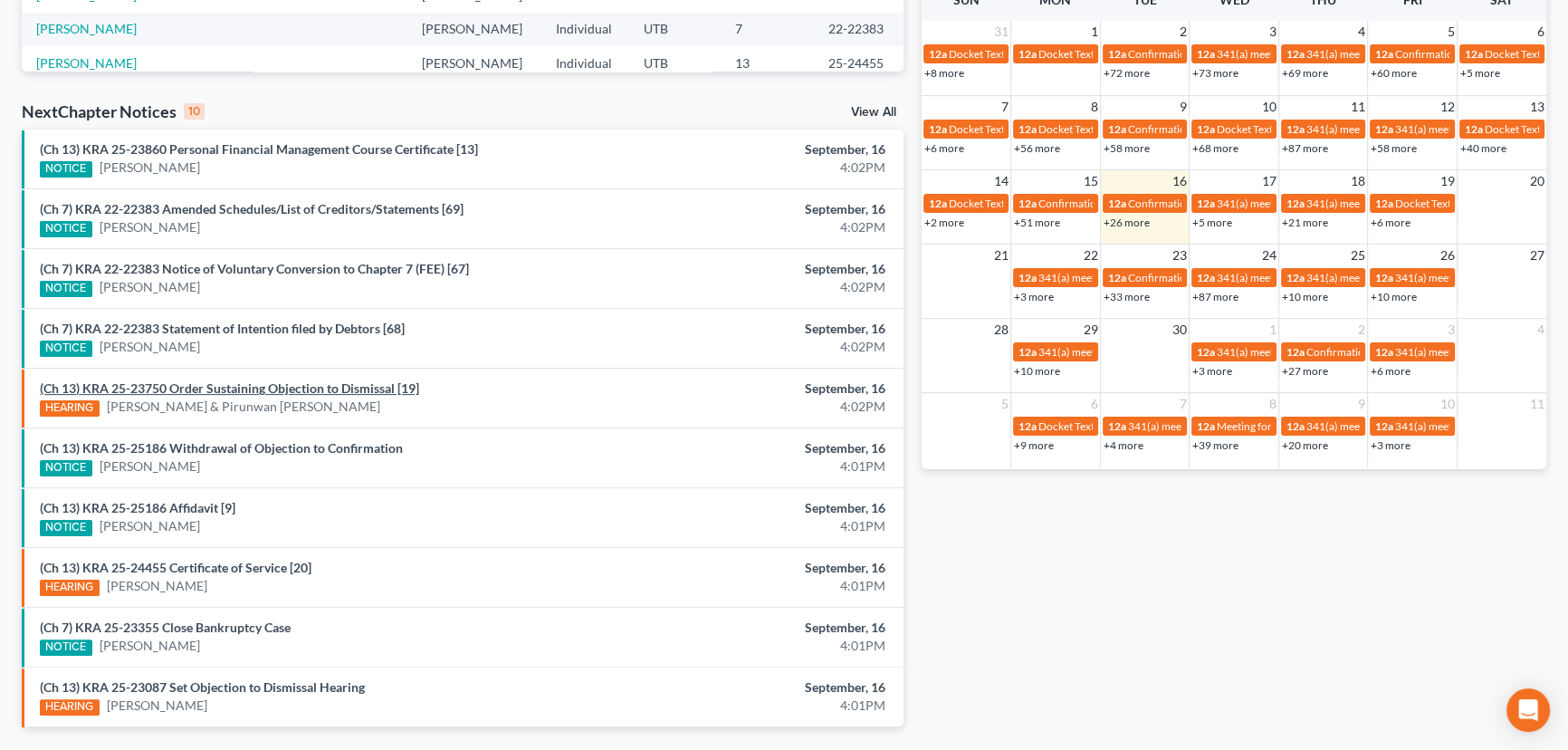
click at [209, 387] on link "(Ch 13) KRA 25-23750 Order Sustaining Objection to Dismissal [19]" at bounding box center [229, 388] width 380 height 16
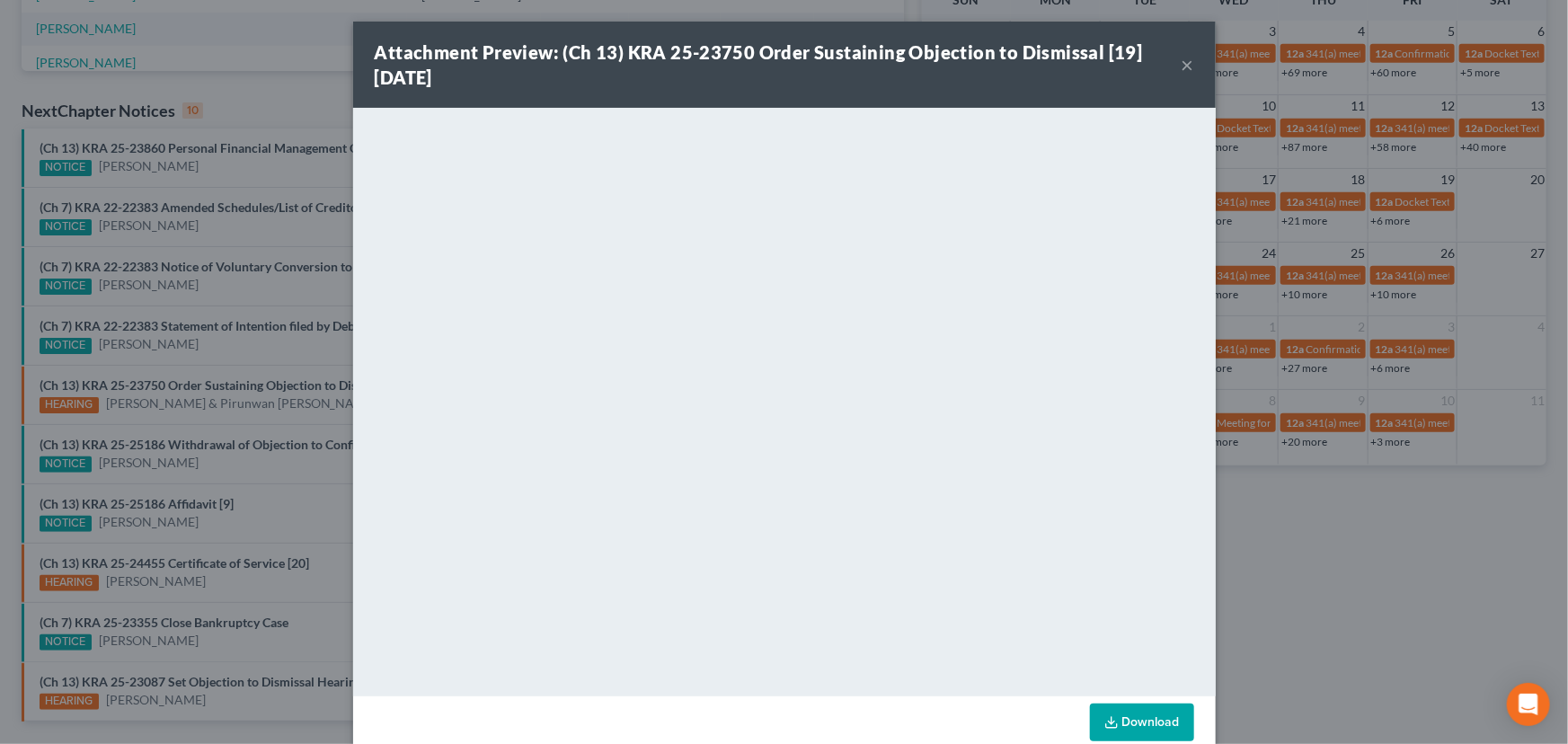
click at [257, 422] on div "Attachment Preview: (Ch 13) KRA 25-23750 Order Sustaining Objection to Dismissa…" at bounding box center [784, 372] width 1568 height 744
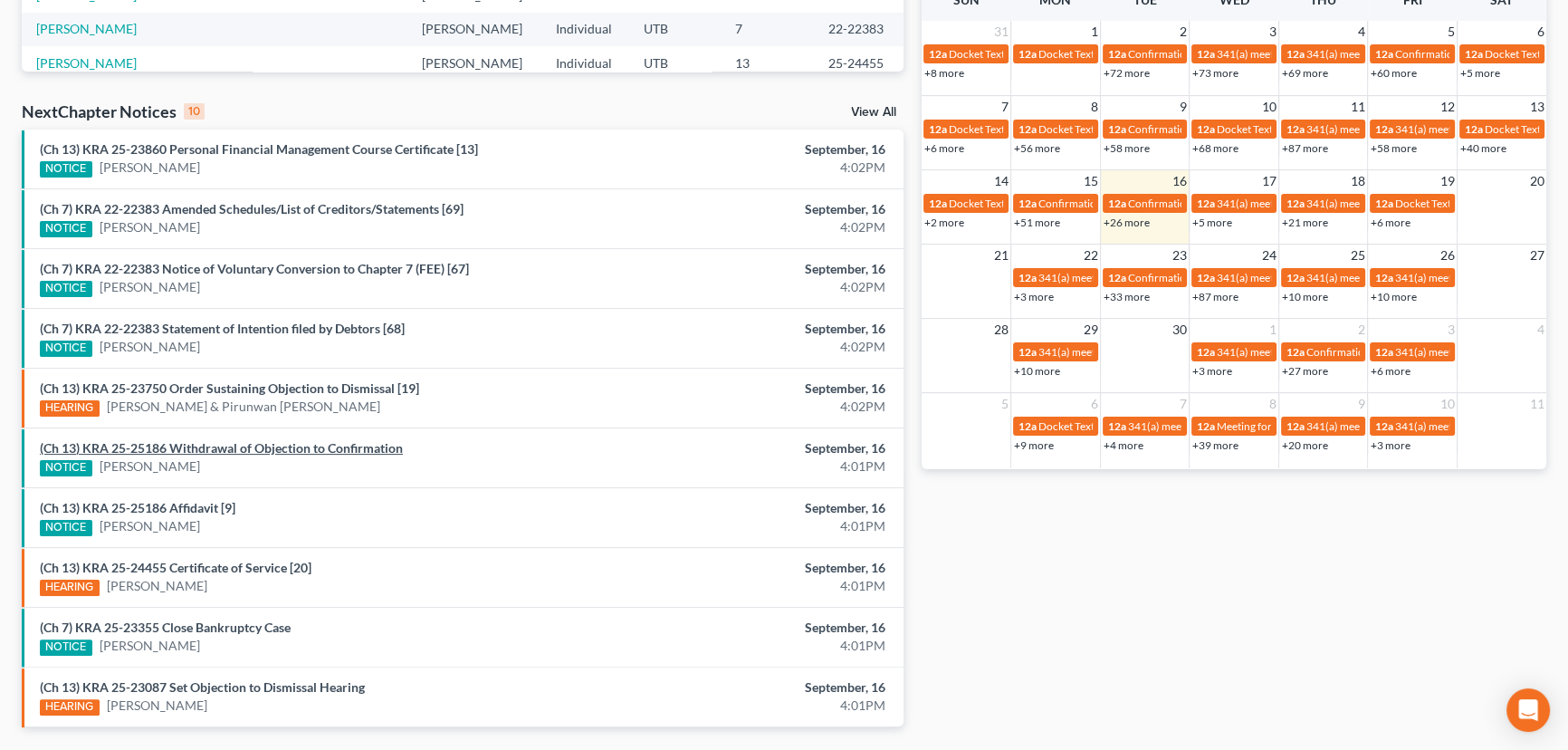
click at [225, 447] on link "(Ch 13) KRA 25-25186 Withdrawal of Objection to Confirmation" at bounding box center [220, 448] width 363 height 16
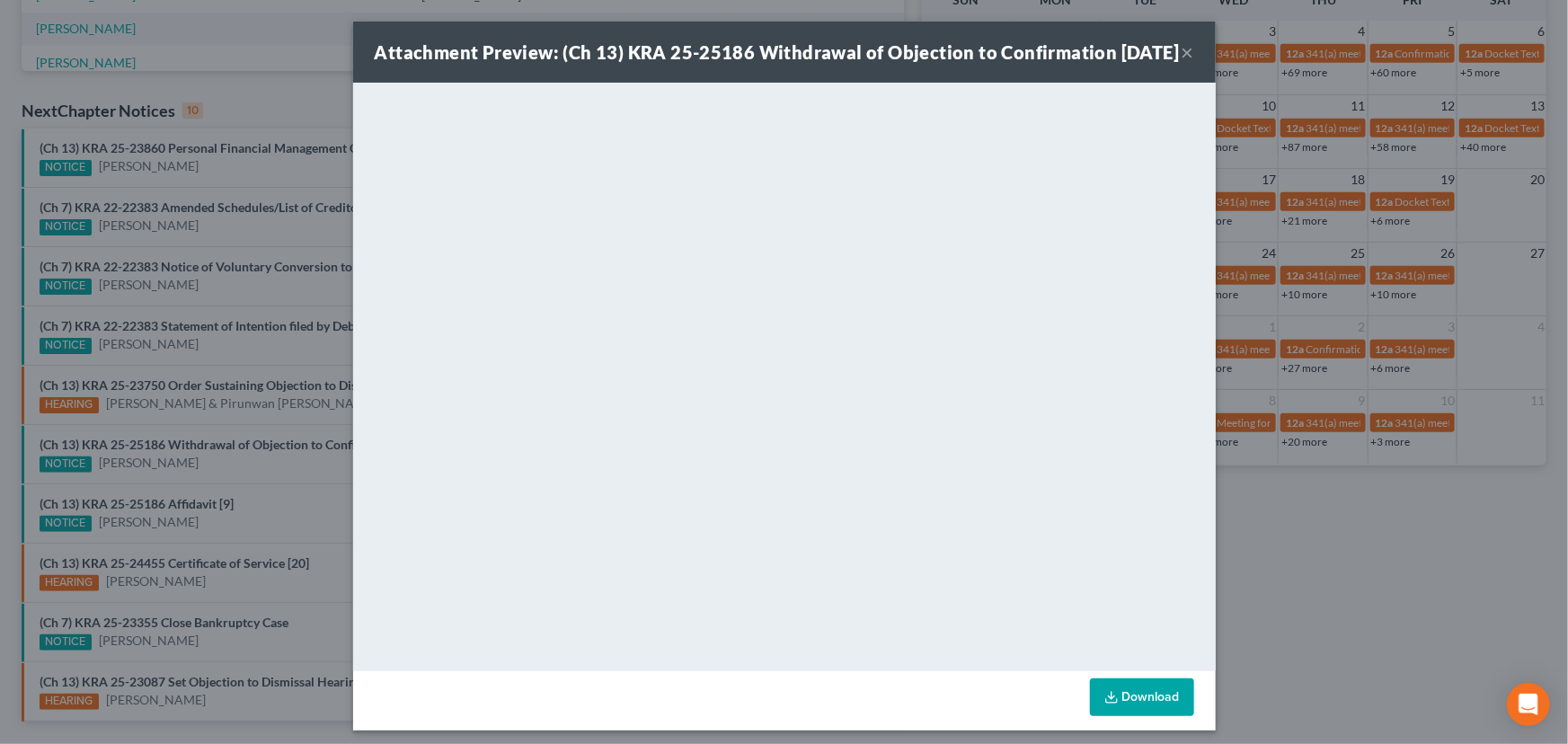
click at [215, 465] on div "Attachment Preview: (Ch 13) KRA 25-25186 Withdrawal of Objection to Confirmatio…" at bounding box center [784, 372] width 1568 height 744
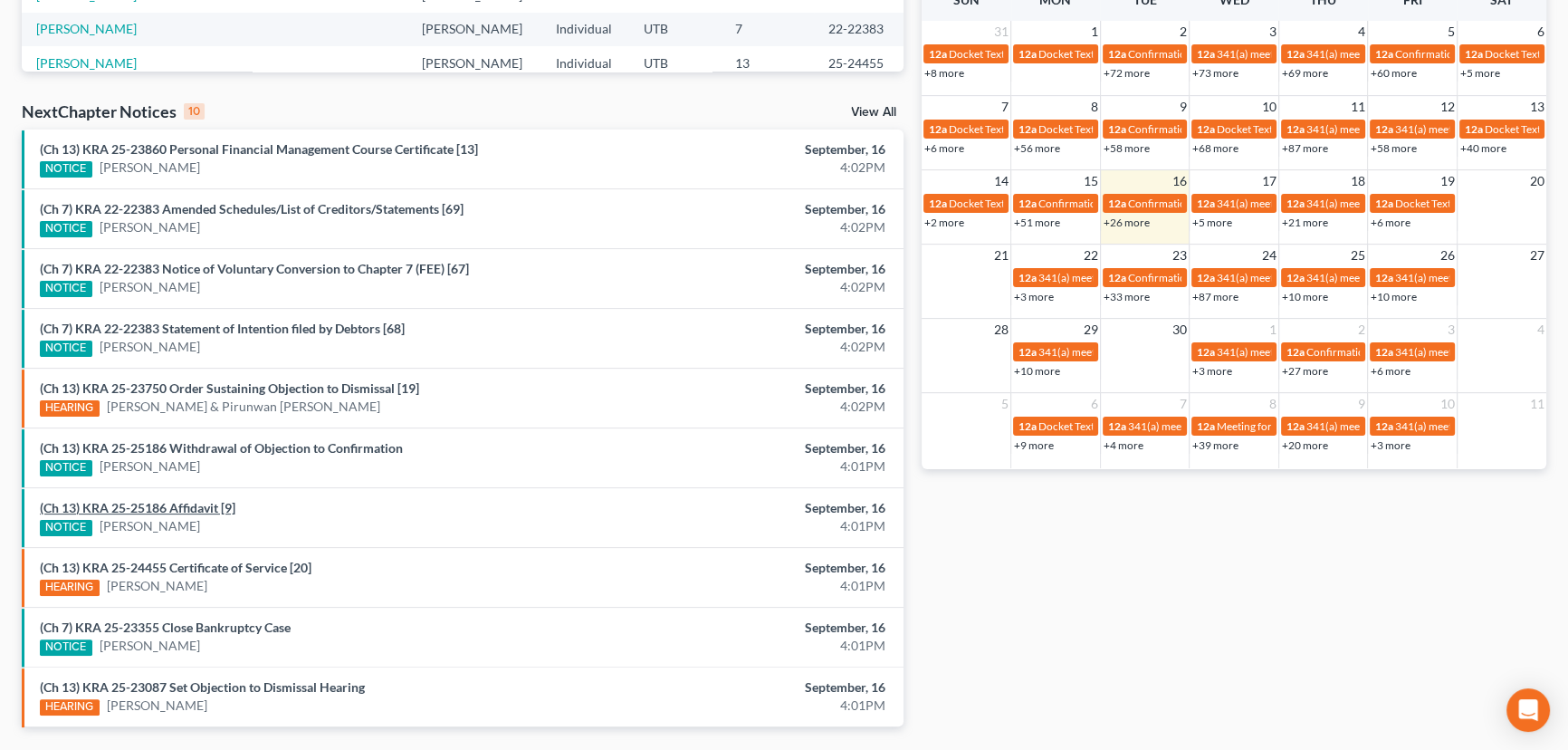
click at [165, 506] on link "(Ch 13) KRA 25-25186 Affidavit [9]" at bounding box center [137, 508] width 196 height 16
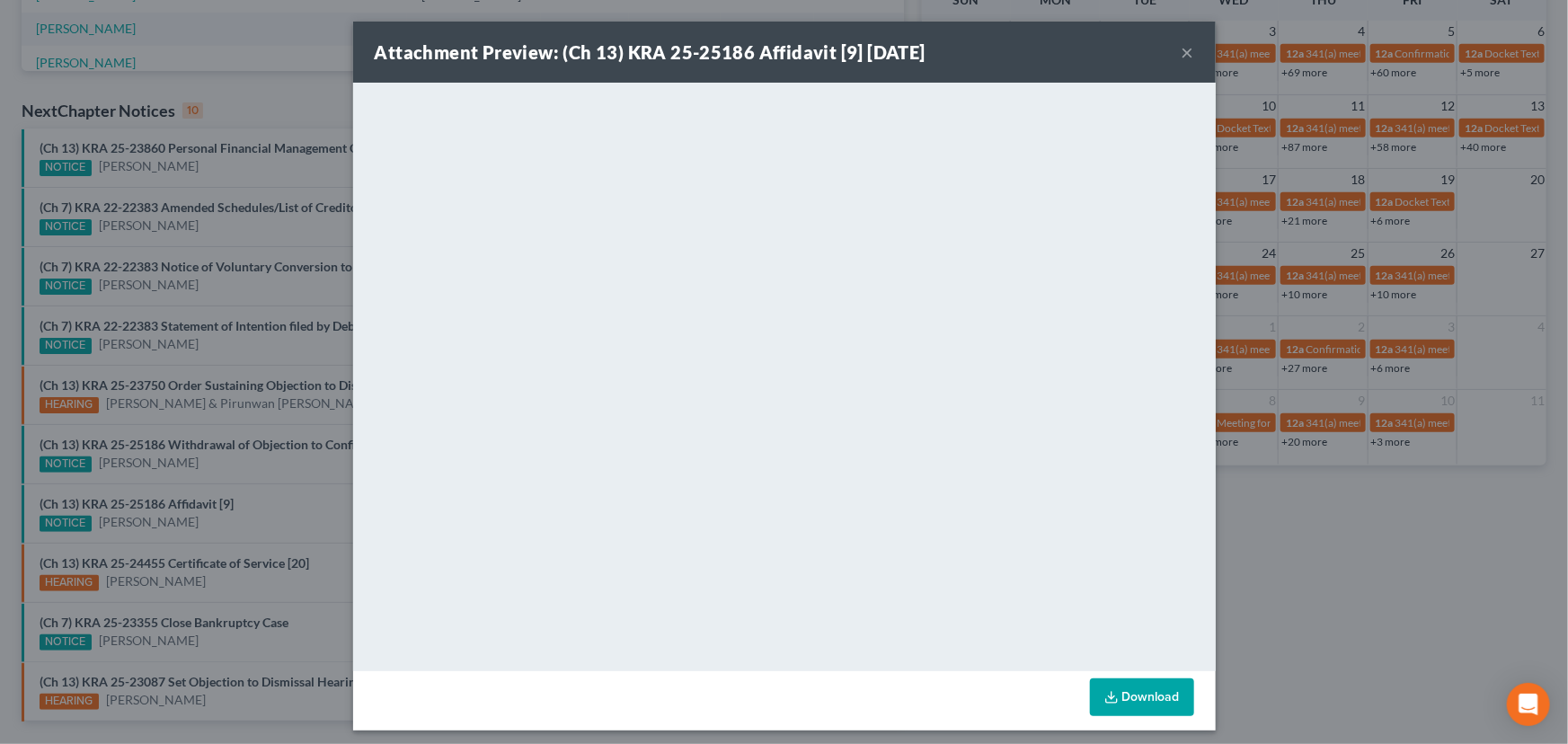
click at [212, 471] on div "Attachment Preview: (Ch 13) KRA 25-25186 Affidavit [9] 09/16/2025 × <object ng-…" at bounding box center [784, 372] width 1568 height 744
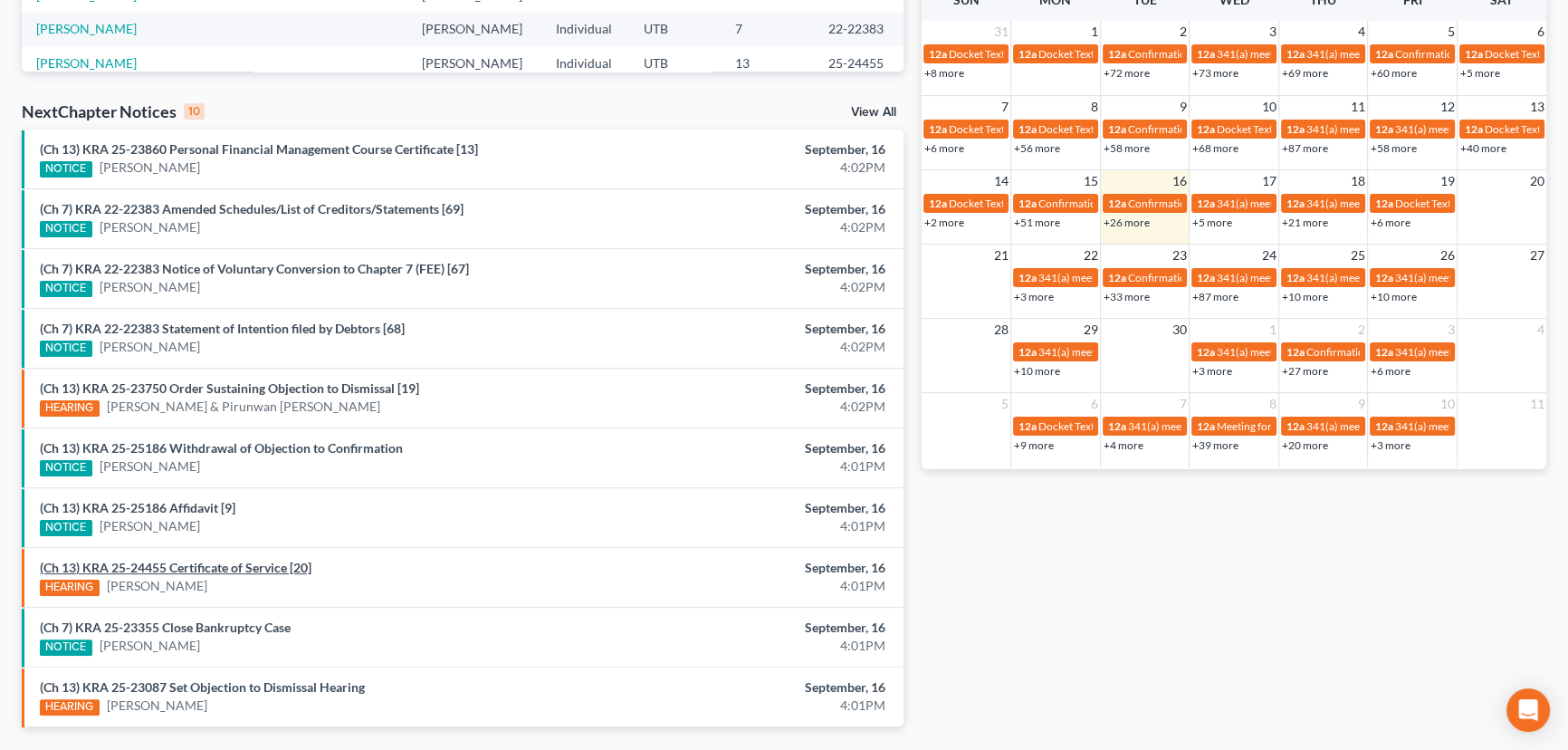
click at [246, 568] on link "(Ch 13) KRA 25-24455 Certificate of Service [20]" at bounding box center [175, 568] width 271 height 16
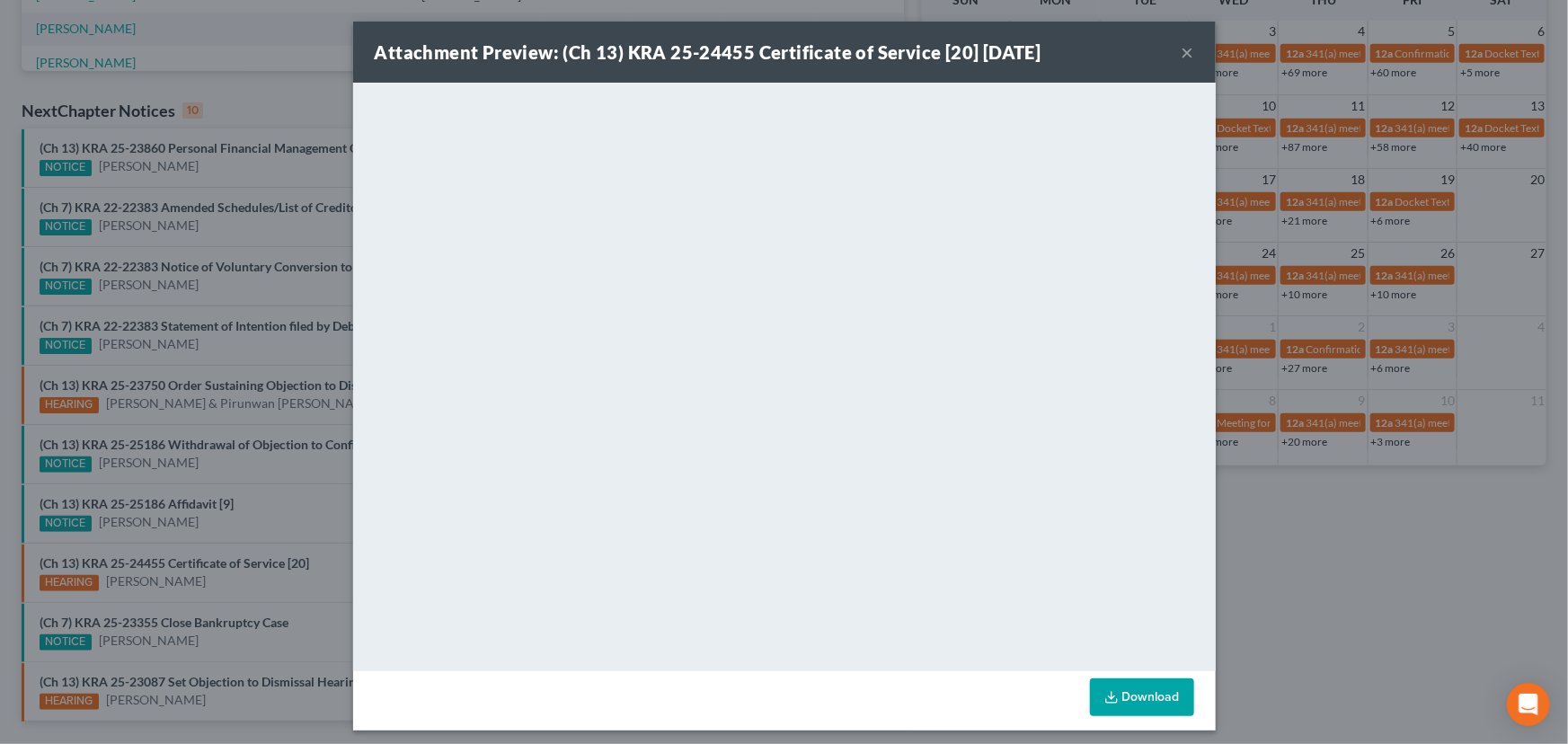
click at [313, 472] on div "Attachment Preview: (Ch 13) KRA 25-24455 Certificate of Service [20] 09/16/2025…" at bounding box center [784, 372] width 1568 height 744
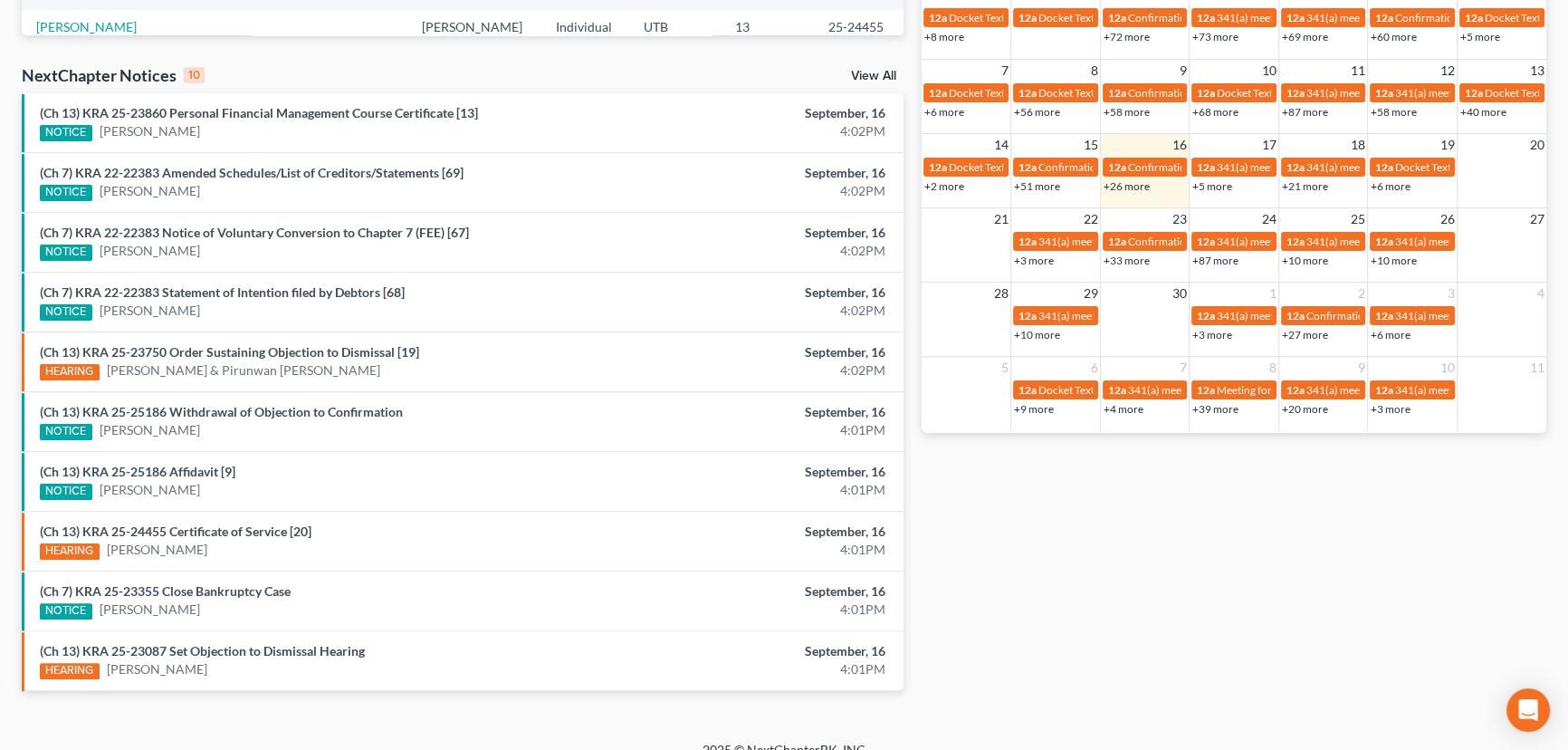
scroll to position [549, 0]
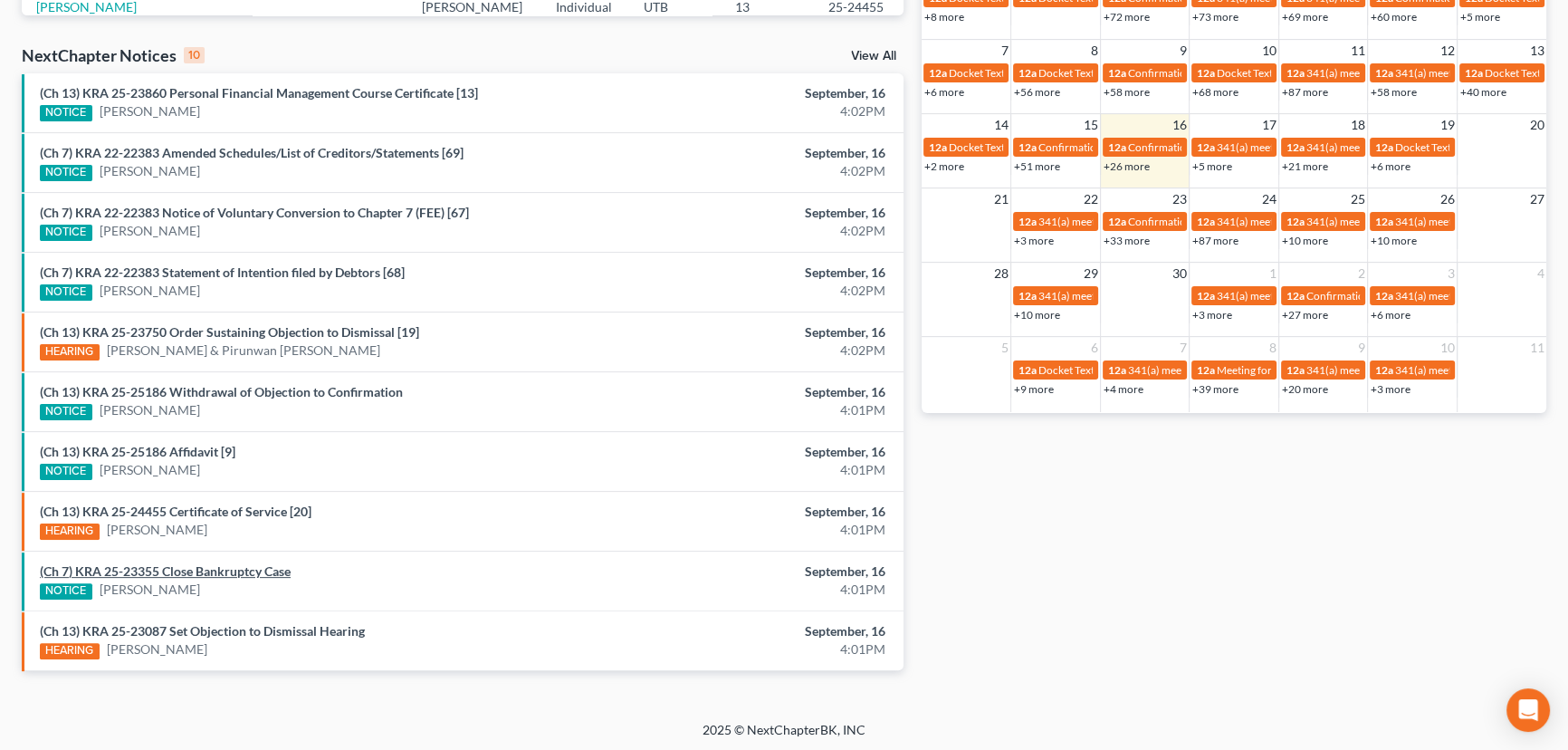
click at [195, 572] on link "(Ch 7) KRA 25-23355 Close Bankruptcy Case" at bounding box center [164, 571] width 251 height 16
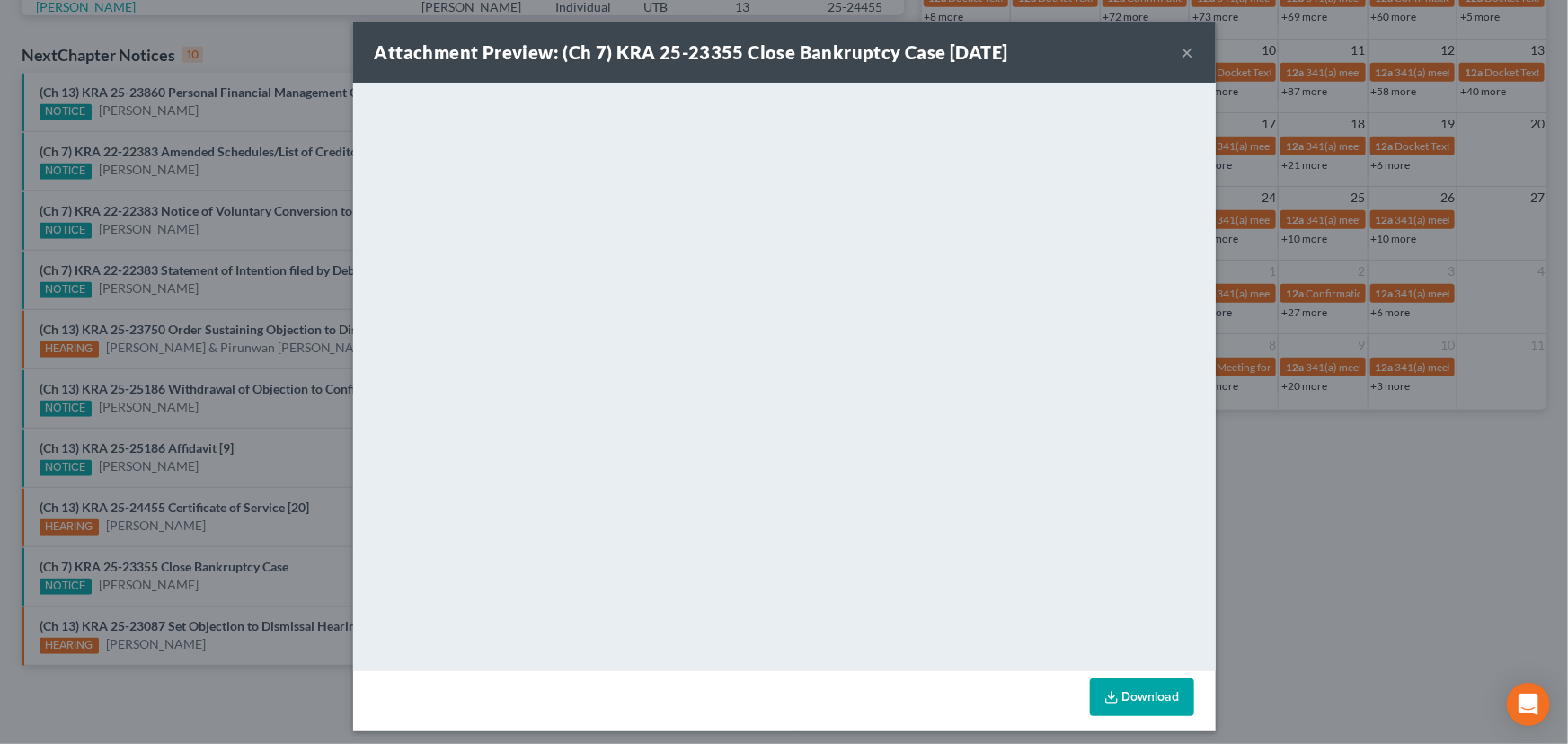
click at [208, 580] on div "Attachment Preview: (Ch 7) KRA 25-23355 Close Bankruptcy Case 09/16/2025 × <obj…" at bounding box center [784, 372] width 1568 height 744
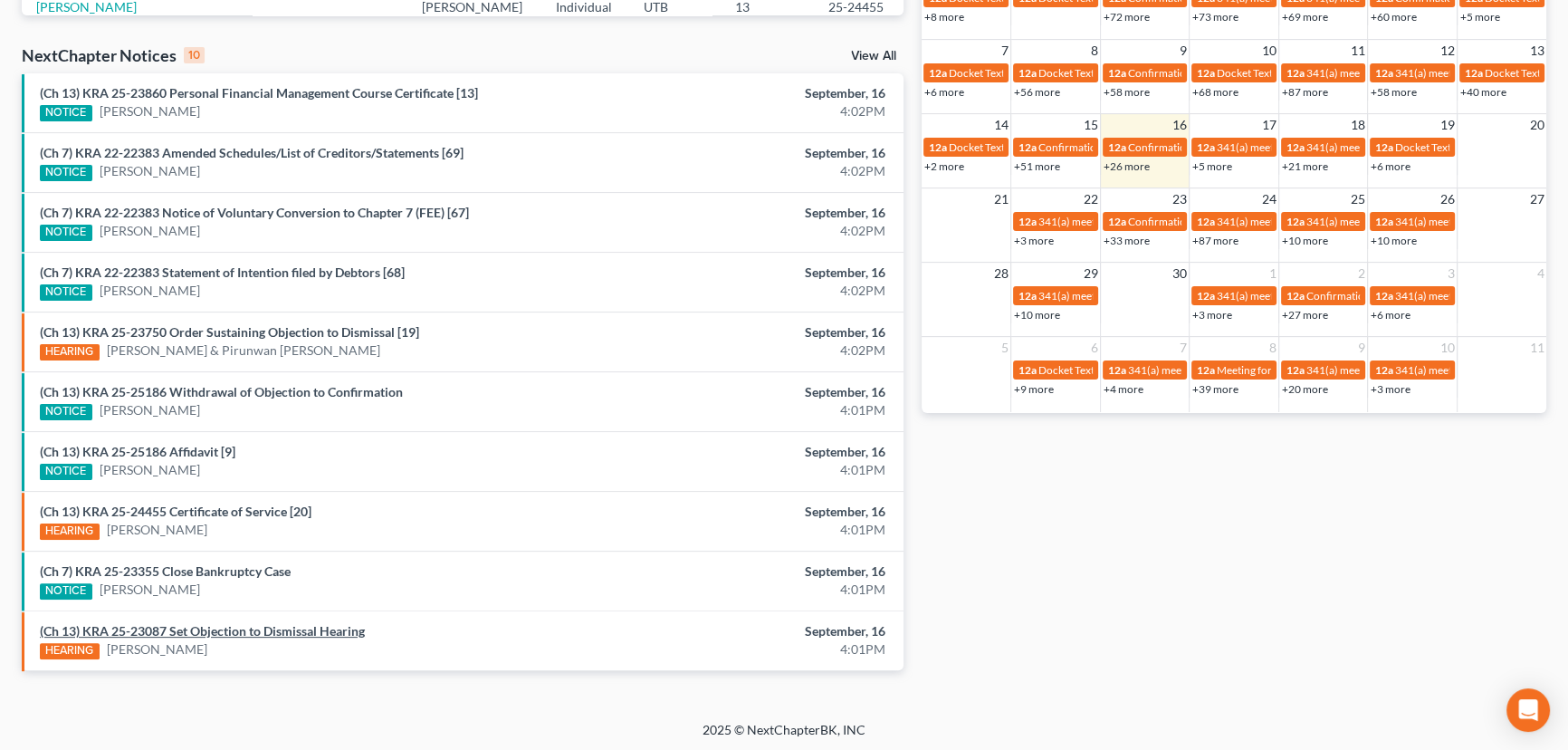
click at [231, 629] on link "(Ch 13) KRA 25-23087 Set Objection to Dismissal Hearing" at bounding box center [202, 631] width 325 height 16
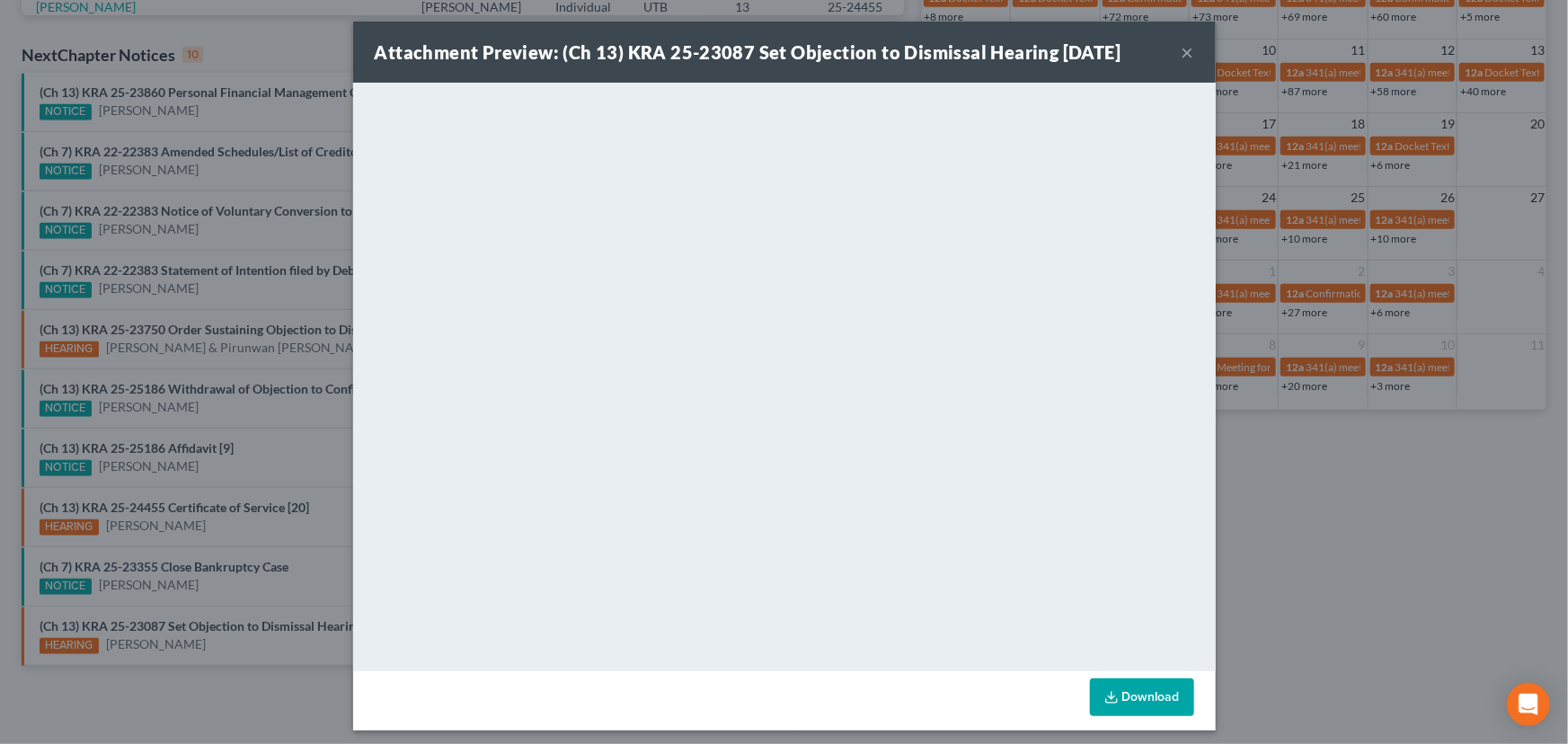
click at [232, 522] on div "Attachment Preview: (Ch 13) KRA 25-23087 Set Objection to Dismissal Hearing 09/…" at bounding box center [784, 372] width 1568 height 744
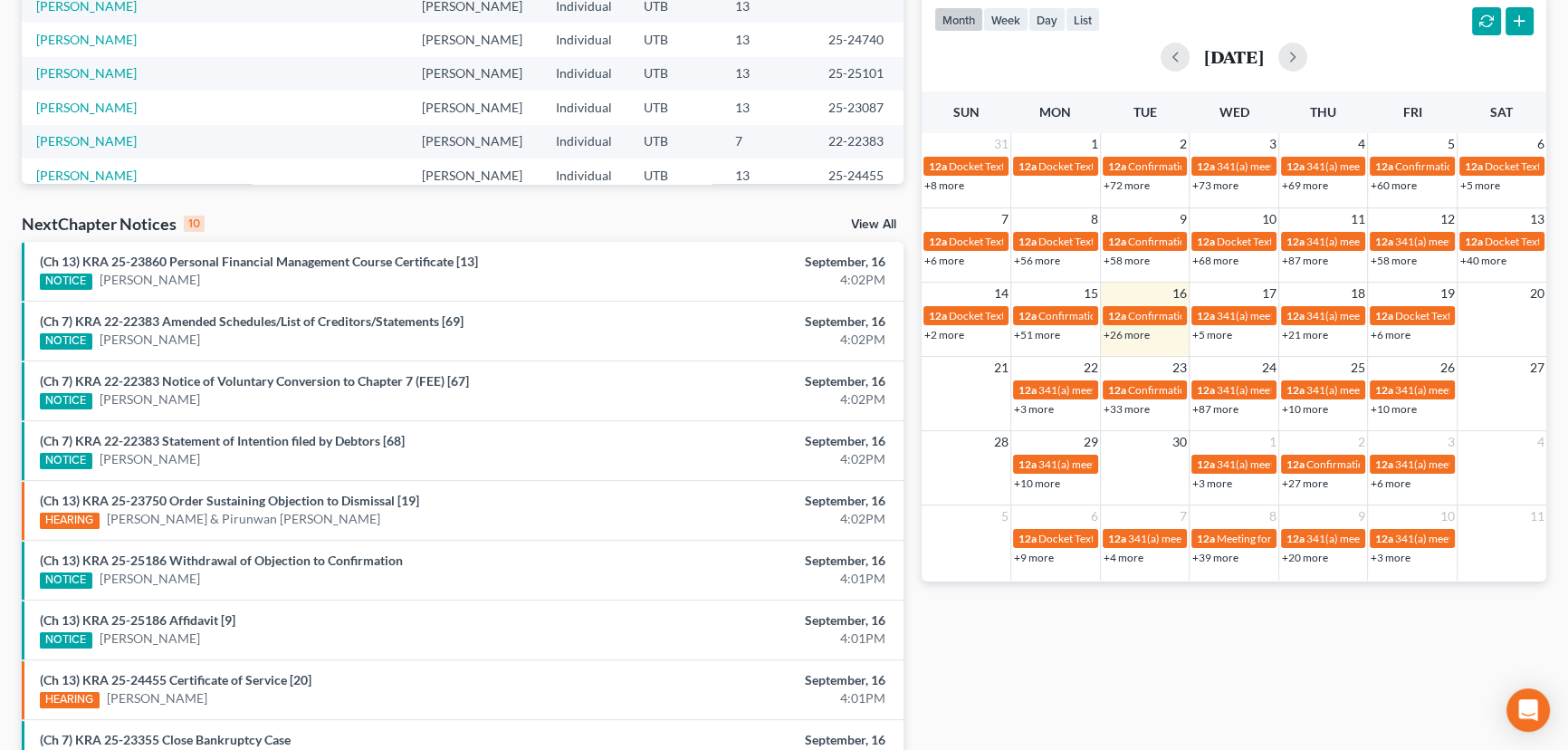
scroll to position [302, 0]
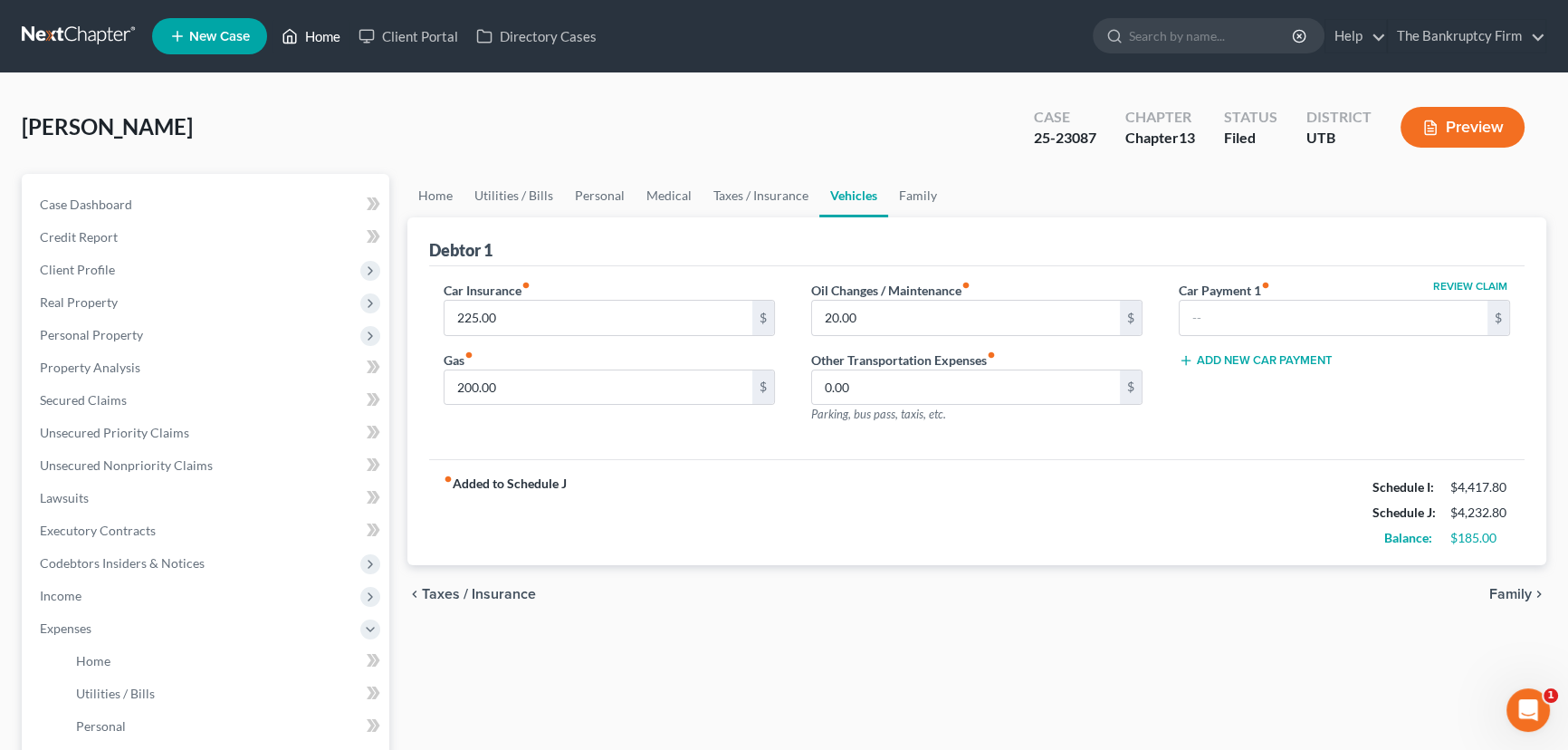
click at [315, 36] on link "Home" at bounding box center [311, 35] width 77 height 32
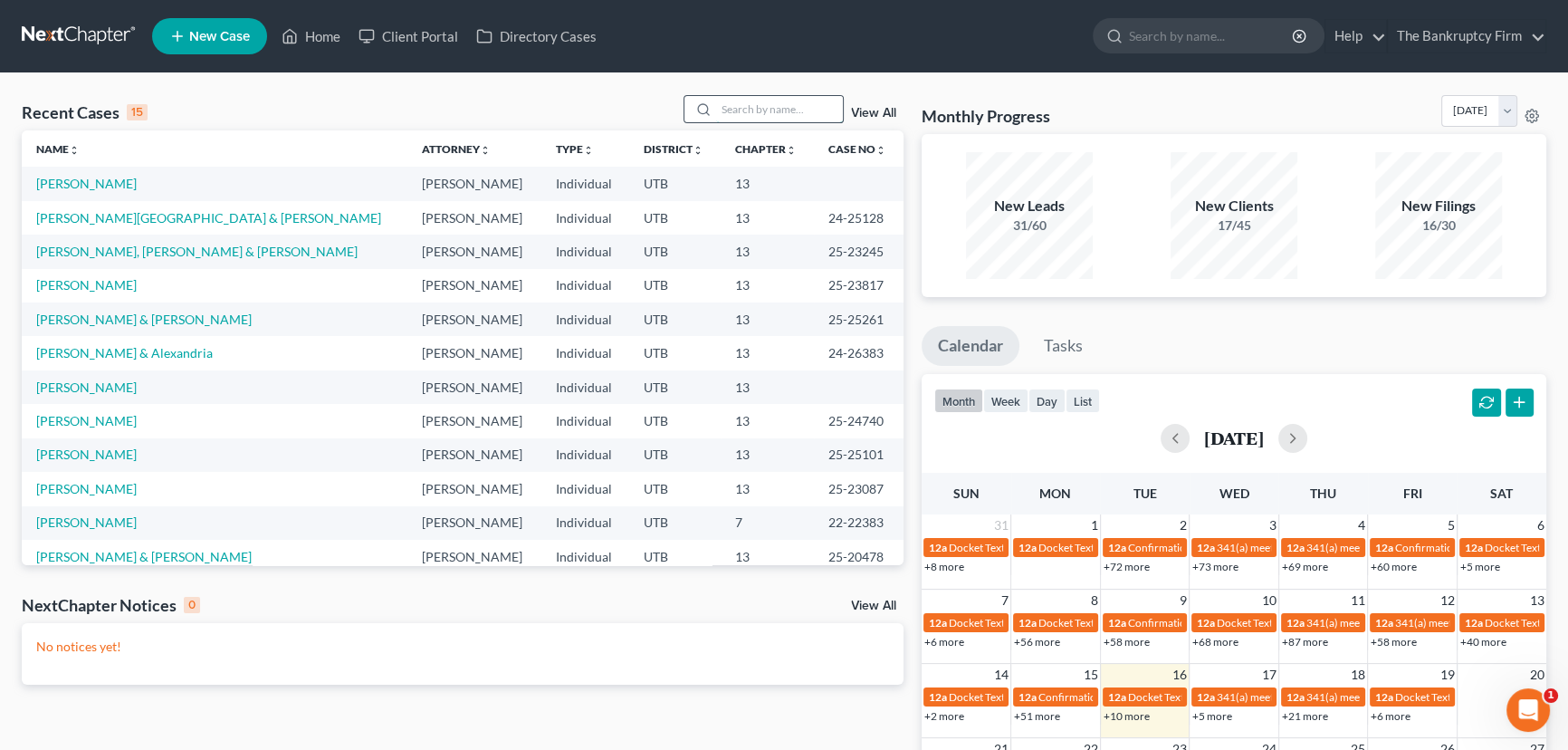
click at [729, 112] on input "search" at bounding box center [779, 109] width 127 height 27
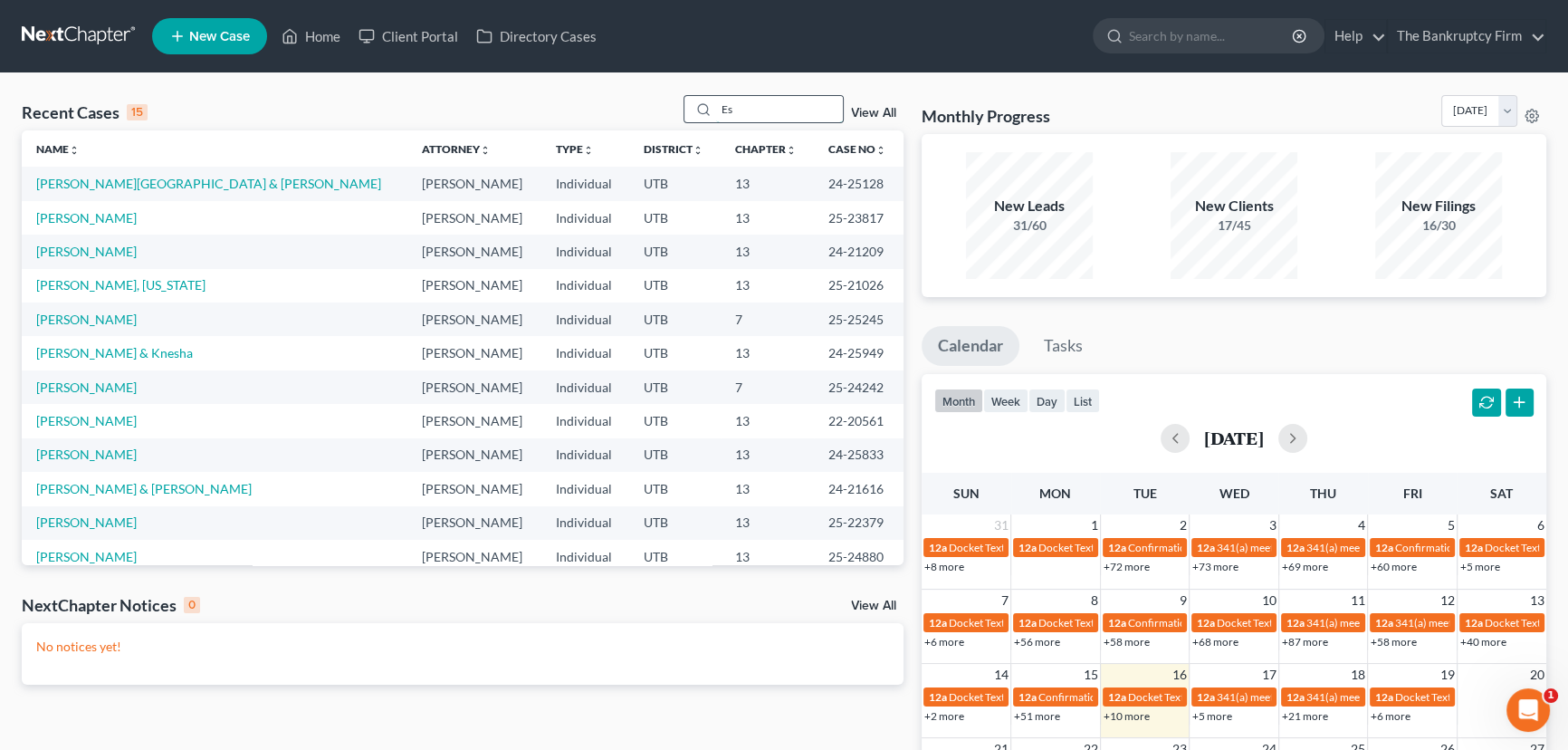
drag, startPoint x: 748, startPoint y: 109, endPoint x: 690, endPoint y: 109, distance: 58.0
click at [690, 109] on div "Es" at bounding box center [764, 109] width 161 height 29
type input "Taylor"
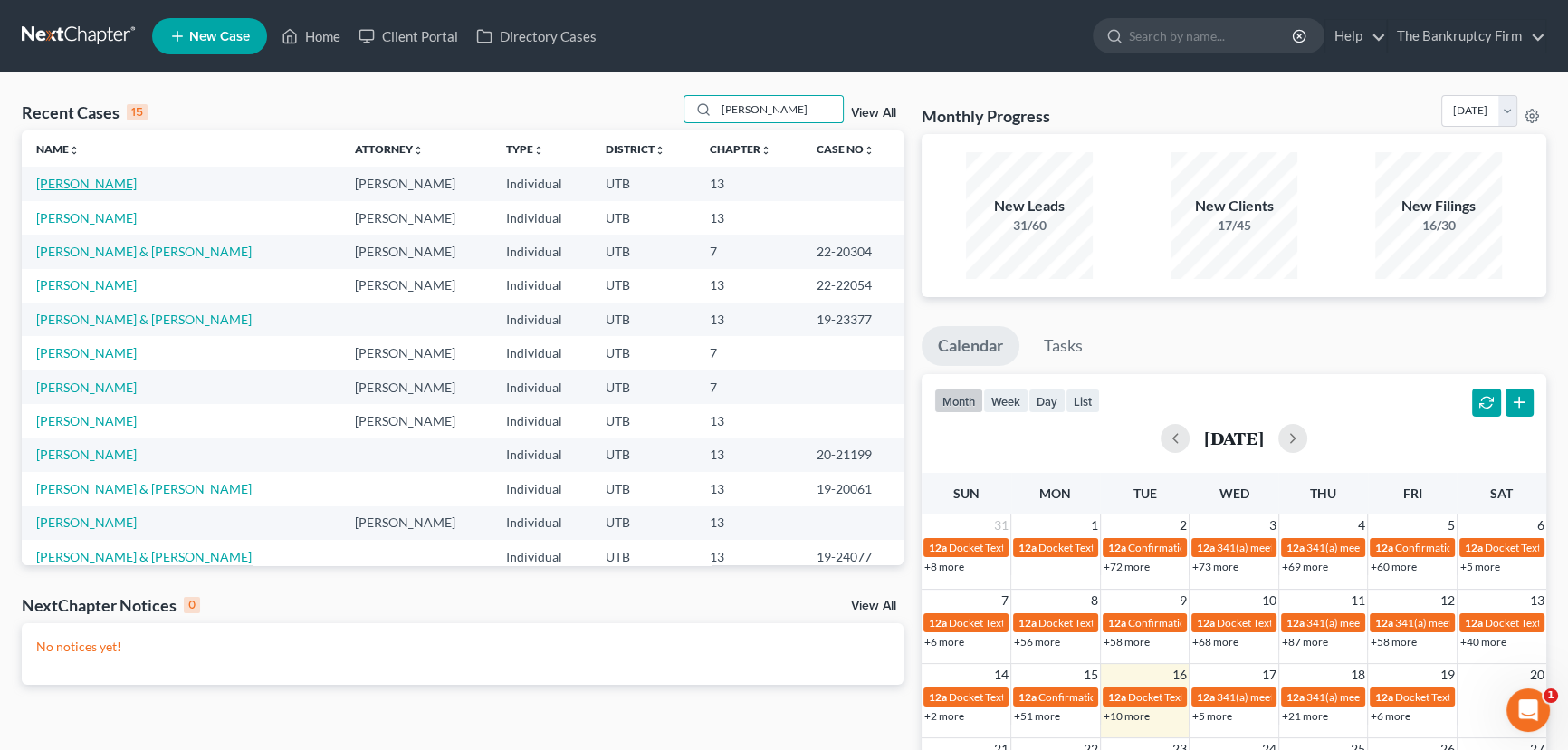
click at [81, 181] on link "[PERSON_NAME]" at bounding box center [87, 183] width 100 height 16
select select "8"
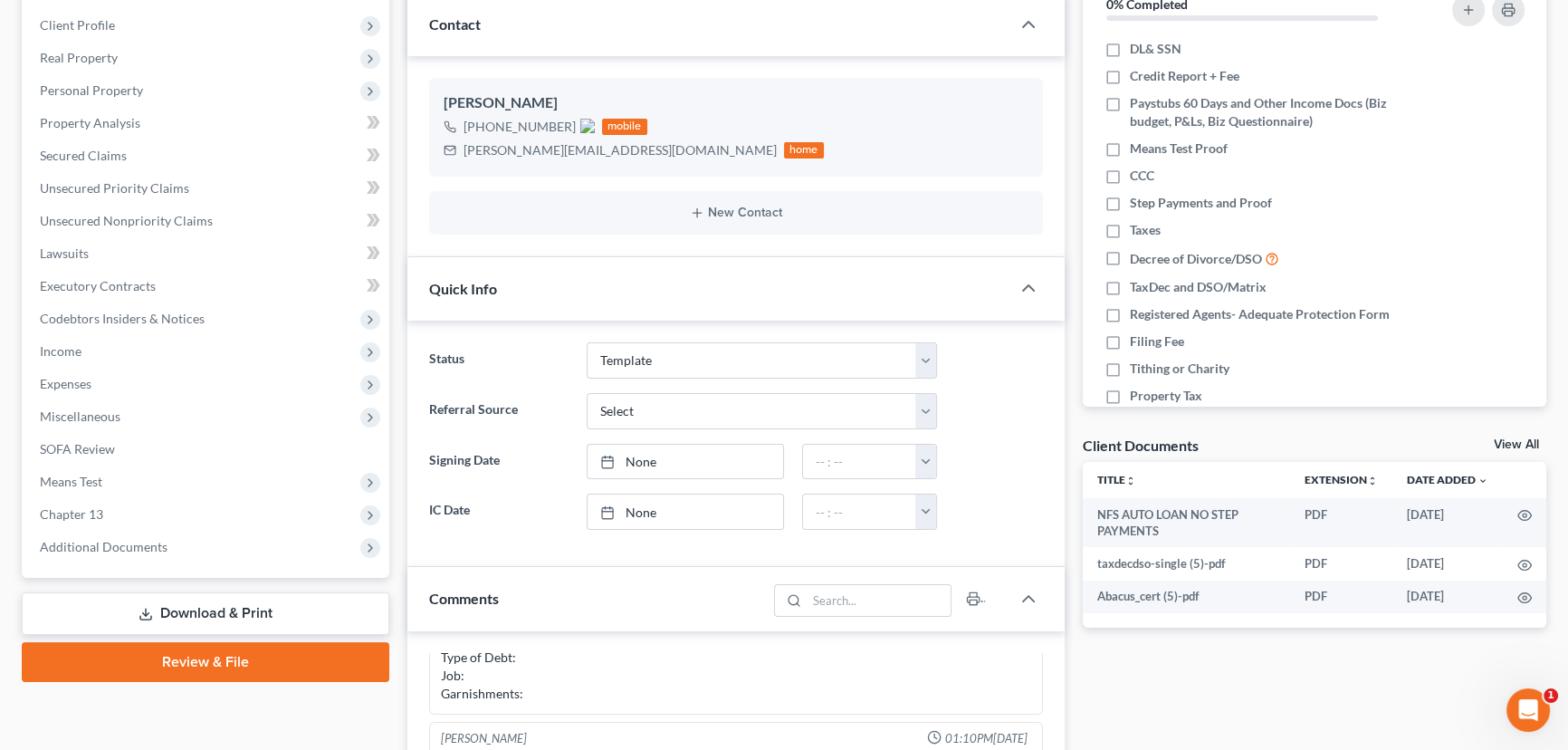
scroll to position [329, 0]
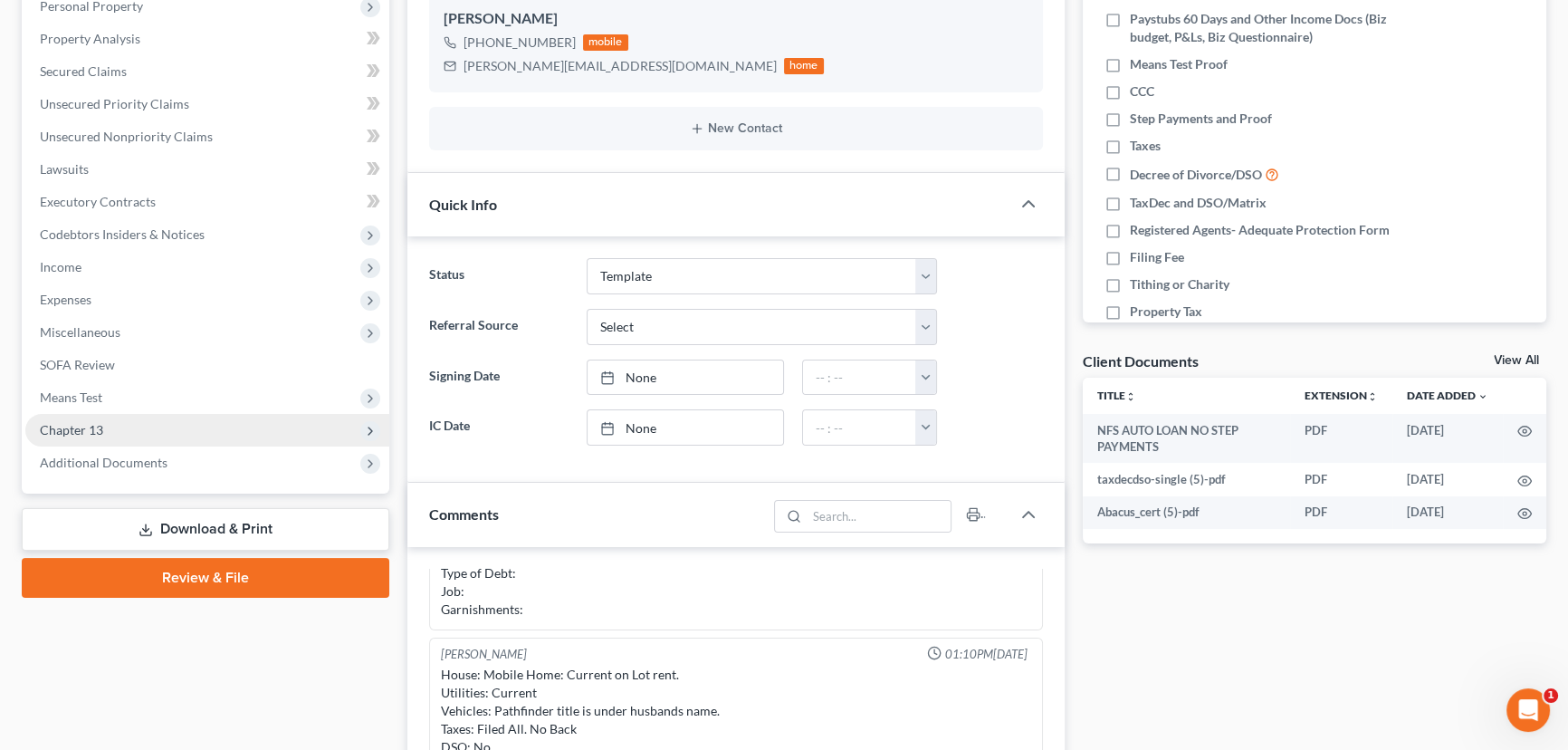
click at [88, 427] on span "Chapter 13" at bounding box center [71, 430] width 63 height 16
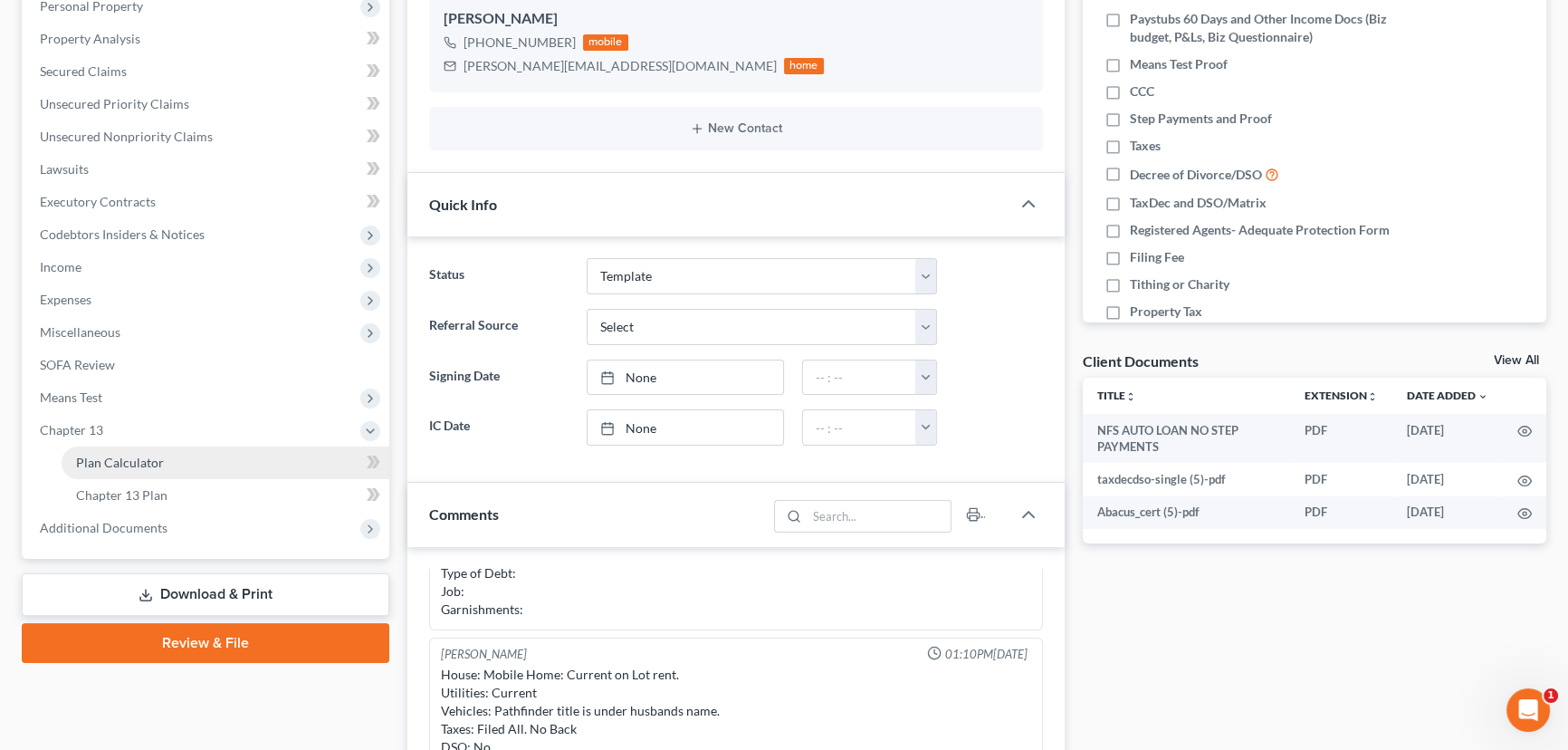
click at [123, 461] on span "Plan Calculator" at bounding box center [119, 463] width 88 height 16
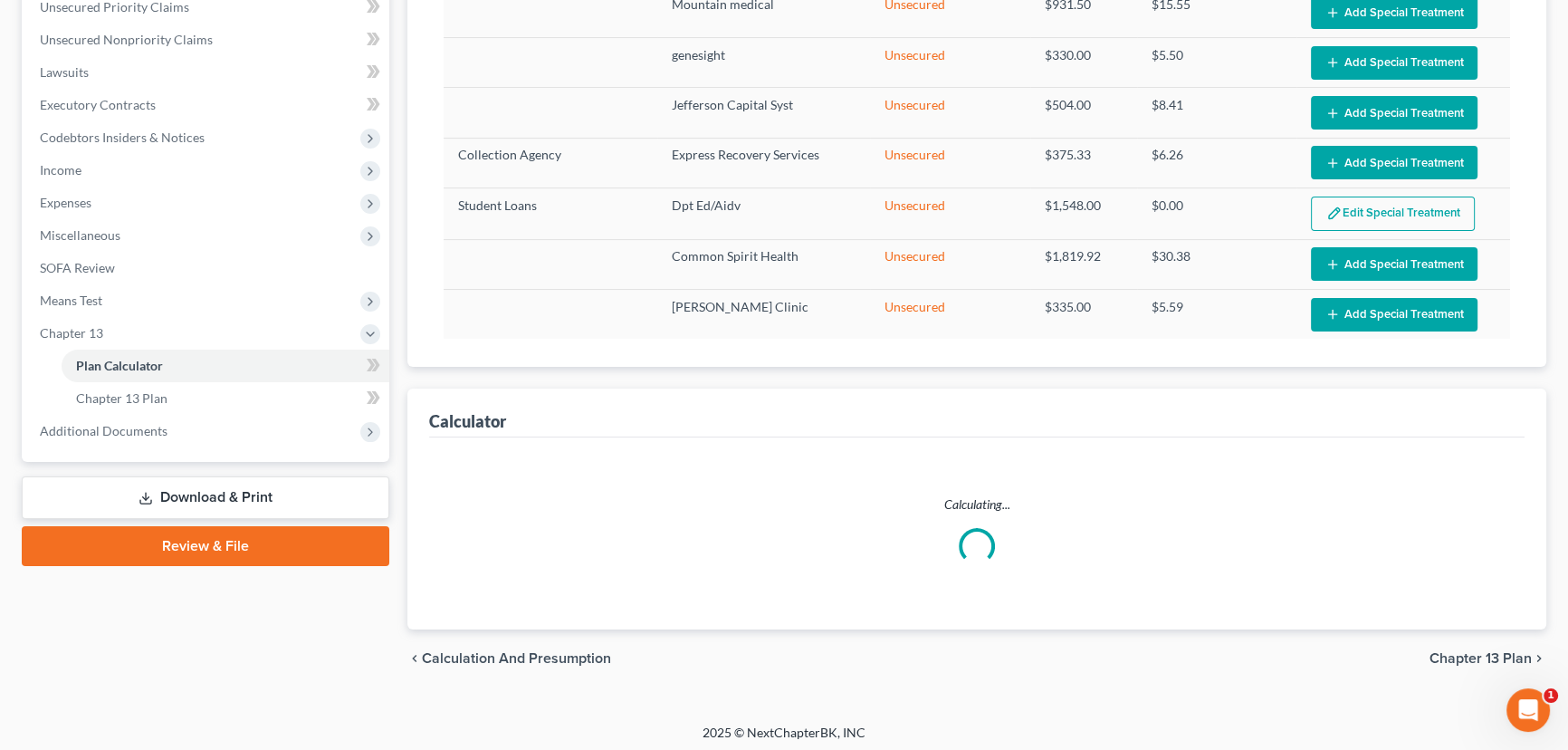
scroll to position [429, 0]
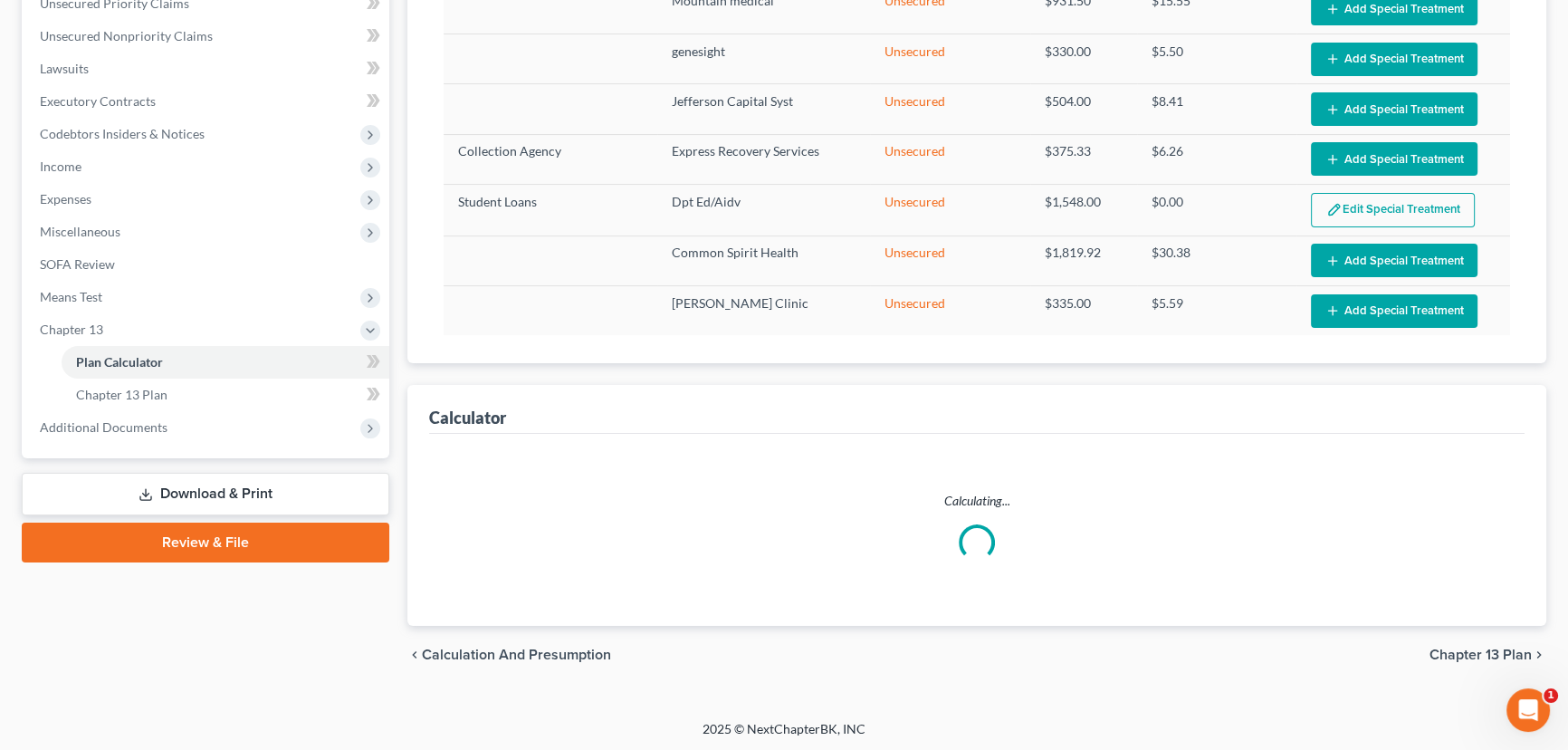
select select "59"
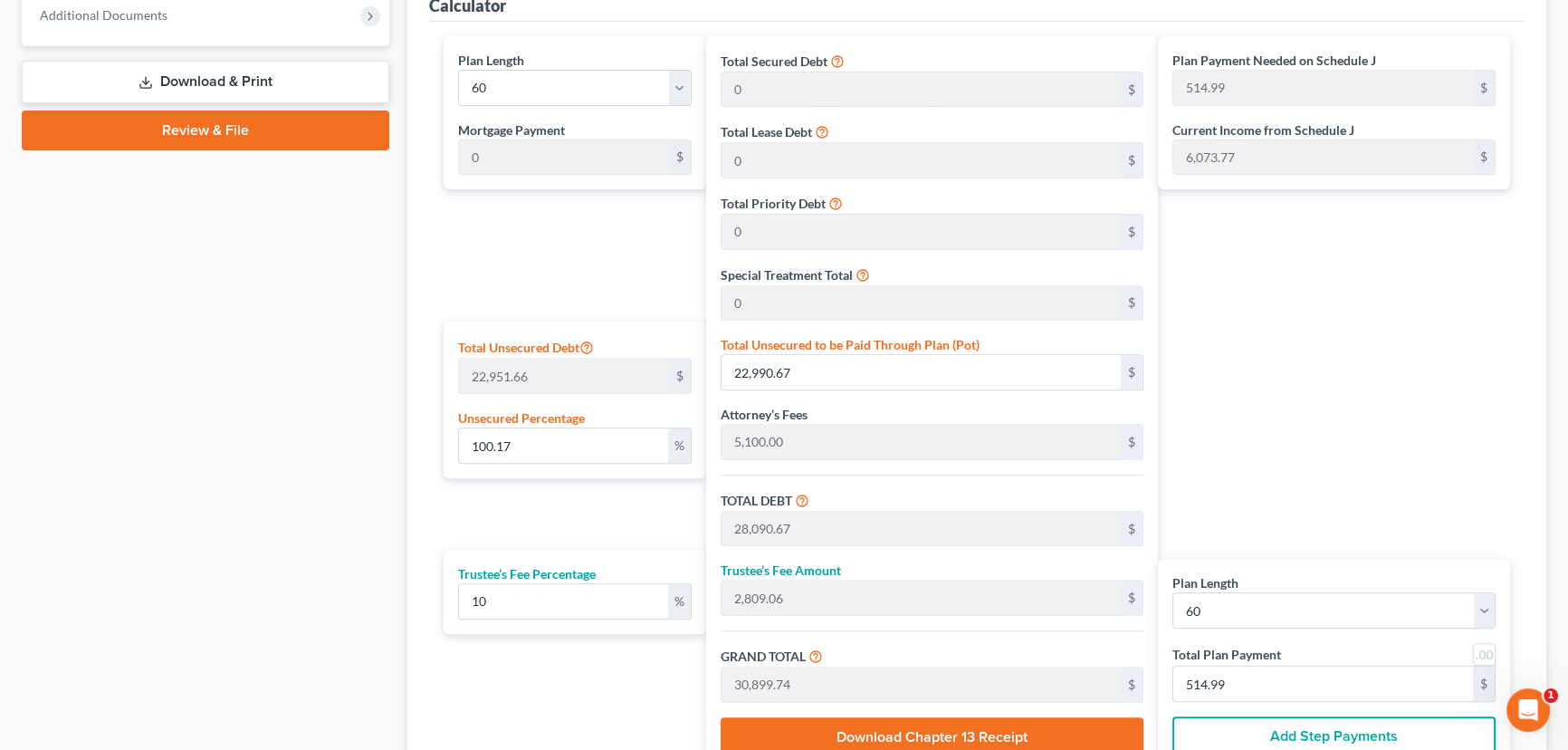
scroll to position [923, 0]
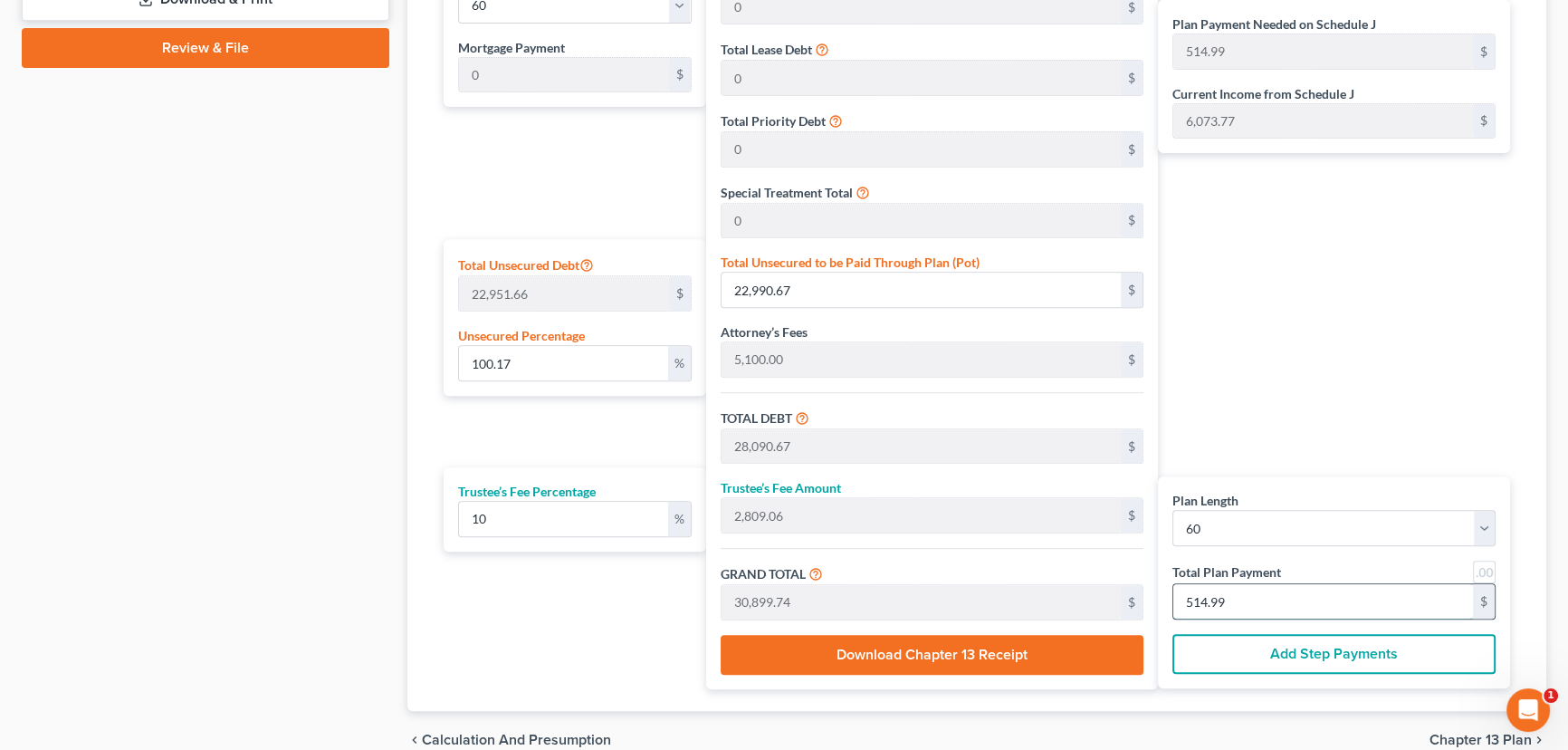
type input "0"
type input "272.72"
type input "27.27"
type input "300.00"
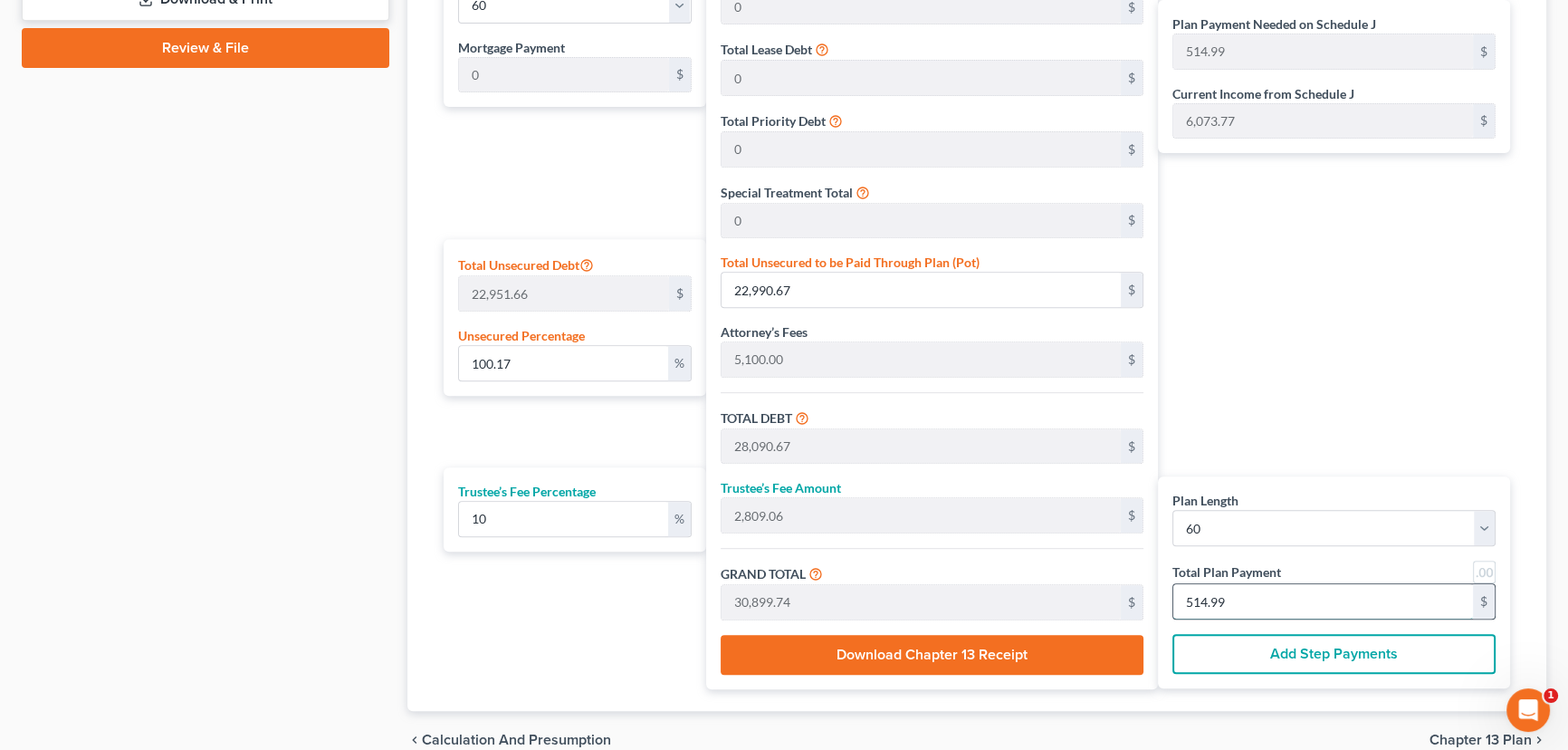
type input "5"
type input "2,781.81"
type input "278.18"
type input "3,060.00"
type input "51"
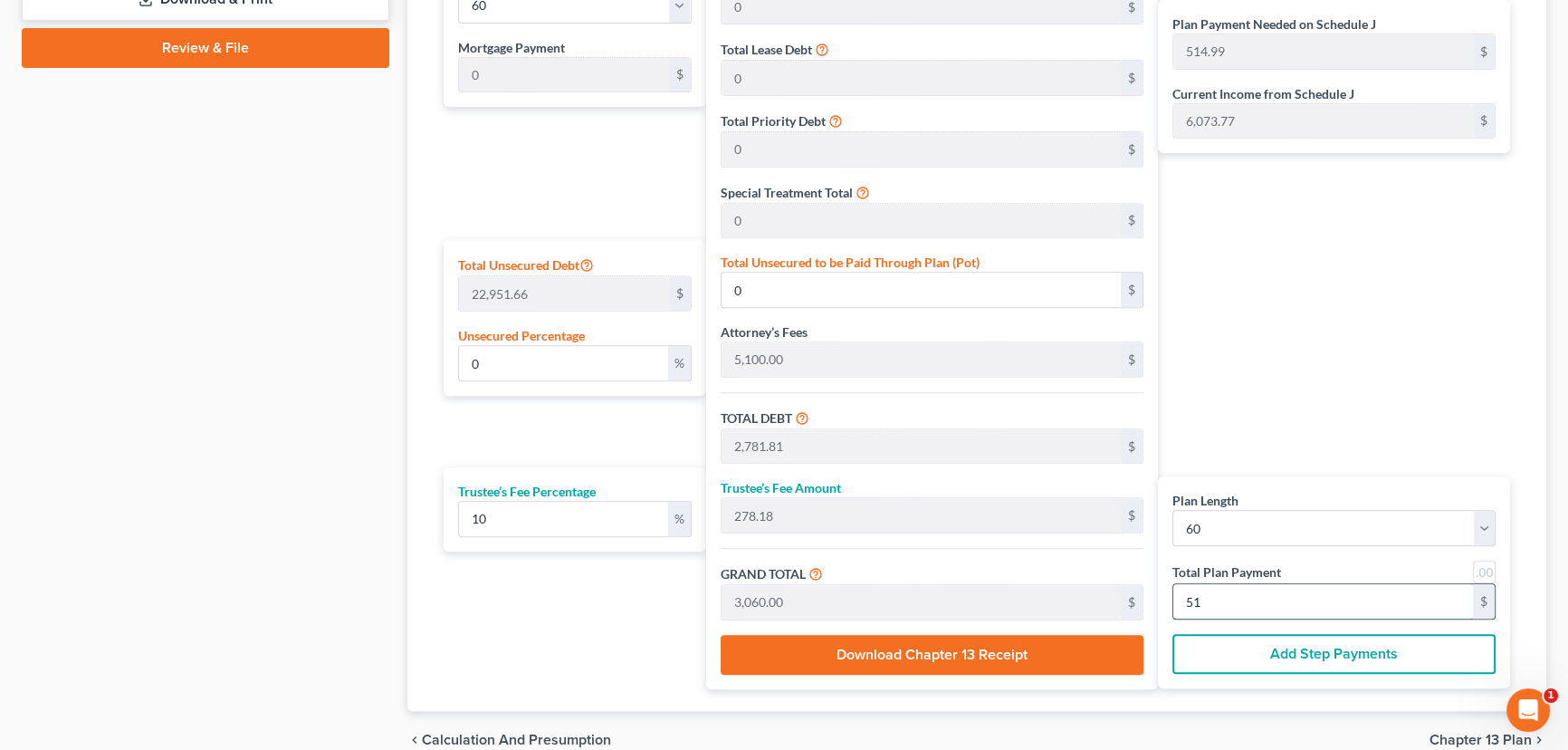
type input "100.17"
type input "22,990.90"
type input "28,090.90"
type input "2,809.09"
type input "30,900.00"
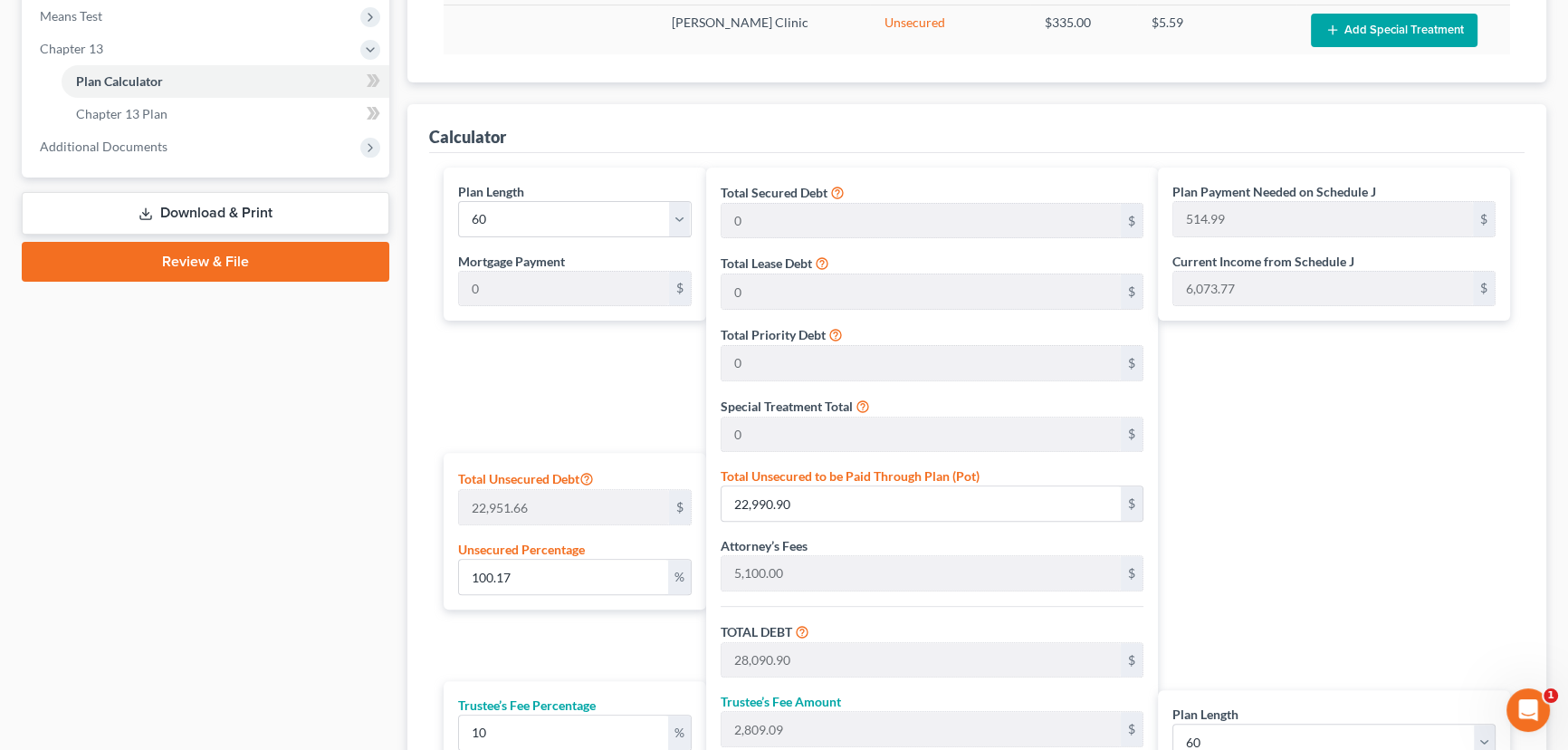
scroll to position [594, 0]
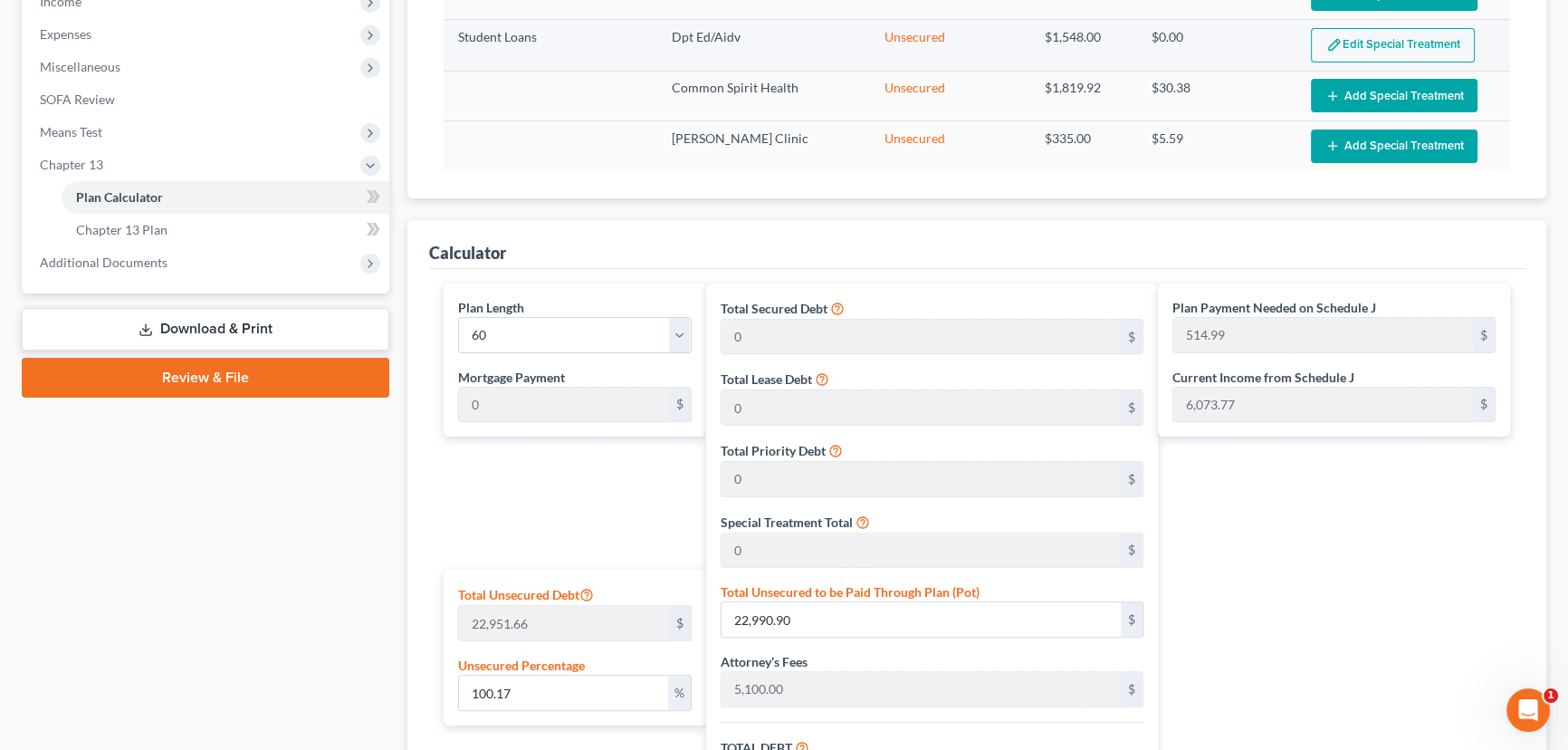
type input "515.00"
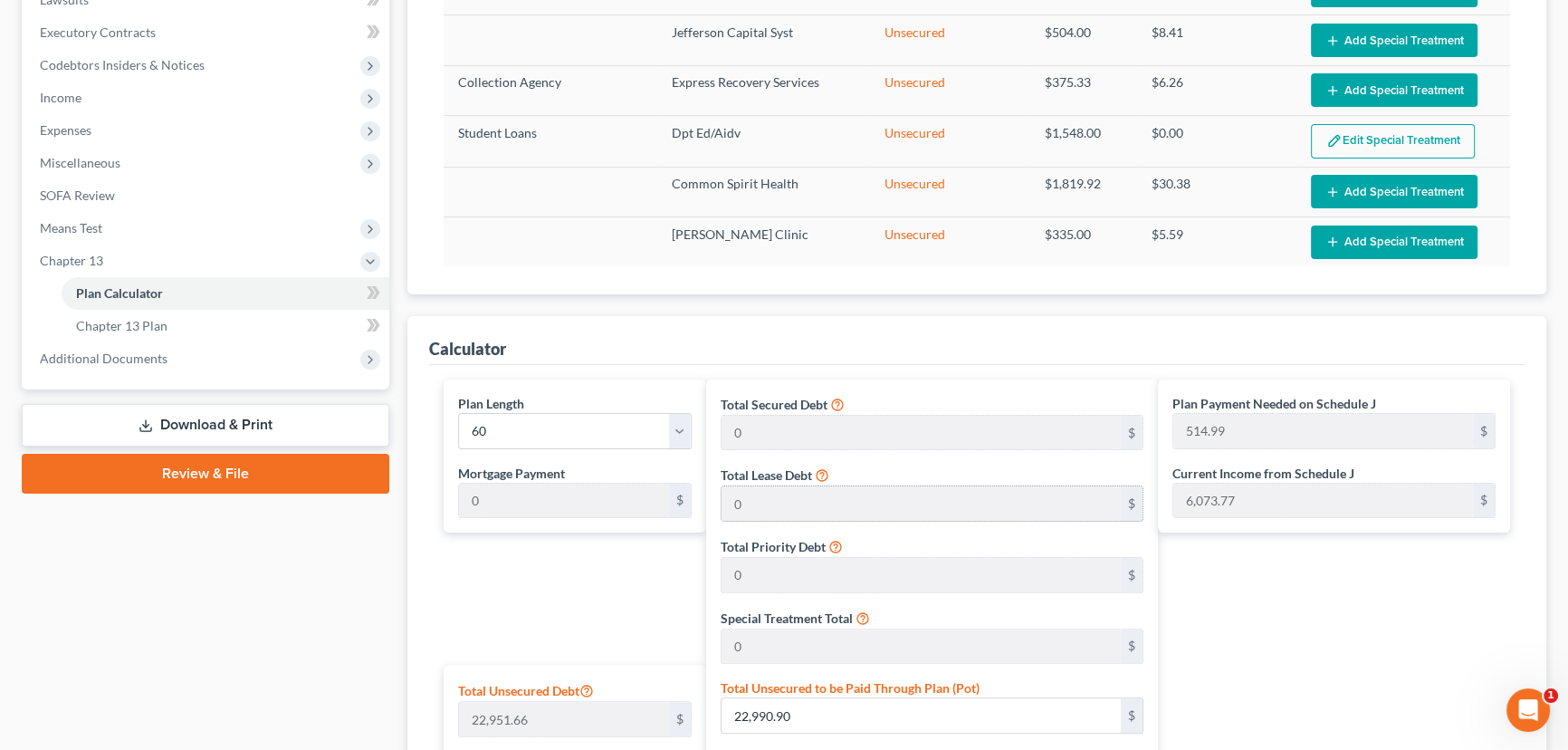
scroll to position [429, 0]
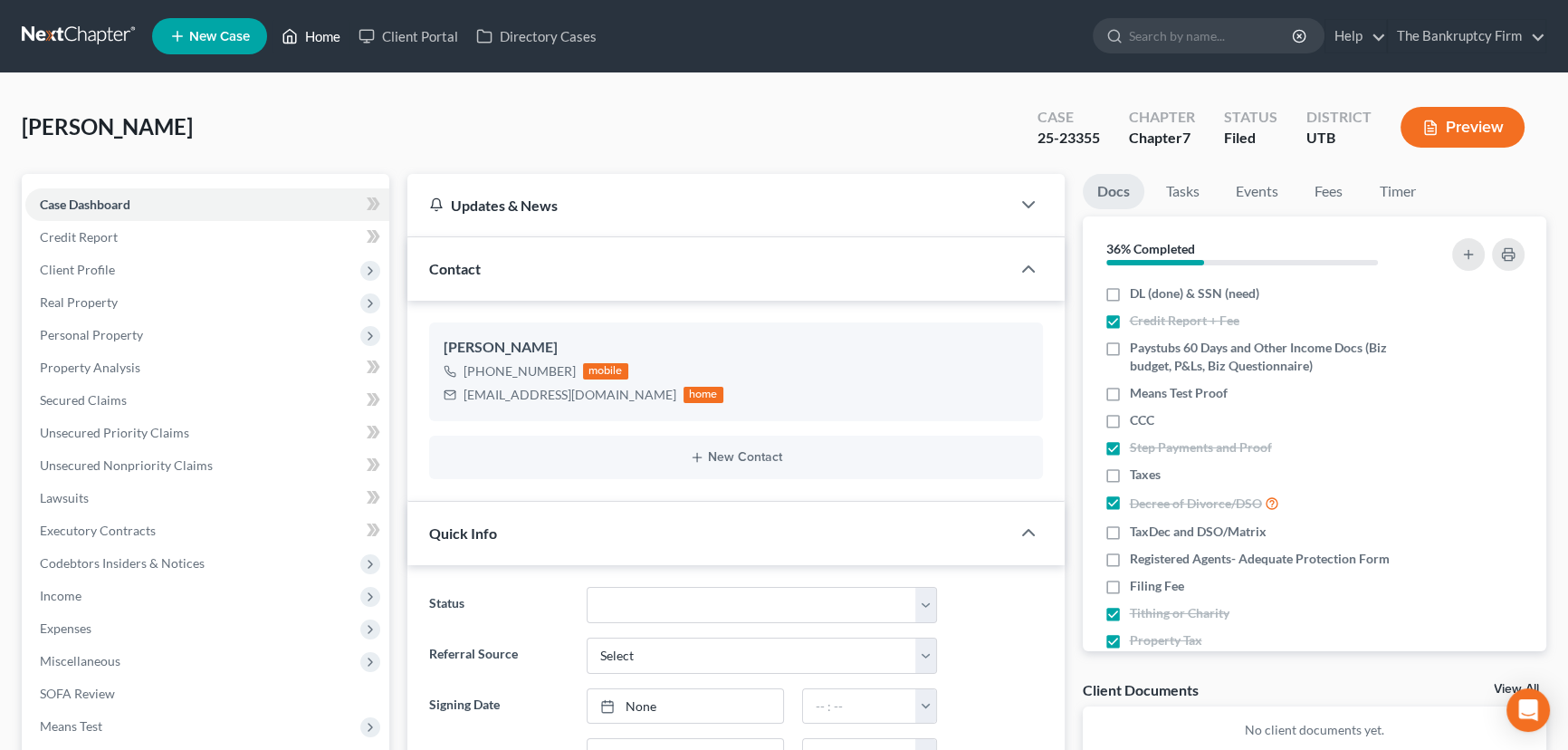
click at [318, 35] on link "Home" at bounding box center [311, 35] width 77 height 32
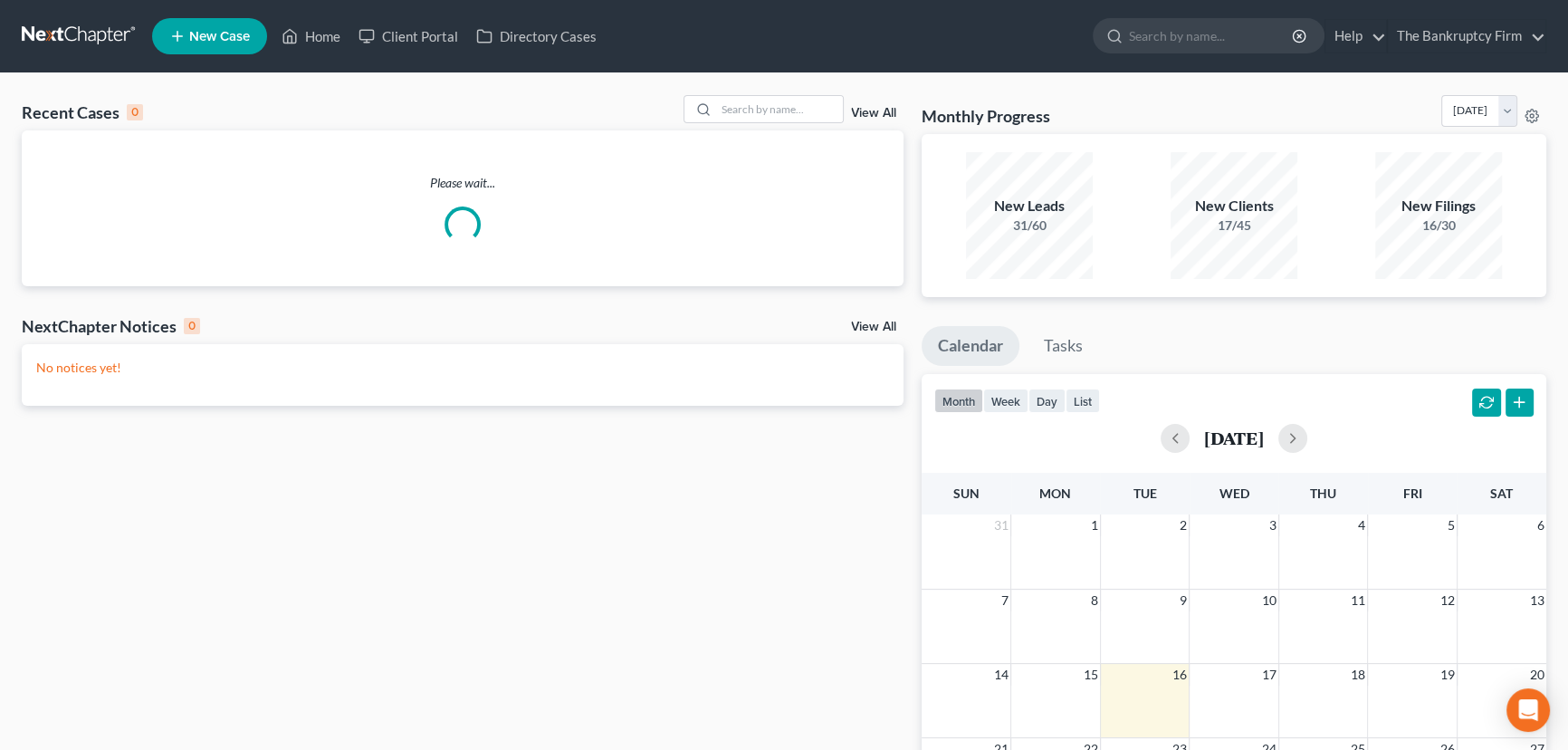
click at [872, 114] on link "View All" at bounding box center [874, 113] width 45 height 13
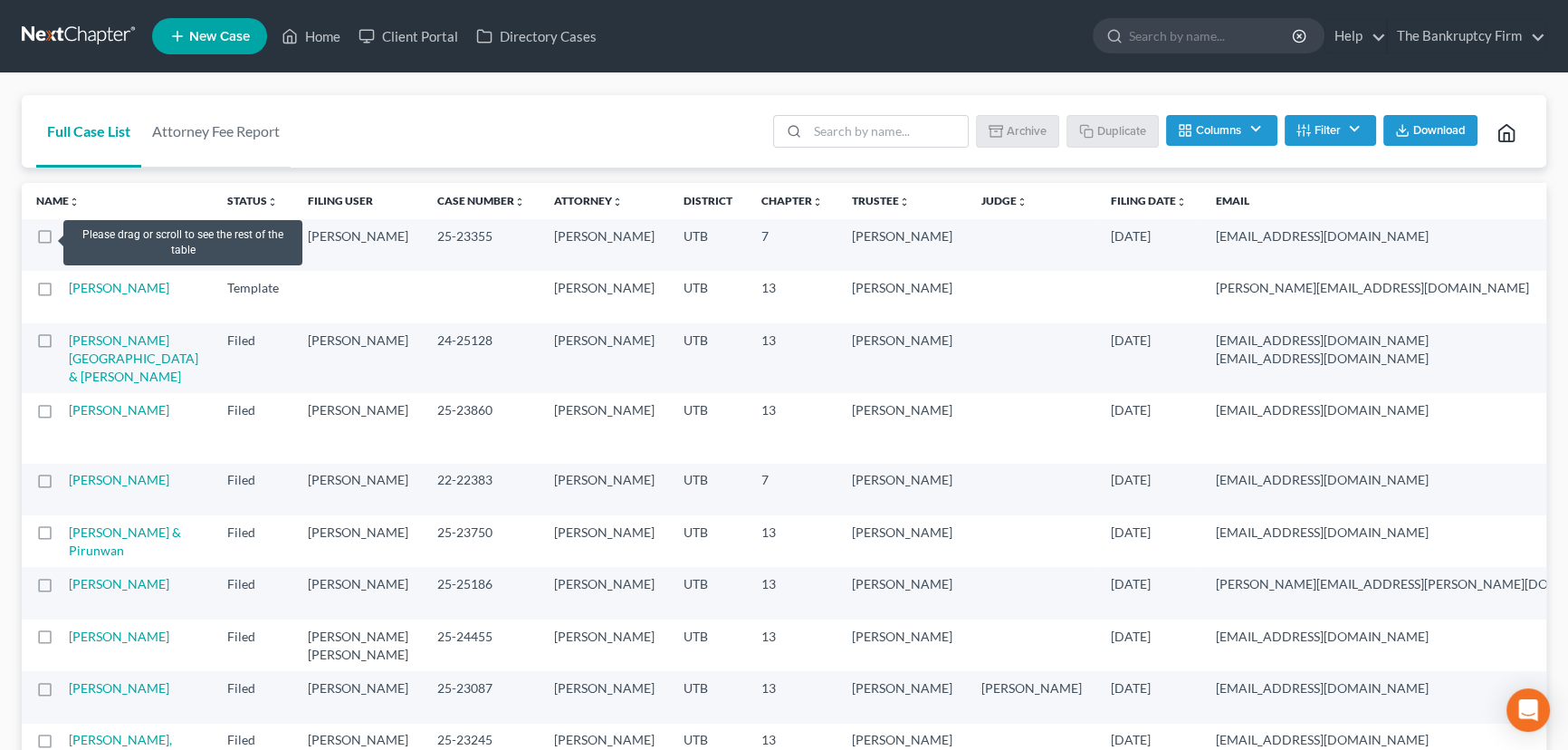
click at [62, 241] on label at bounding box center [62, 241] width 0 height 0
click at [69, 235] on input "checkbox" at bounding box center [75, 233] width 12 height 12
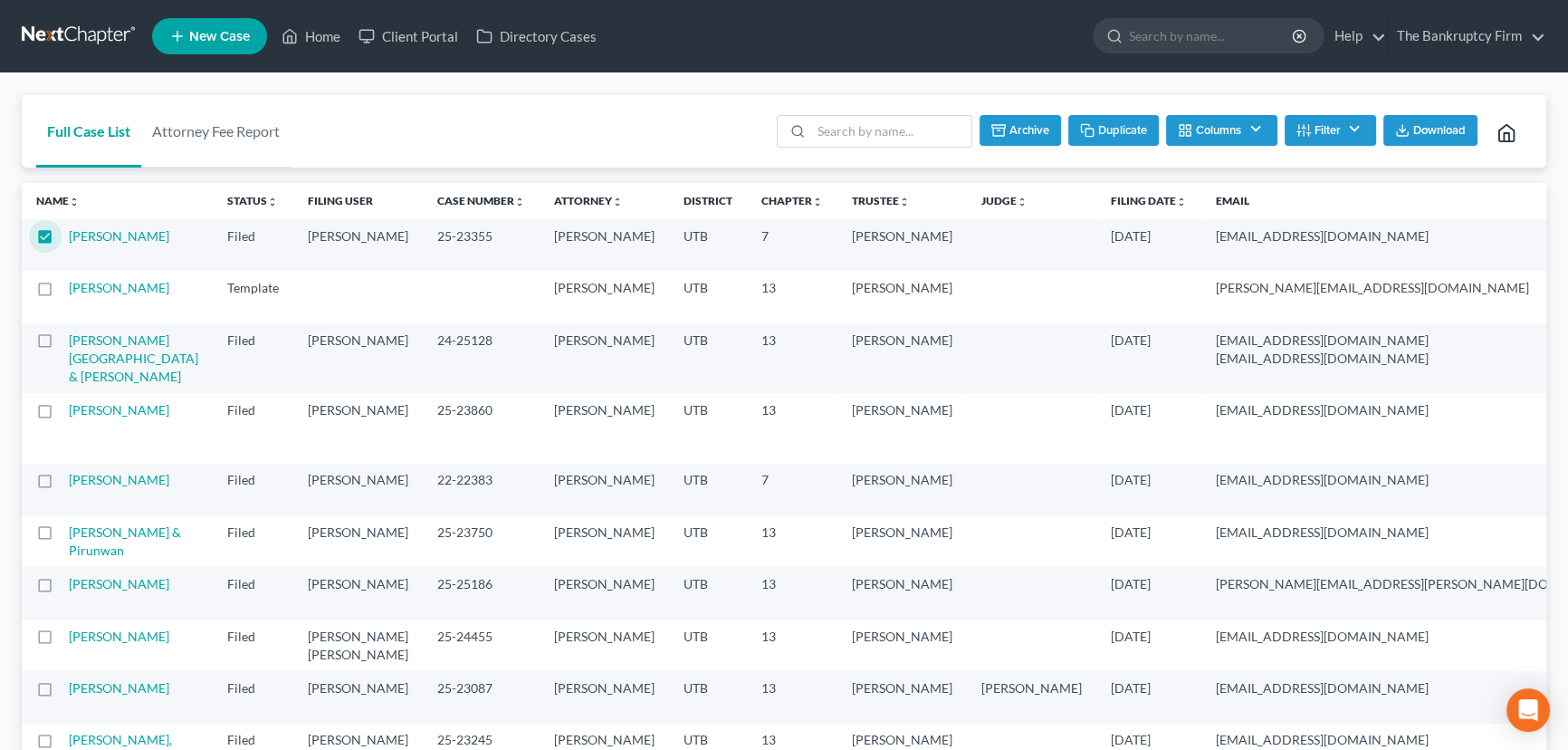
click at [1008, 132] on button "Archive" at bounding box center [1020, 130] width 82 height 31
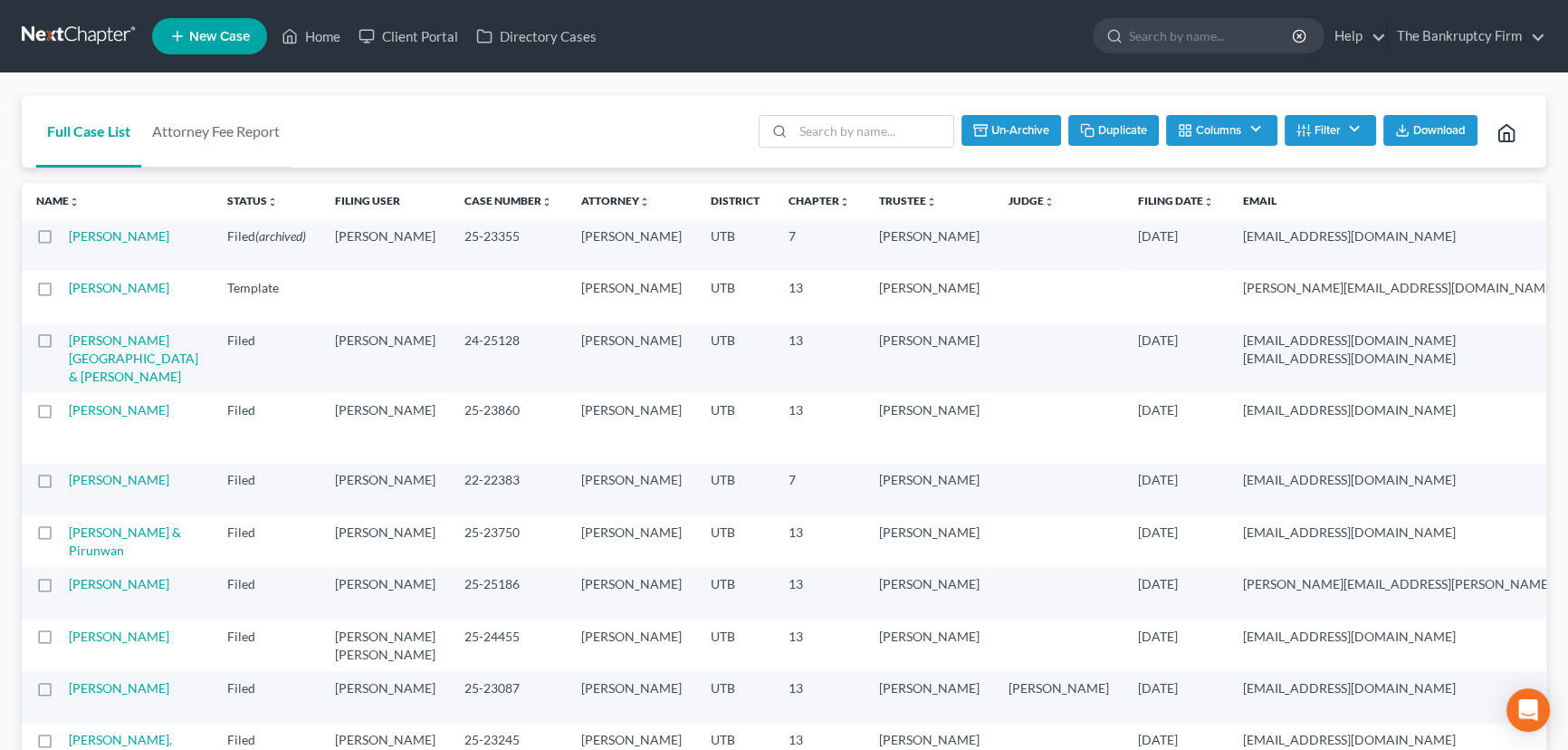
checkbox input "false"
click at [324, 35] on link "Home" at bounding box center [311, 35] width 77 height 32
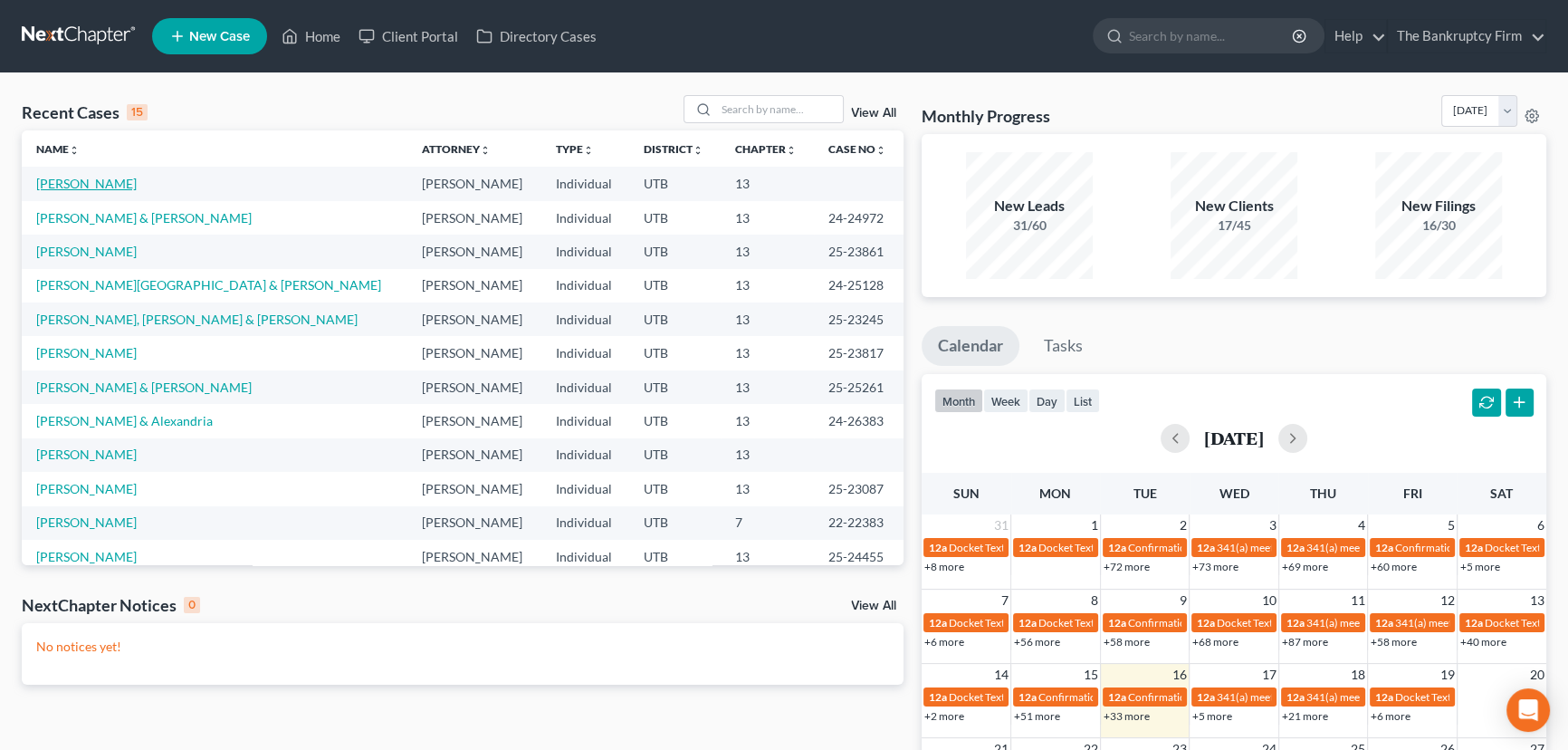
click at [63, 183] on link "[PERSON_NAME]" at bounding box center [87, 183] width 100 height 16
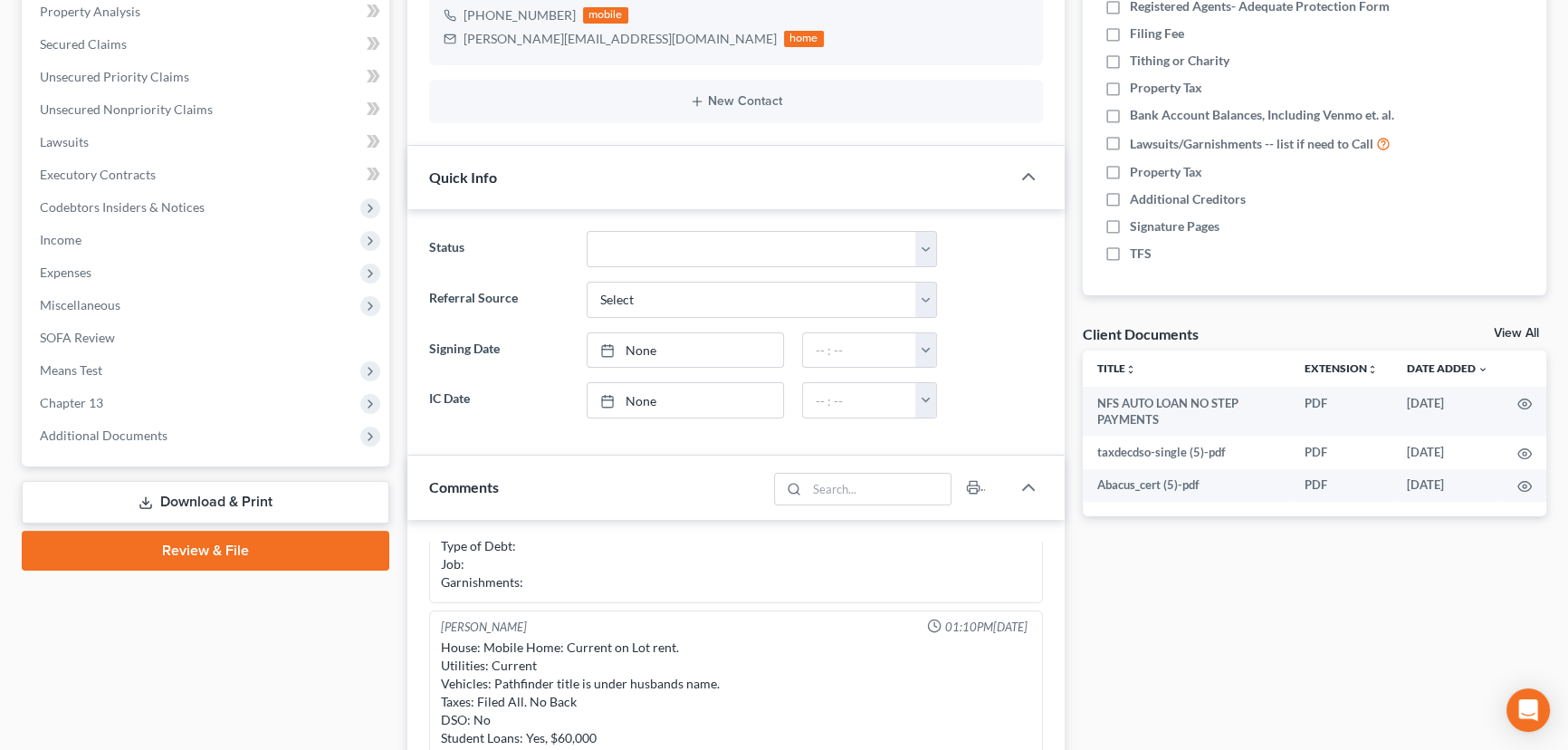
scroll to position [493, 0]
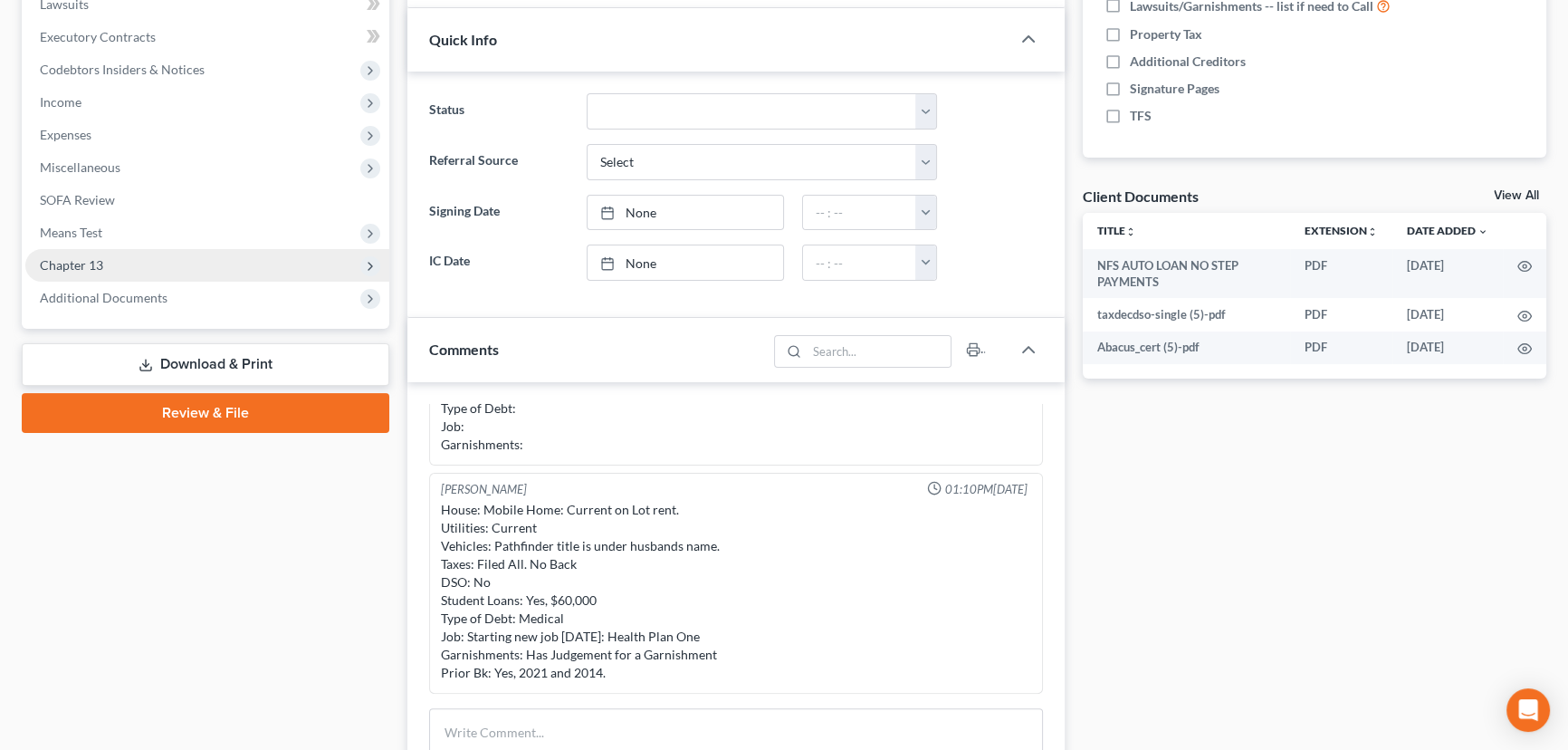
click at [106, 263] on span "Chapter 13" at bounding box center [208, 265] width 364 height 32
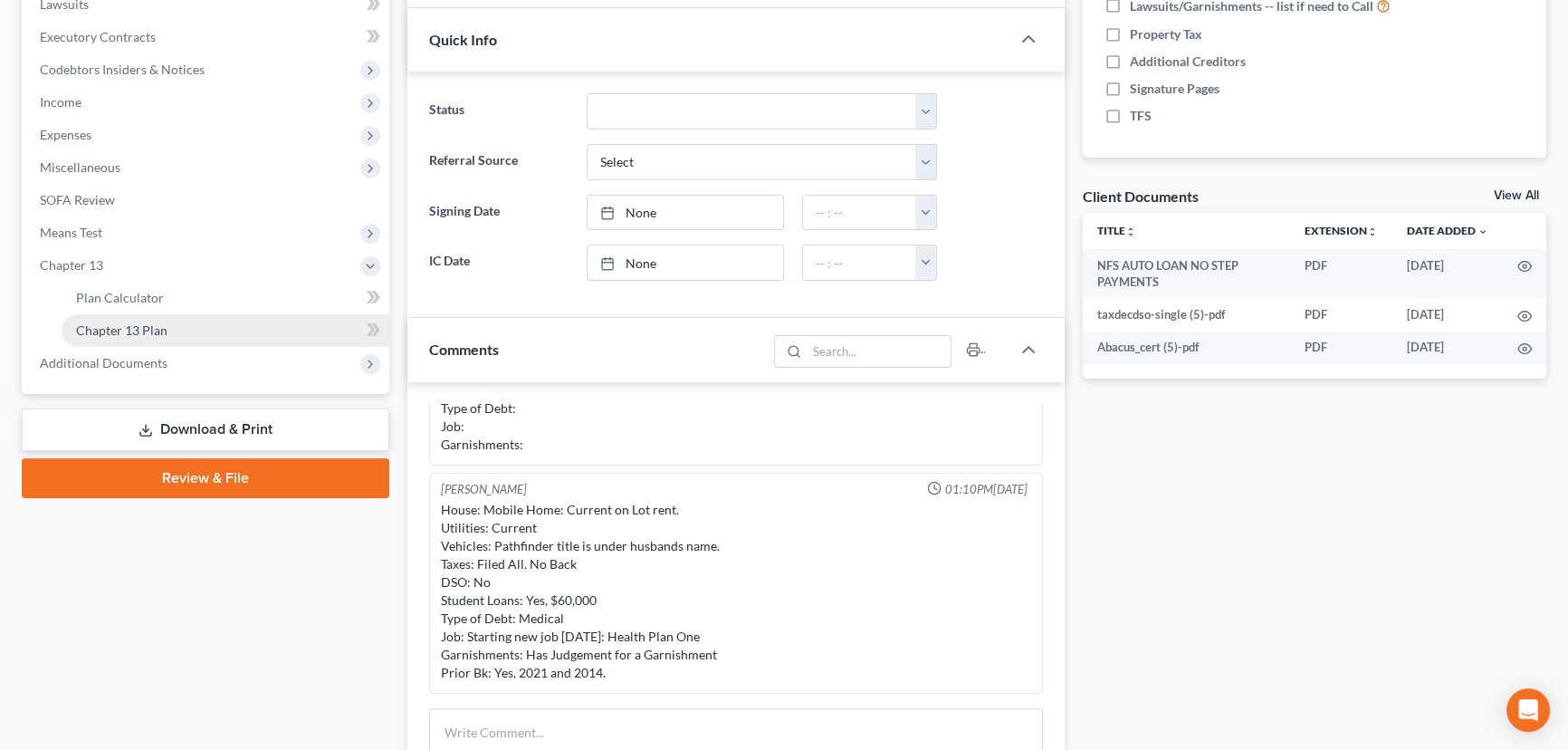
click at [145, 335] on span "Chapter 13 Plan" at bounding box center [121, 331] width 91 height 16
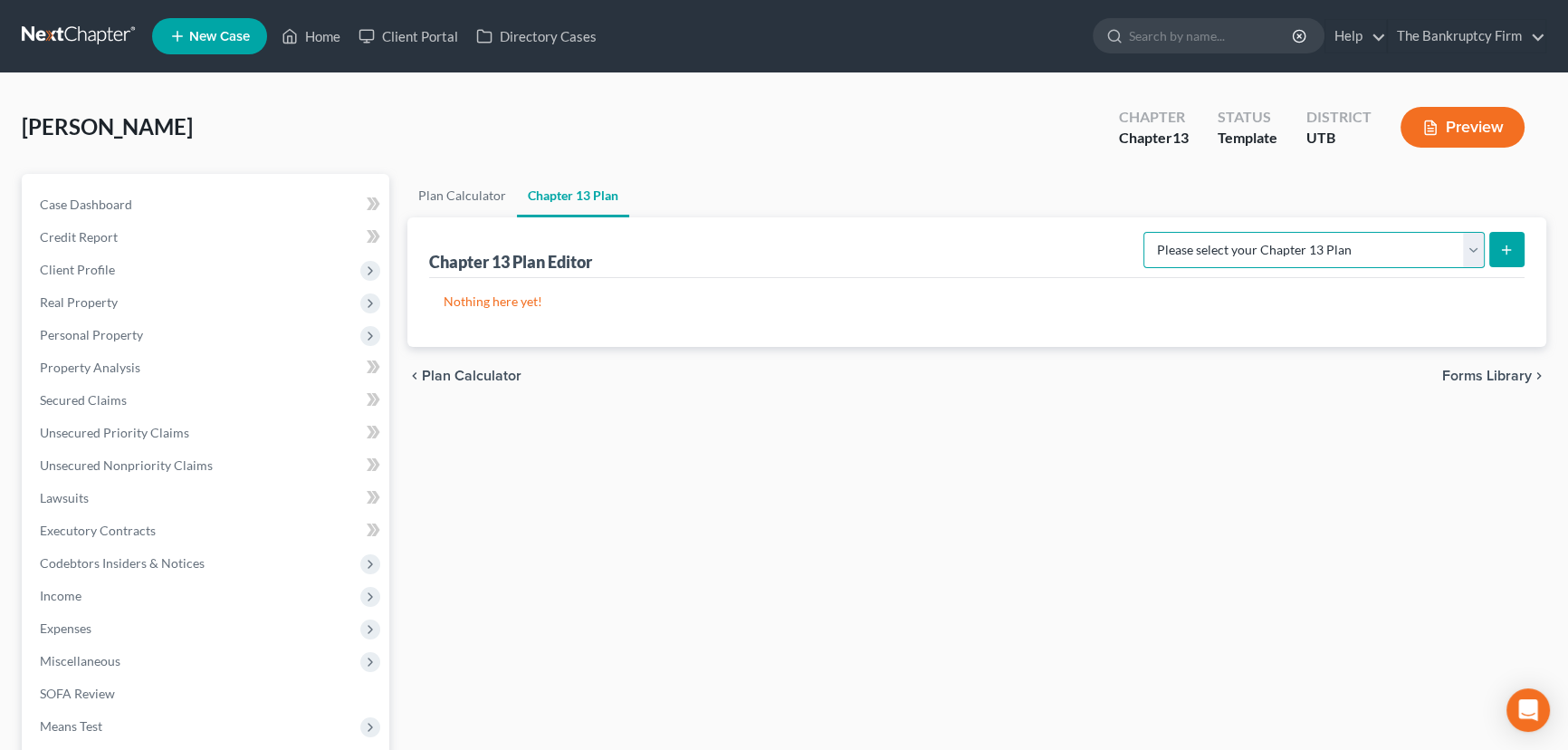
click at [1295, 232] on select "Please select your Chapter 13 Plan Chapter 13 Plan - The Bankruptcy Firm - [US_…" at bounding box center [1313, 250] width 341 height 36
select select "0"
click at [1183, 232] on select "Please select your Chapter 13 Plan Chapter 13 Plan - The Bankruptcy Firm - [US_…" at bounding box center [1313, 250] width 341 height 36
click at [1508, 249] on icon "submit" at bounding box center [1506, 250] width 15 height 15
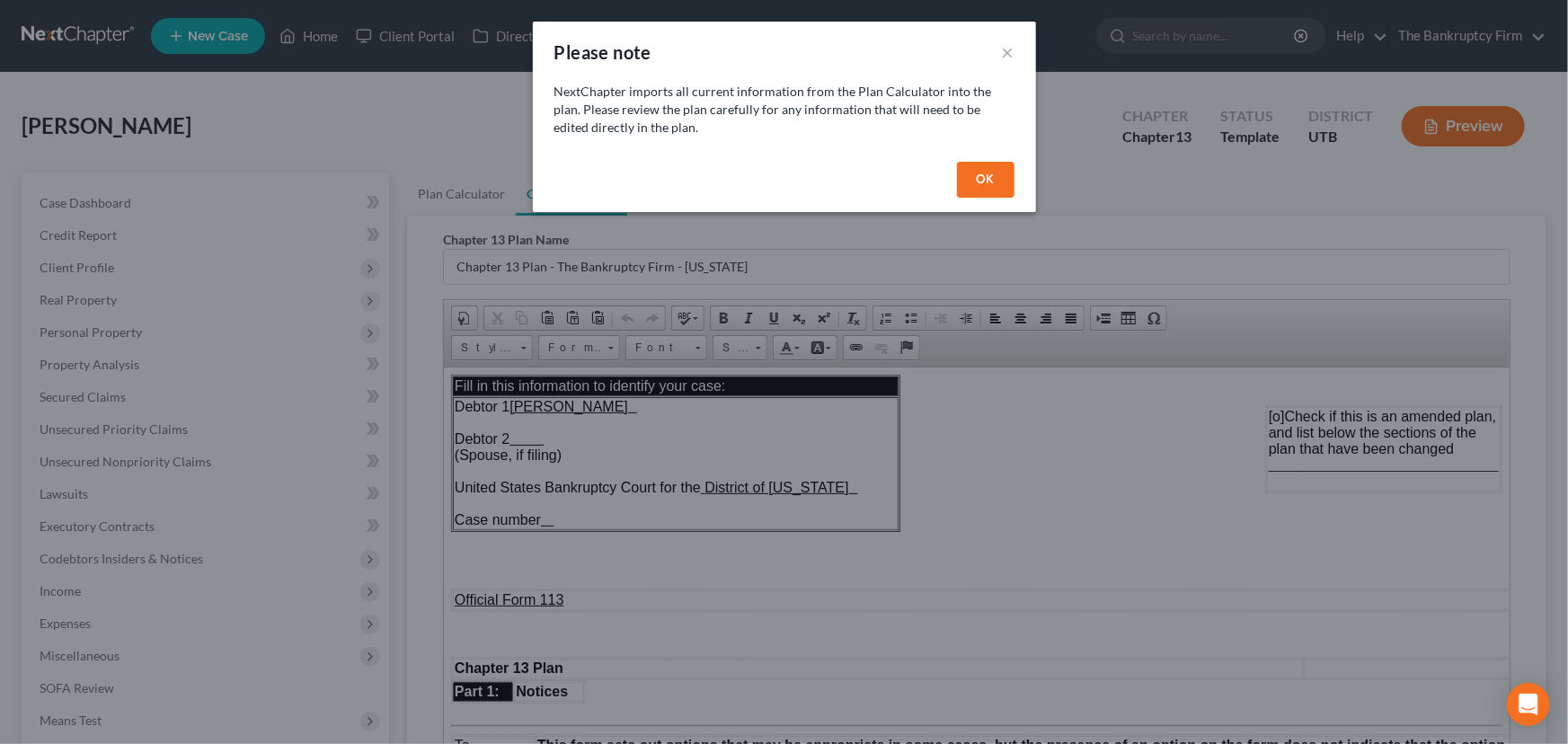
click at [985, 187] on button "OK" at bounding box center [985, 180] width 58 height 36
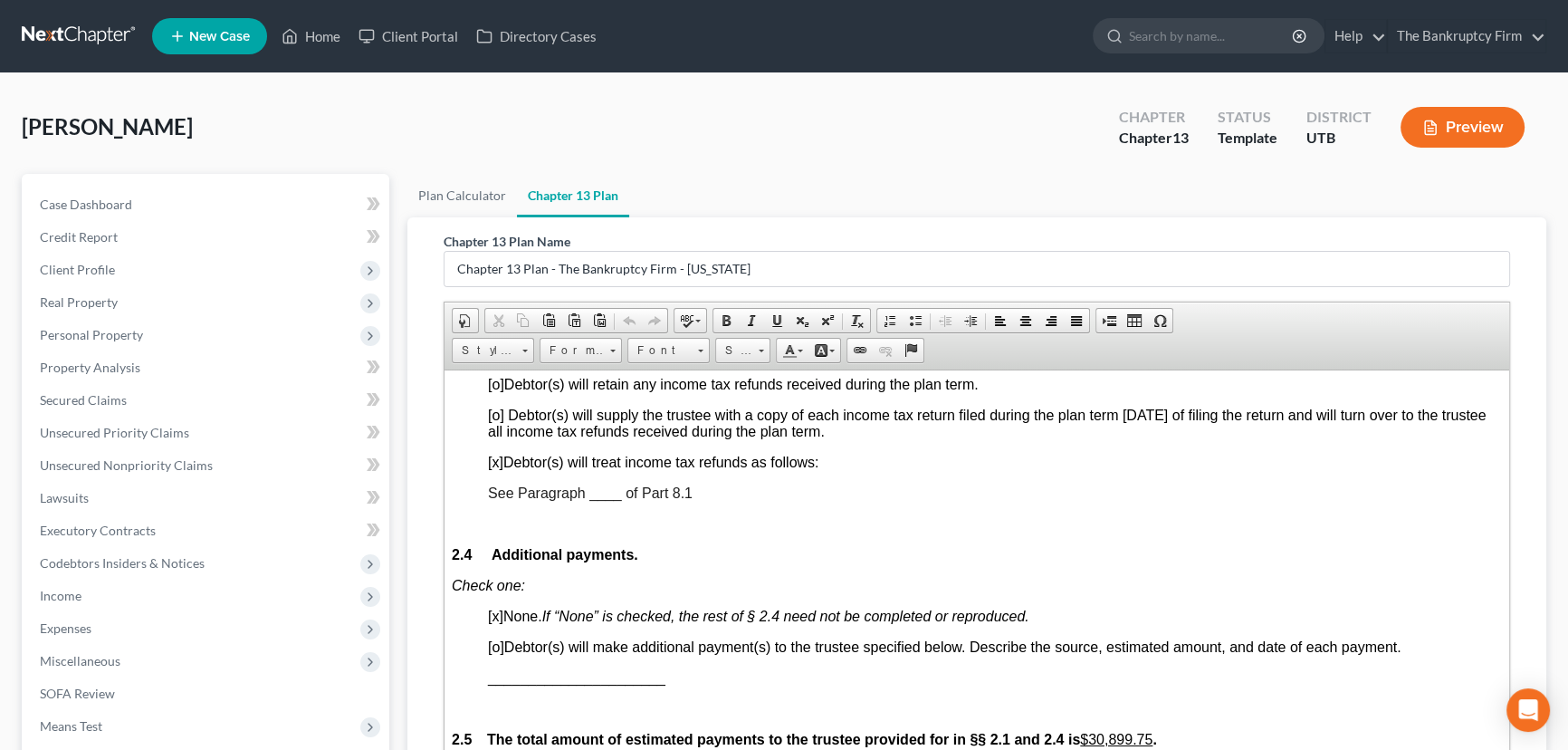
scroll to position [1481, 0]
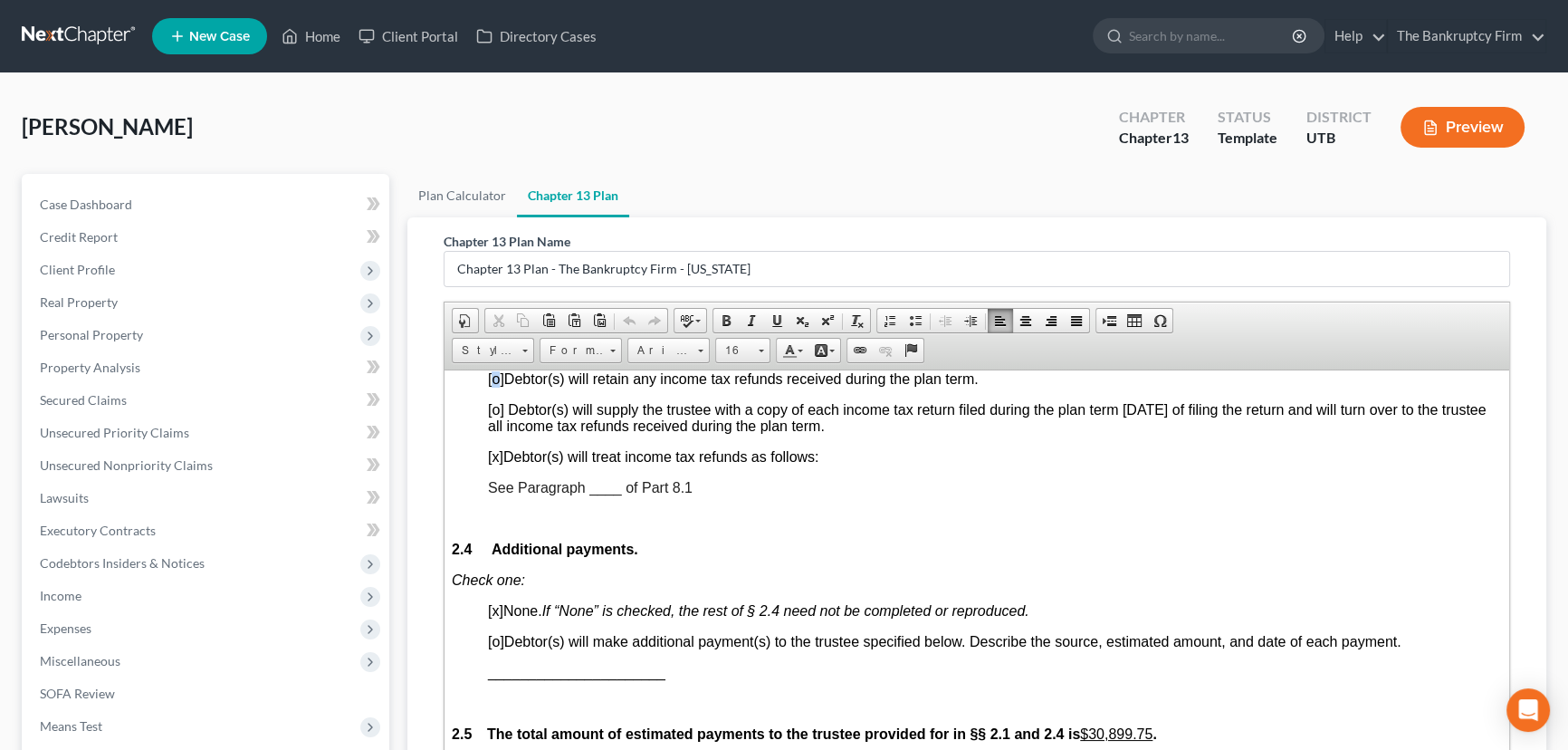
click at [494, 386] on span "[o]" at bounding box center [496, 378] width 17 height 16
click at [493, 464] on span "[x]" at bounding box center [496, 456] width 16 height 16
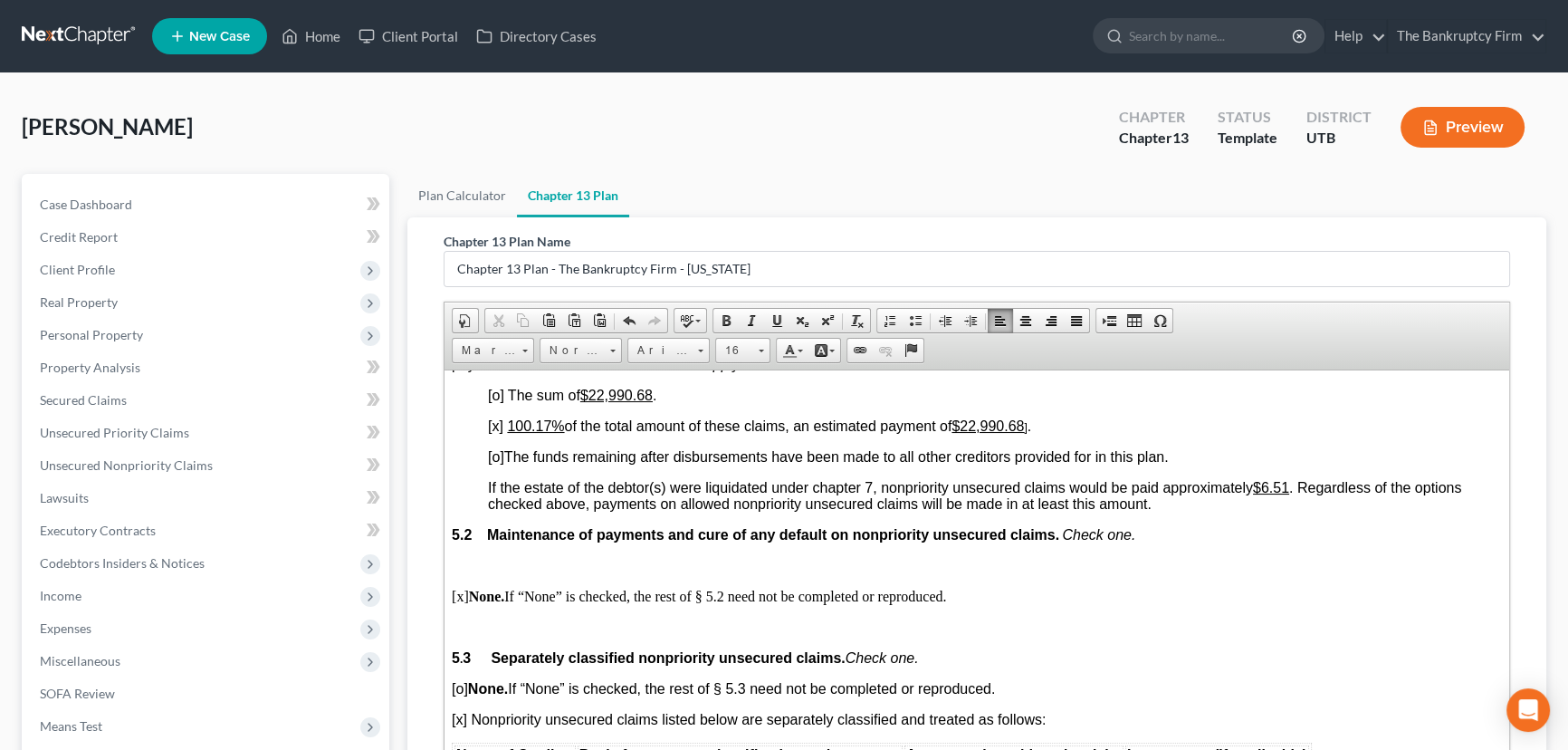
scroll to position [3622, 0]
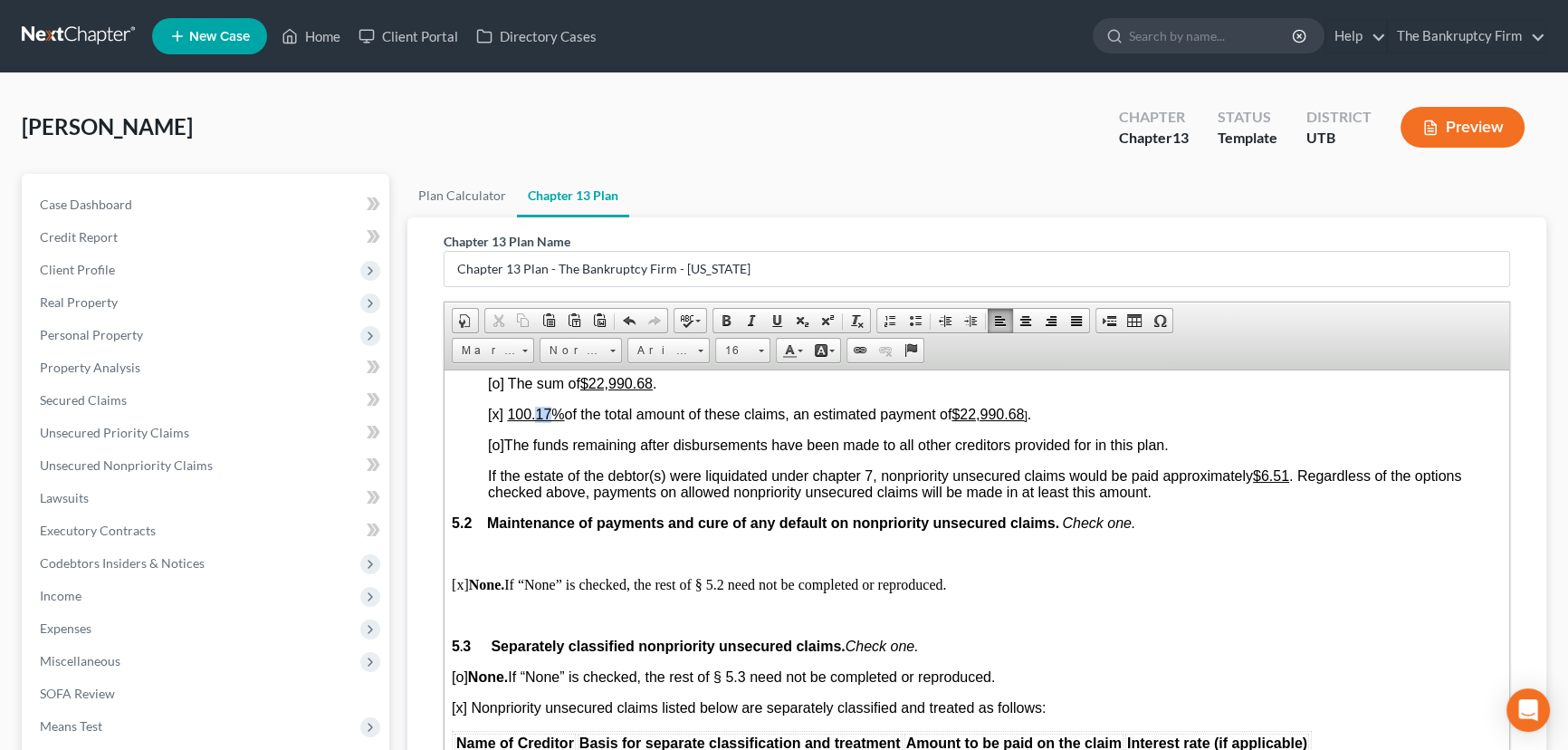
drag, startPoint x: 549, startPoint y: 531, endPoint x: 538, endPoint y: 535, distance: 11.7
click at [538, 421] on u "100.17%" at bounding box center [535, 413] width 57 height 16
drag, startPoint x: 593, startPoint y: 497, endPoint x: 763, endPoint y: 505, distance: 170.2
click at [763, 391] on p "[o] The sum of $22,990.68 ." at bounding box center [995, 383] width 1013 height 17
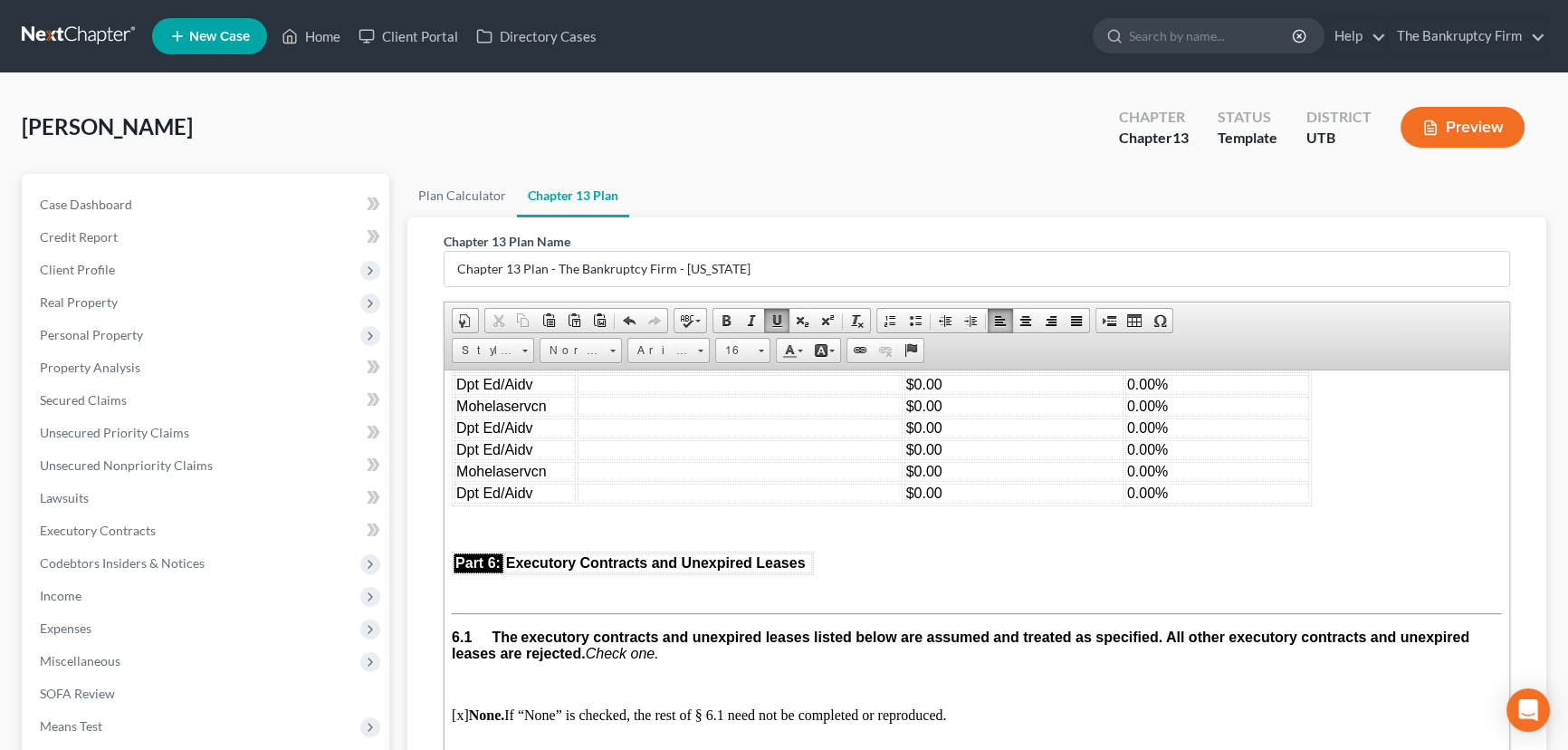
scroll to position [4116, 0]
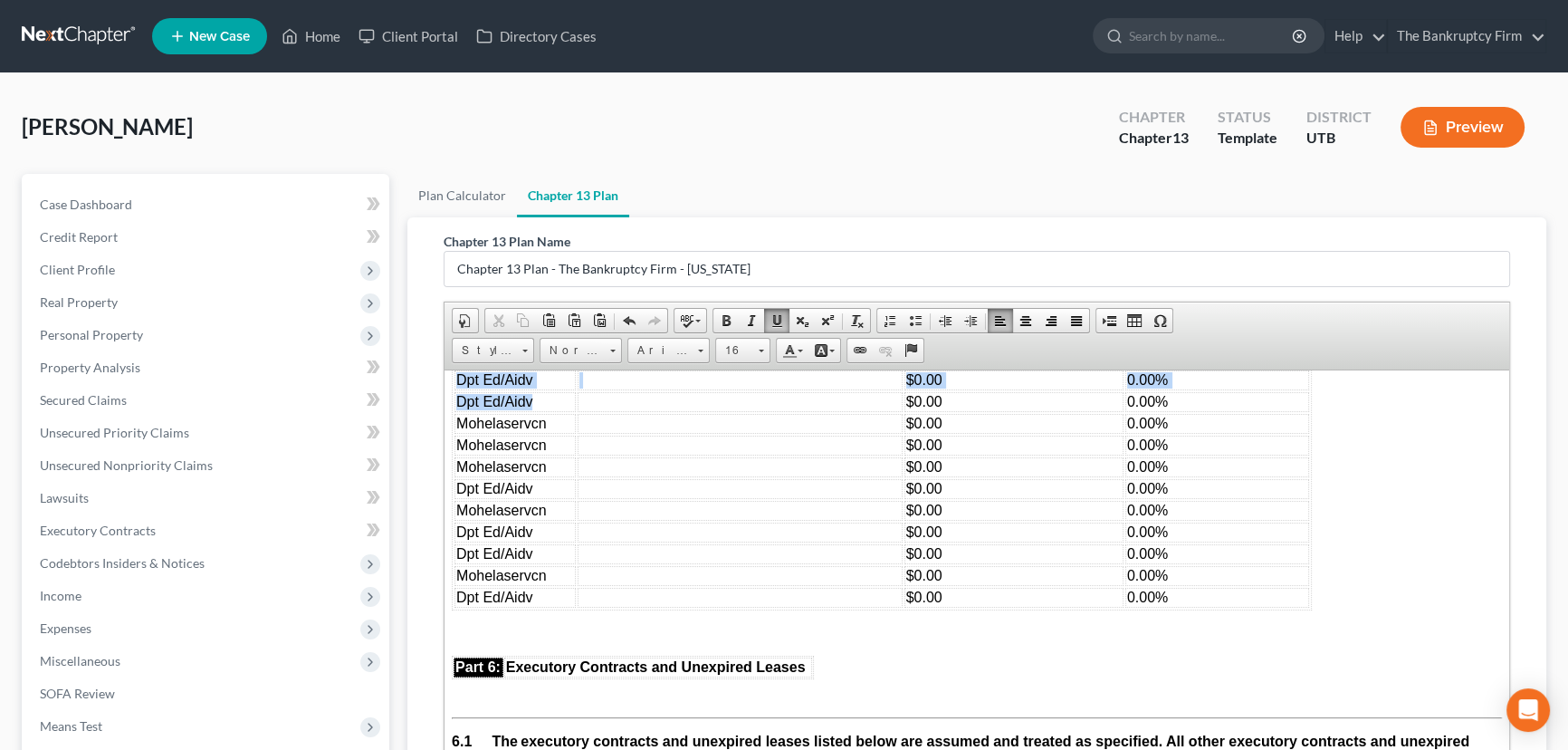
drag, startPoint x: 455, startPoint y: 402, endPoint x: 574, endPoint y: 535, distance: 178.5
click at [574, 535] on table "Name of Creditor Basis for separate classification and treatment Amount to be p…" at bounding box center [881, 422] width 860 height 373
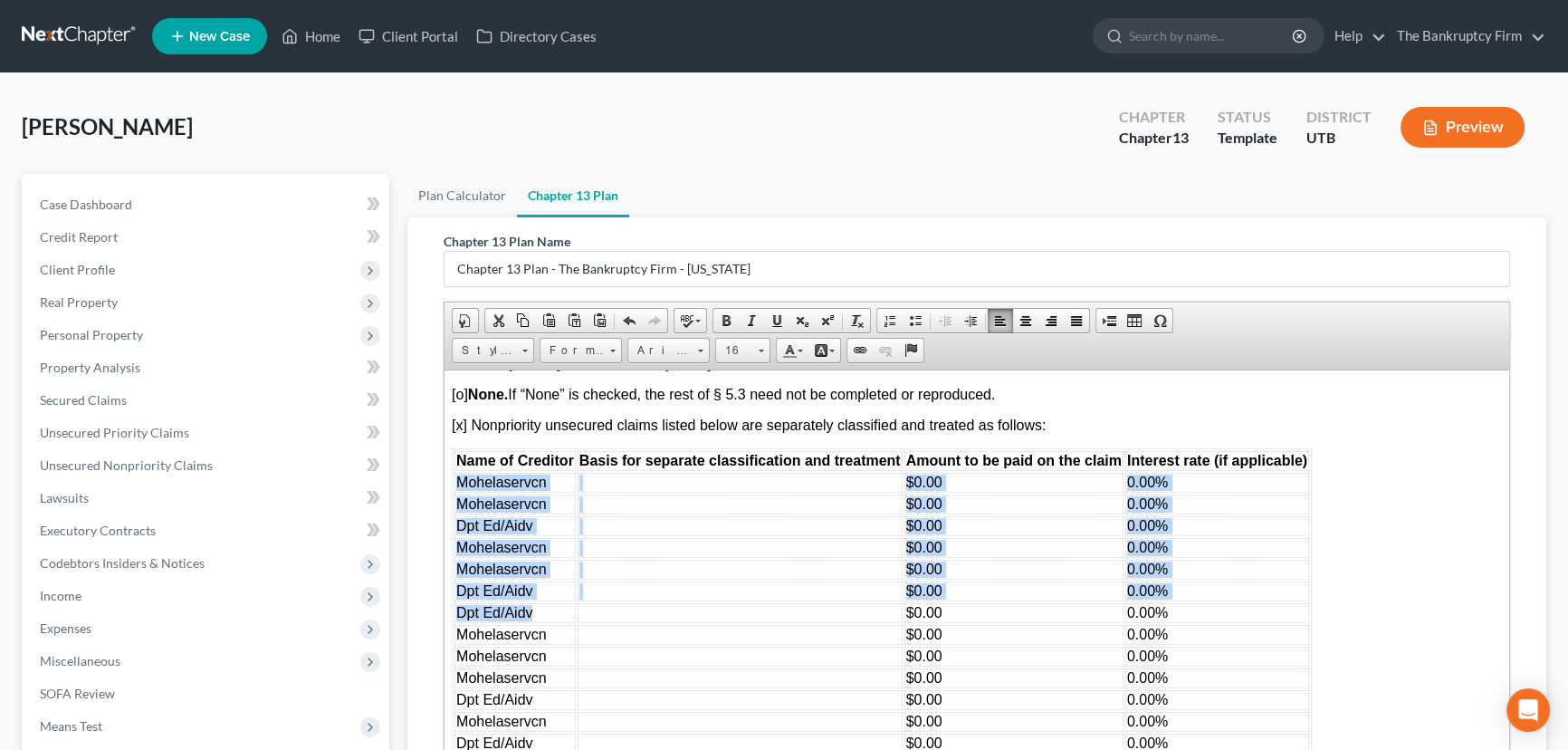
scroll to position [3869, 0]
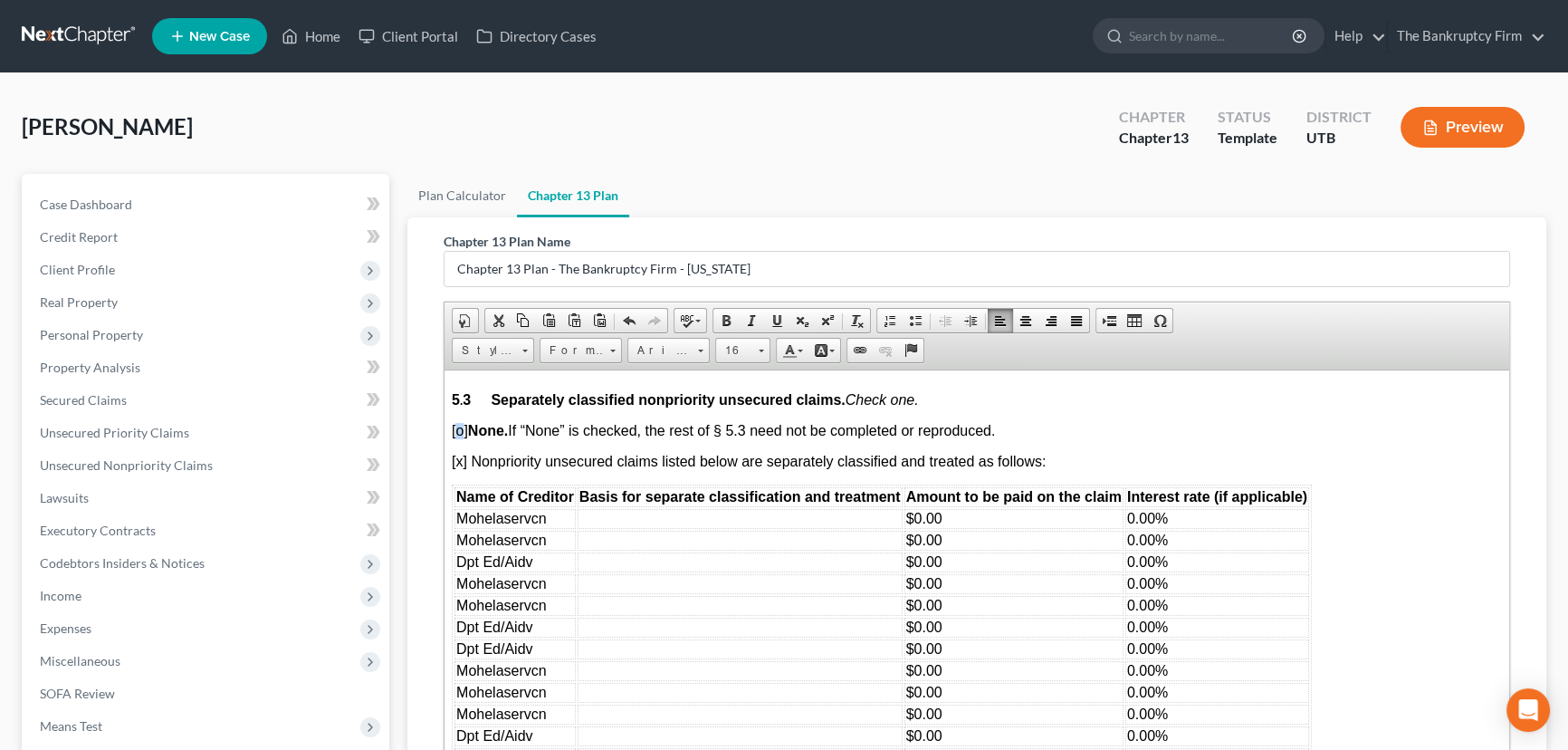
drag, startPoint x: 456, startPoint y: 558, endPoint x: 449, endPoint y: 574, distance: 17.5
click at [463, 437] on span "[o] None. If “None” is checked, the rest of § 5.3 need not be completed or repr…" at bounding box center [723, 430] width 543 height 16
click at [462, 469] on span "[x] Nonpriority unsecured claims listed below are separately classified and tre…" at bounding box center [749, 461] width 594 height 16
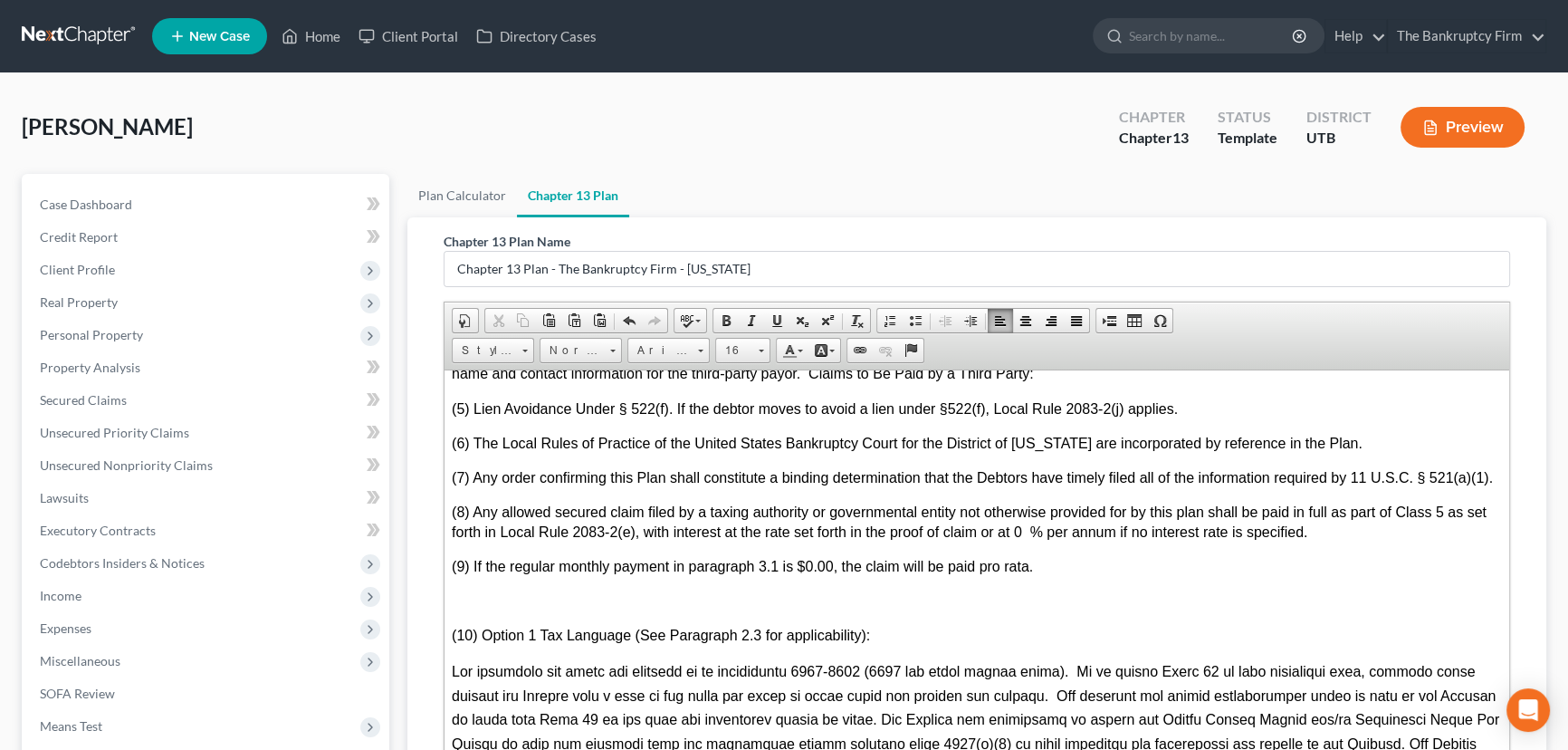
scroll to position [5351, 0]
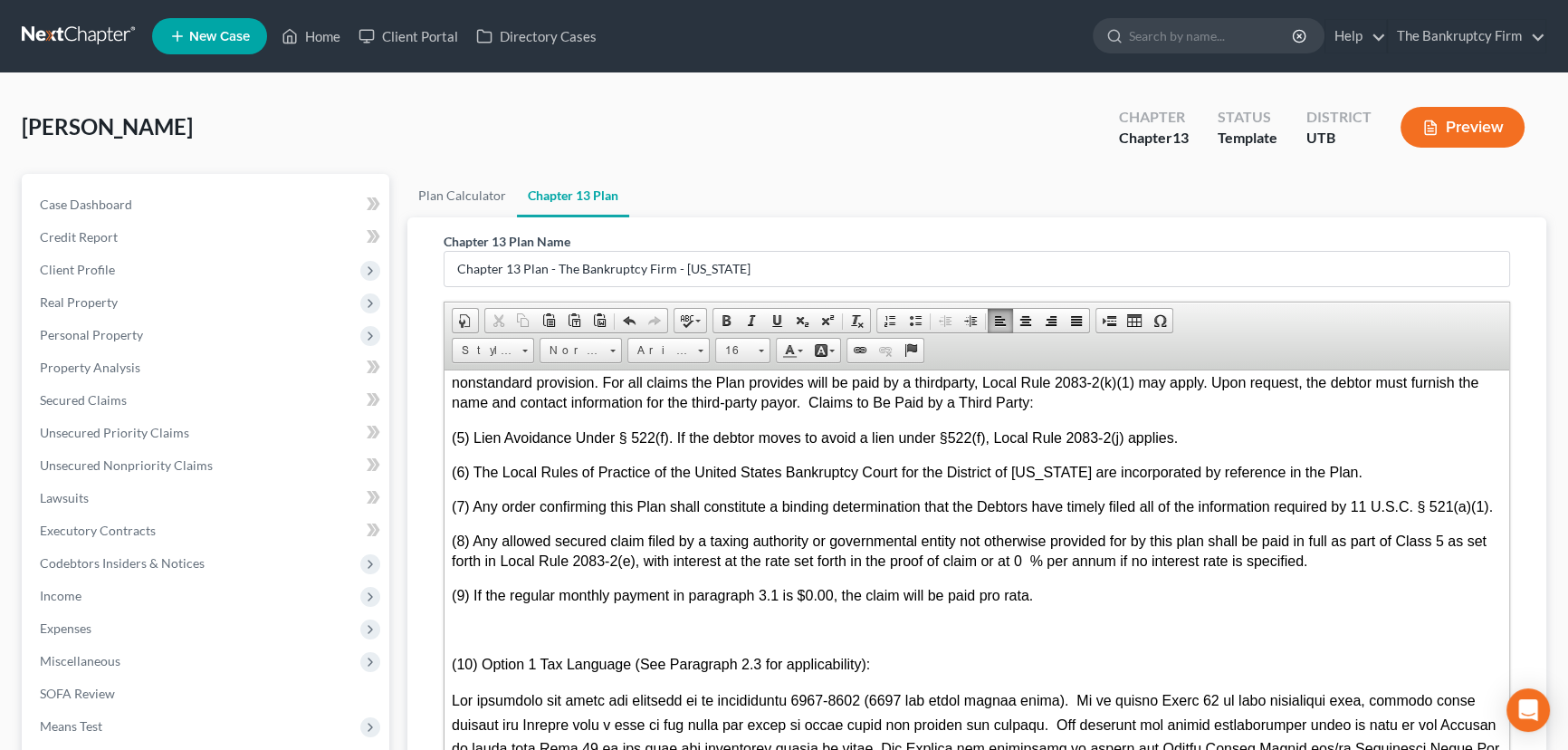
click at [540, 352] on p "(3) Direct Payment of Claims. If the debtor elects to pay a claim directly and …" at bounding box center [976, 314] width 1050 height 74
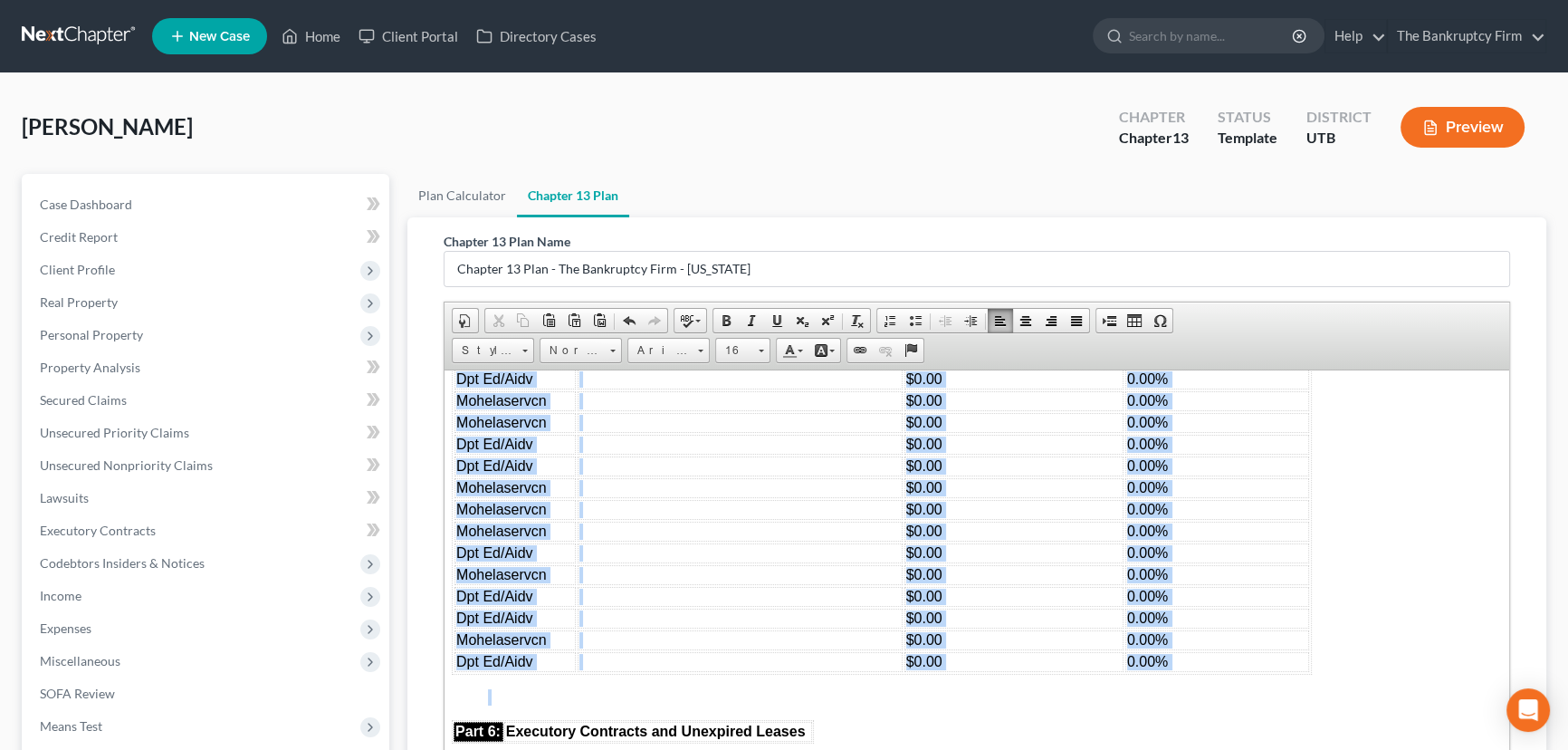
scroll to position [4044, 0]
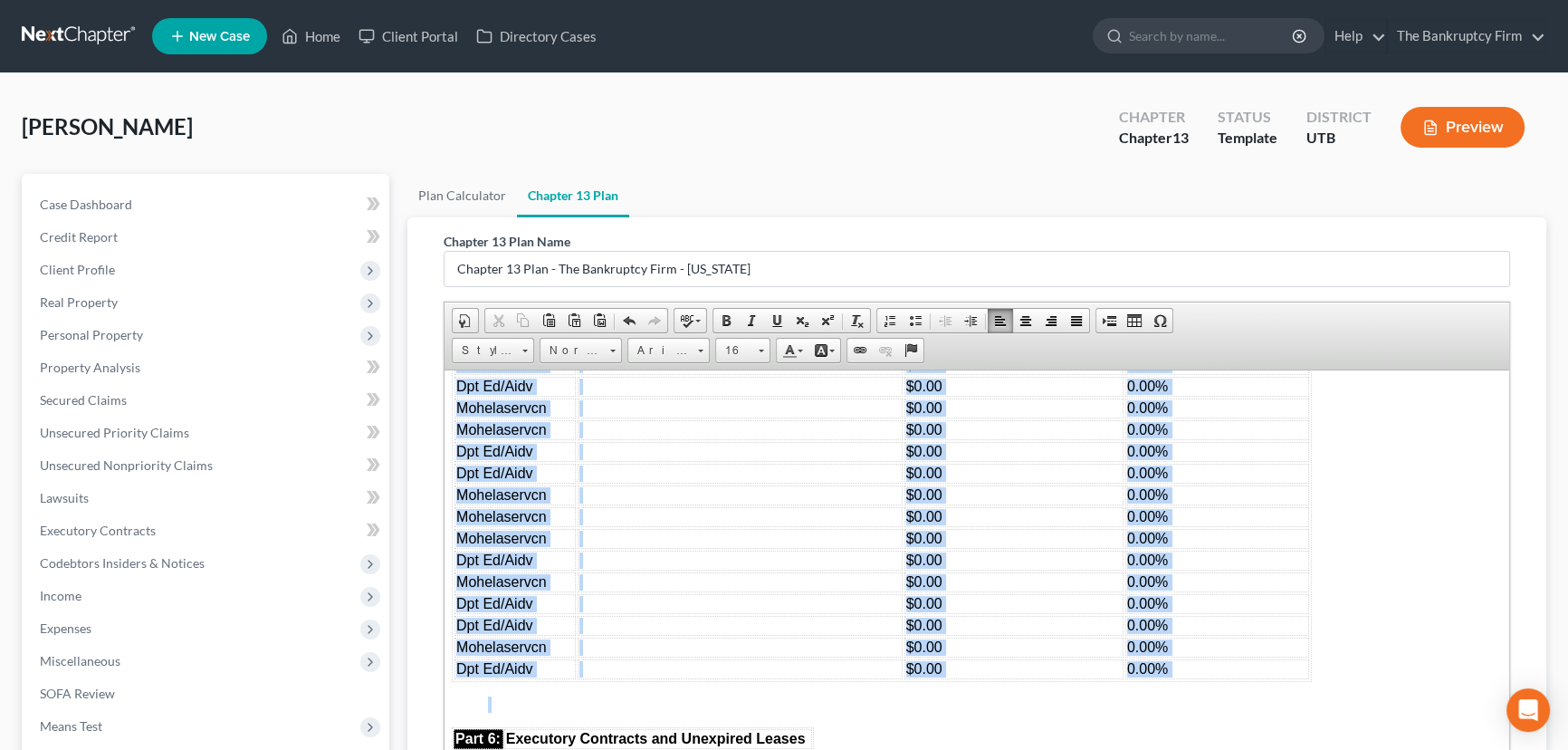
drag, startPoint x: 1195, startPoint y: 668, endPoint x: 449, endPoint y: 444, distance: 778.9
click at [449, 444] on html "Fill in this information to identify your case: Debtor 1 Josette Taylor Debtor …" at bounding box center [977, 94] width 1064 height 7539
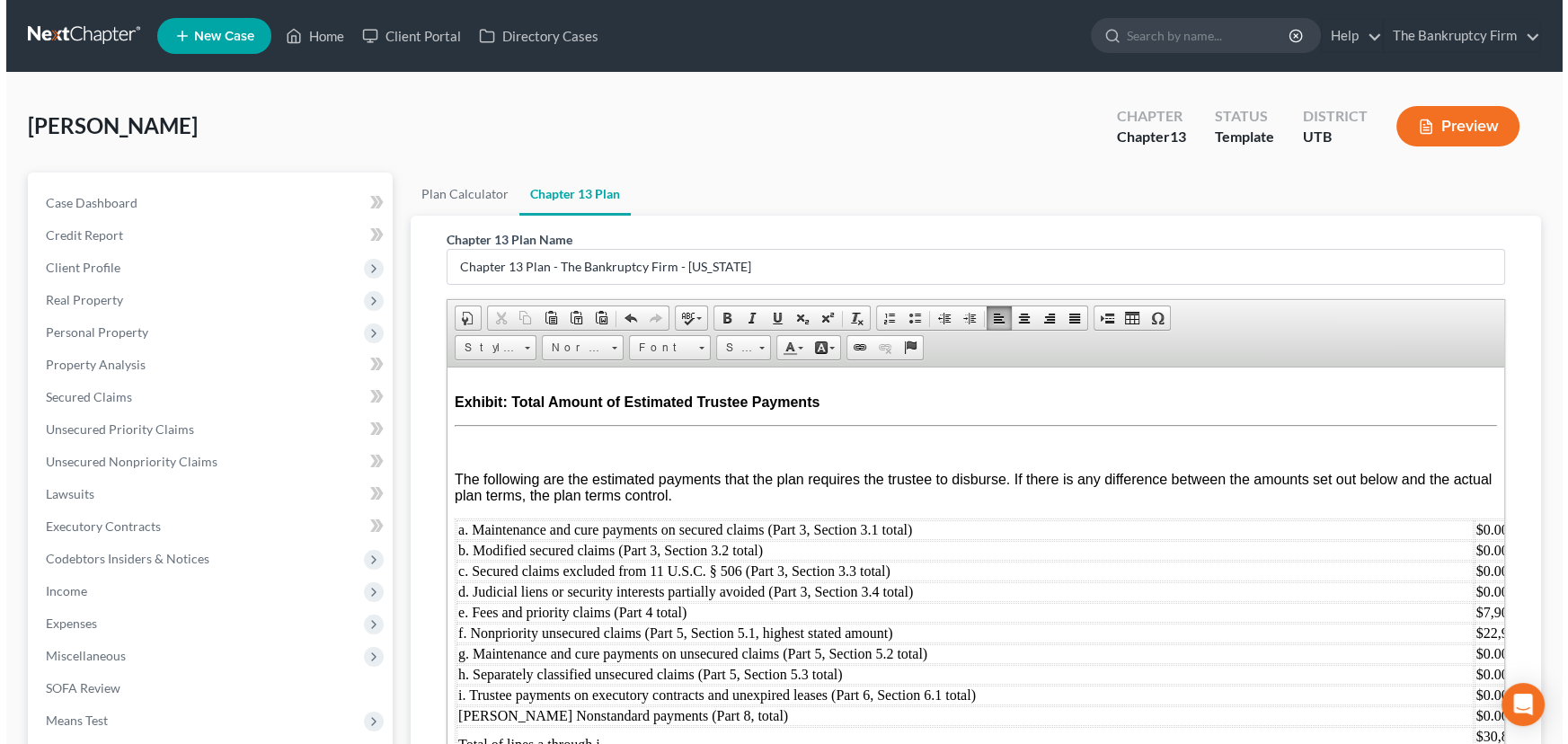
scroll to position [306, 0]
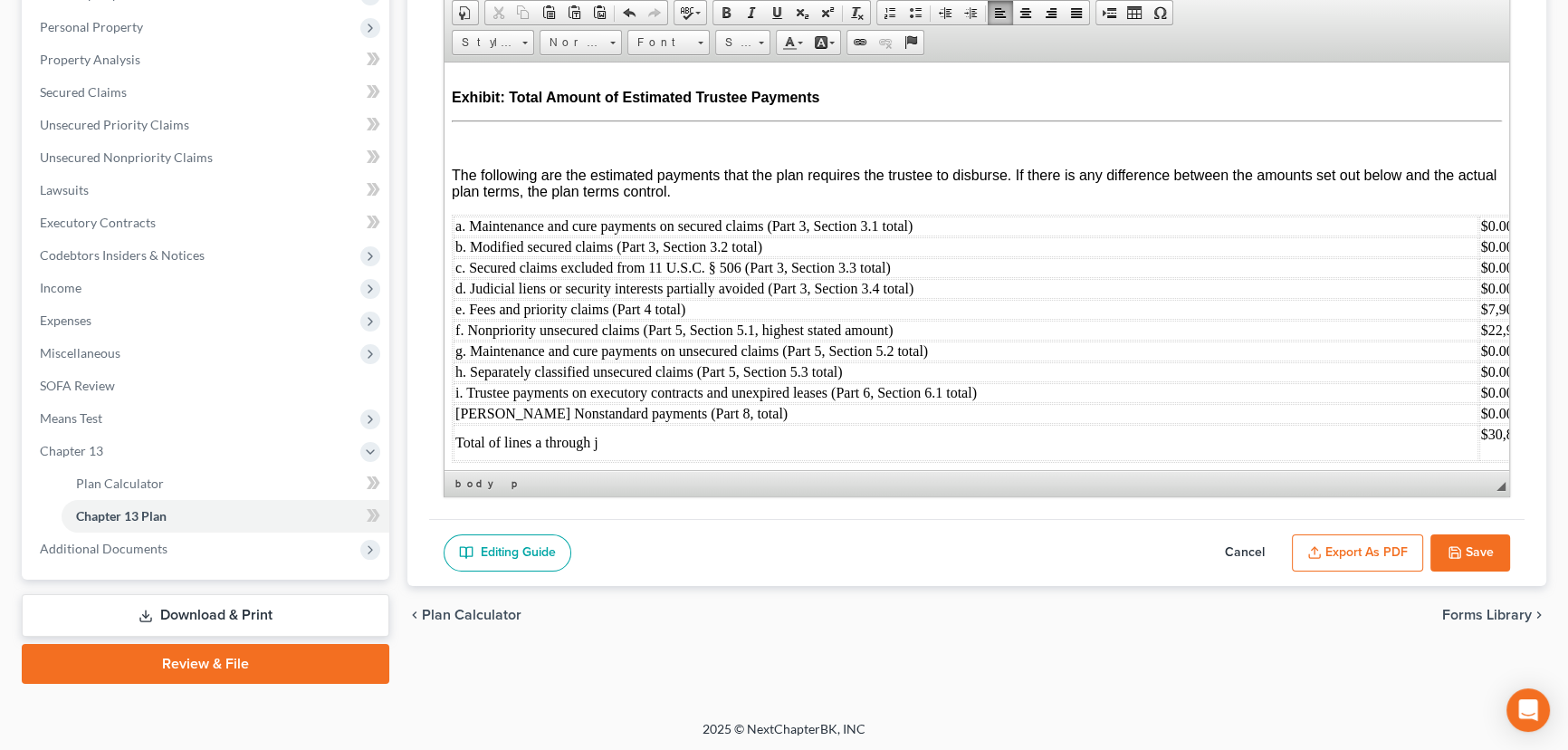
click at [1347, 545] on button "Export as PDF" at bounding box center [1357, 553] width 131 height 38
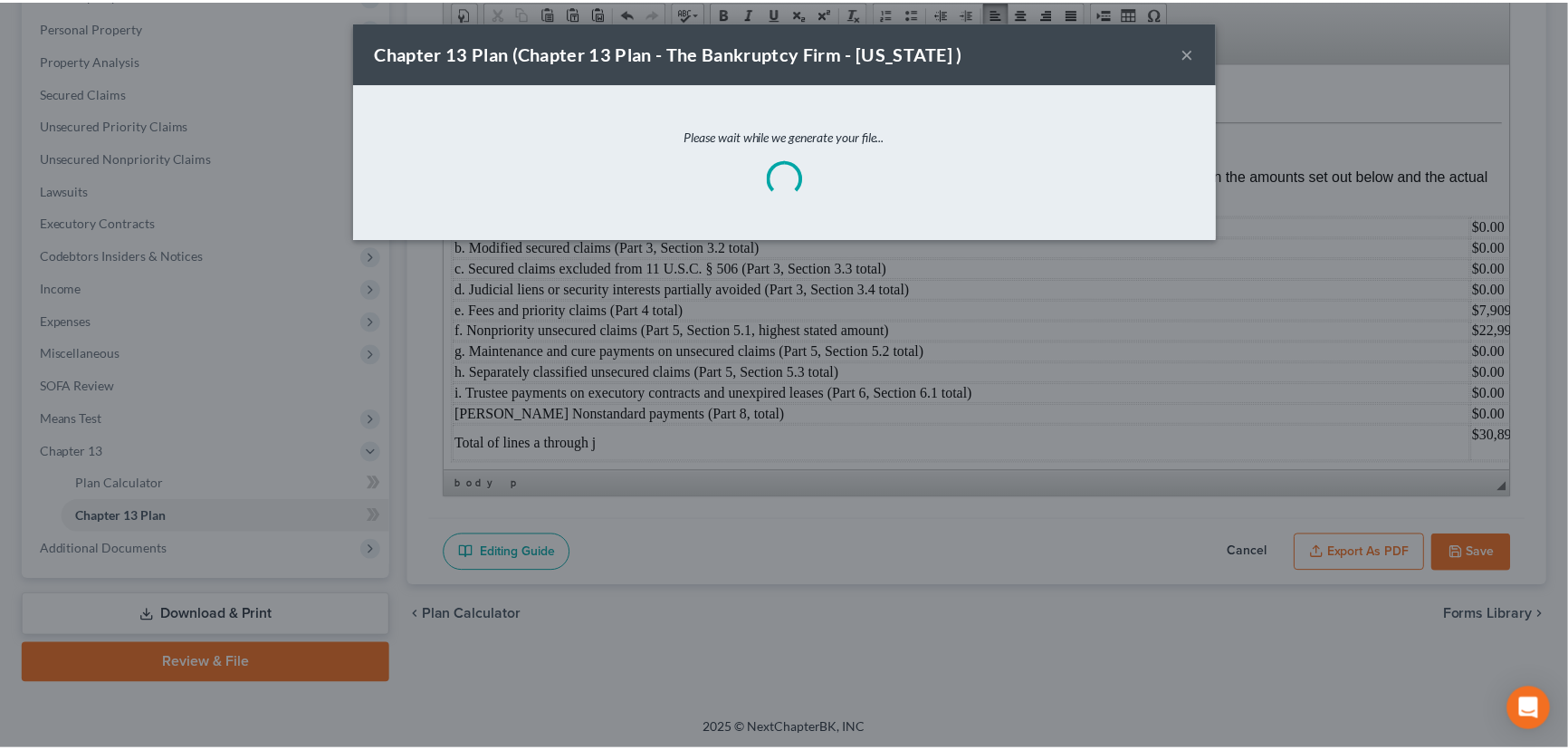
scroll to position [6907, 0]
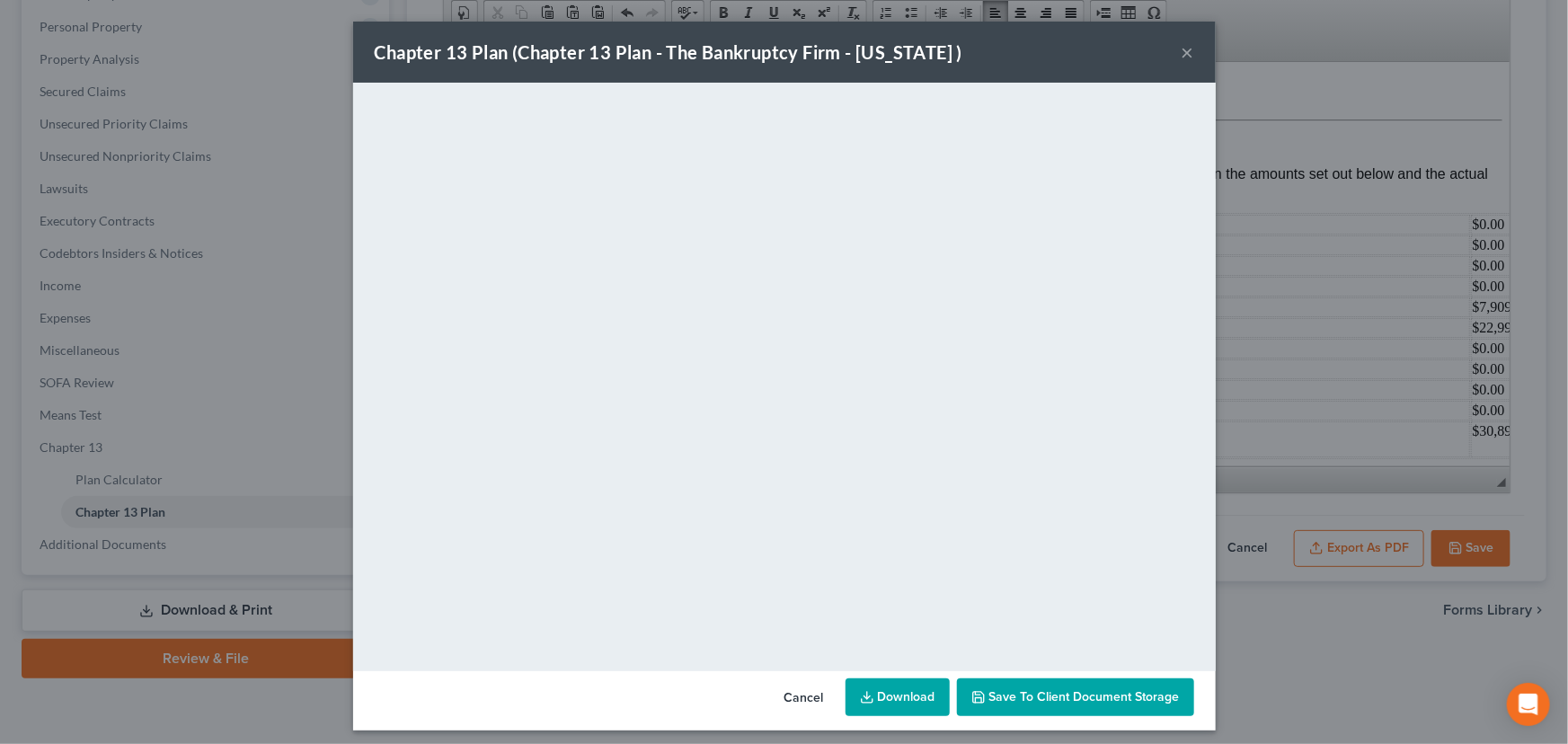
click at [1078, 703] on button "Save to Client Document Storage" at bounding box center [1075, 697] width 237 height 38
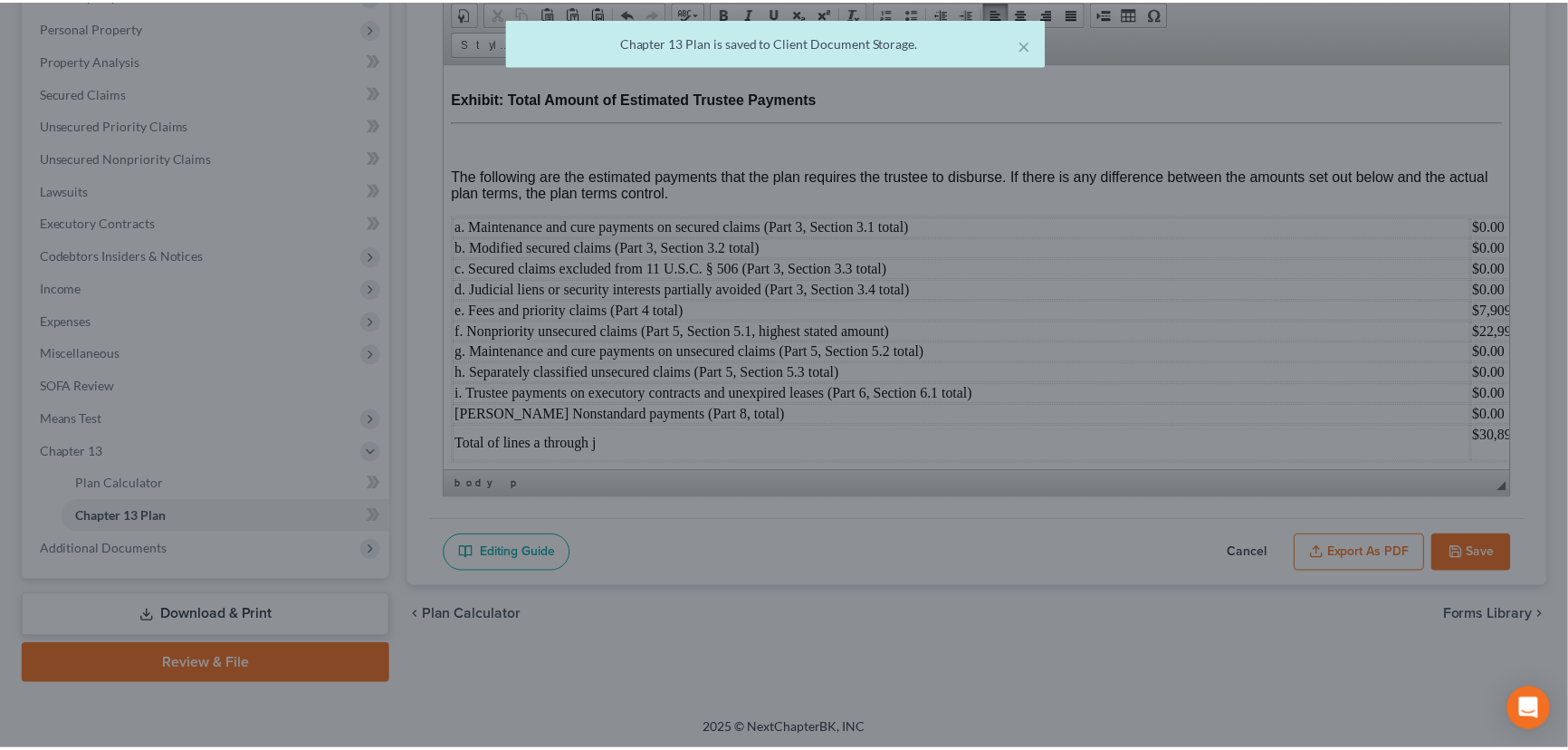
scroll to position [6948, 0]
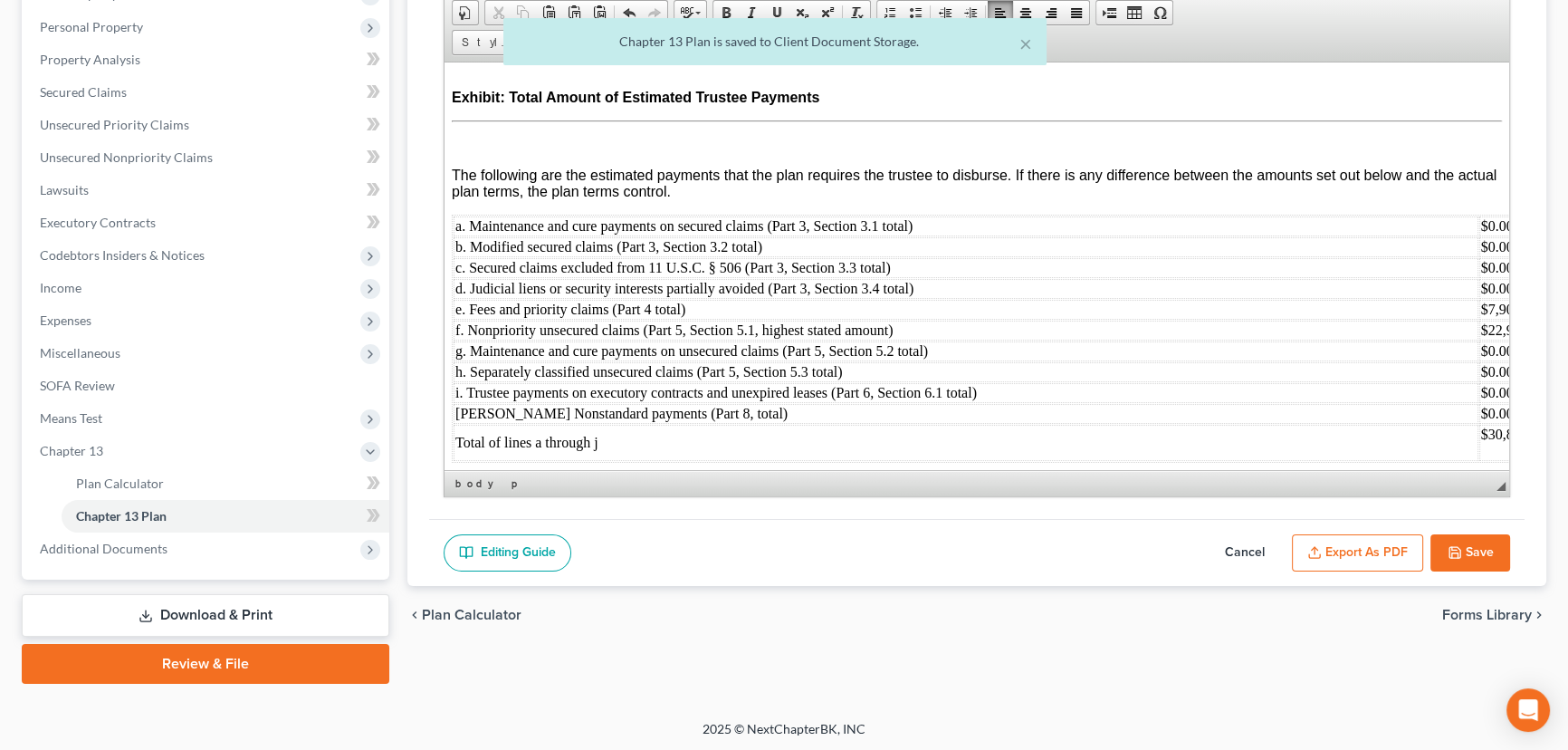
click at [1470, 550] on button "Save" at bounding box center [1470, 553] width 80 height 38
select select "0"
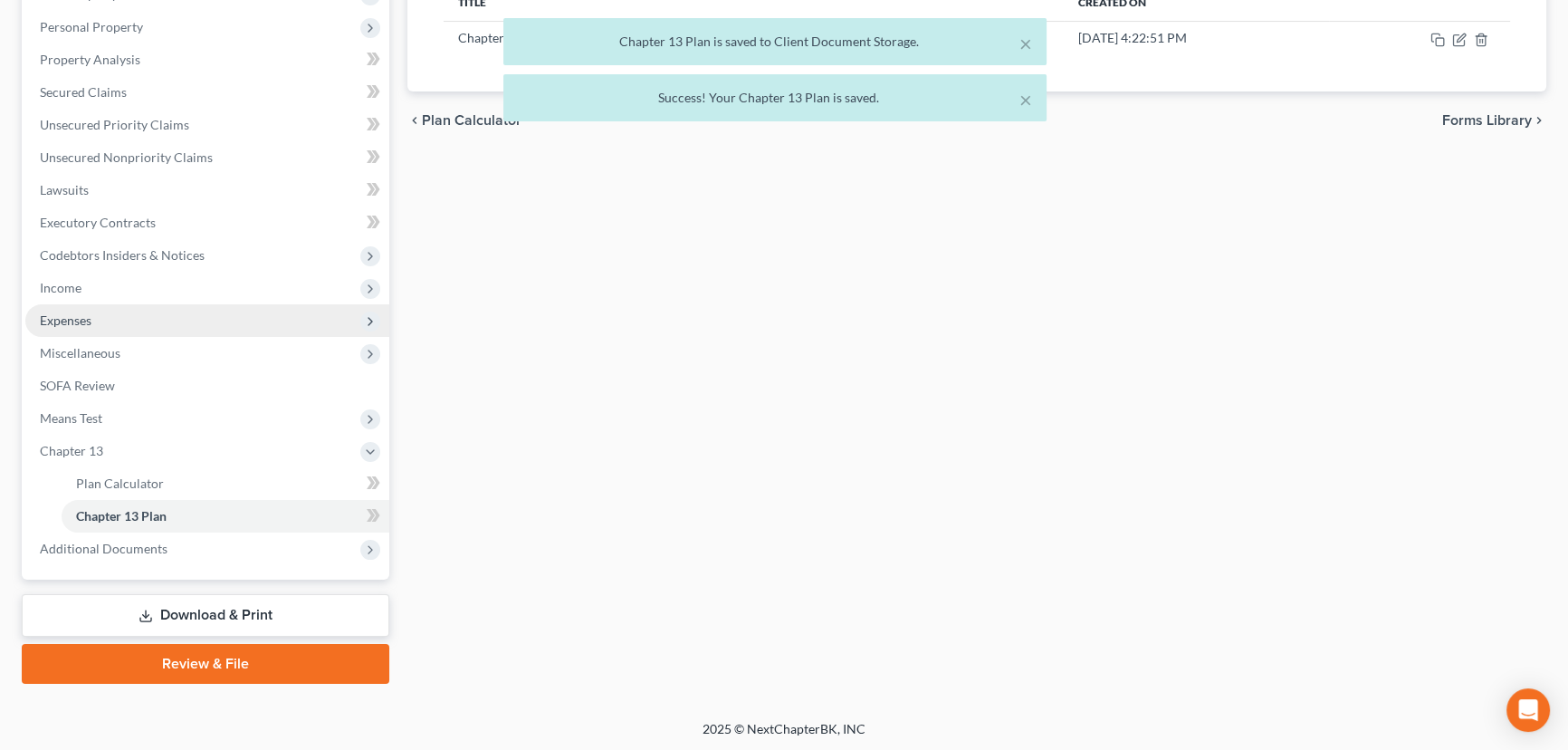
click at [67, 319] on span "Expenses" at bounding box center [65, 320] width 51 height 16
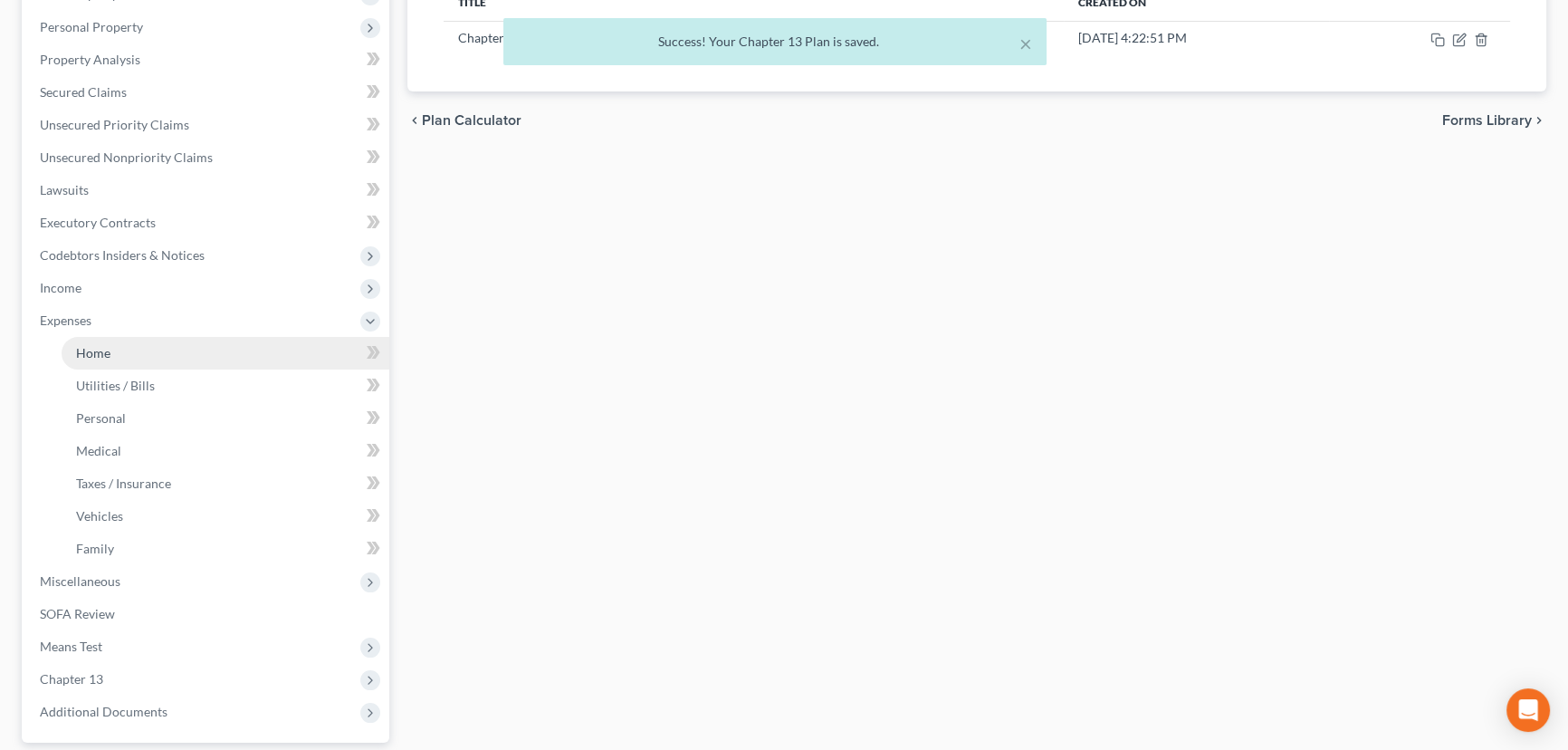
click at [98, 353] on span "Home" at bounding box center [92, 353] width 34 height 16
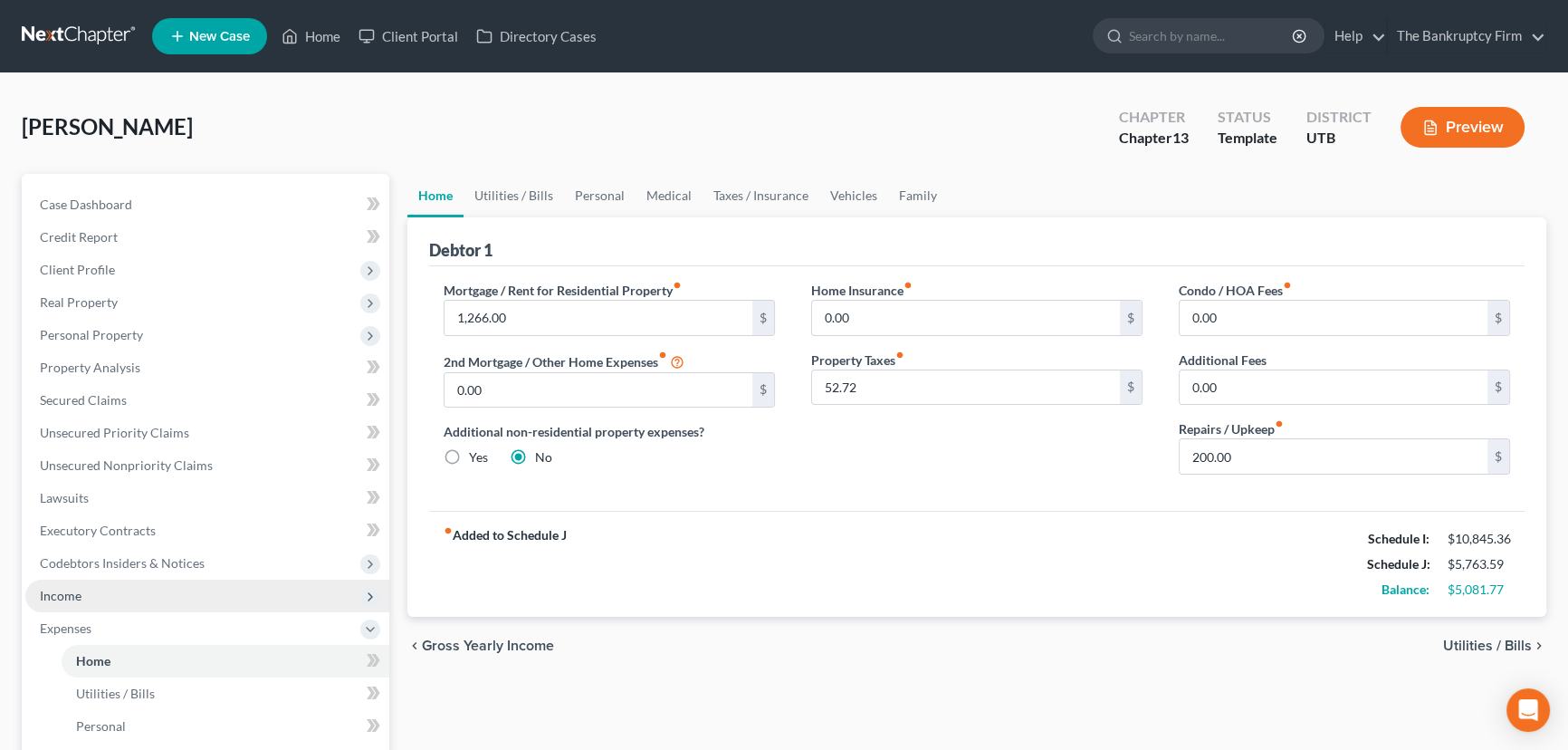
click at [67, 597] on span "Income" at bounding box center [60, 595] width 41 height 16
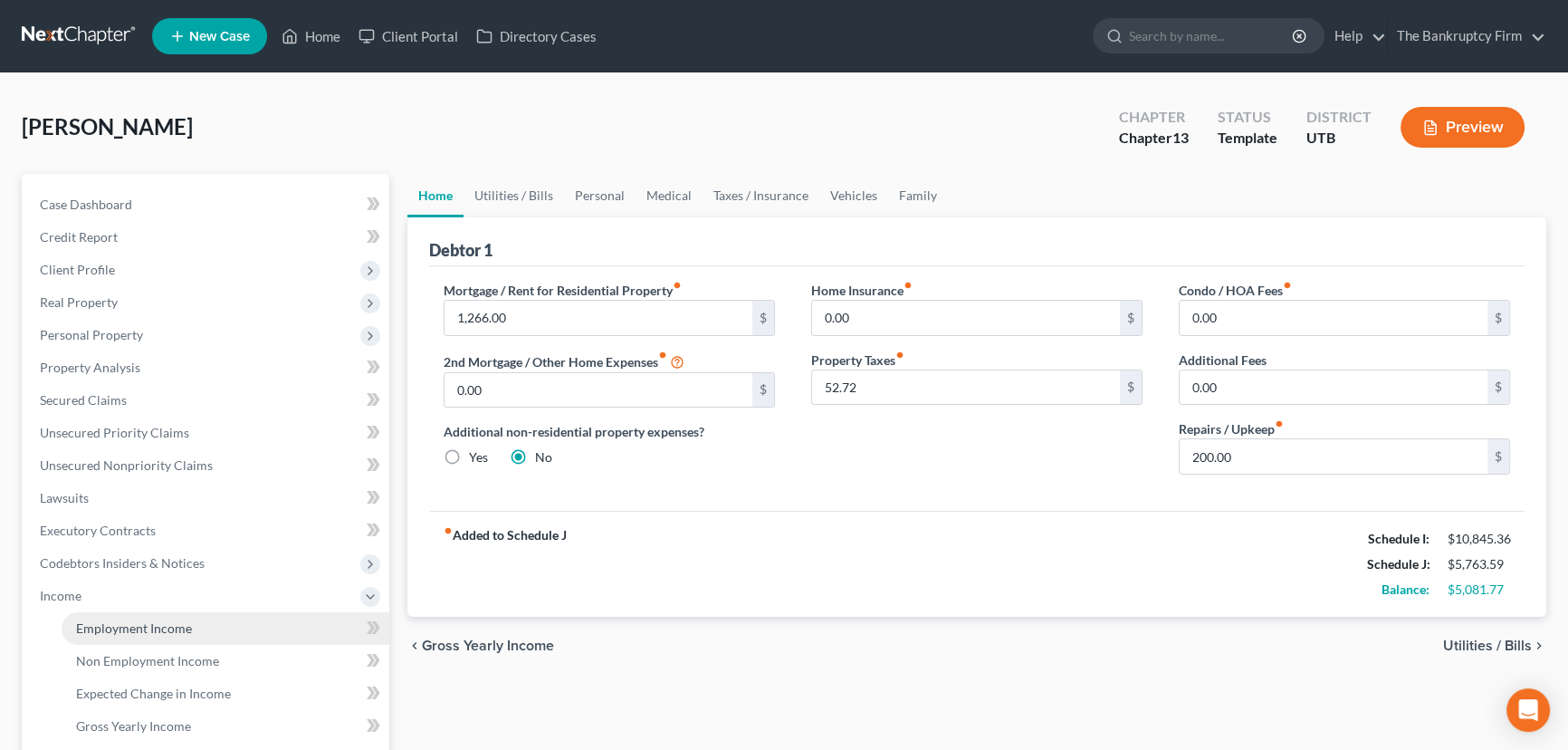
click at [127, 628] on span "Employment Income" at bounding box center [134, 628] width 116 height 16
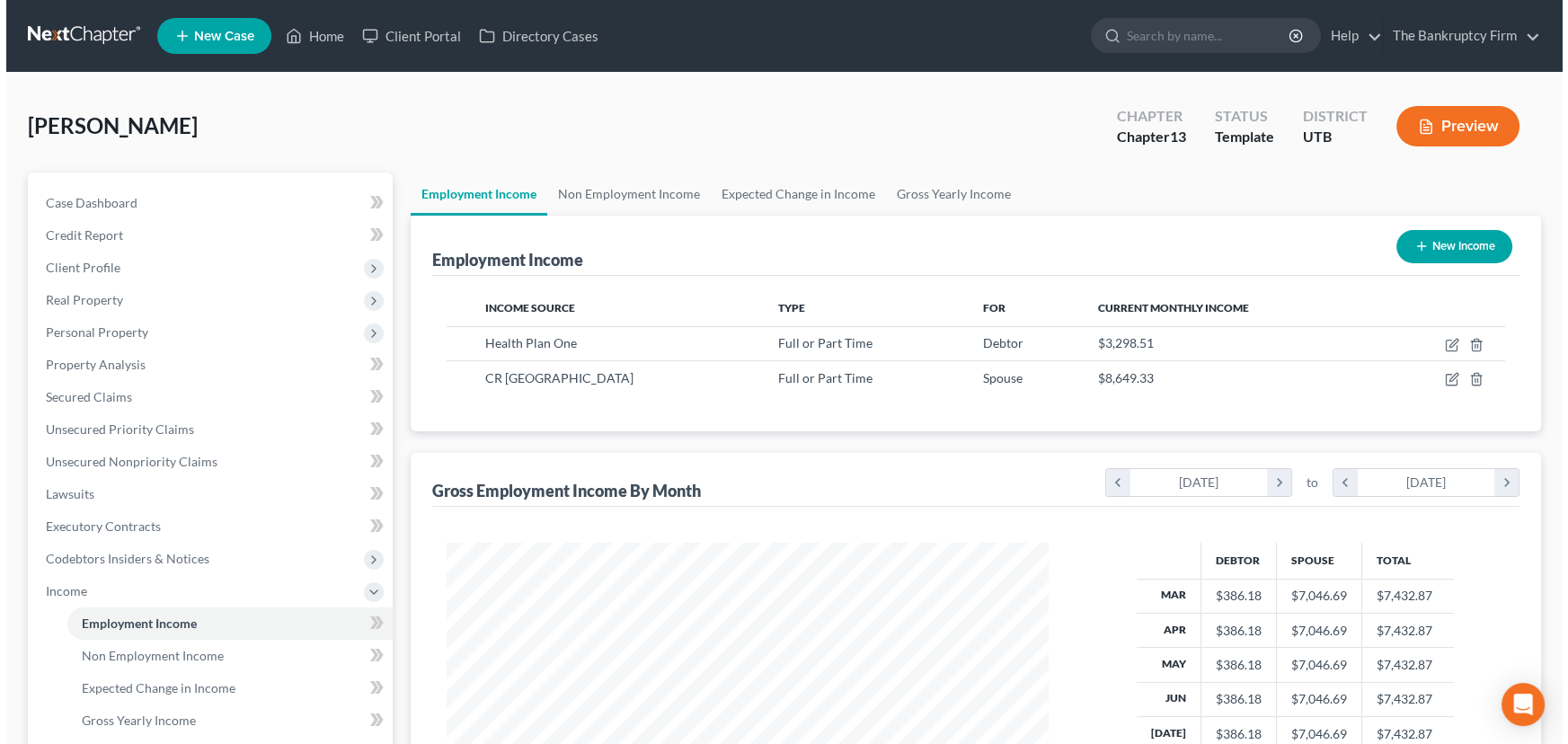
scroll to position [321, 638]
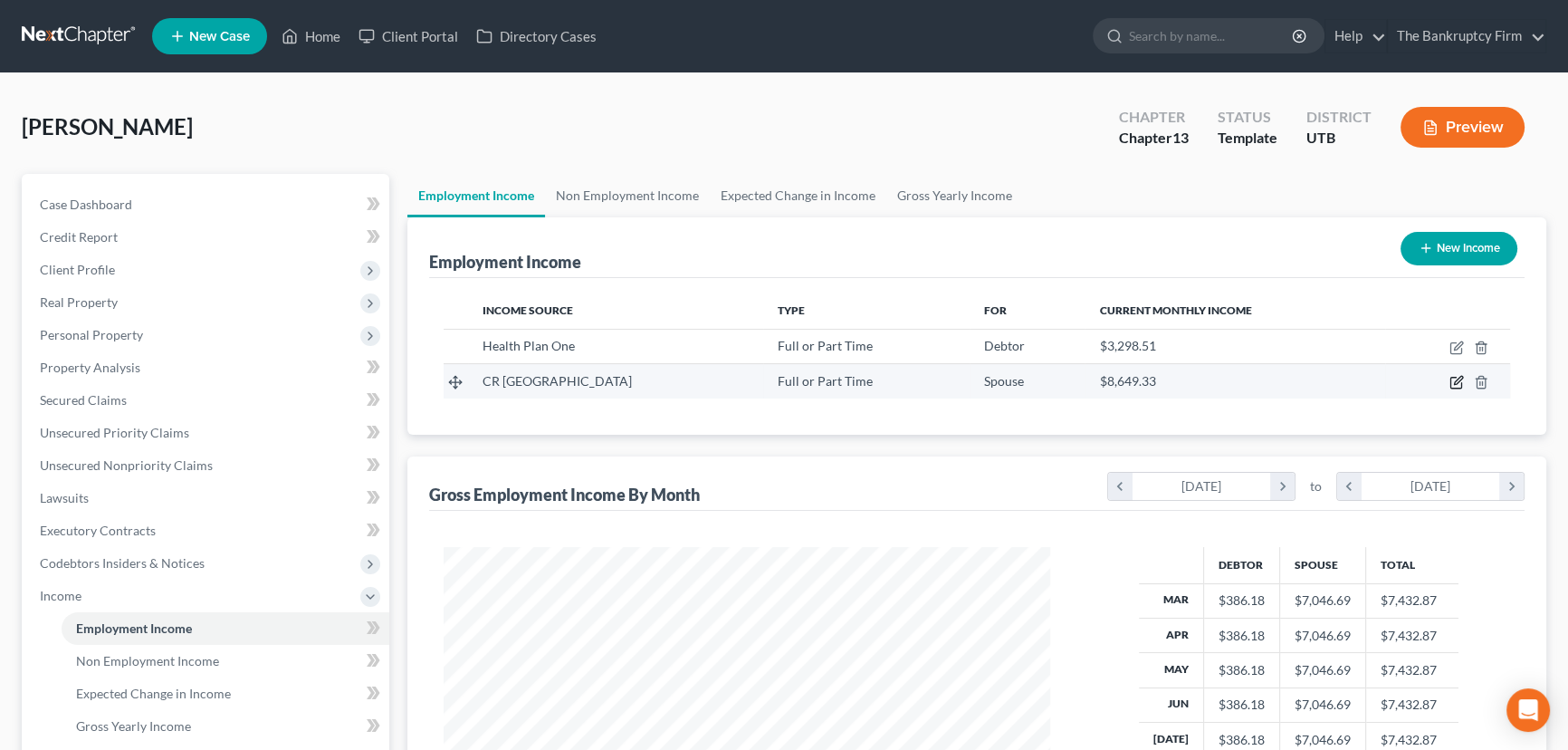
click at [1461, 378] on icon "button" at bounding box center [1458, 381] width 8 height 8
select select "0"
select select "46"
select select "3"
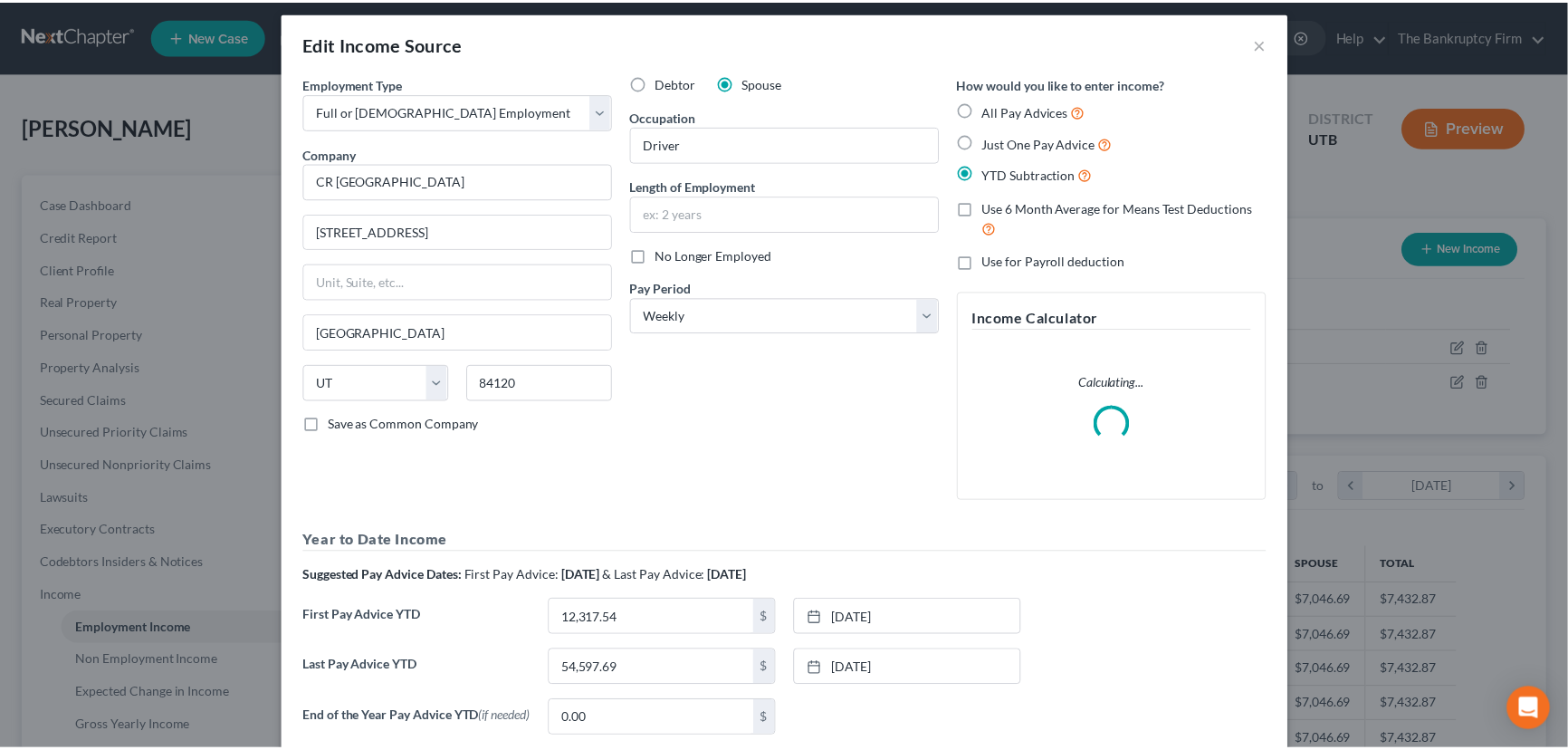
scroll to position [0, 0]
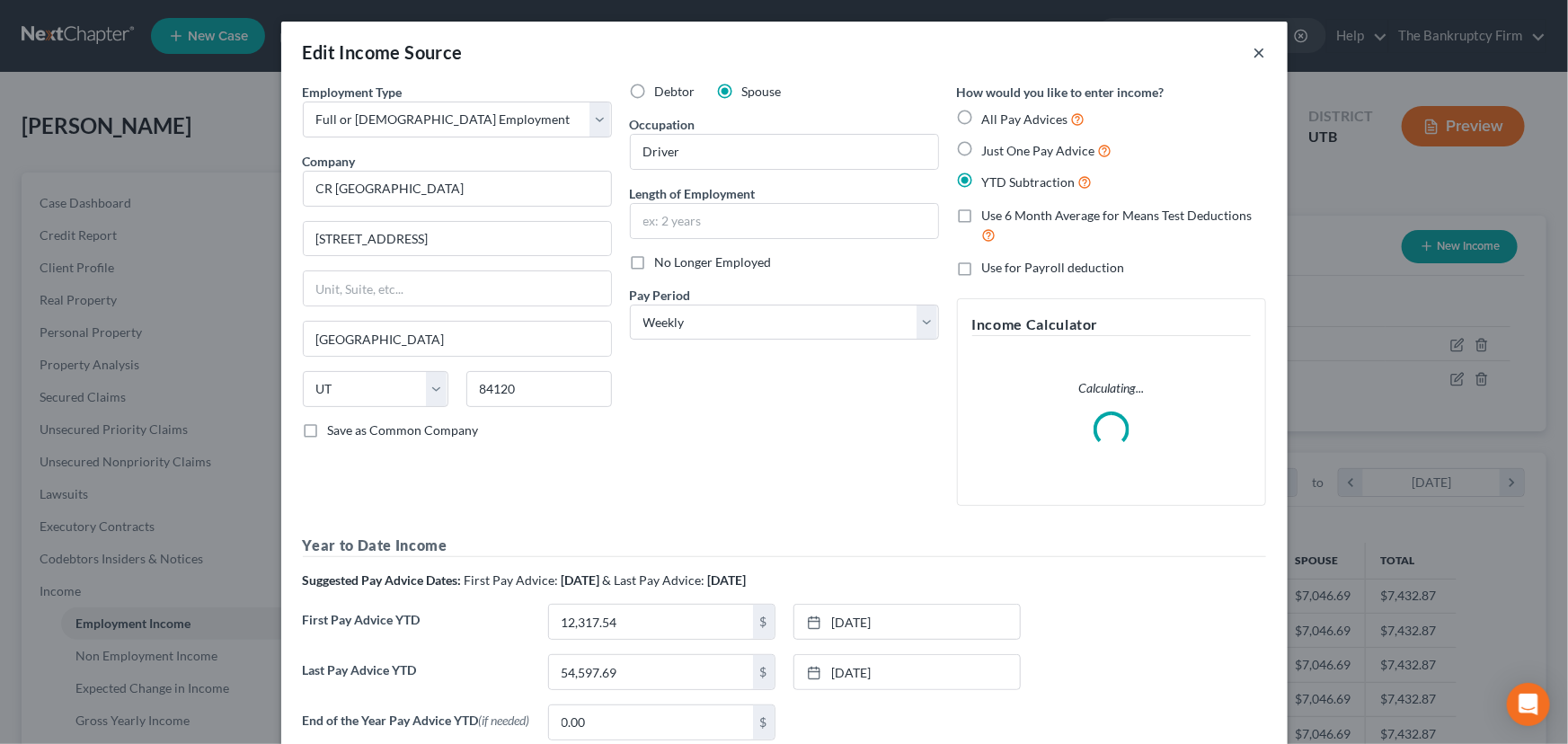
click at [1254, 53] on button "×" at bounding box center [1259, 52] width 13 height 21
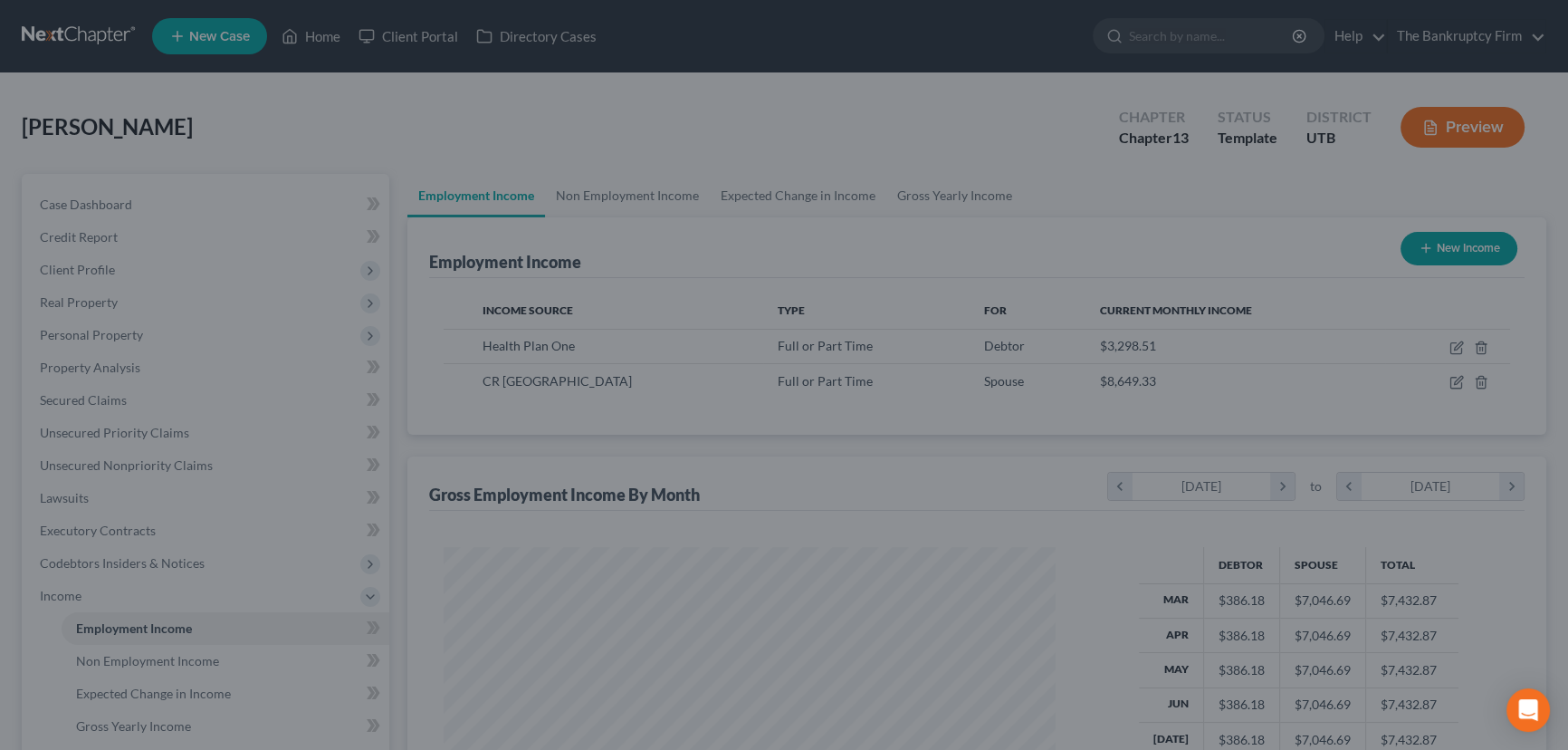
scroll to position [905261, 904425]
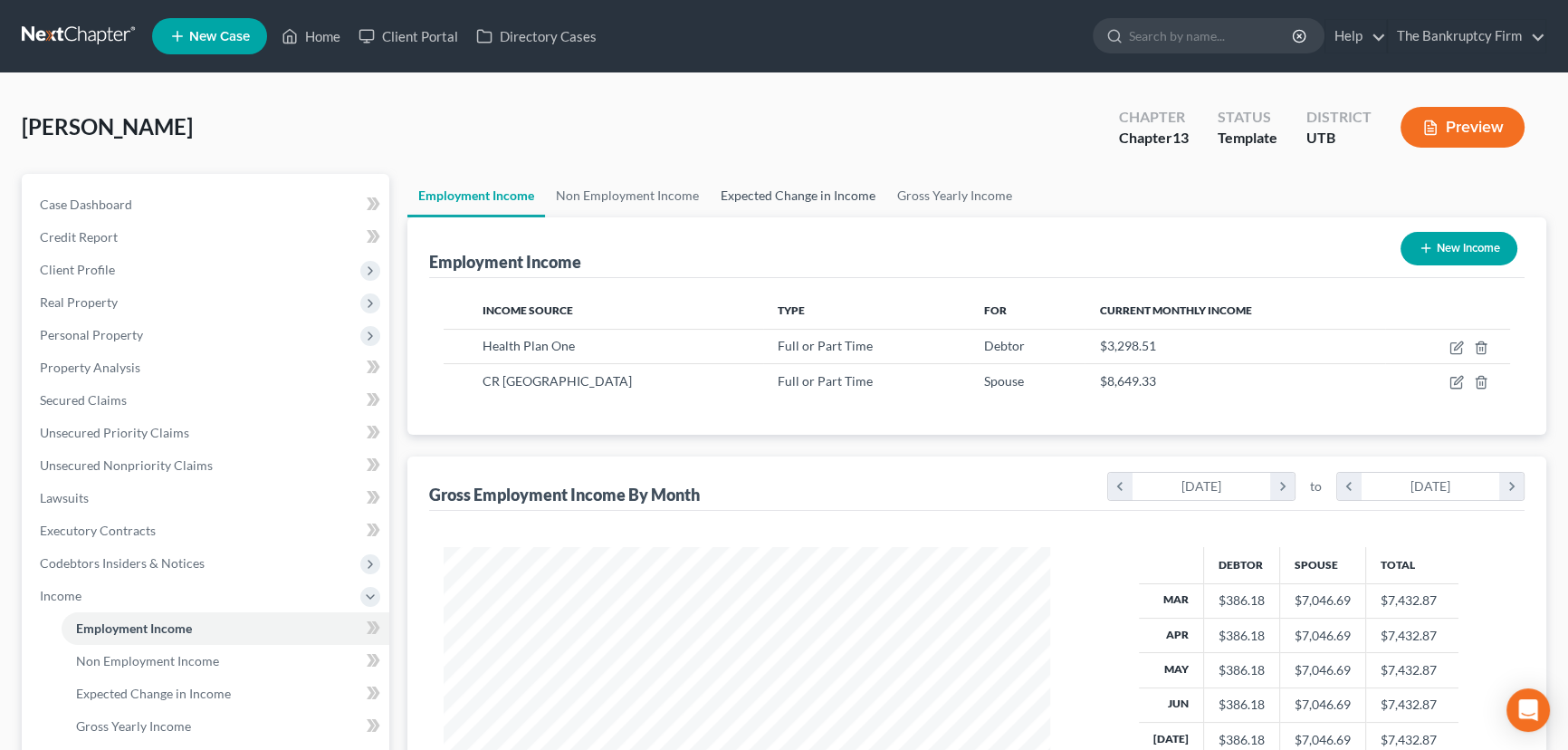
click at [788, 191] on link "Expected Change in Income" at bounding box center [797, 196] width 176 height 43
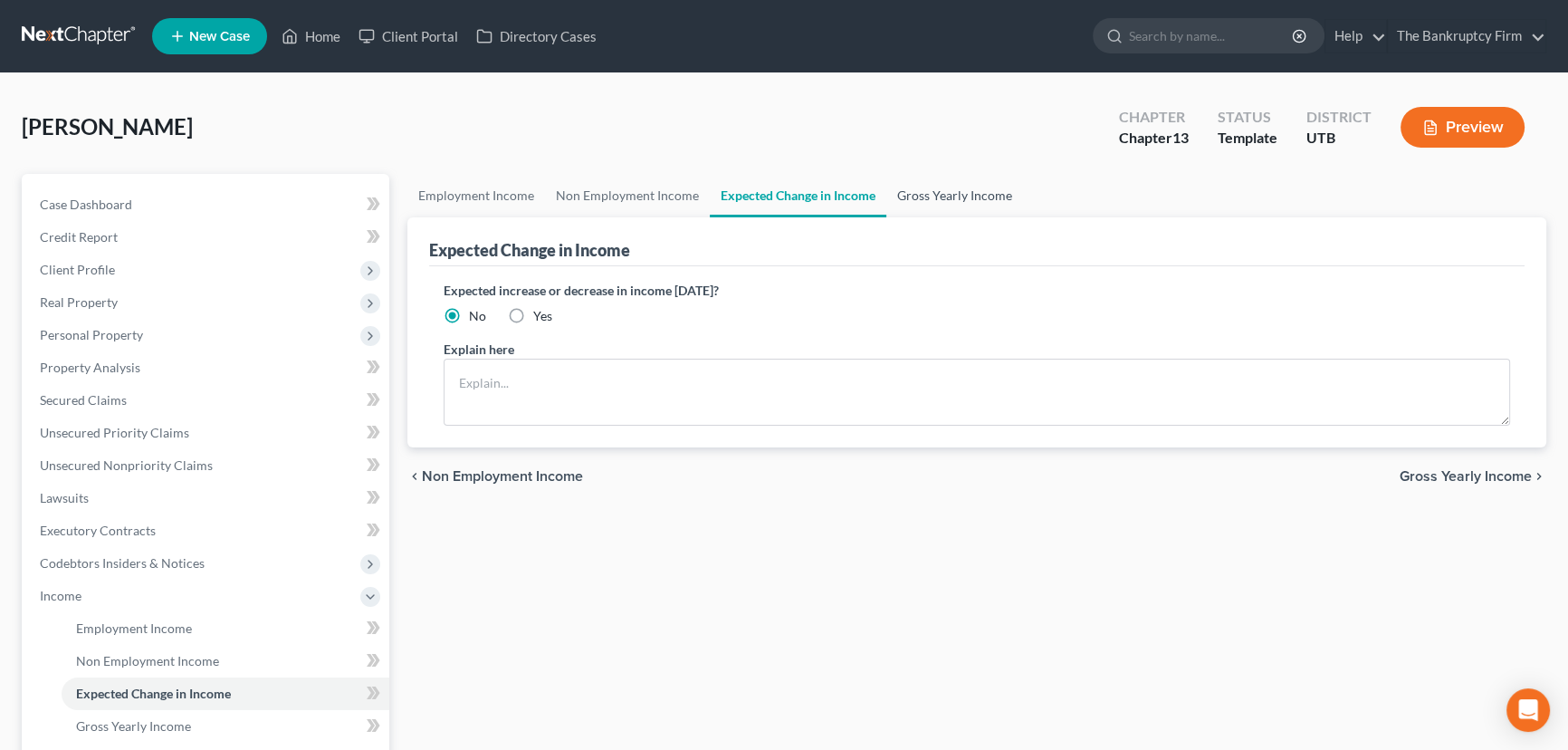
click at [908, 197] on link "Gross Yearly Income" at bounding box center [954, 196] width 137 height 43
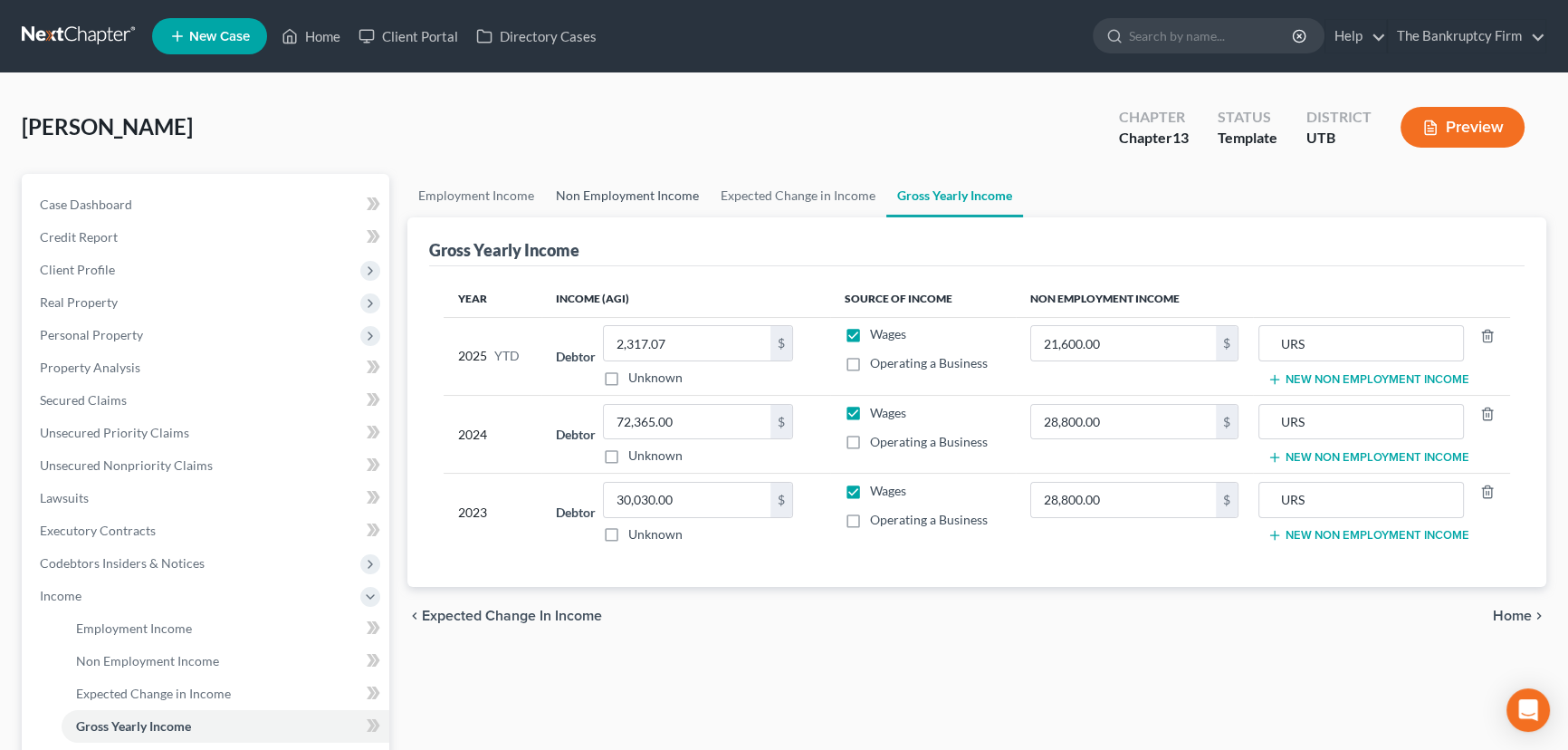
click at [636, 194] on link "Non Employment Income" at bounding box center [627, 196] width 164 height 43
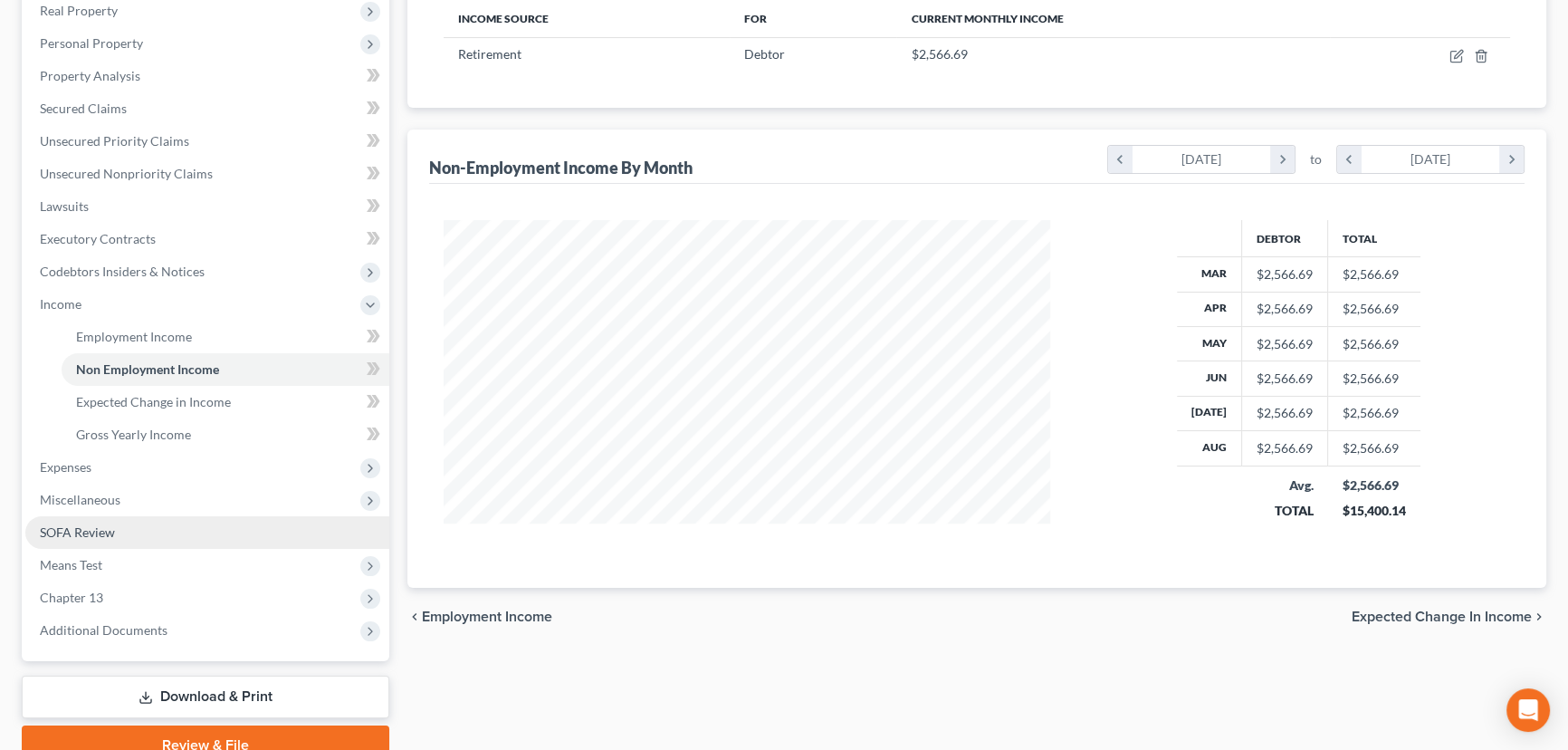
scroll to position [329, 0]
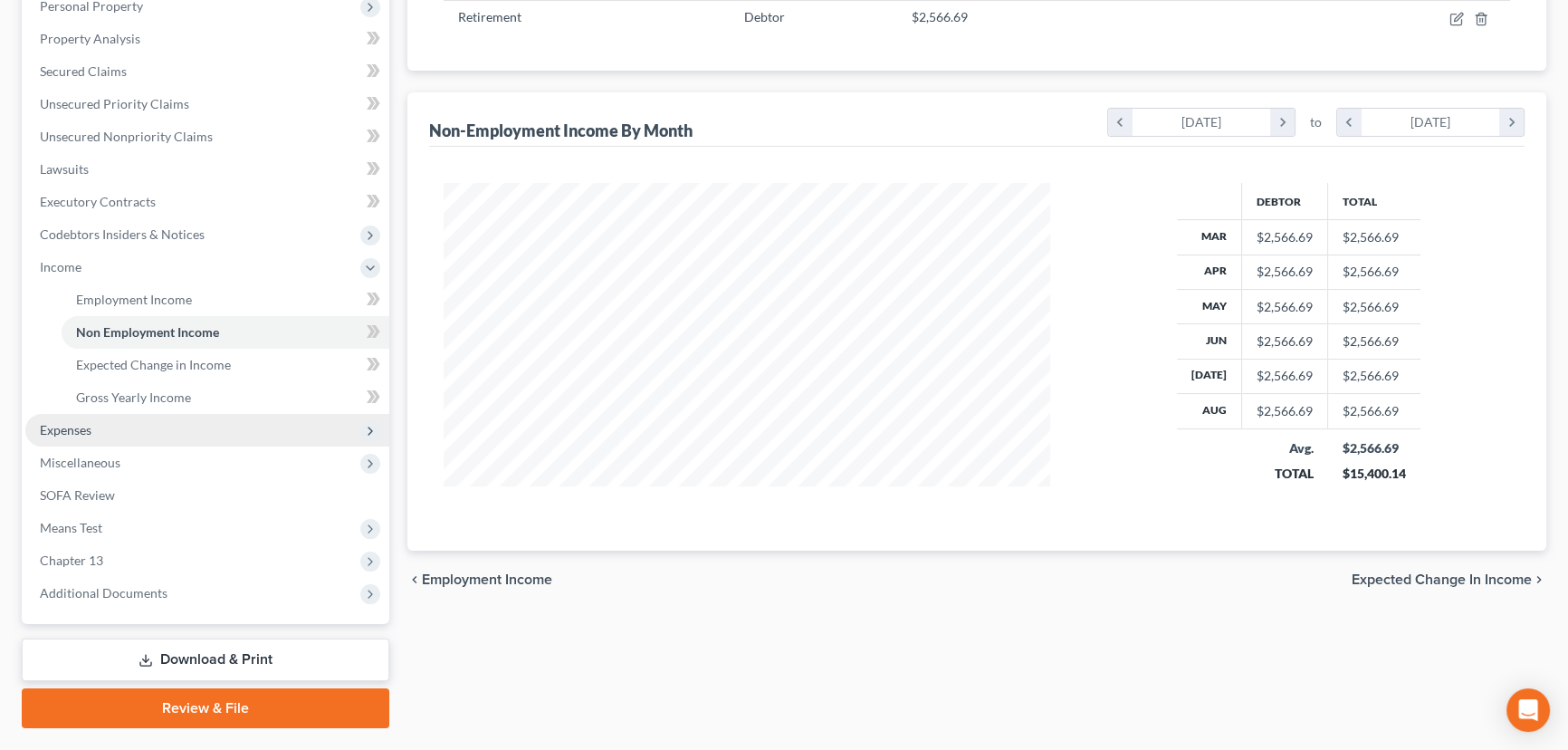
click at [66, 434] on span "Expenses" at bounding box center [65, 430] width 51 height 16
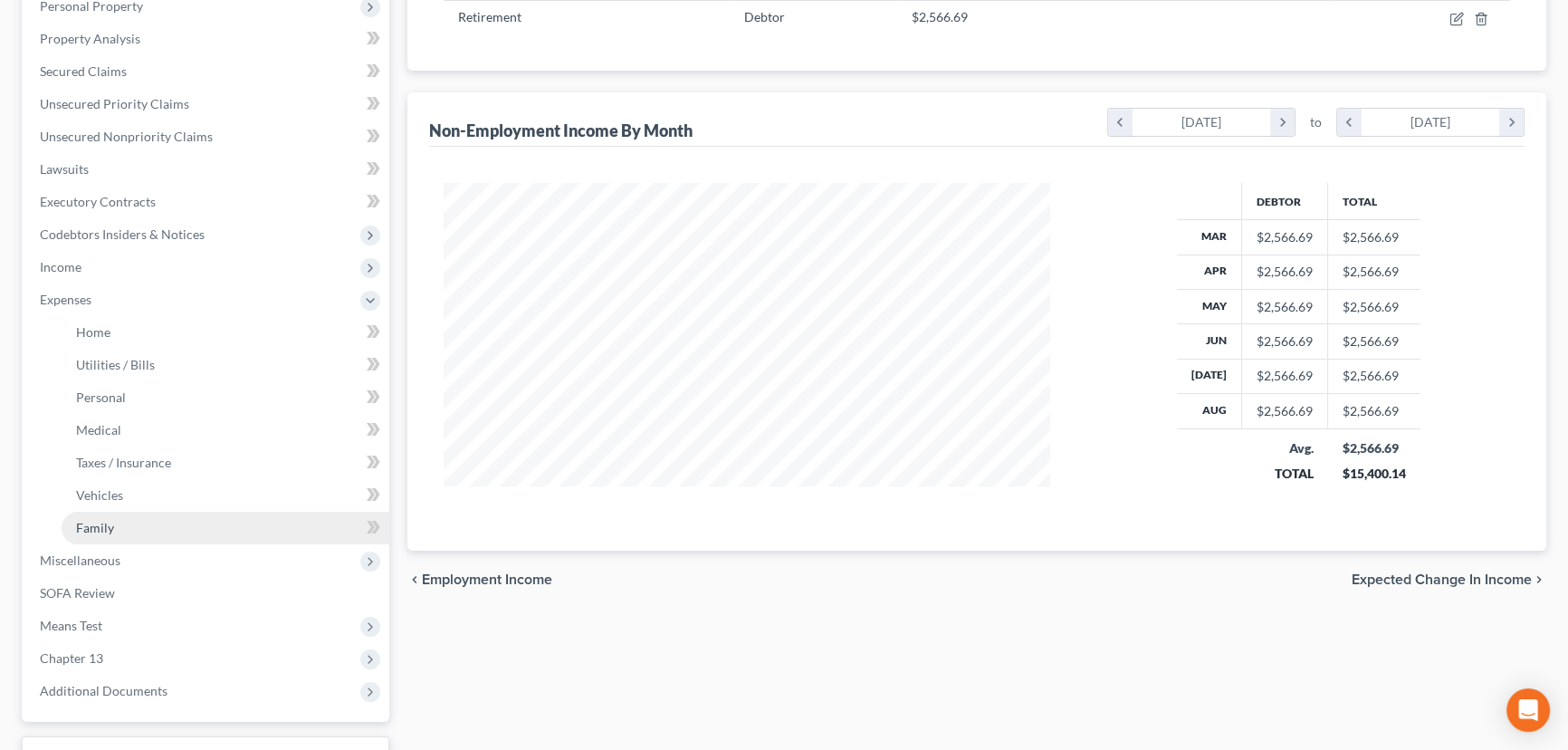
click at [98, 529] on span "Family" at bounding box center [94, 528] width 38 height 16
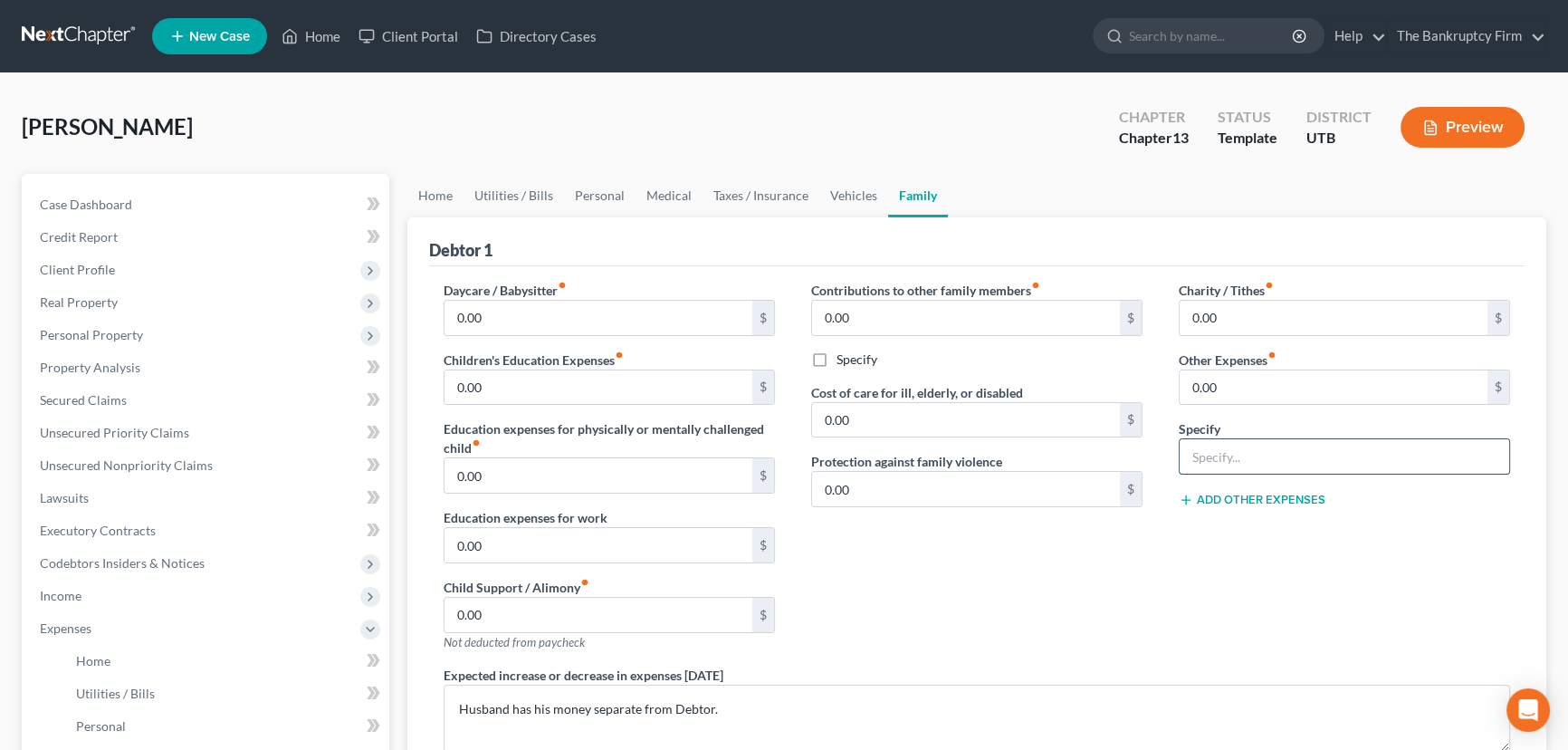
click at [1218, 458] on input "text" at bounding box center [1344, 456] width 330 height 34
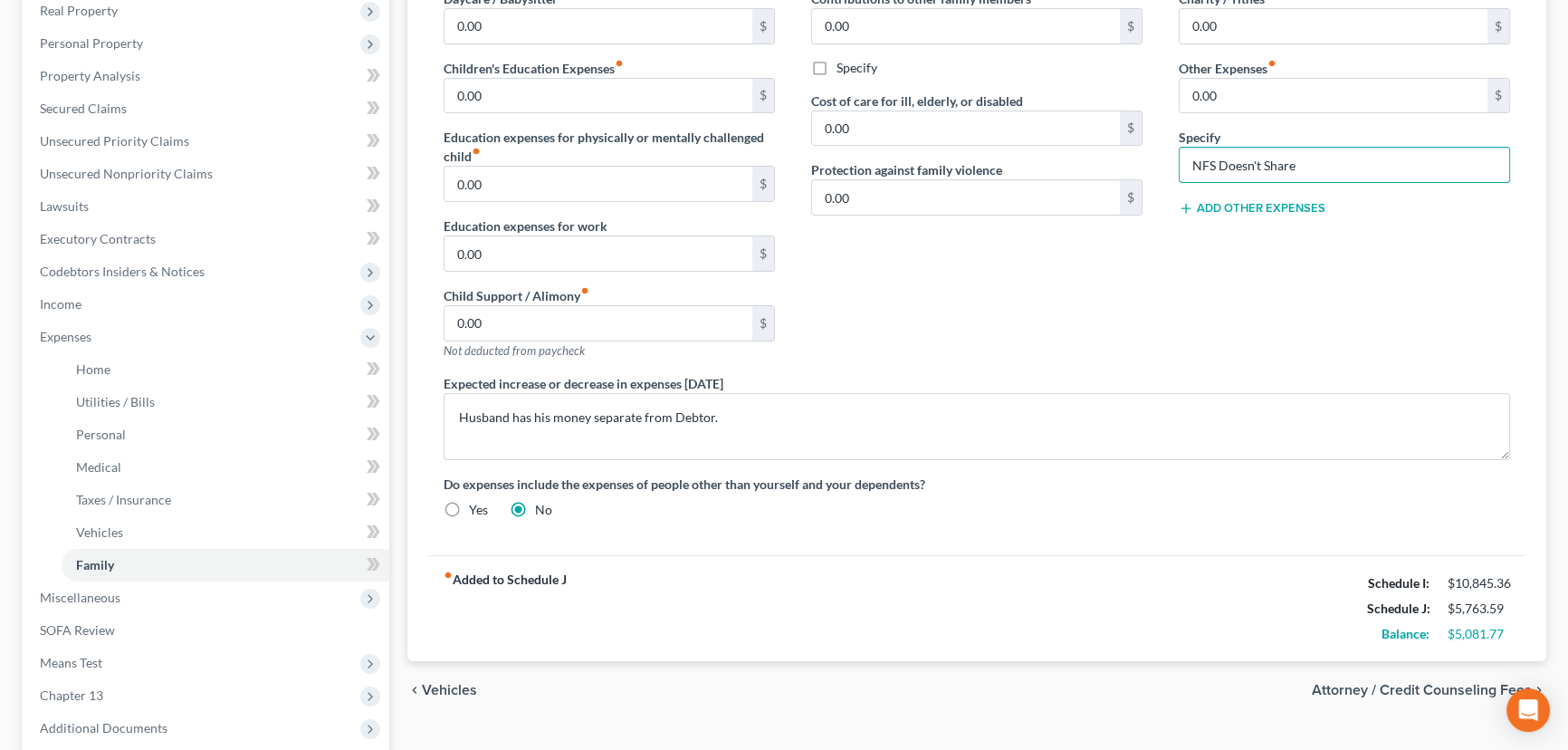
scroll to position [329, 0]
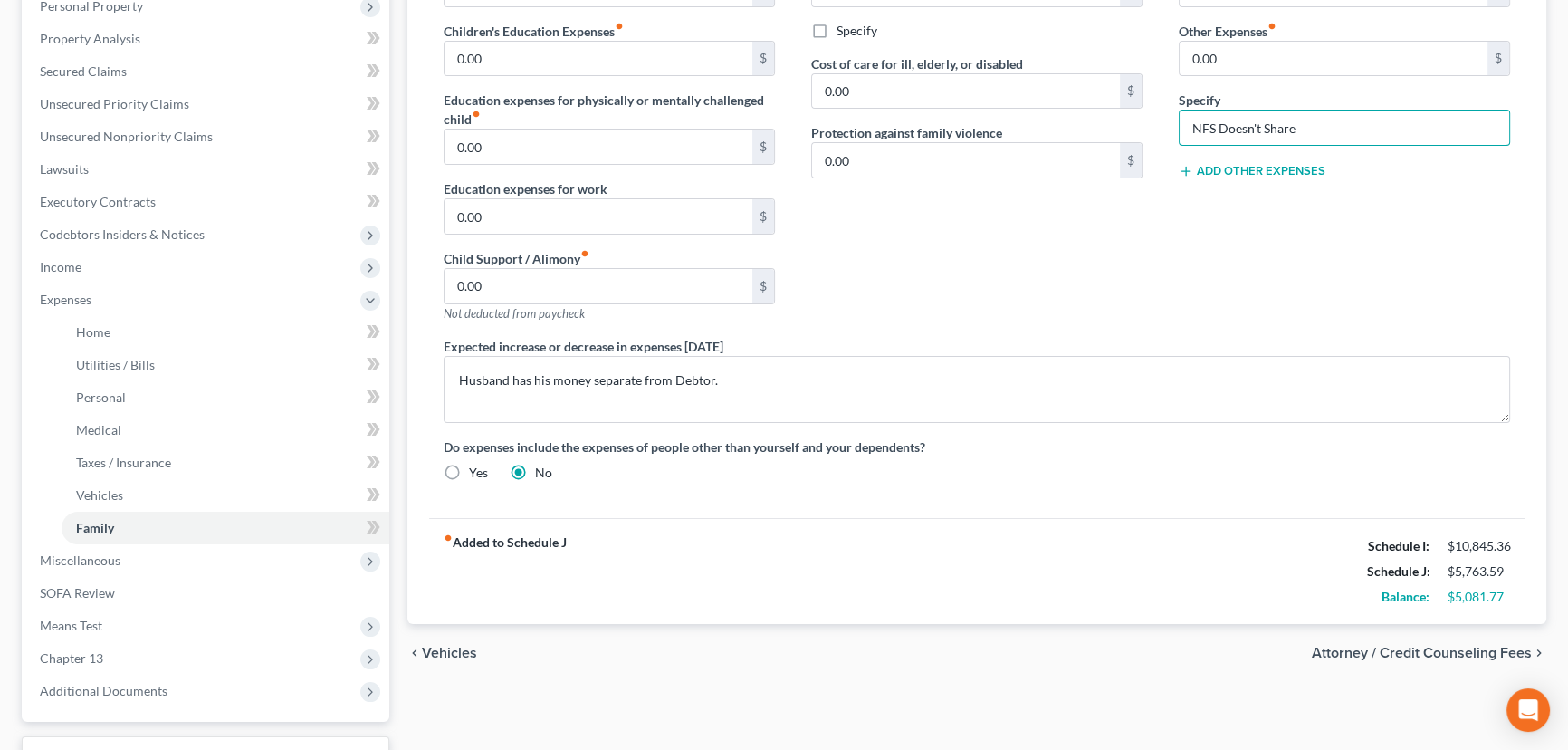
type input "NFS Doesn't Share"
drag, startPoint x: 1191, startPoint y: 53, endPoint x: 1217, endPoint y: 60, distance: 26.9
click at [1191, 53] on input "0.00" at bounding box center [1333, 58] width 308 height 34
paste input "4566.77"
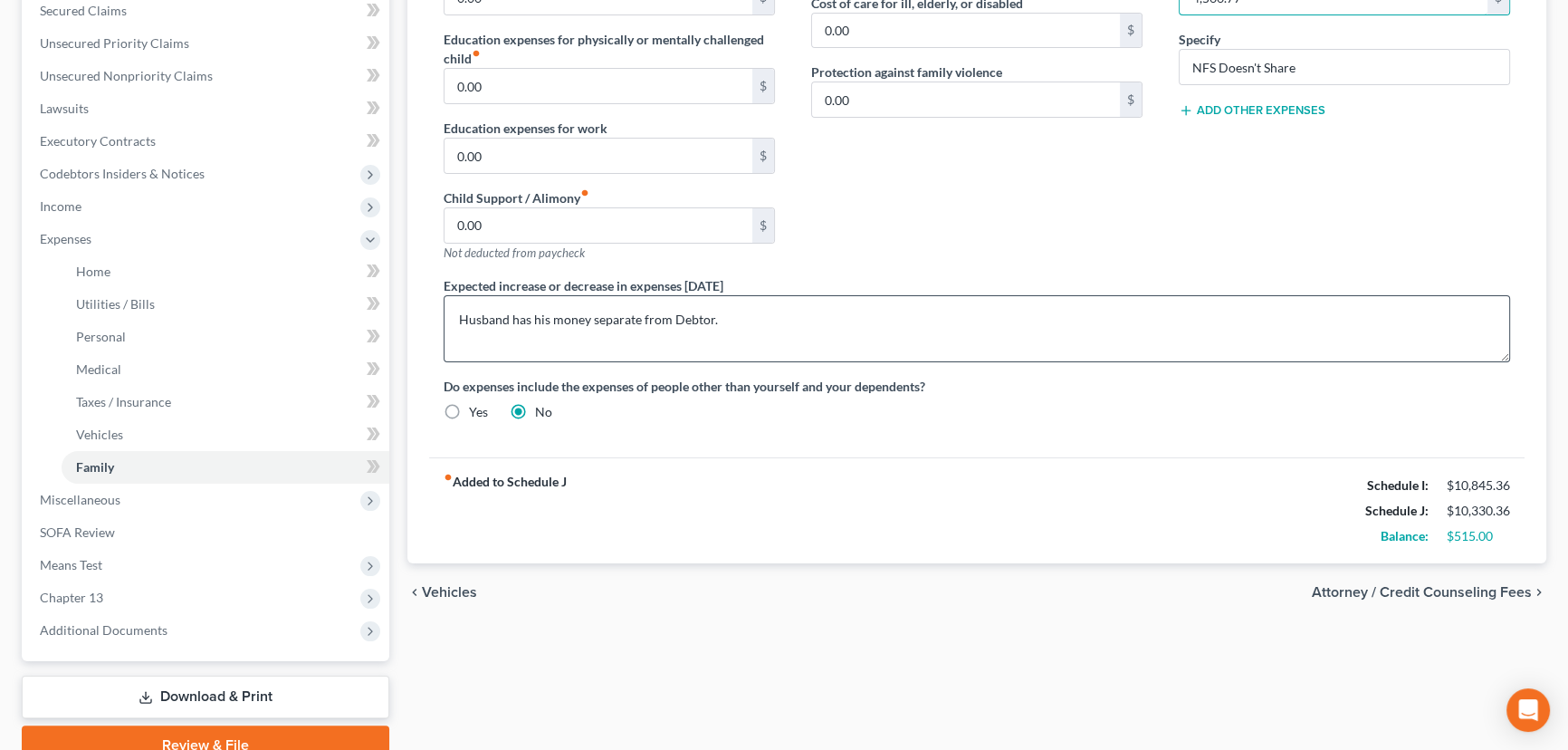
scroll to position [470, 0]
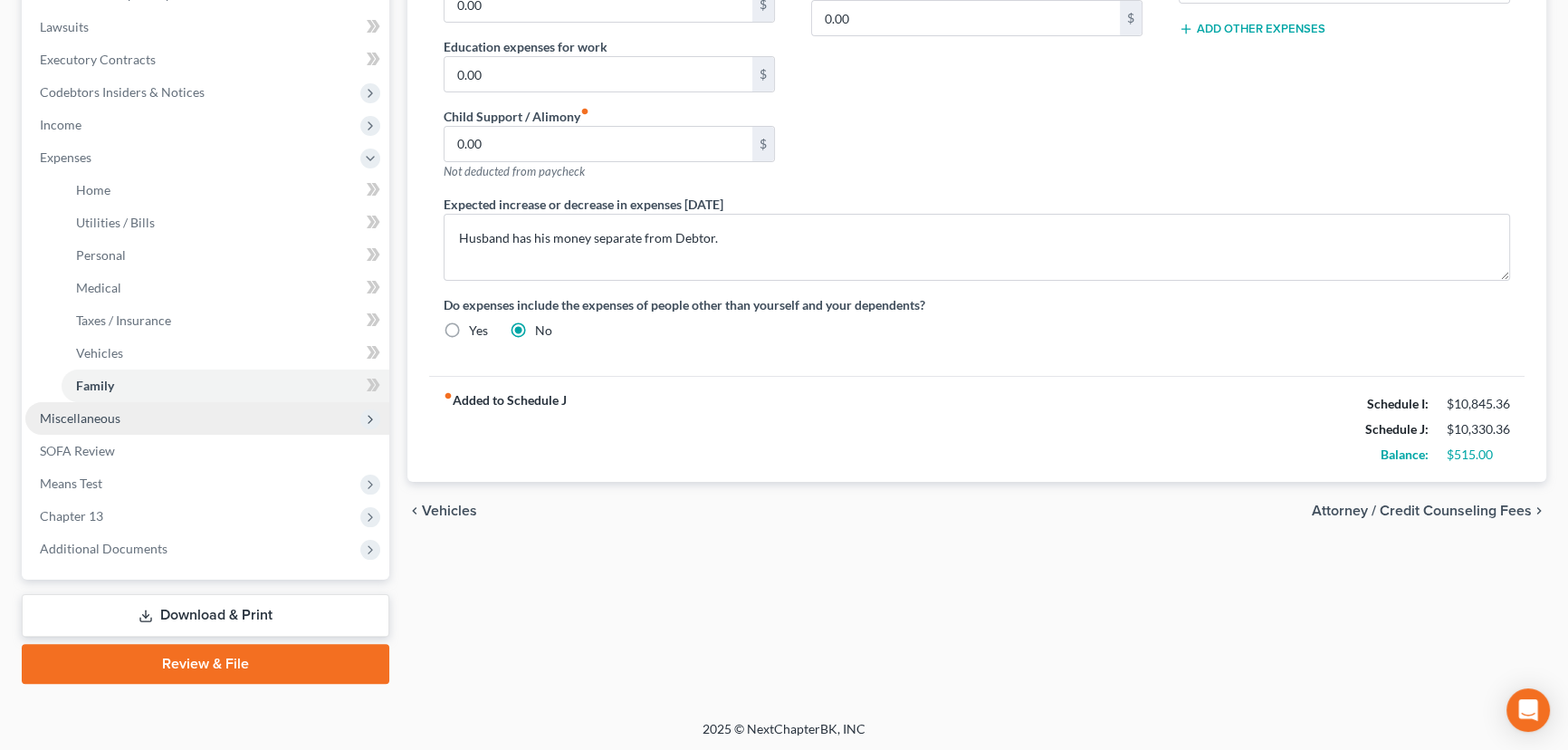
type input "4,566.77"
click at [99, 419] on span "Miscellaneous" at bounding box center [80, 418] width 81 height 16
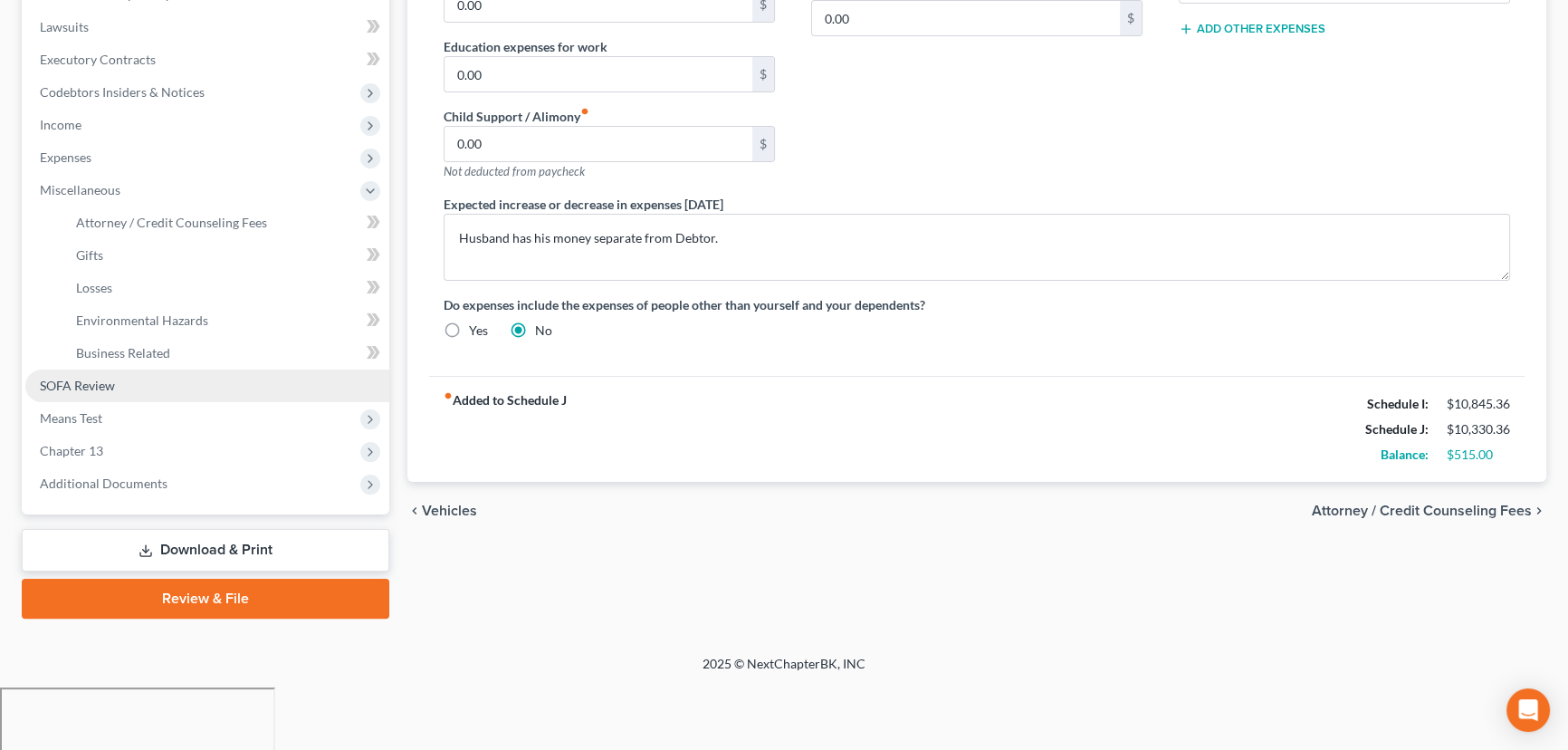
scroll to position [406, 0]
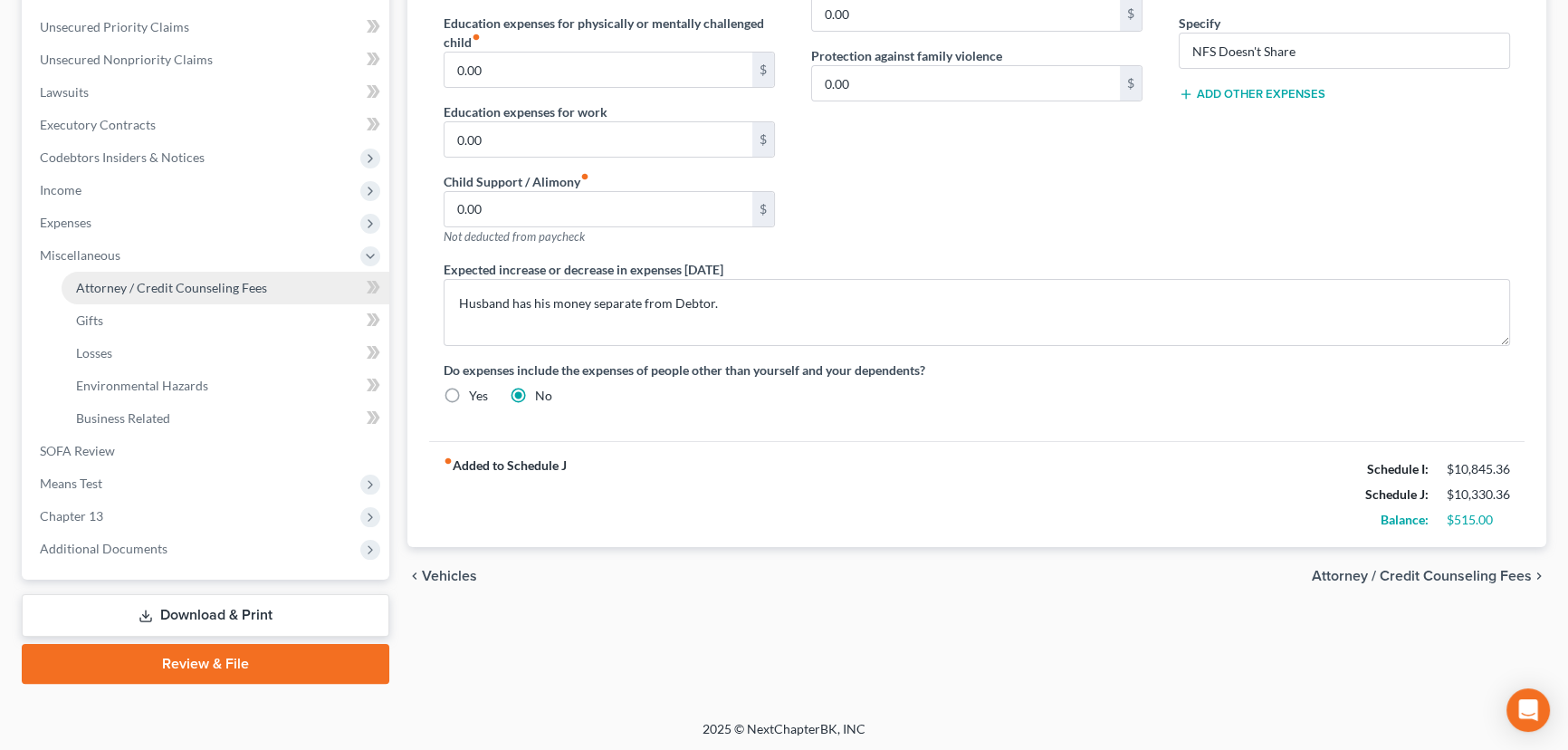
click at [178, 281] on span "Attorney / Credit Counseling Fees" at bounding box center [171, 287] width 191 height 16
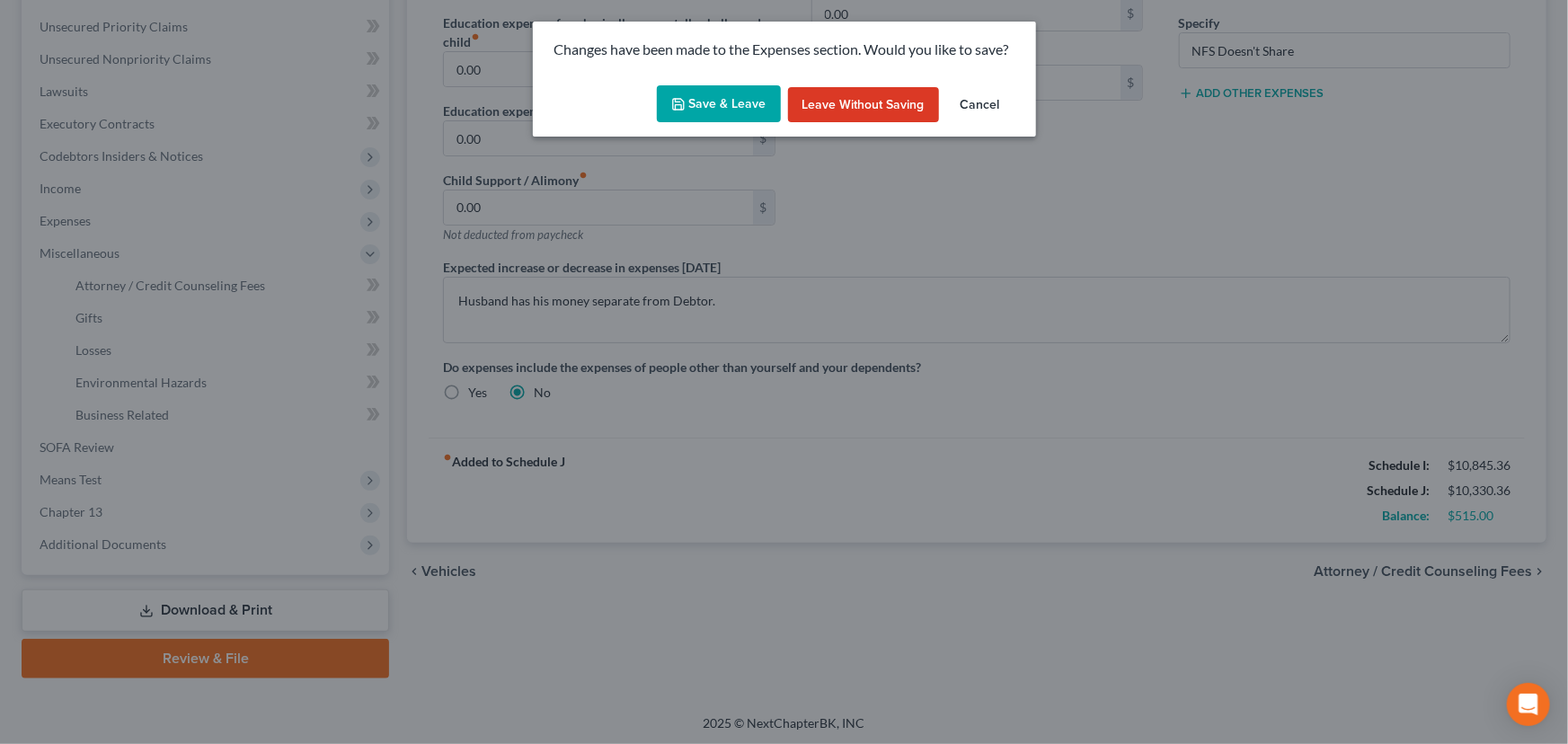
click at [711, 97] on button "Save & Leave" at bounding box center [719, 103] width 124 height 38
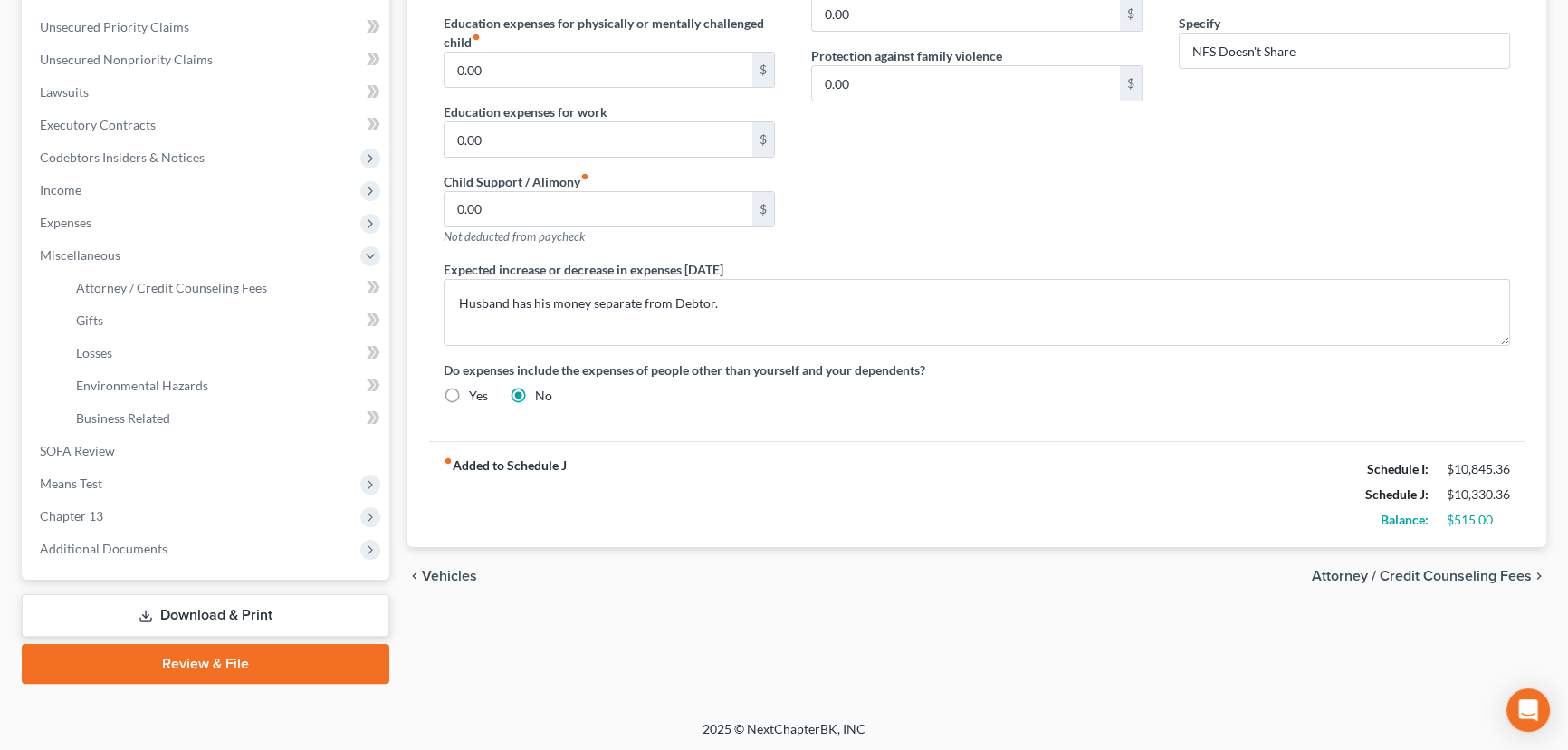
select select "0"
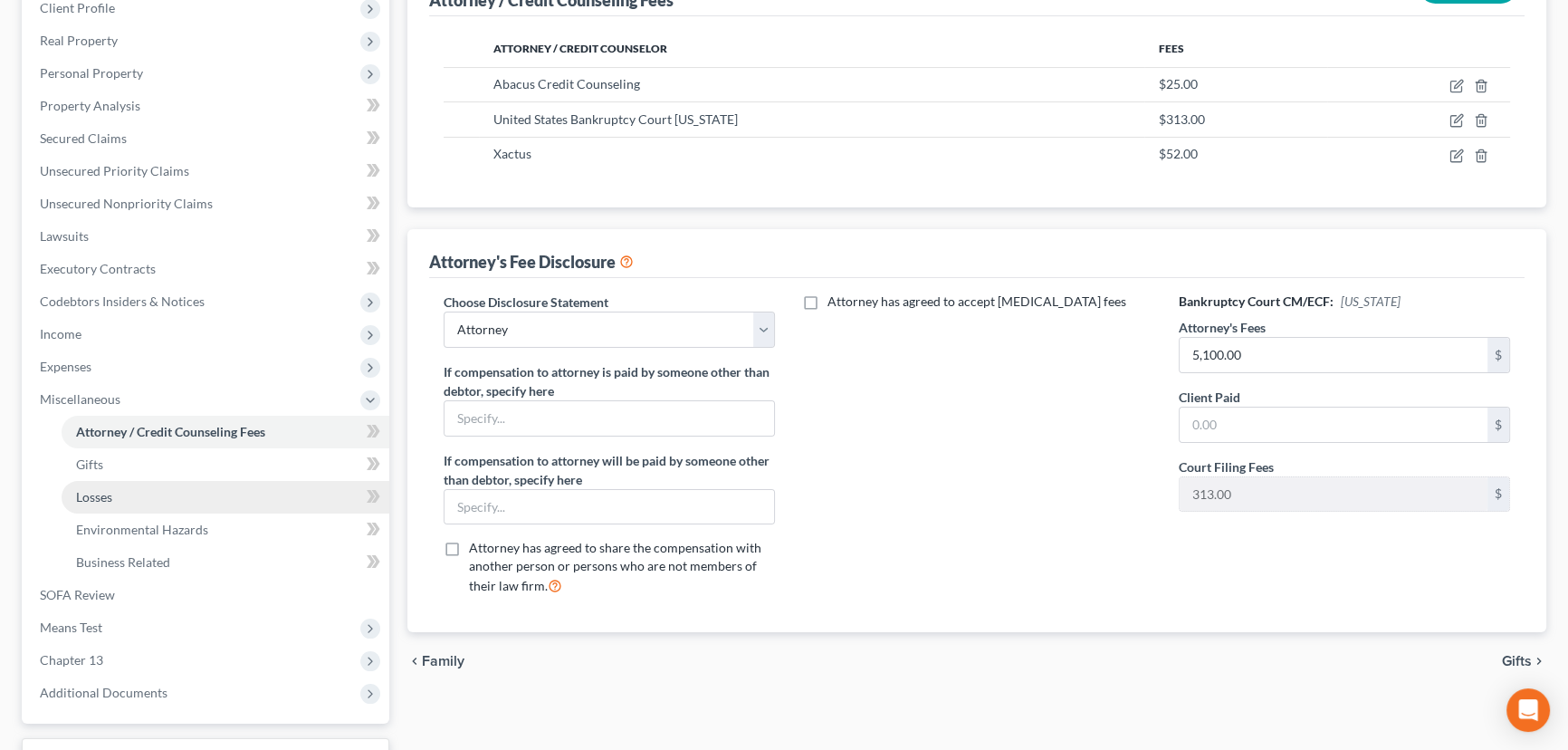
scroll to position [329, 0]
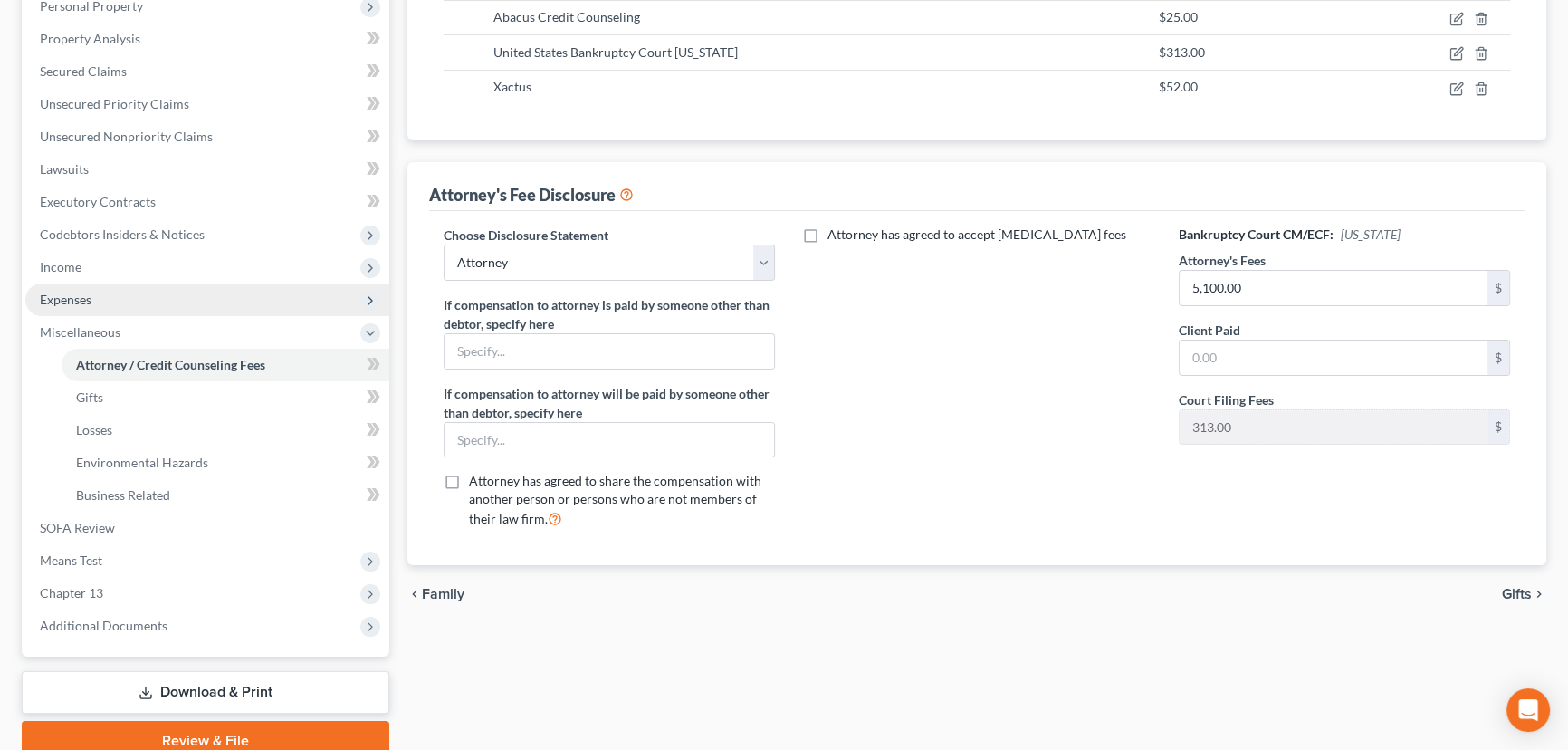
click at [76, 299] on span "Expenses" at bounding box center [65, 299] width 51 height 16
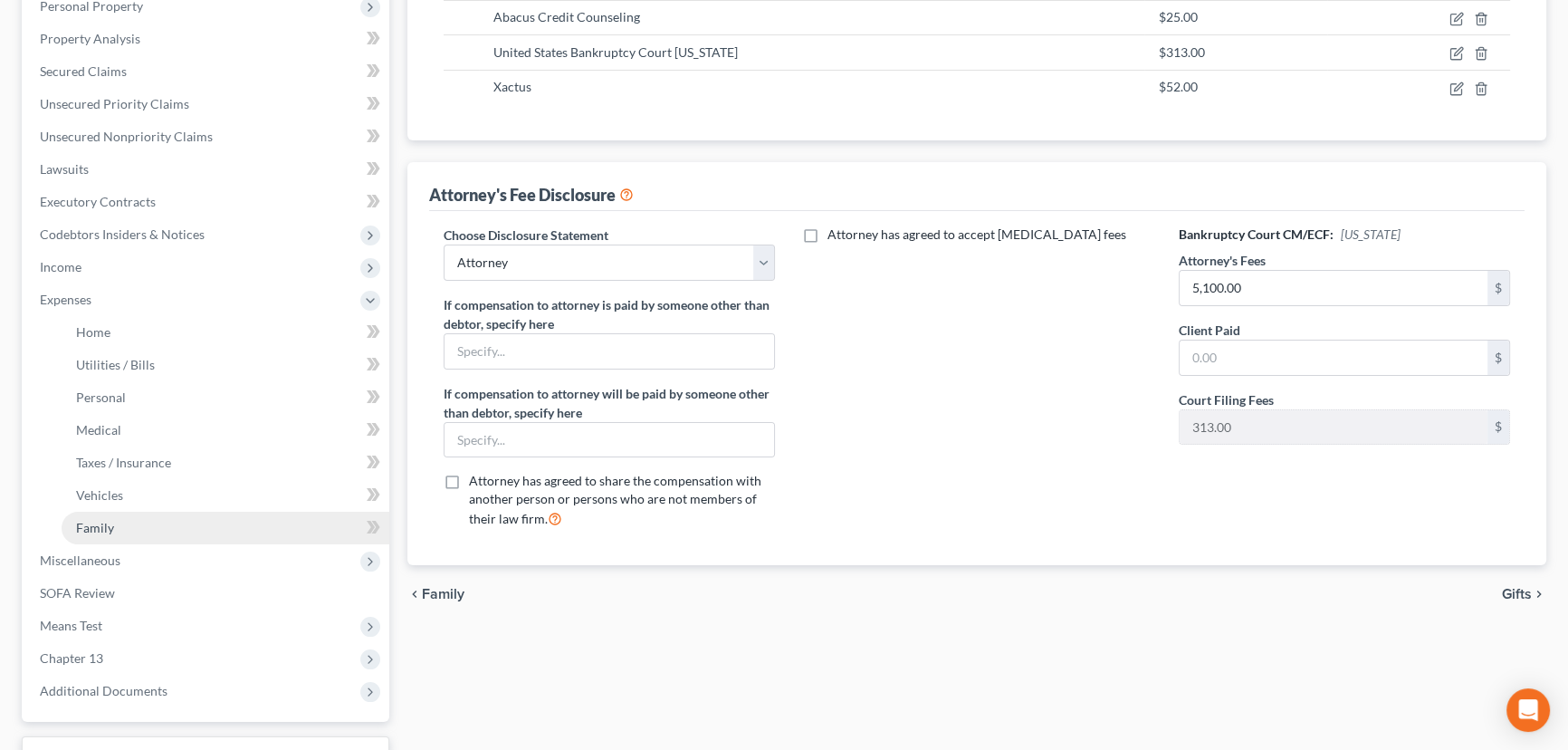
click at [103, 526] on span "Family" at bounding box center [94, 528] width 38 height 16
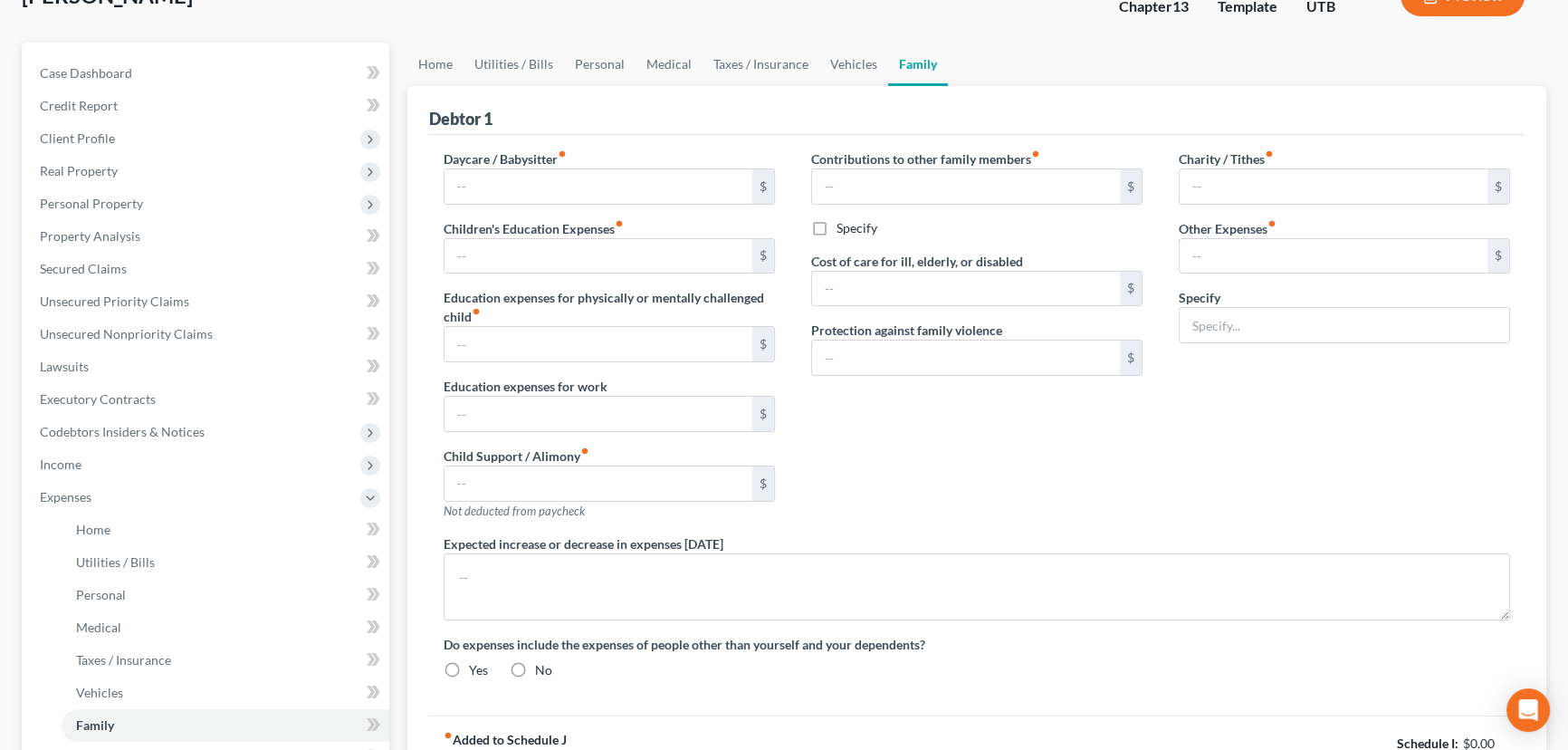
type input "0.00"
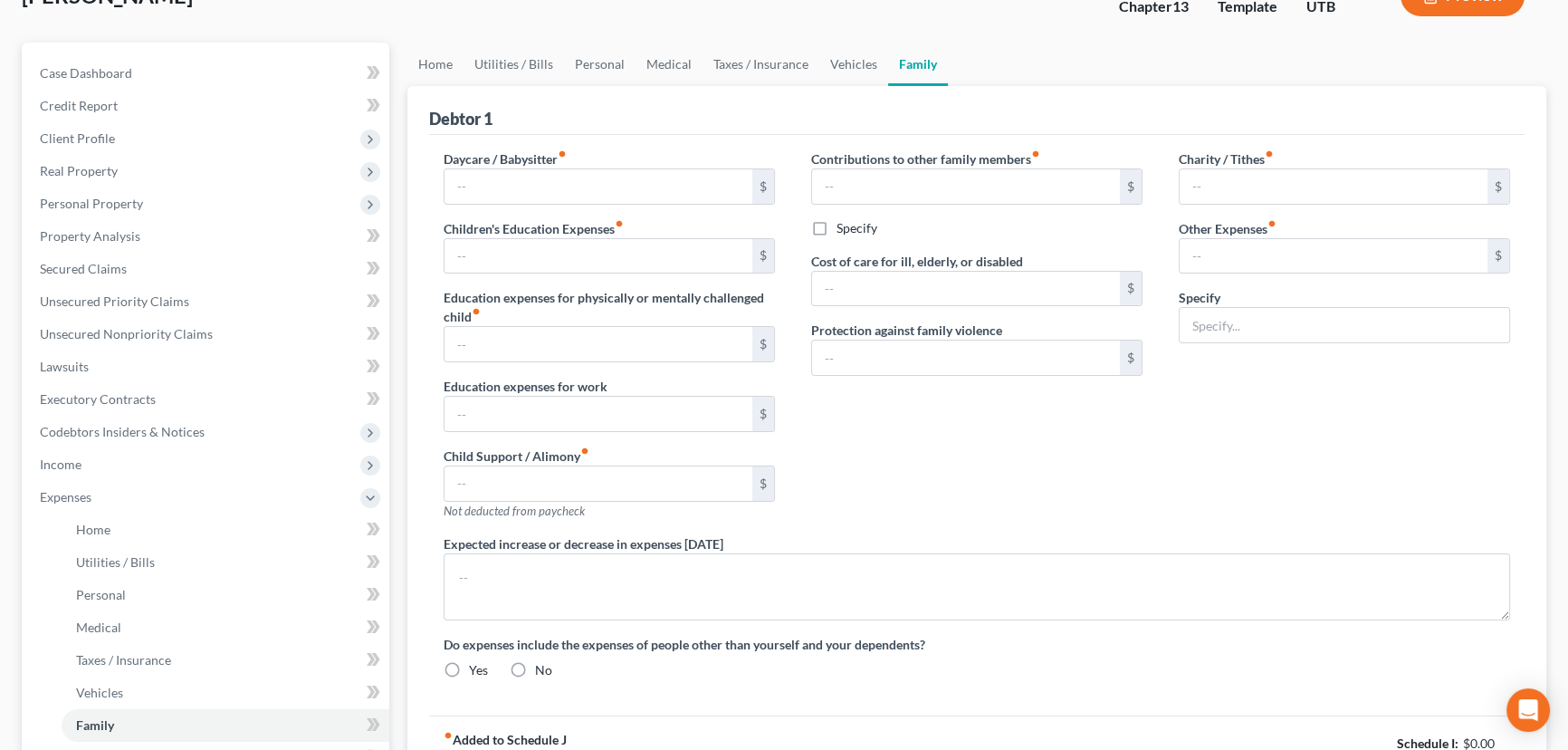
type input "0.00"
type input "4,566.77"
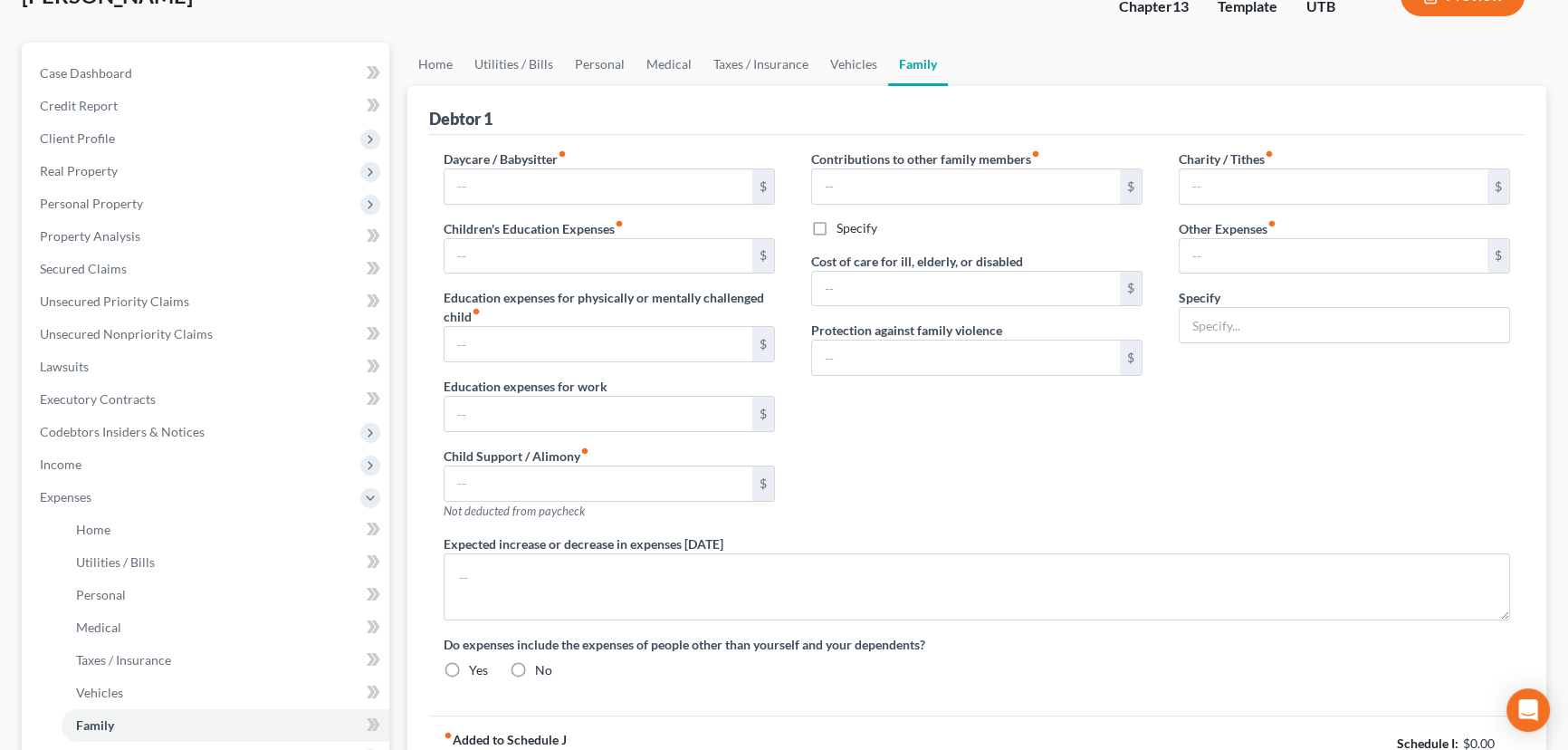
type input "NFS Doesn't Share"
type textarea "Husband has his money separate from Debtor."
radio input "true"
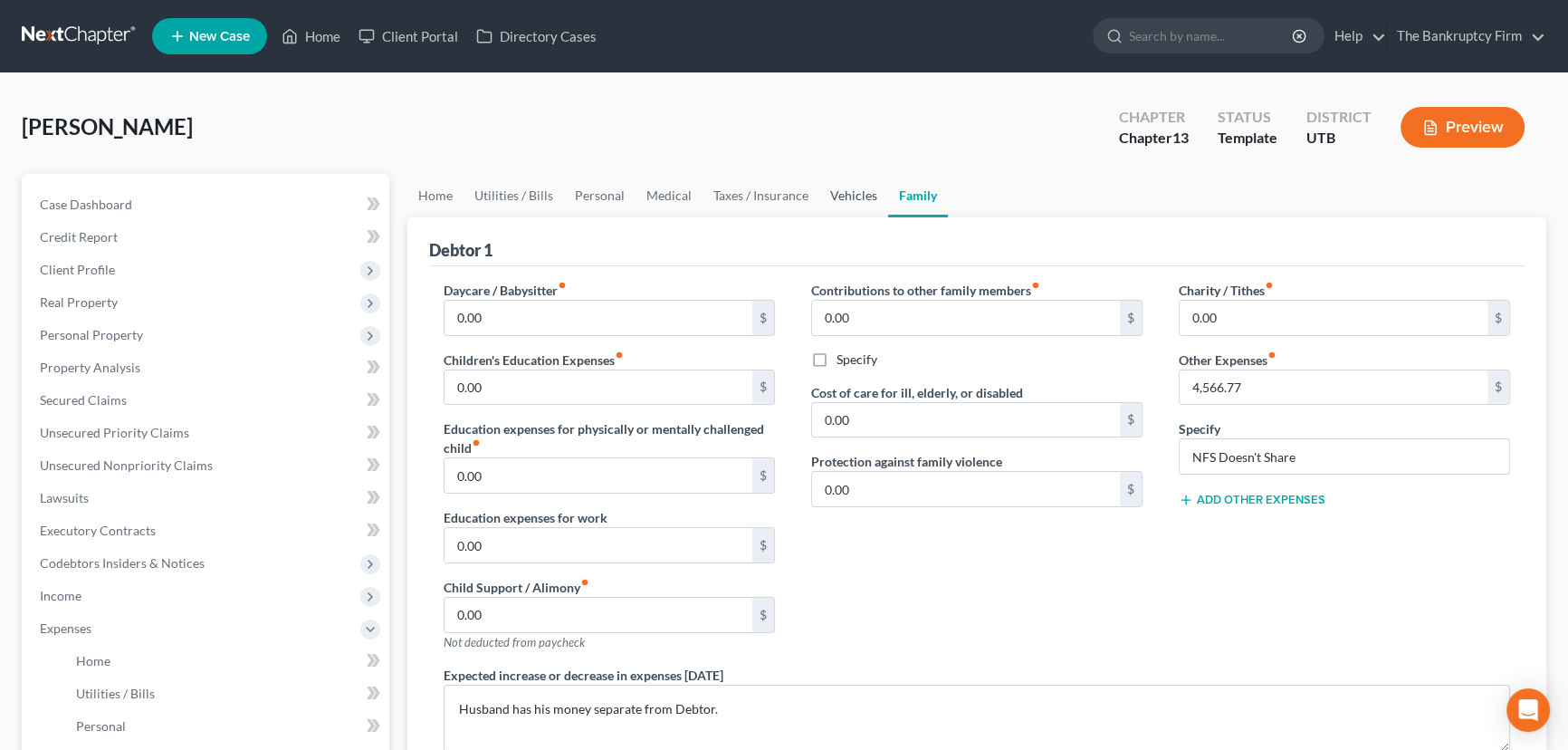
click at [859, 195] on link "Vehicles" at bounding box center [854, 196] width 69 height 43
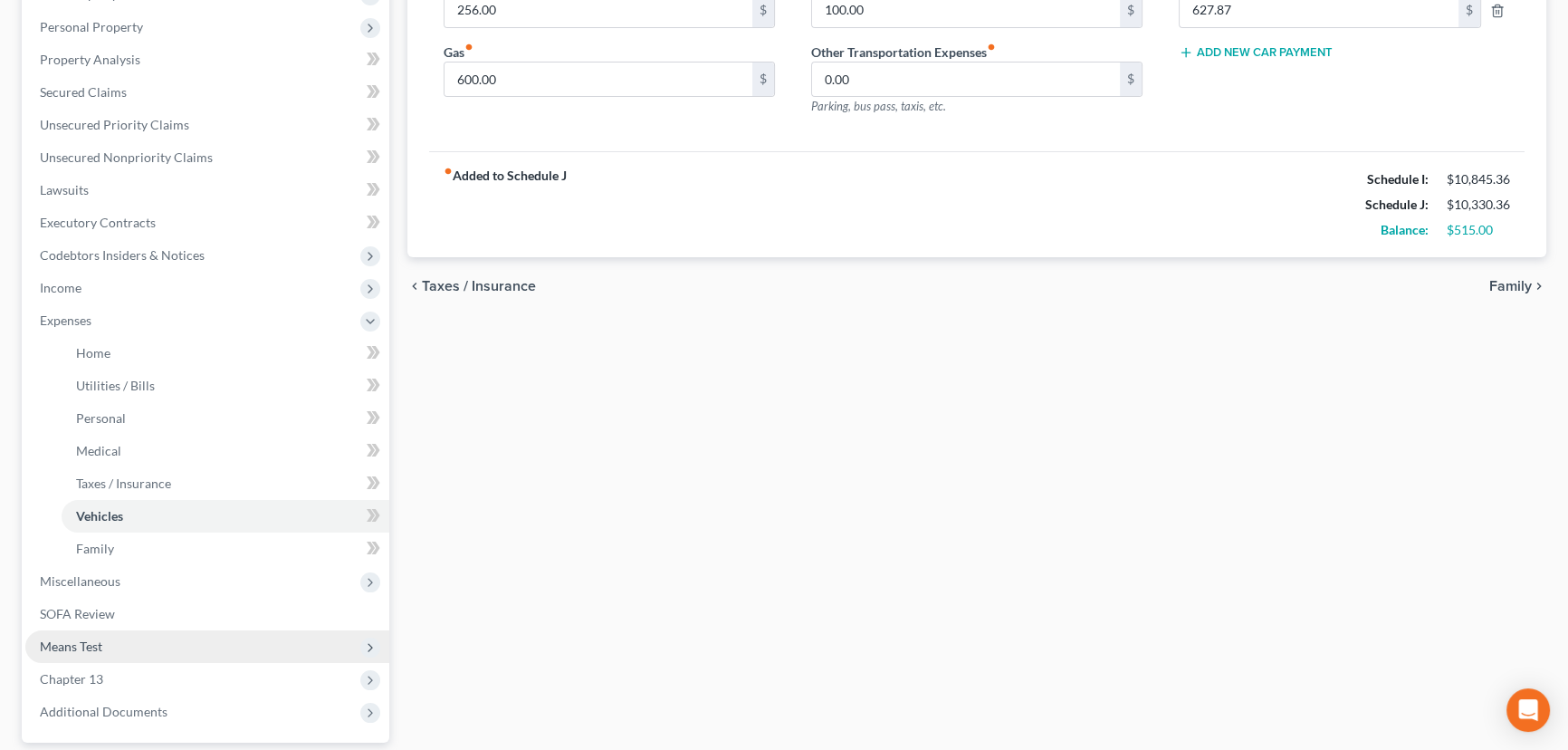
scroll to position [470, 0]
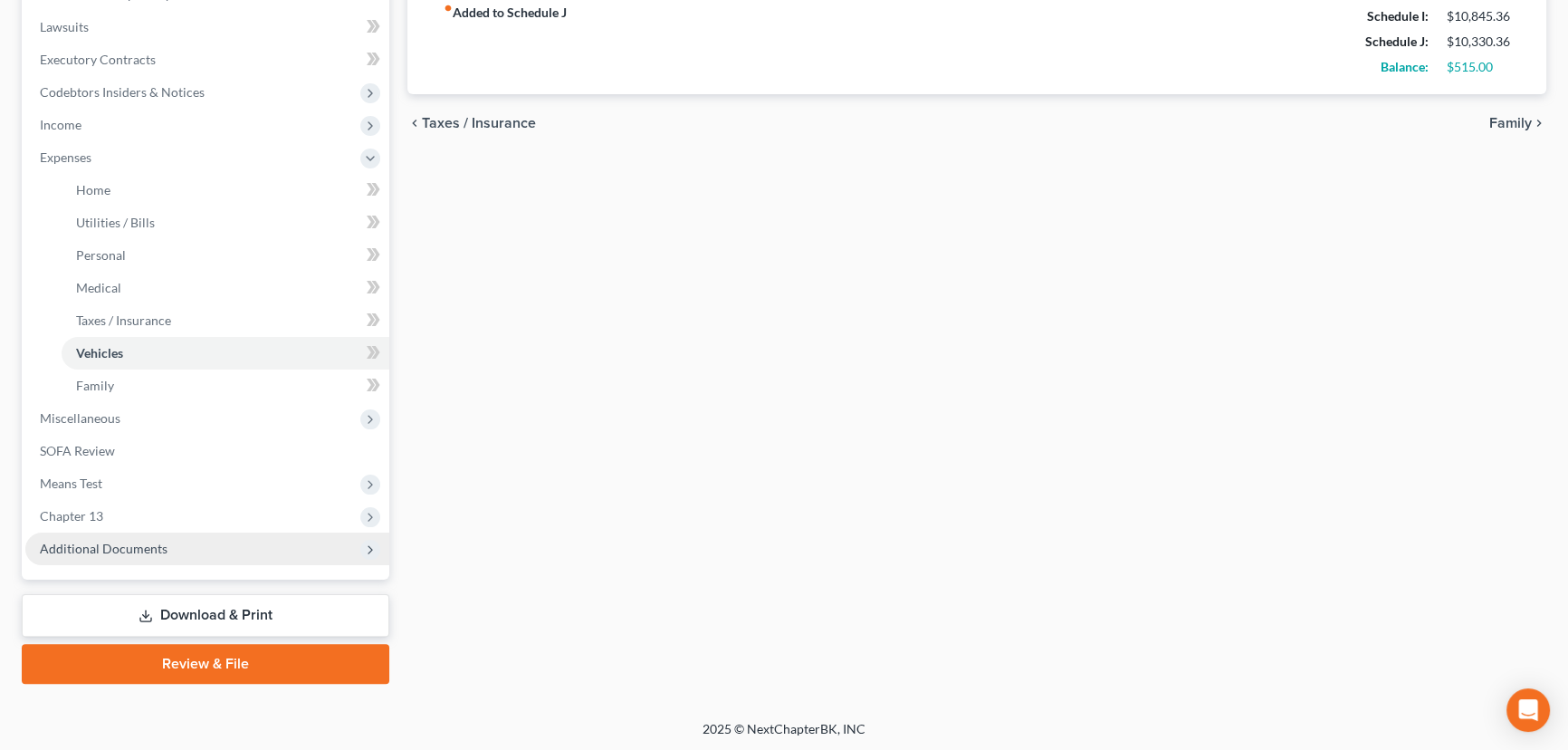
click at [128, 544] on span "Additional Documents" at bounding box center [103, 548] width 128 height 16
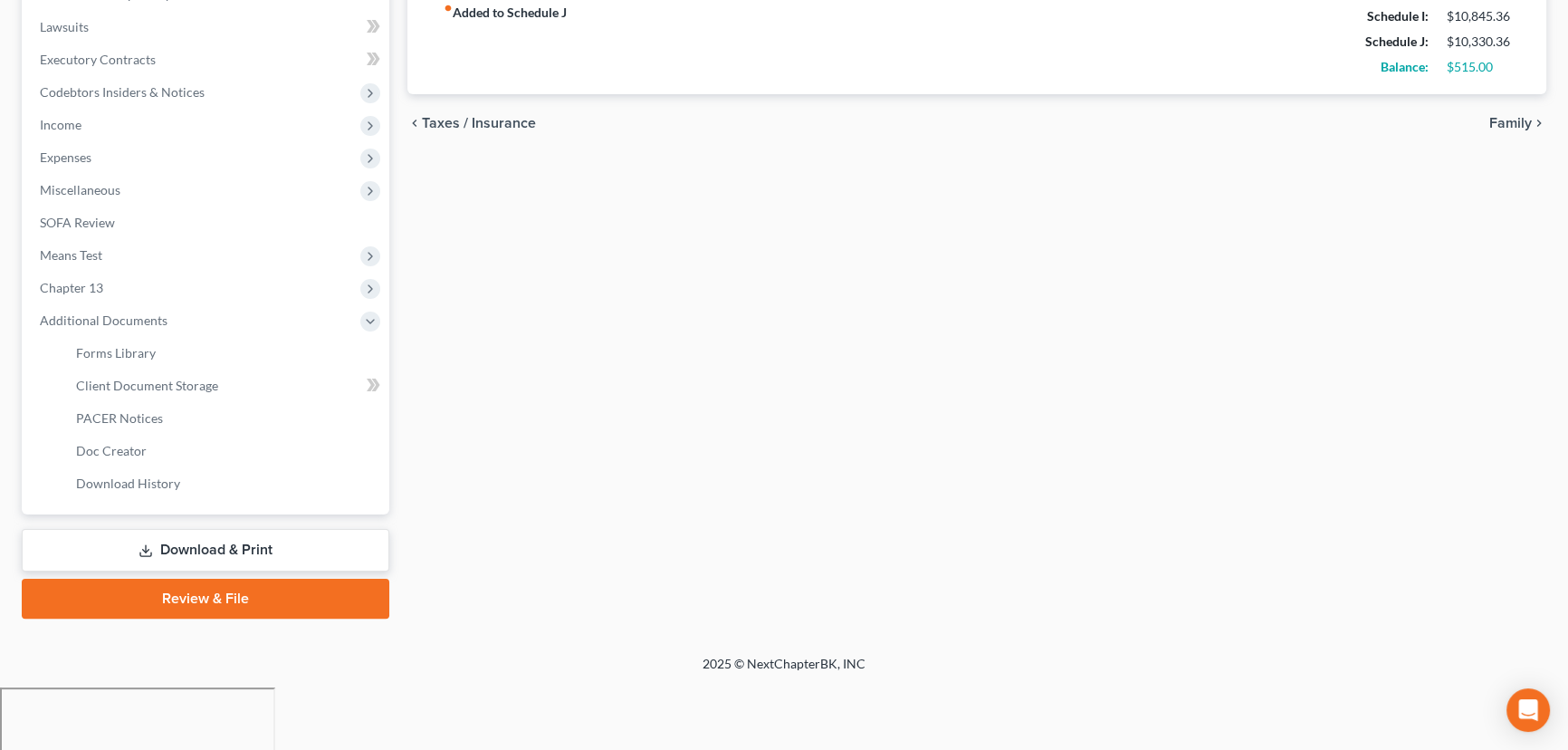
scroll to position [406, 0]
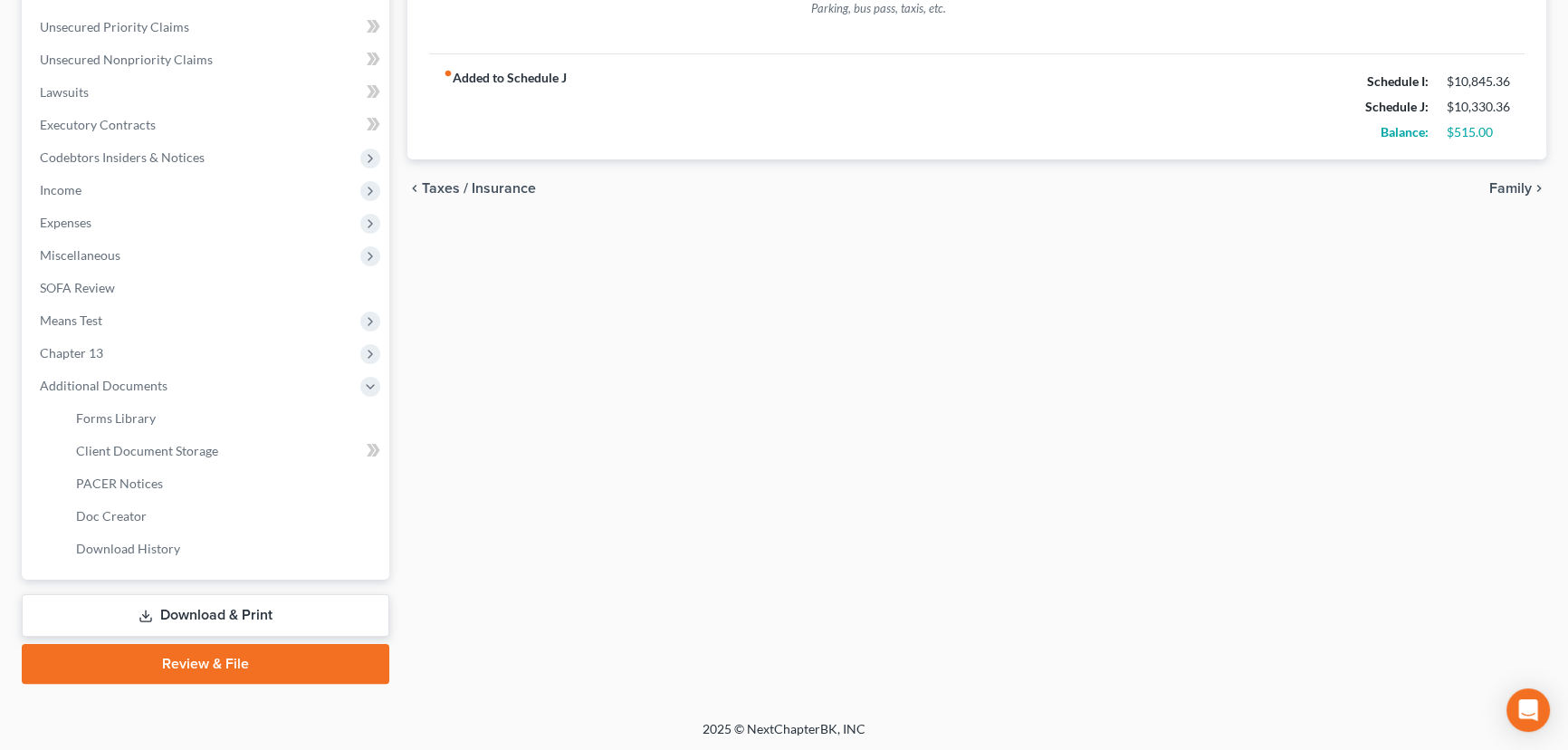
click at [206, 616] on link "Download & Print" at bounding box center [206, 615] width 368 height 42
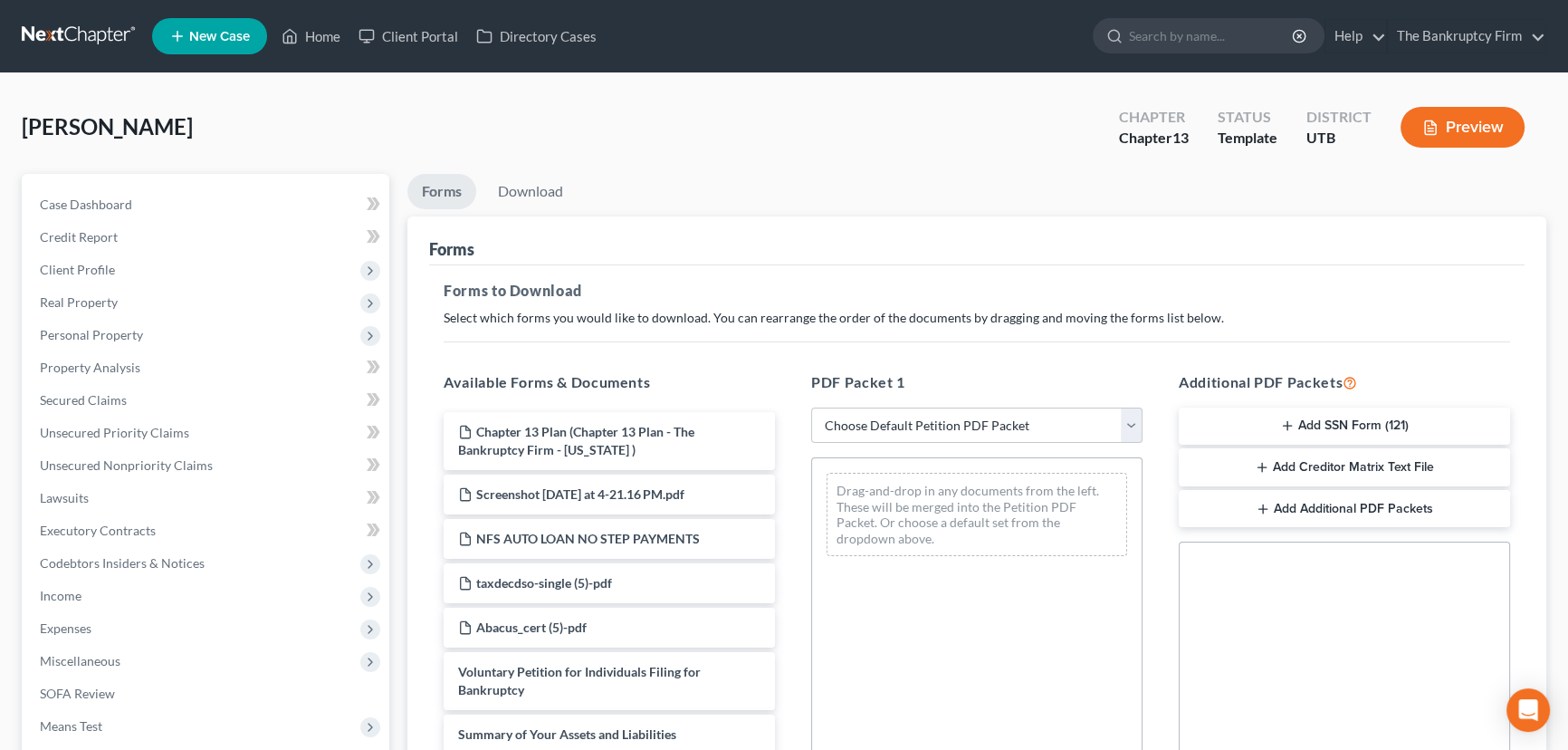
click at [1357, 427] on button "Add SSN Form (121)" at bounding box center [1344, 426] width 332 height 38
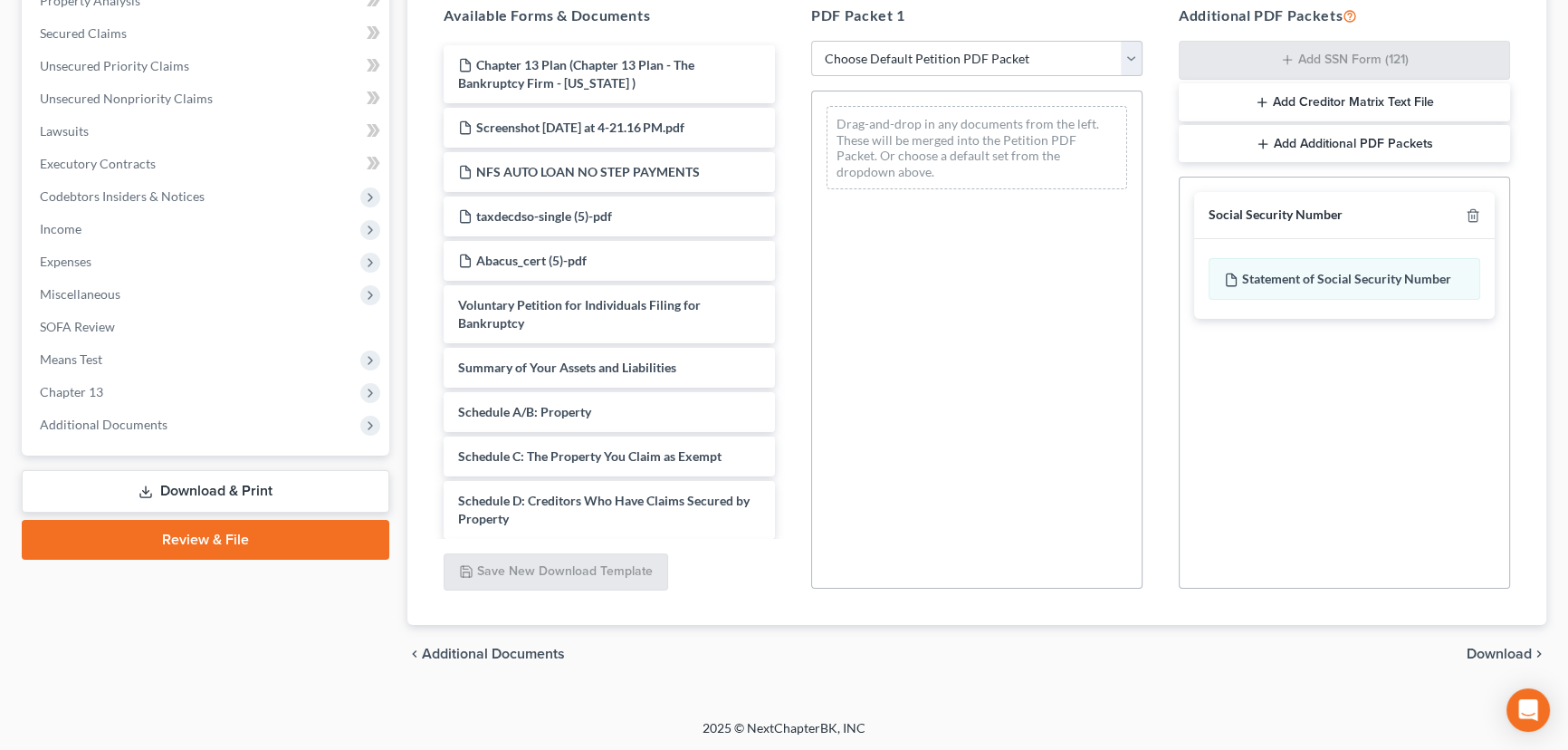
click at [1495, 652] on span "Download" at bounding box center [1499, 654] width 65 height 15
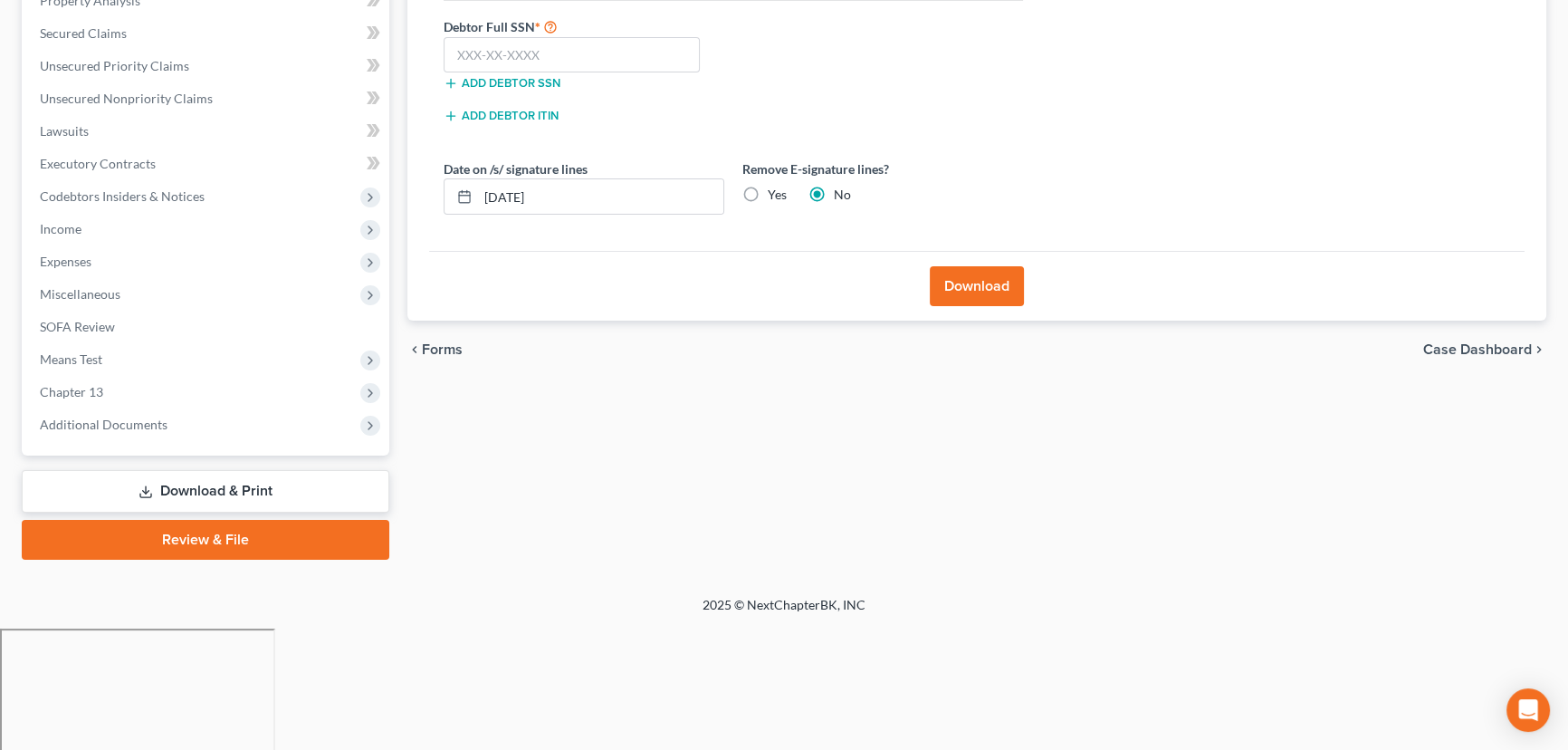
scroll to position [243, 0]
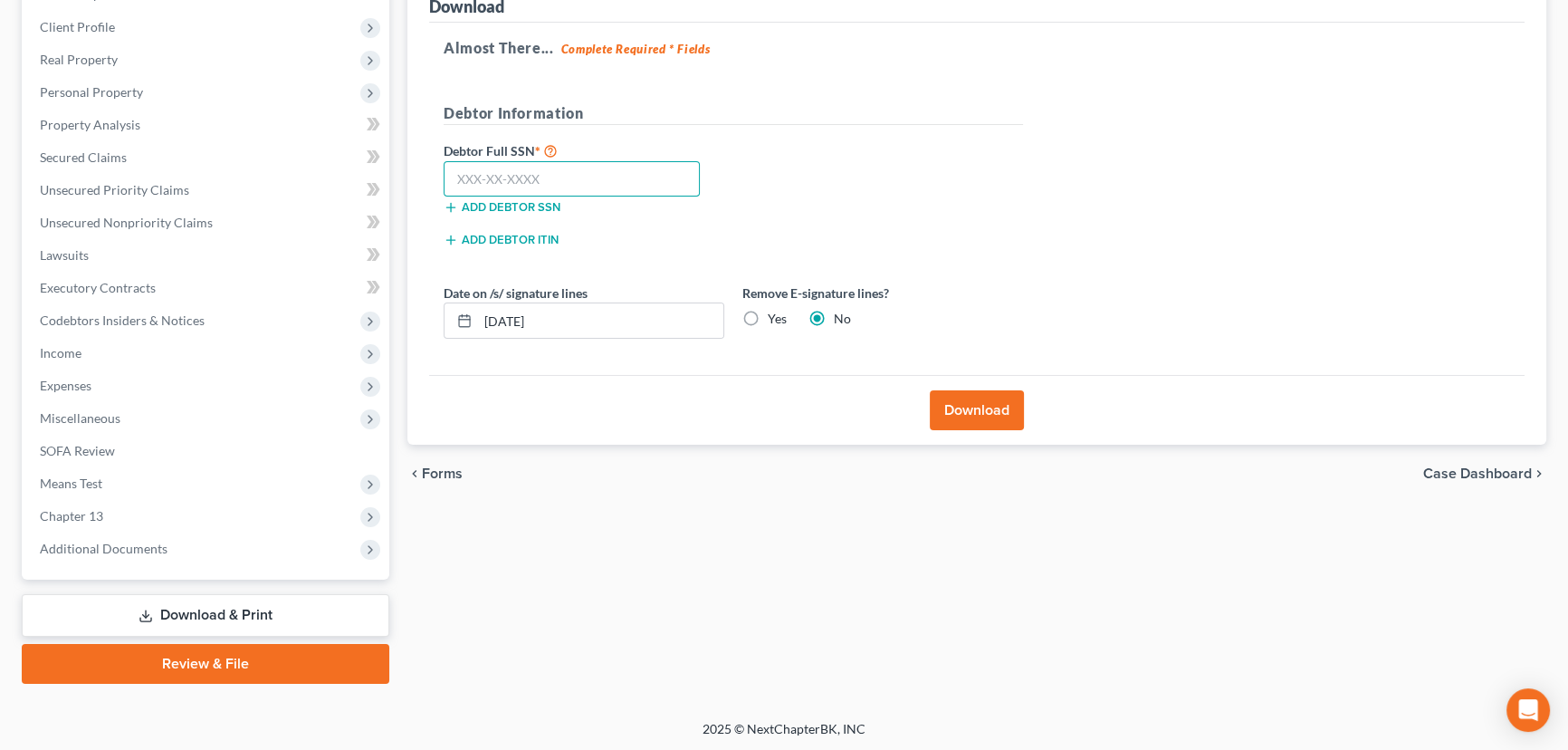
click at [521, 177] on input "text" at bounding box center [572, 179] width 256 height 36
paste input "529-57-5477"
type input "529-57-5477"
click at [977, 409] on button "Download" at bounding box center [977, 410] width 94 height 39
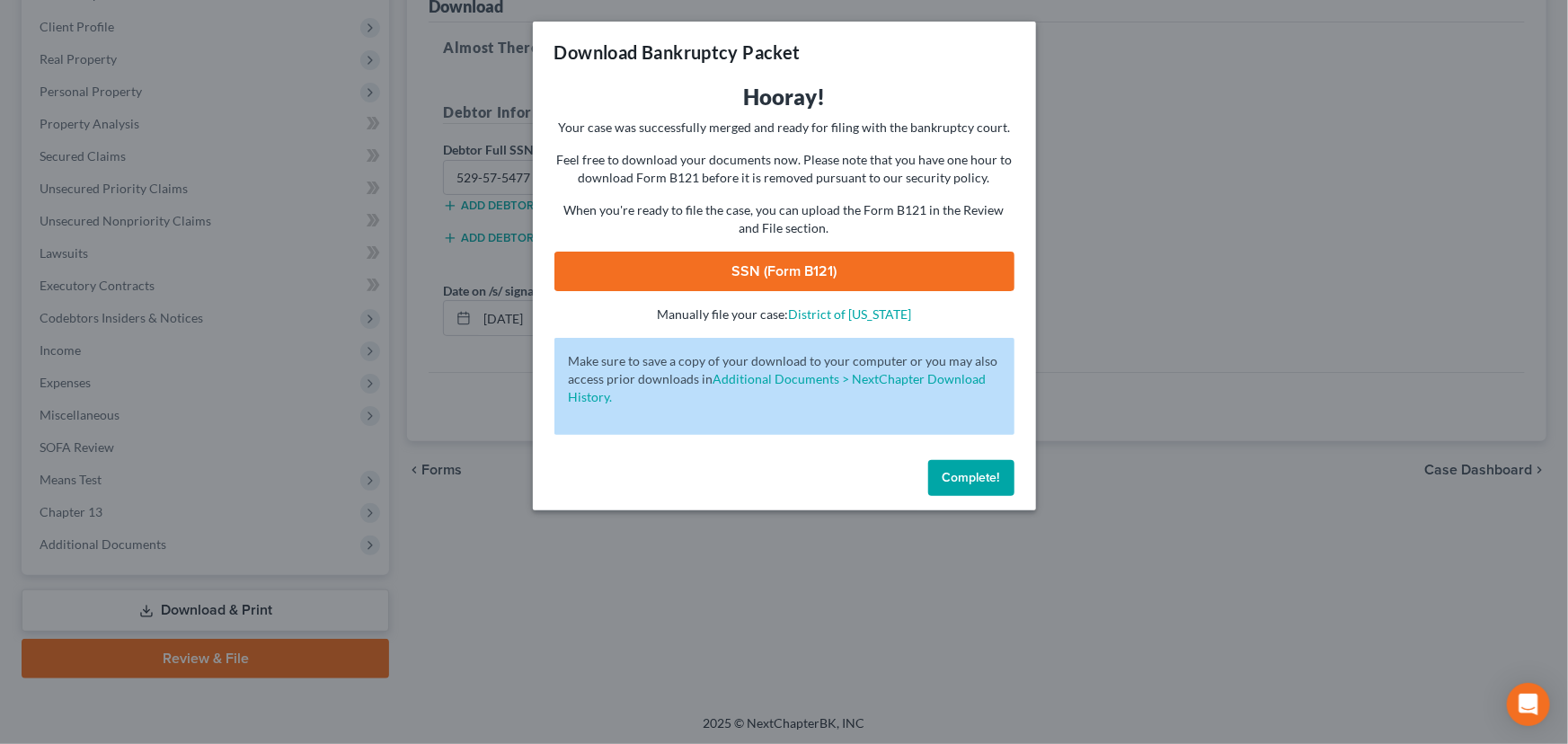
drag, startPoint x: 793, startPoint y: 271, endPoint x: 861, endPoint y: 276, distance: 68.2
click at [793, 271] on link "SSN (Form B121)" at bounding box center [784, 271] width 460 height 39
drag, startPoint x: 978, startPoint y: 479, endPoint x: 949, endPoint y: 480, distance: 29.0
click at [978, 479] on span "Complete!" at bounding box center [970, 477] width 58 height 16
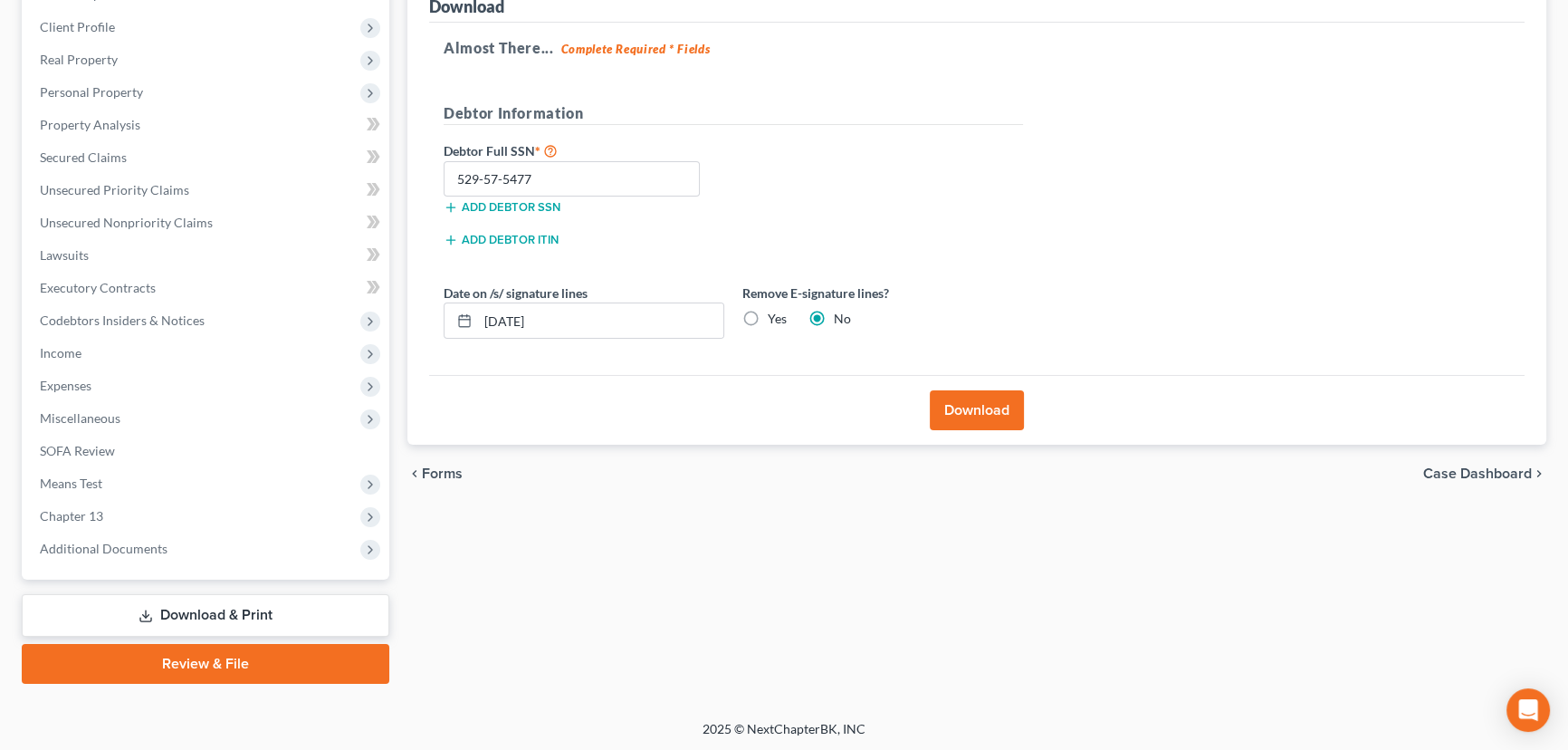
click at [200, 656] on link "Review & File" at bounding box center [206, 663] width 368 height 39
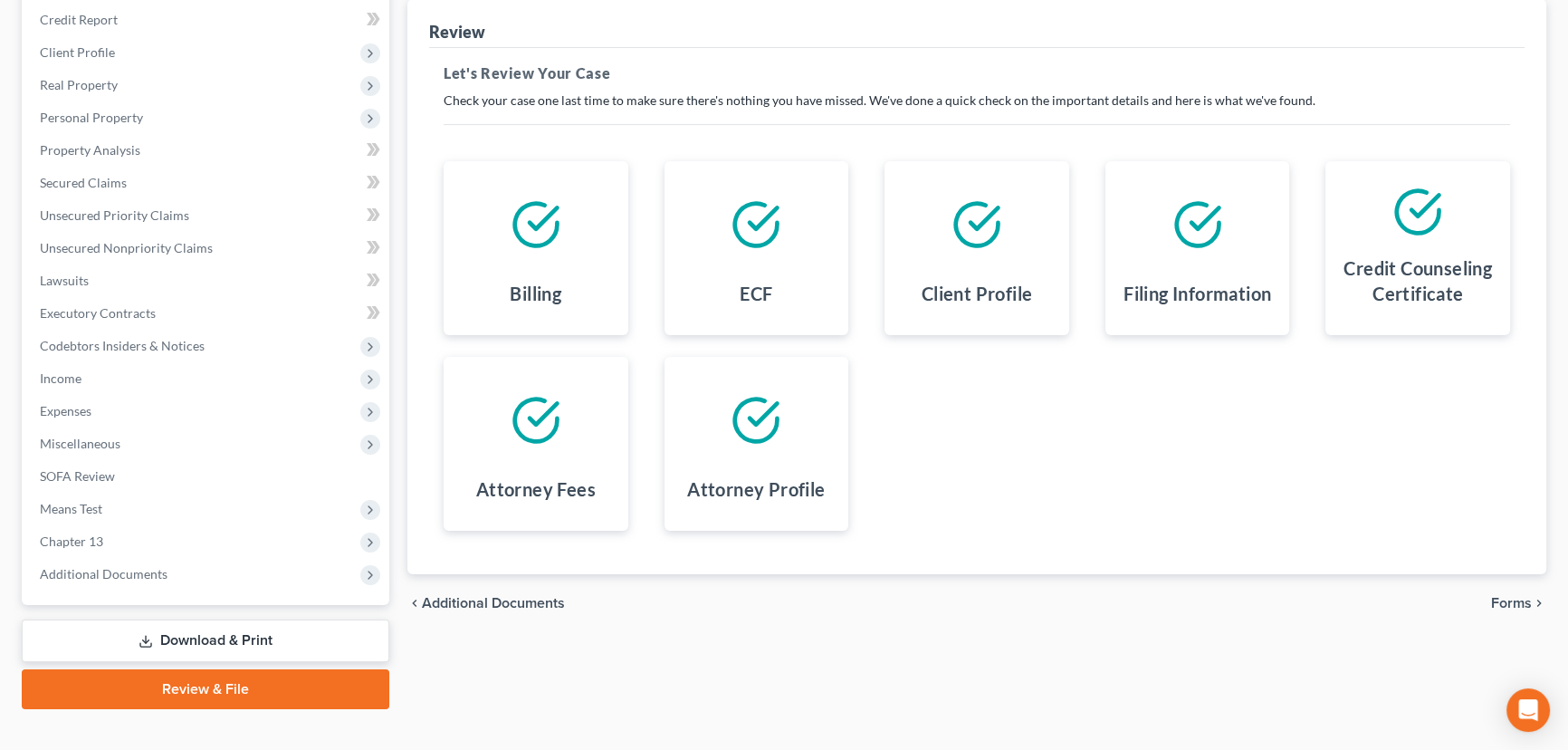
scroll to position [243, 0]
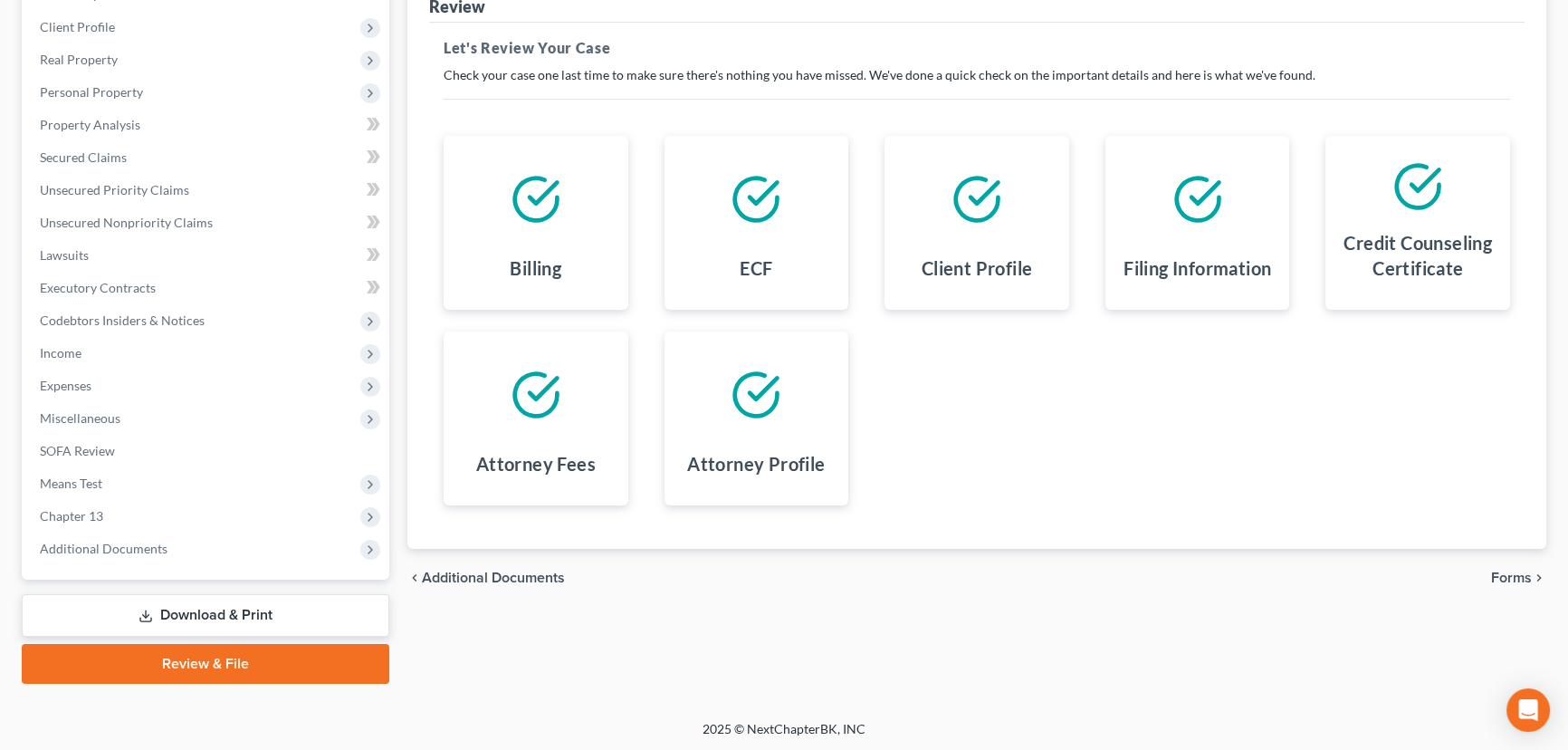
click at [1505, 573] on span "Forms" at bounding box center [1510, 578] width 40 height 15
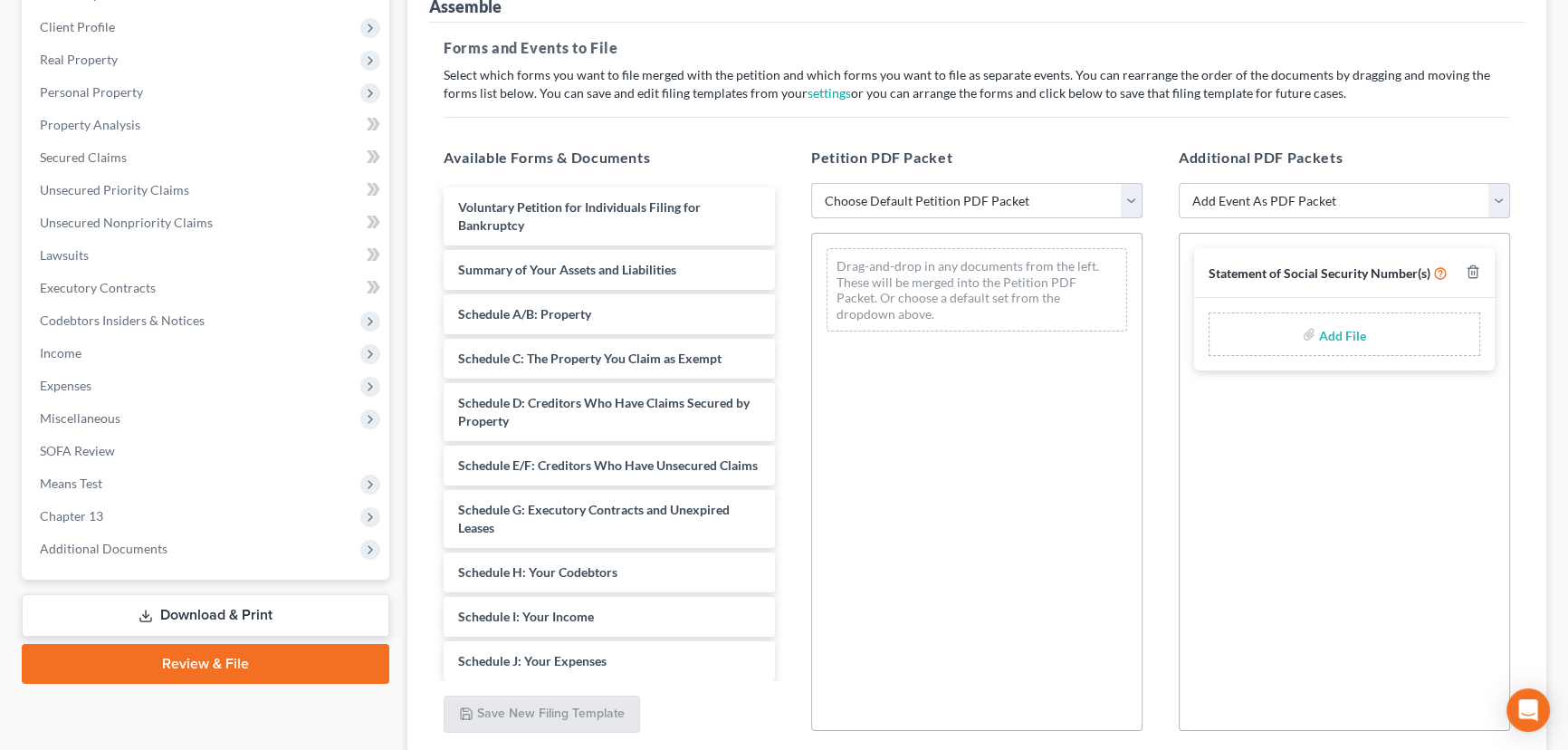
click at [943, 198] on select "Choose Default Petition PDF Packet Emergency Filing (Voluntary Petition and Cre…" at bounding box center [976, 201] width 332 height 36
select select "4"
click at [811, 183] on select "Choose Default Petition PDF Packet Emergency Filing (Voluntary Petition and Cre…" at bounding box center [976, 201] width 332 height 36
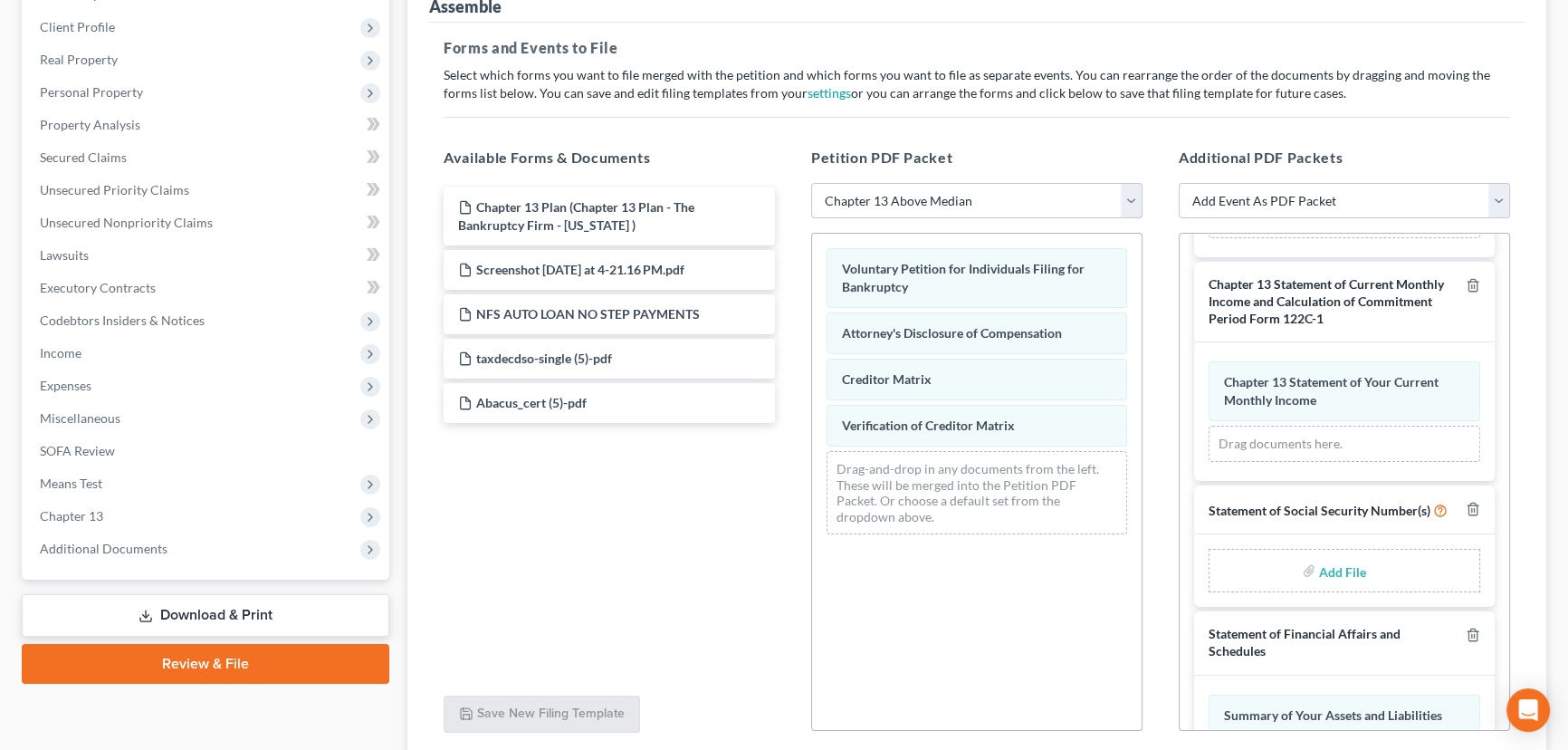
scroll to position [164, 0]
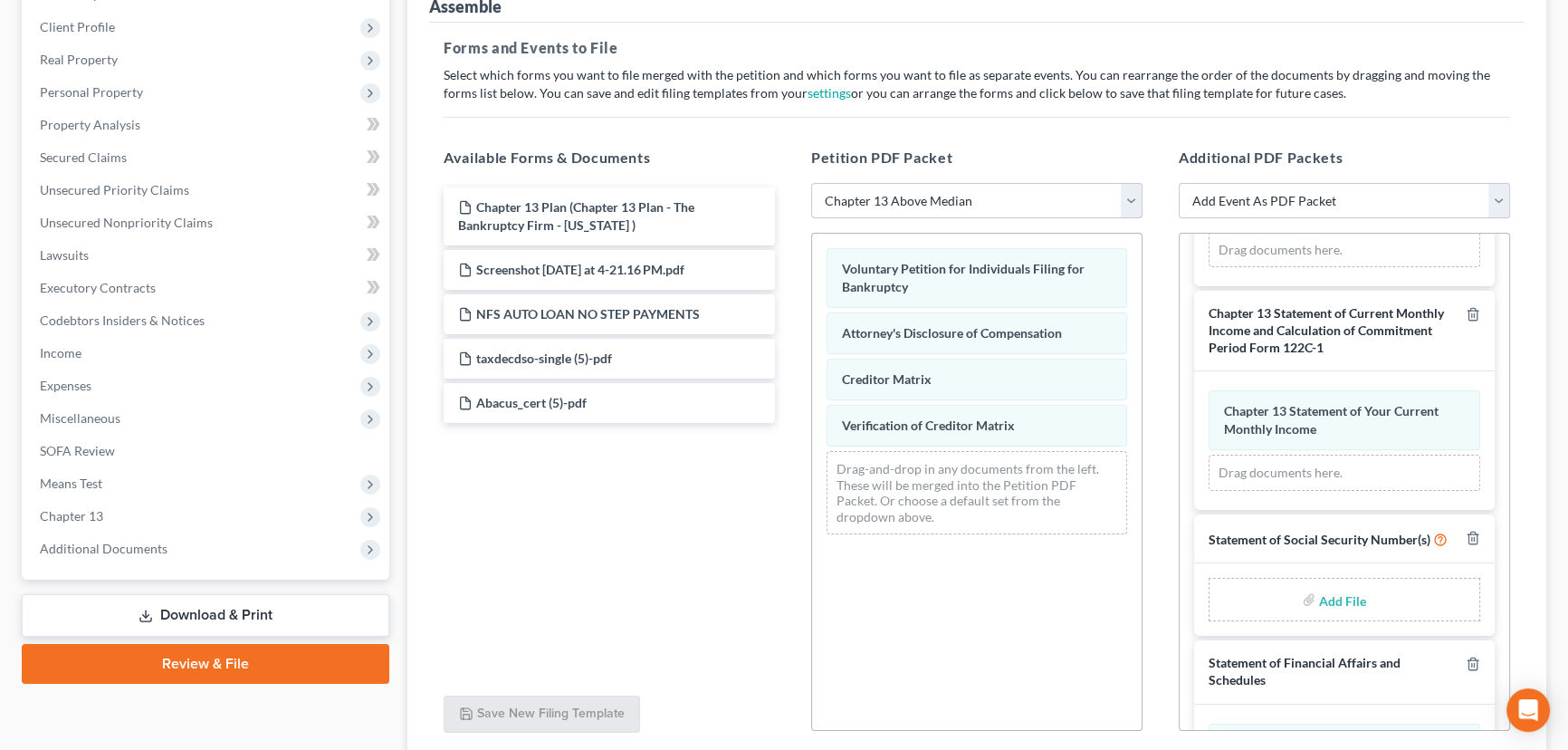
type input "C:\fakepath\Form 121.pdf"
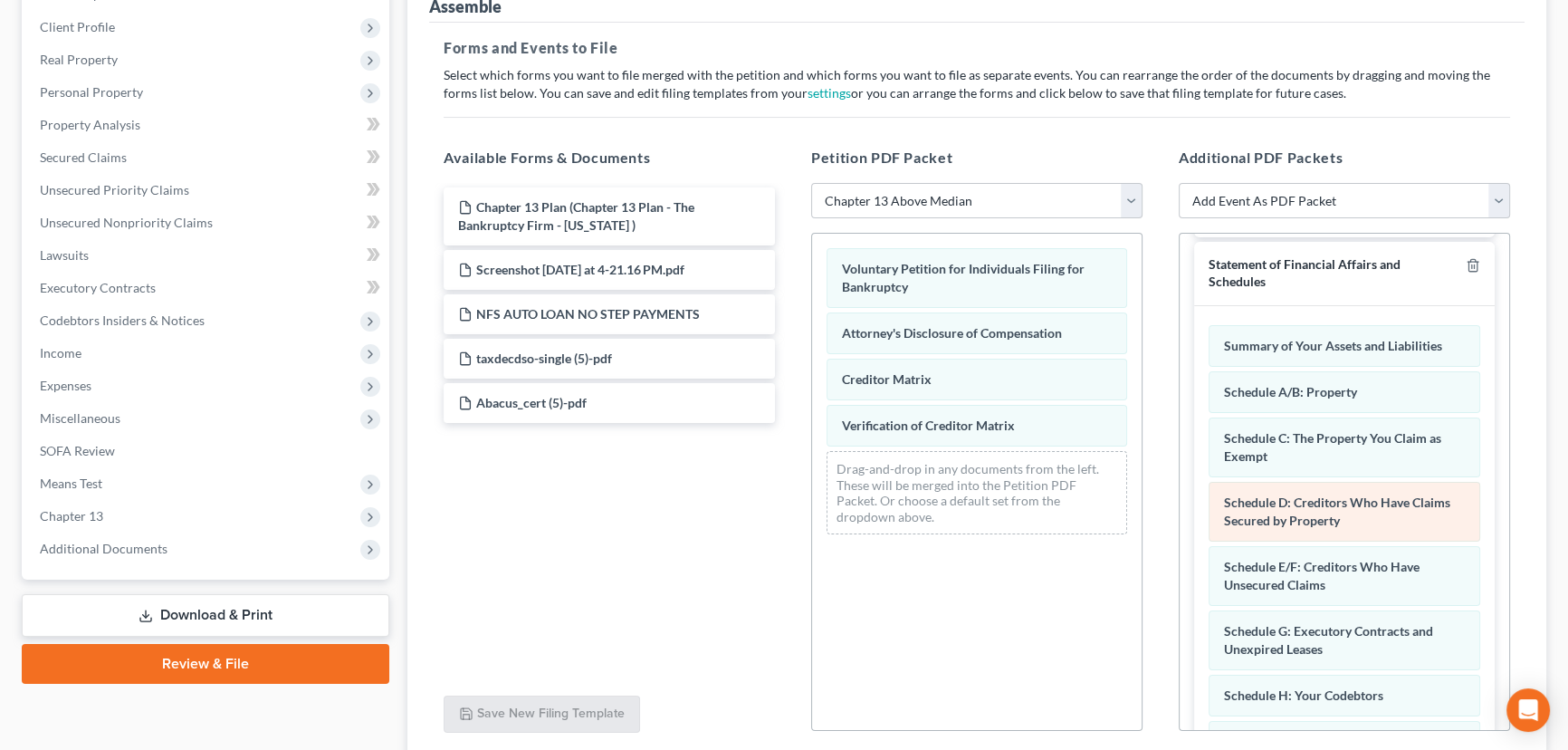
scroll to position [576, 0]
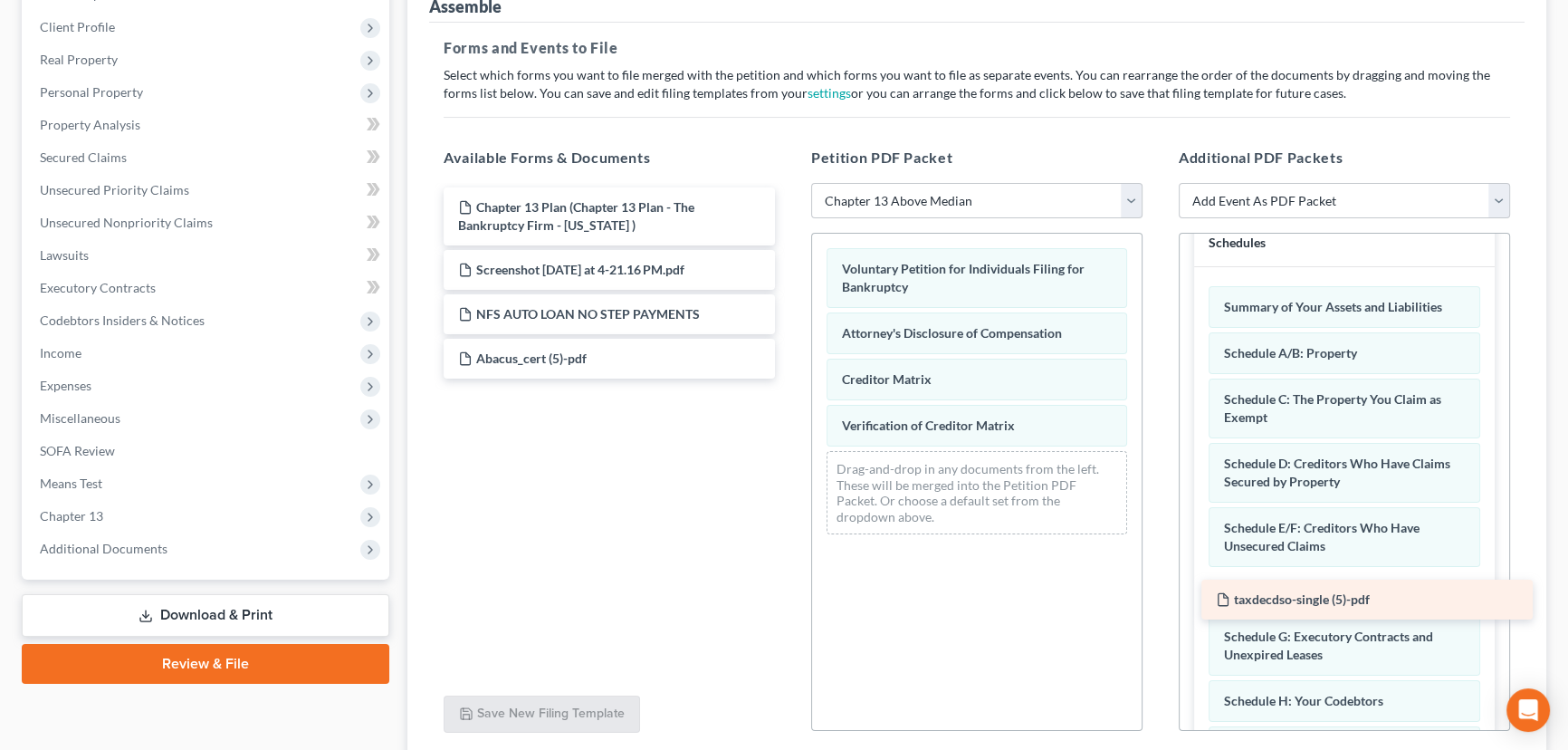
drag, startPoint x: 544, startPoint y: 353, endPoint x: 1297, endPoint y: 593, distance: 790.3
click at [789, 379] on div "taxdecdso-single (5)-pdf Chapter 13 Plan (Chapter 13 Plan - The Bankruptcy Firm…" at bounding box center [609, 282] width 360 height 191
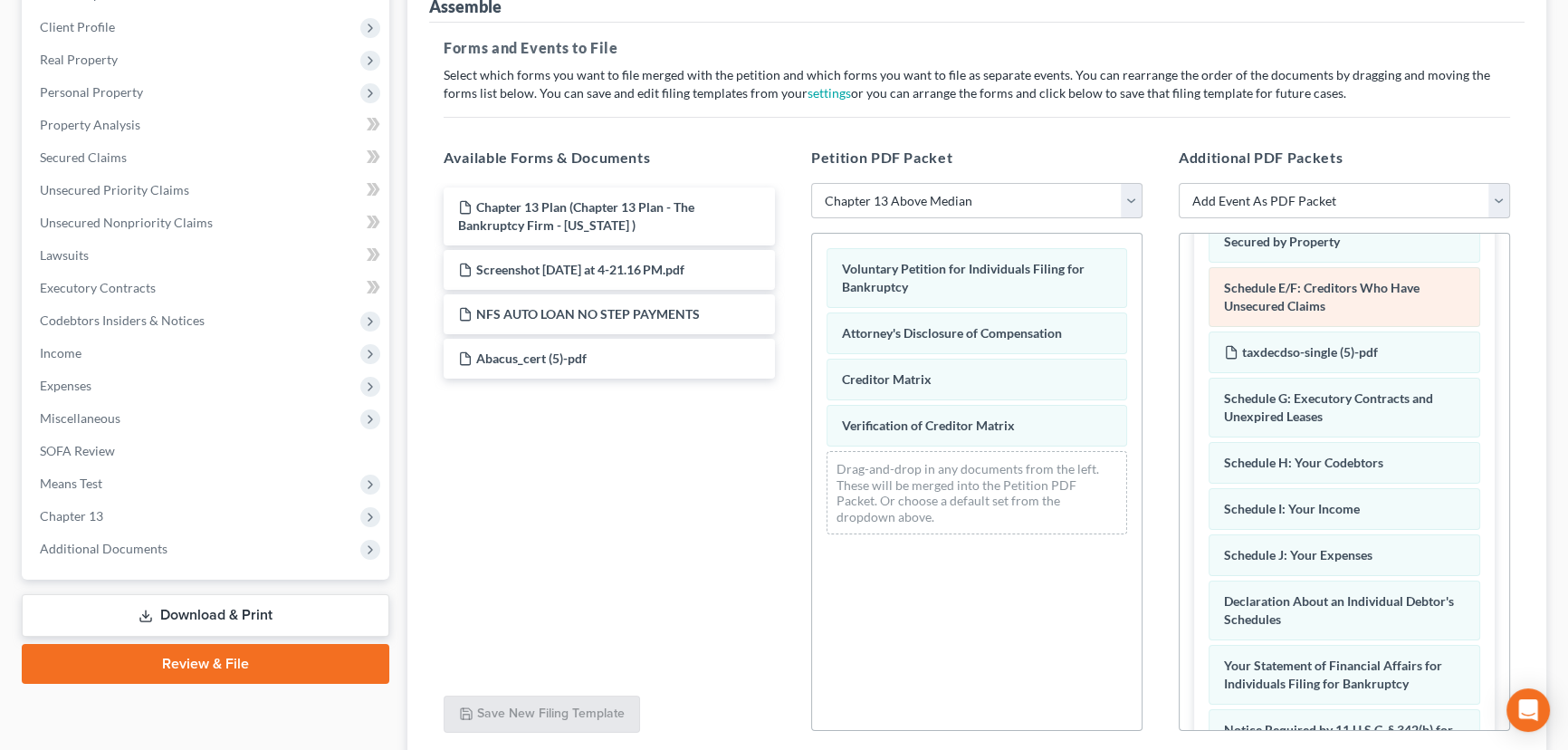
scroll to position [941, 0]
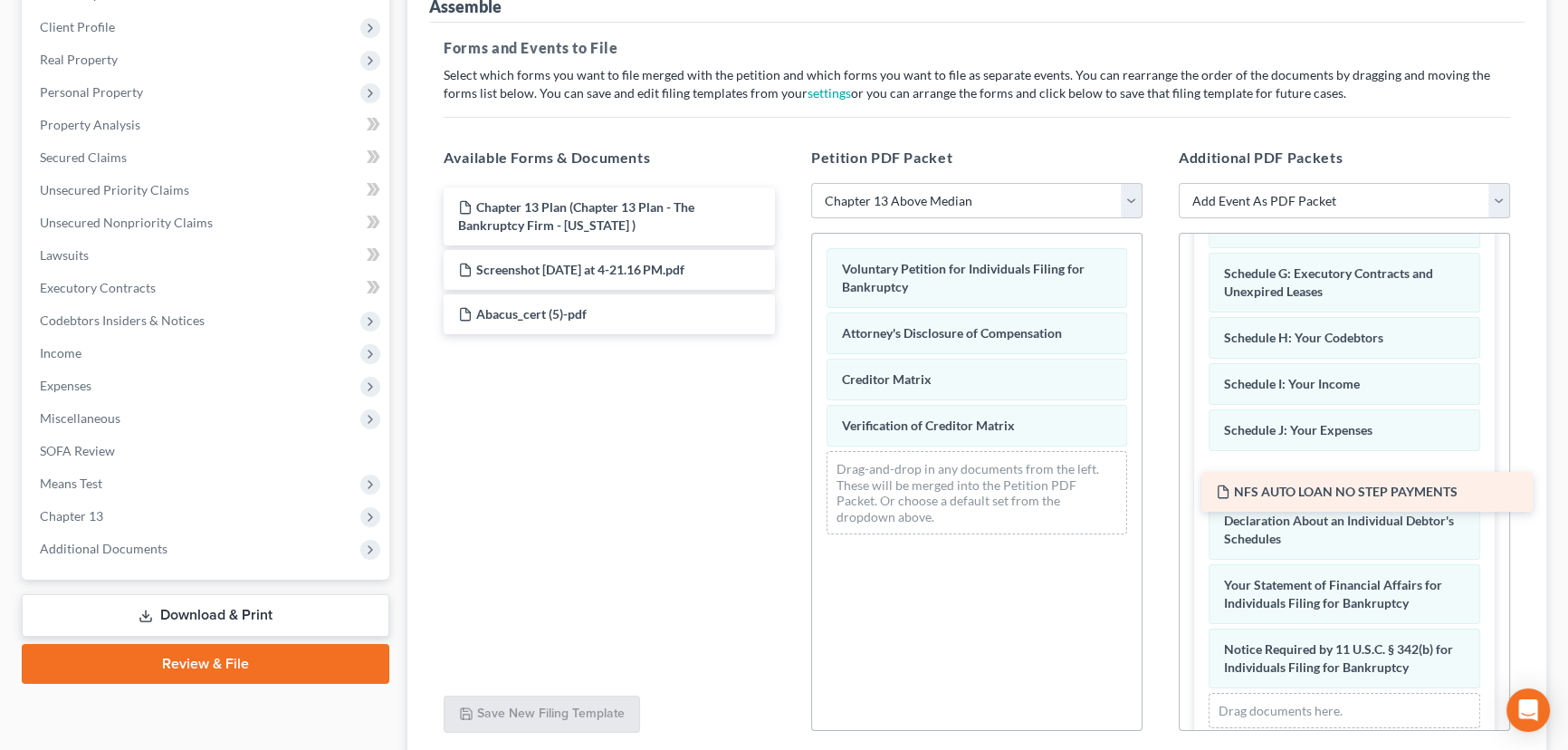
drag, startPoint x: 822, startPoint y: 380, endPoint x: 1306, endPoint y: 485, distance: 495.3
click at [789, 335] on div "NFS AUTO LOAN NO STEP PAYMENTS Chapter 13 Plan (Chapter 13 Plan - The Bankruptc…" at bounding box center [609, 260] width 360 height 147
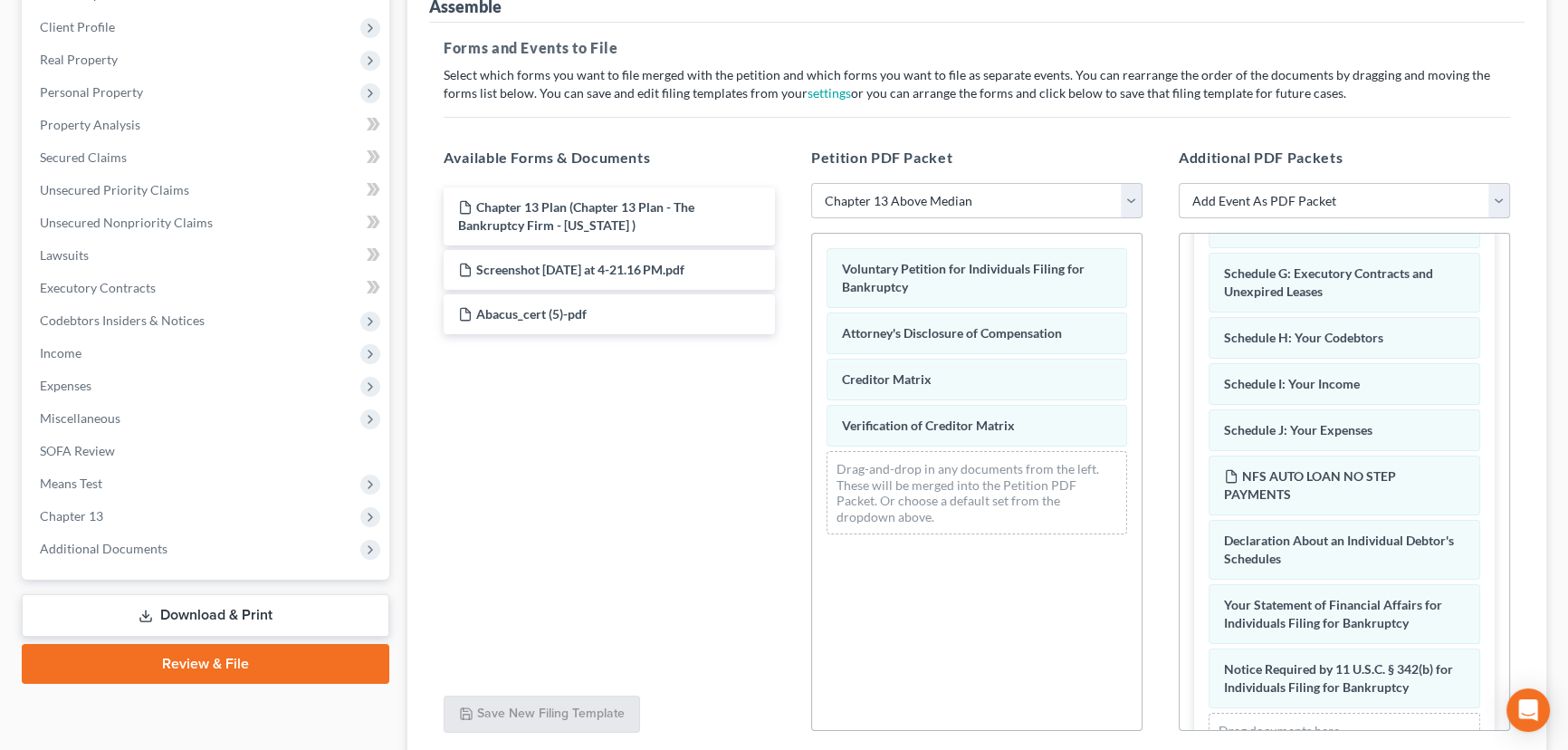
click at [1342, 194] on select "Add Event As PDF Packet Affidavit/Declaration Amended Document Amended Schedule…" at bounding box center [1344, 201] width 332 height 36
select select "12"
click at [1178, 183] on select "Add Event As PDF Packet Affidavit/Declaration Amended Document Amended Schedule…" at bounding box center [1344, 201] width 332 height 36
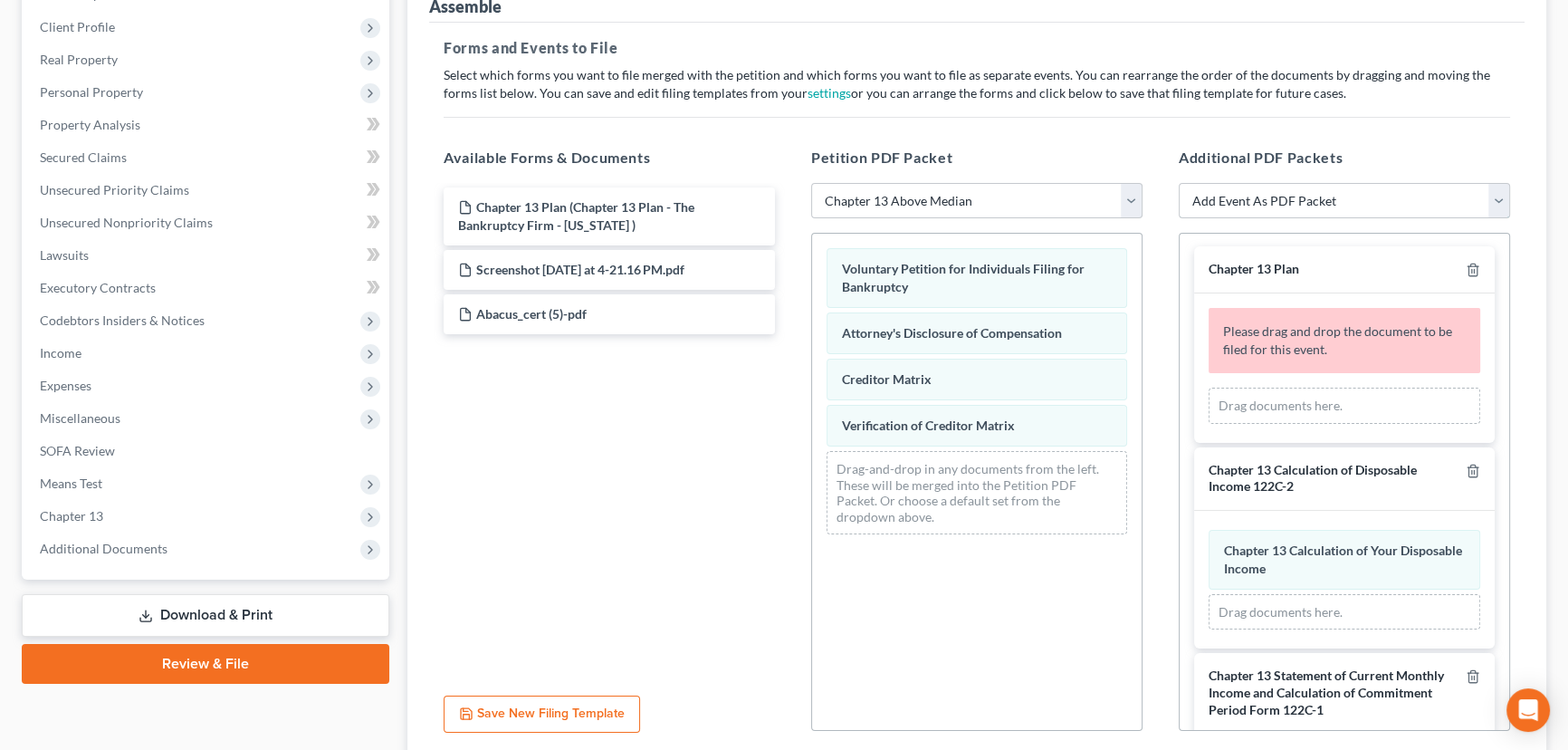
scroll to position [0, 0]
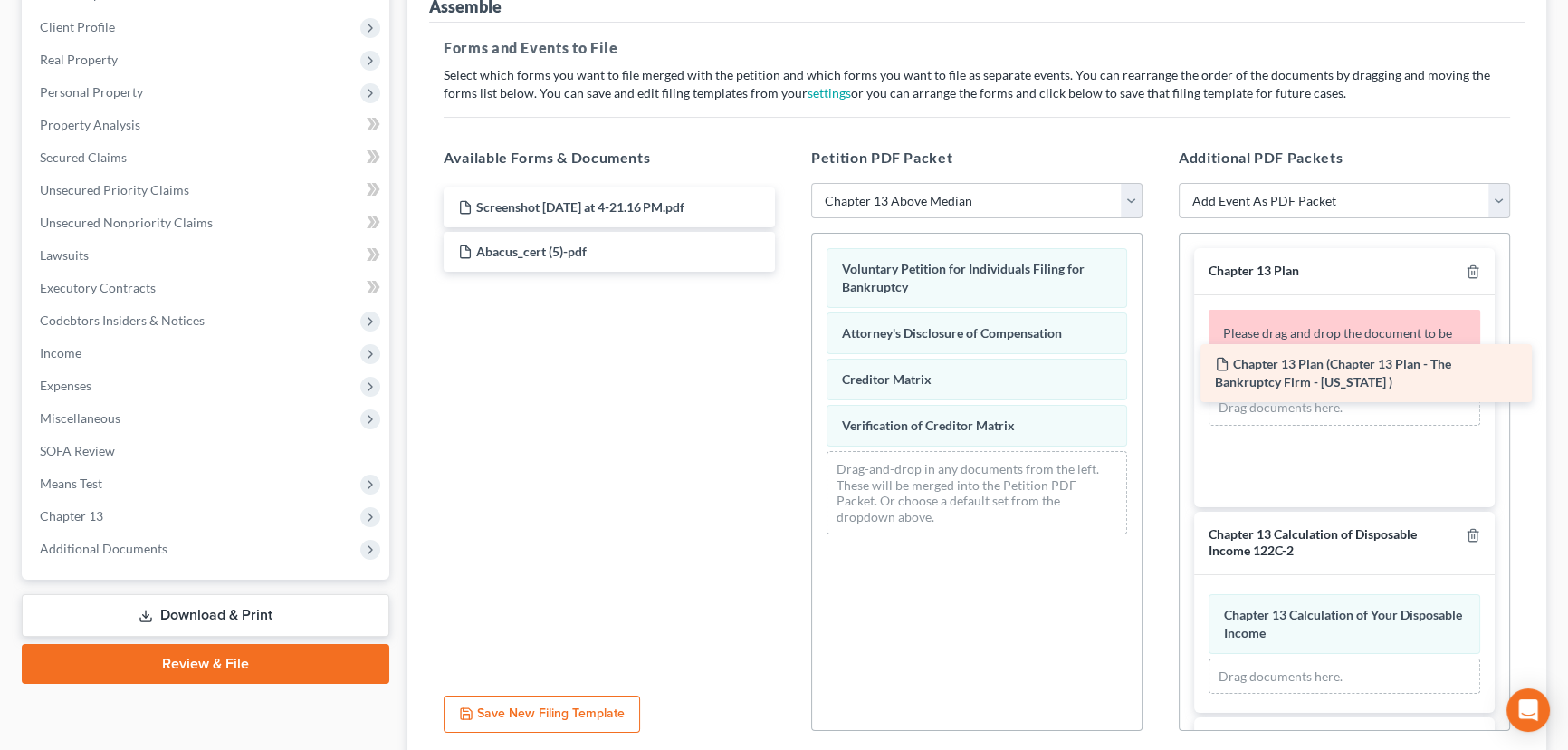
drag, startPoint x: 500, startPoint y: 213, endPoint x: 1256, endPoint y: 371, distance: 772.3
click at [789, 272] on div "Chapter 13 Plan (Chapter 13 Plan - The Bankruptcy Firm - Utah ) Chapter 13 Plan…" at bounding box center [609, 229] width 360 height 85
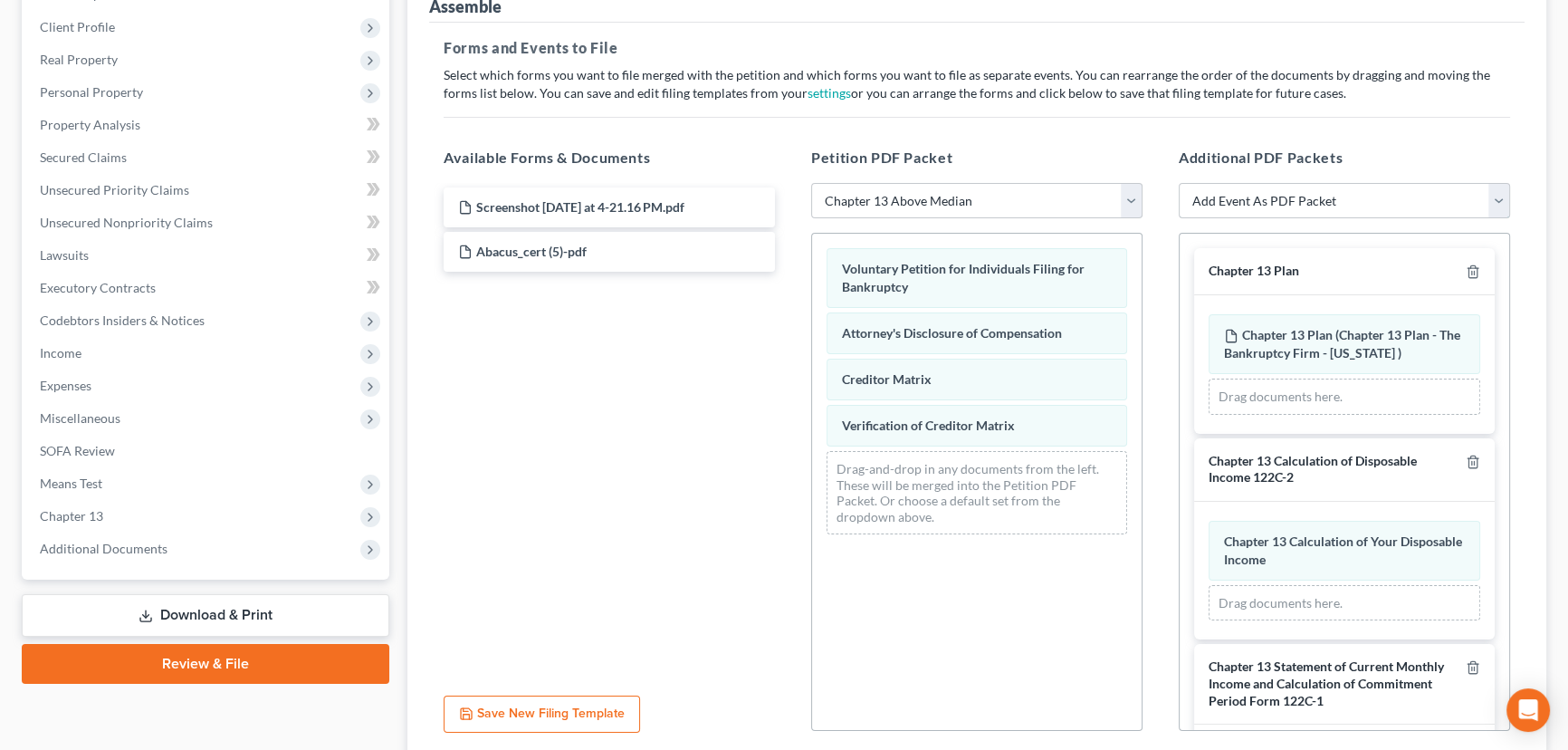
click at [1498, 196] on select "Add Event As PDF Packet Affidavit/Declaration Amended Document Amended Schedule…" at bounding box center [1344, 201] width 332 height 36
select select "14"
click at [1178, 183] on select "Add Event As PDF Packet Affidavit/Declaration Amended Document Amended Schedule…" at bounding box center [1344, 201] width 332 height 36
select select
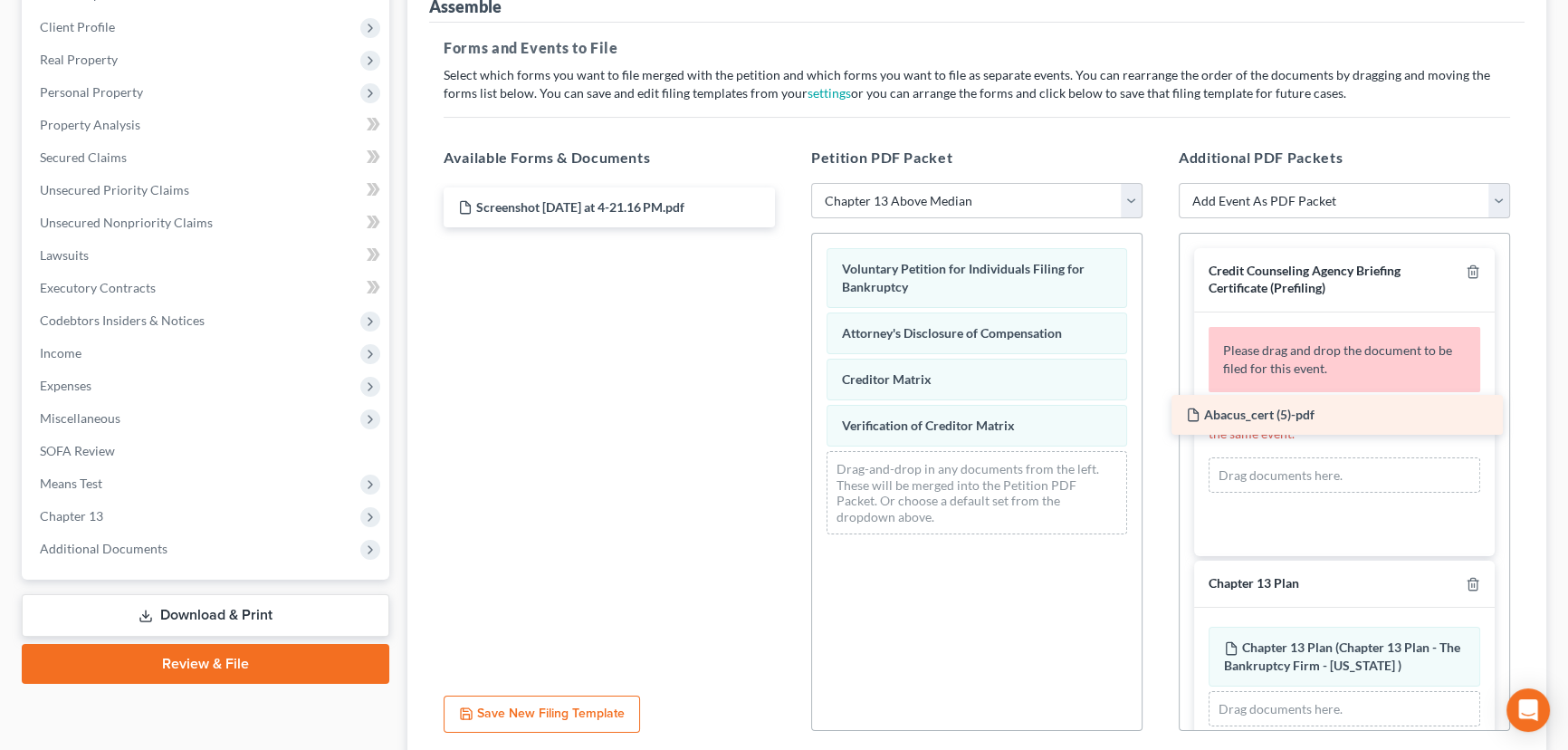
drag, startPoint x: 588, startPoint y: 251, endPoint x: 1319, endPoint y: 412, distance: 748.5
click at [789, 227] on div "Abacus_cert (5)-pdf Screenshot 2025-09-16 at 4-21.16 PM.pdf Abacus_cert (5)-pdf" at bounding box center [609, 207] width 360 height 39
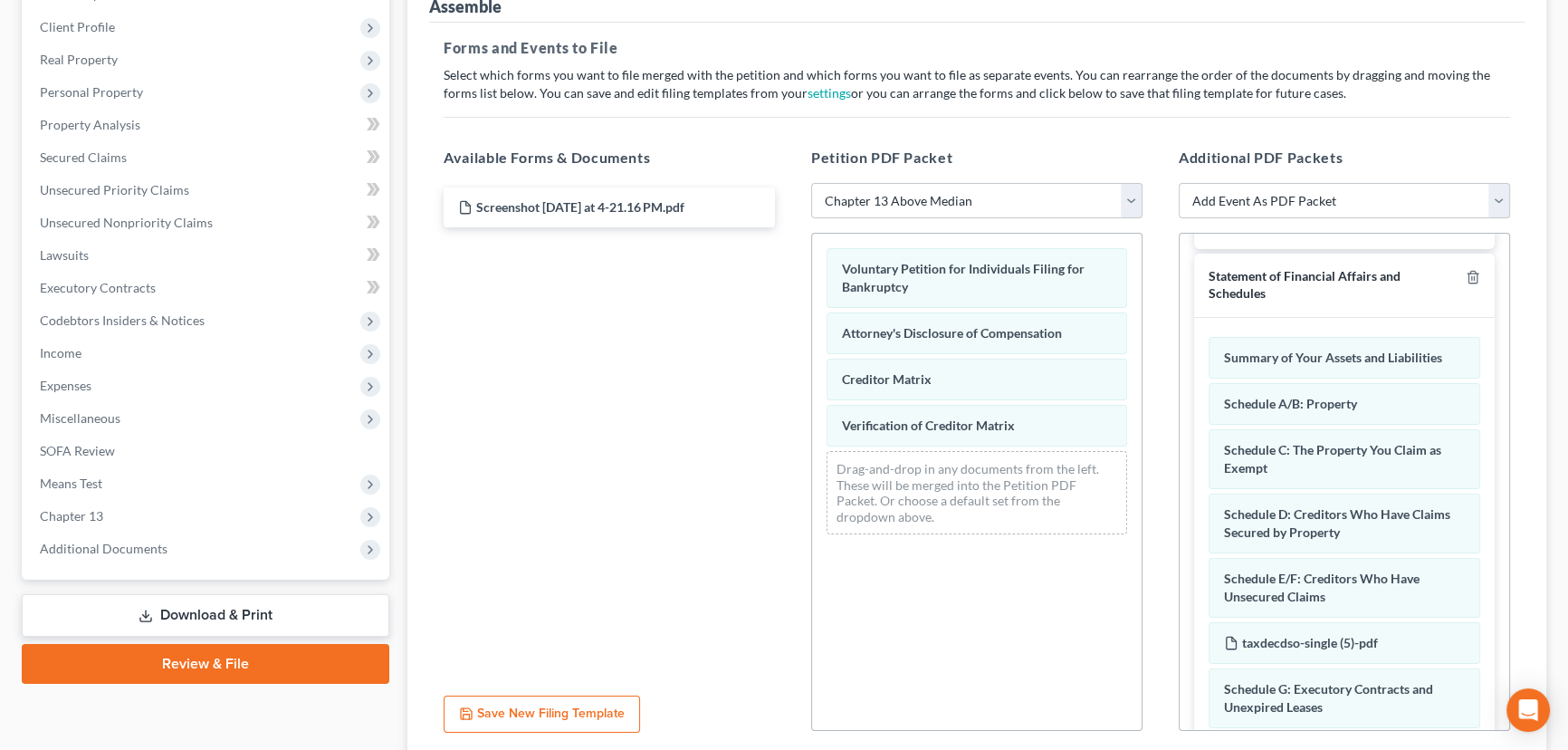
scroll to position [987, 0]
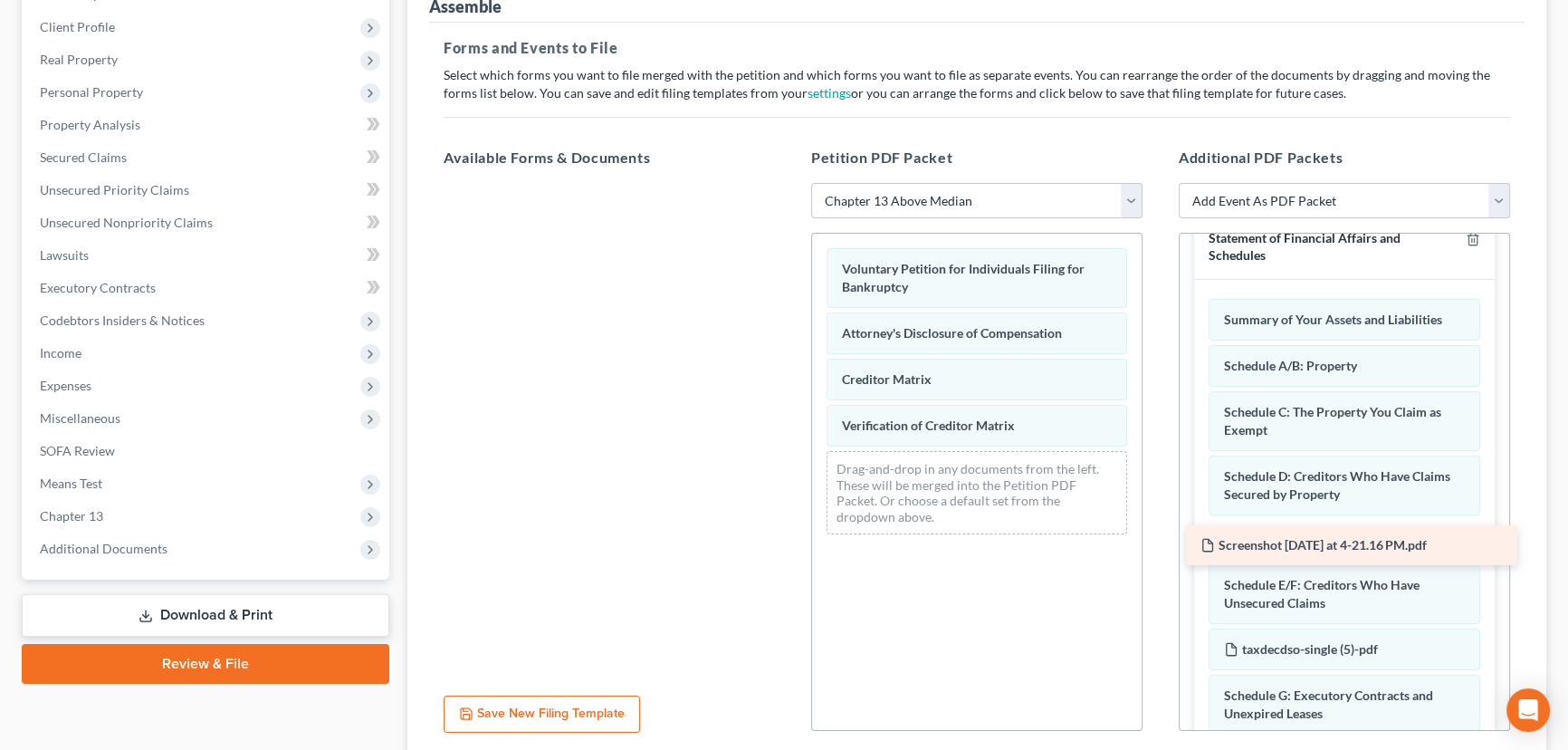
drag, startPoint x: 561, startPoint y: 204, endPoint x: 1302, endPoint y: 543, distance: 814.9
click at [789, 183] on div "Screenshot 2025-09-16 at 4-21.16 PM.pdf Screenshot 2025-09-16 at 4-21.16 PM.pdf" at bounding box center [609, 183] width 360 height 0
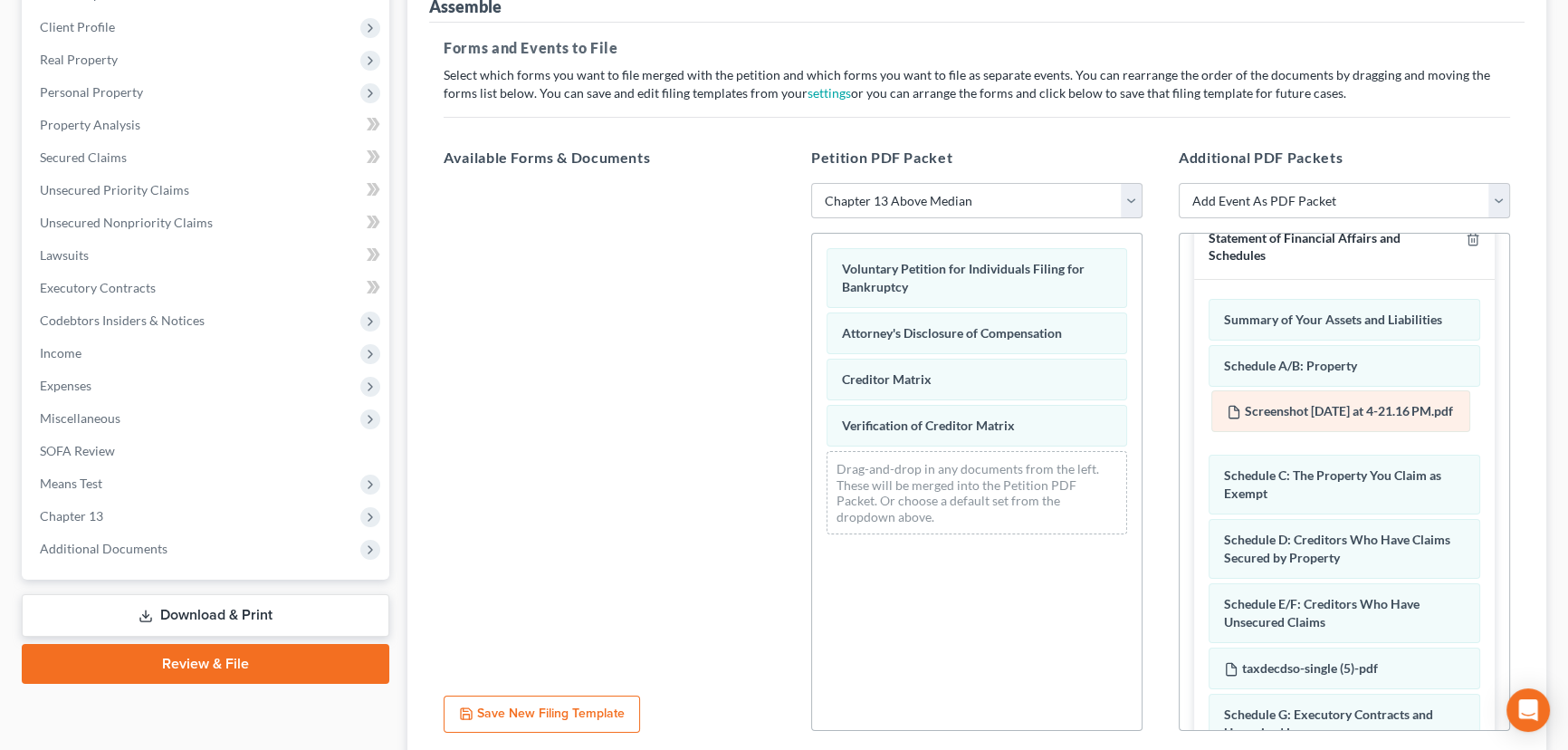
drag, startPoint x: 1292, startPoint y: 561, endPoint x: 1295, endPoint y: 420, distance: 141.0
click at [1295, 420] on div "Screenshot 2025-09-16 at 4-21.16 PM.pdf Amended Screenshot 2025-09-16 at 4-21.1…" at bounding box center [1344, 744] width 271 height 891
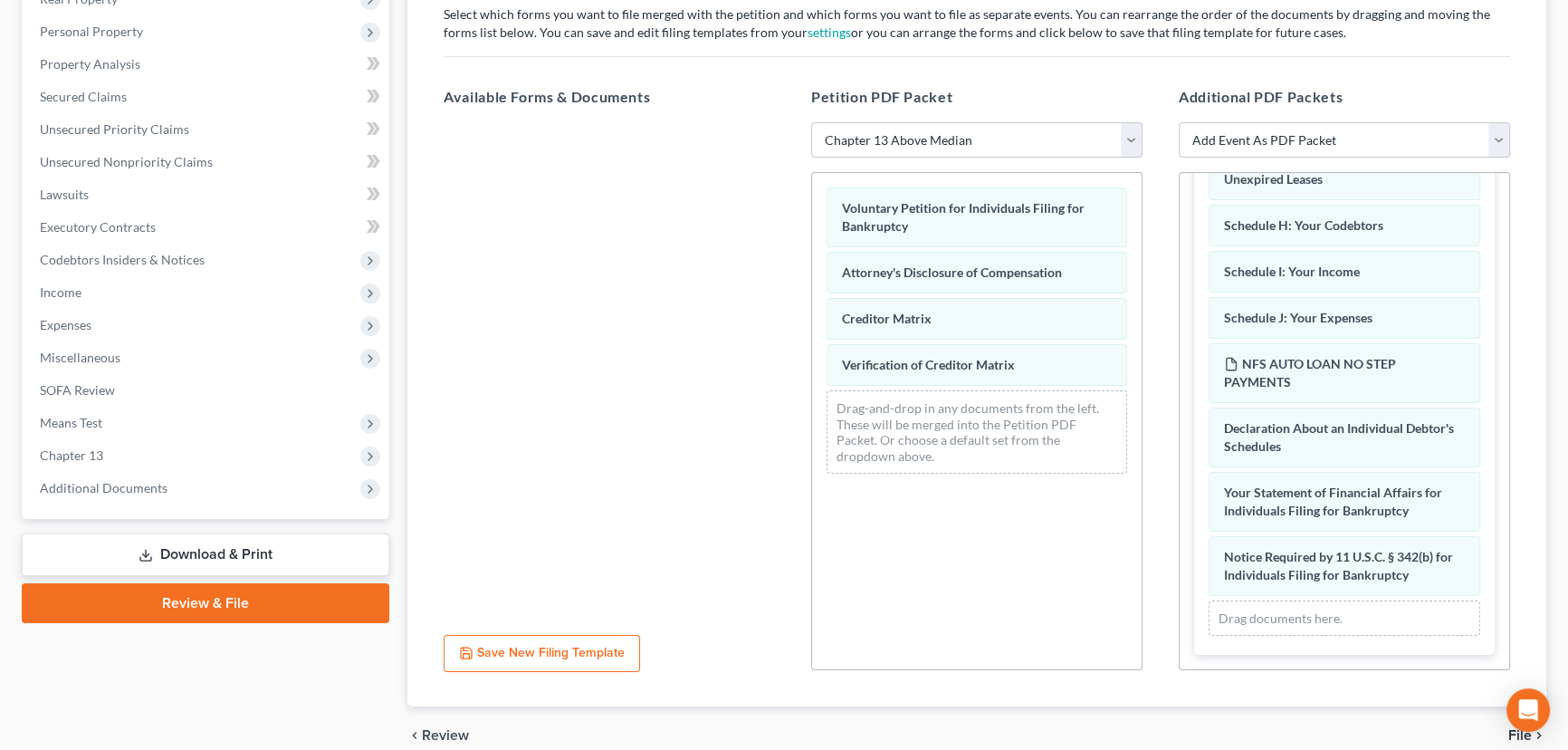
scroll to position [385, 0]
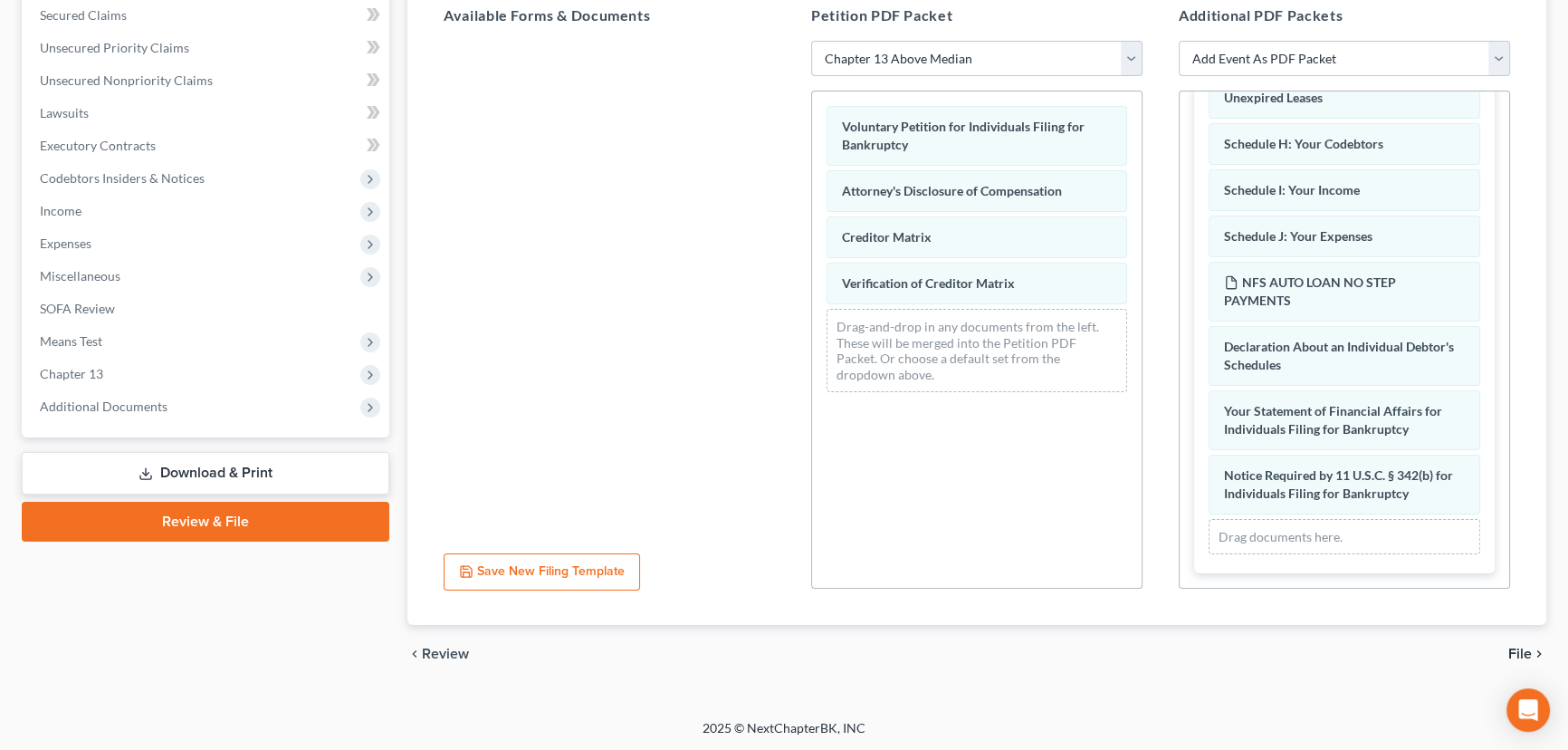
click at [1521, 651] on span "File" at bounding box center [1520, 654] width 24 height 15
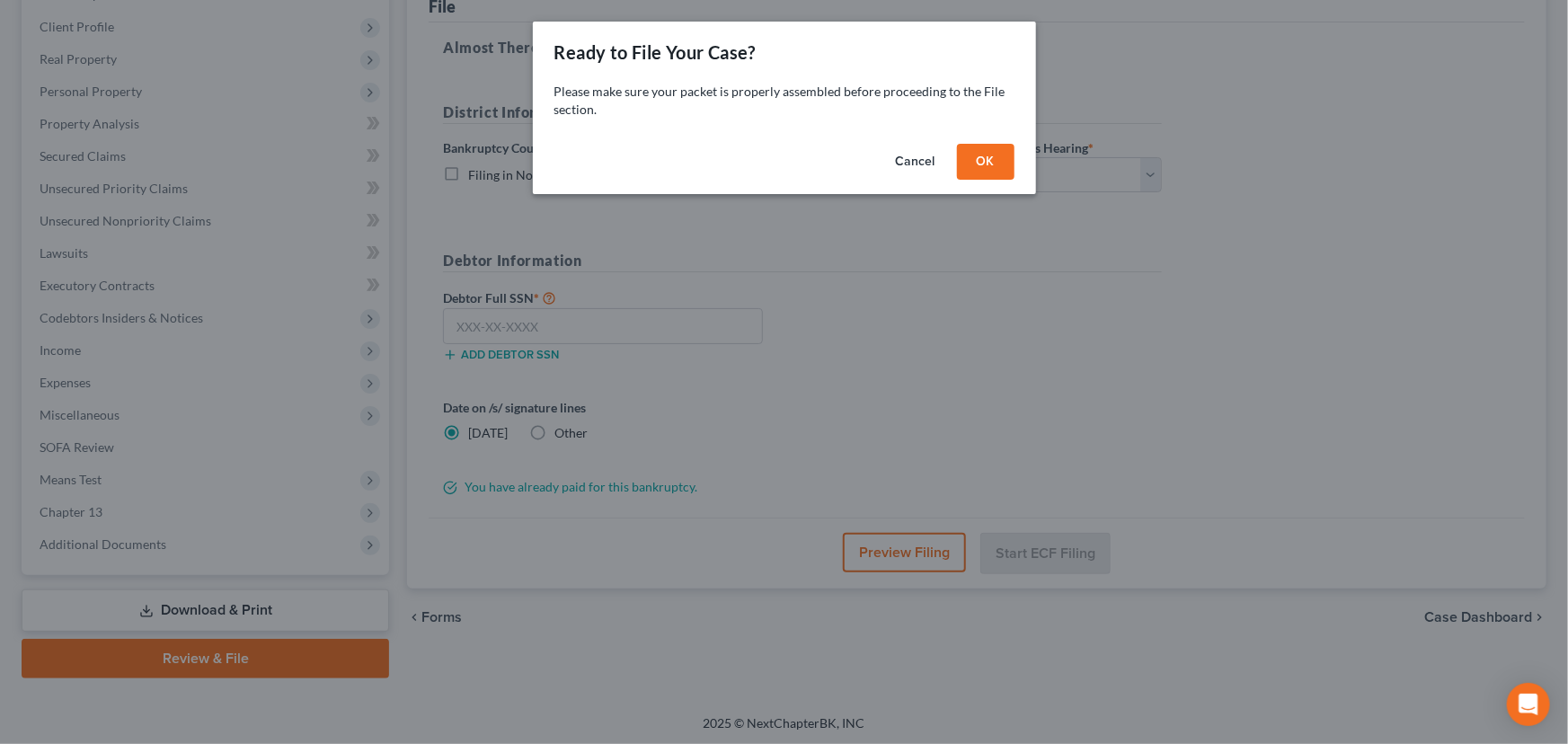
click at [989, 169] on button "OK" at bounding box center [985, 161] width 58 height 36
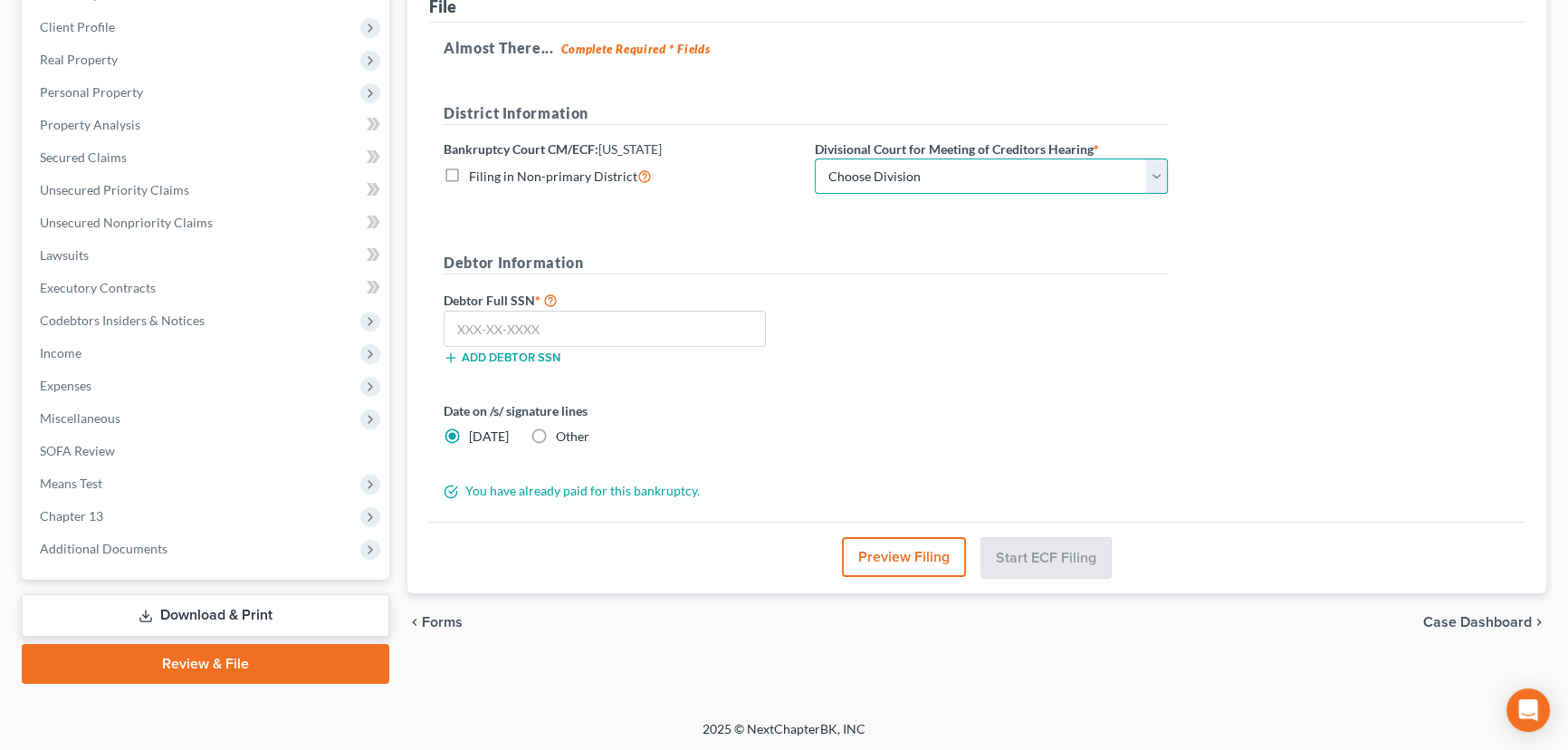
click at [1065, 174] on select "Choose Division Salt Lake city" at bounding box center [991, 176] width 353 height 36
select select "0"
click at [814, 158] on select "Choose Division Salt Lake city" at bounding box center [991, 176] width 353 height 36
click at [581, 328] on input "text" at bounding box center [605, 329] width 323 height 36
paste input "529-57-5477"
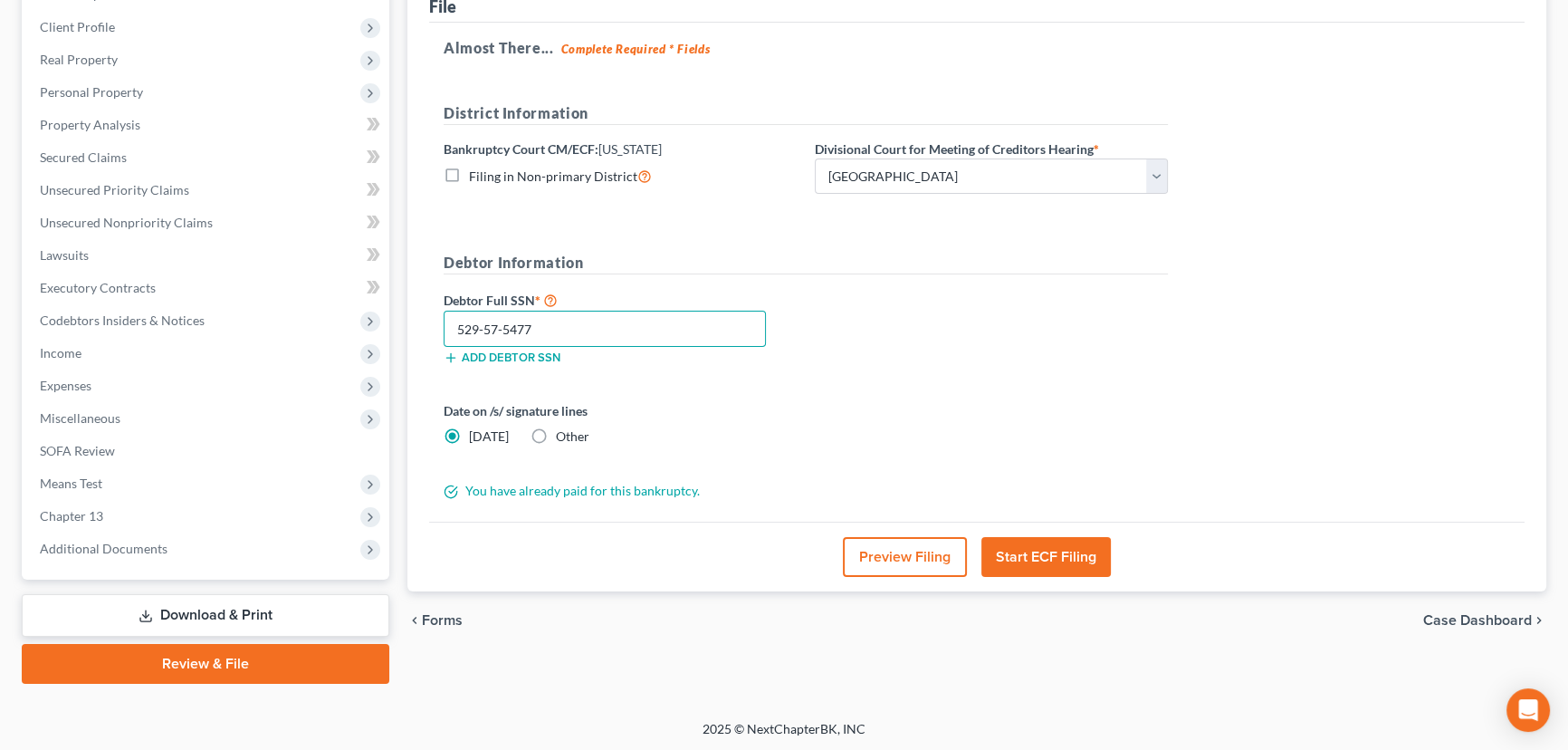
type input "529-57-5477"
click at [1043, 550] on button "Start ECF Filing" at bounding box center [1046, 557] width 130 height 39
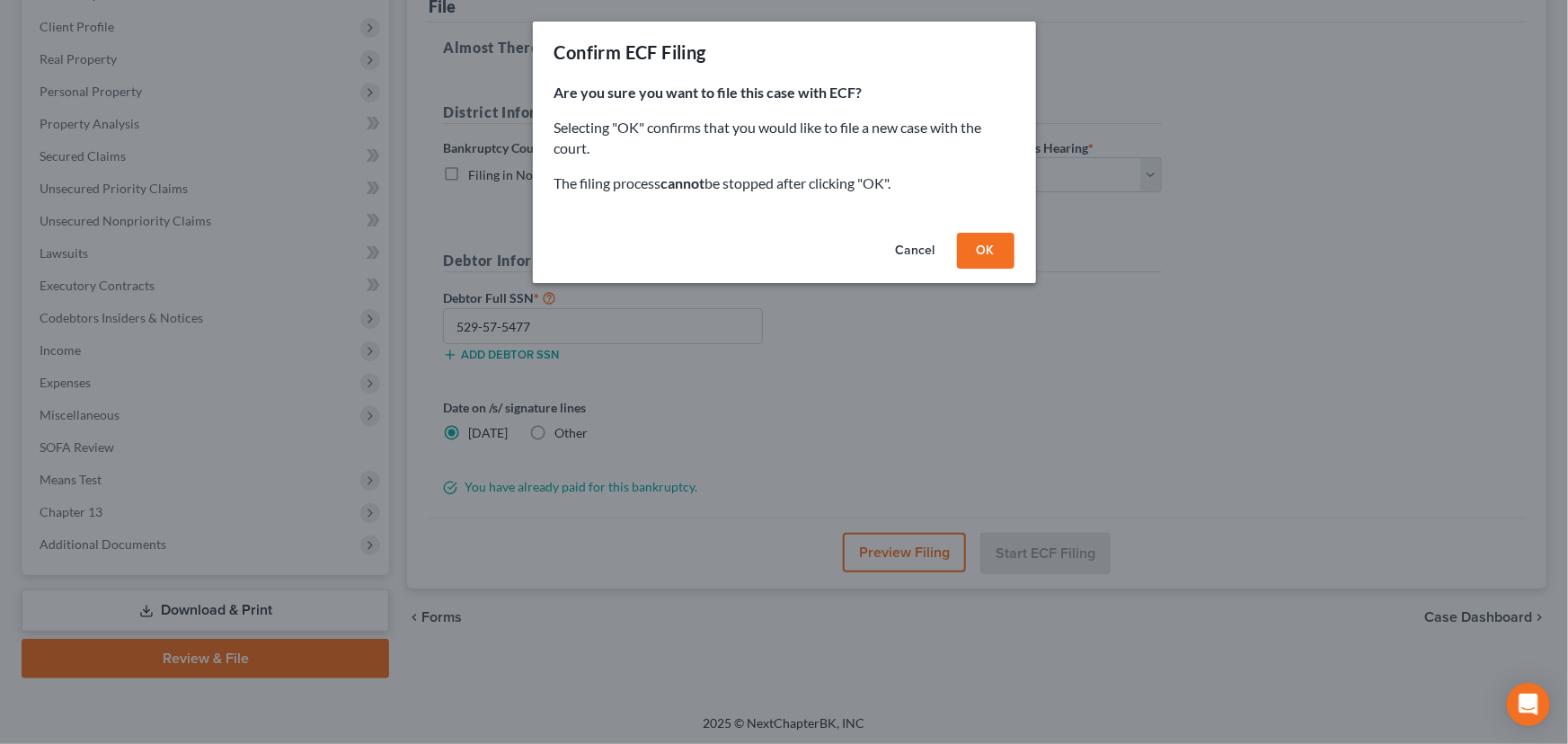
click at [999, 260] on button "OK" at bounding box center [985, 250] width 58 height 36
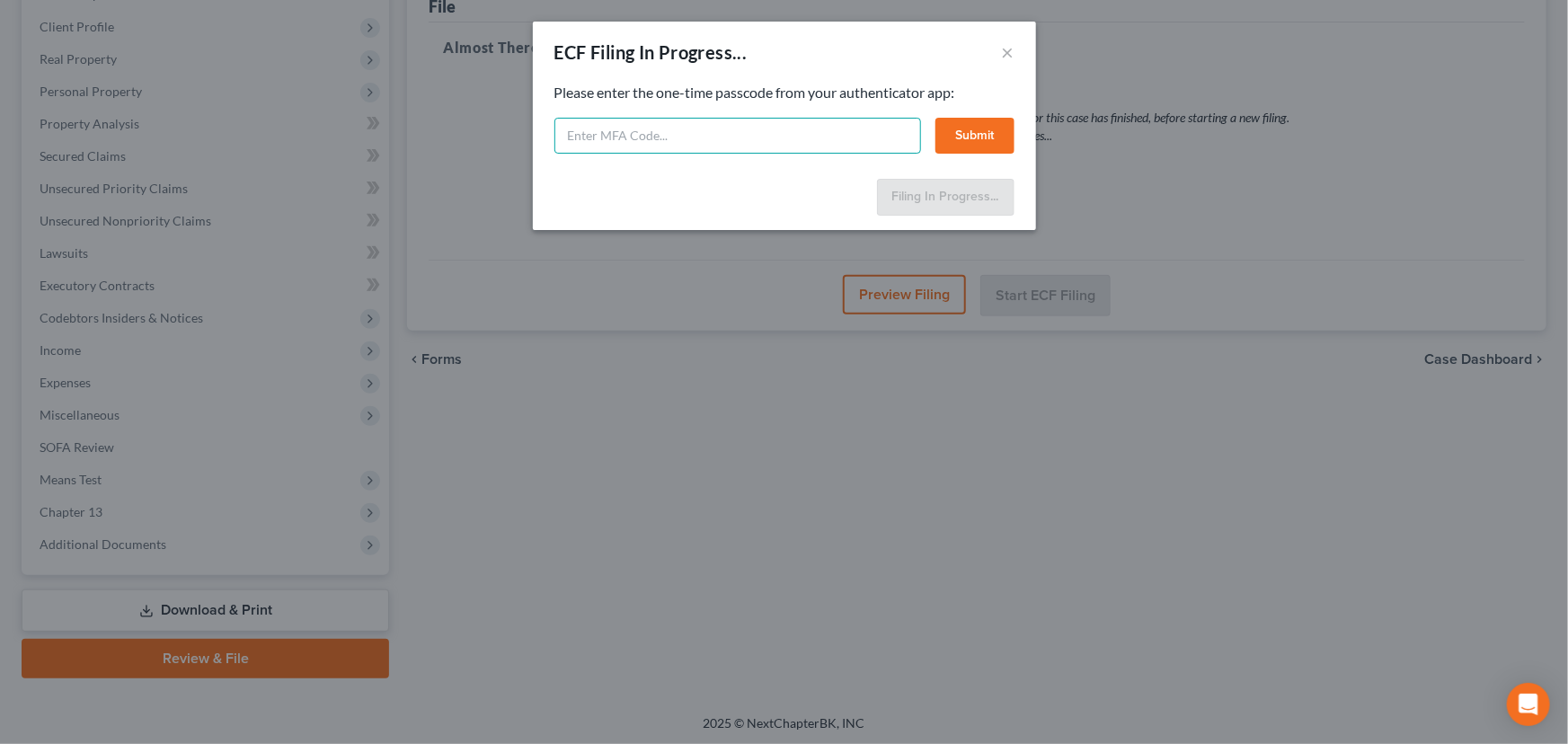
click at [618, 135] on input "text" at bounding box center [737, 136] width 366 height 36
type input "178708"
click at [974, 137] on button "Submit" at bounding box center [974, 136] width 79 height 36
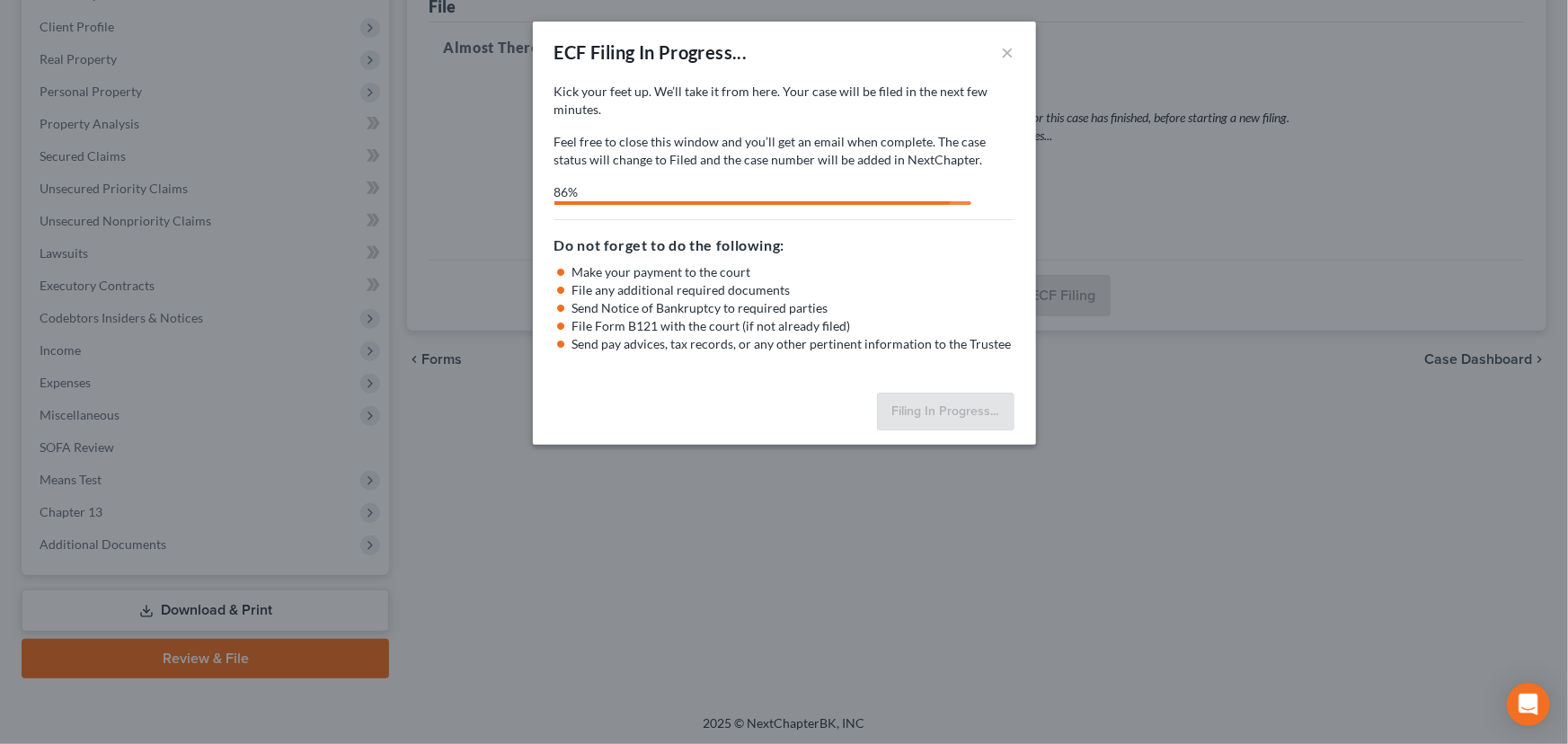
select select "0"
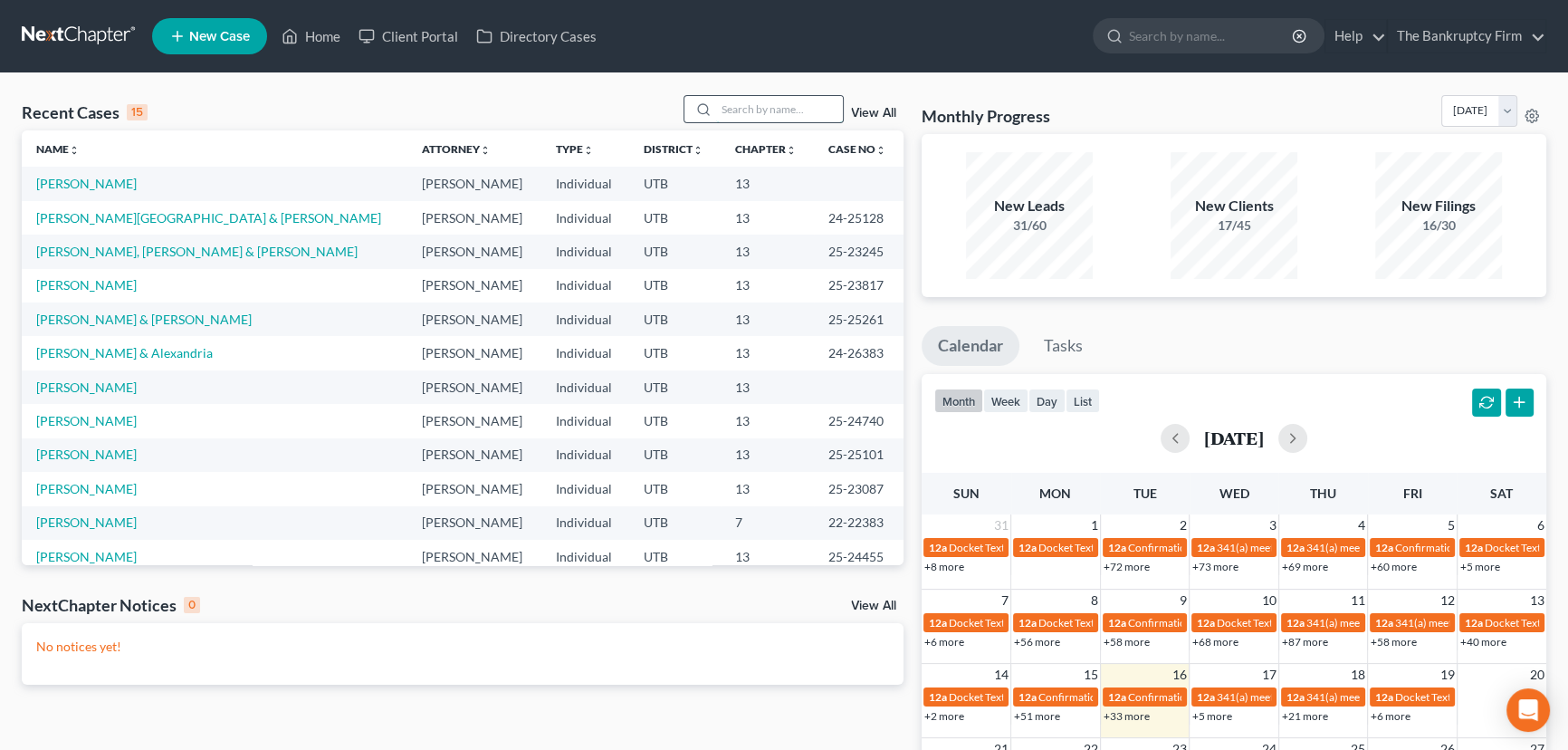
click at [738, 112] on input "search" at bounding box center [779, 109] width 127 height 27
type input "[PERSON_NAME]"
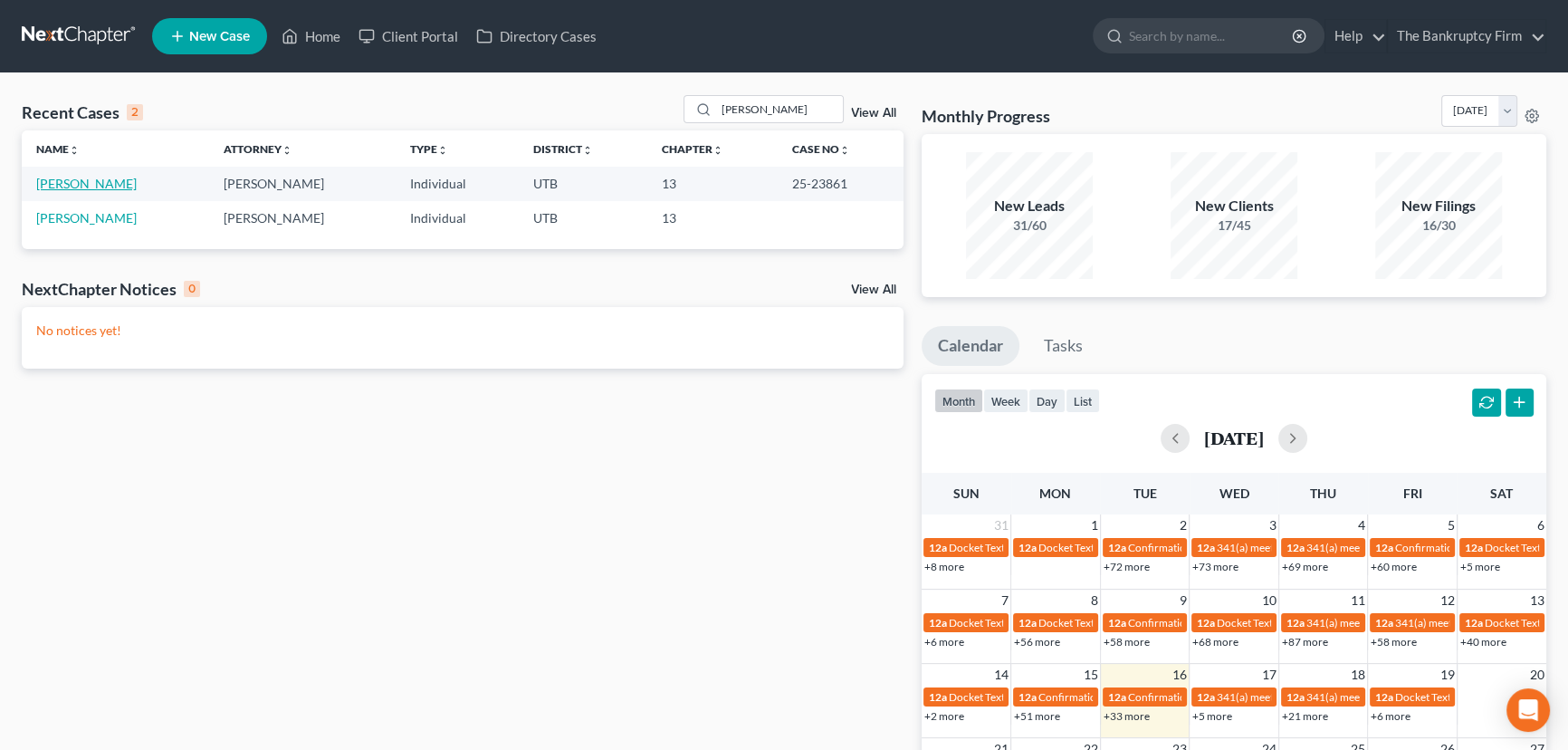
click at [90, 182] on link "[PERSON_NAME]" at bounding box center [87, 183] width 100 height 16
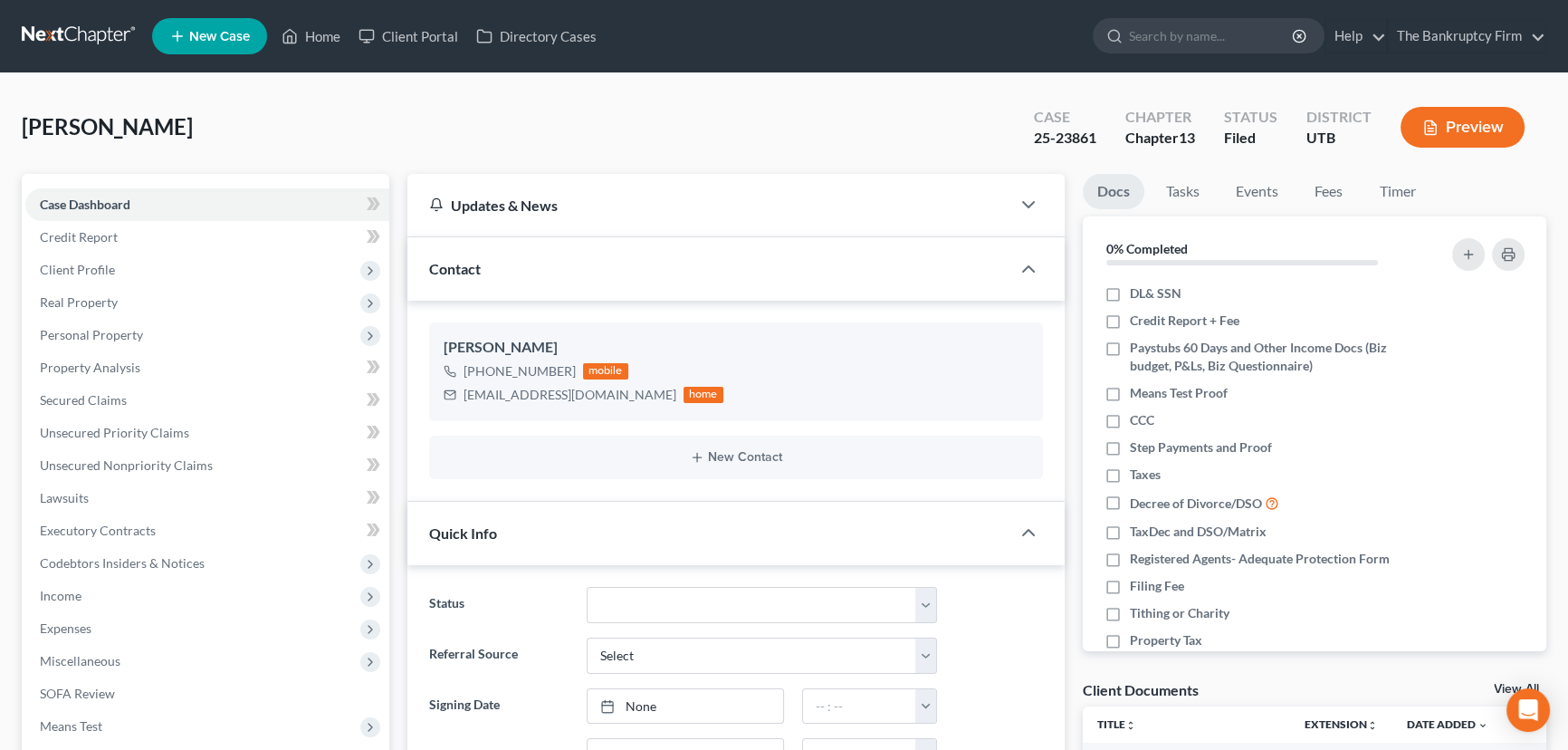
scroll to position [244, 0]
click at [1500, 685] on link "View All" at bounding box center [1516, 689] width 45 height 13
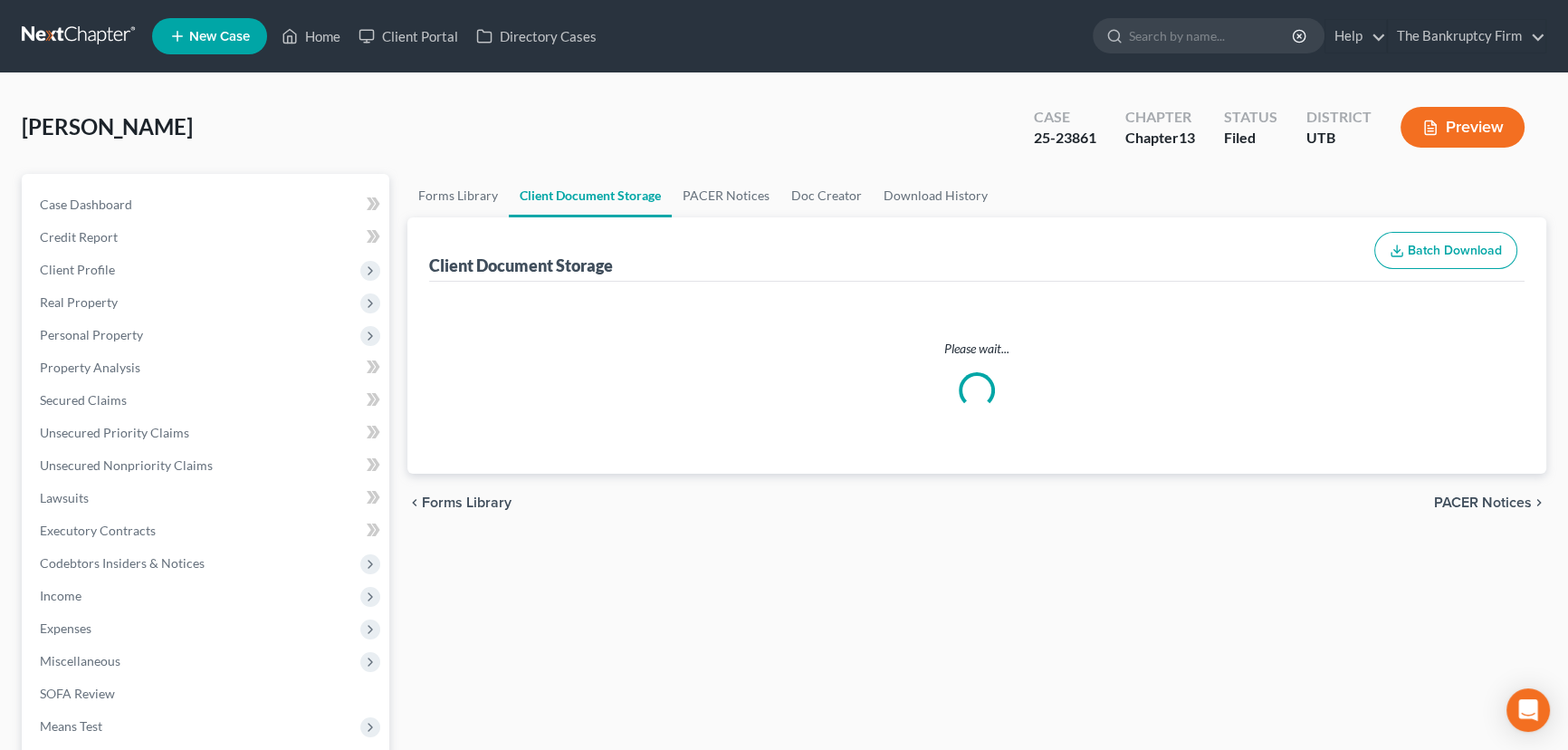
select select "30"
select select "26"
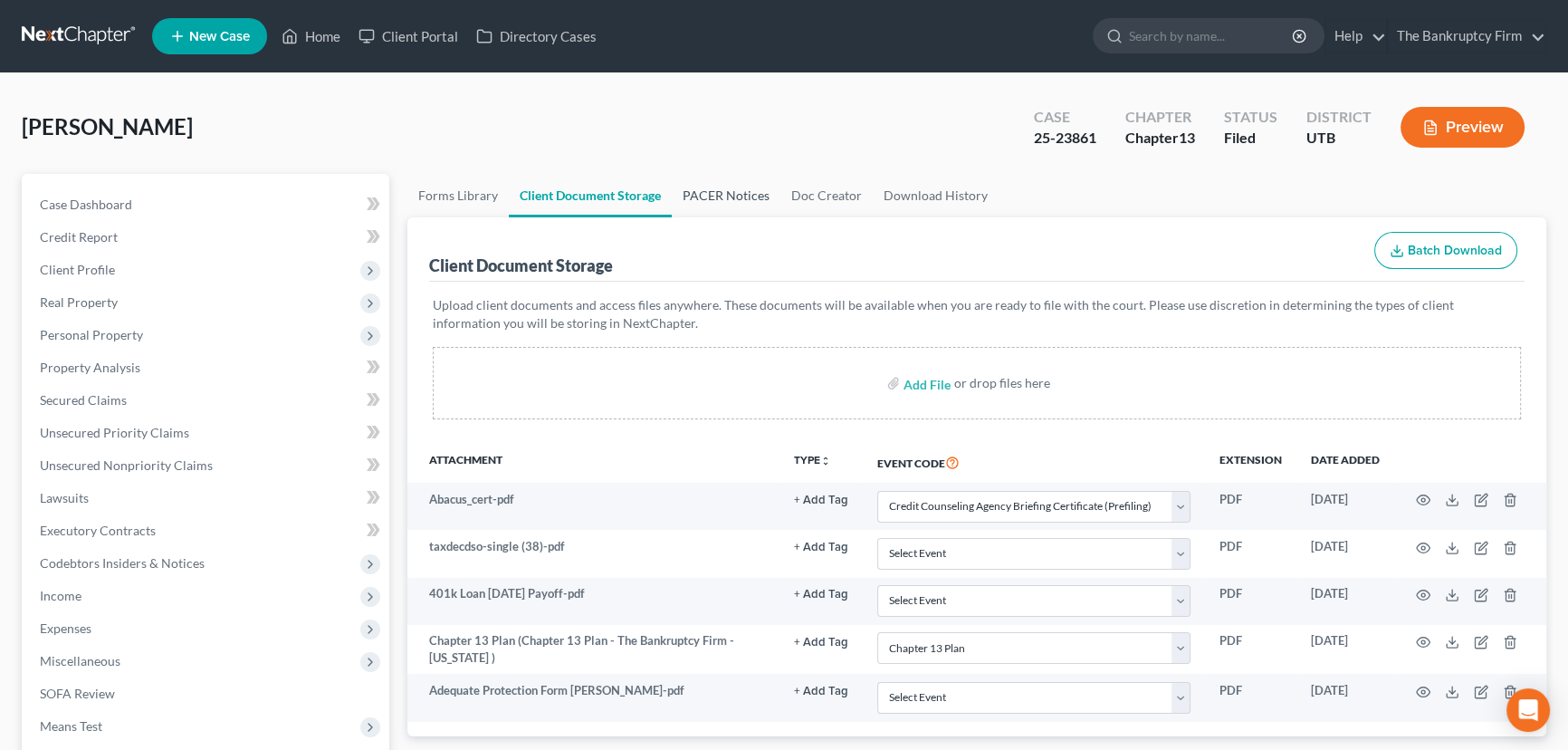
click at [712, 189] on link "PACER Notices" at bounding box center [726, 196] width 108 height 43
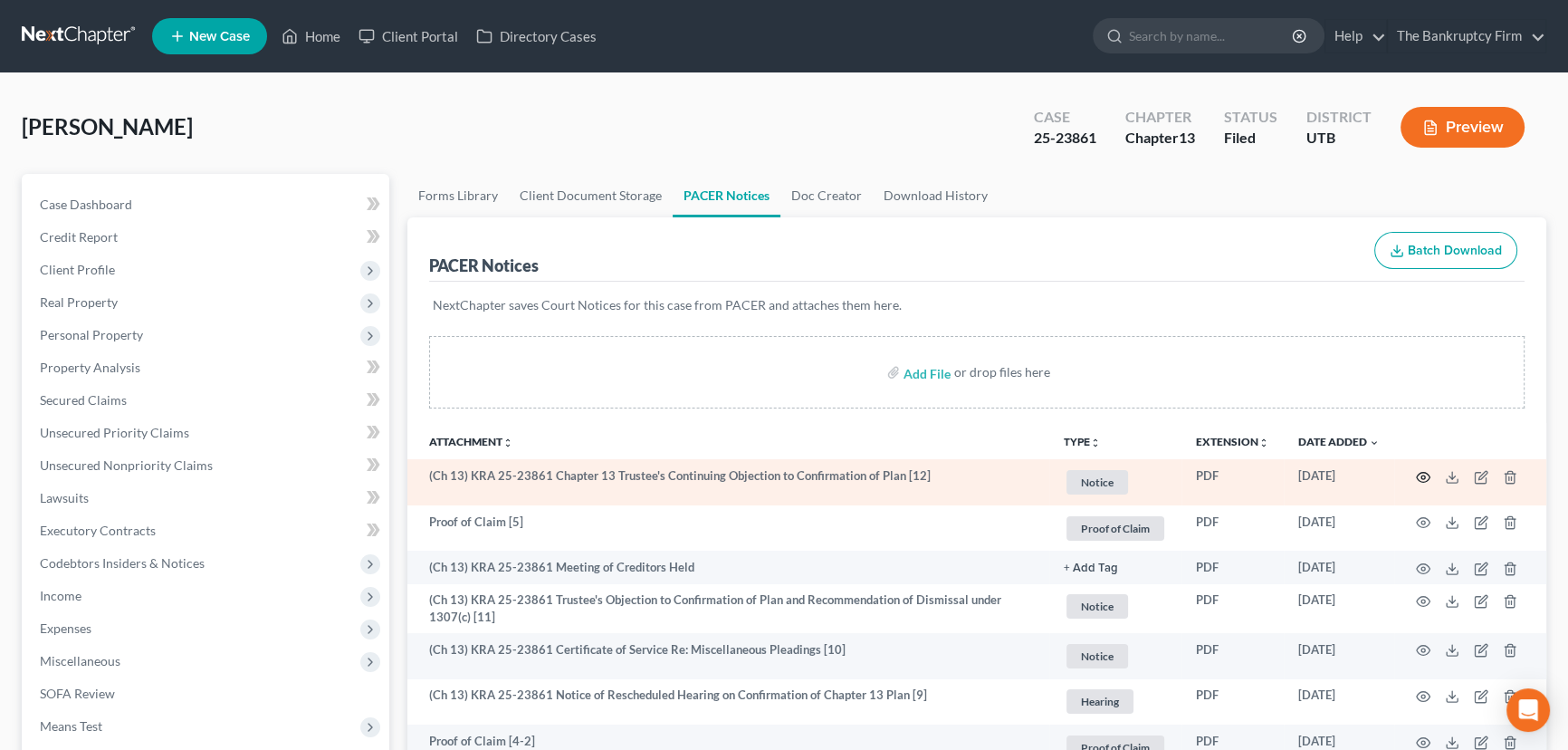
click at [1421, 474] on icon "button" at bounding box center [1422, 477] width 15 height 15
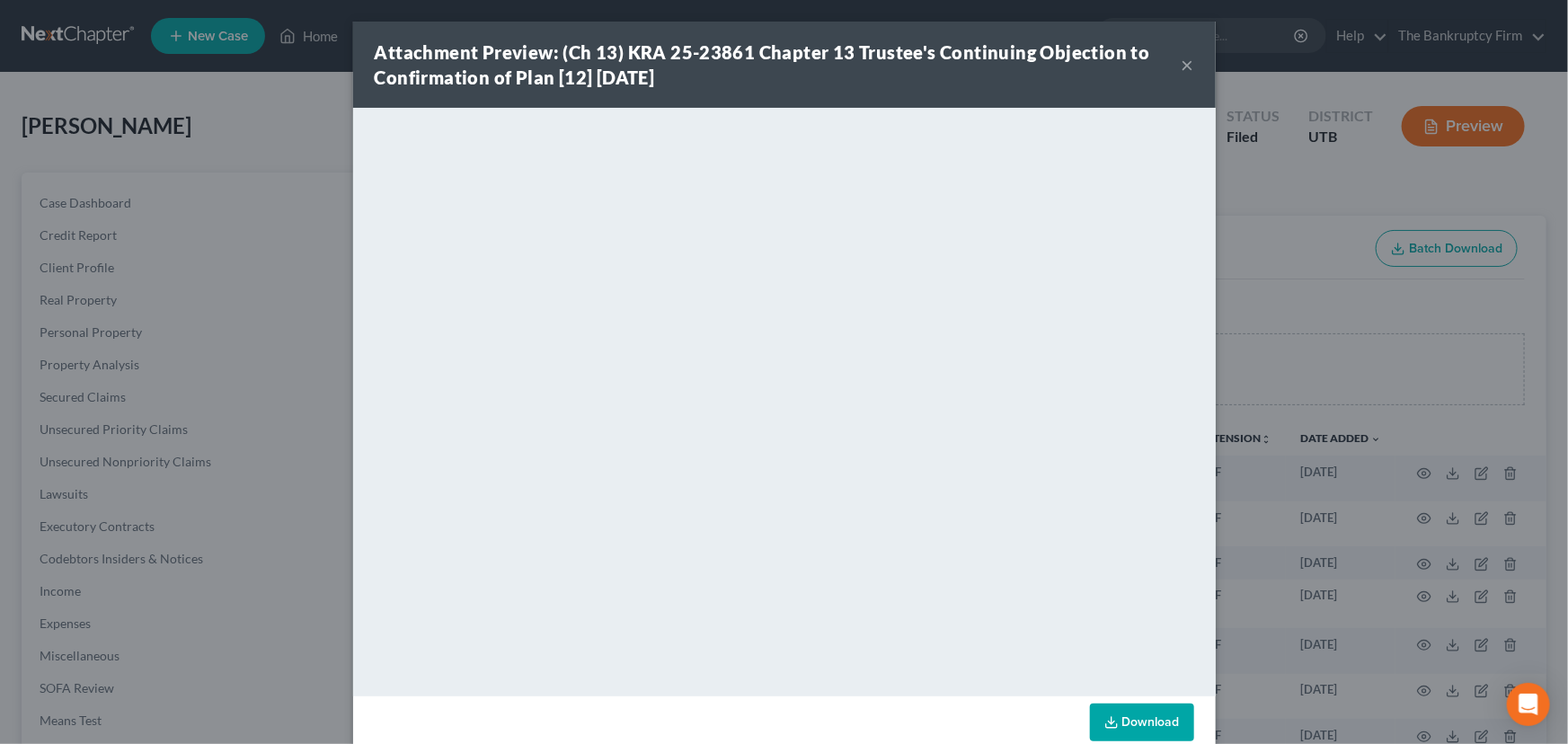
click at [1181, 63] on button "×" at bounding box center [1187, 64] width 13 height 21
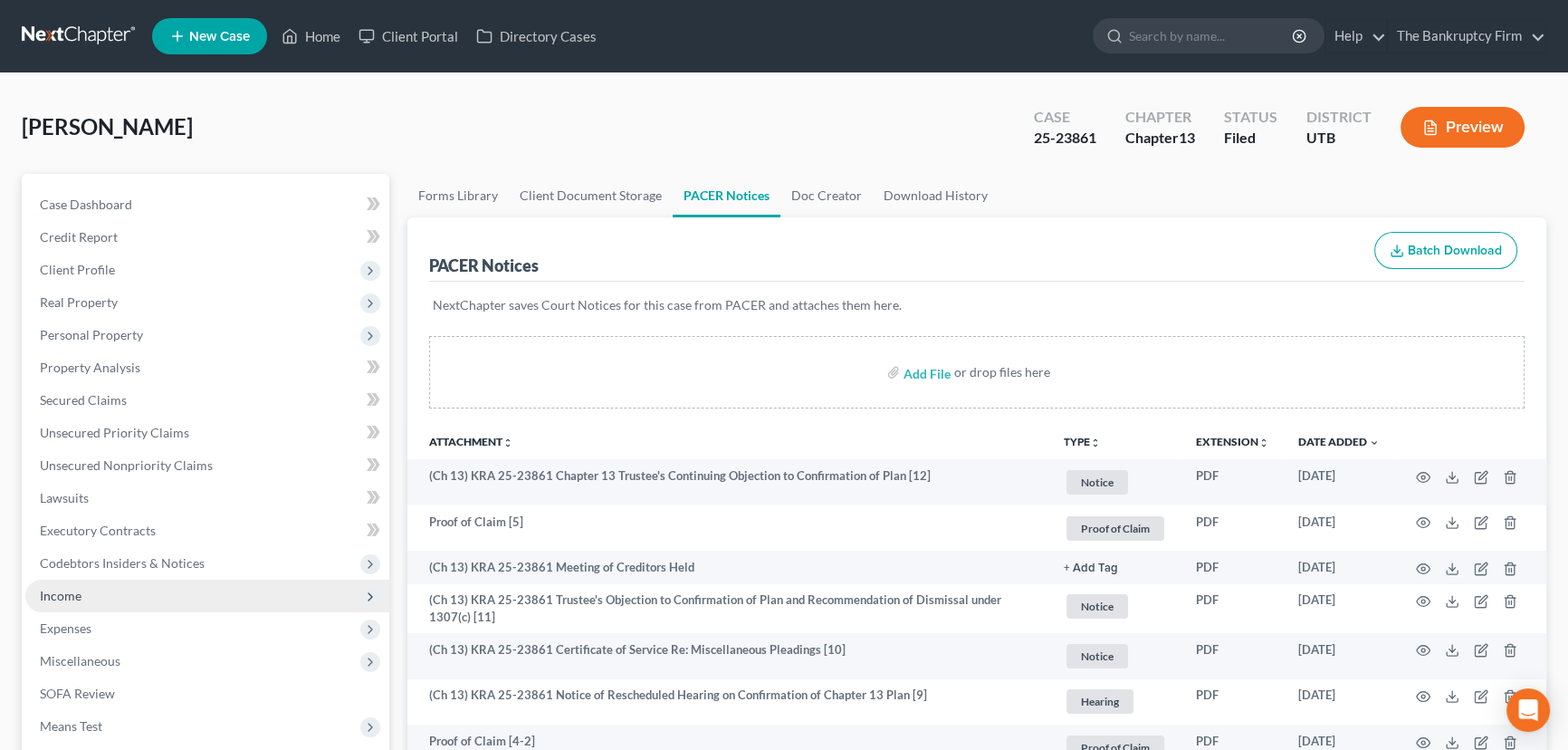
click at [54, 593] on span "Income" at bounding box center [60, 595] width 41 height 16
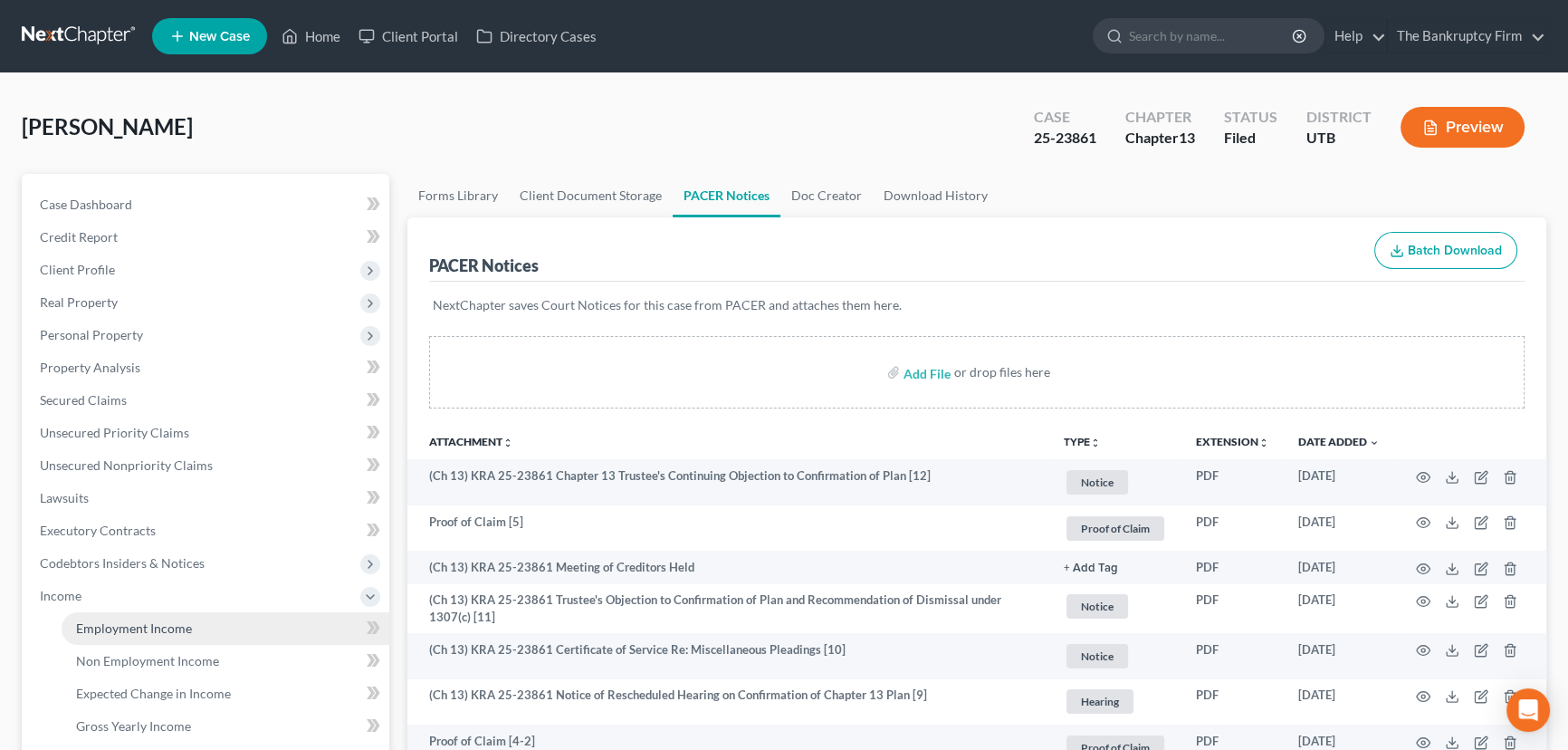
click at [130, 620] on span "Employment Income" at bounding box center [134, 628] width 116 height 16
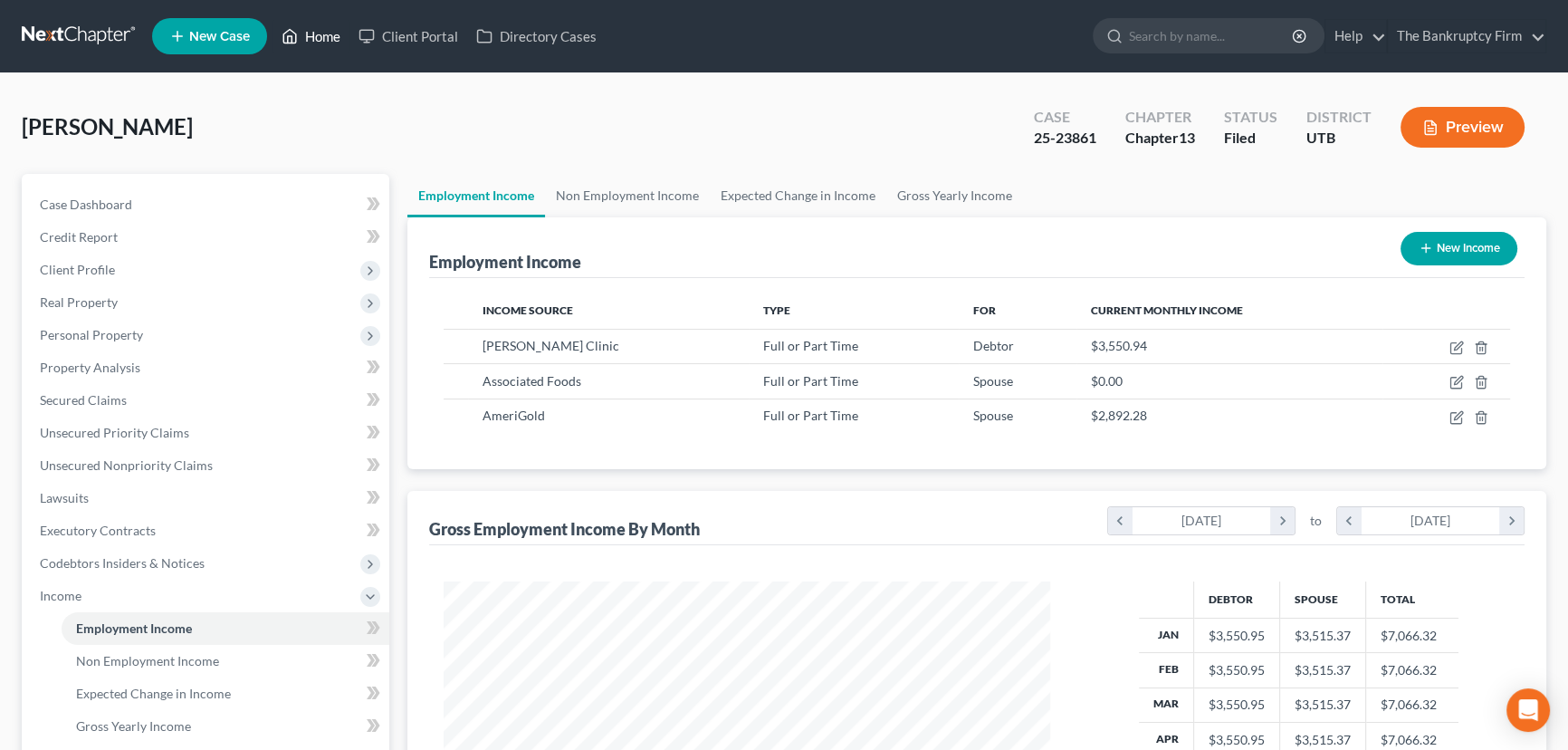
click at [321, 32] on link "Home" at bounding box center [311, 35] width 77 height 32
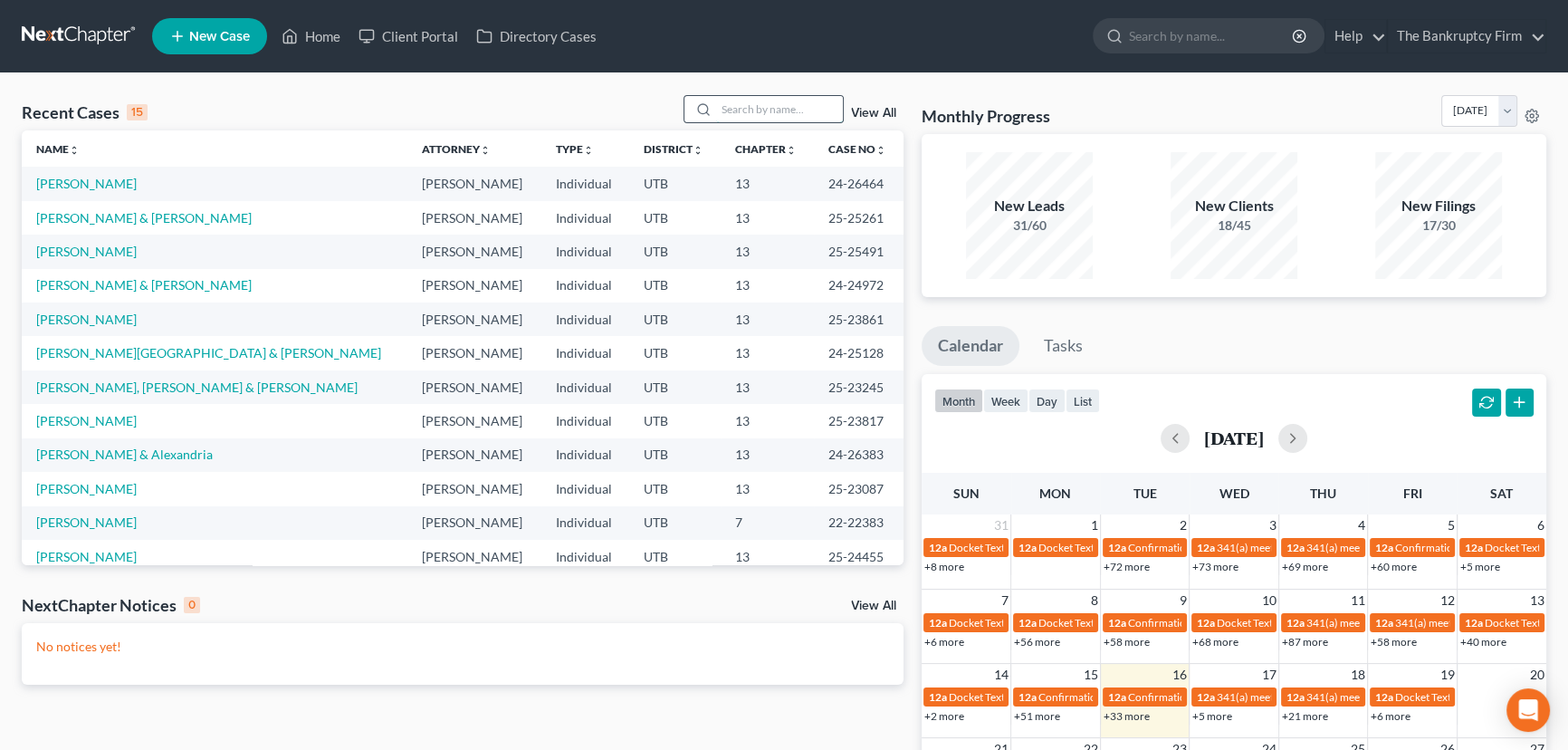
click at [728, 107] on input "search" at bounding box center [779, 109] width 127 height 27
type input "[PERSON_NAME]"
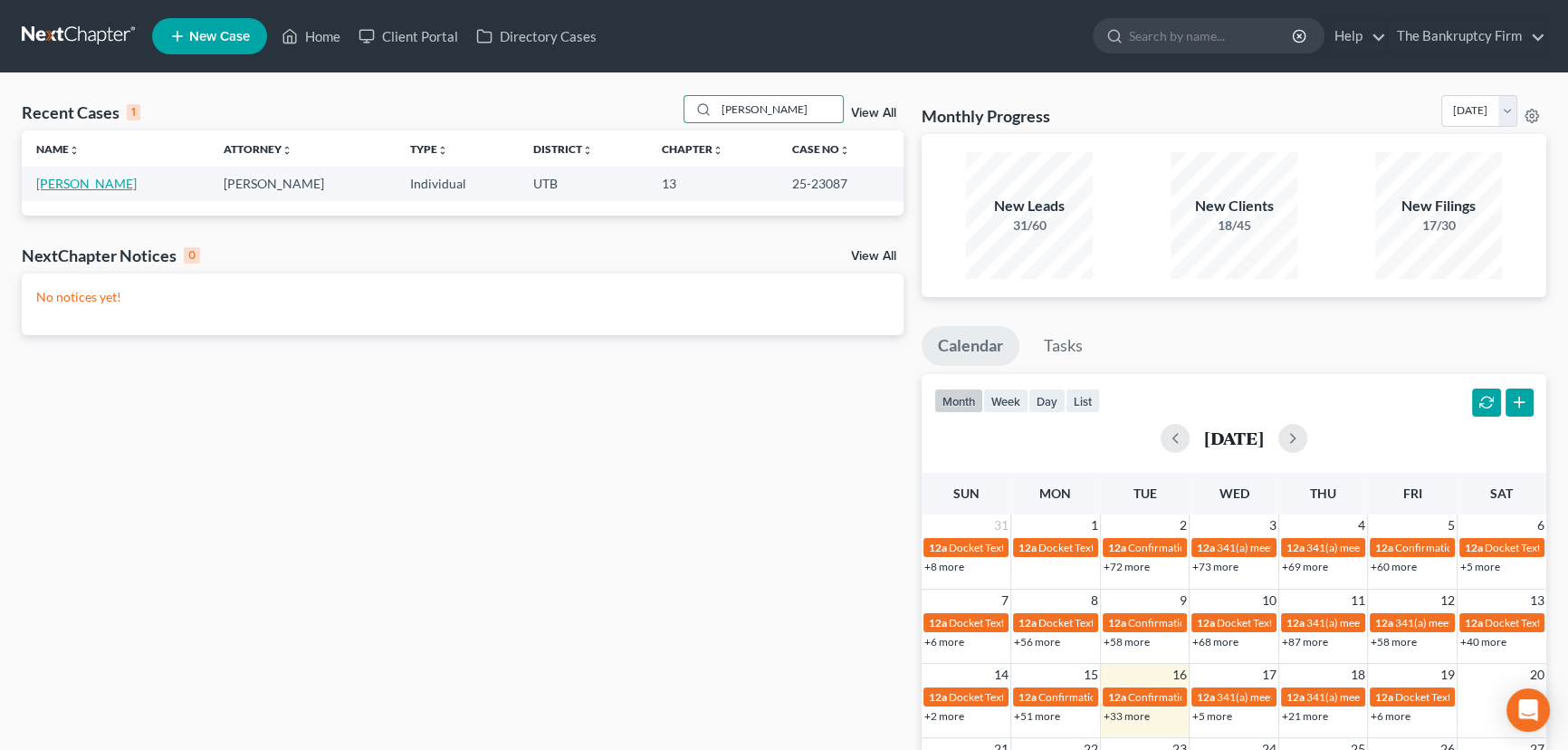
click at [87, 179] on link "[PERSON_NAME]" at bounding box center [87, 183] width 100 height 16
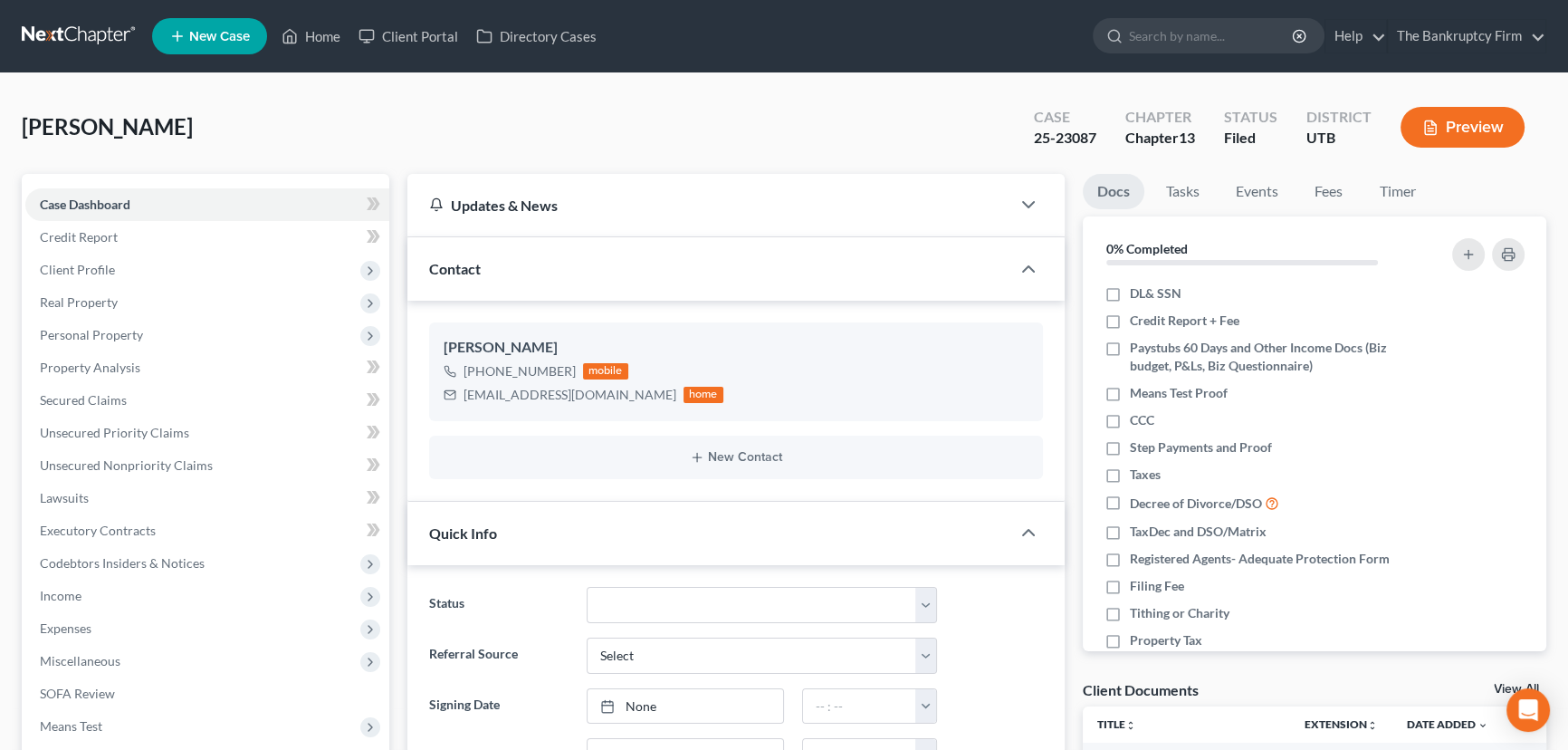
click at [1498, 687] on link "View All" at bounding box center [1516, 689] width 45 height 13
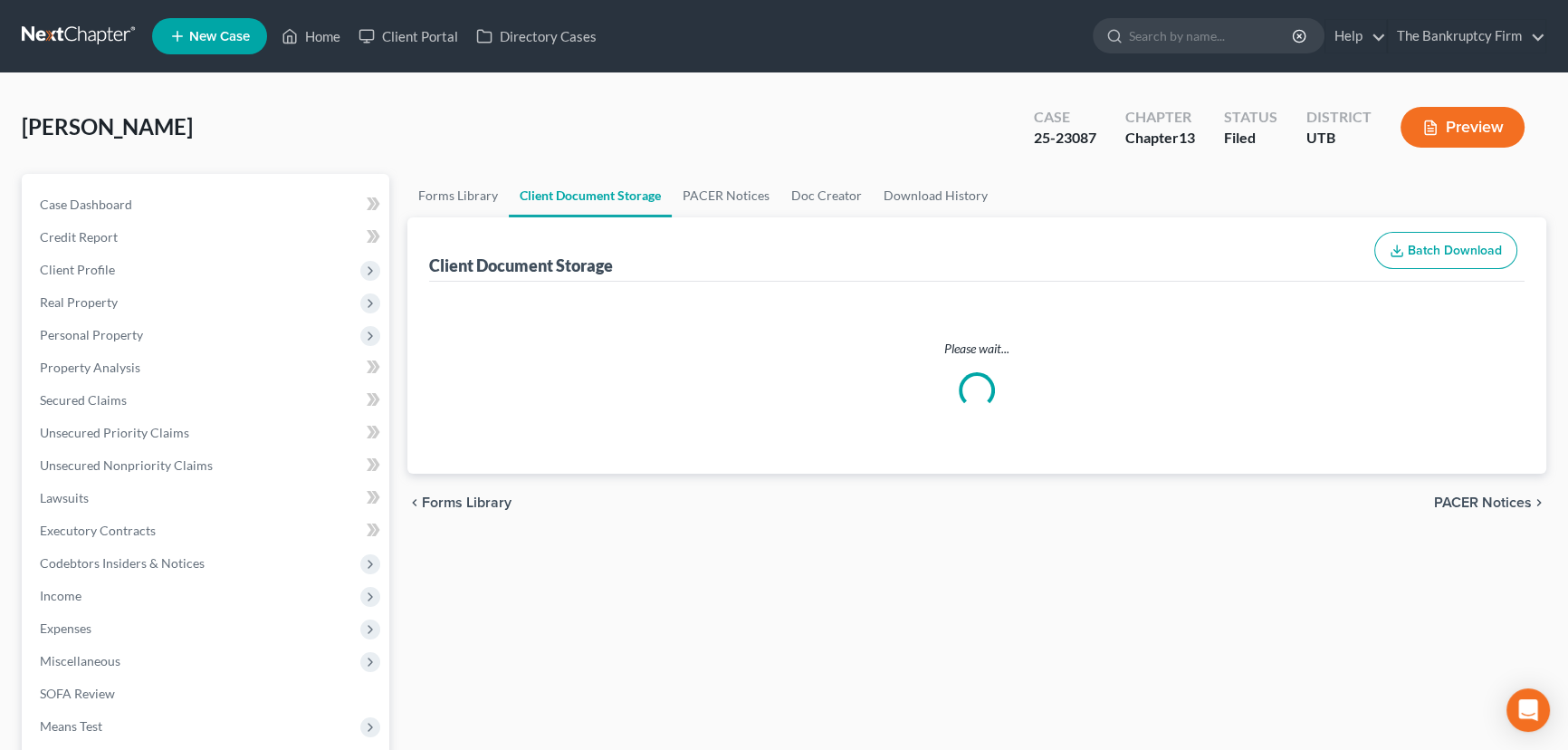
select select "30"
select select "26"
select select "41"
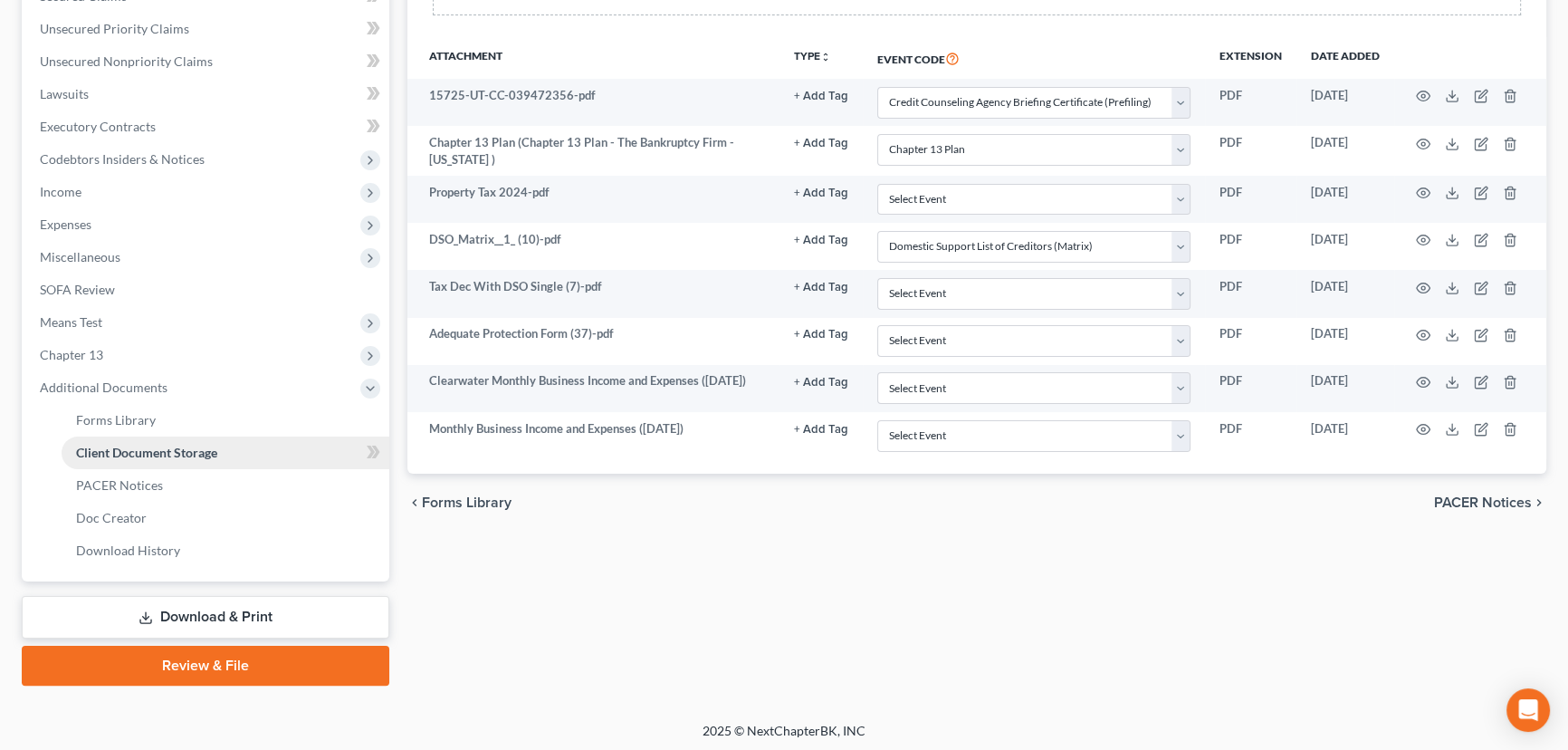
scroll to position [406, 0]
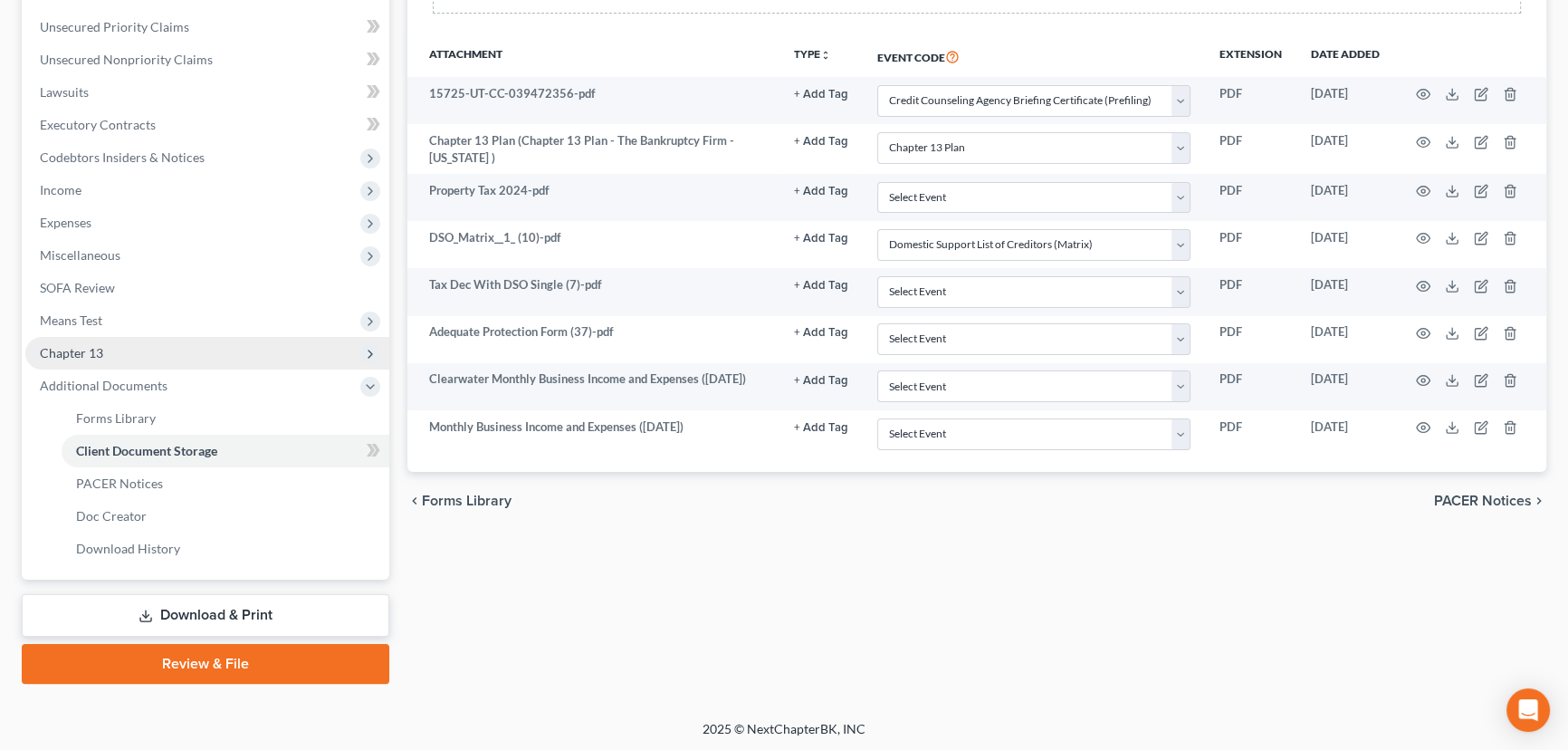
click at [94, 345] on span "Chapter 13" at bounding box center [71, 353] width 63 height 16
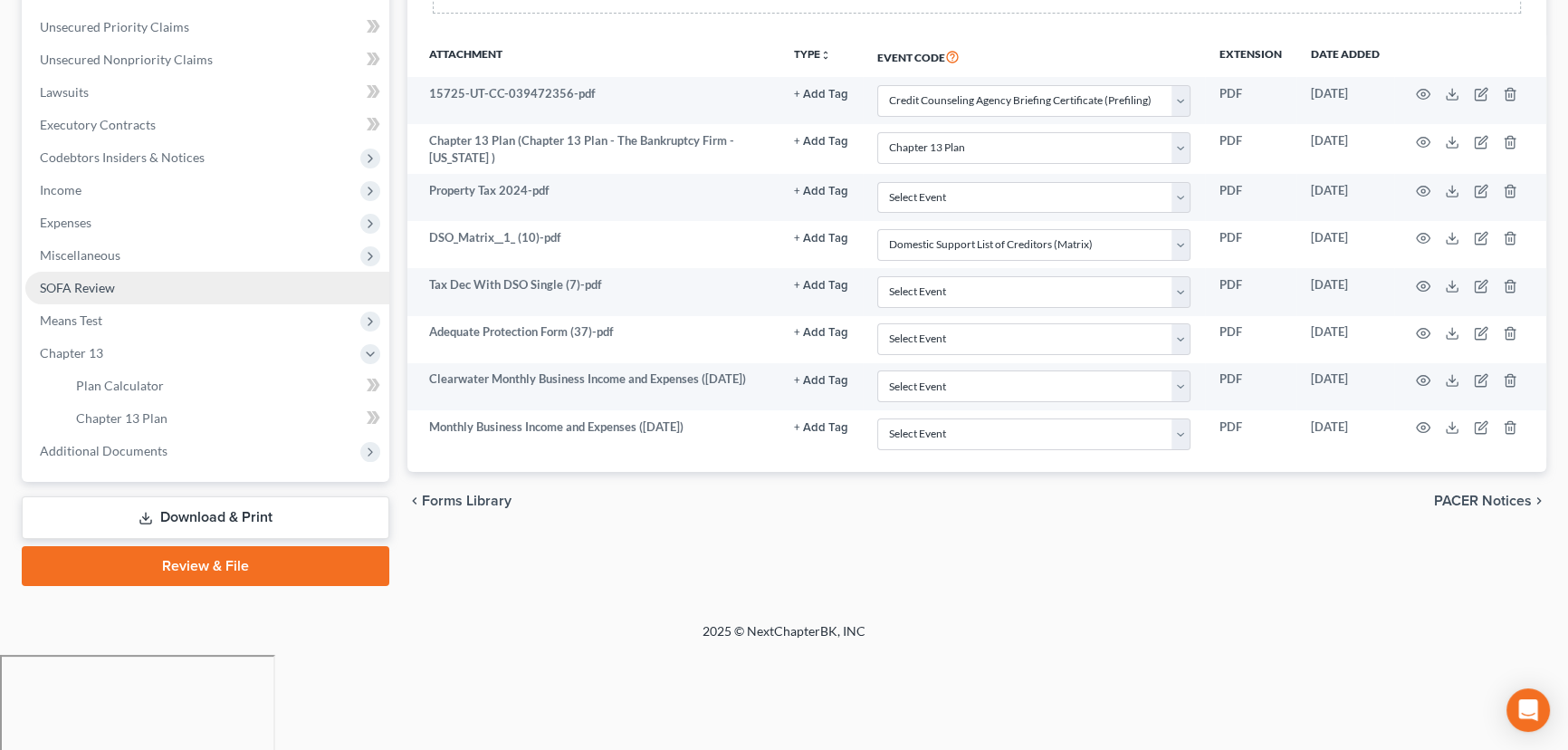
scroll to position [308, 0]
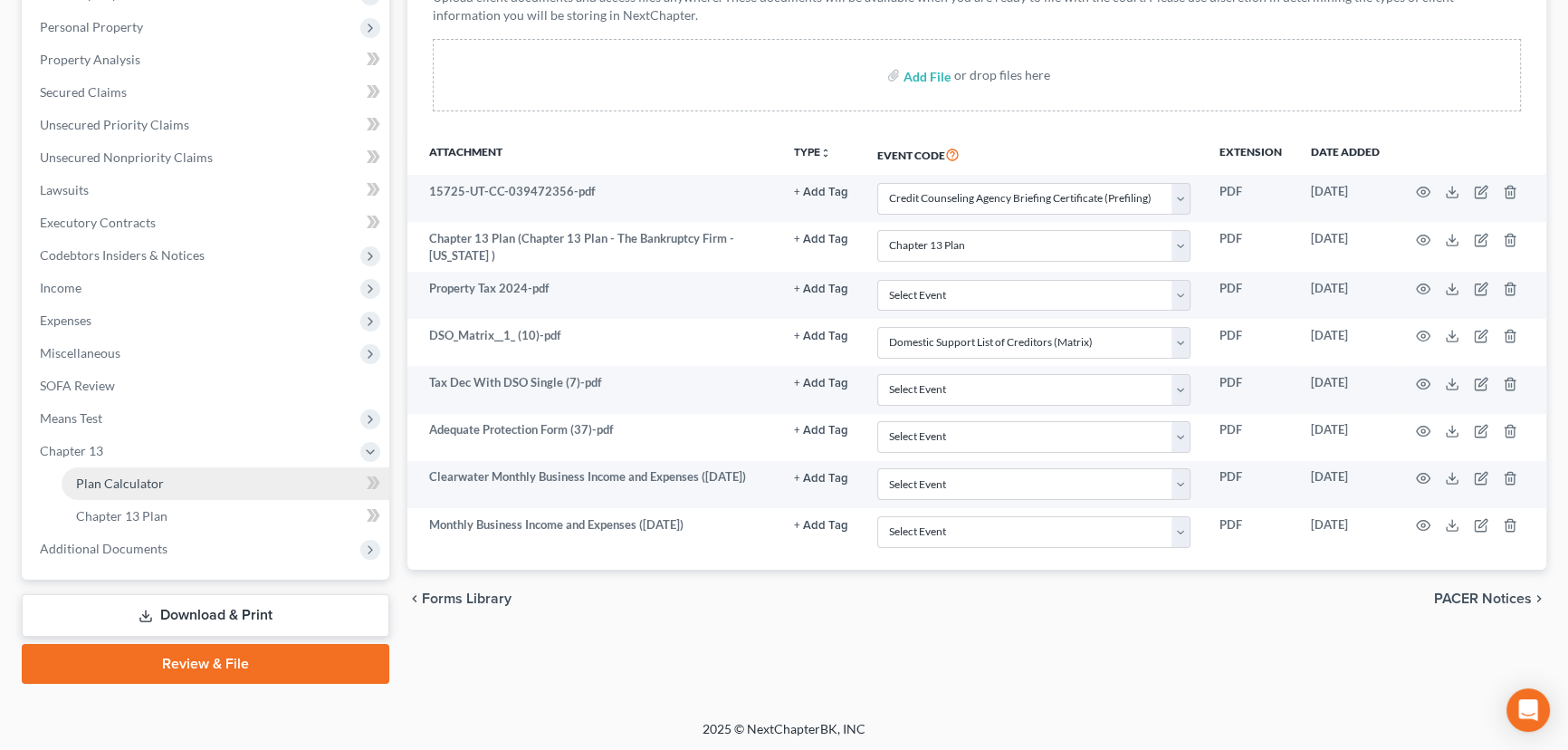
click at [140, 481] on span "Plan Calculator" at bounding box center [119, 483] width 88 height 16
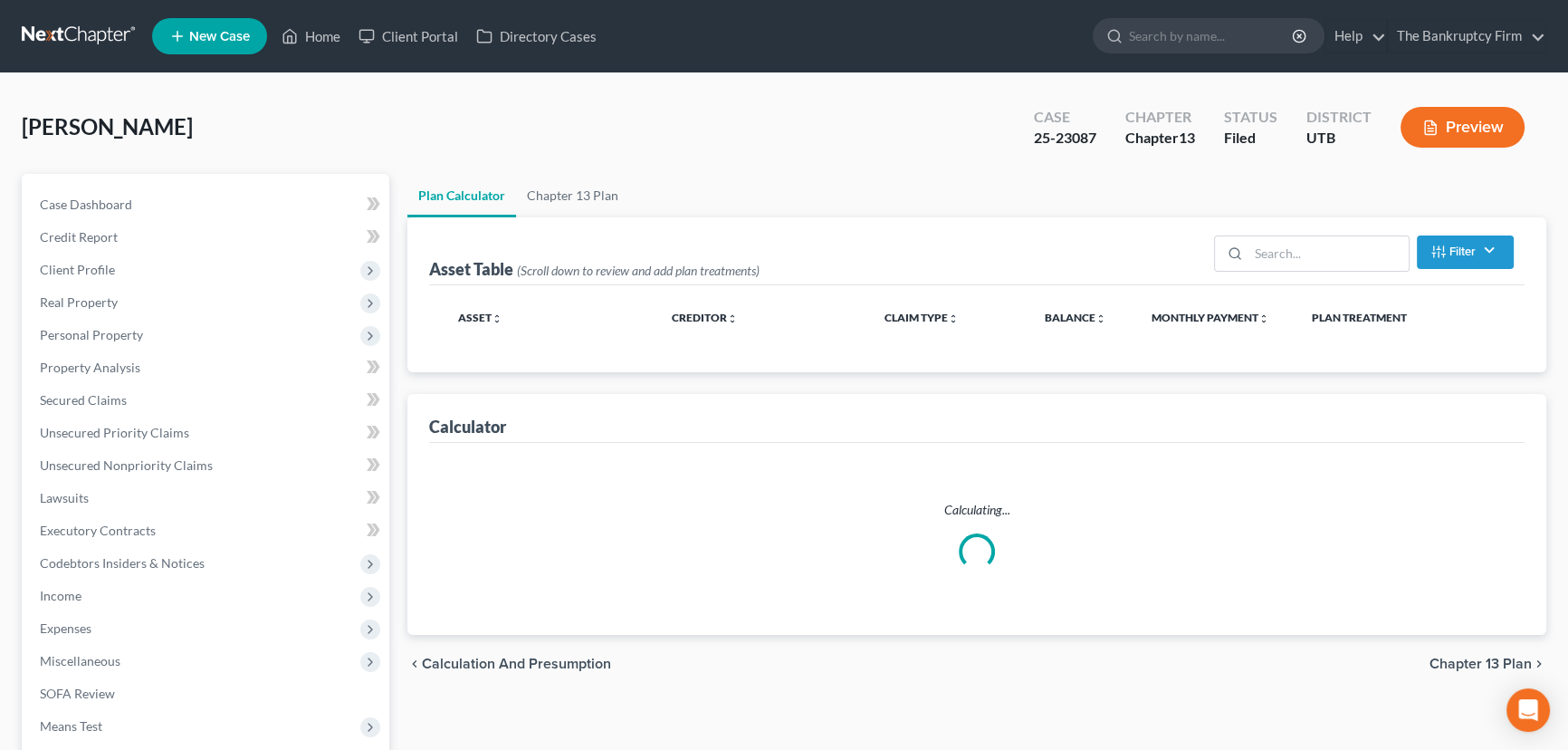
select select "59"
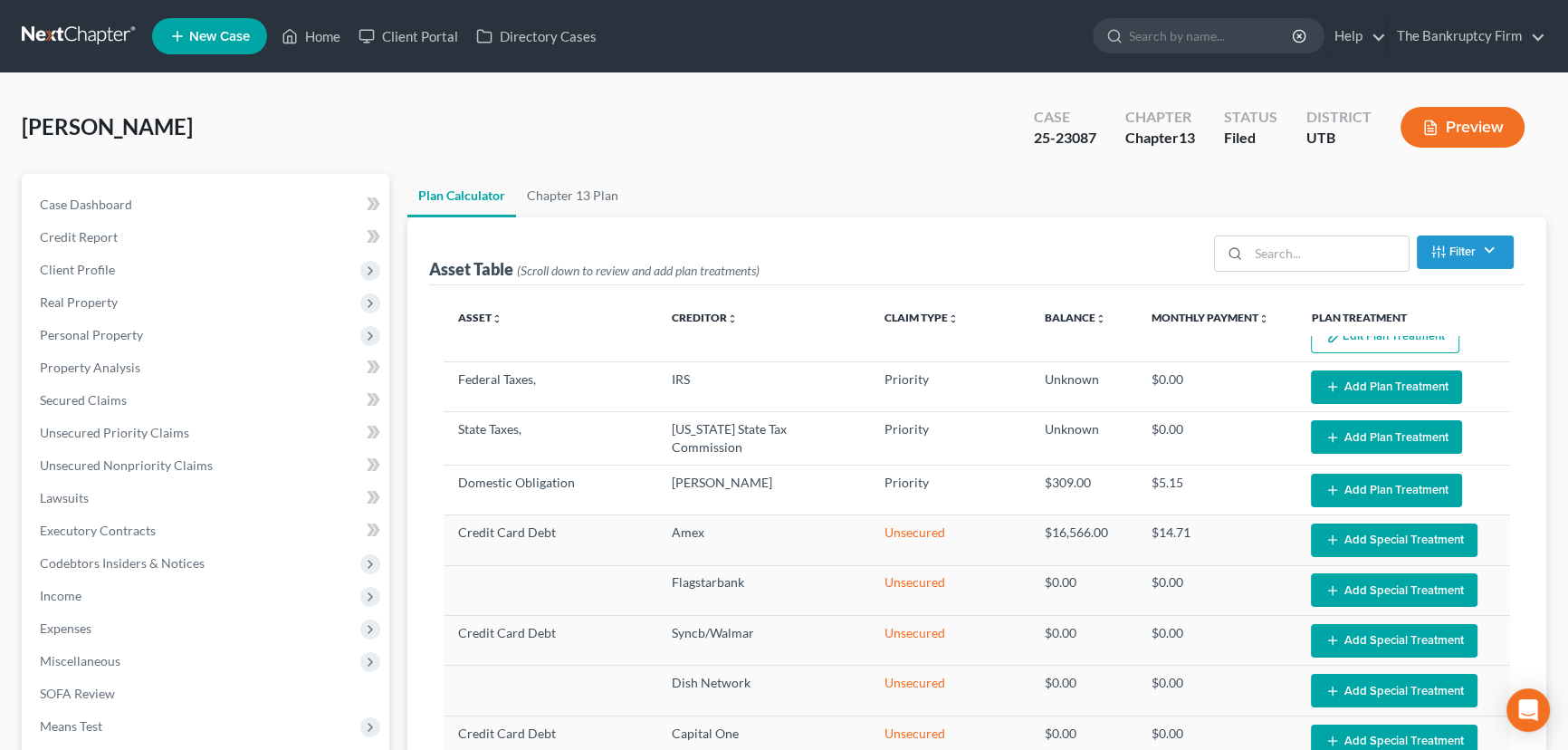
select select "59"
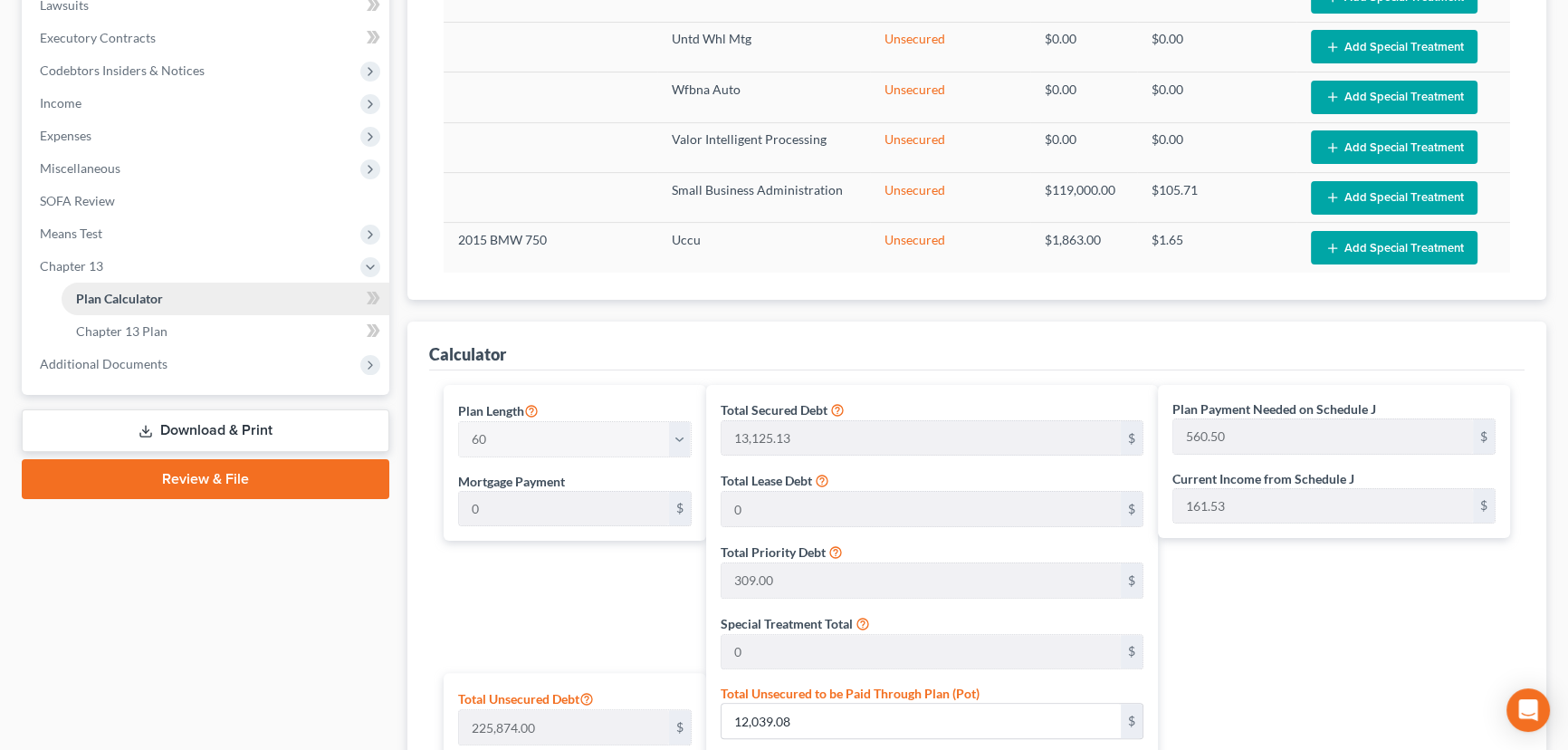
scroll to position [493, 0]
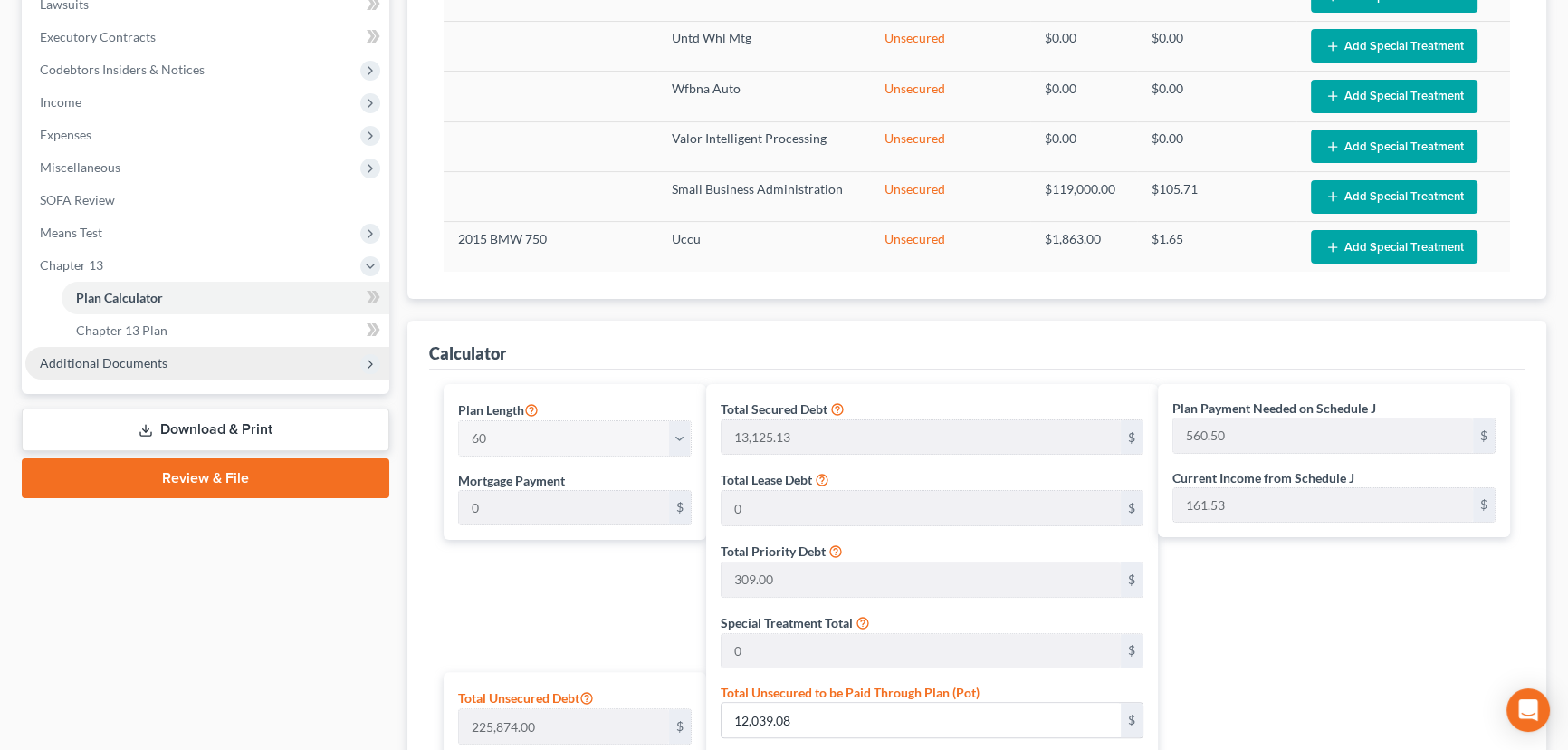
click at [120, 360] on span "Additional Documents" at bounding box center [103, 363] width 128 height 16
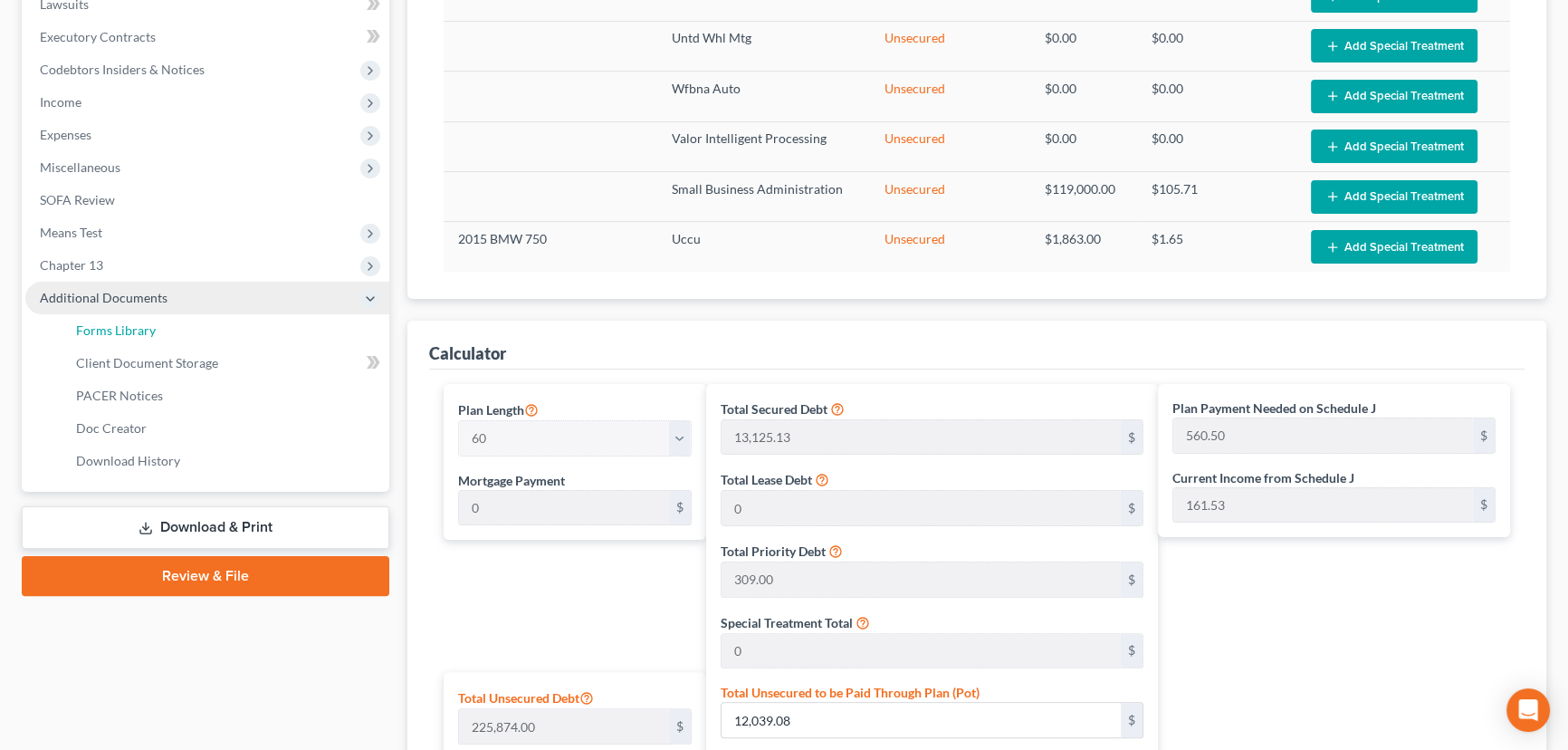
click at [146, 330] on span "Forms Library" at bounding box center [115, 331] width 80 height 16
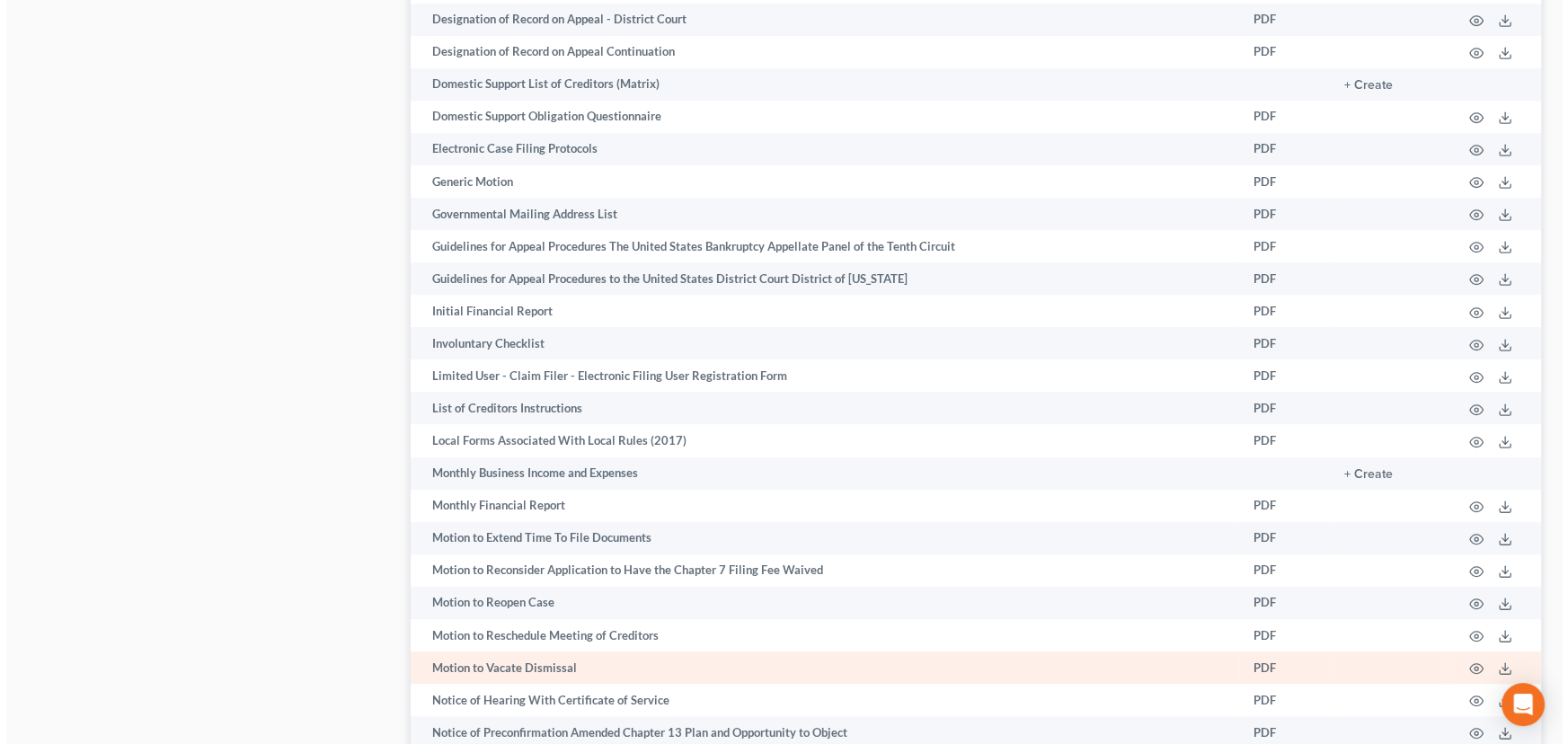
scroll to position [1465, 0]
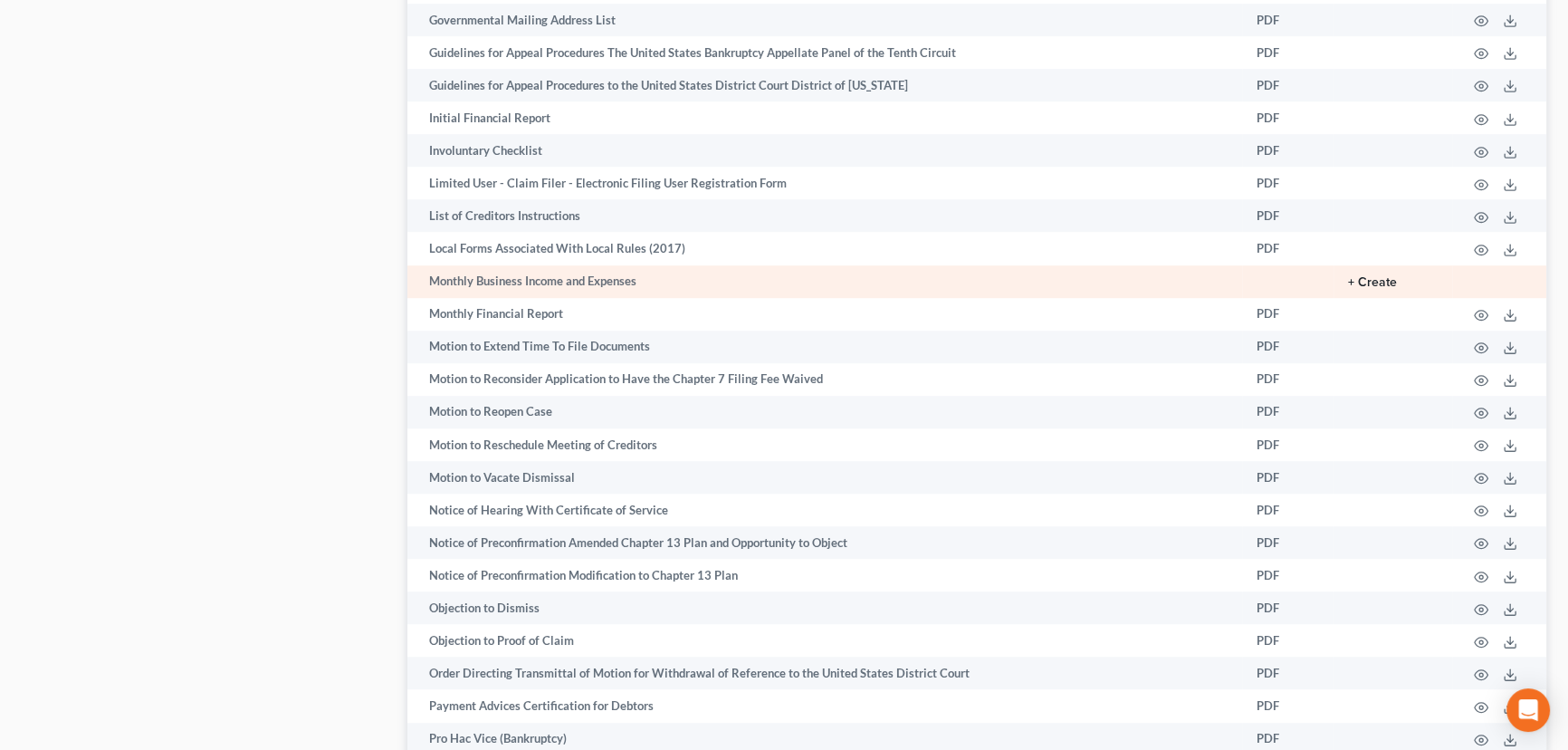
click at [1367, 279] on button "+ Create" at bounding box center [1372, 282] width 49 height 13
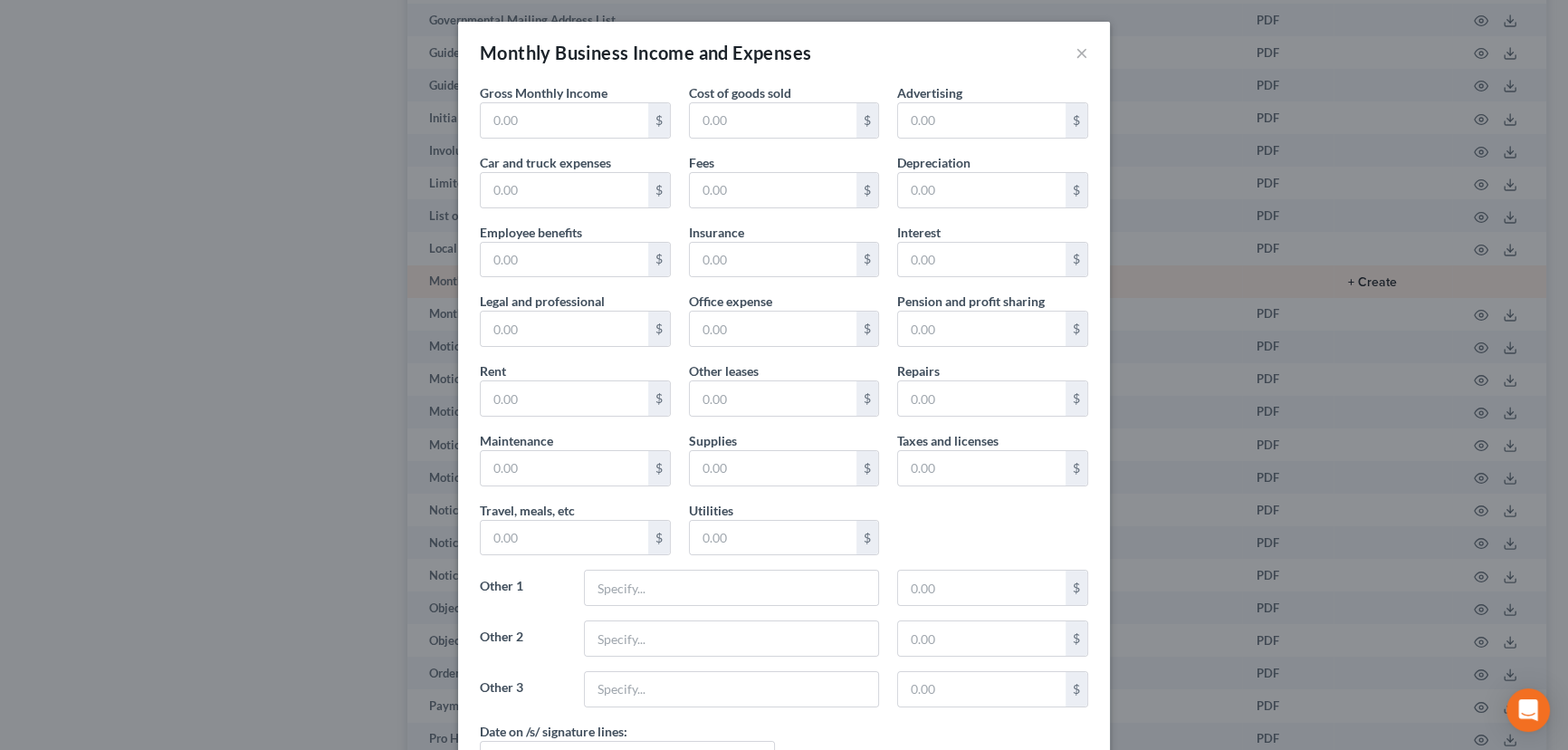
type input "15,233.25"
type input "60.07"
type input "69.33"
type input "8,853.40"
type input "499.01"
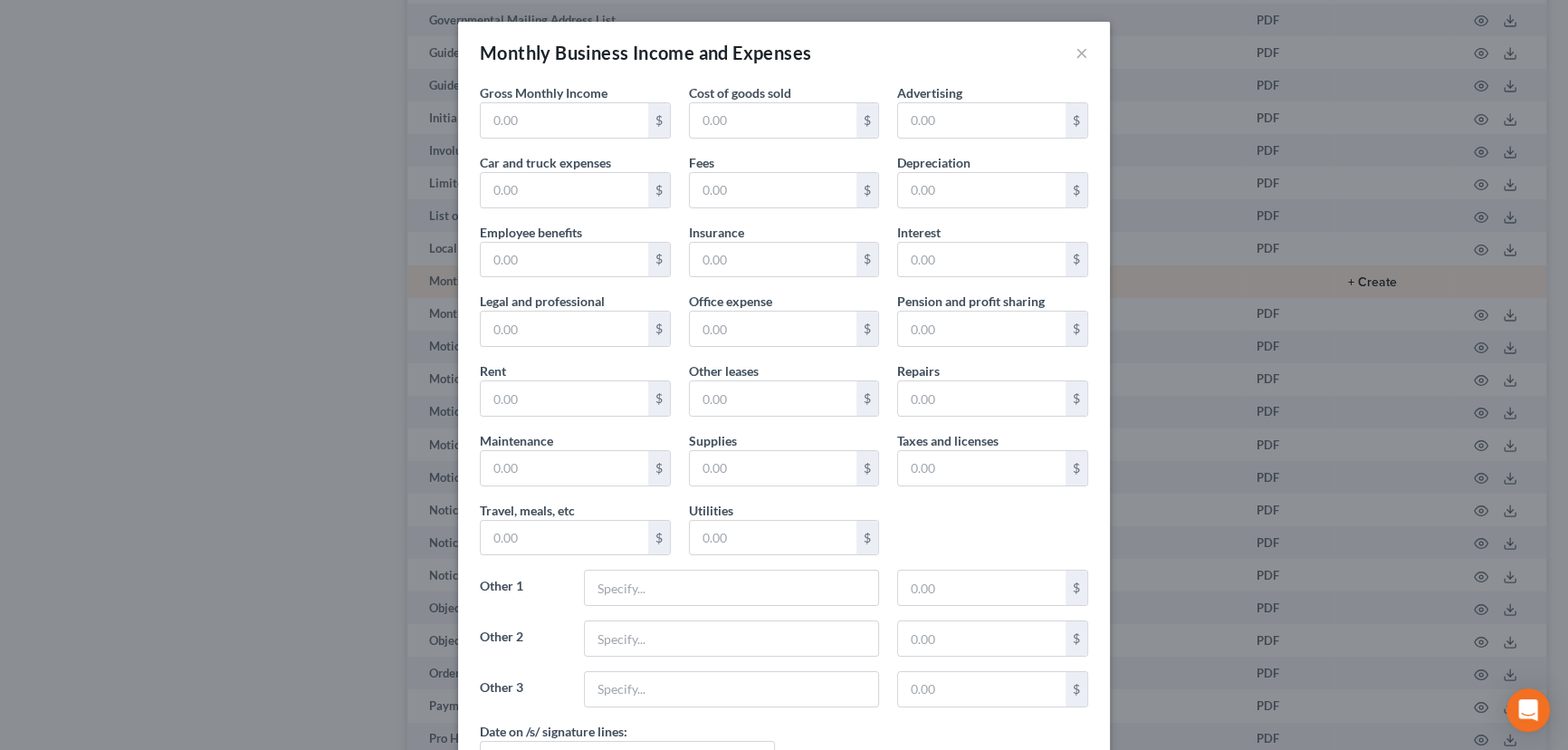
type input "178.43"
type input "2,800.00"
type input "11.63"
type input "3.00"
type input "66.95"
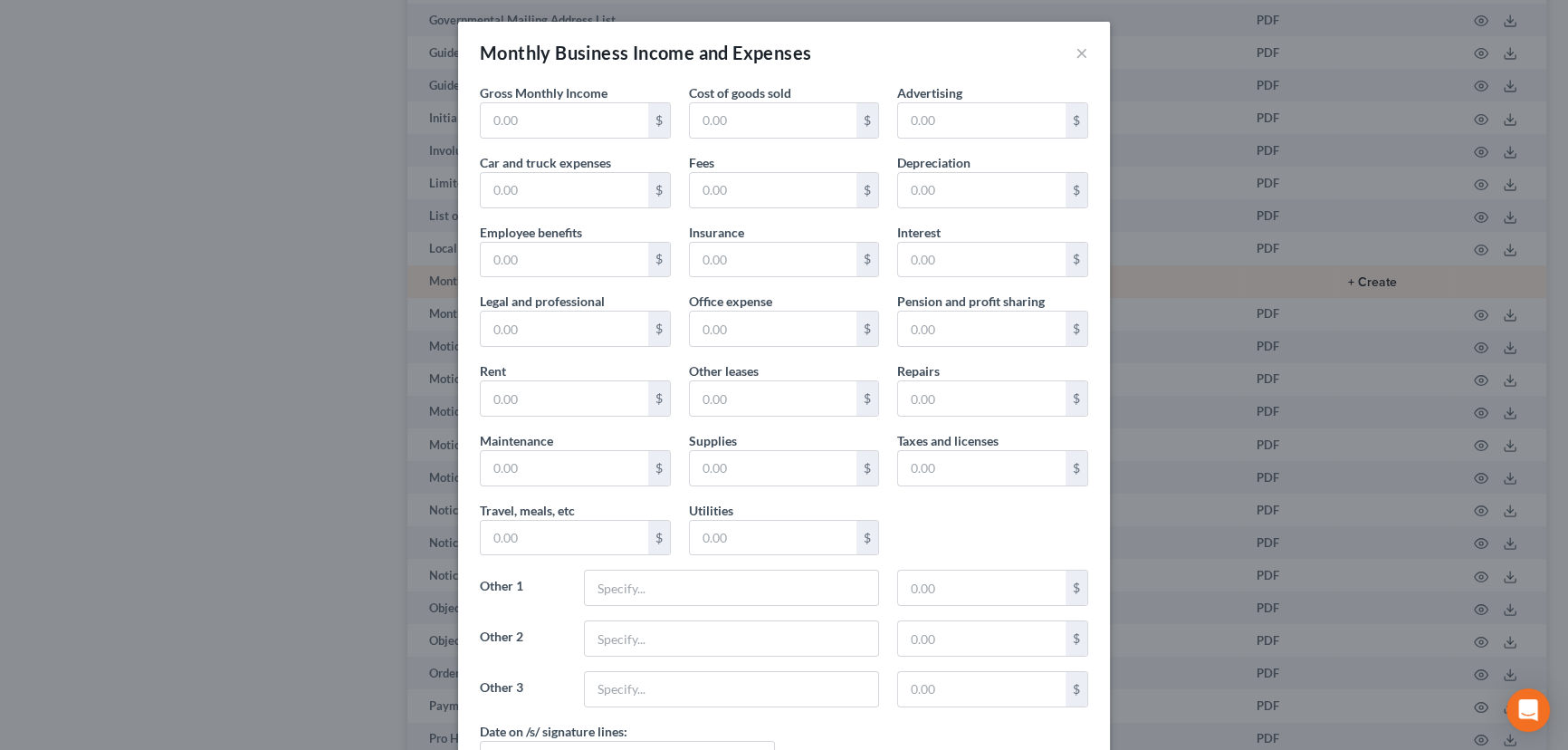
type input "172.19"
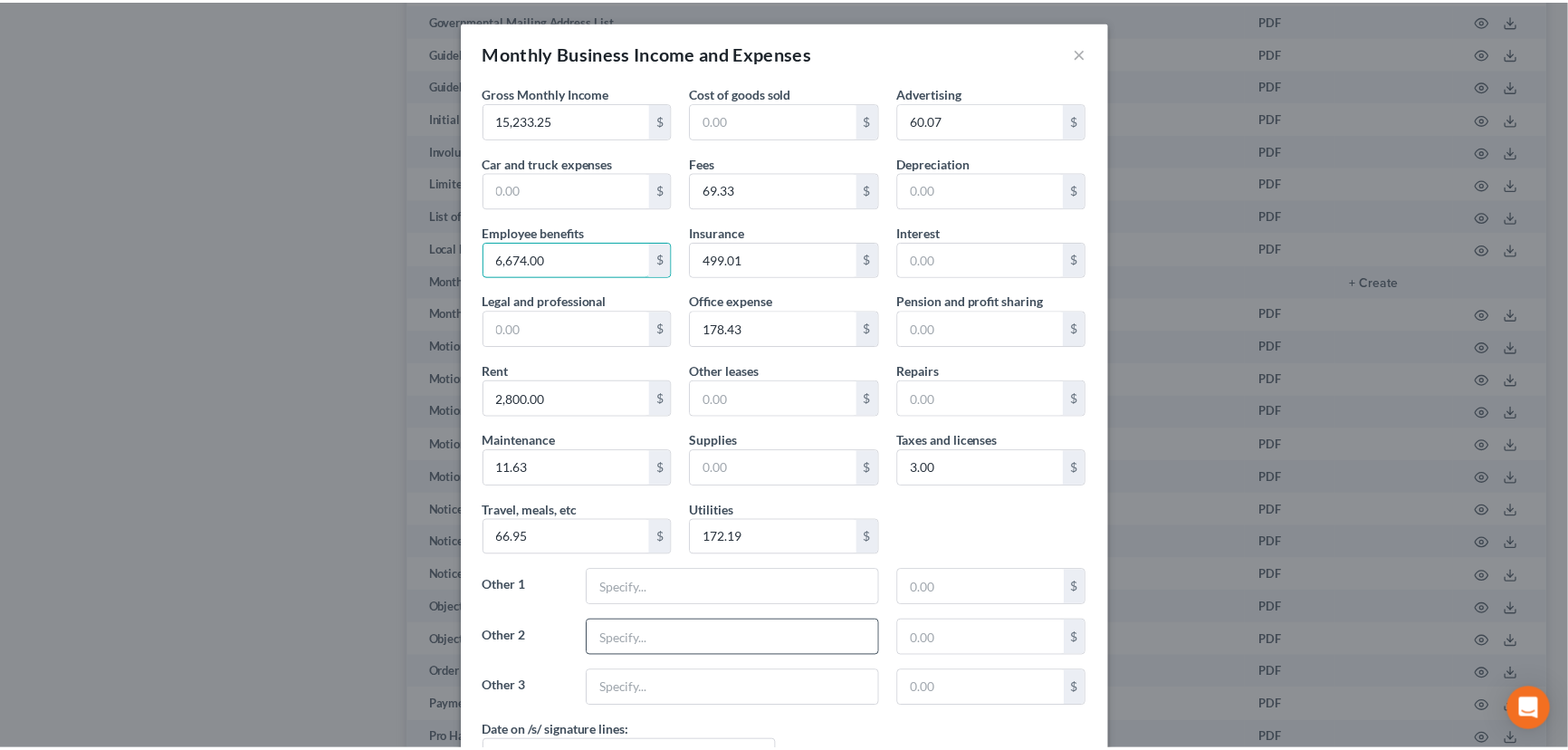
scroll to position [138, 0]
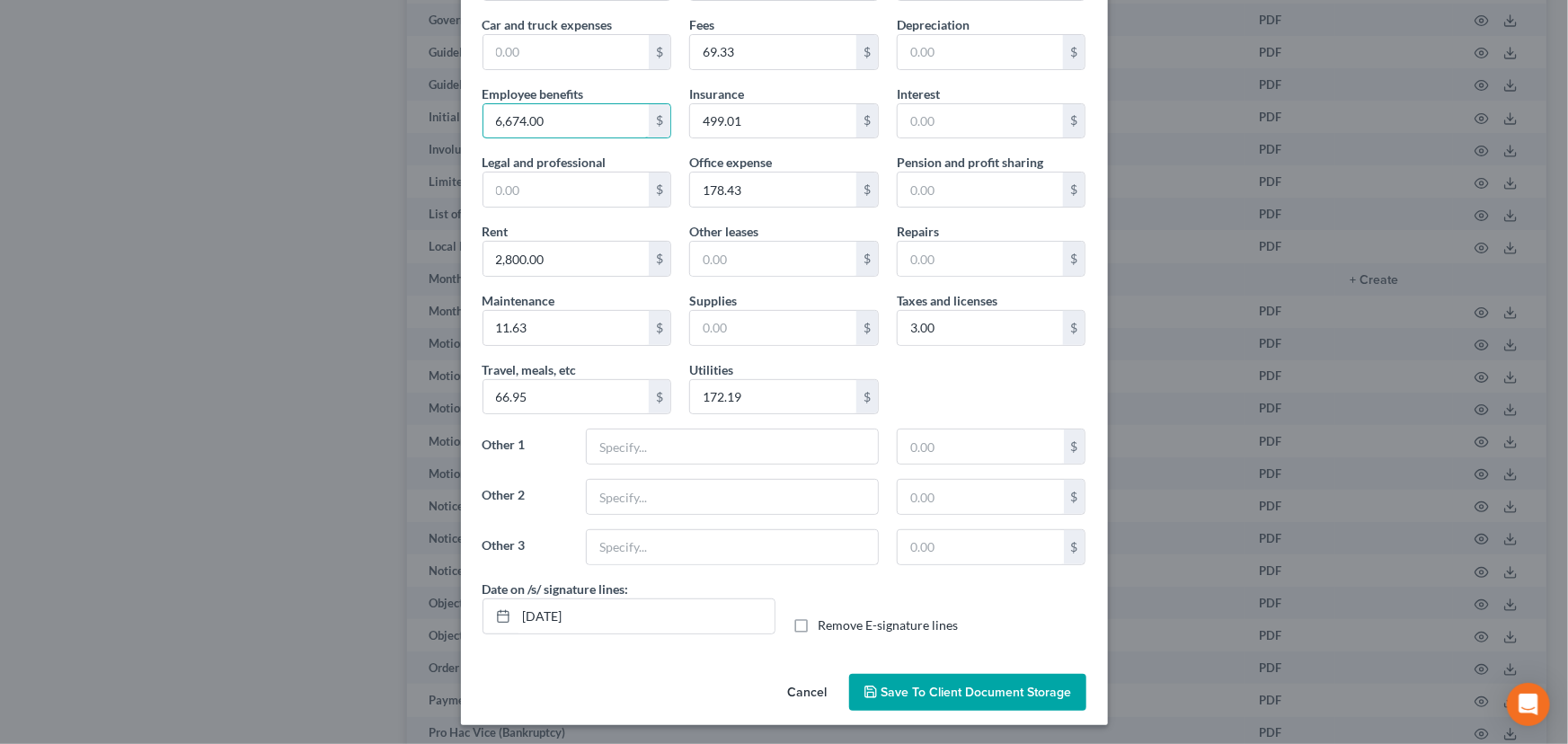
type input "6,674.00"
click at [963, 684] on span "Save to Client Document Storage" at bounding box center [976, 692] width 190 height 16
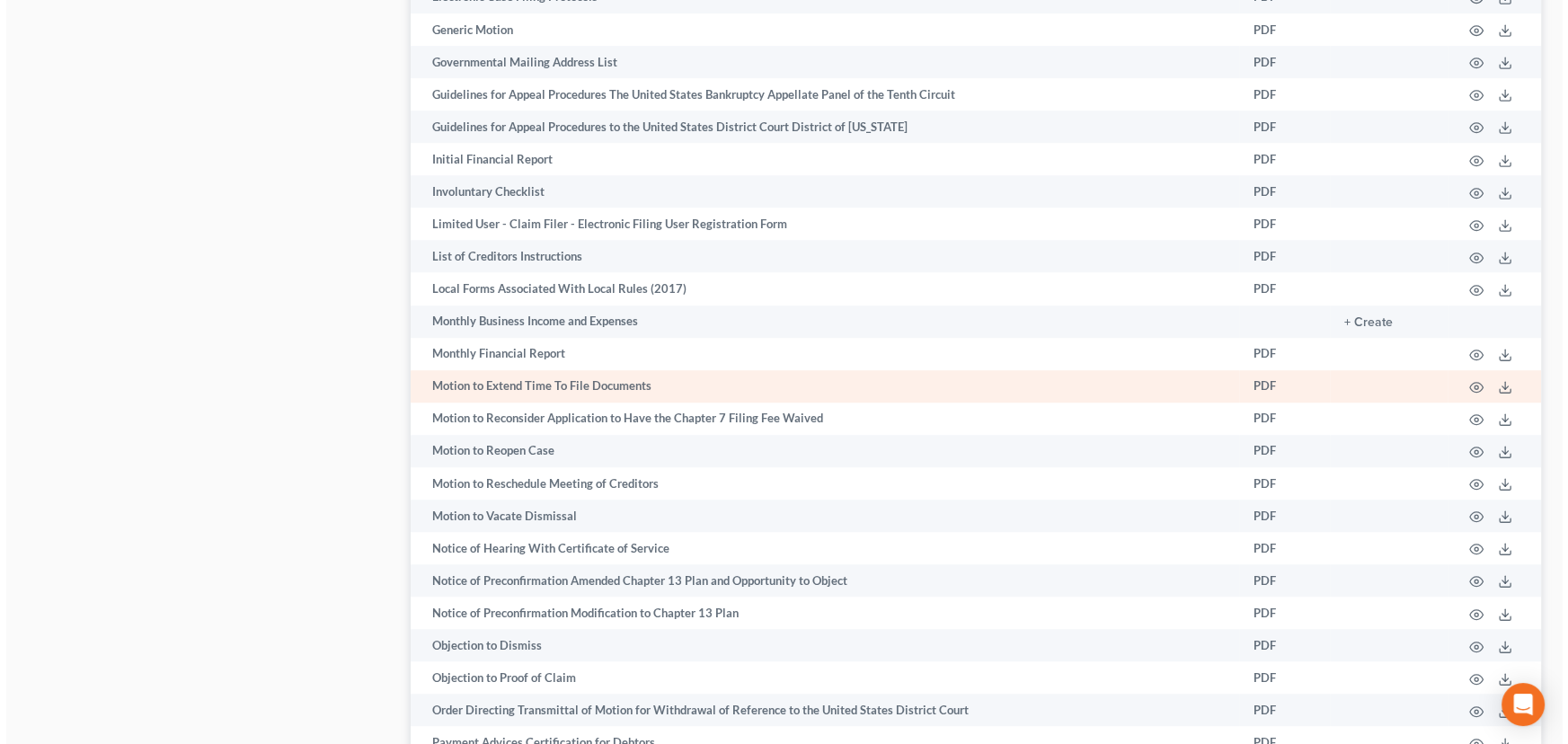
scroll to position [1465, 0]
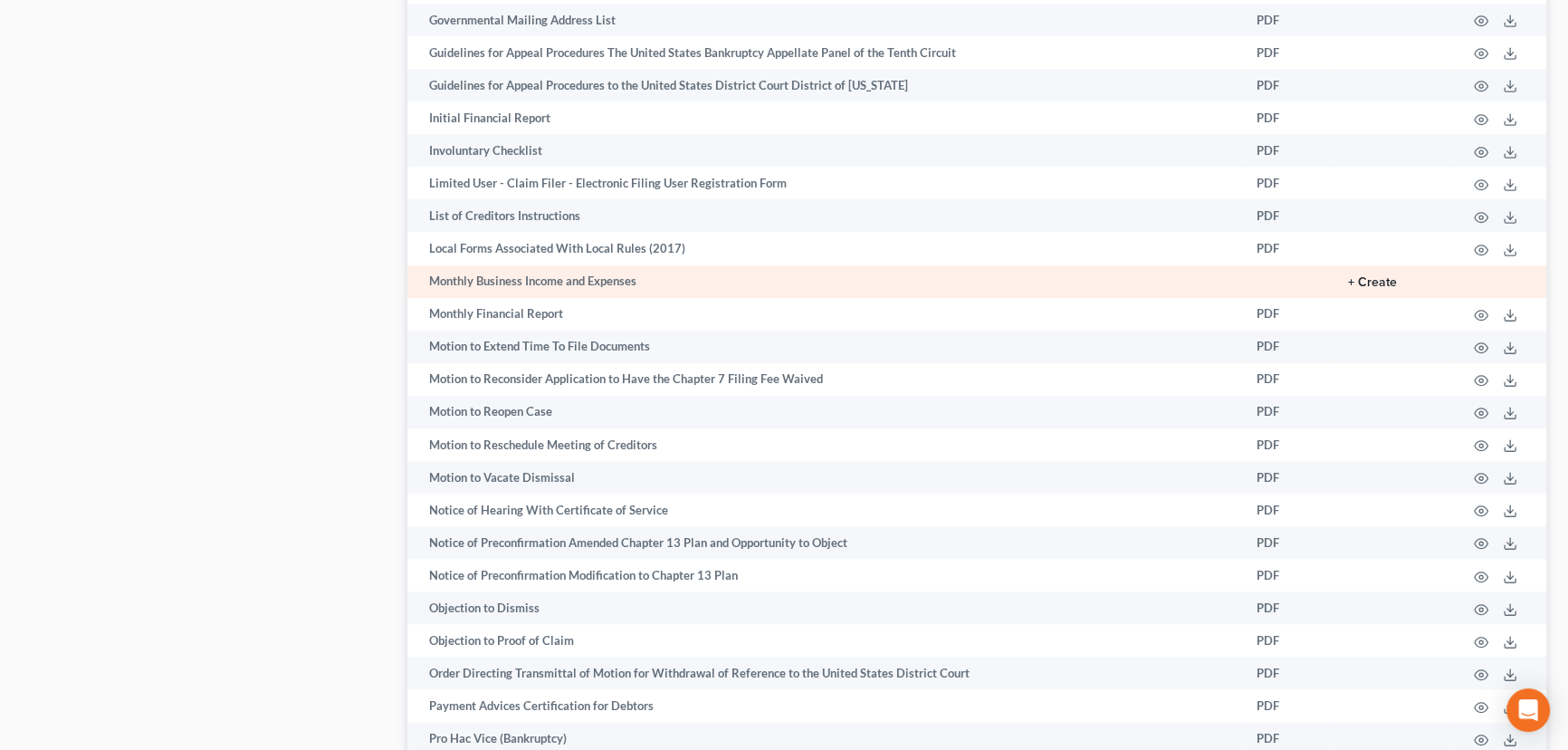
click at [1364, 277] on button "+ Create" at bounding box center [1372, 282] width 49 height 13
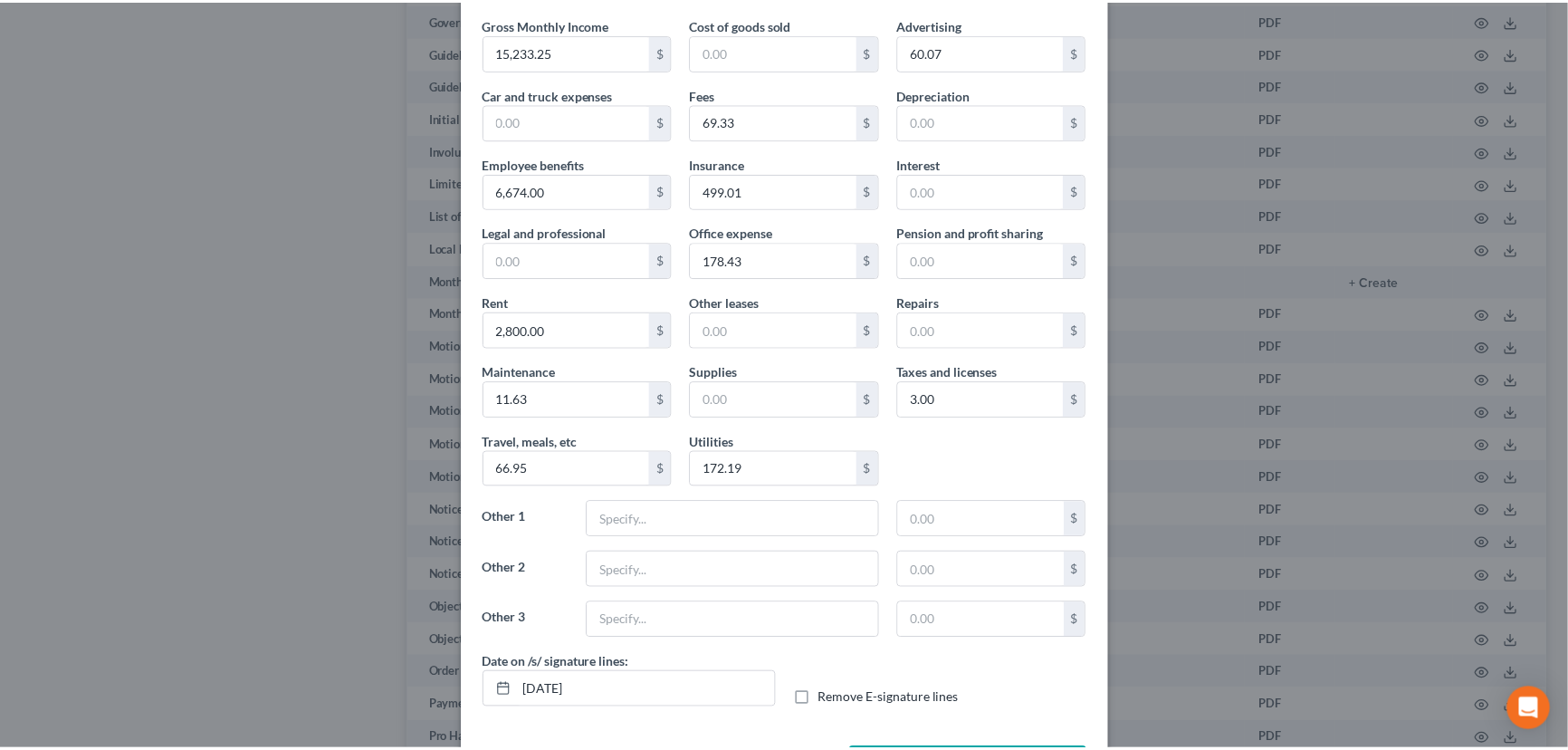
scroll to position [138, 0]
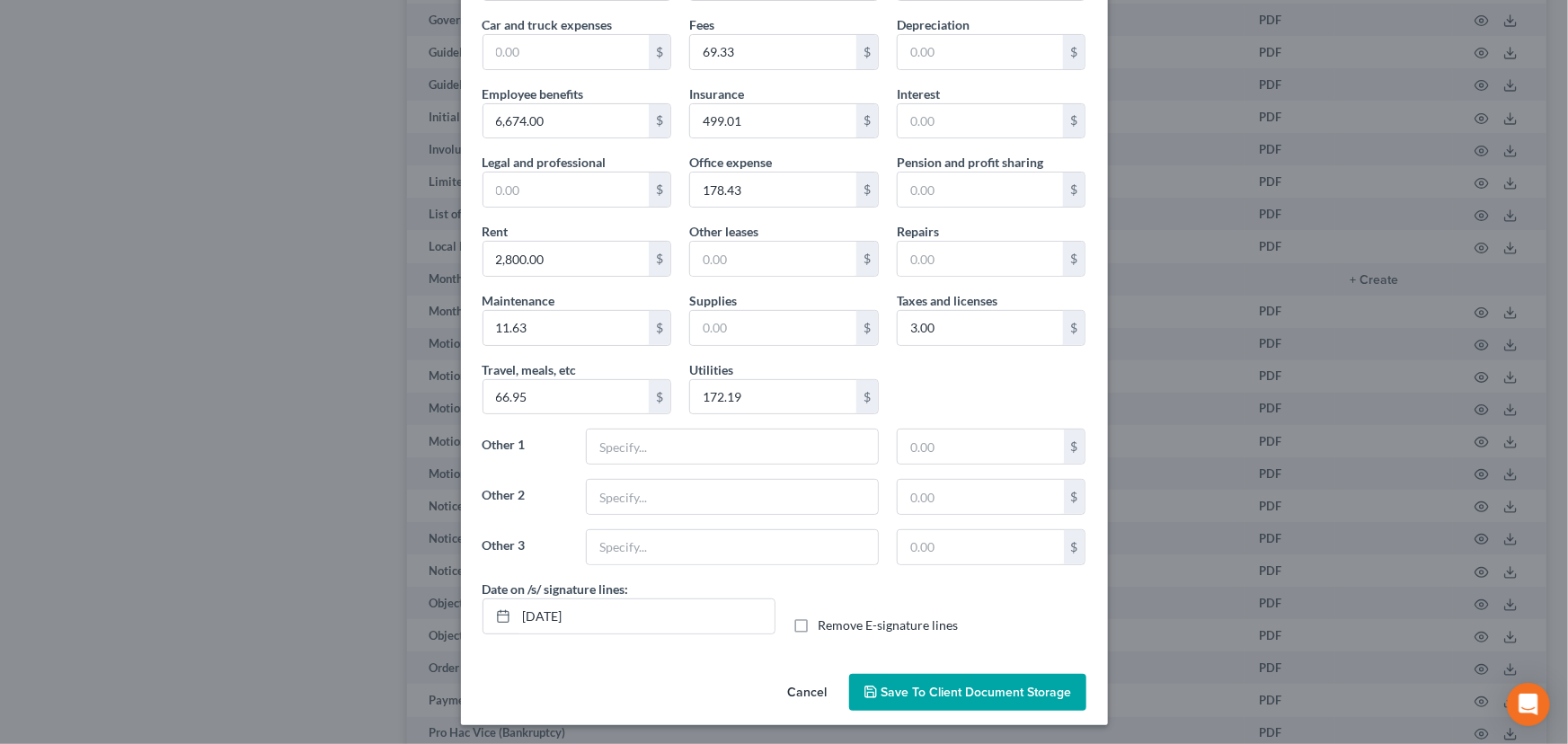
click at [947, 684] on span "Save to Client Document Storage" at bounding box center [976, 692] width 190 height 16
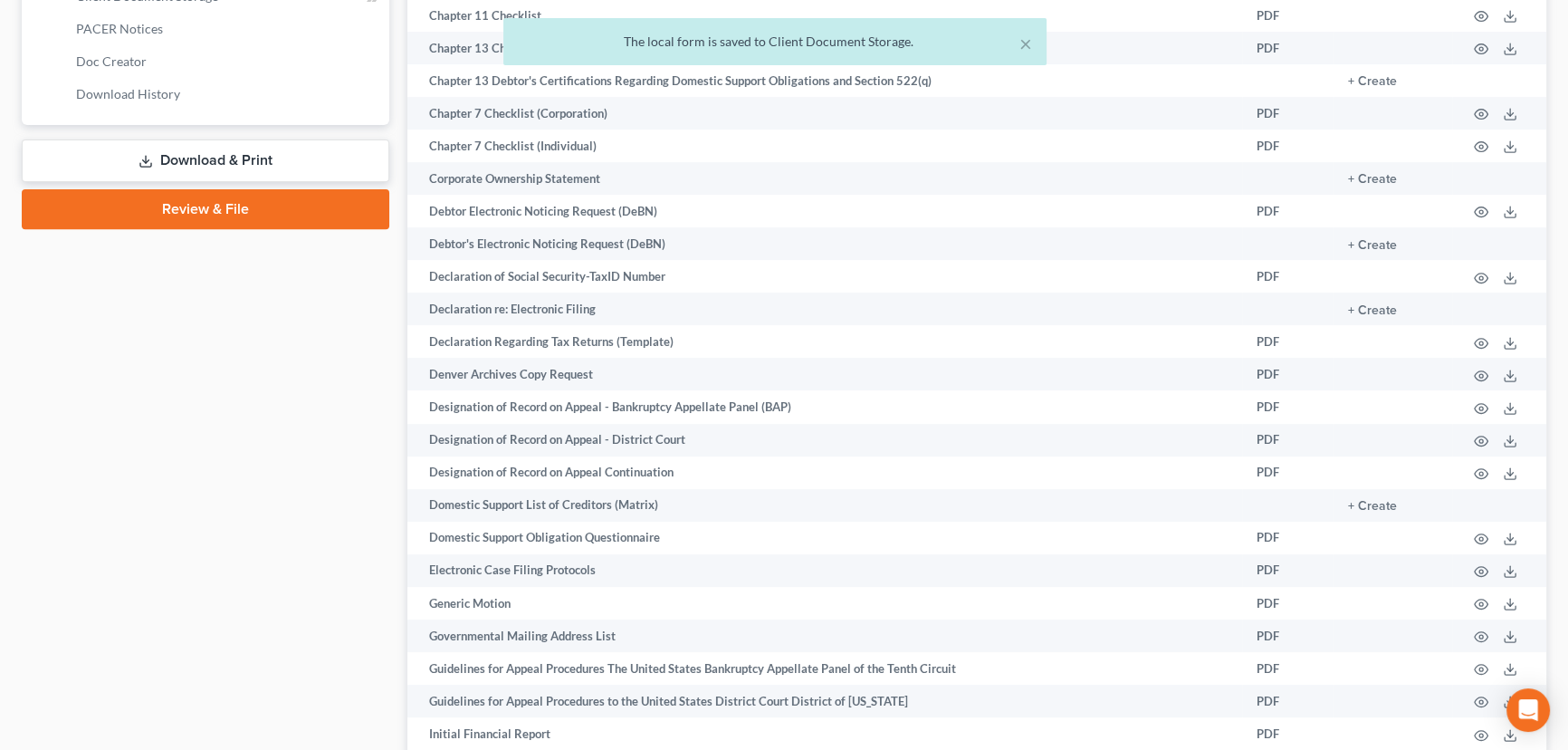
scroll to position [652, 0]
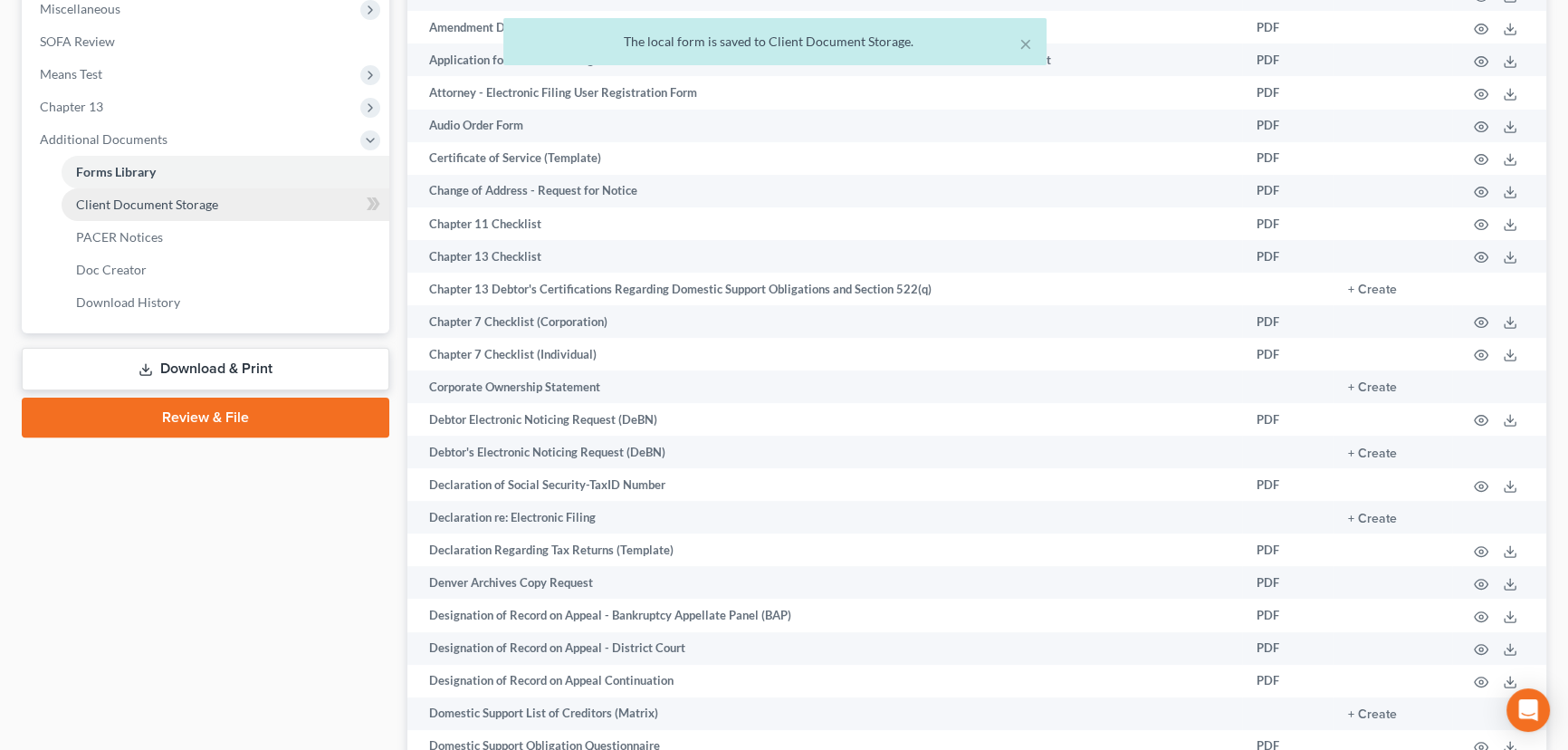
click at [158, 203] on span "Client Document Storage" at bounding box center [147, 205] width 142 height 16
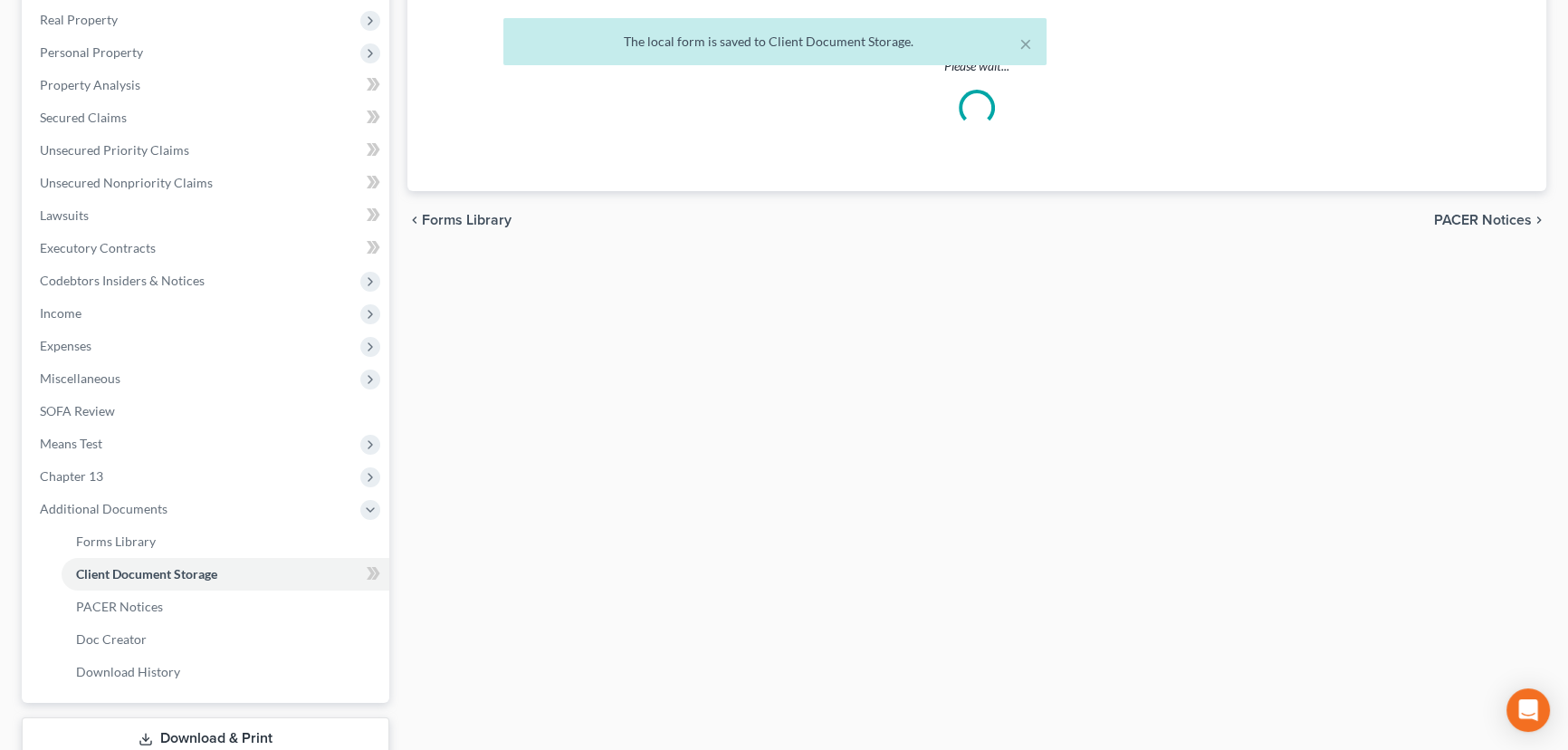
scroll to position [44, 0]
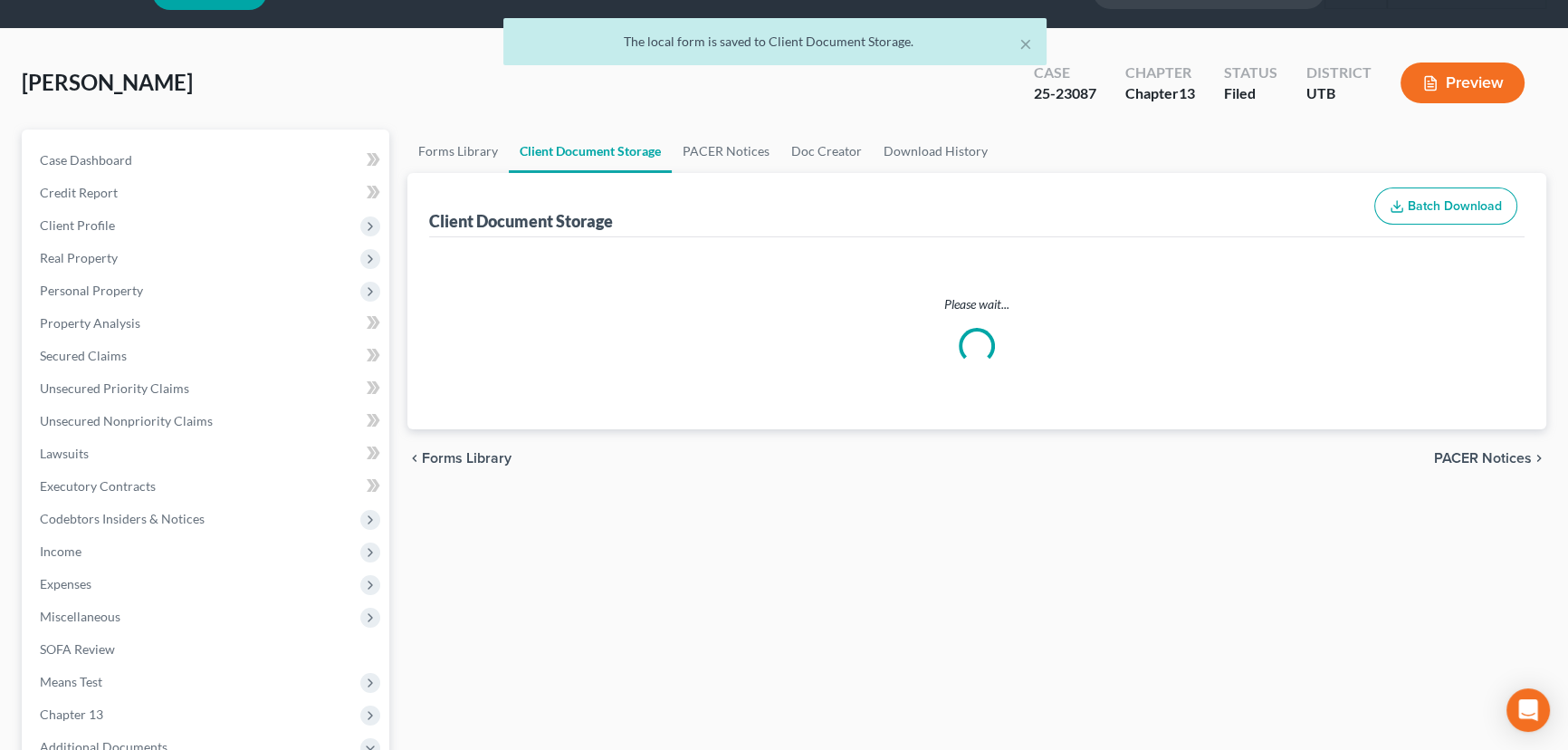
select select "30"
select select "26"
select select "41"
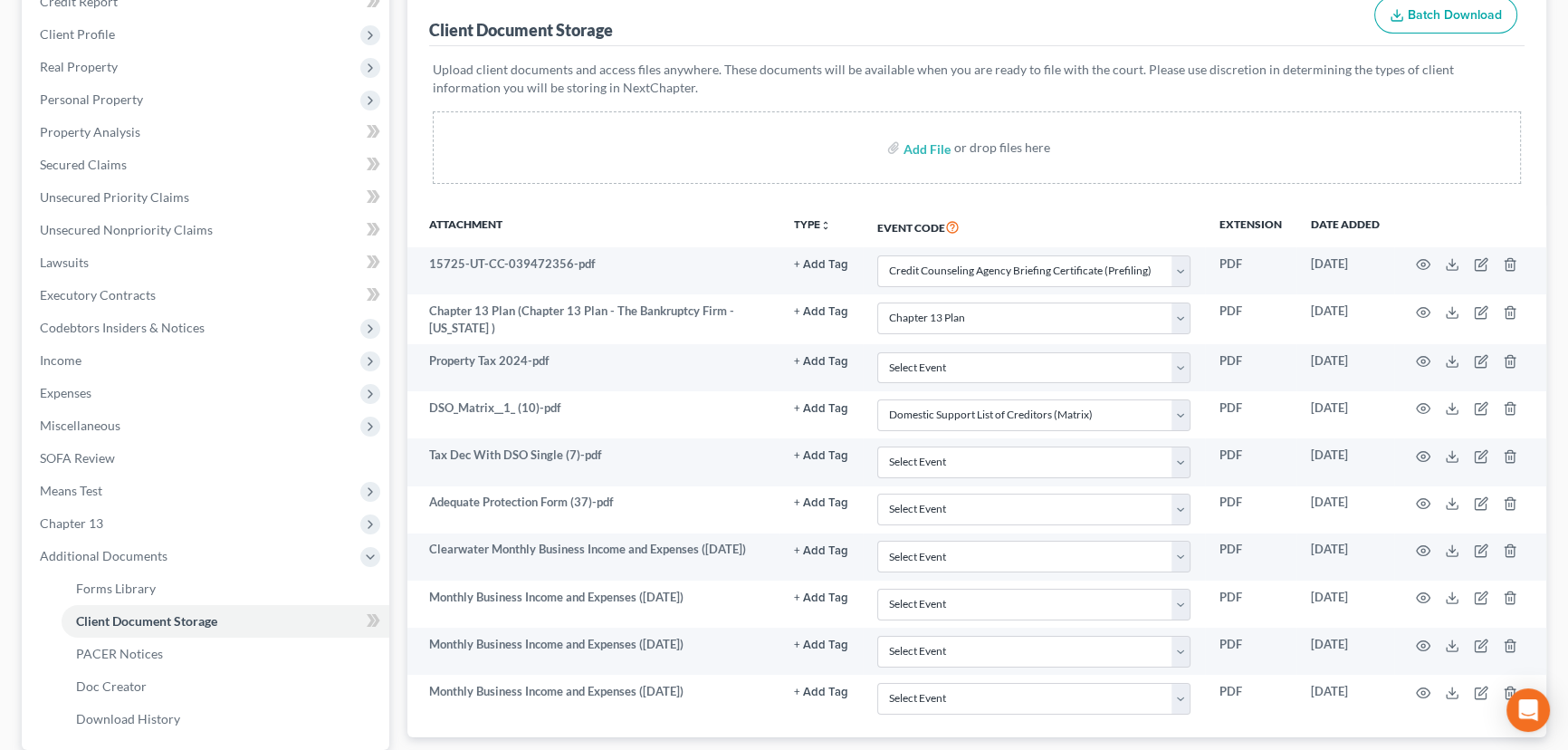
scroll to position [406, 0]
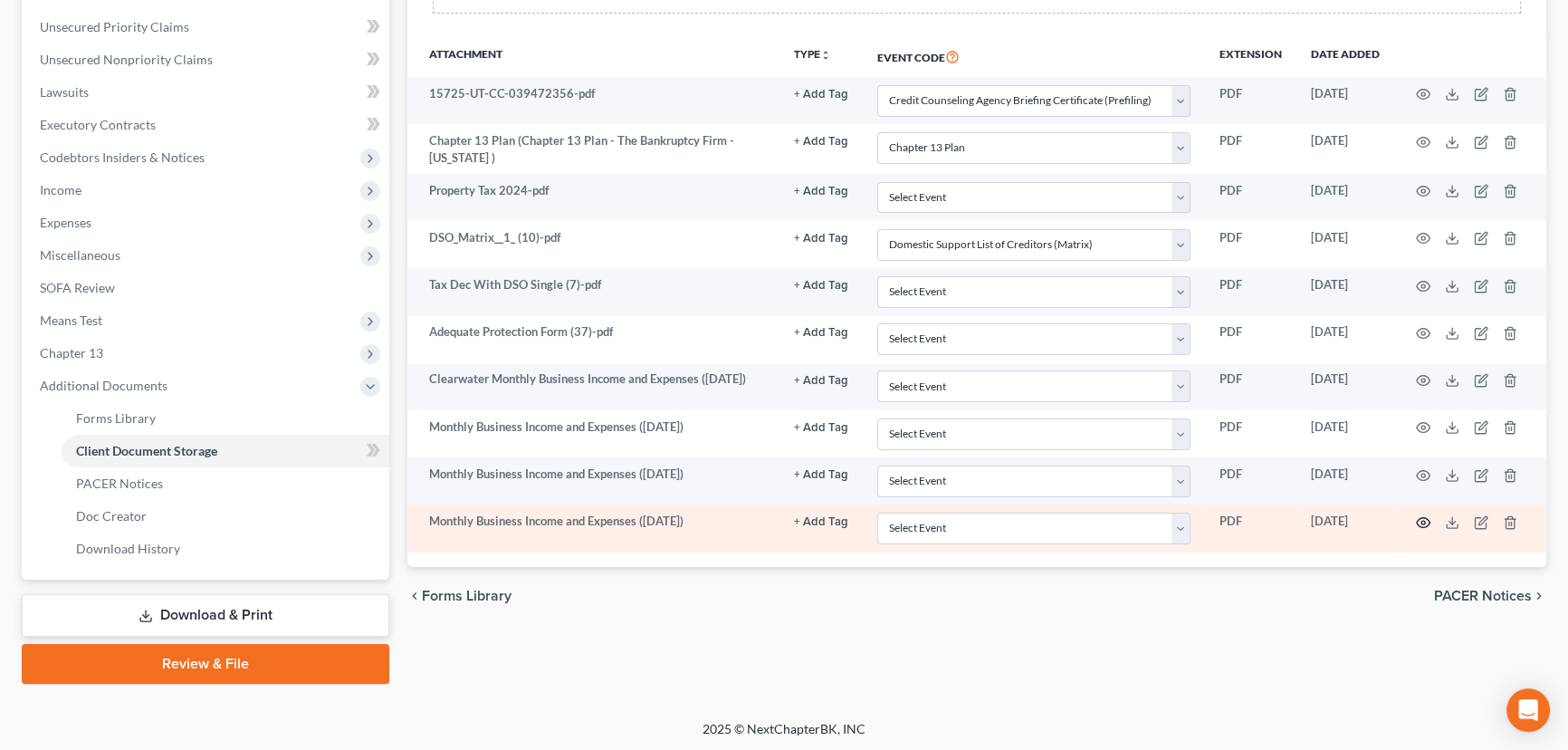
click at [1427, 517] on icon "button" at bounding box center [1422, 523] width 15 height 15
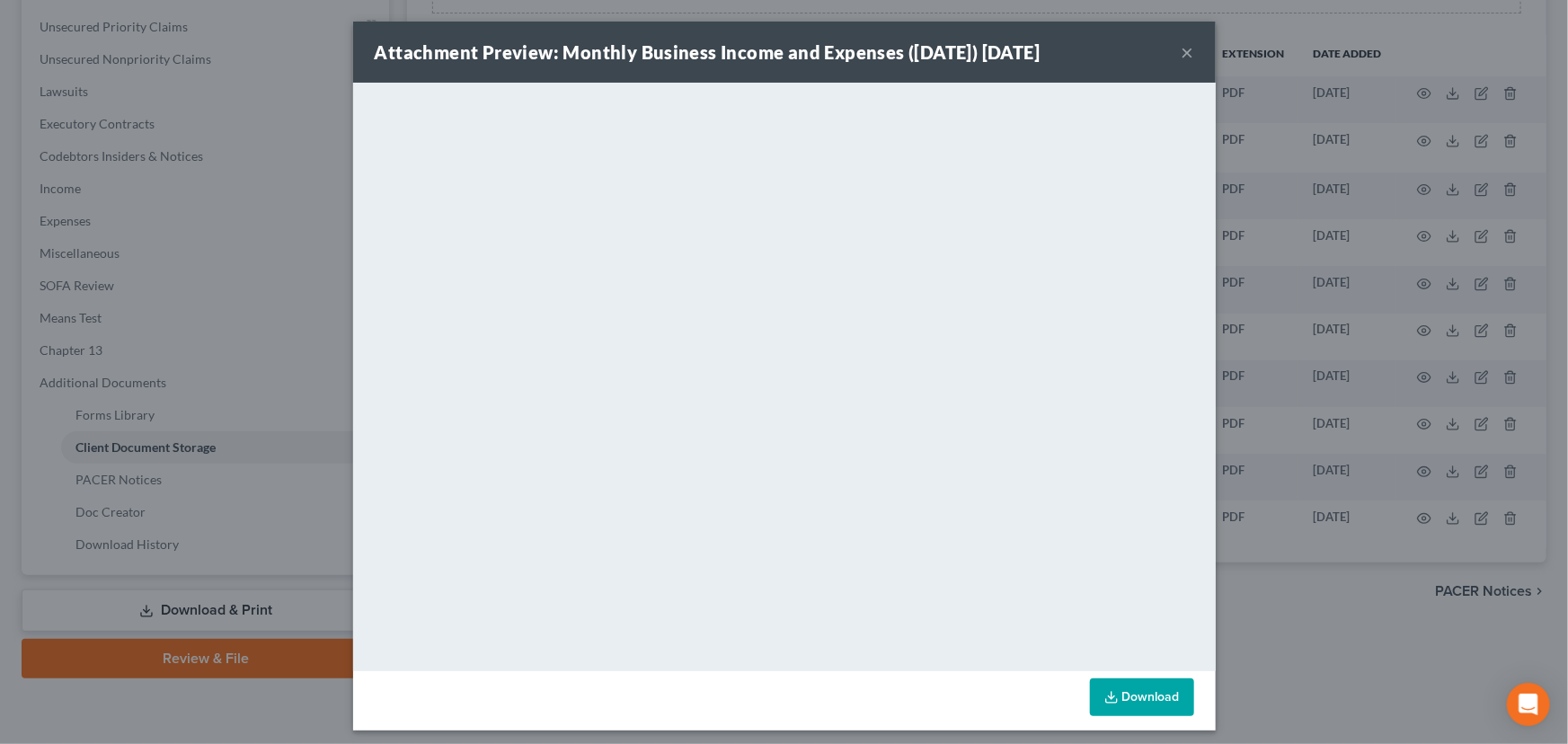
click at [268, 545] on div "Attachment Preview: Monthly Business Income and Expenses ([DATE]) [DATE] × Down…" at bounding box center [784, 372] width 1568 height 744
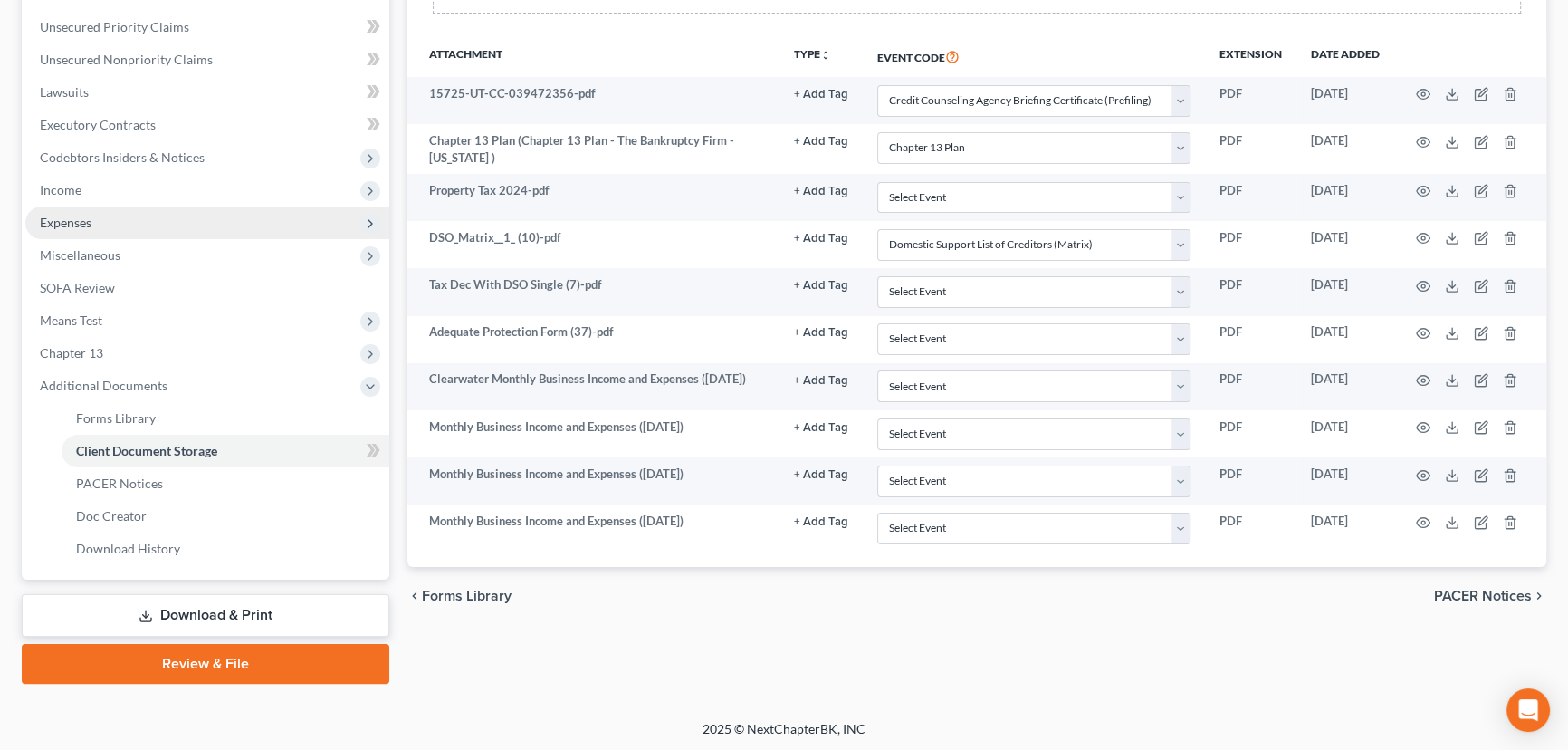
click at [90, 222] on span "Expenses" at bounding box center [65, 222] width 51 height 16
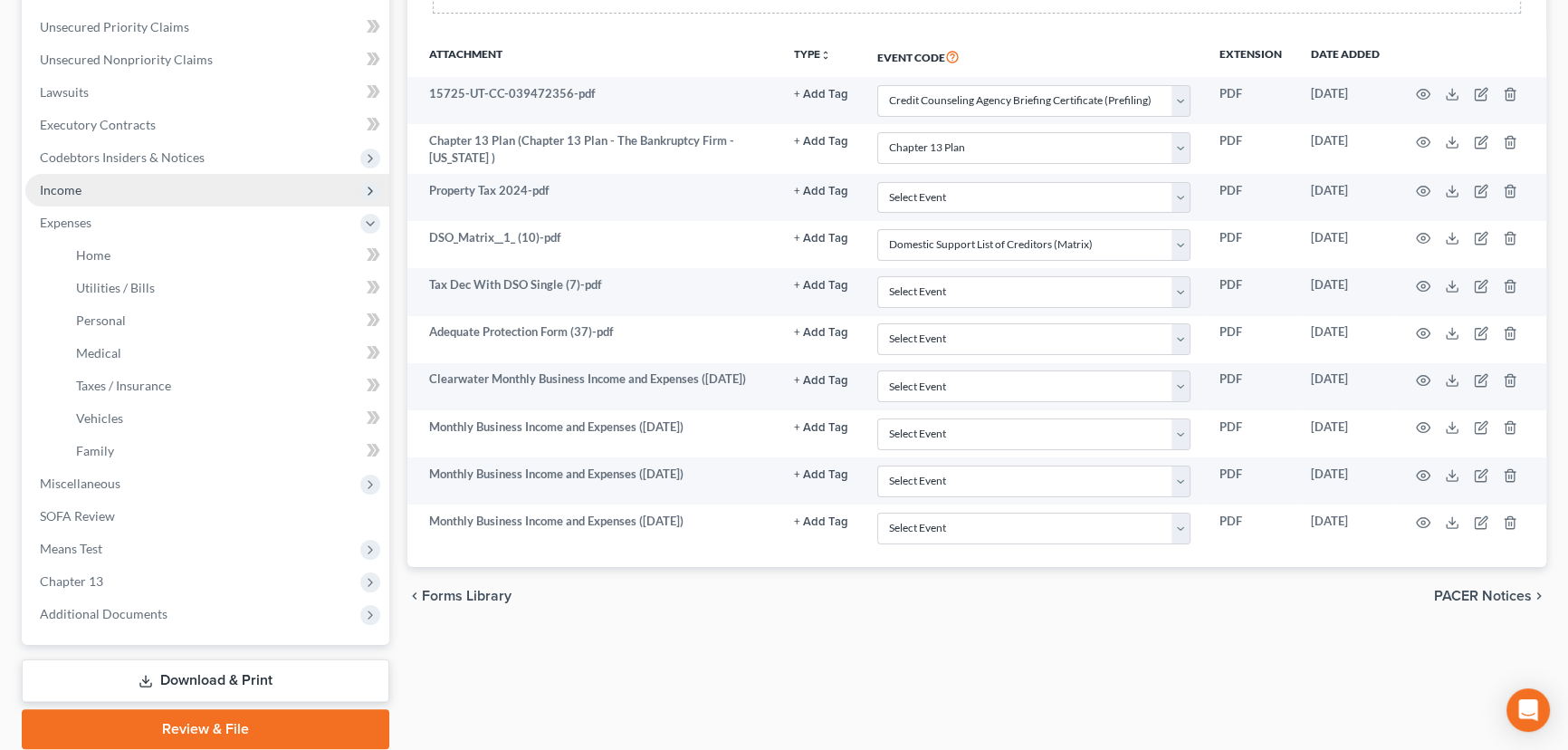
click at [94, 194] on span "Income" at bounding box center [208, 190] width 364 height 32
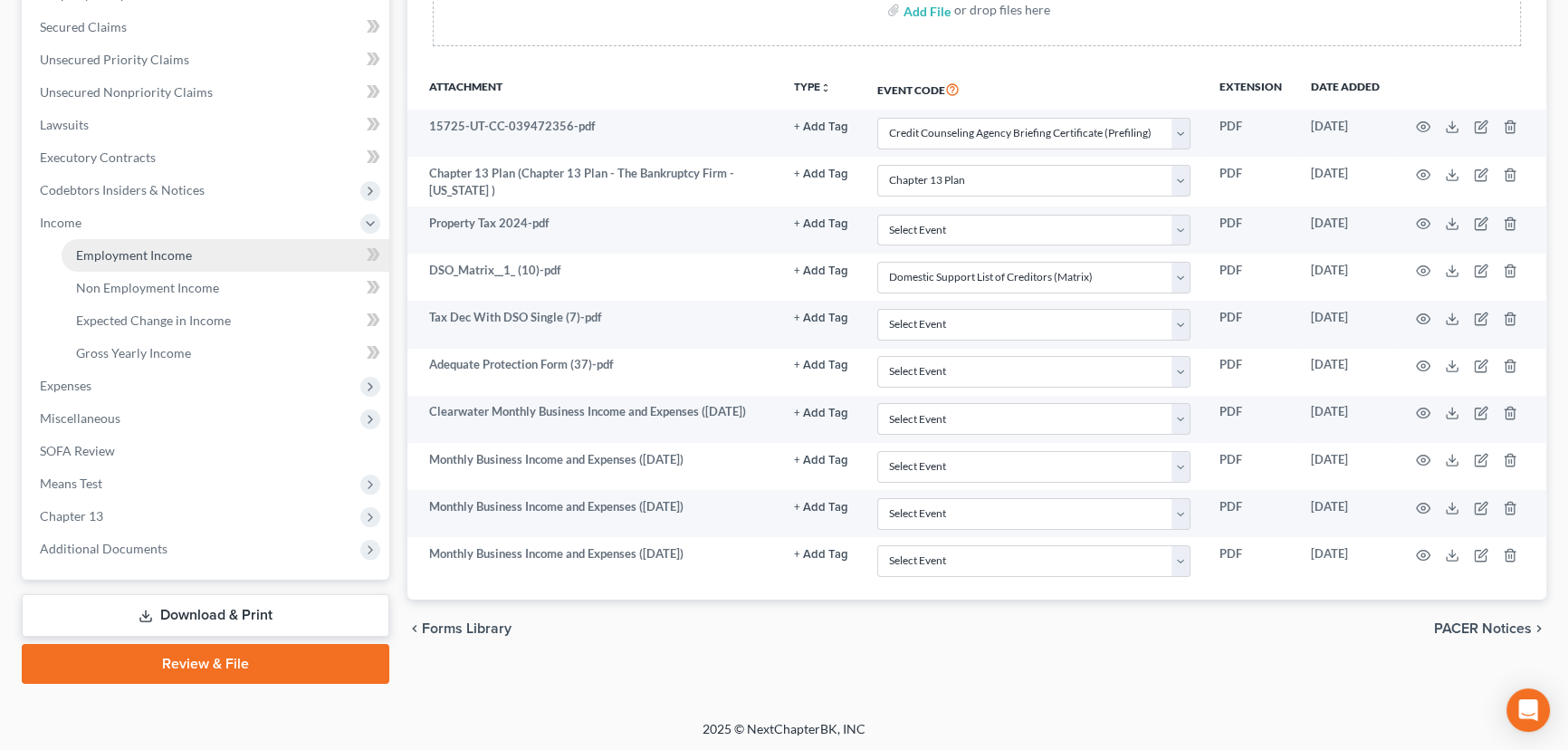
drag, startPoint x: 127, startPoint y: 254, endPoint x: 193, endPoint y: 264, distance: 66.8
click at [128, 254] on span "Employment Income" at bounding box center [134, 255] width 116 height 16
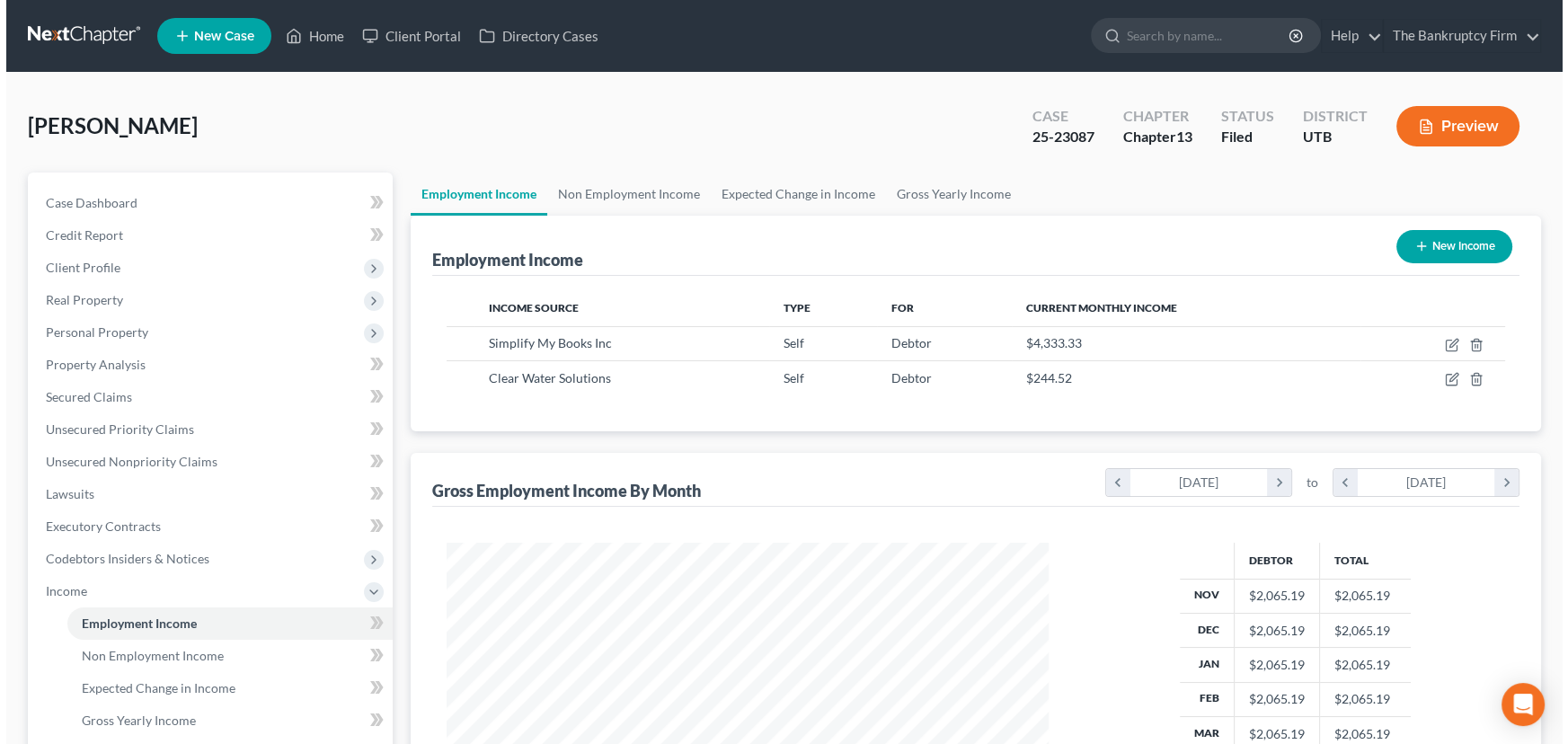
scroll to position [321, 638]
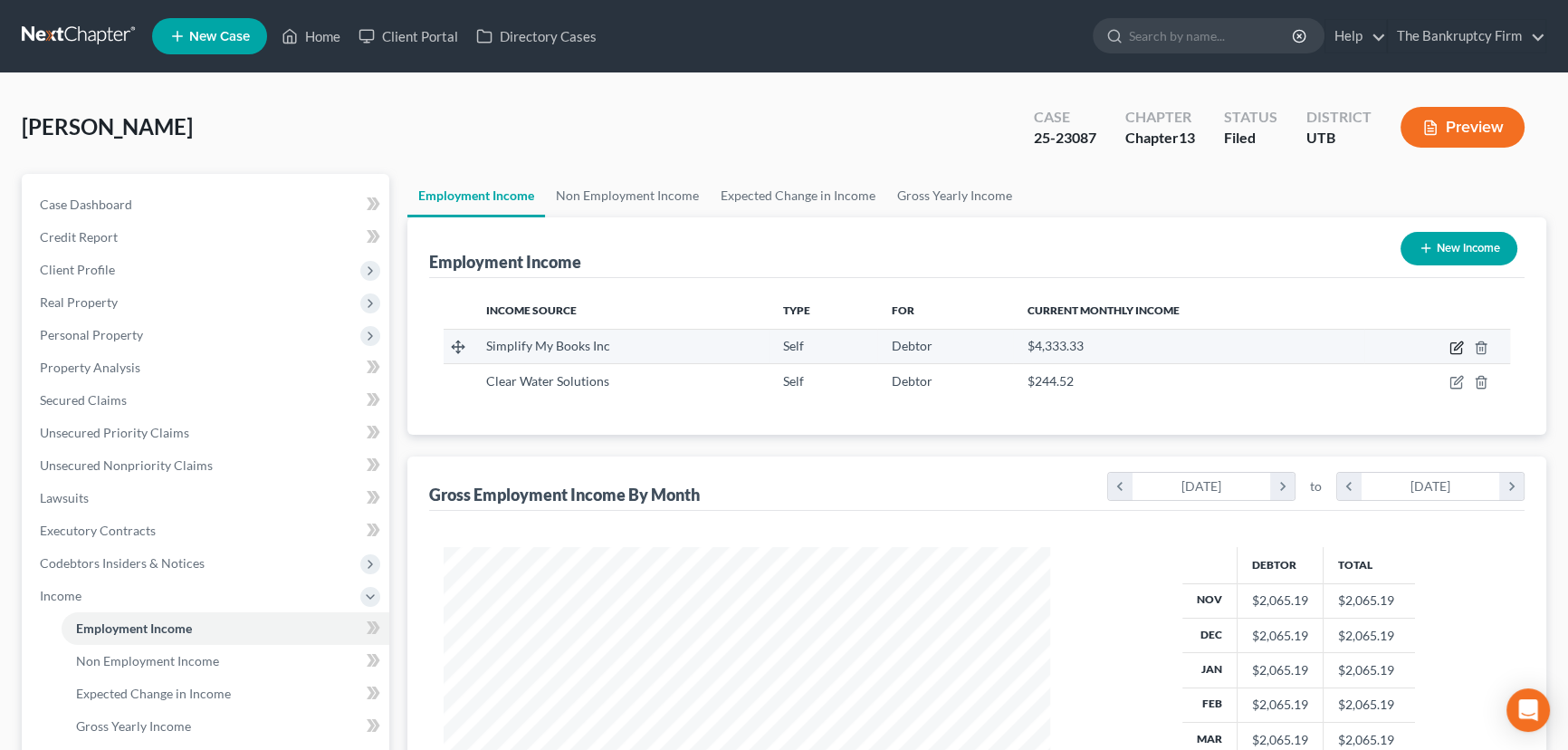
click at [1455, 345] on icon "button" at bounding box center [1458, 345] width 8 height 8
select select "1"
select select "46"
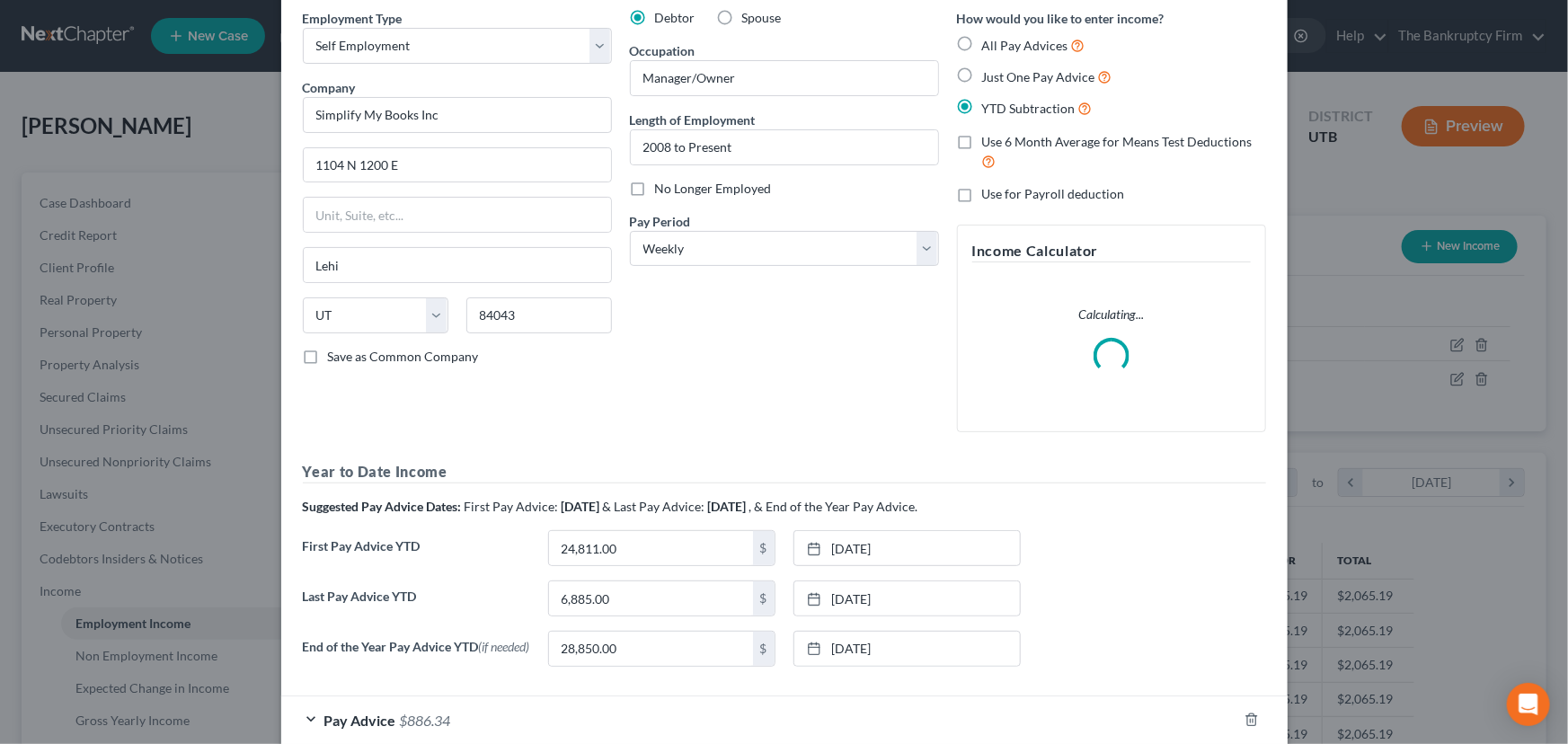
scroll to position [175, 0]
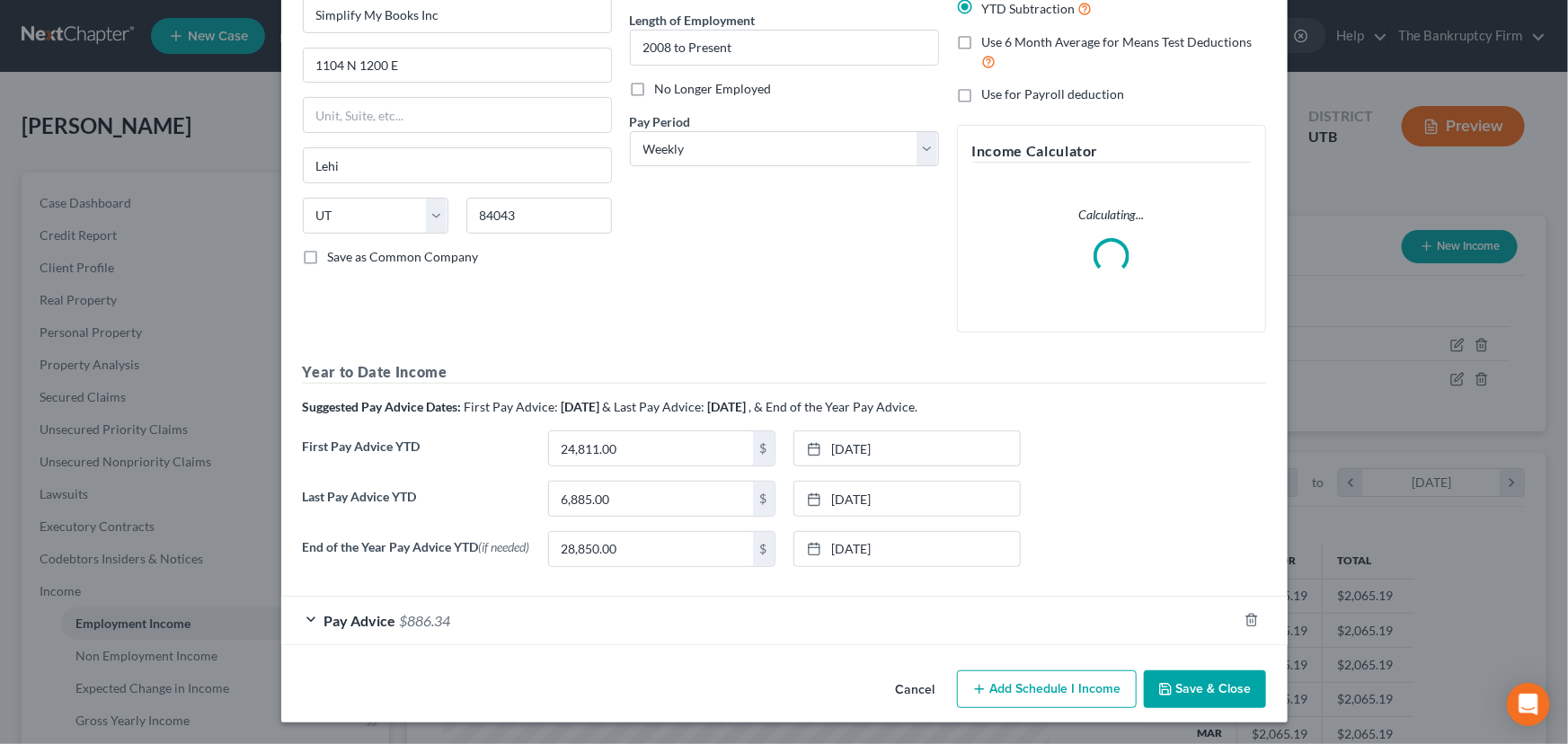
click at [389, 622] on div "Pay Advice $886.34" at bounding box center [759, 620] width 956 height 48
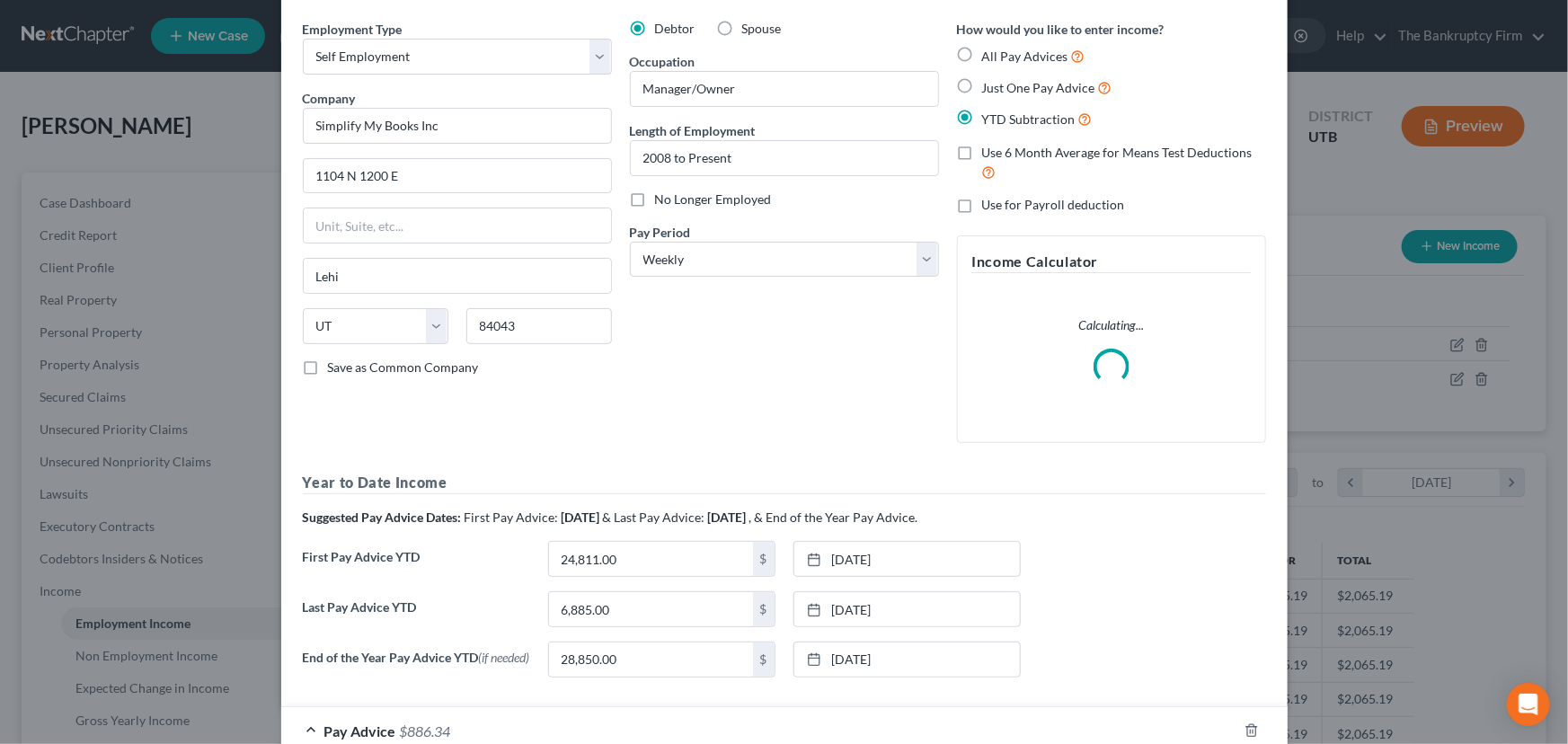
scroll to position [12, 0]
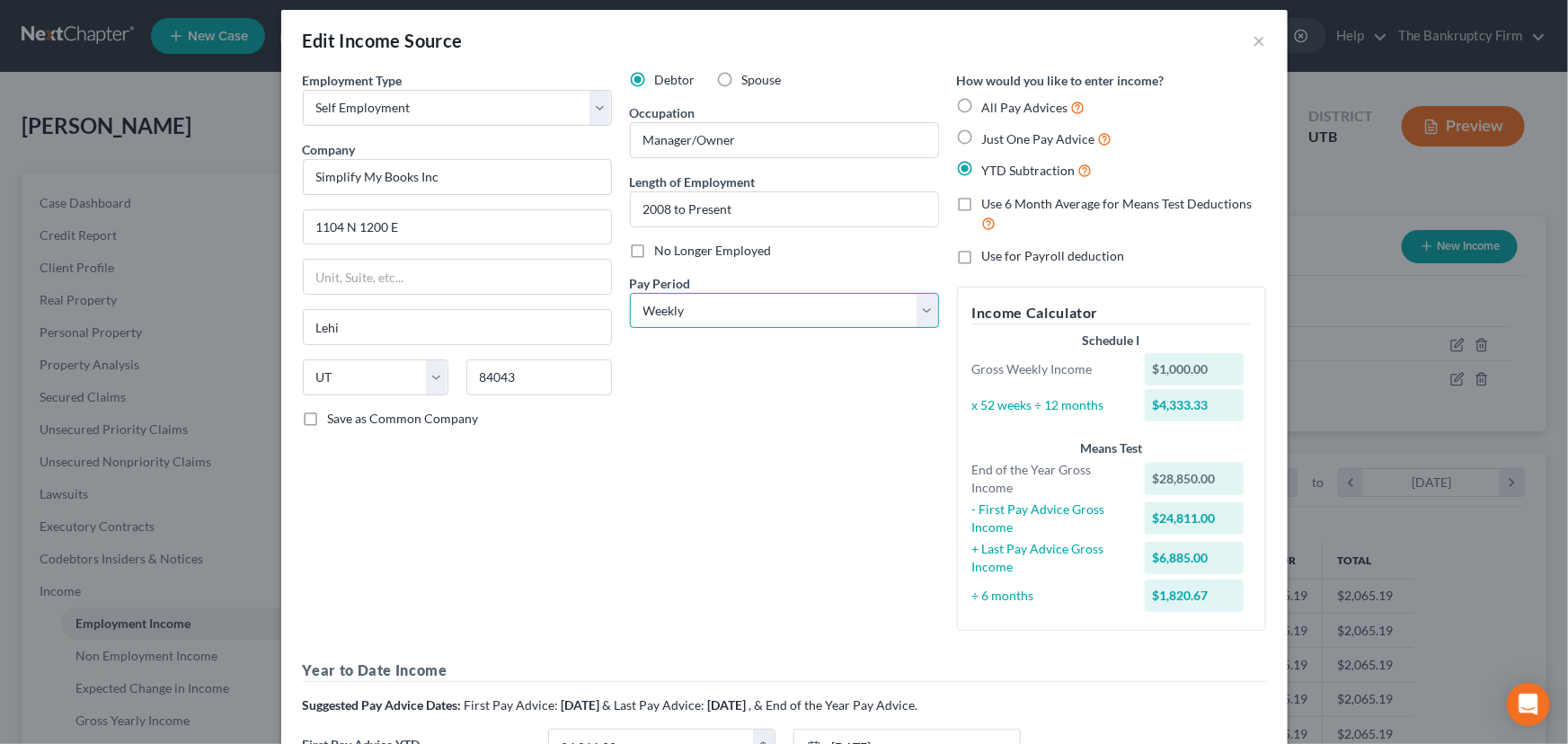
click at [662, 309] on select "Select Monthly Twice Monthly Every Other Week Weekly" at bounding box center [784, 310] width 309 height 36
select select "0"
click at [630, 293] on select "Select Monthly Twice Monthly Every Other Week Weekly" at bounding box center [784, 310] width 309 height 36
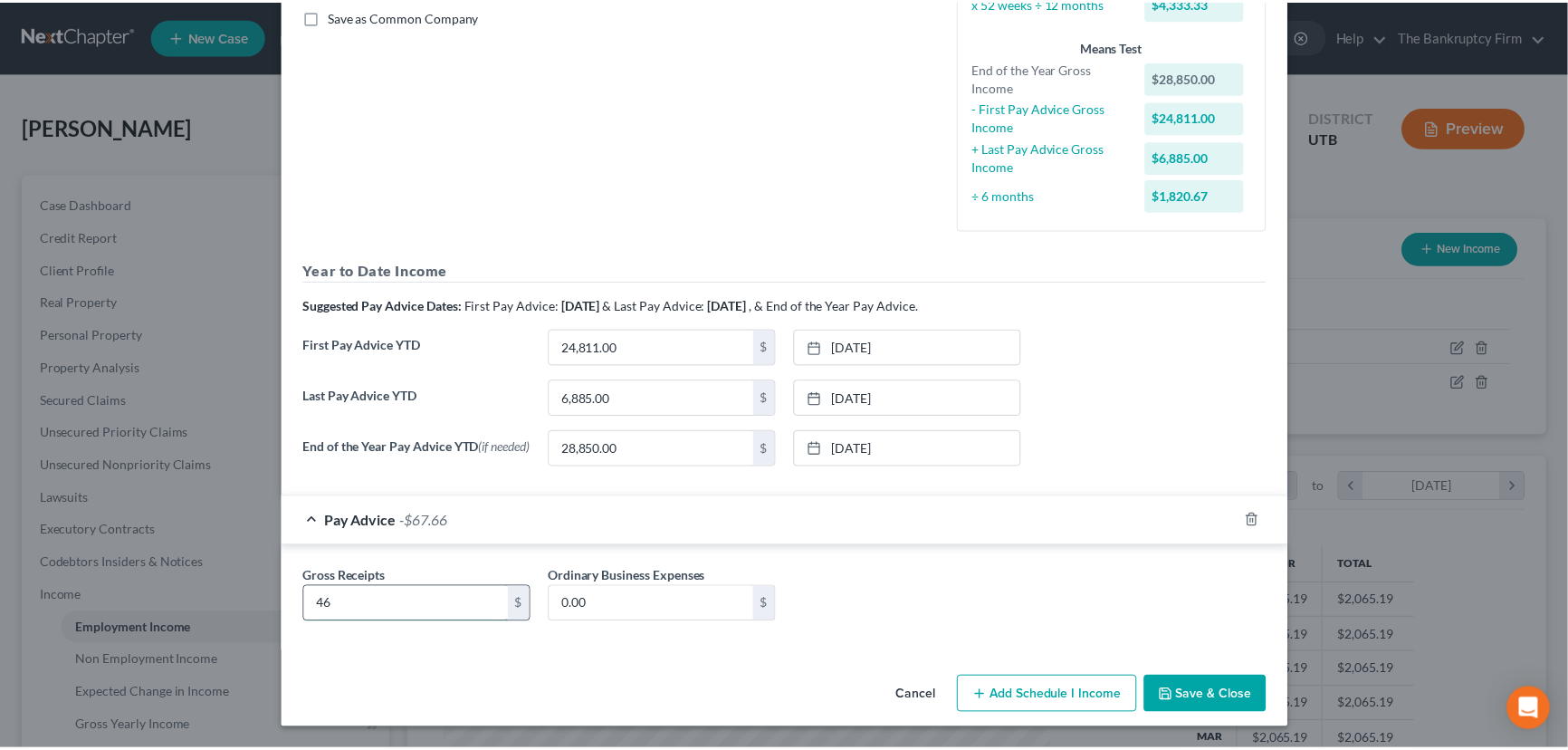
scroll to position [384, 0]
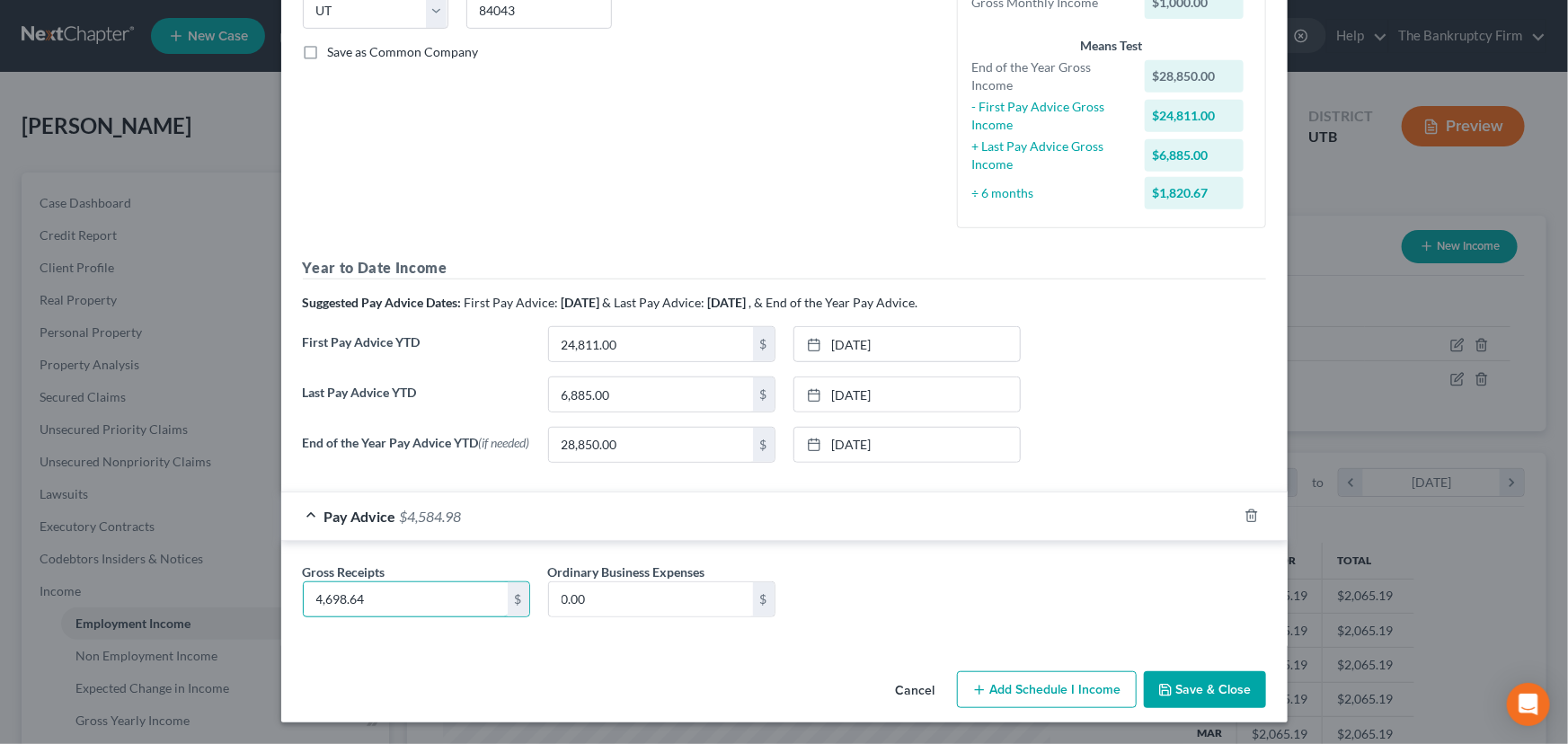
type input "4,698.64"
click at [1203, 691] on button "Save & Close" at bounding box center [1204, 689] width 122 height 38
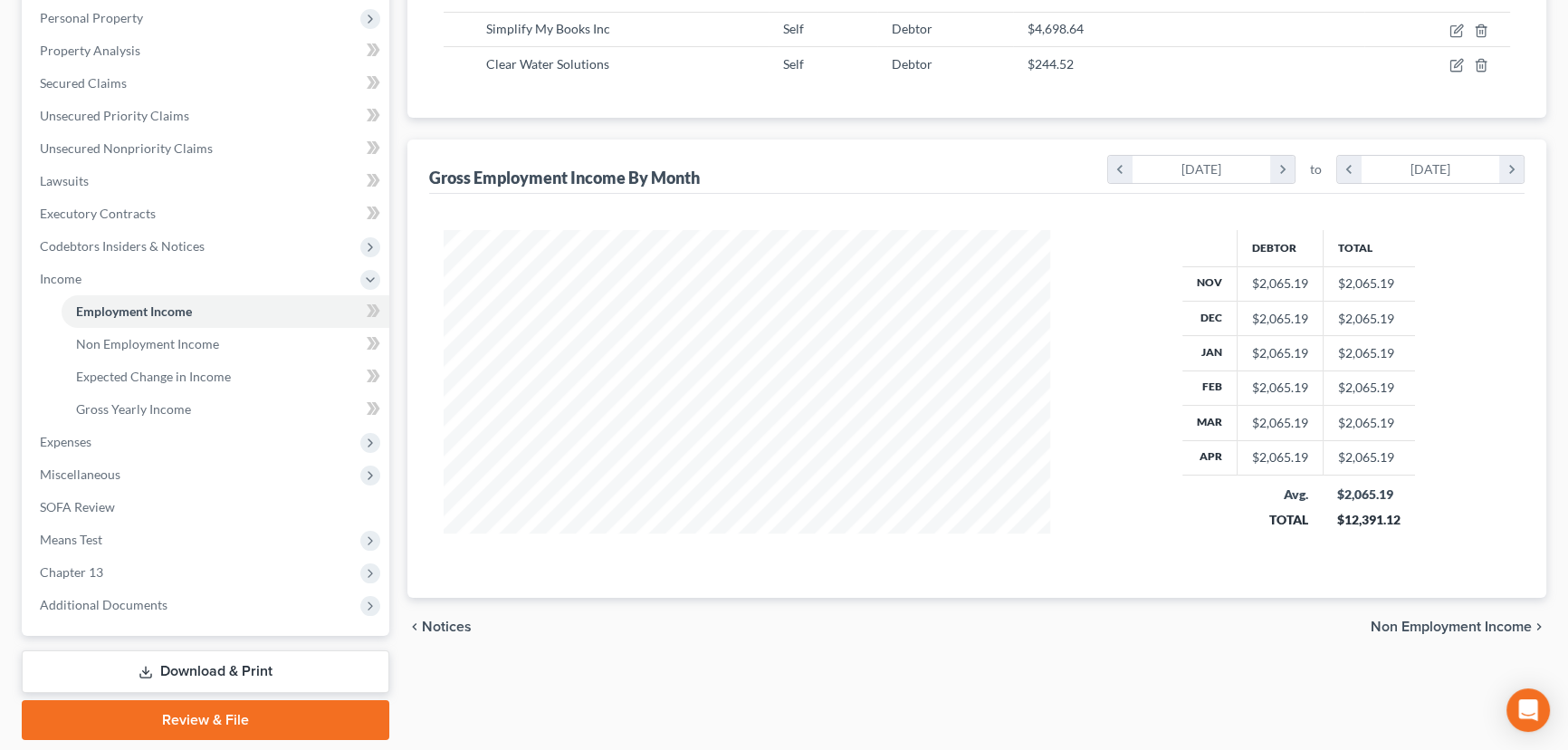
scroll to position [373, 0]
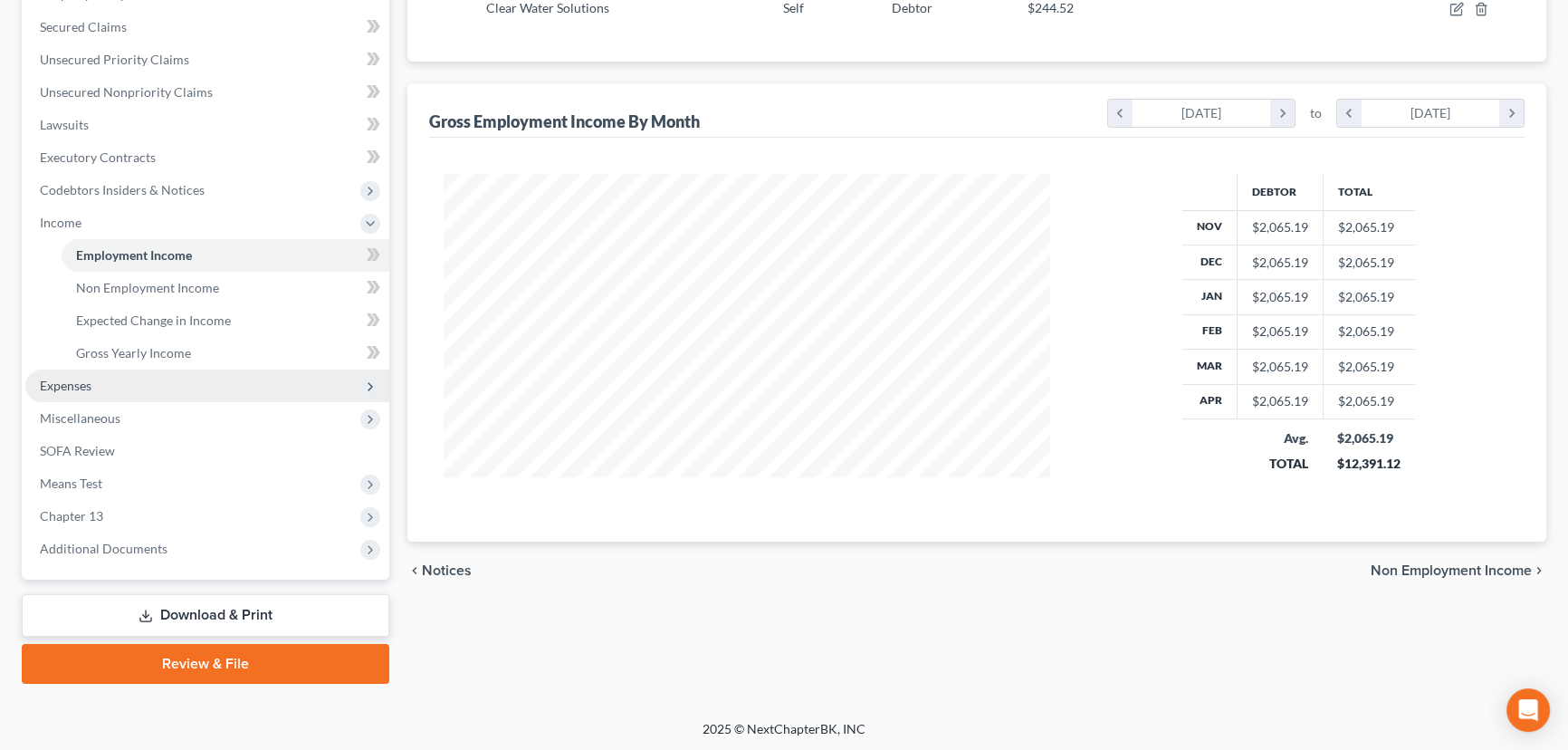
click at [91, 386] on span "Expenses" at bounding box center [208, 385] width 364 height 32
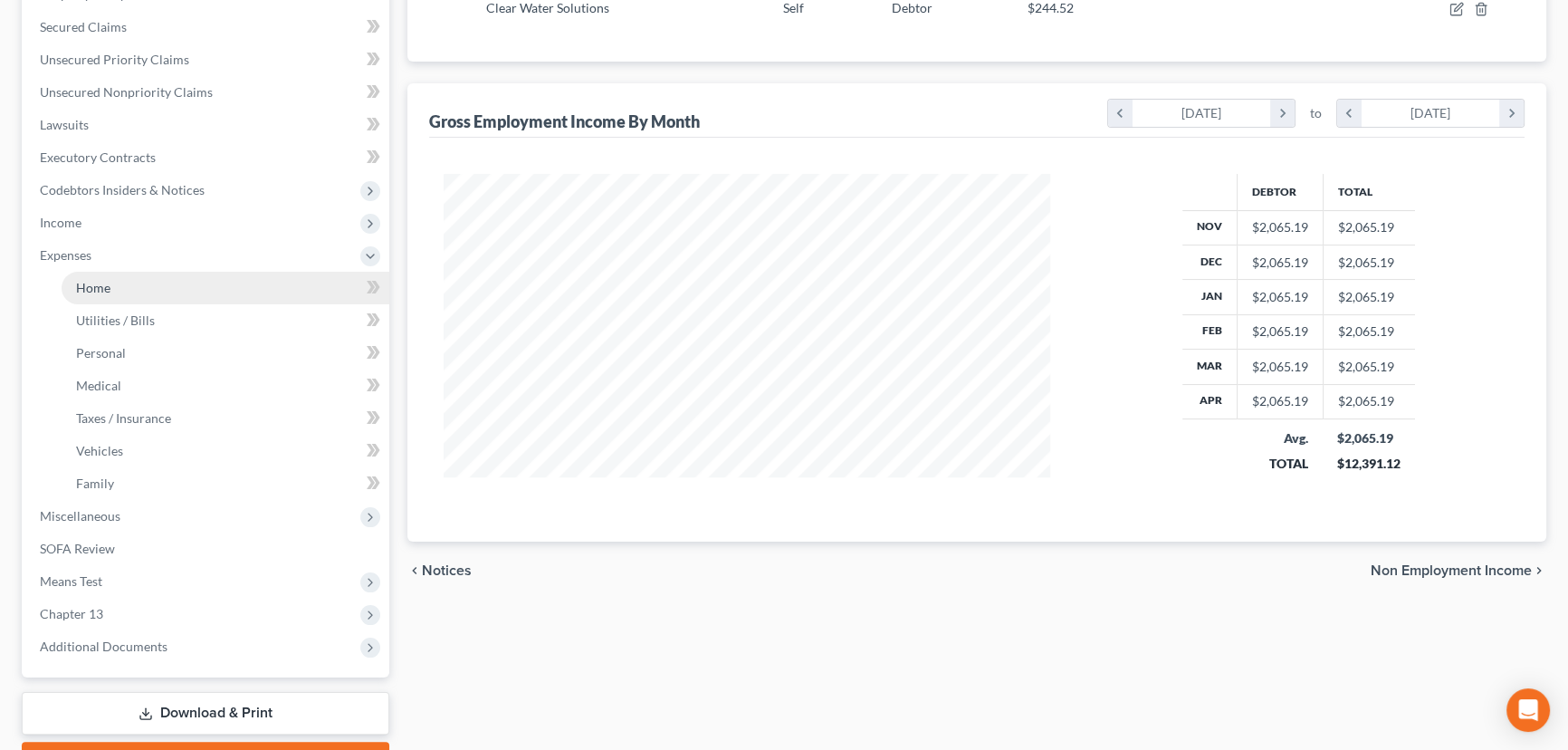
click at [93, 292] on span "Home" at bounding box center [92, 287] width 34 height 16
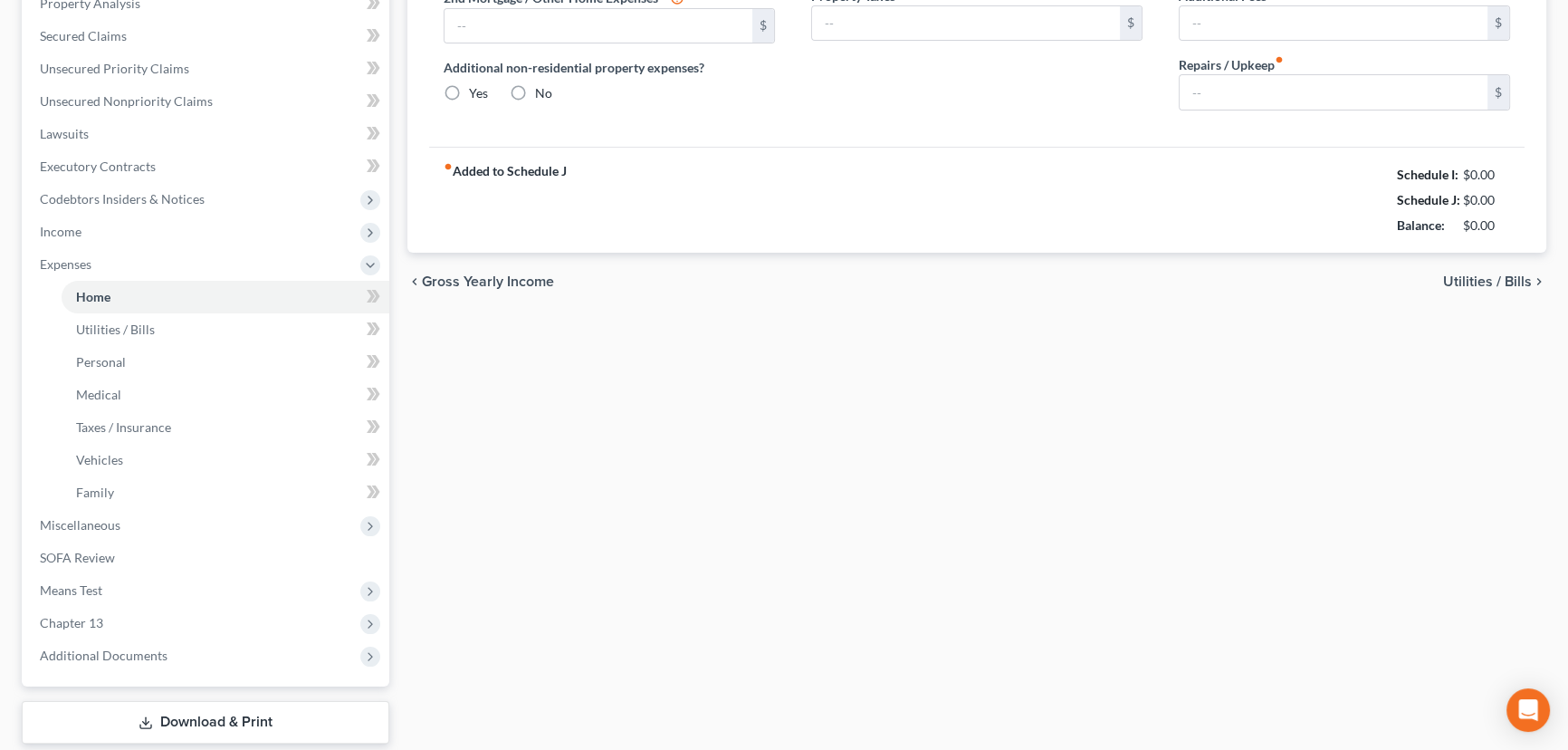
type input "2,377.80"
type input "0.00"
radio input "true"
type input "0.00"
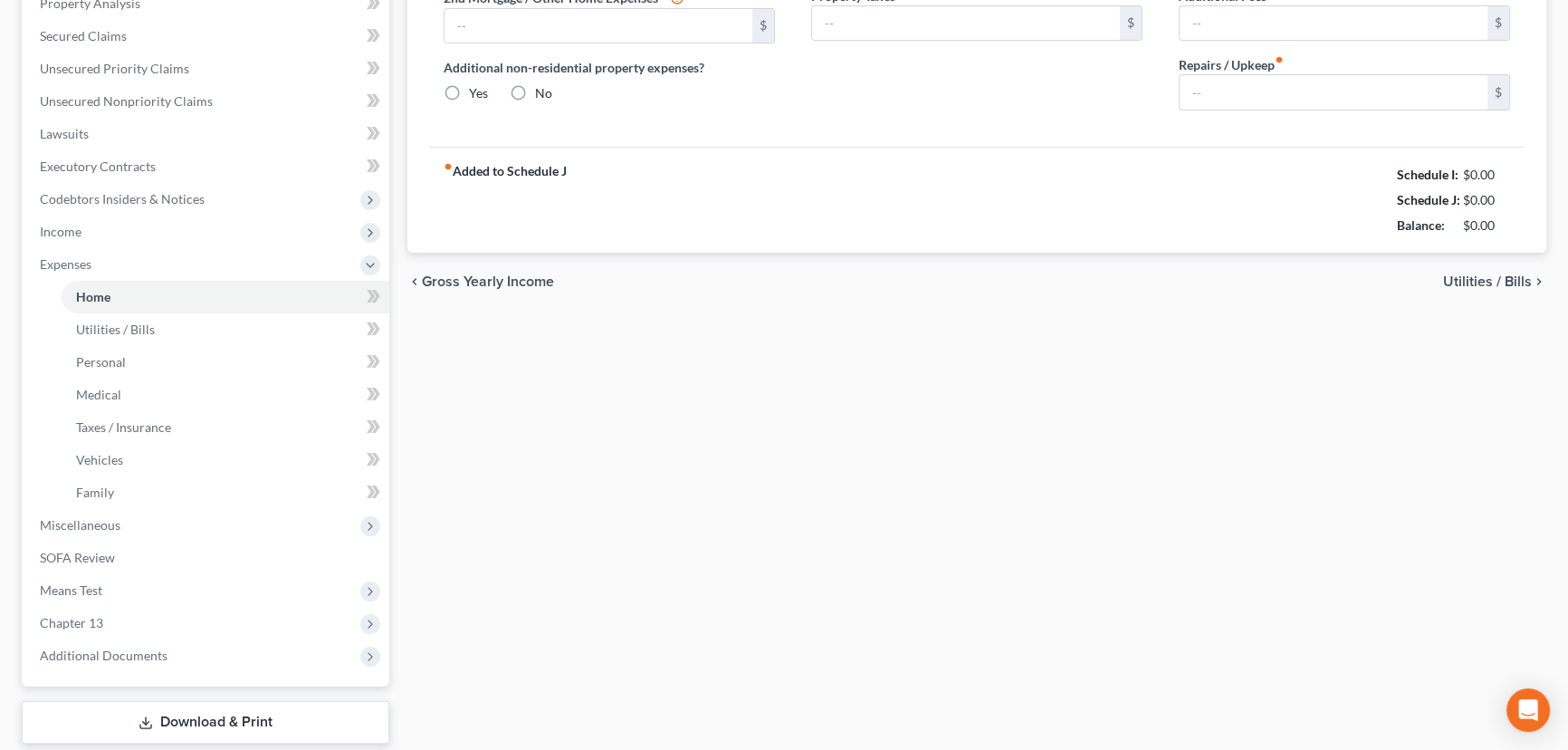
type input "0.00"
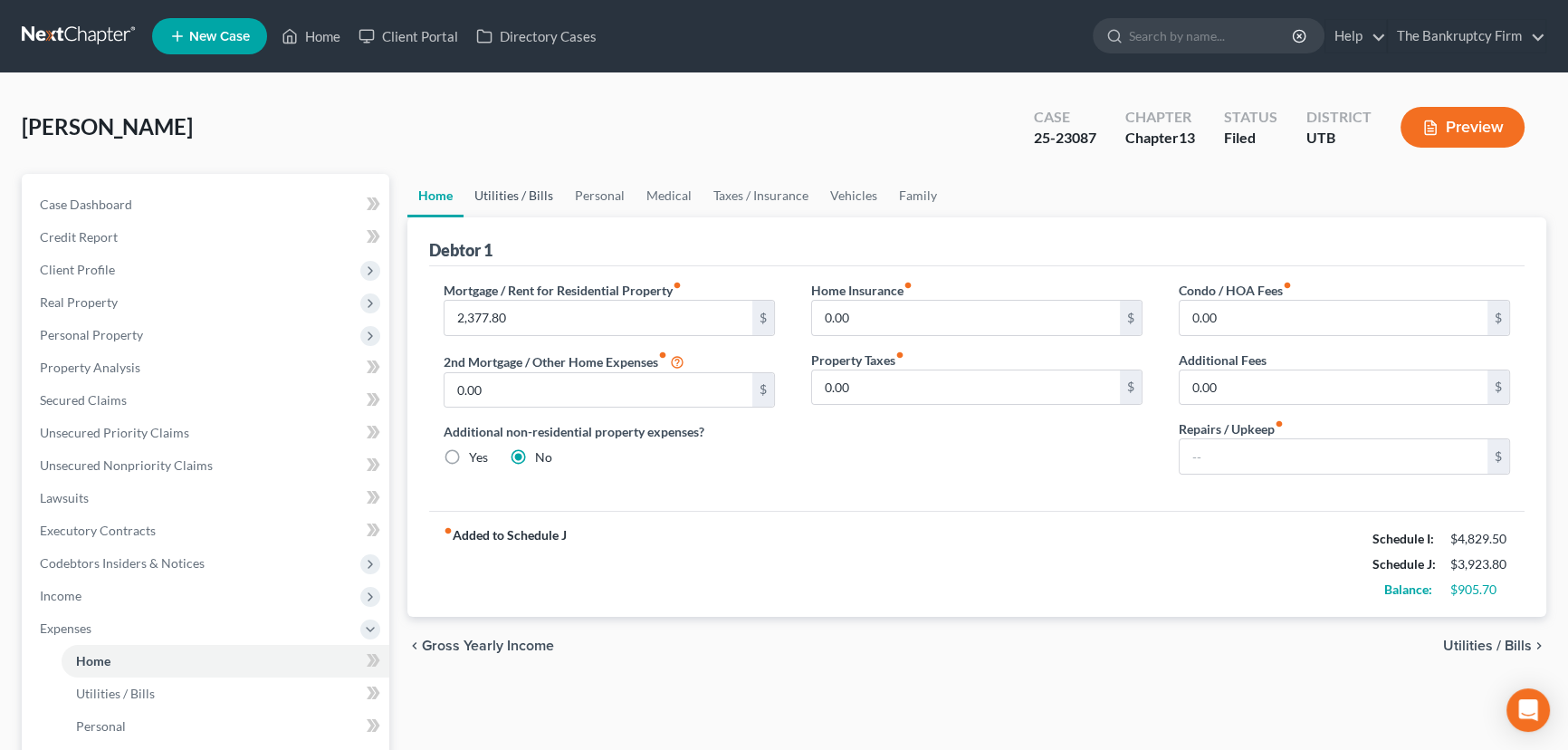
click at [516, 196] on link "Utilities / Bills" at bounding box center [513, 196] width 100 height 43
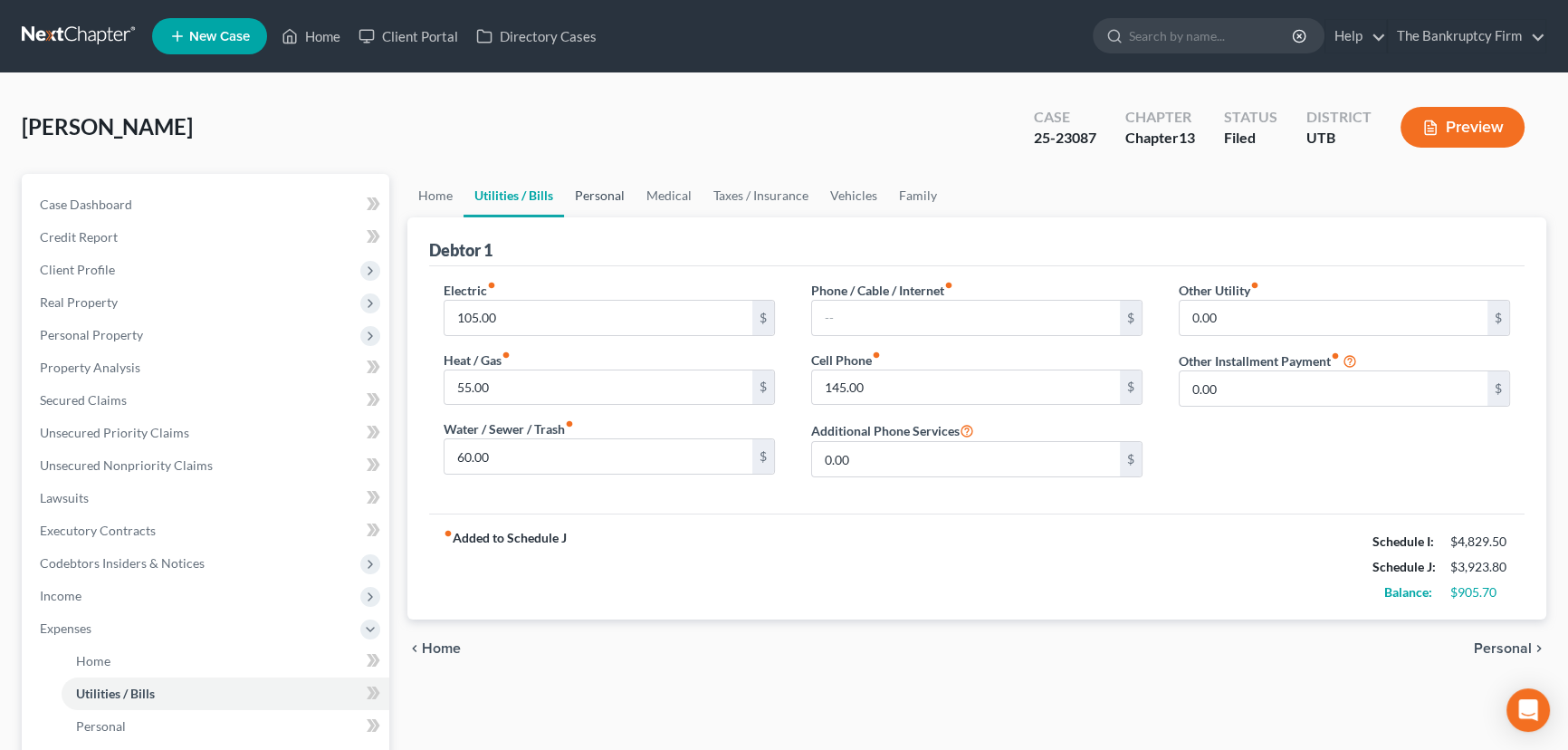
click at [605, 197] on link "Personal" at bounding box center [599, 196] width 72 height 43
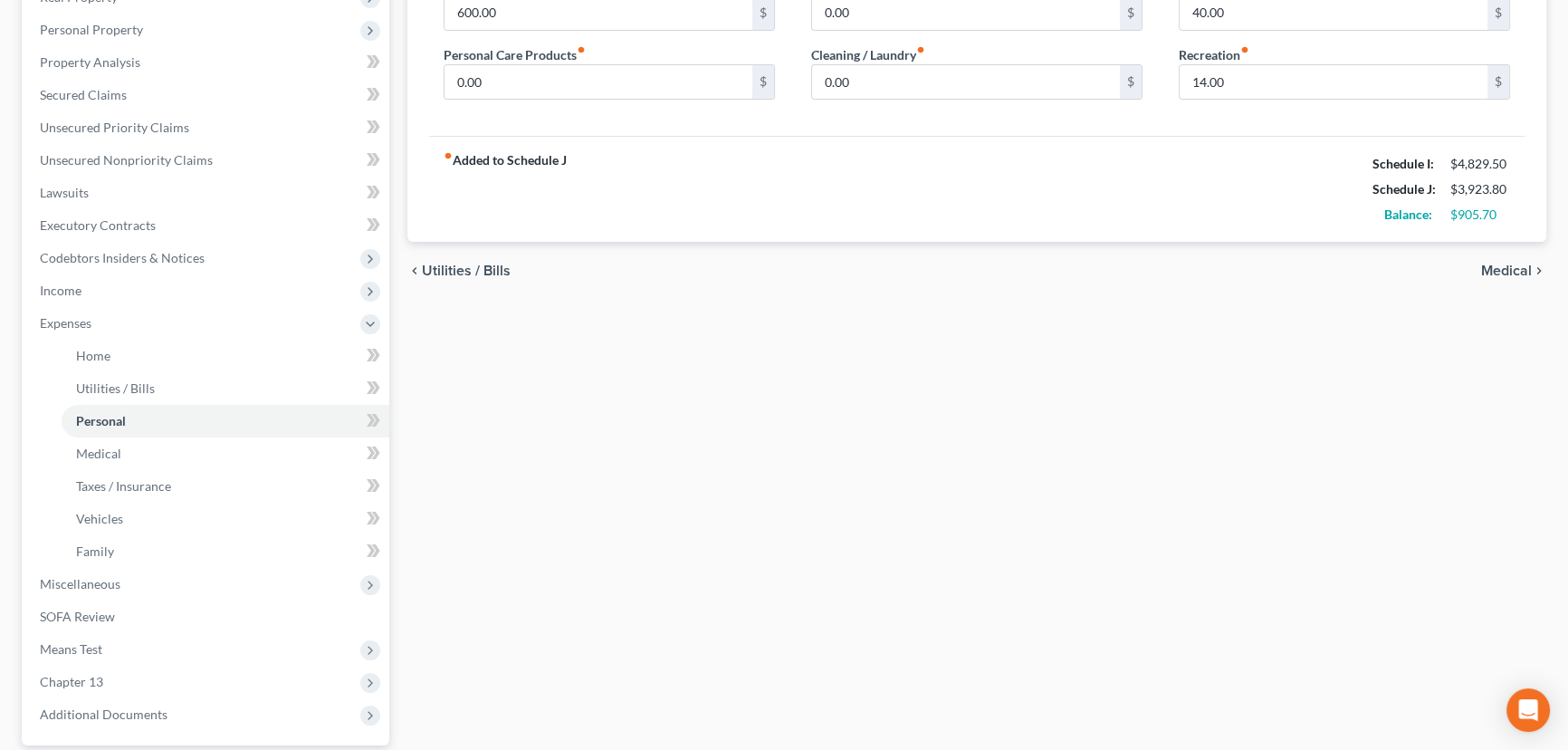
scroll to position [164, 0]
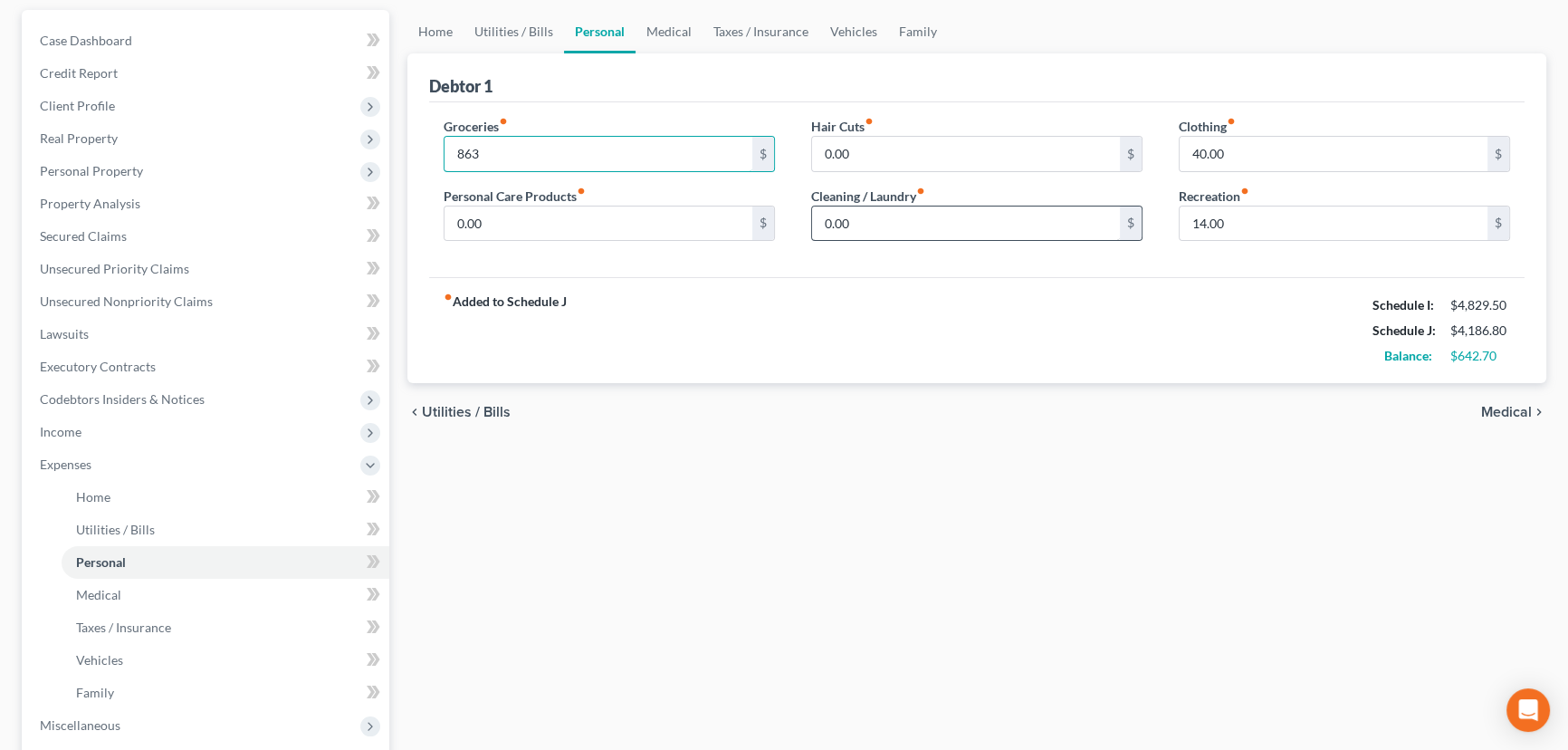
type input "863"
click at [877, 225] on input "0.00" at bounding box center [965, 223] width 308 height 34
click at [1196, 152] on input "40.00" at bounding box center [1333, 154] width 308 height 34
drag, startPoint x: 1194, startPoint y: 150, endPoint x: 1183, endPoint y: 153, distance: 11.4
click at [1183, 153] on input "40.00" at bounding box center [1333, 154] width 308 height 34
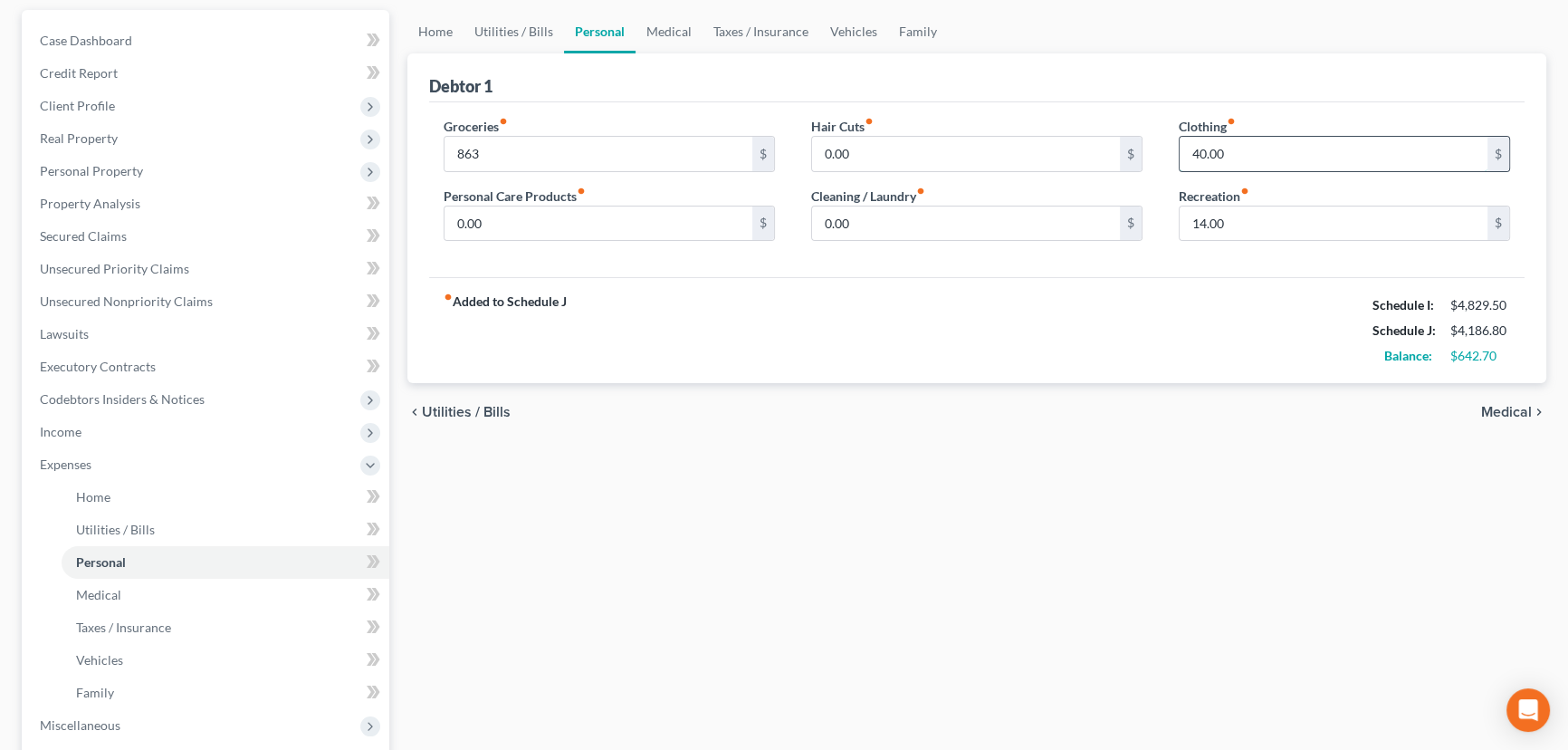
drag, startPoint x: 1187, startPoint y: 151, endPoint x: 1198, endPoint y: 153, distance: 11.2
click at [1198, 153] on input "40.00" at bounding box center [1333, 154] width 308 height 34
type input "80.00"
click at [1249, 220] on input "14.00" at bounding box center [1333, 223] width 308 height 34
click at [1216, 218] on input "37.40" at bounding box center [1333, 223] width 308 height 34
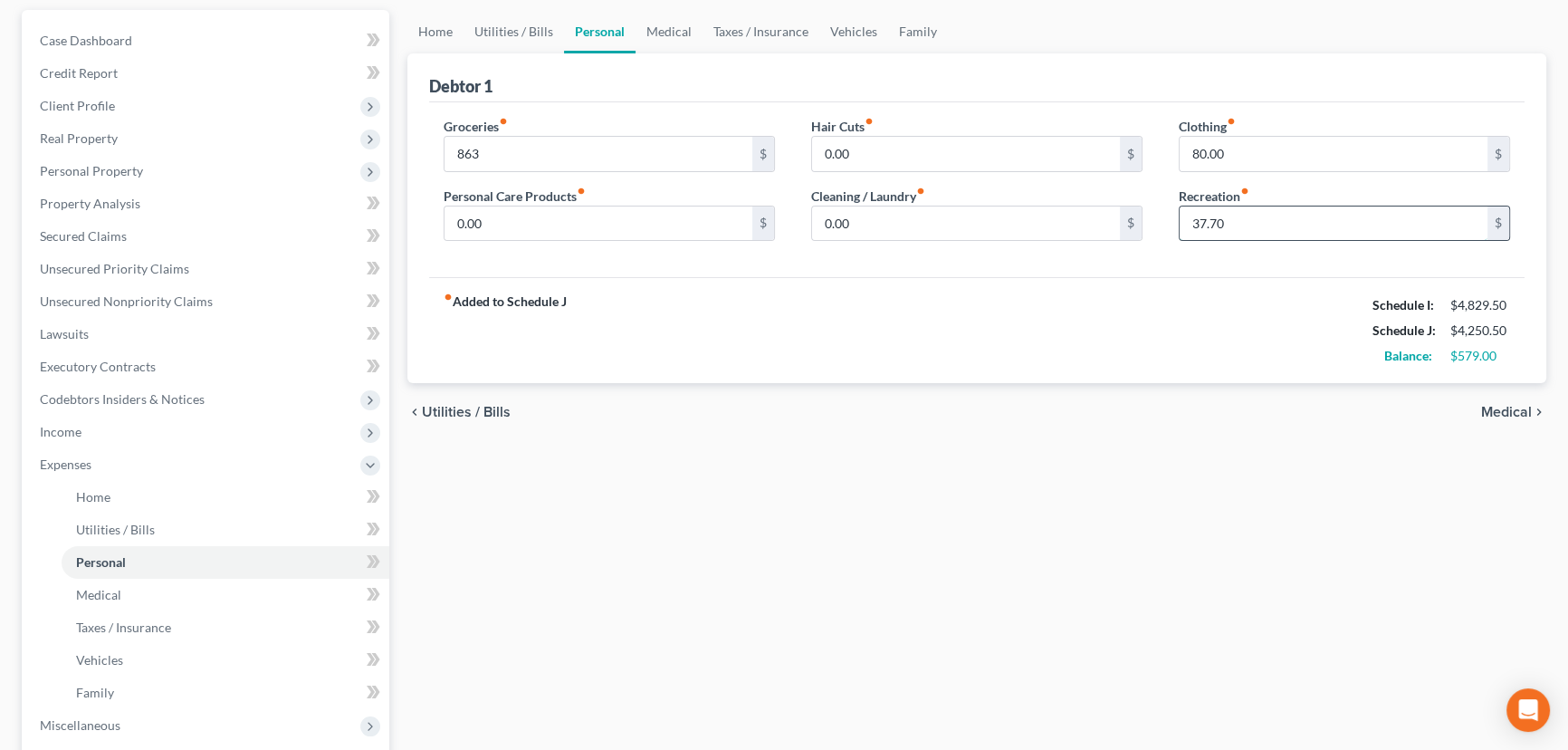
drag, startPoint x: 1206, startPoint y: 220, endPoint x: 1194, endPoint y: 226, distance: 13.4
click at [1193, 227] on input "37.70" at bounding box center [1333, 223] width 308 height 34
type input "41.70"
click at [1282, 154] on input "80.00" at bounding box center [1333, 154] width 308 height 34
click at [956, 220] on input "0.00" at bounding box center [965, 223] width 308 height 34
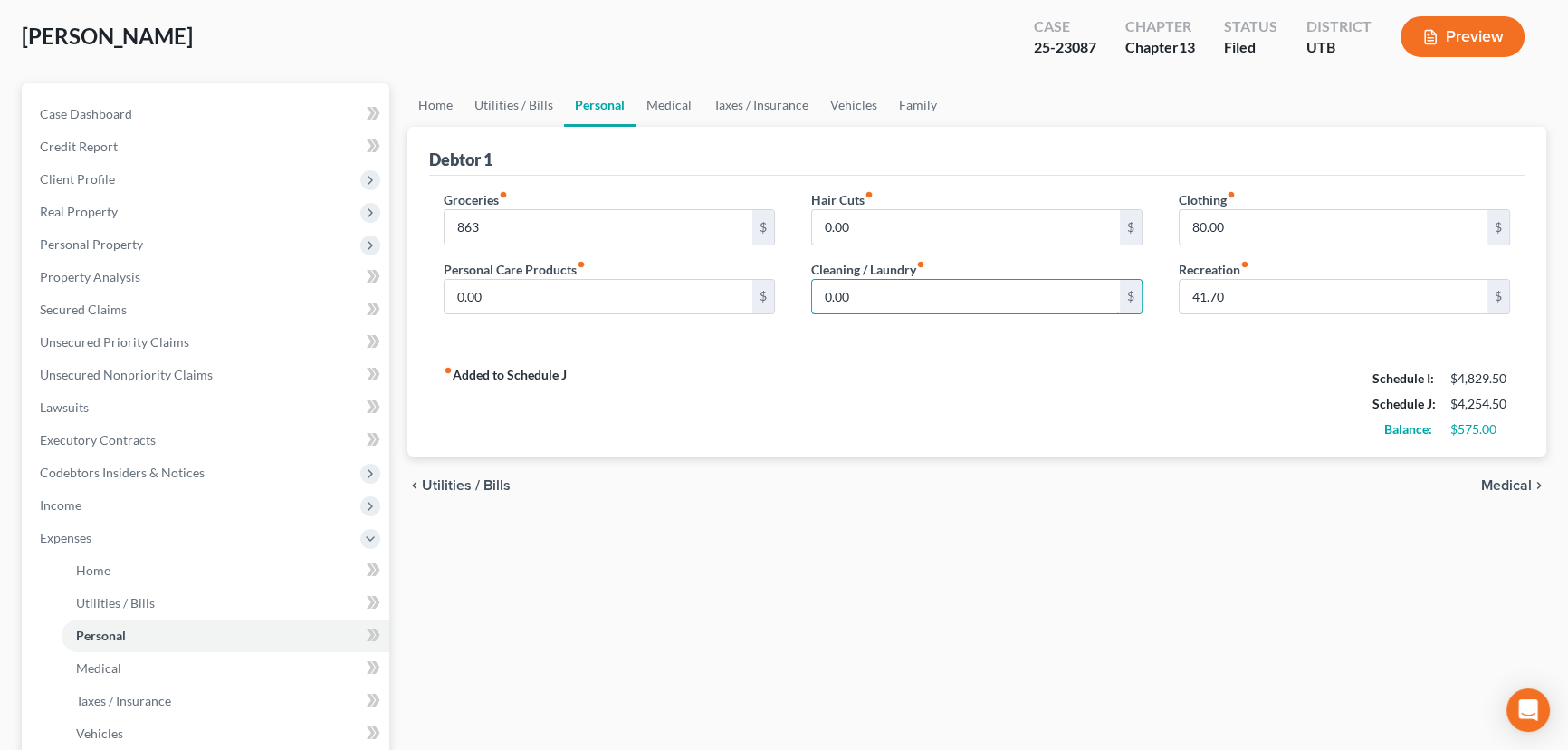
scroll to position [0, 0]
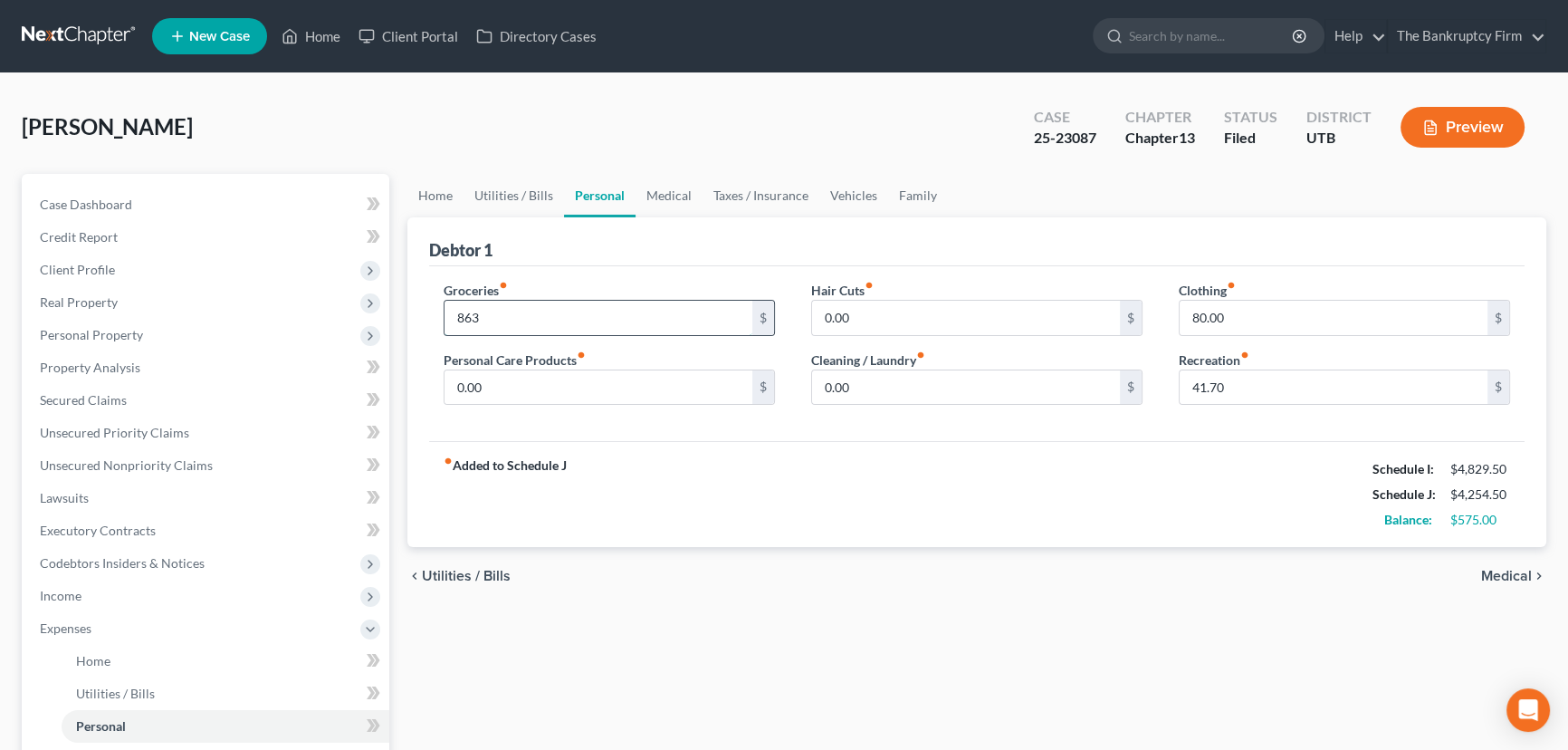
click at [555, 315] on input "863" at bounding box center [598, 317] width 308 height 34
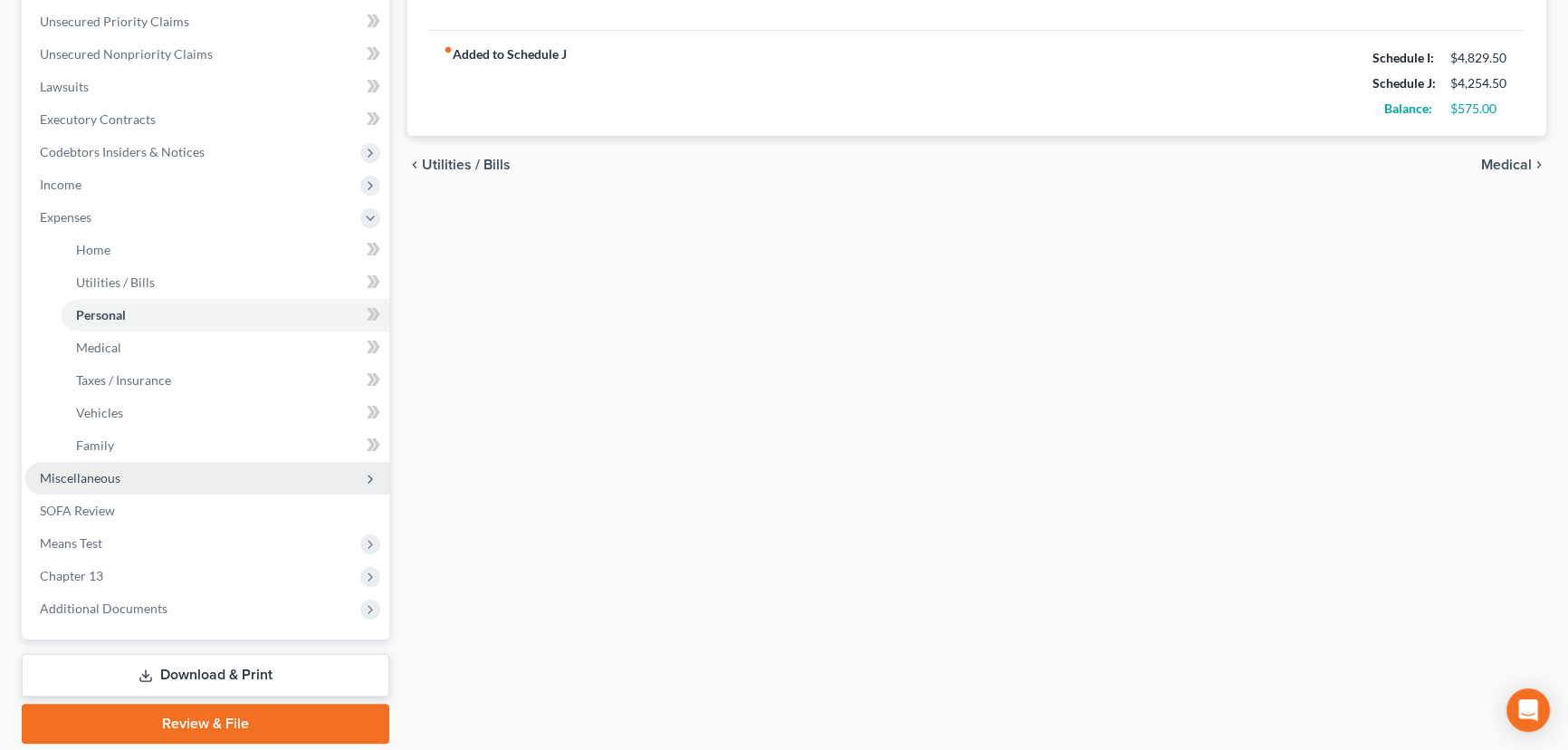
scroll to position [470, 0]
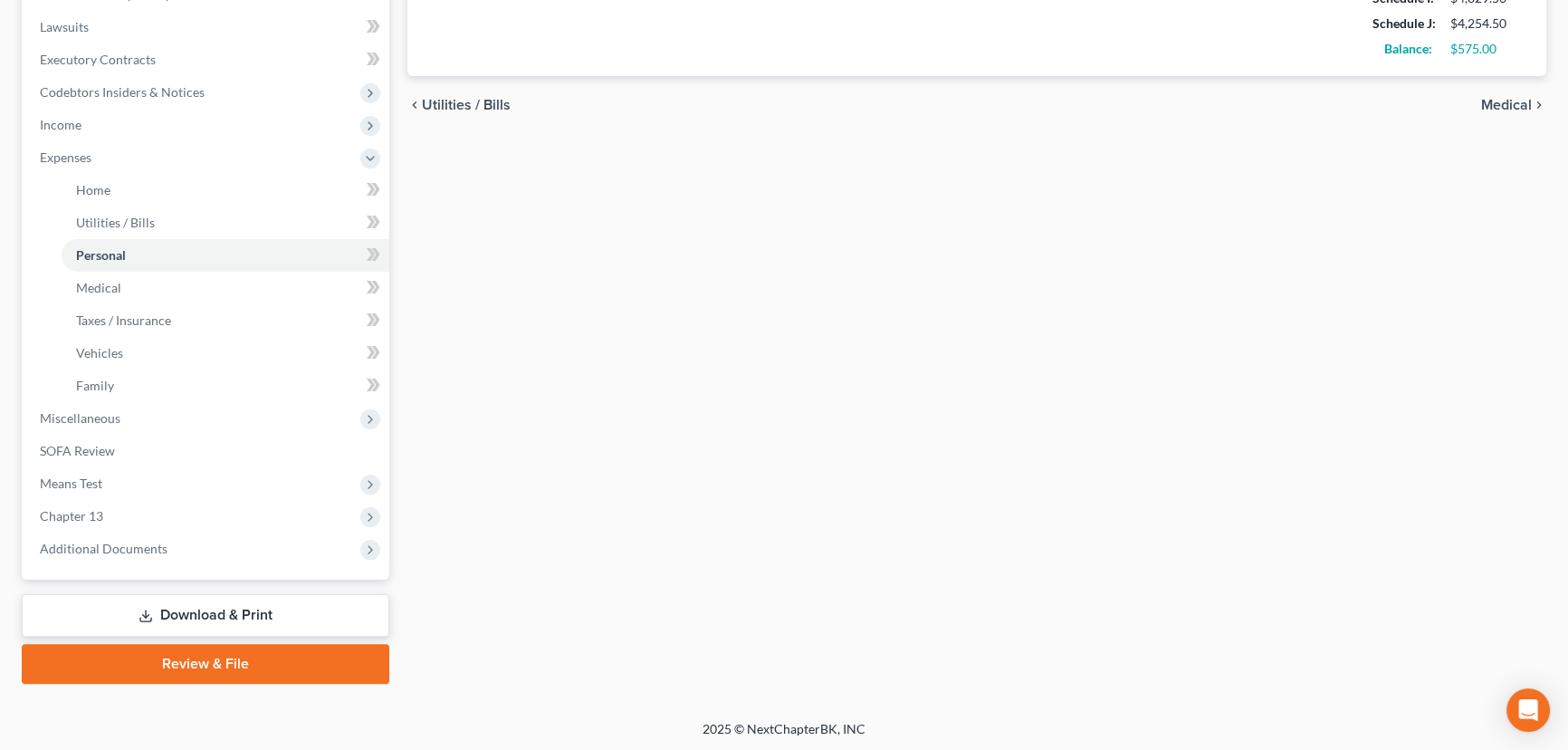
type input "863.00"
click at [210, 612] on link "Download & Print" at bounding box center [206, 615] width 368 height 42
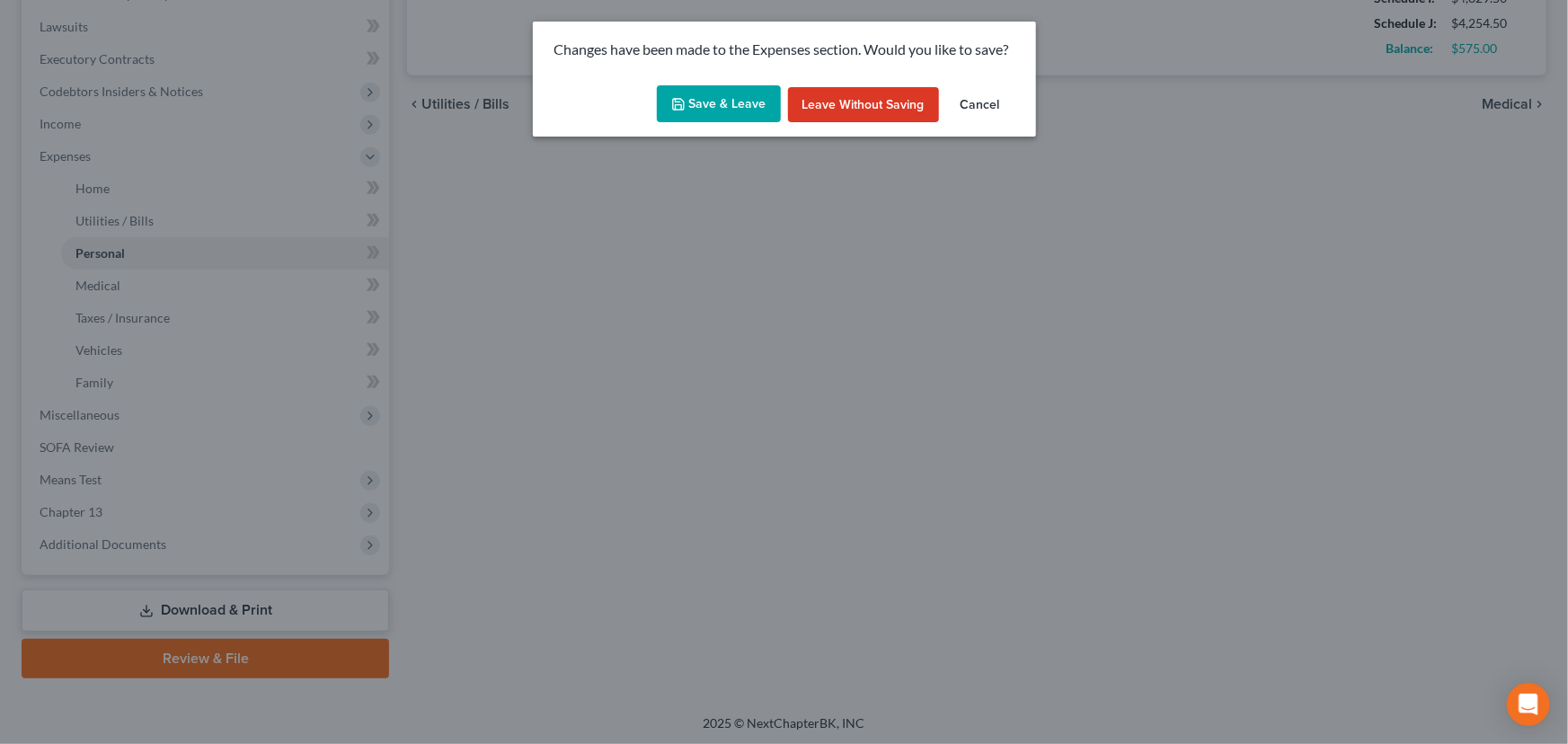
click at [719, 100] on button "Save & Leave" at bounding box center [719, 103] width 124 height 38
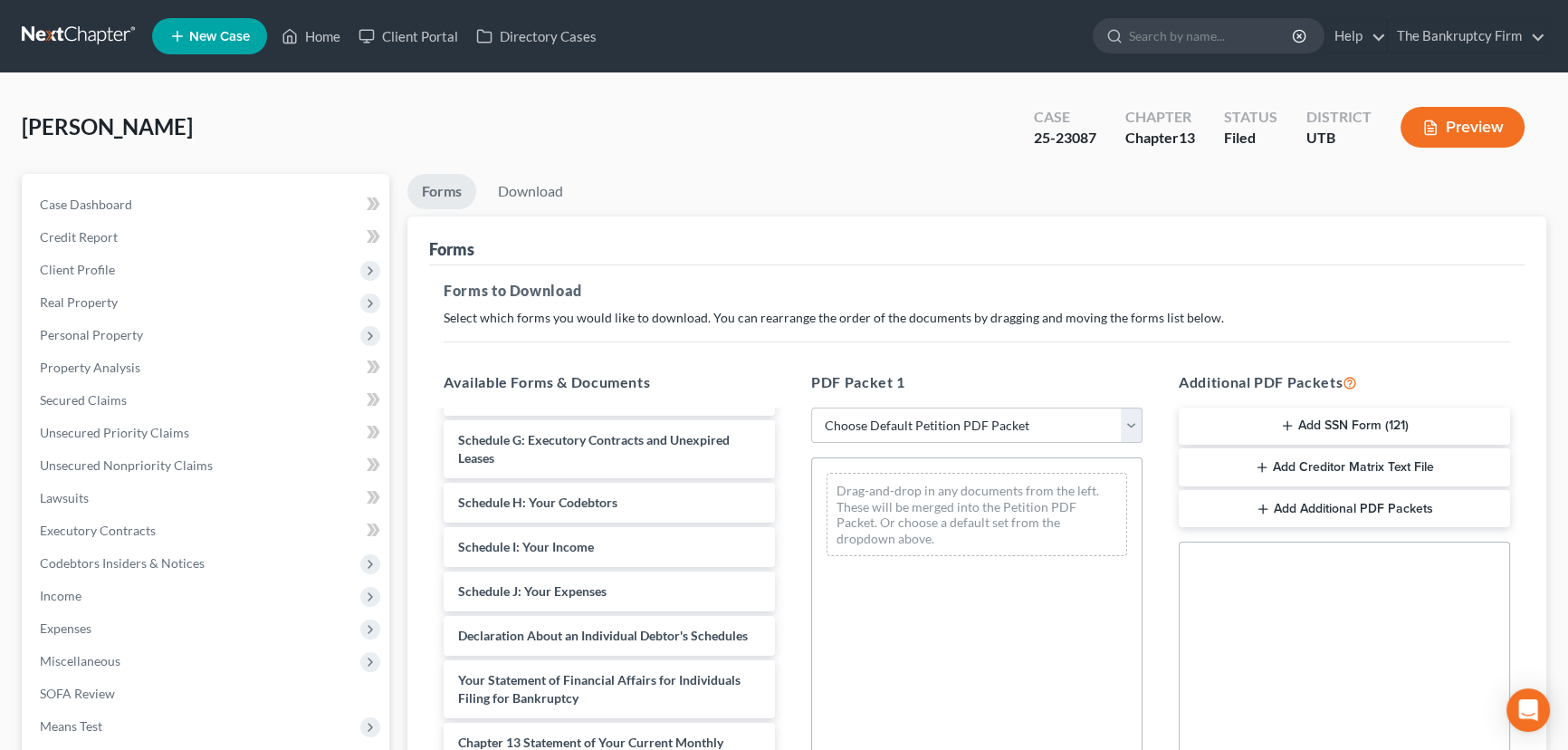
scroll to position [823, 0]
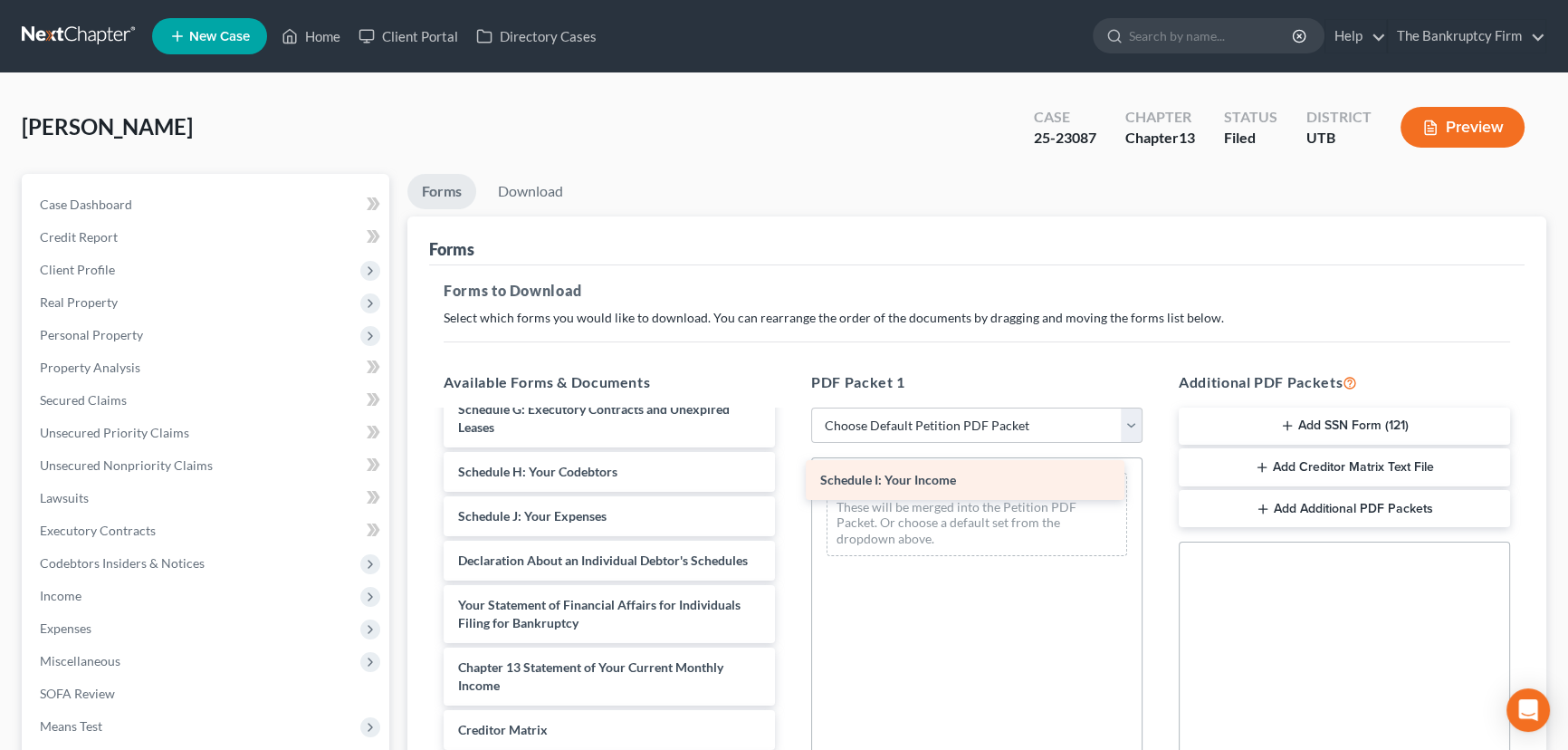
drag, startPoint x: 587, startPoint y: 572, endPoint x: 949, endPoint y: 483, distance: 372.8
click at [789, 483] on div "Schedule I: Your Income Monthly Business Income and Expenses ([DATE]) Monthly B…" at bounding box center [609, 254] width 360 height 1294
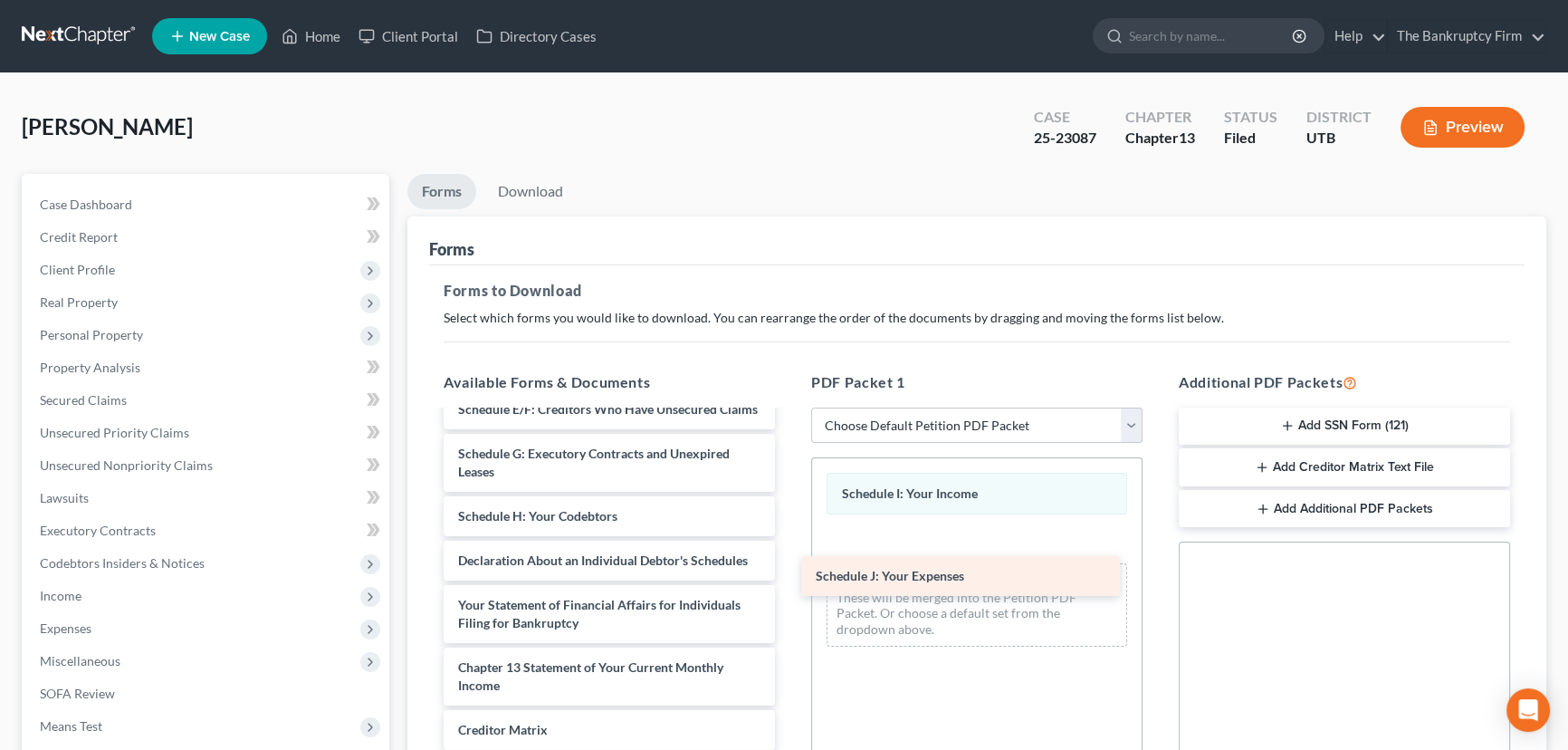
drag, startPoint x: 528, startPoint y: 562, endPoint x: 884, endPoint y: 571, distance: 356.1
click at [789, 571] on div "Schedule J: Your Expenses Monthly Business Income and Expenses ([DATE]) Monthly…" at bounding box center [609, 277] width 360 height 1250
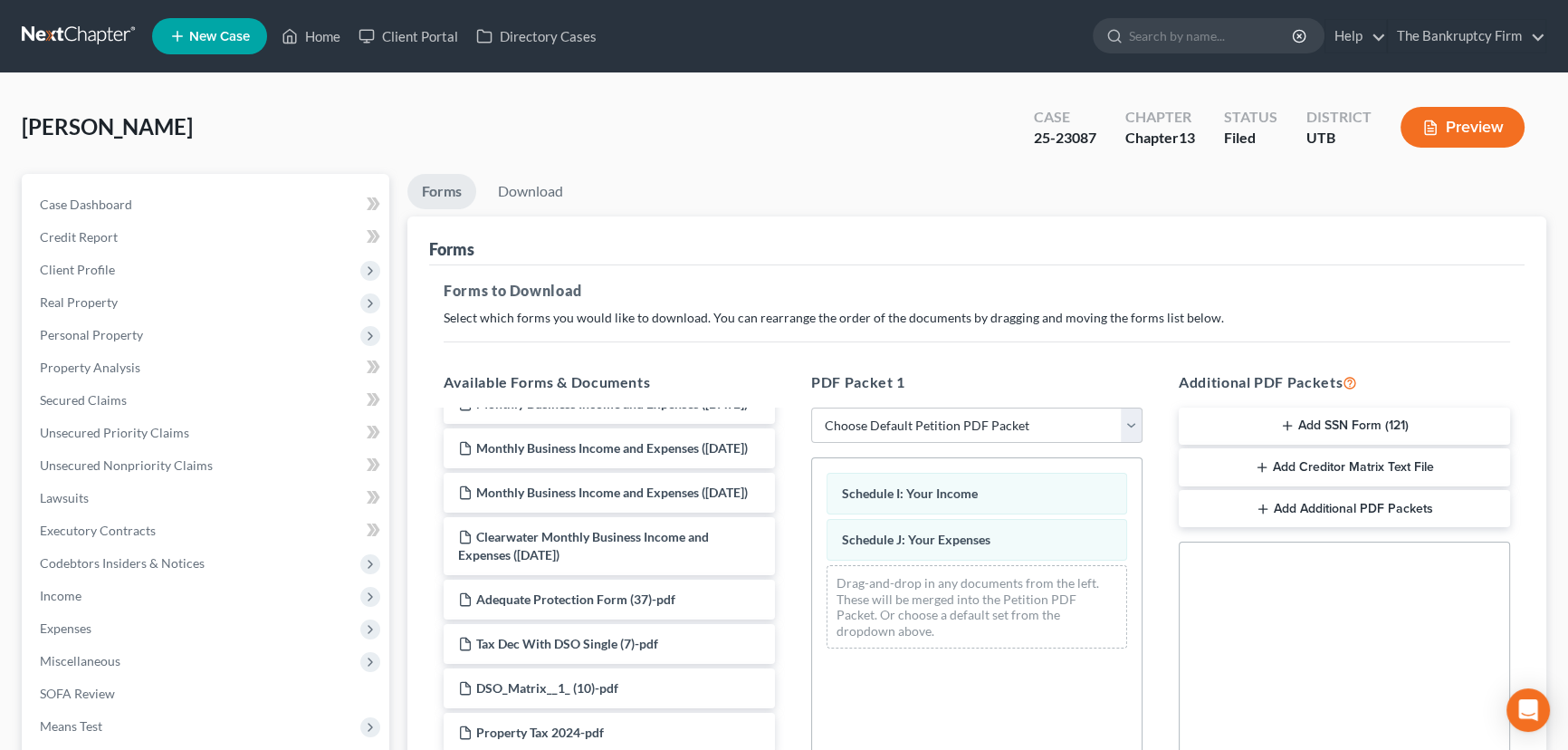
scroll to position [0, 0]
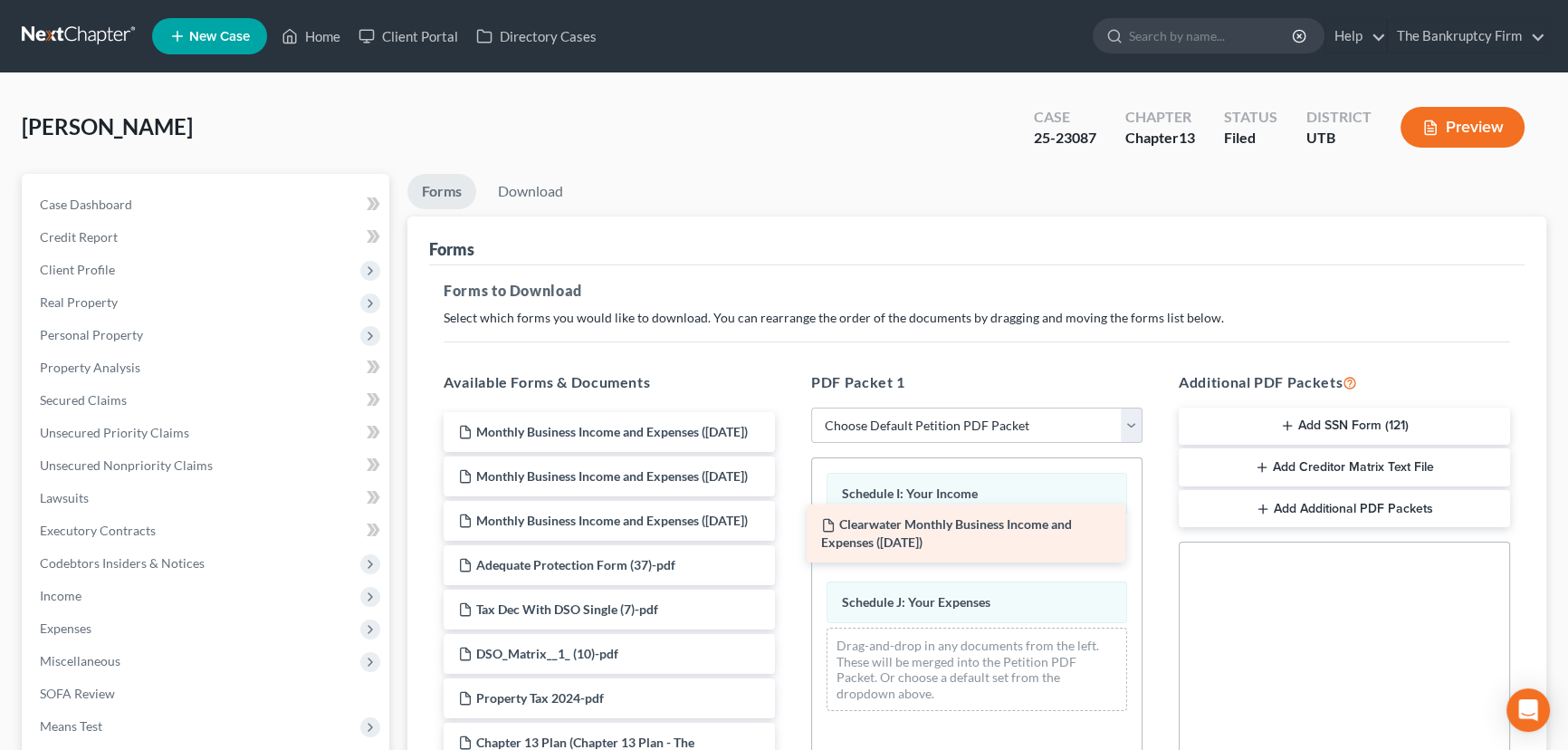
drag, startPoint x: 597, startPoint y: 621, endPoint x: 960, endPoint y: 528, distance: 374.7
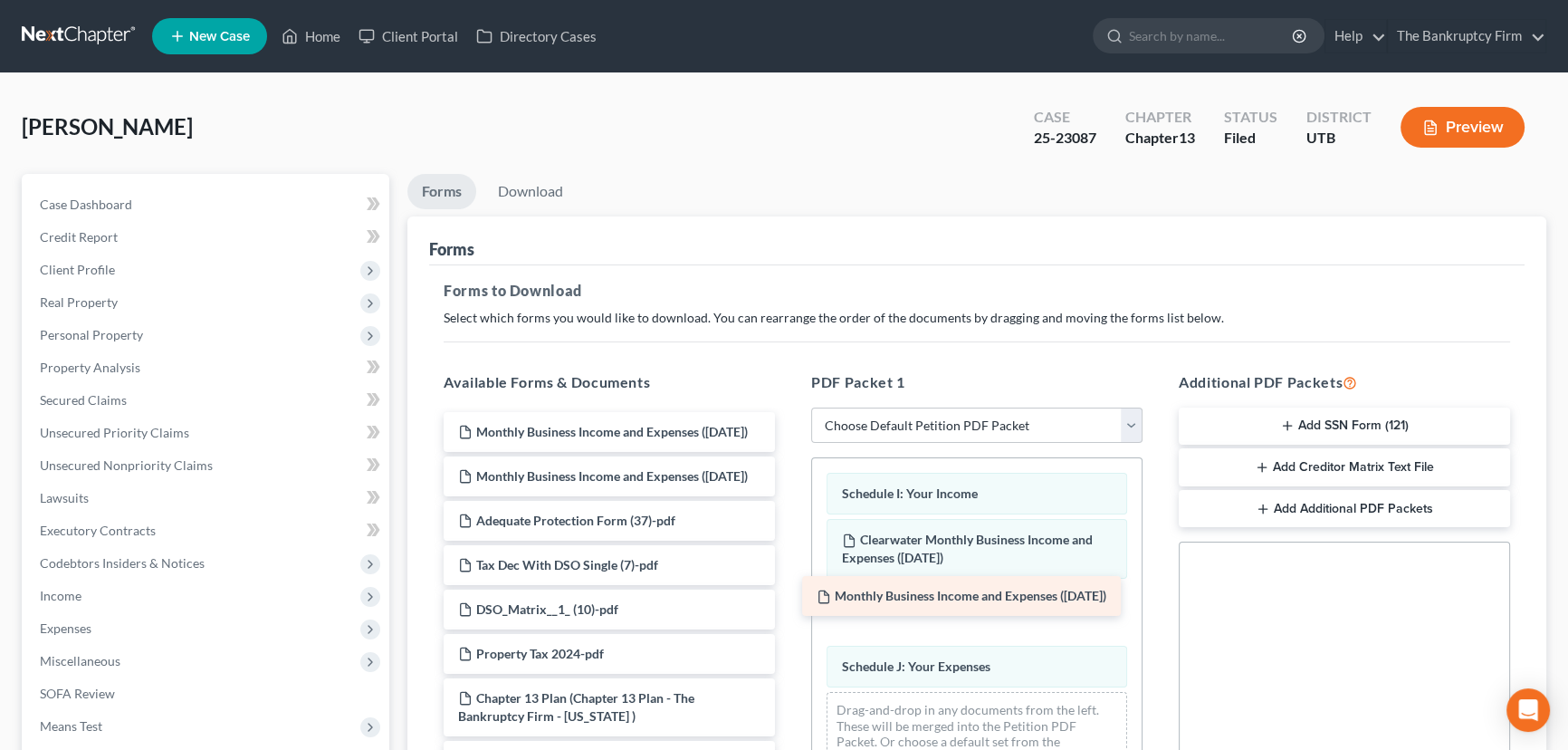
drag, startPoint x: 601, startPoint y: 436, endPoint x: 959, endPoint y: 601, distance: 394.2
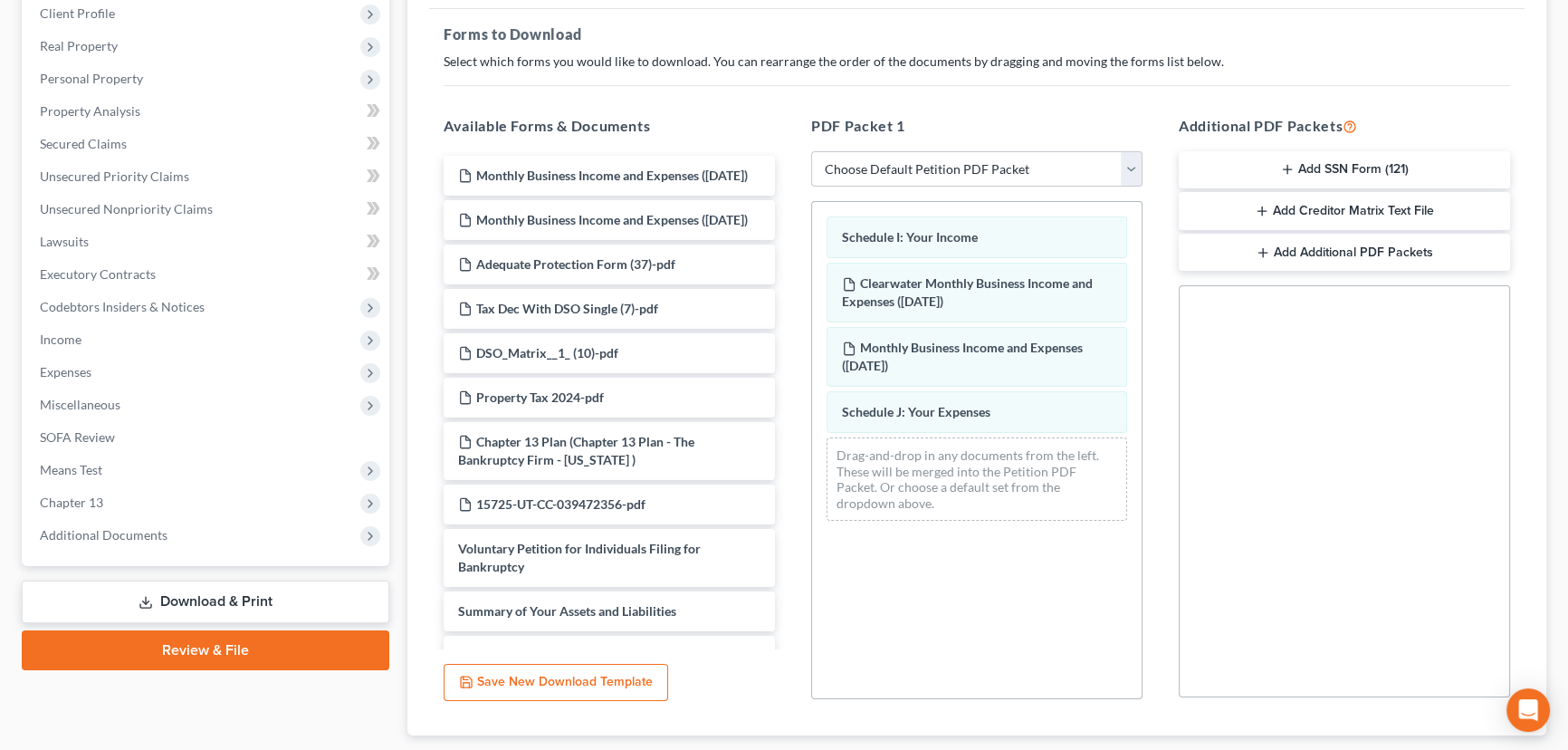
scroll to position [367, 0]
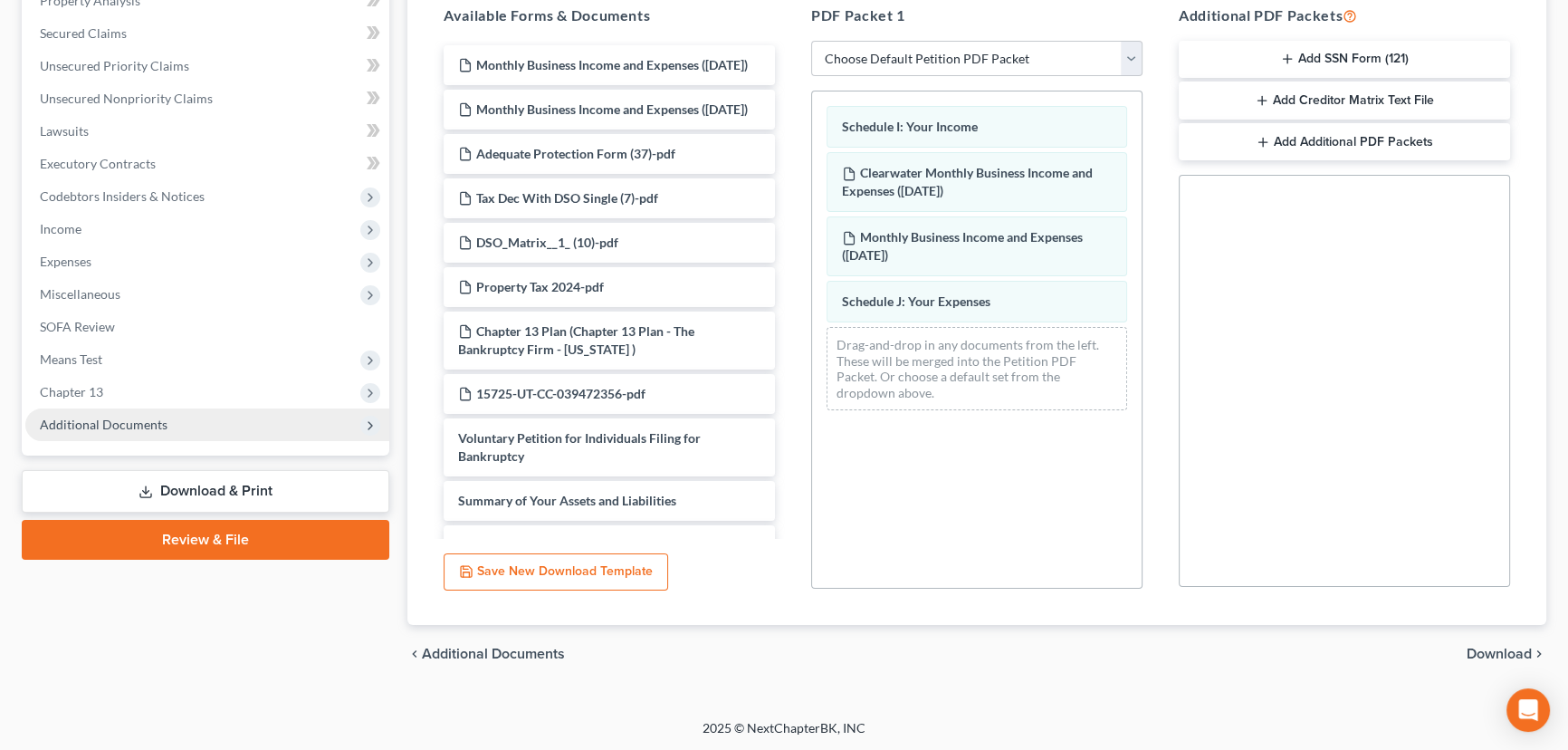
click at [109, 421] on span "Additional Documents" at bounding box center [103, 424] width 128 height 16
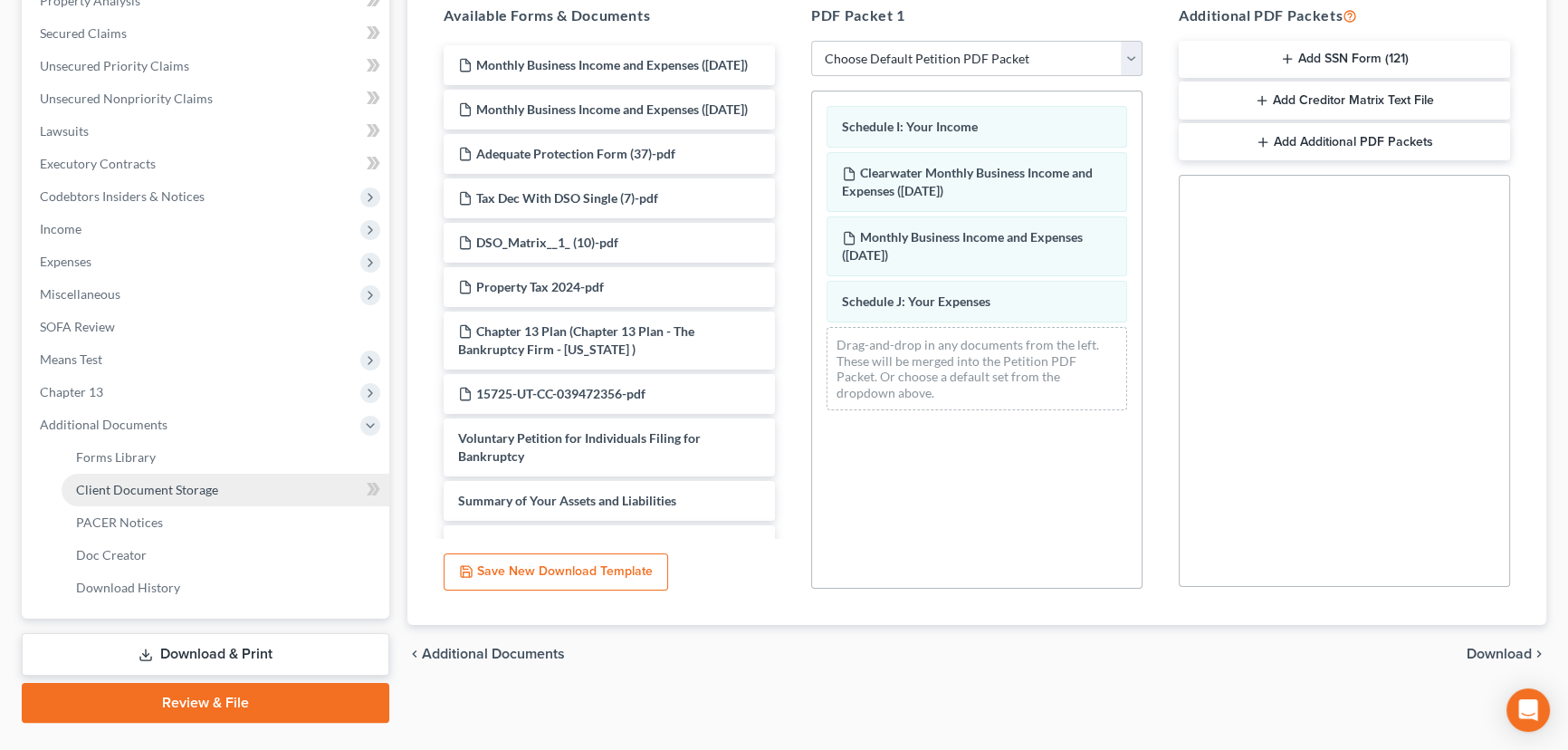
click at [176, 489] on span "Client Document Storage" at bounding box center [147, 489] width 142 height 16
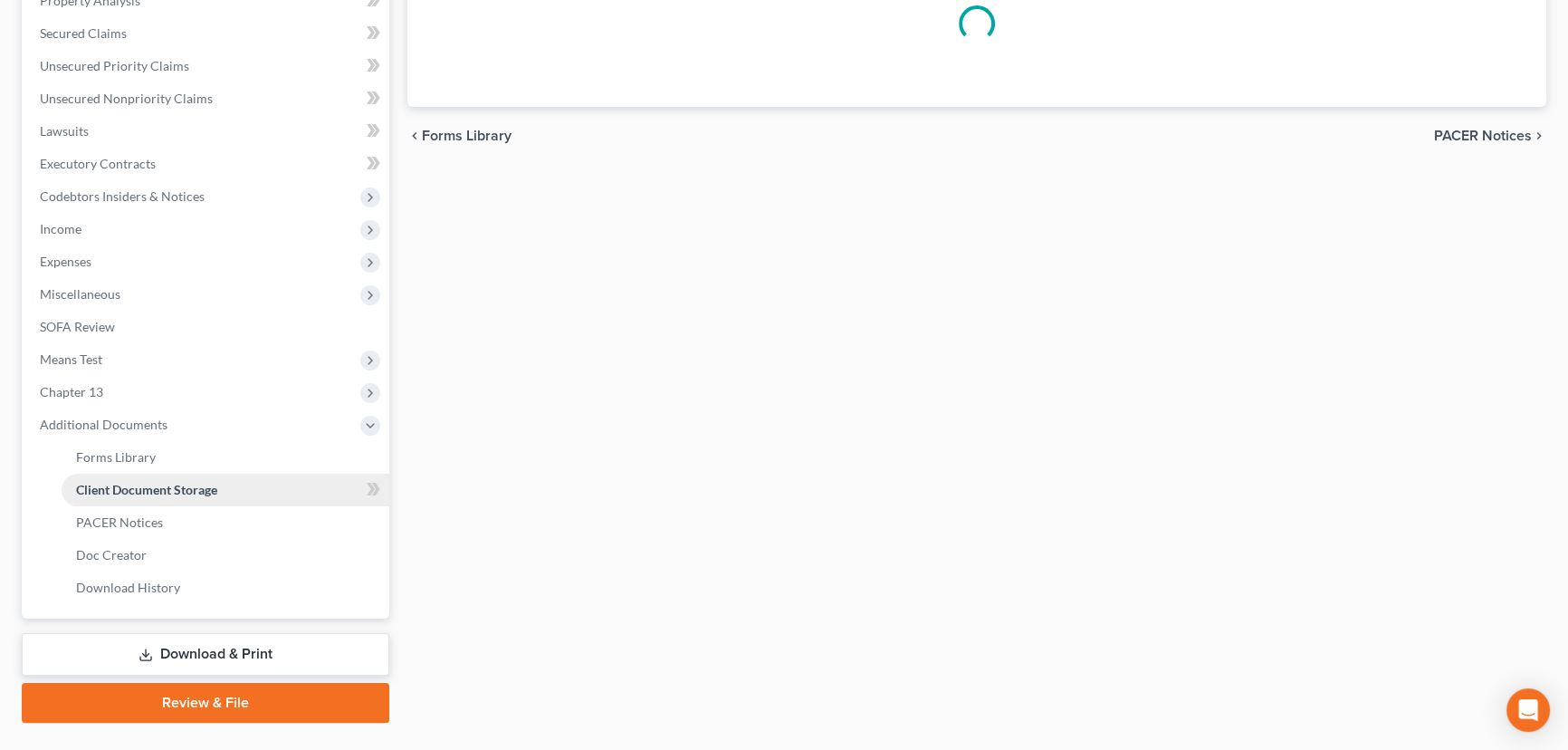
scroll to position [34, 0]
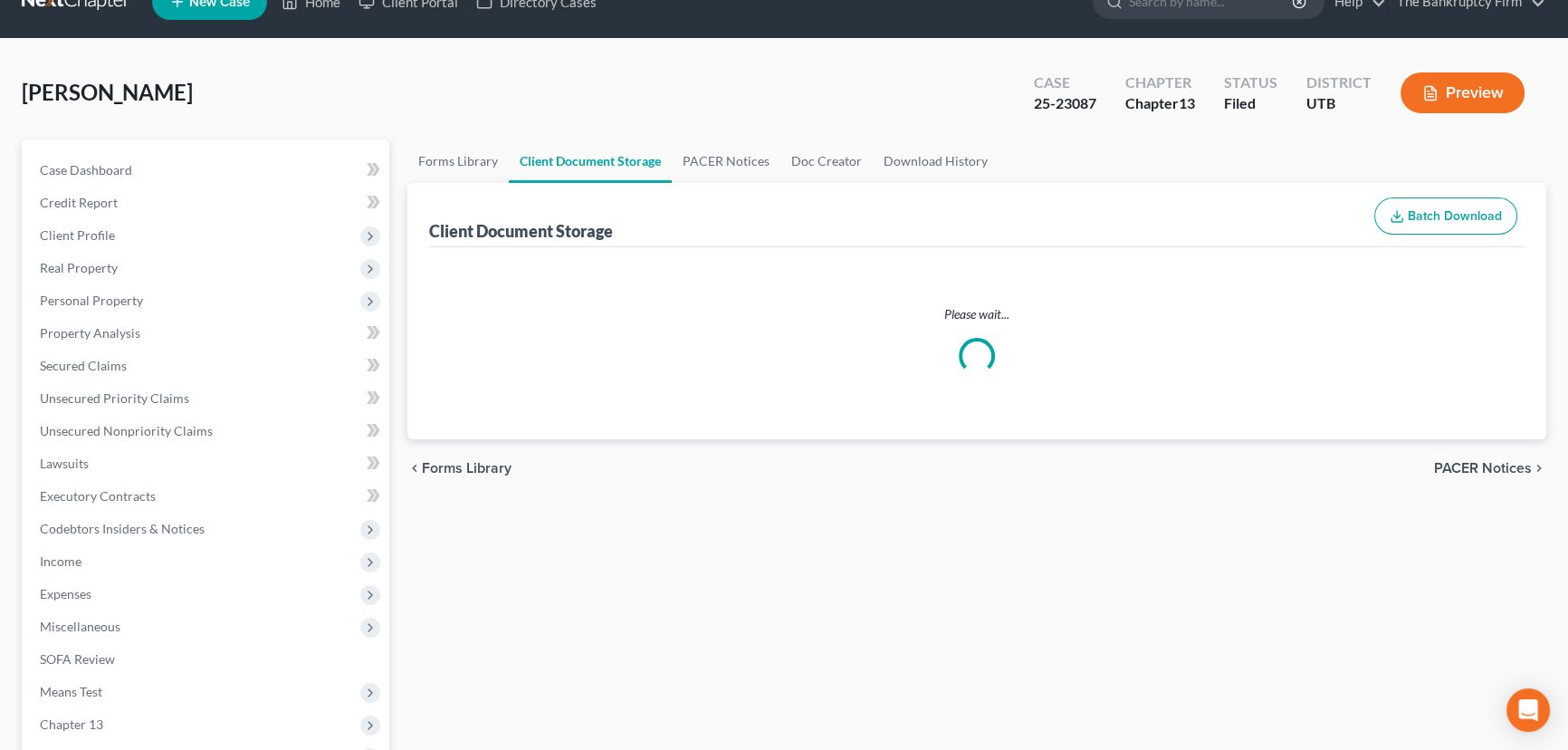
select select "30"
select select "26"
select select "41"
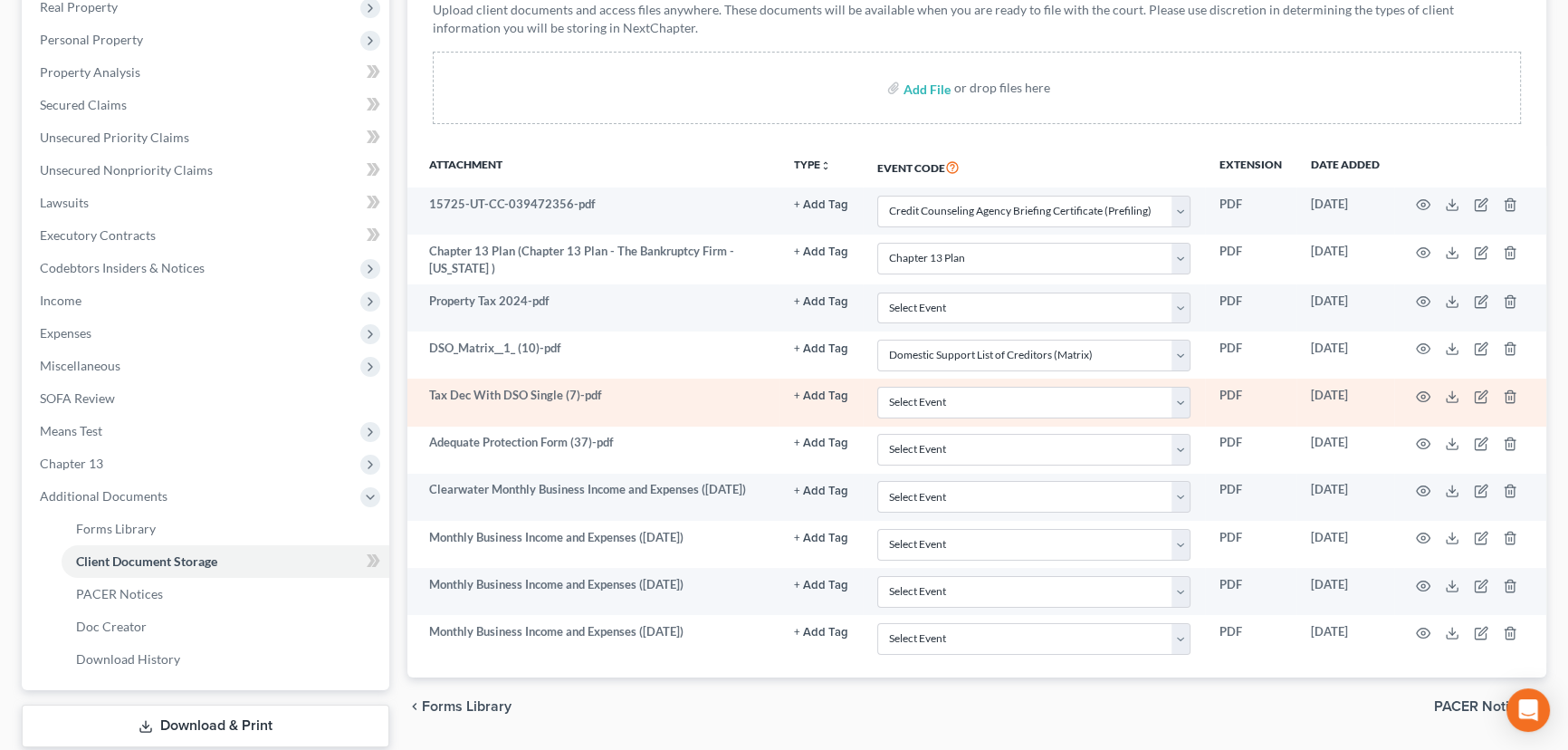
scroll to position [329, 0]
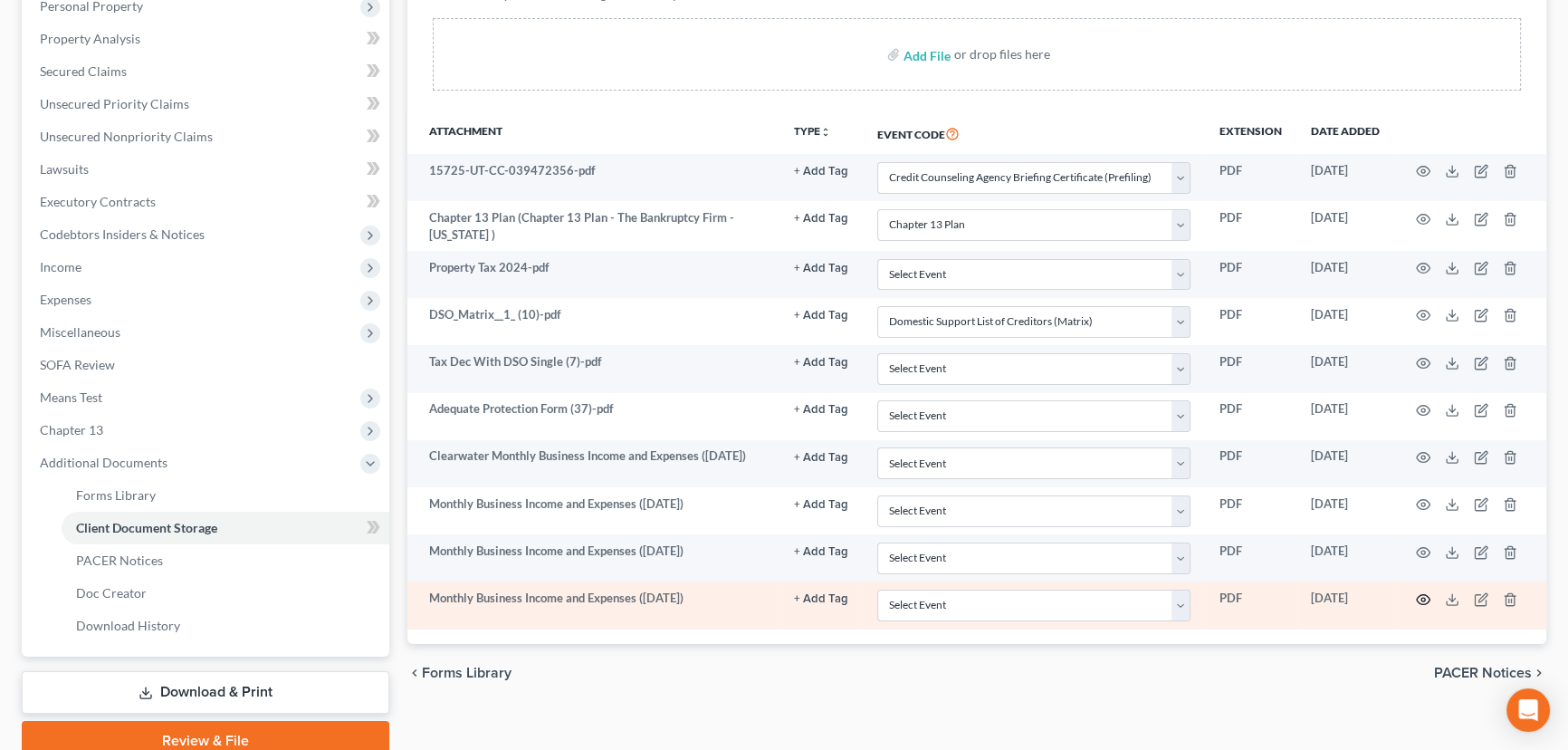
click at [1424, 598] on icon "button" at bounding box center [1422, 599] width 15 height 15
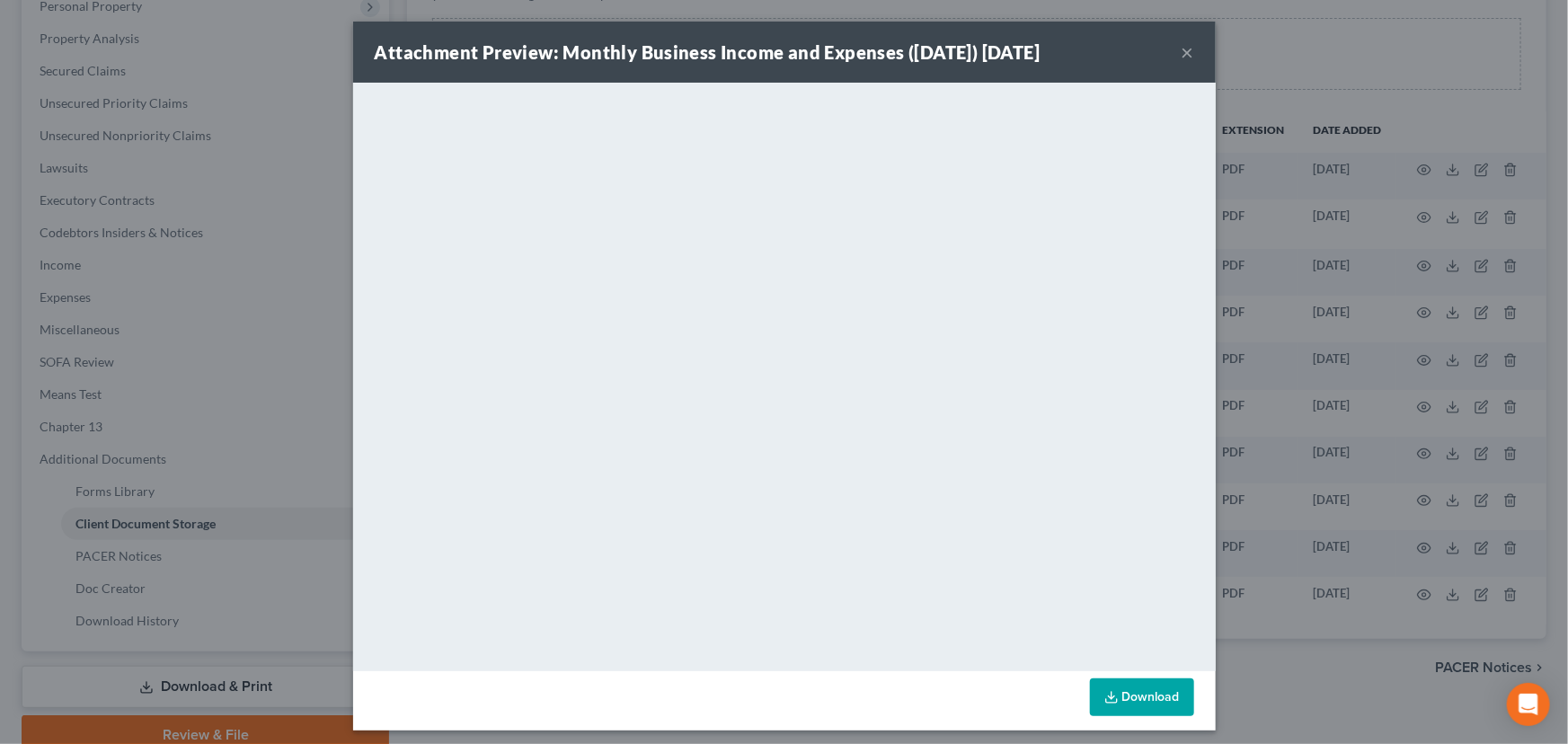
click at [1181, 56] on button "×" at bounding box center [1187, 52] width 13 height 21
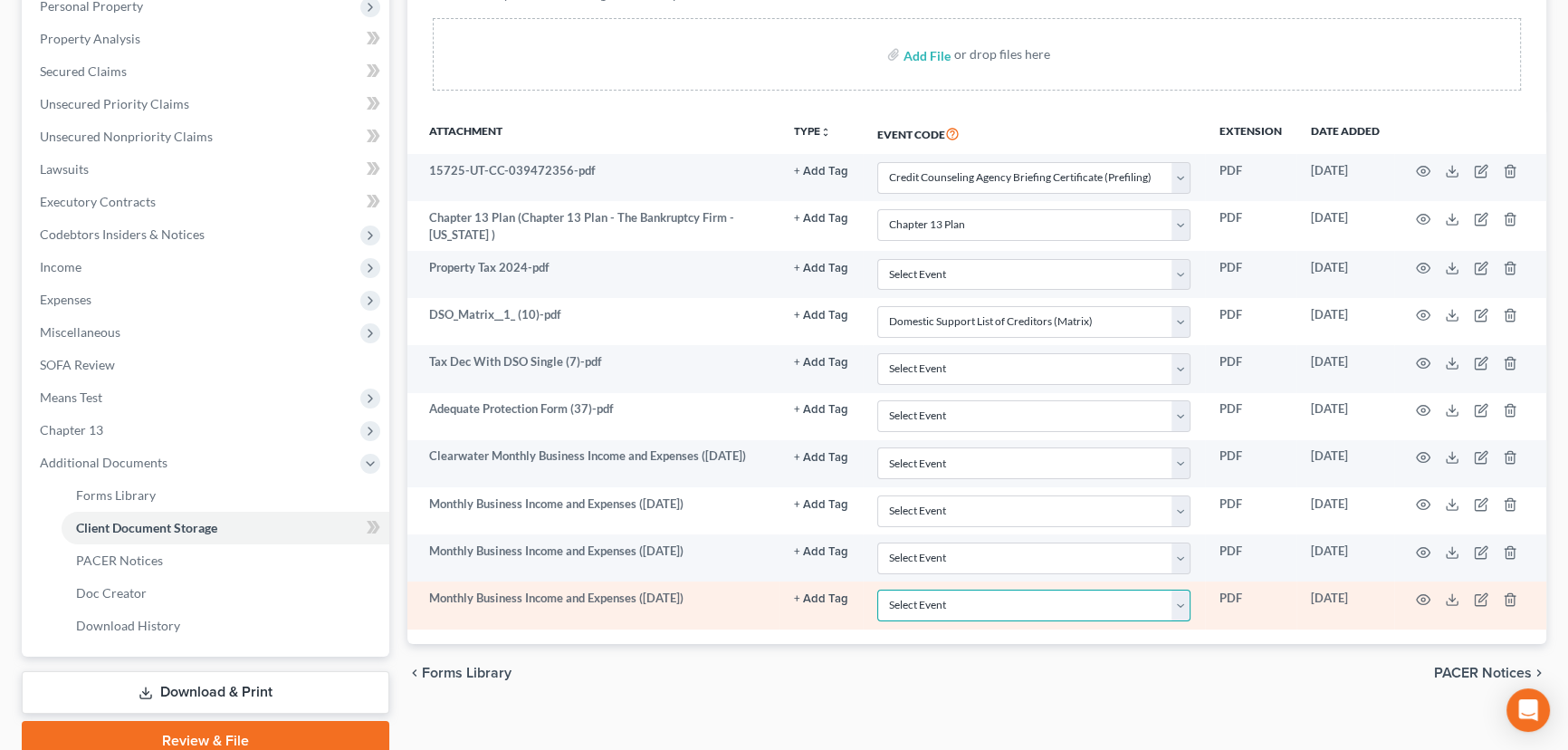
click at [935, 596] on select "Select Event Affidavit/Declaration Amended Chapter 11 Plan Amended Disclosure S…" at bounding box center [1034, 605] width 313 height 31
click at [928, 606] on select "Select Event Affidavit/Declaration Amended Chapter 11 Plan Amended Disclosure S…" at bounding box center [1034, 605] width 313 height 31
click at [1484, 597] on icon "button" at bounding box center [1479, 599] width 11 height 11
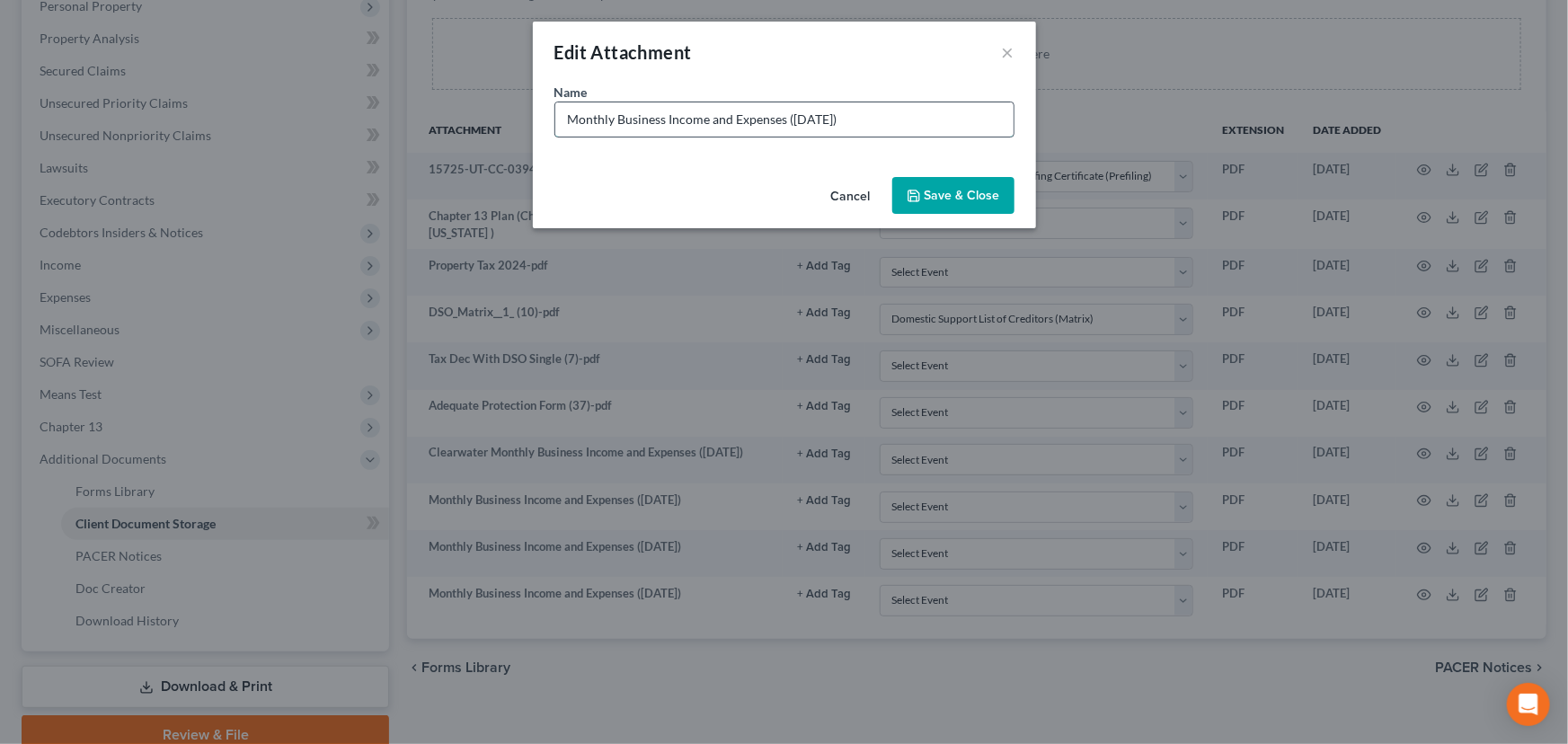
click at [564, 118] on input "Monthly Business Income and Expenses ([DATE])" at bounding box center [784, 119] width 458 height 34
type input "Simplify Monthly Business Income and Expenses ([DATE])"
click at [955, 196] on span "Save & Close" at bounding box center [962, 195] width 75 height 16
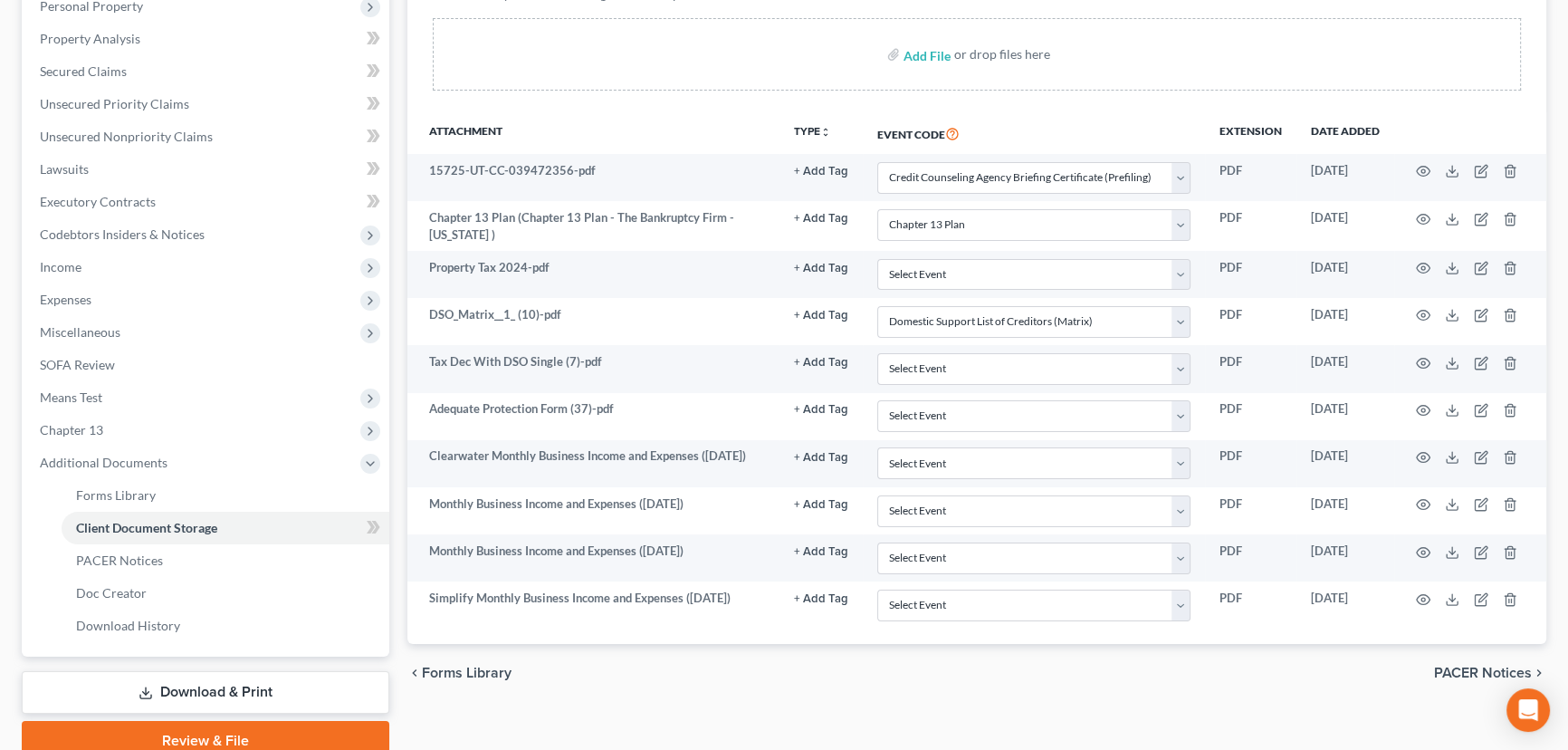
scroll to position [406, 0]
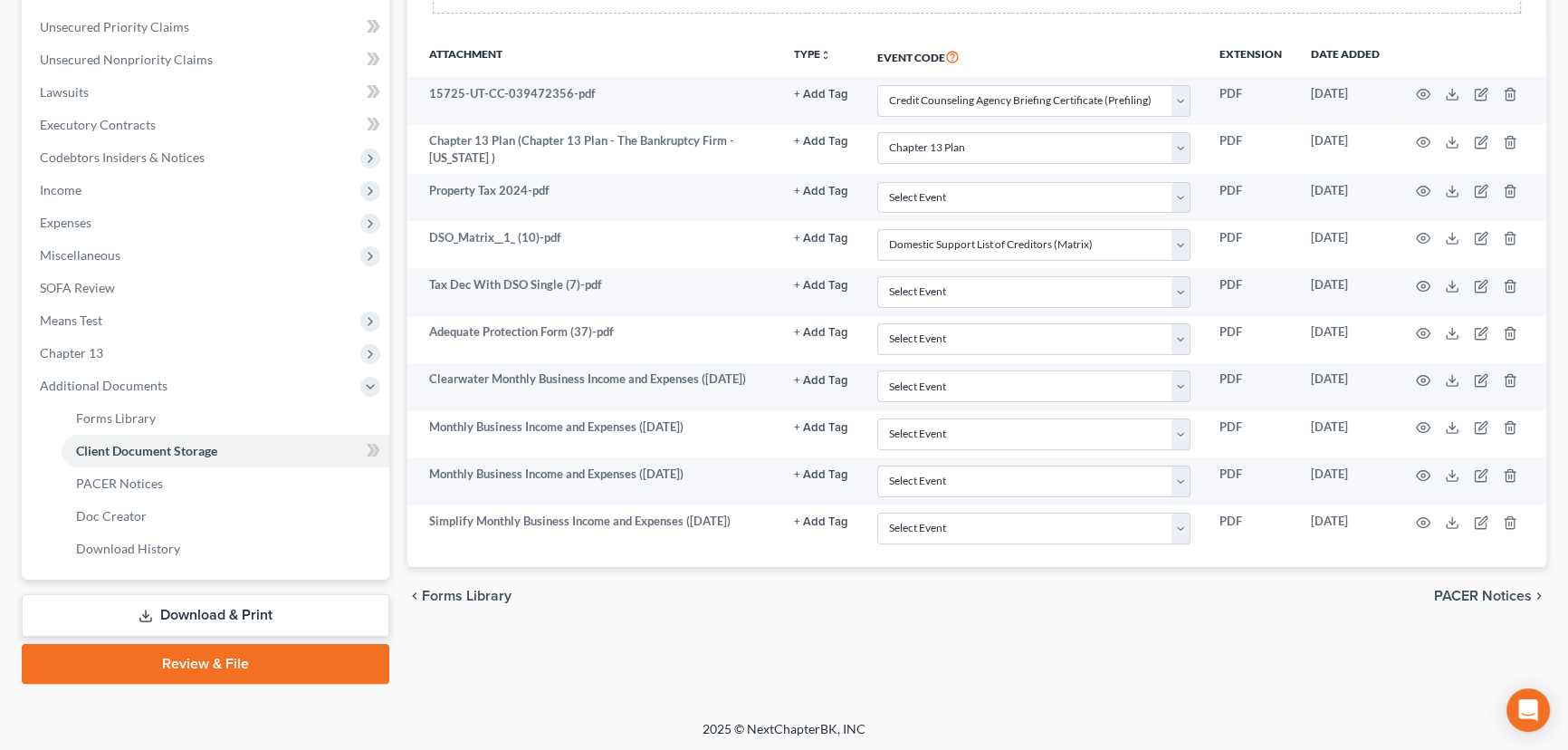
click at [249, 614] on link "Download & Print" at bounding box center [206, 615] width 368 height 42
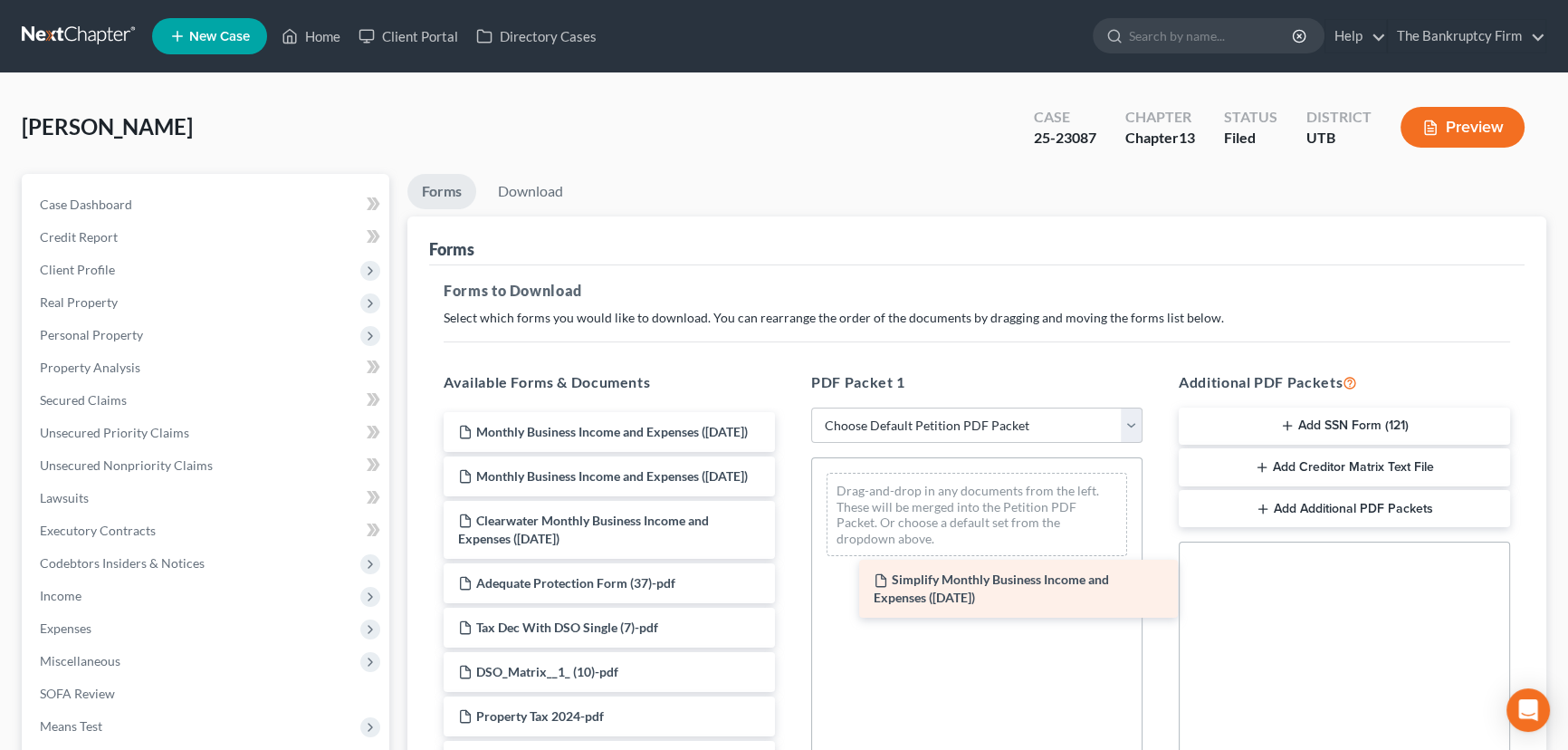
drag, startPoint x: 597, startPoint y: 434, endPoint x: 963, endPoint y: 553, distance: 384.9
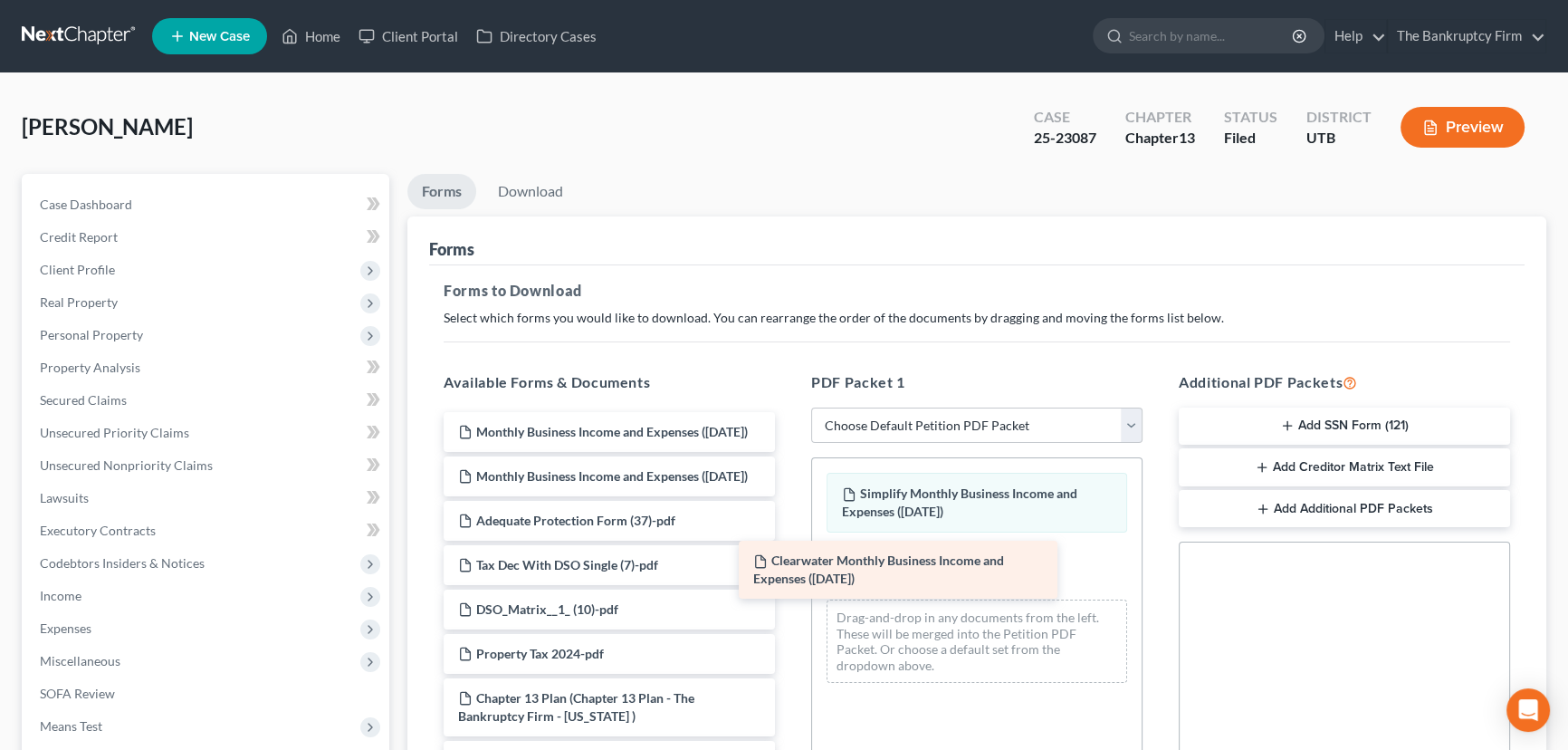
drag, startPoint x: 566, startPoint y: 563, endPoint x: 887, endPoint y: 569, distance: 321.1
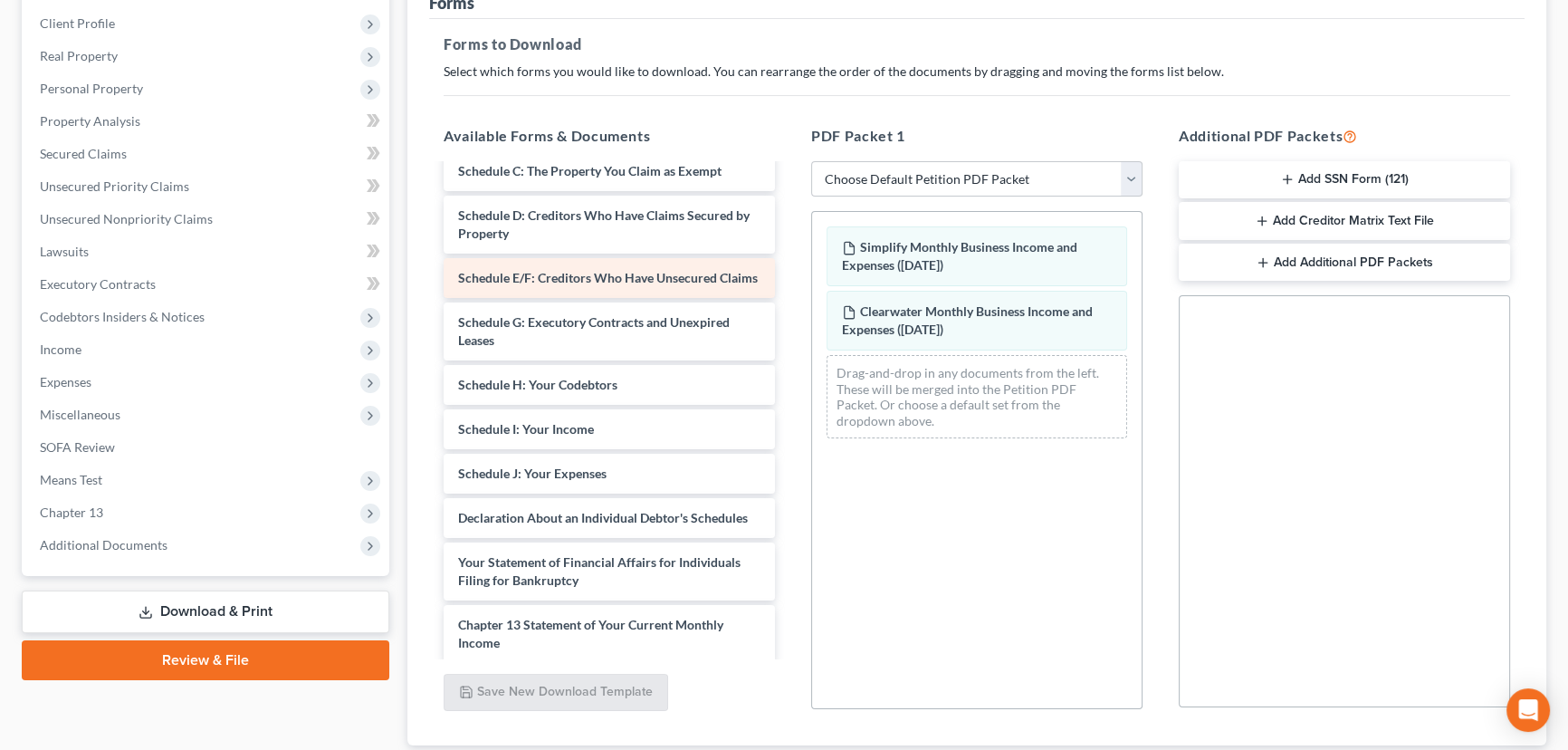
scroll to position [576, 0]
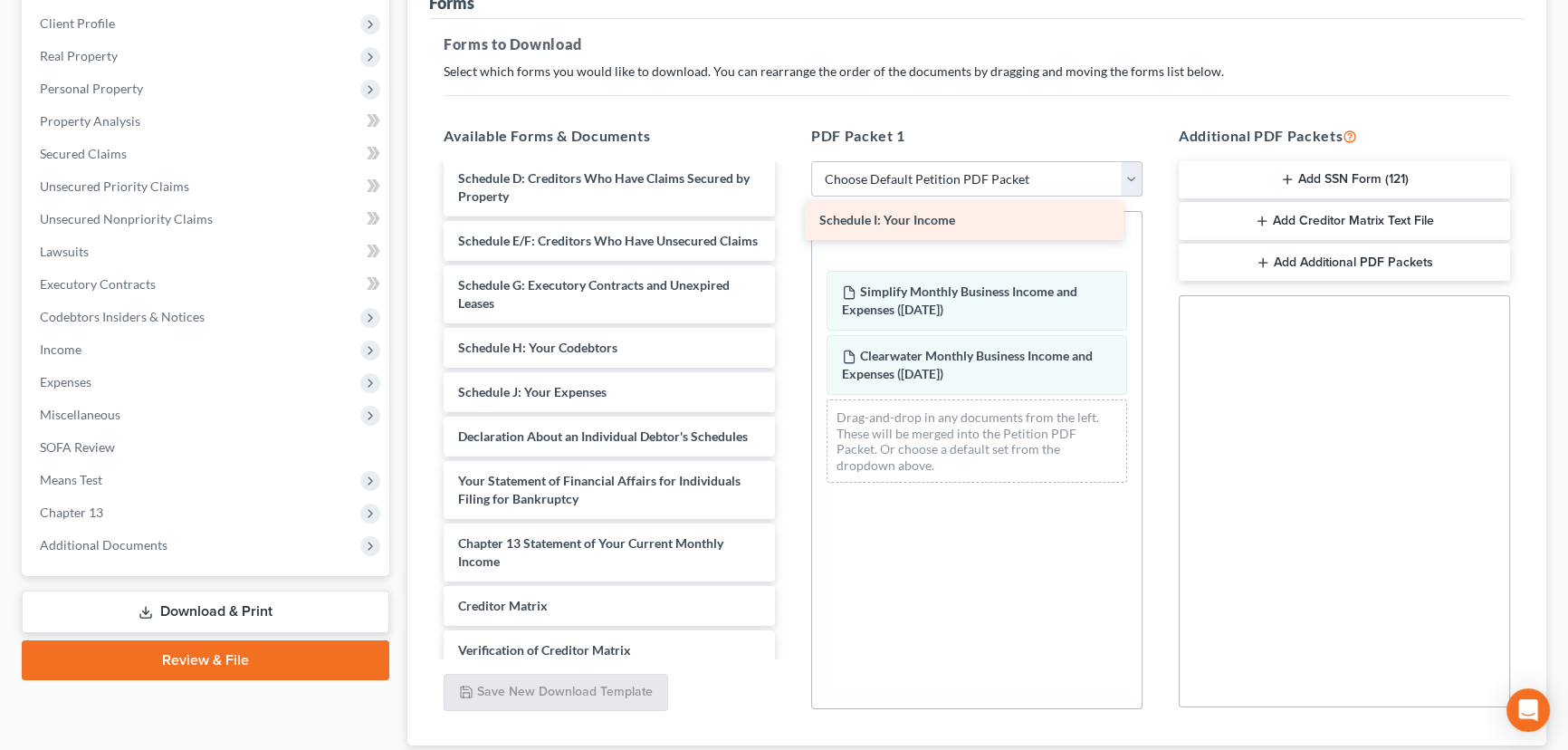
drag, startPoint x: 553, startPoint y: 447, endPoint x: 912, endPoint y: 223, distance: 423.2
click at [789, 223] on div "Schedule I: Your Income Monthly Business Income and Expenses ([DATE]) Monthly B…" at bounding box center [609, 183] width 360 height 1187
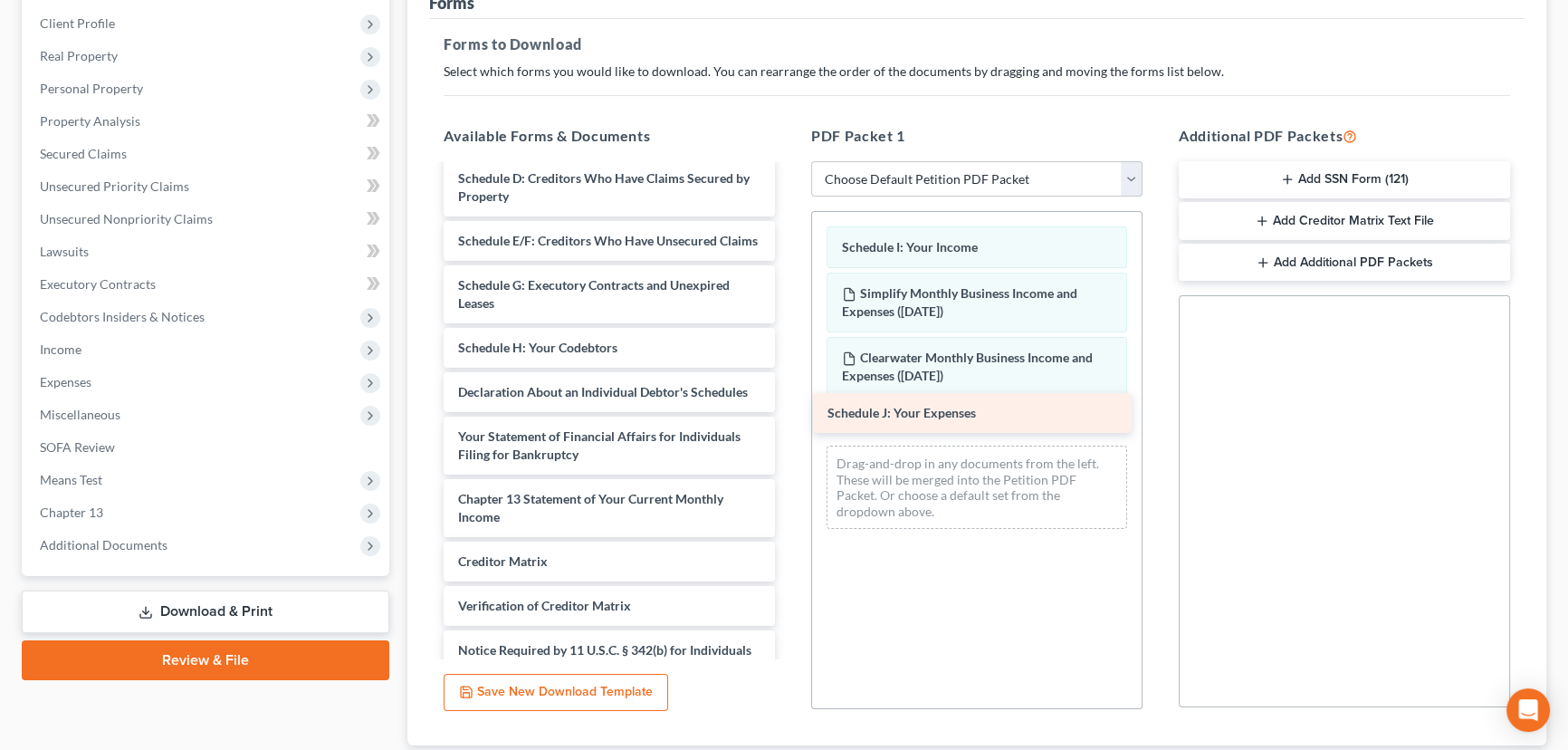
drag, startPoint x: 507, startPoint y: 441, endPoint x: 877, endPoint y: 410, distance: 371.3
click at [789, 410] on div "Schedule J: Your Expenses Monthly Business Income and Expenses ([DATE]) Monthly…" at bounding box center [609, 160] width 360 height 1143
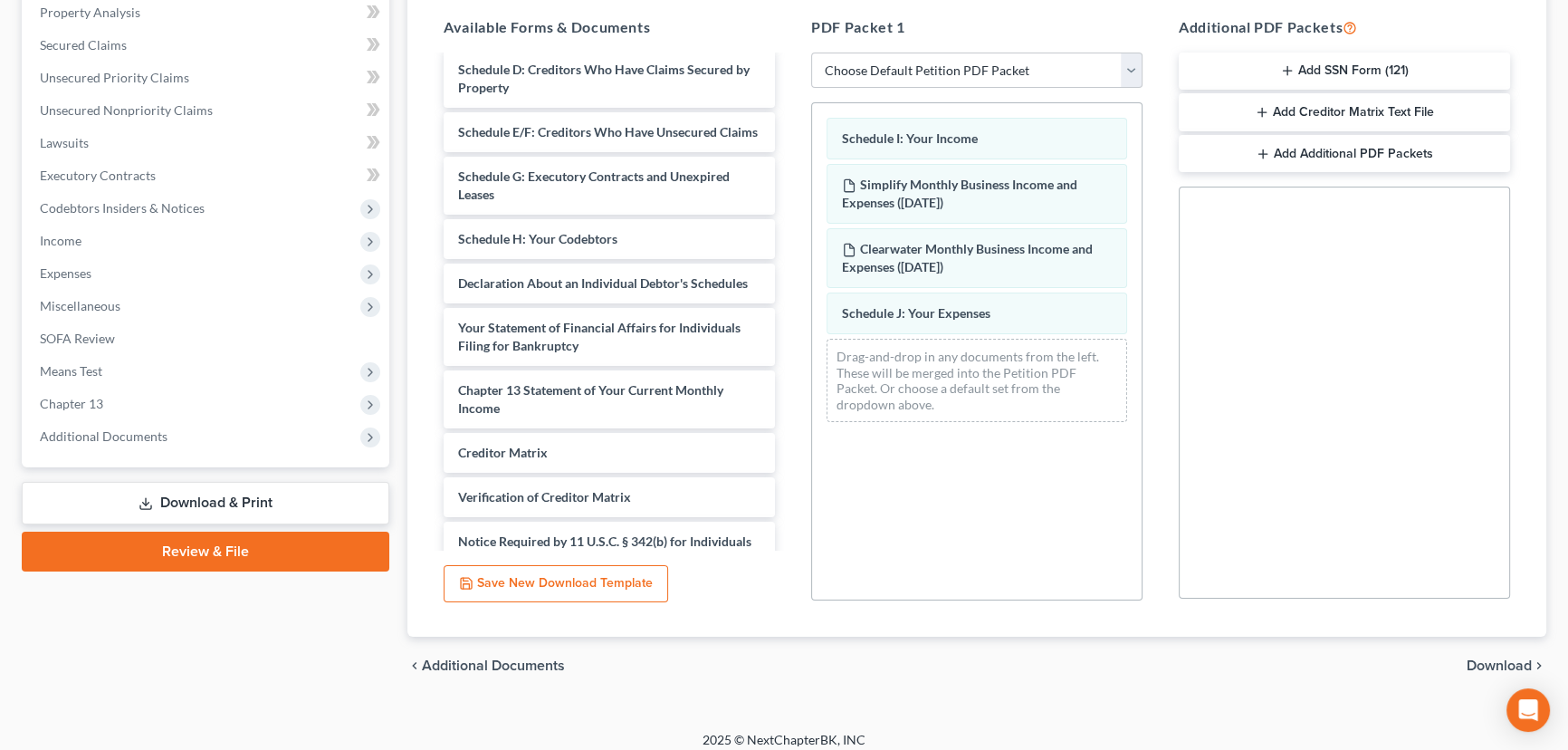
scroll to position [367, 0]
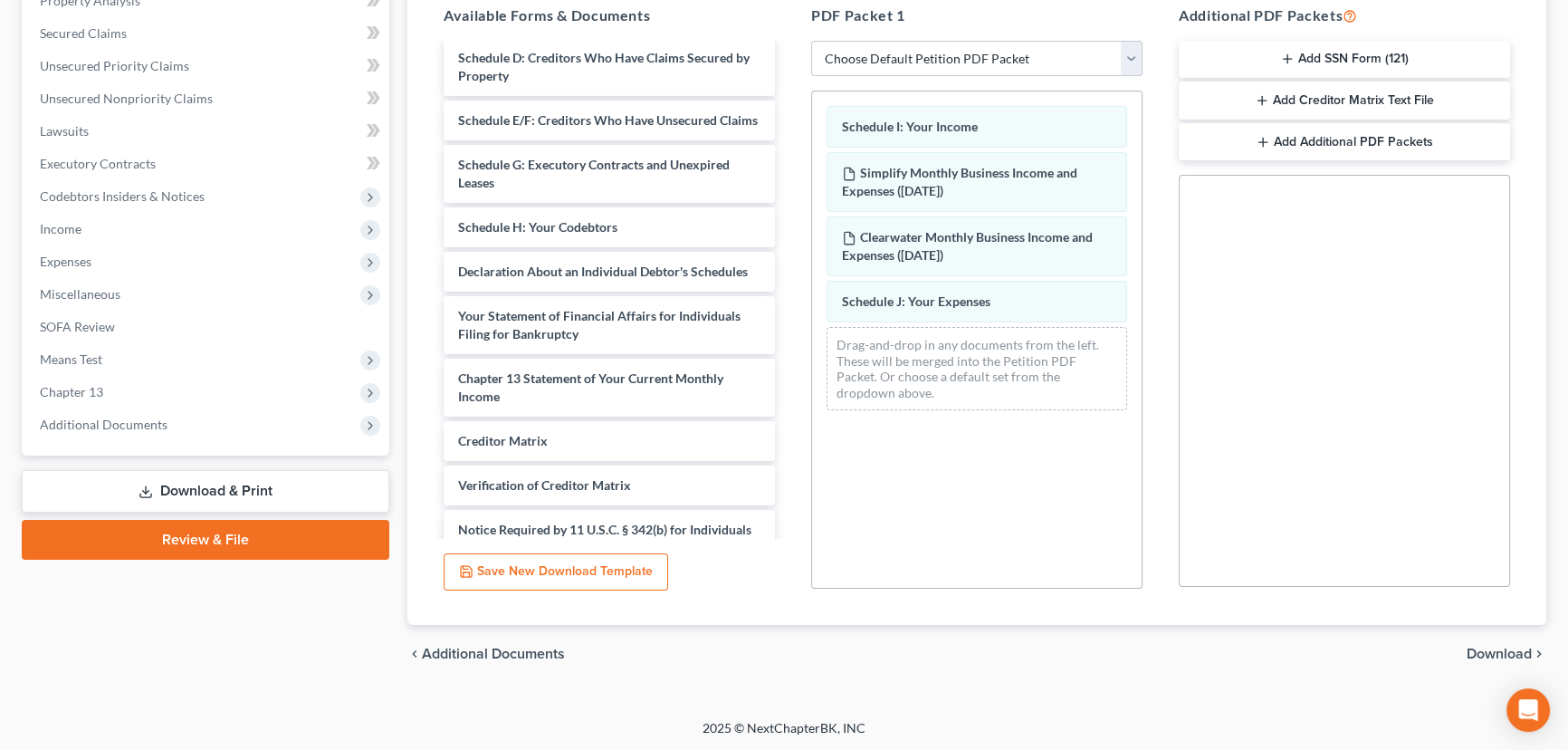
click at [1499, 650] on span "Download" at bounding box center [1499, 654] width 65 height 15
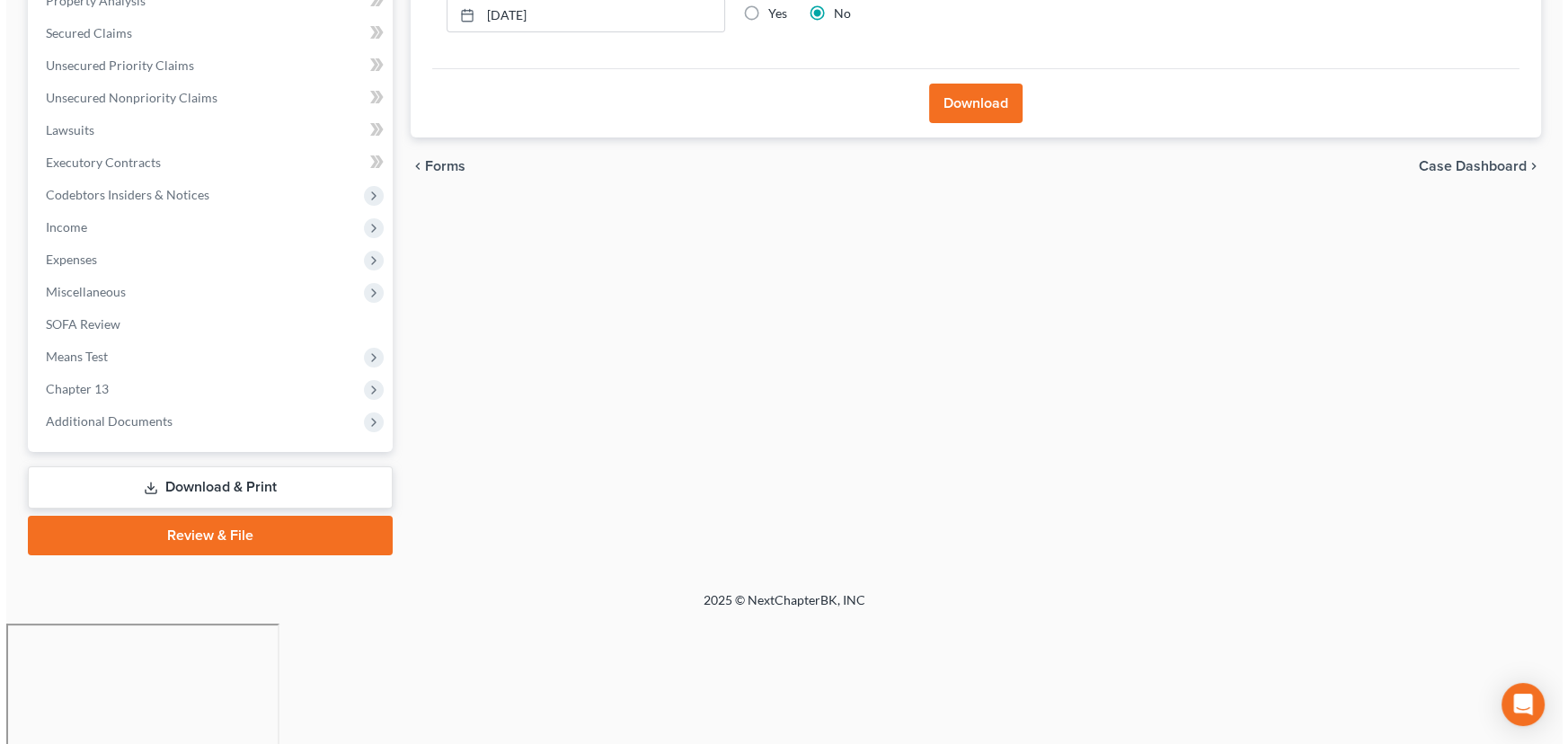
scroll to position [241, 0]
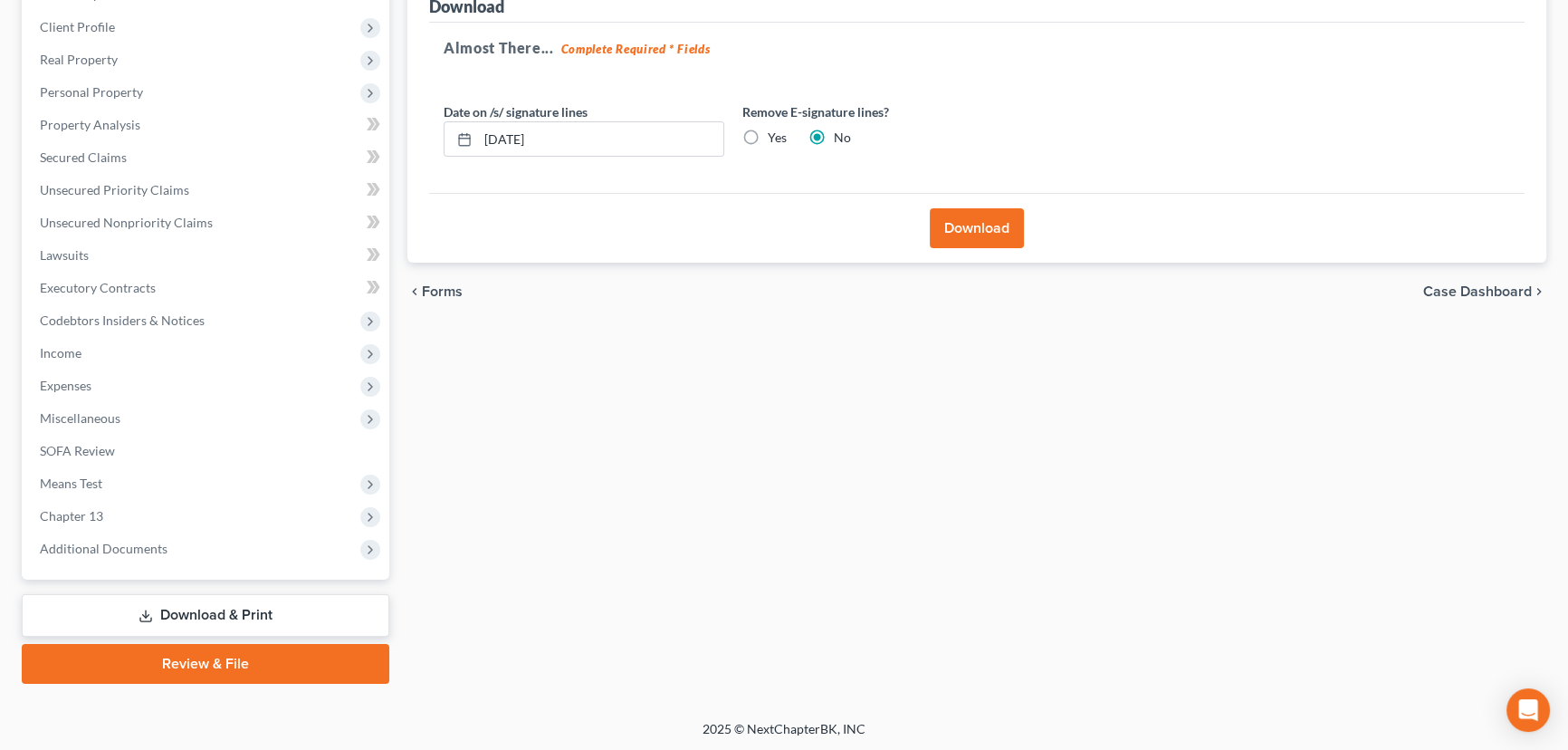
click at [978, 231] on button "Download" at bounding box center [977, 228] width 94 height 39
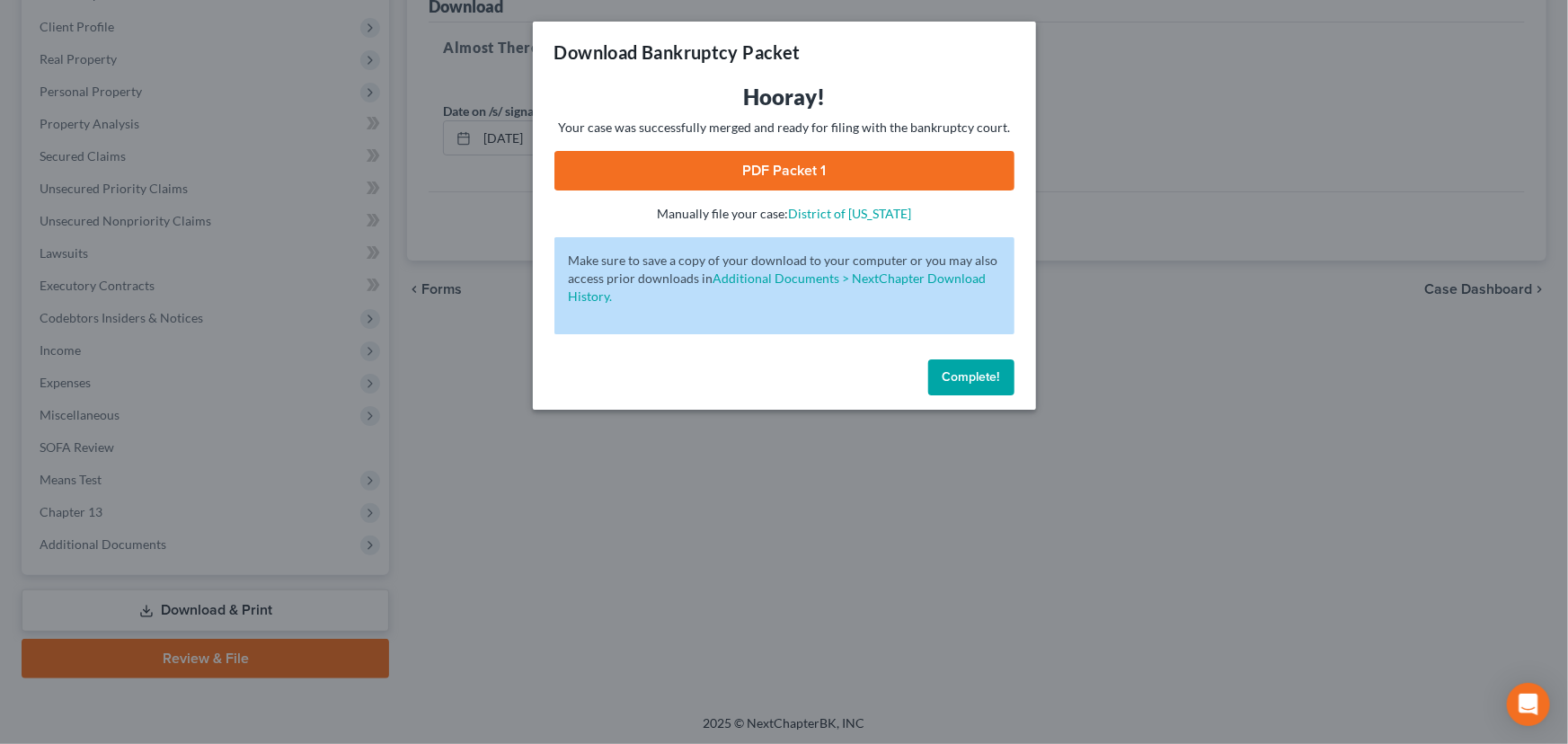
click at [783, 168] on link "PDF Packet 1" at bounding box center [784, 171] width 460 height 39
